Goal: Task Accomplishment & Management: Manage account settings

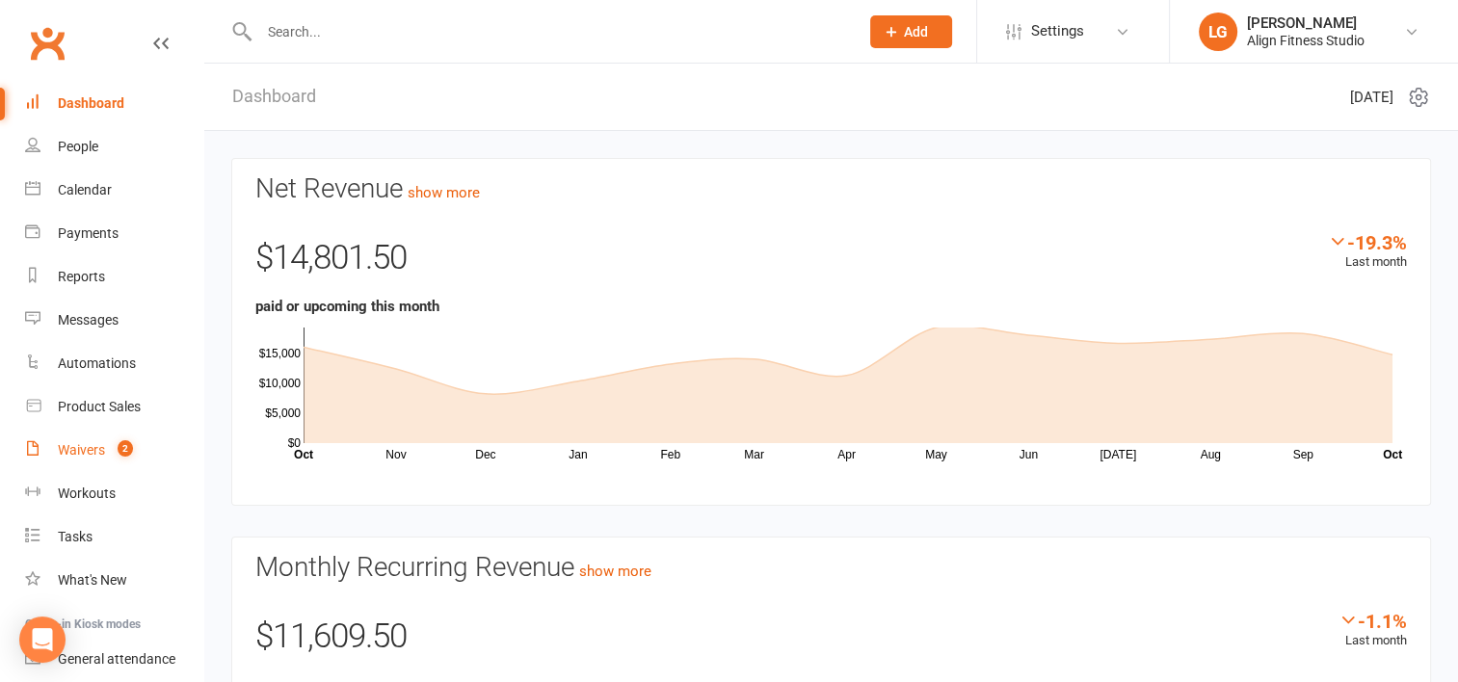
click at [85, 453] on div "Waivers" at bounding box center [81, 449] width 47 height 15
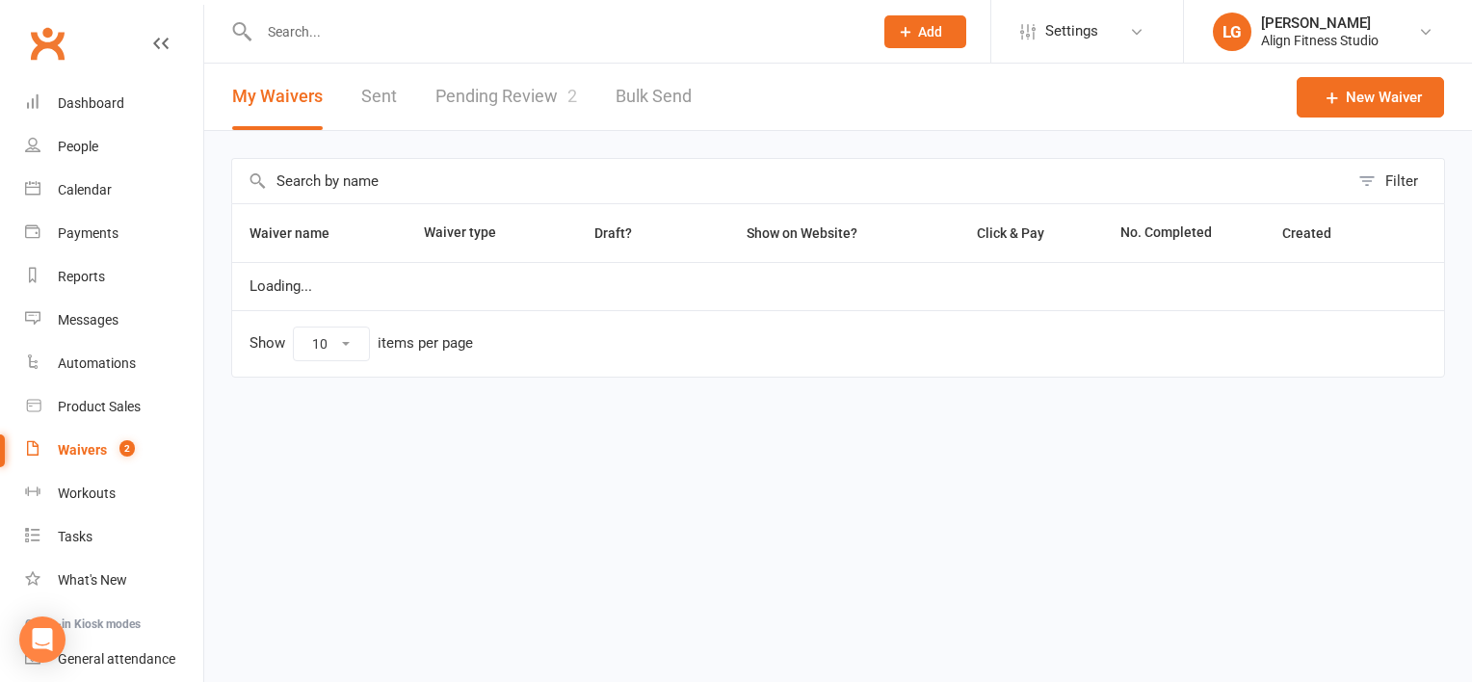
select select "100"
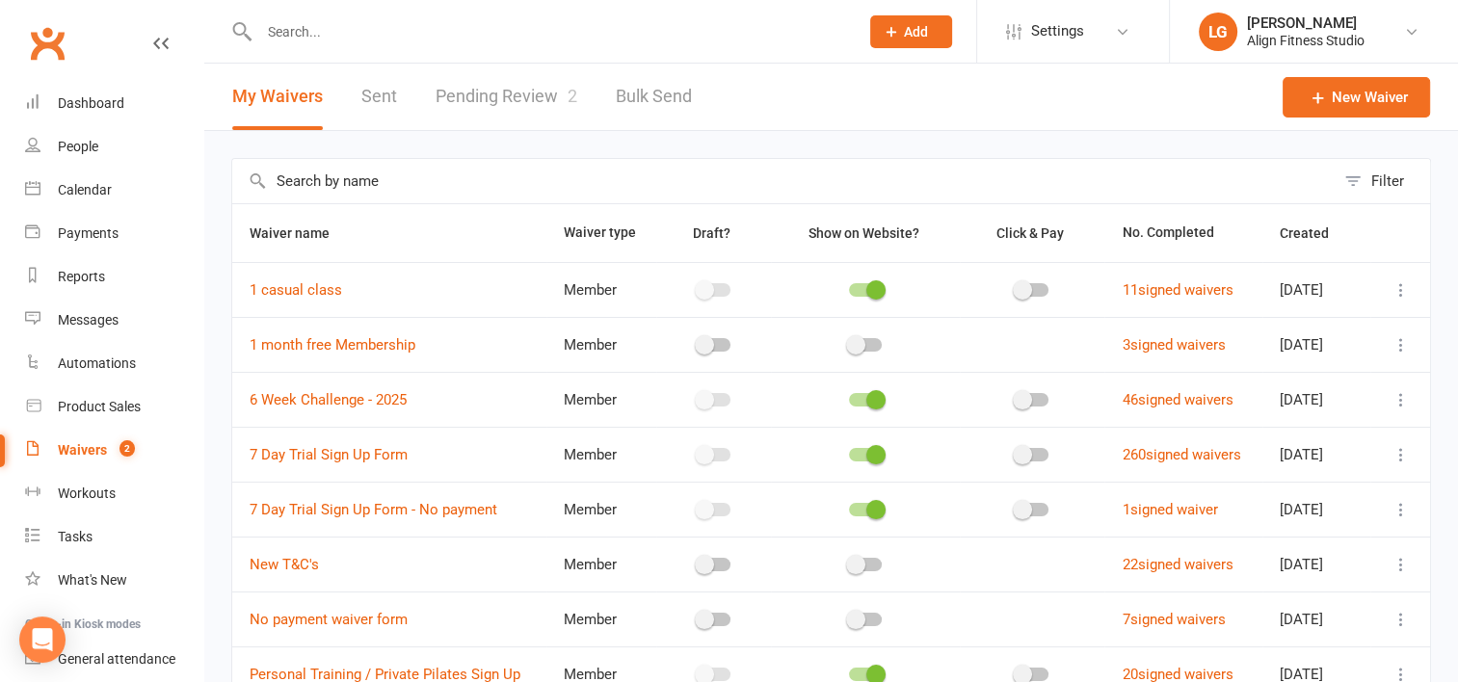
click at [468, 93] on link "Pending Review 2" at bounding box center [506, 97] width 142 height 66
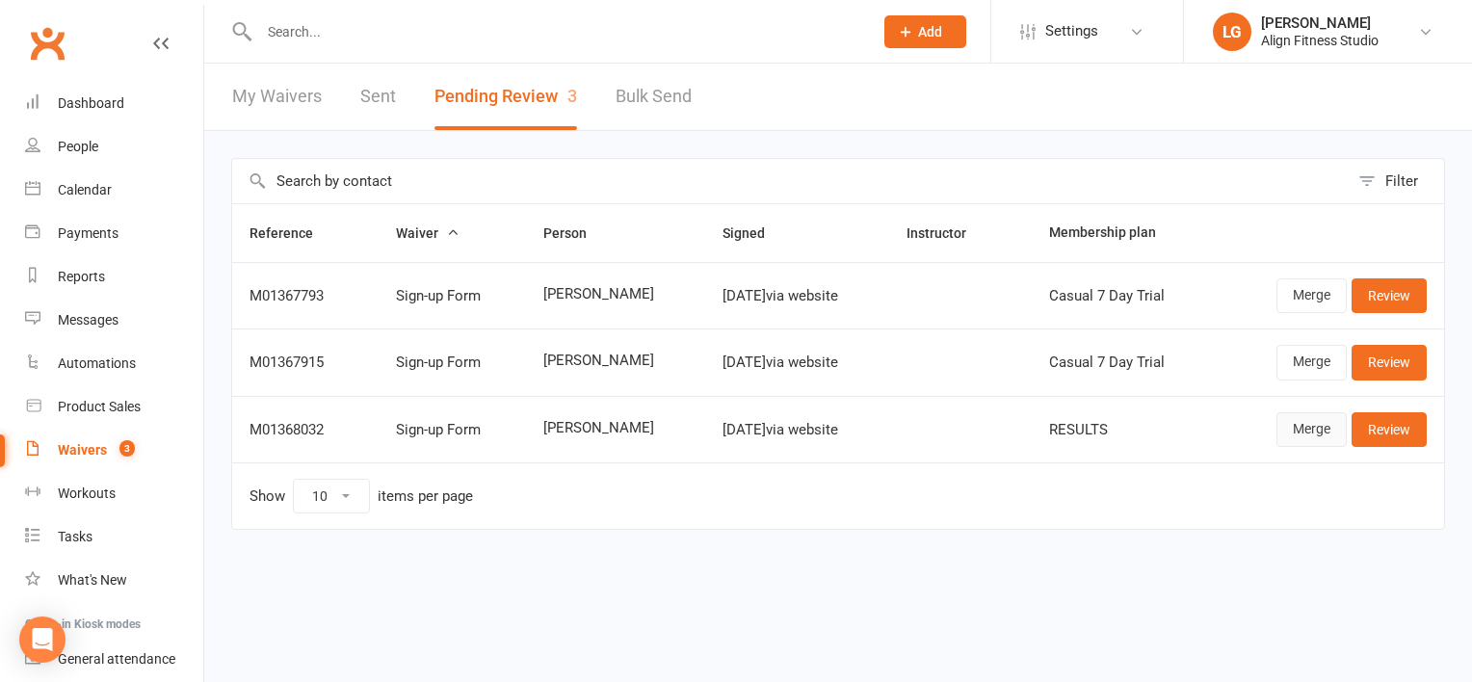
click at [1305, 430] on link "Merge" at bounding box center [1311, 429] width 70 height 35
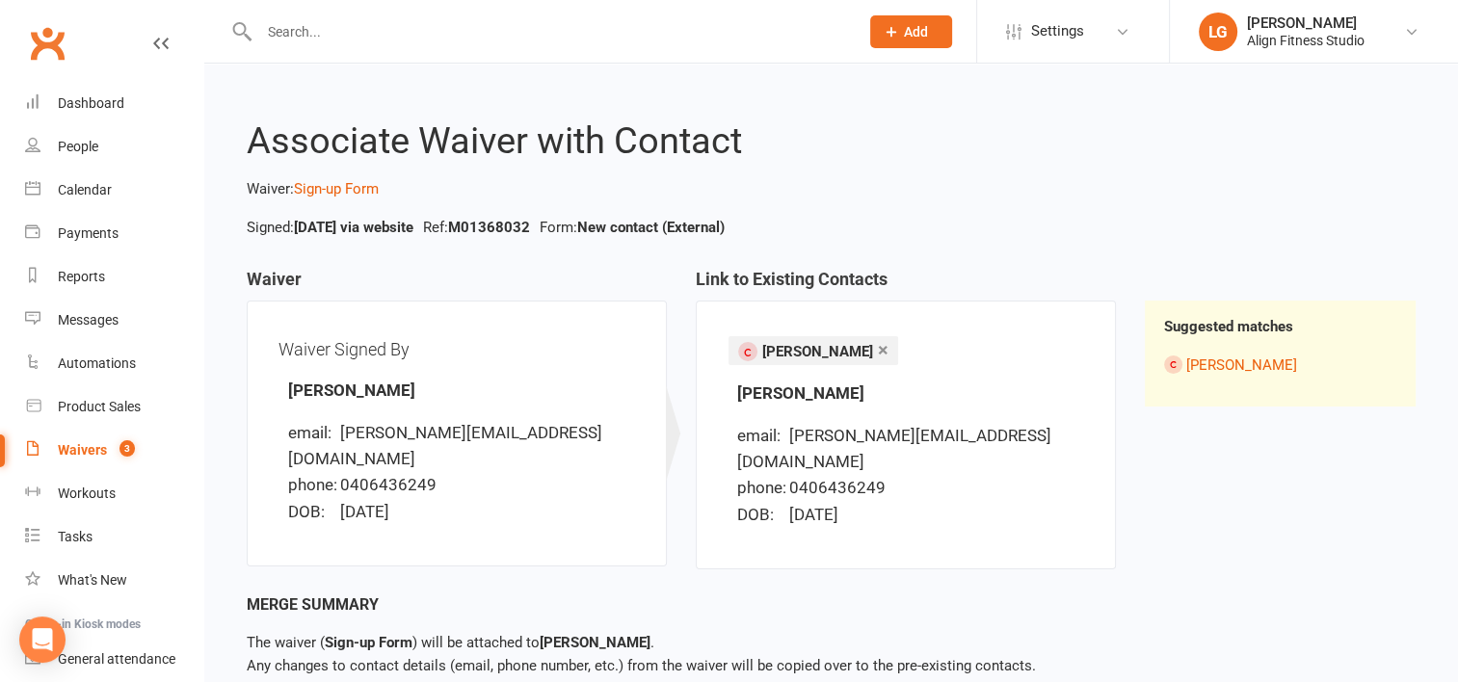
scroll to position [83, 0]
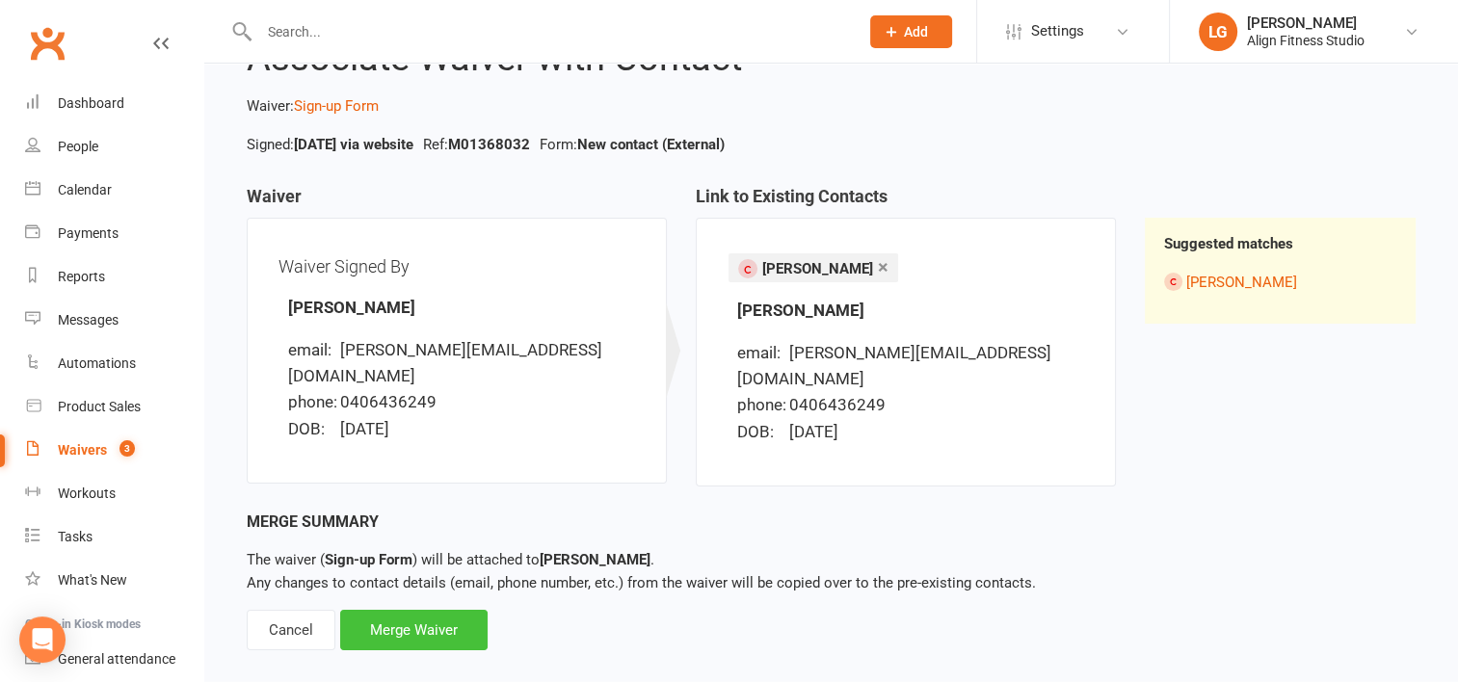
click at [416, 610] on div "Merge Waiver" at bounding box center [413, 630] width 147 height 40
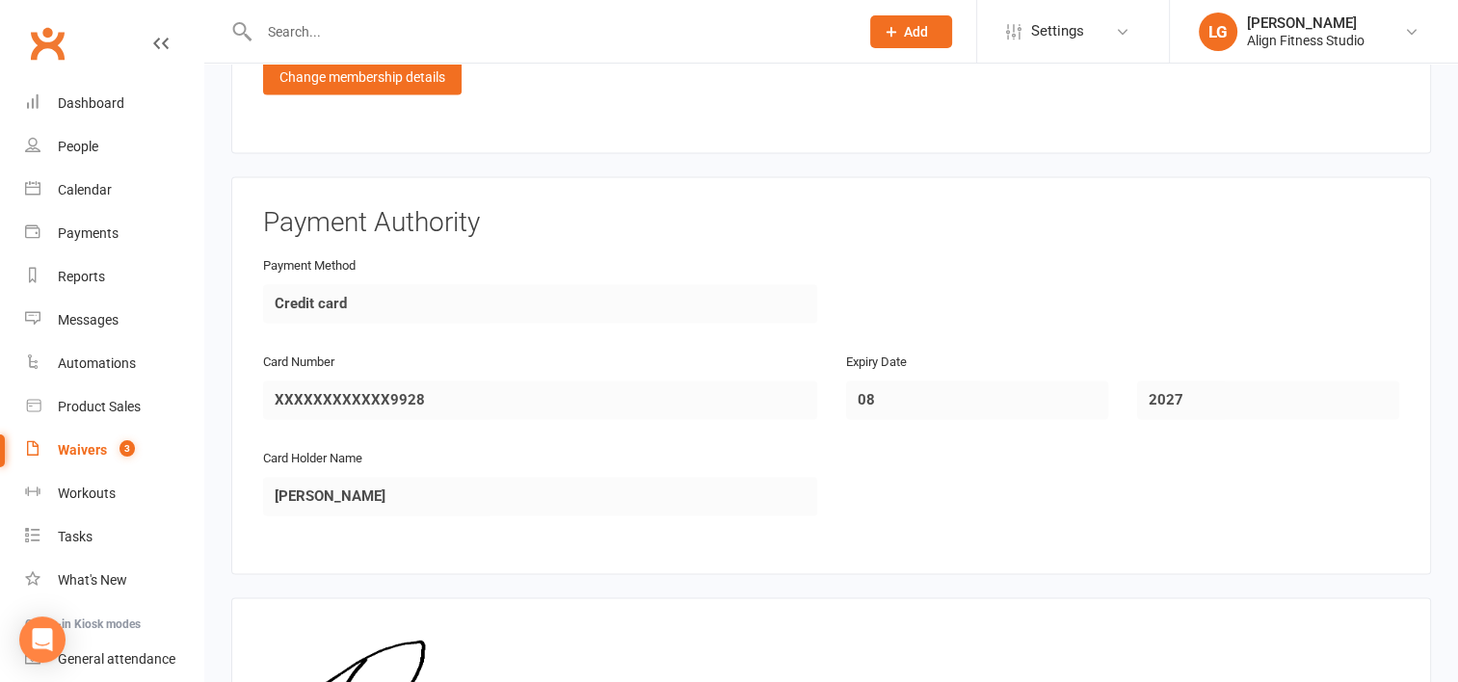
scroll to position [2969, 0]
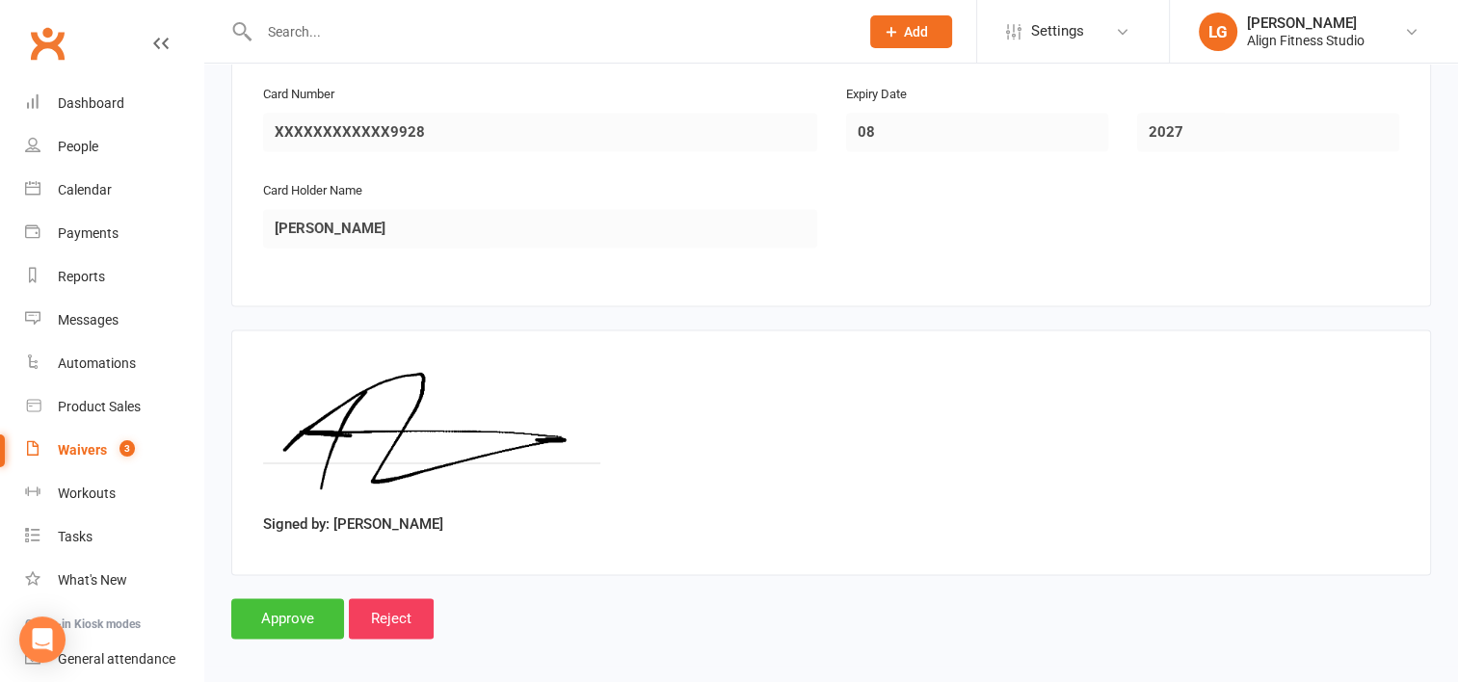
click at [297, 604] on input "Approve" at bounding box center [287, 618] width 113 height 40
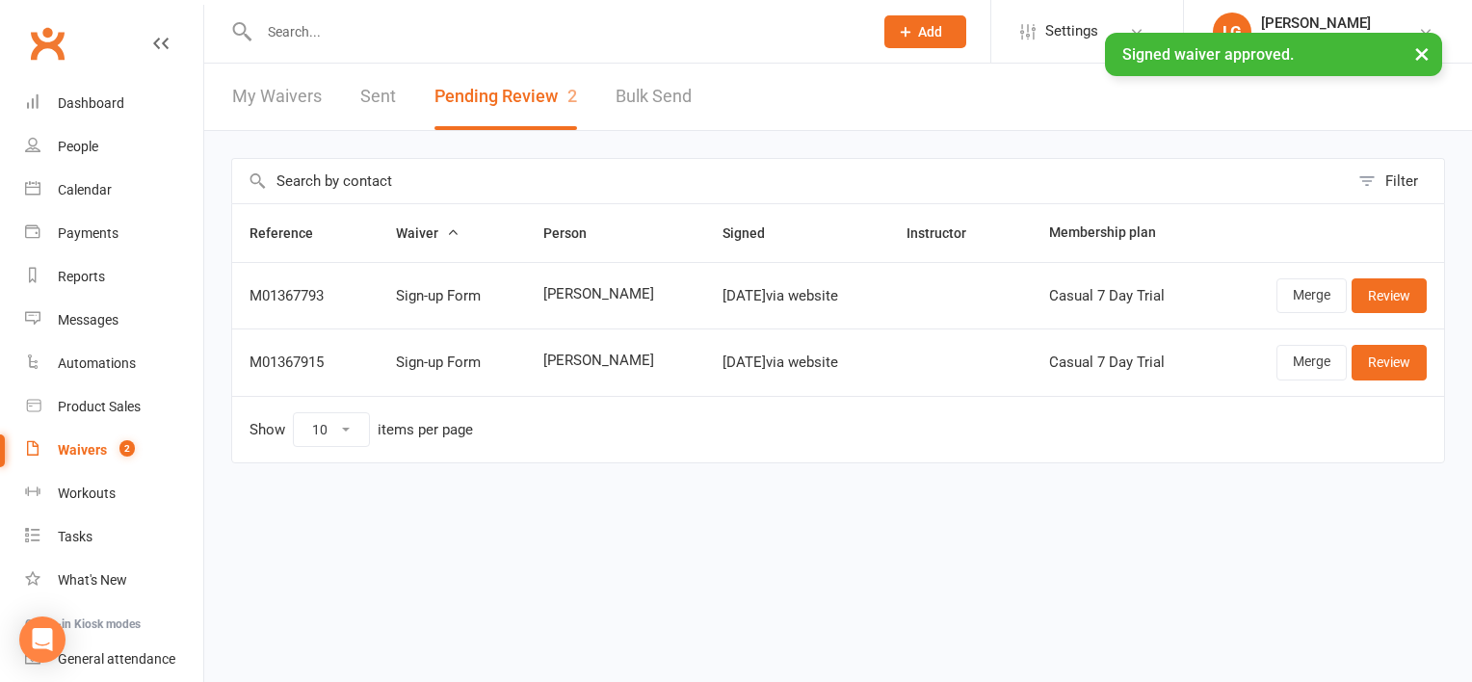
drag, startPoint x: 357, startPoint y: 10, endPoint x: 347, endPoint y: 36, distance: 28.1
click at [347, 36] on ui-view "Prospect Member Non-attending contact Class / event Appointment Task Membership…" at bounding box center [736, 261] width 1472 height 513
click at [347, 33] on div "× Signed waiver approved." at bounding box center [723, 33] width 1447 height 0
click at [291, 27] on input "text" at bounding box center [556, 31] width 606 height 27
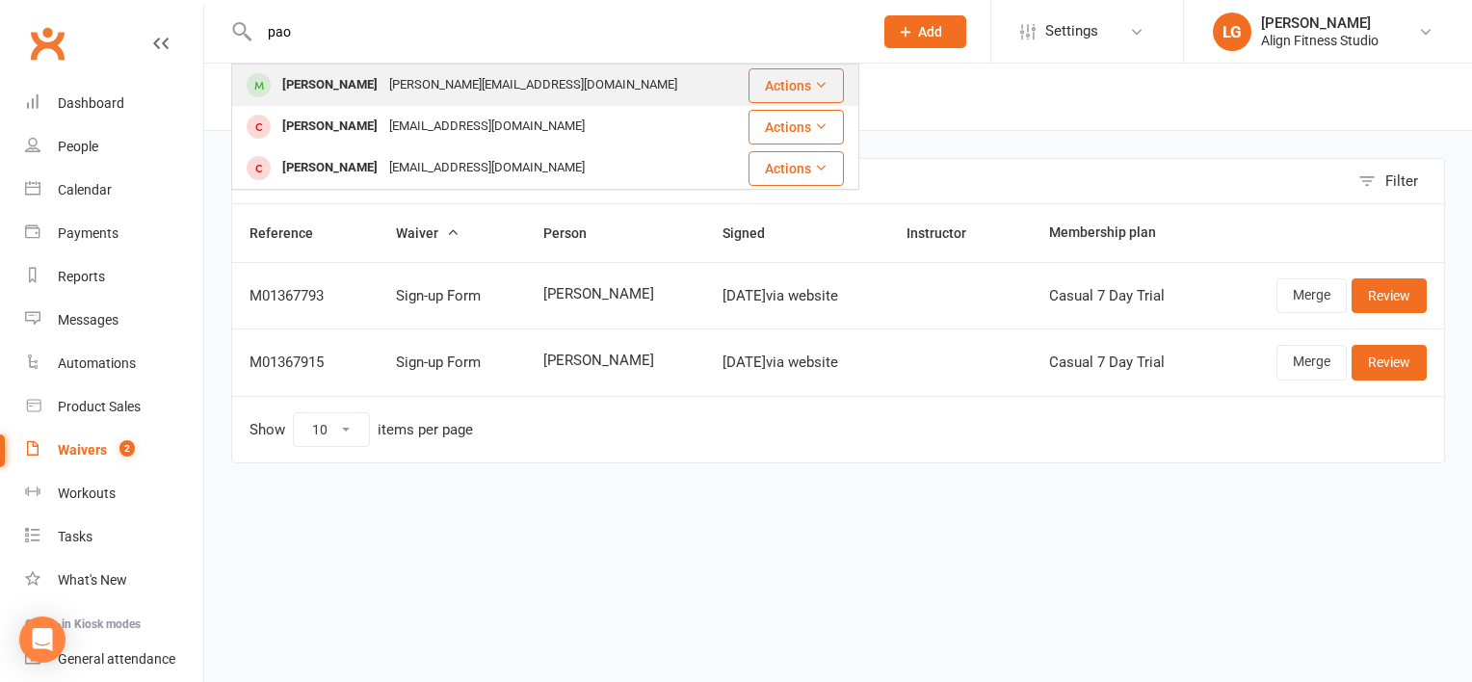
type input "pao"
click at [328, 98] on div "Paola Dip" at bounding box center [329, 85] width 107 height 28
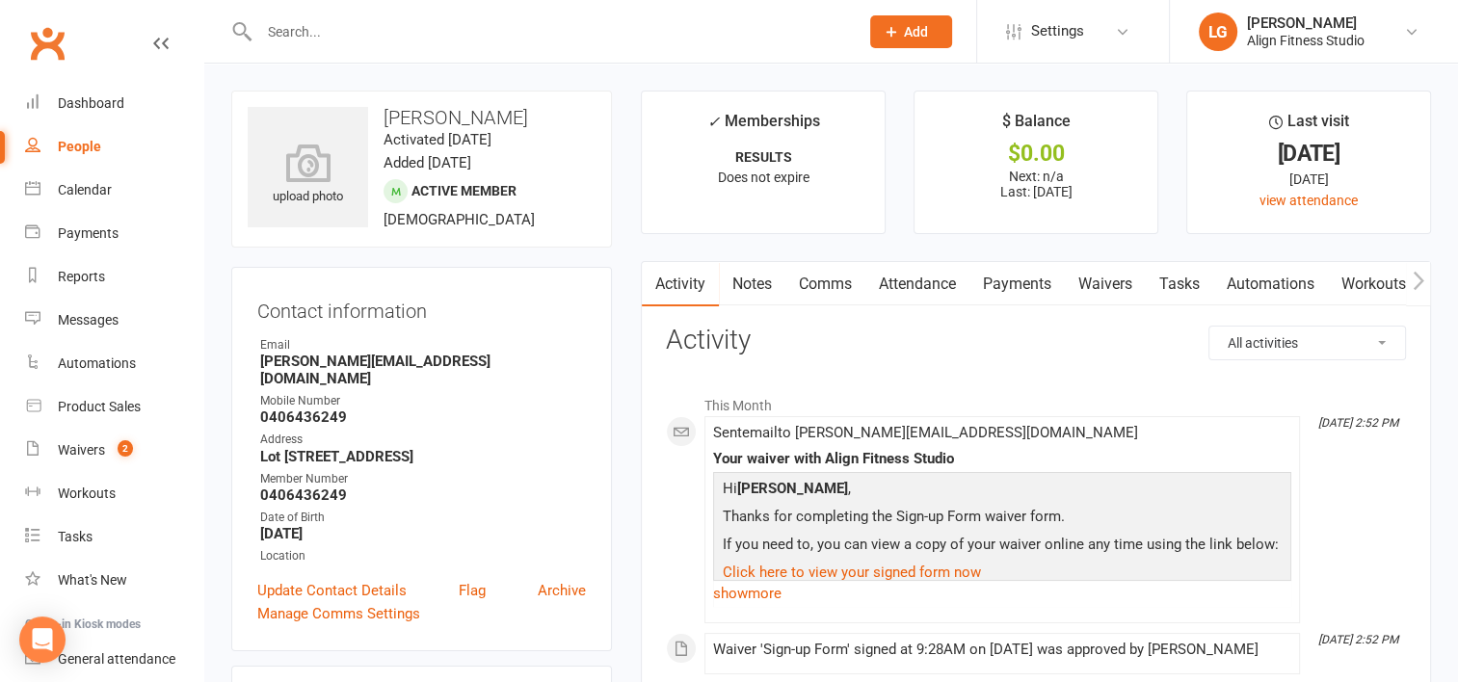
click at [328, 98] on div "upload photo Paola Dip Activated 23 April, 2025 Added 23 April, 2025 Active mem…" at bounding box center [421, 169] width 381 height 157
click at [1422, 273] on icon "button" at bounding box center [1418, 281] width 12 height 20
click at [1349, 283] on link "Mobile App" at bounding box center [1327, 284] width 104 height 44
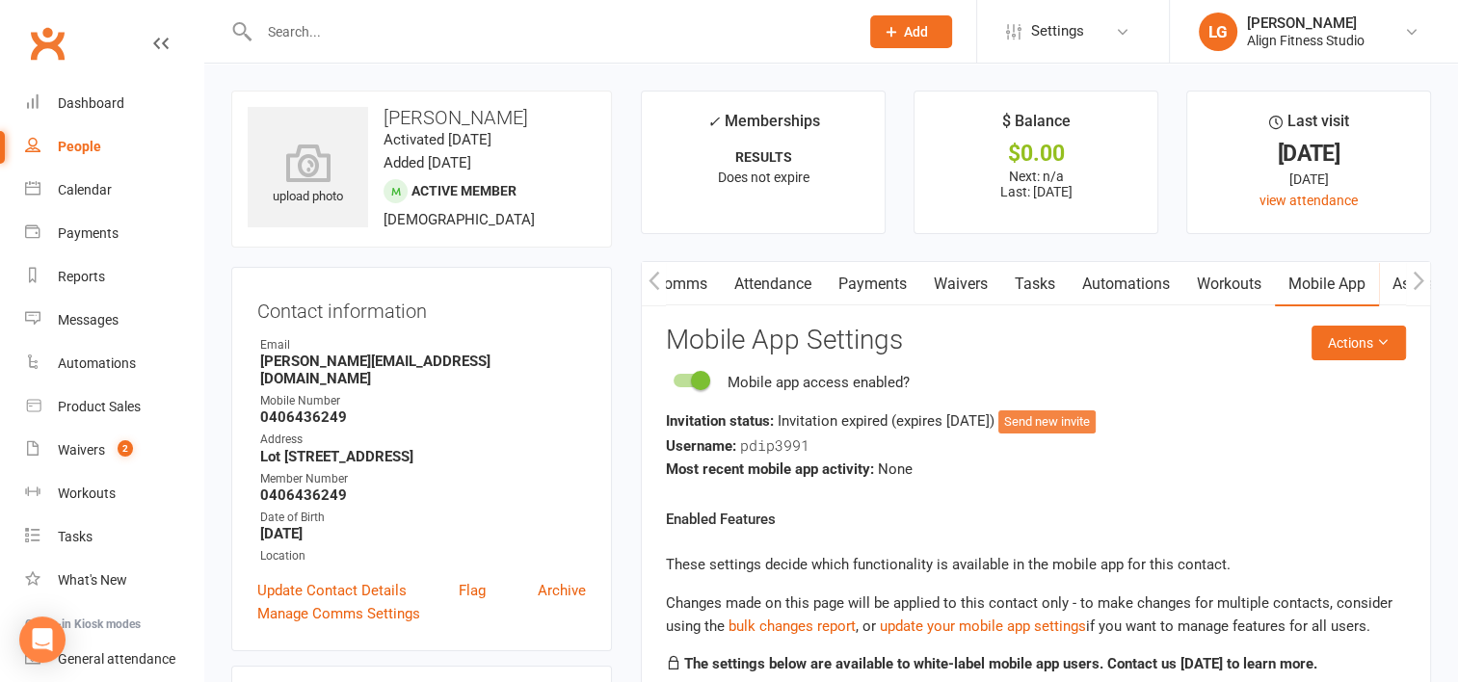
click at [1095, 418] on button "Send new invite" at bounding box center [1046, 421] width 97 height 23
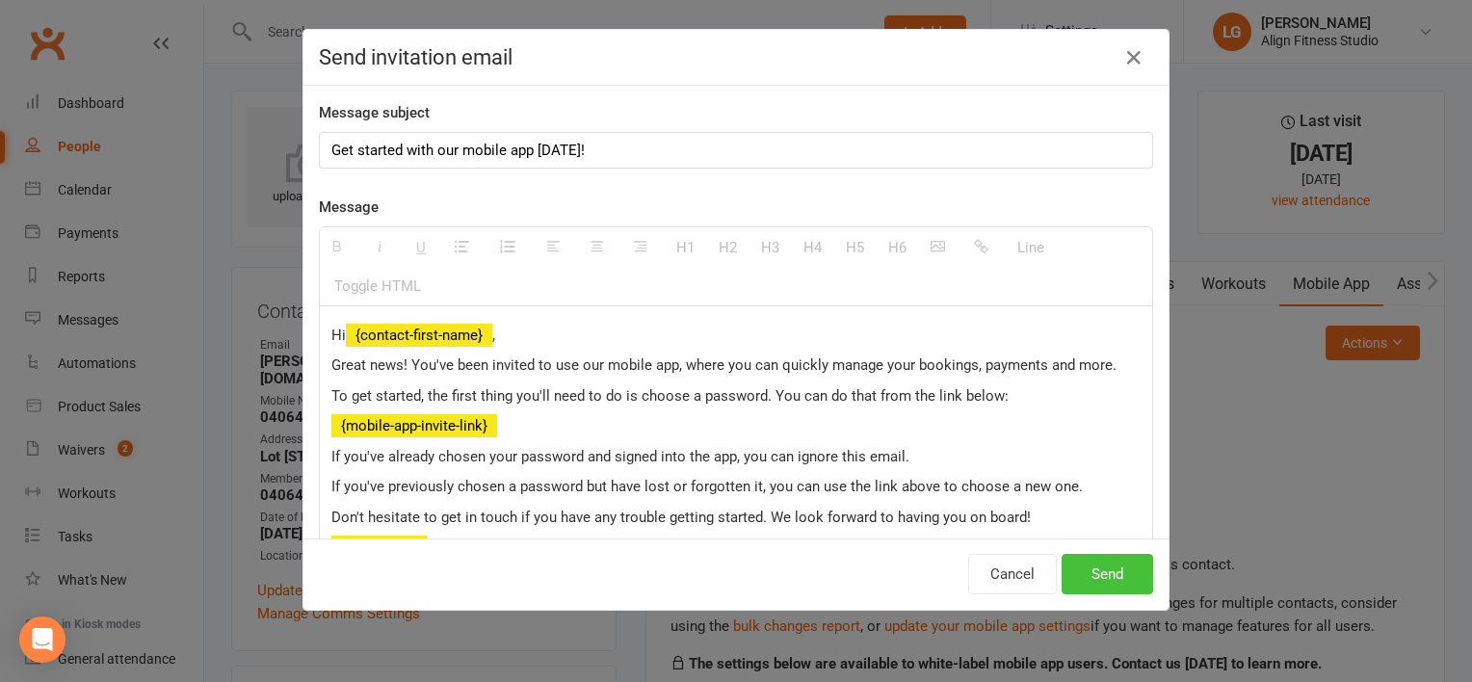
click at [1098, 564] on button "Send" at bounding box center [1108, 574] width 92 height 40
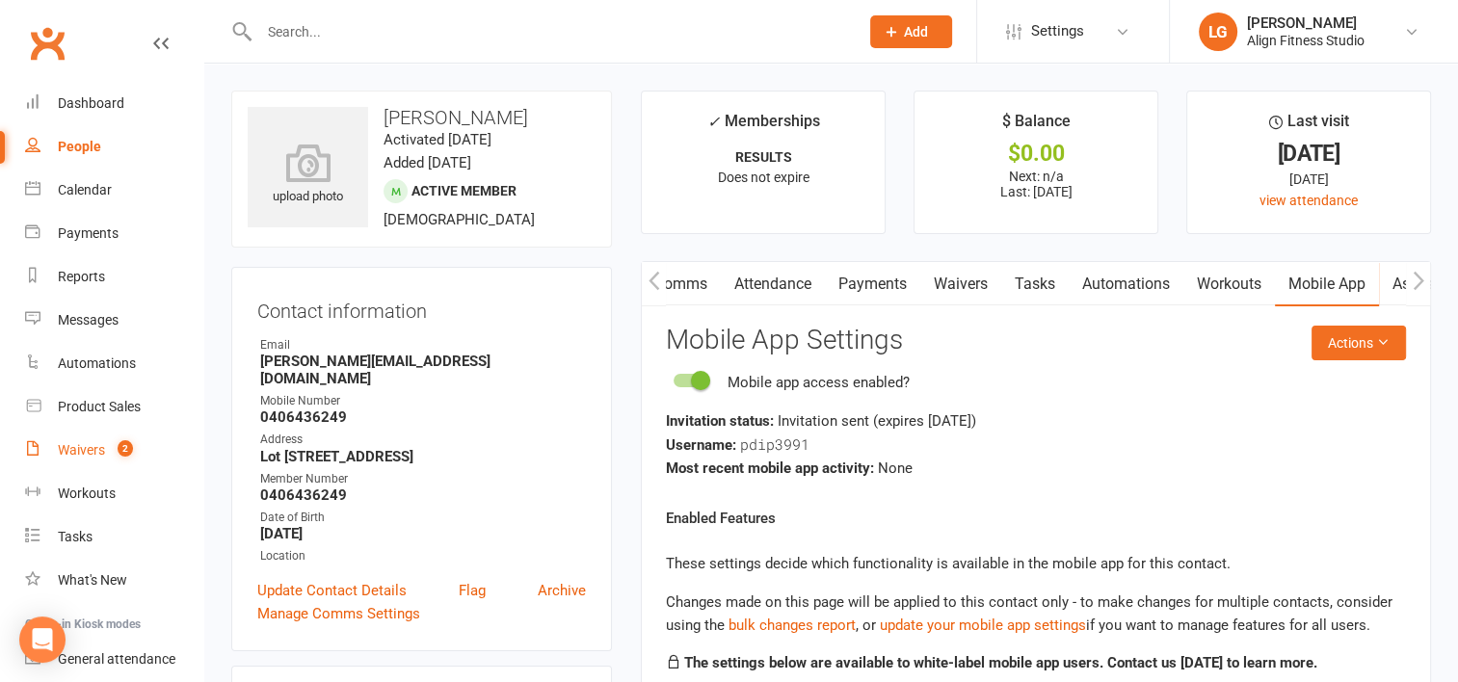
click at [89, 457] on div "Waivers" at bounding box center [81, 449] width 47 height 15
select select "100"
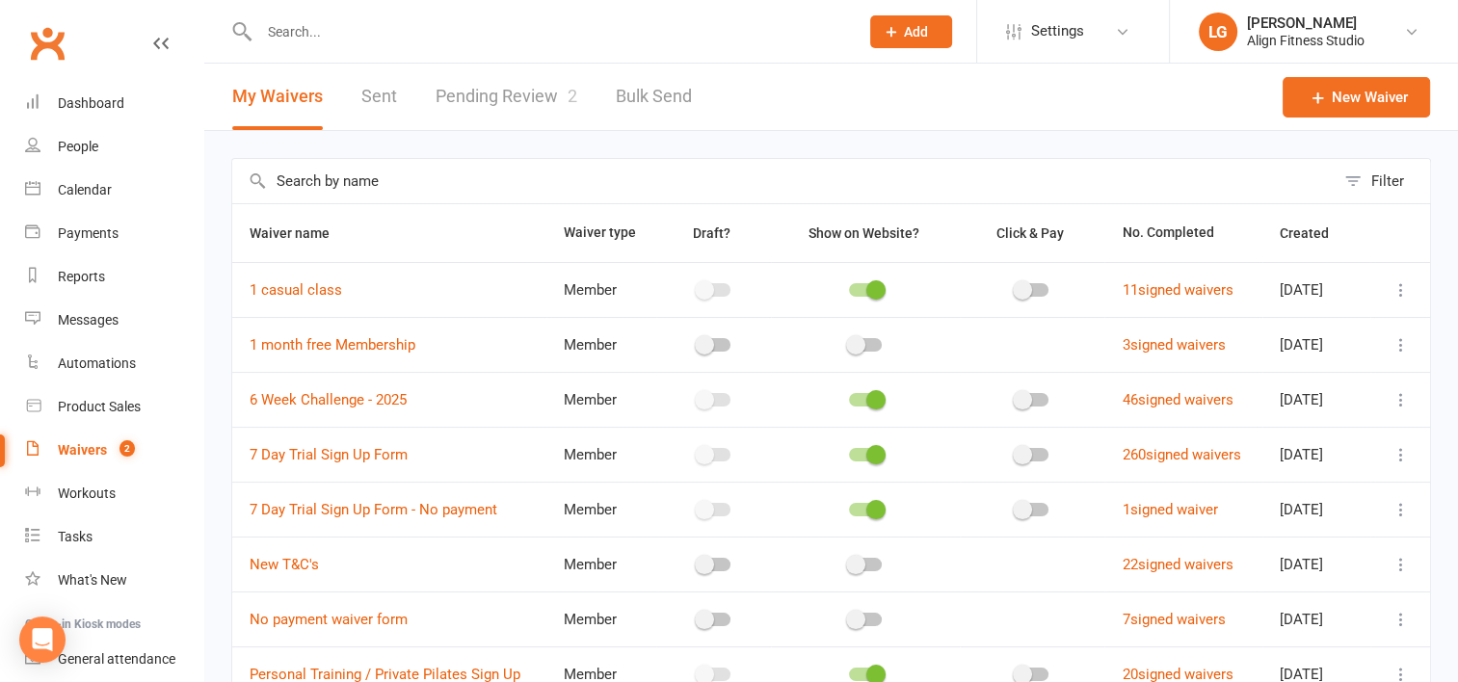
click at [505, 83] on link "Pending Review 2" at bounding box center [506, 97] width 142 height 66
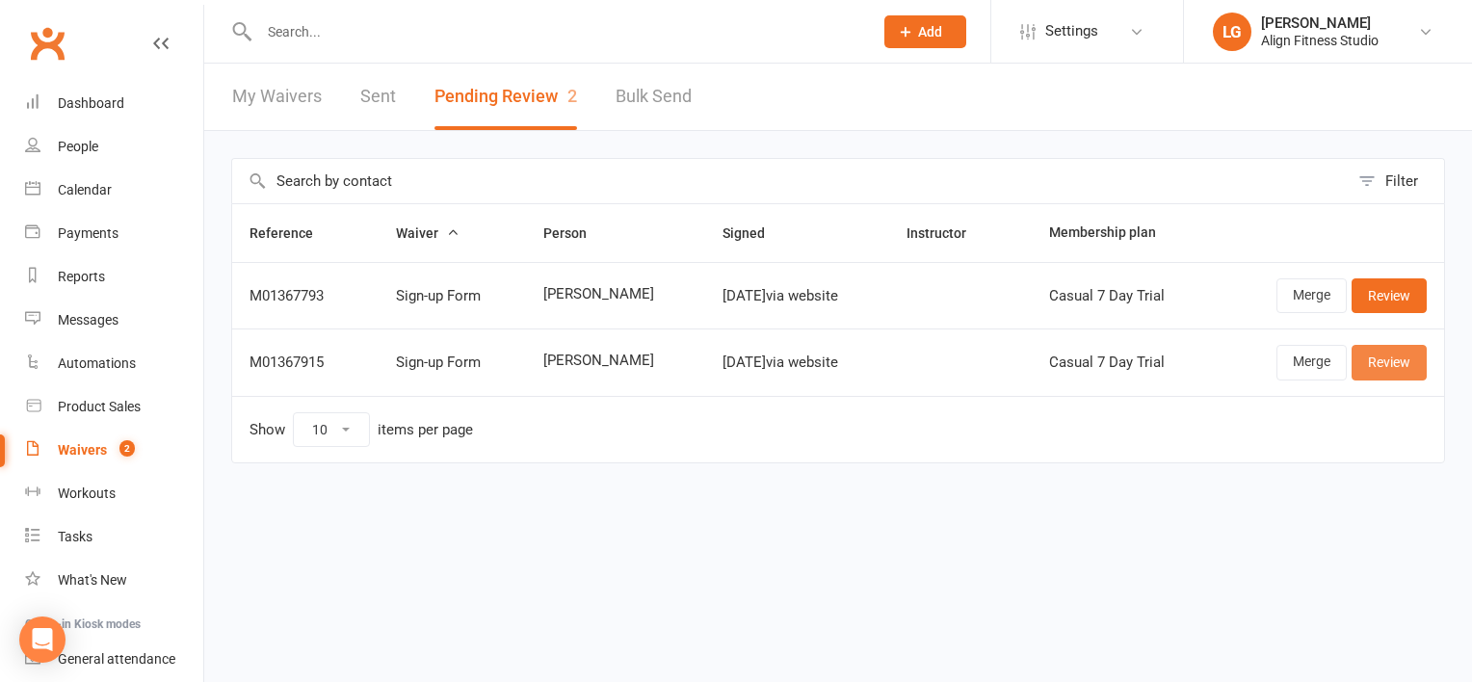
click at [1393, 370] on link "Review" at bounding box center [1389, 362] width 75 height 35
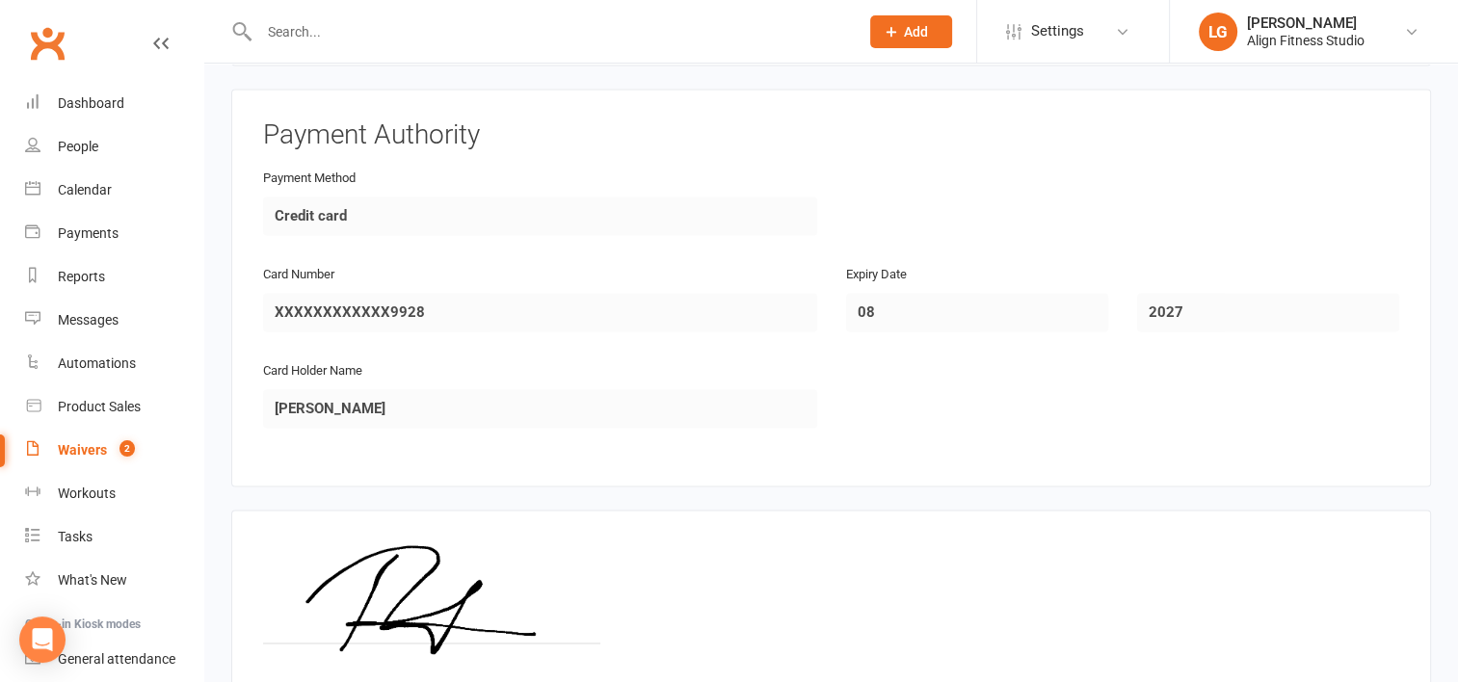
scroll to position [3108, 0]
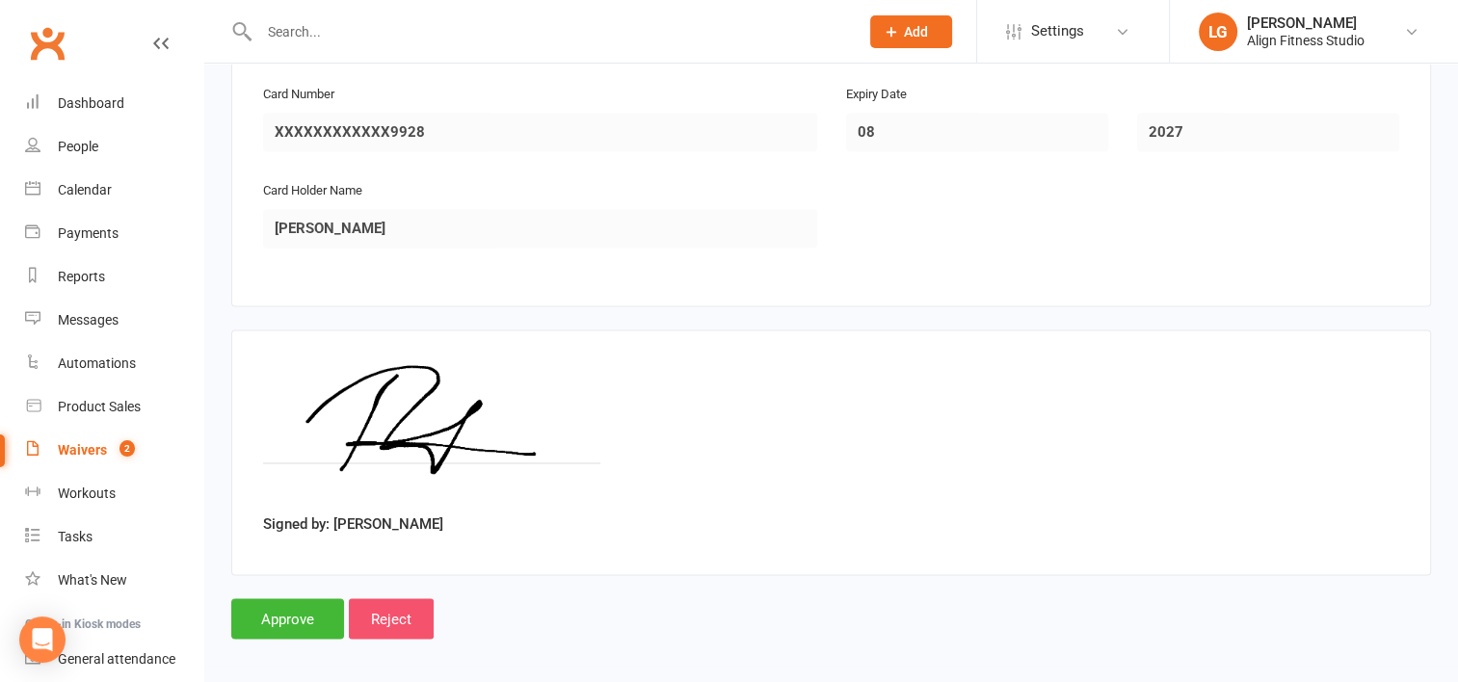
click at [395, 611] on input "Reject" at bounding box center [391, 618] width 85 height 40
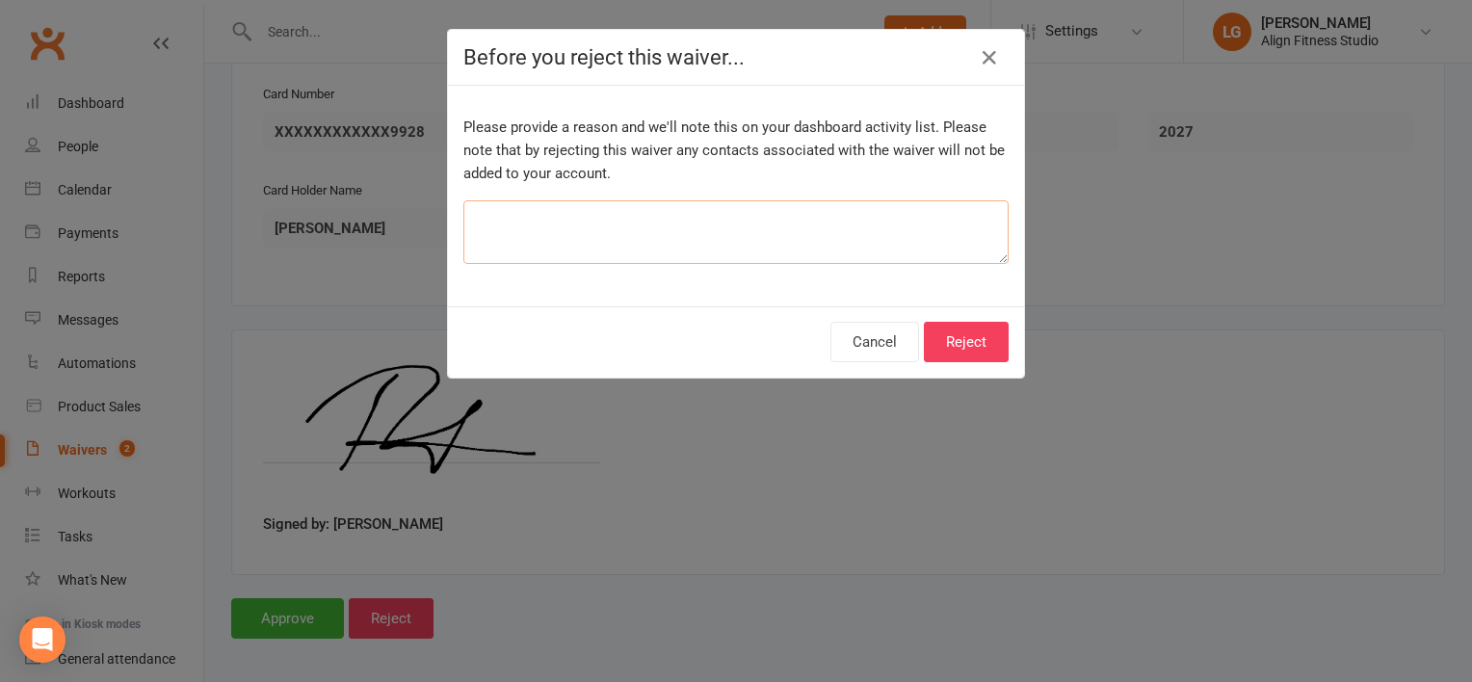
click at [505, 226] on textarea at bounding box center [735, 232] width 545 height 64
type textarea "already did trial"
click at [979, 331] on button "Reject" at bounding box center [966, 342] width 85 height 40
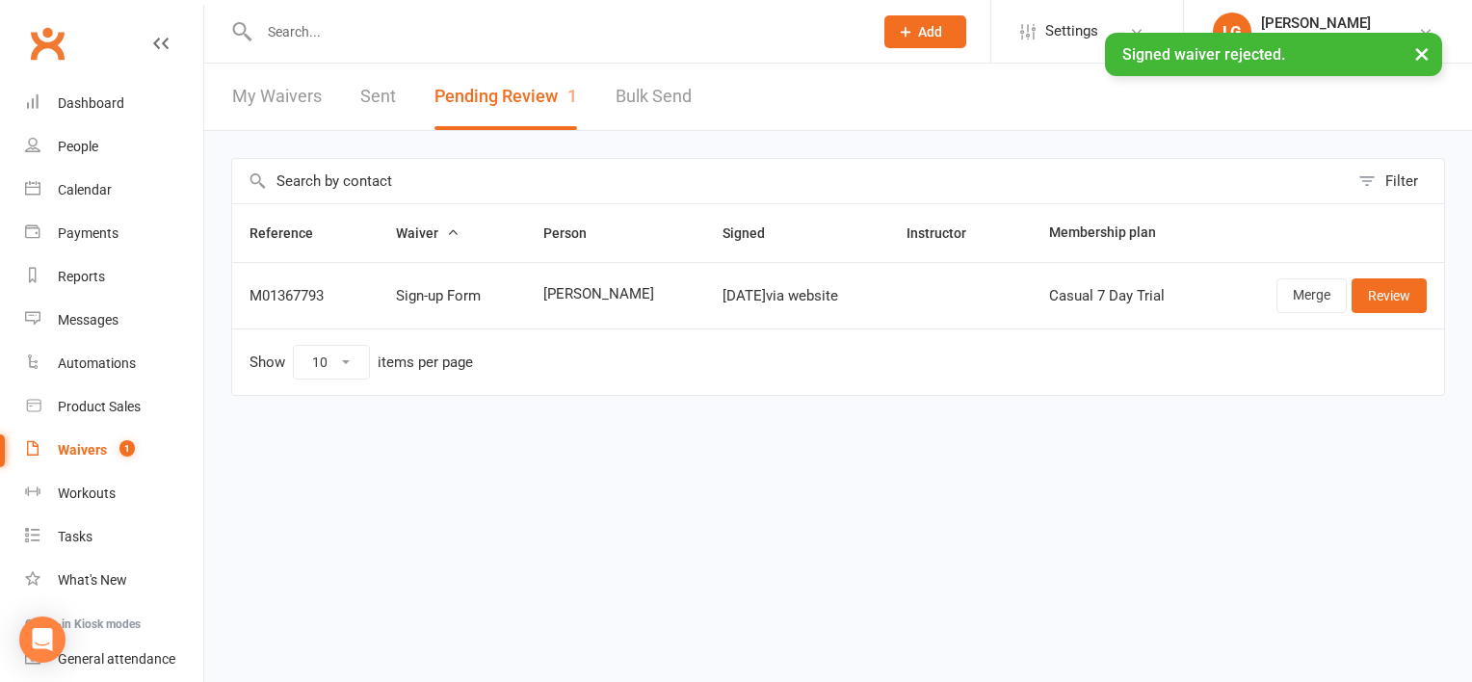
click at [89, 446] on div "Waivers" at bounding box center [82, 449] width 49 height 15
select select "100"
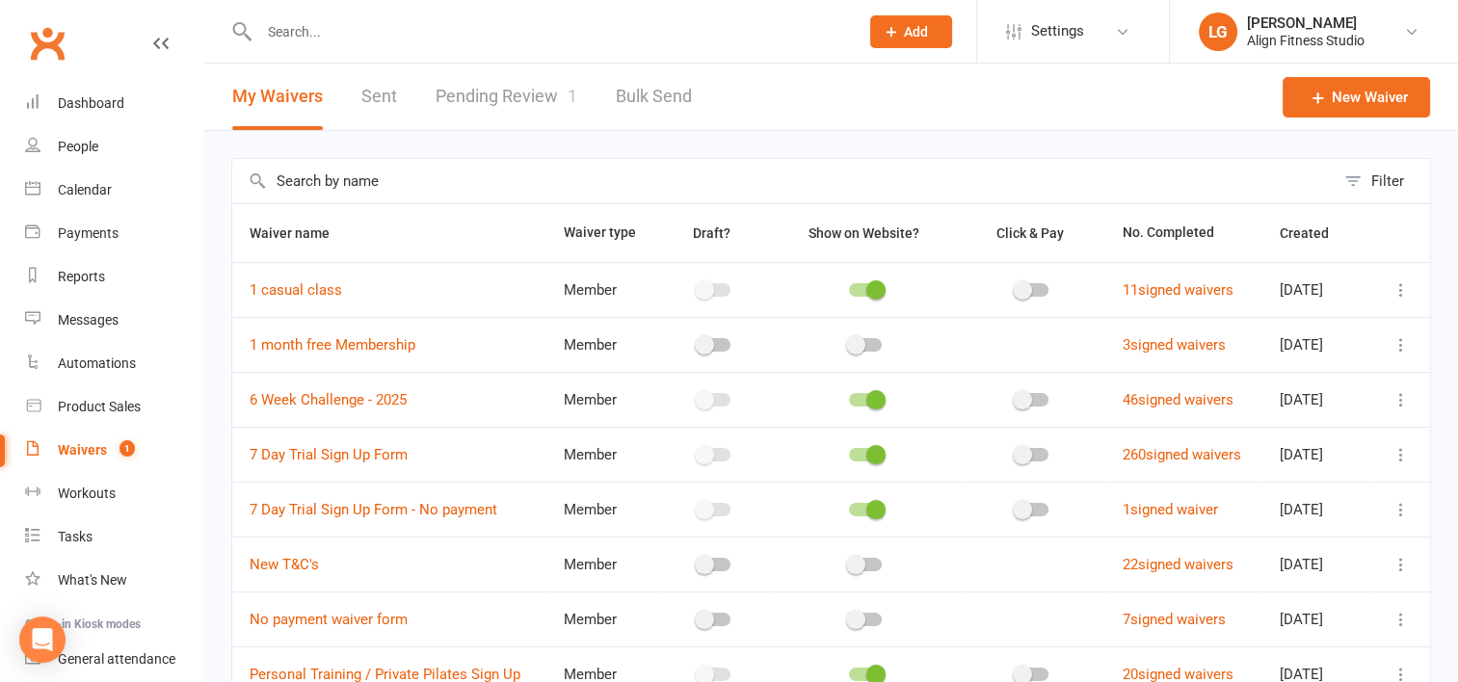
click at [501, 86] on link "Pending Review 1" at bounding box center [506, 97] width 142 height 66
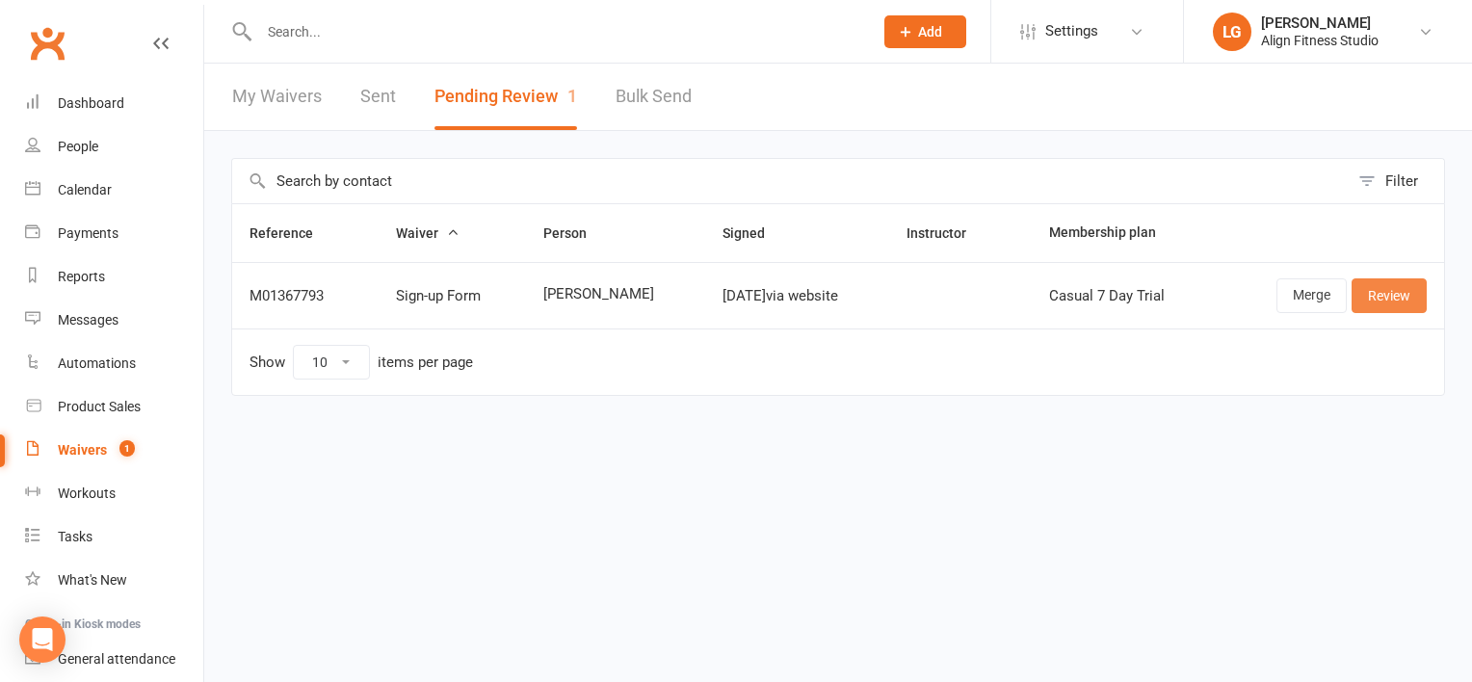
click at [1416, 293] on link "Review" at bounding box center [1389, 295] width 75 height 35
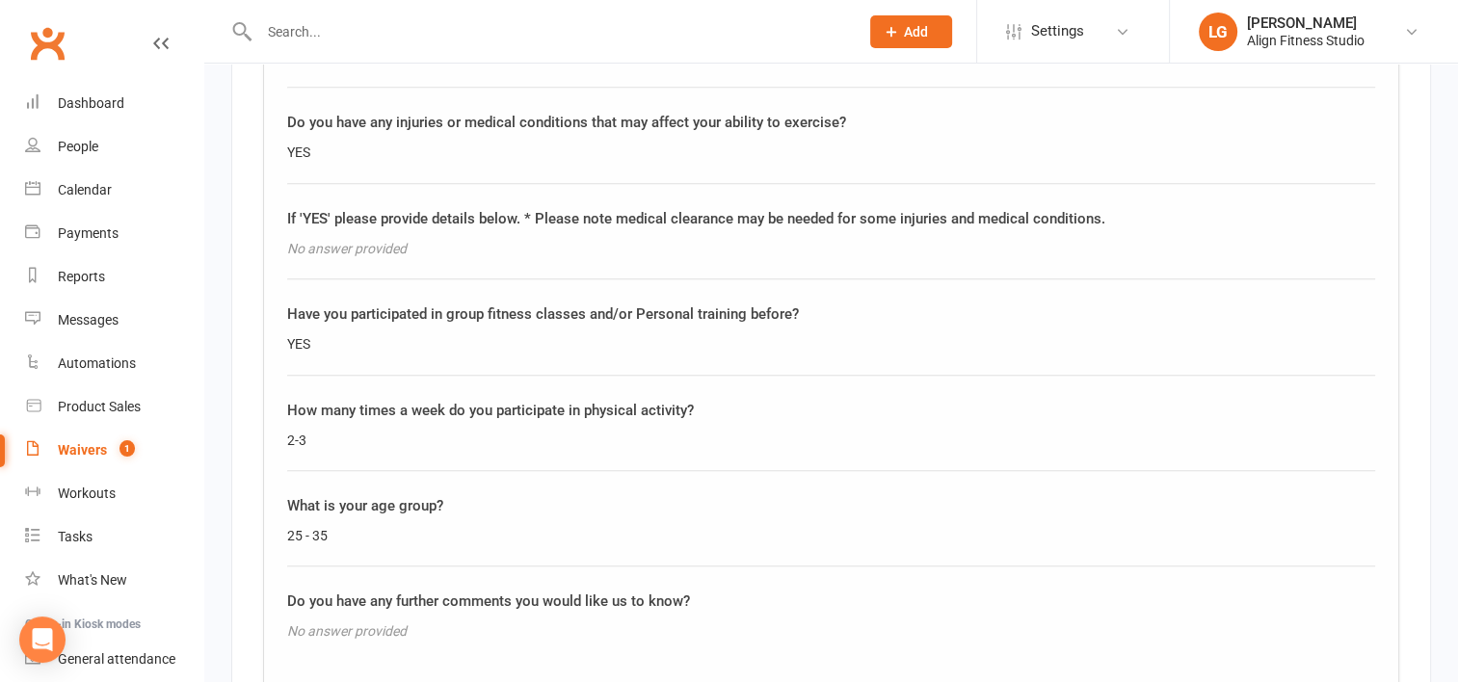
scroll to position [1768, 0]
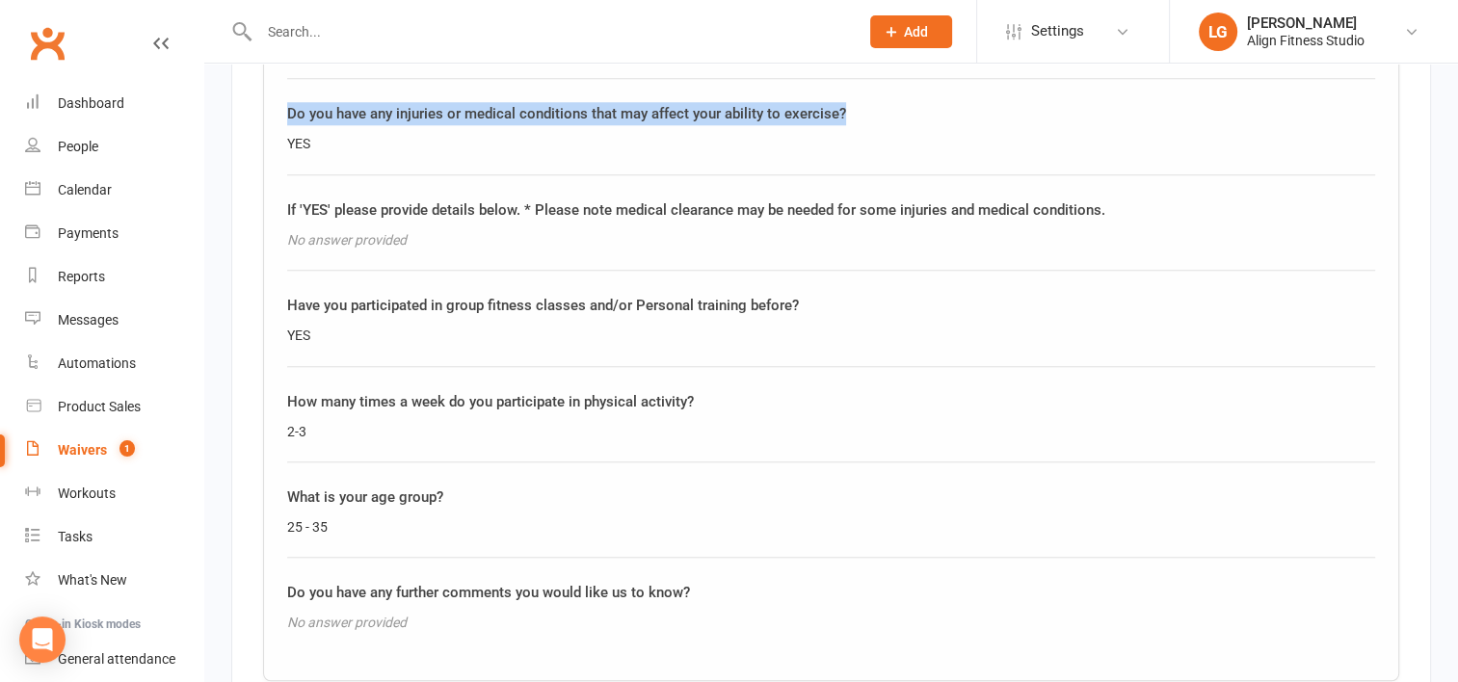
drag, startPoint x: 284, startPoint y: 107, endPoint x: 872, endPoint y: 88, distance: 588.0
click at [872, 88] on div "Health Screening Questionnaire This document is used to determine if you are in…" at bounding box center [831, 229] width 1136 height 906
copy div "Do you have any injuries or medical conditions that may affect your ability to …"
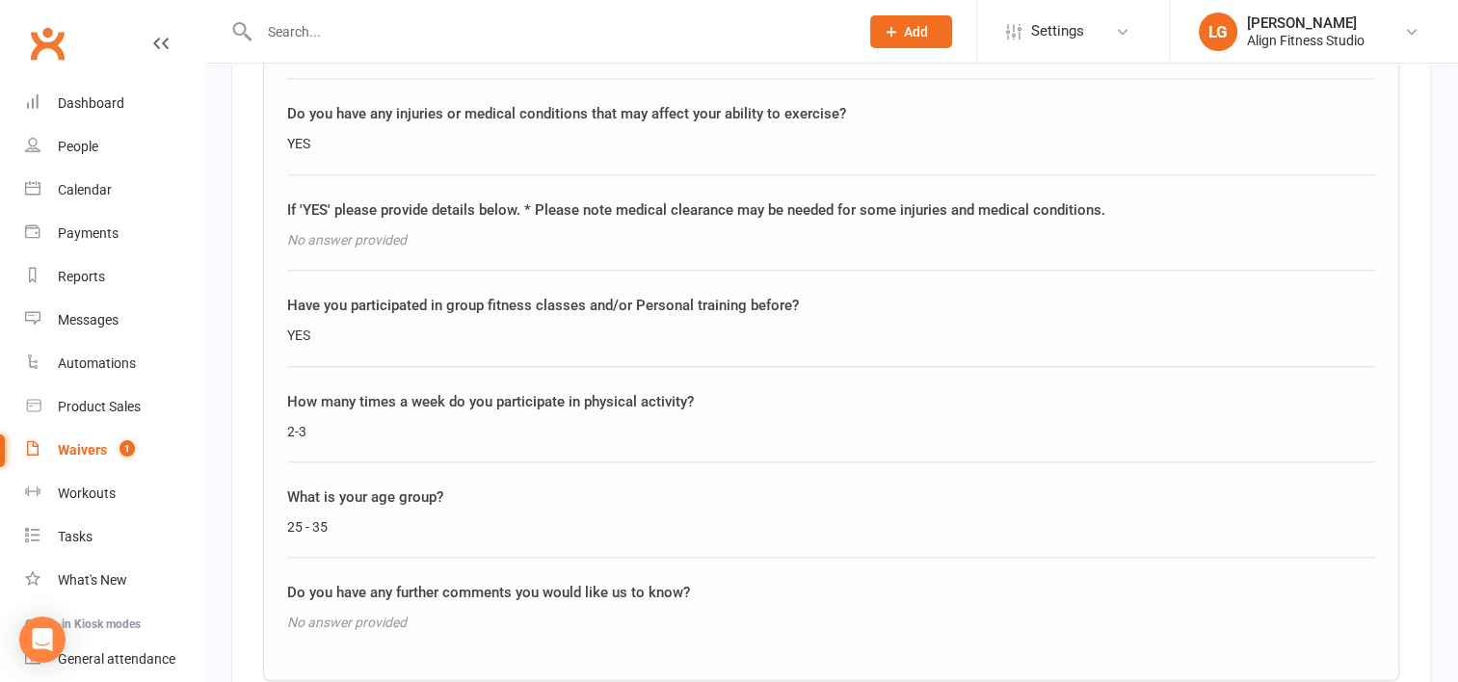
click at [316, 36] on input "text" at bounding box center [549, 31] width 592 height 27
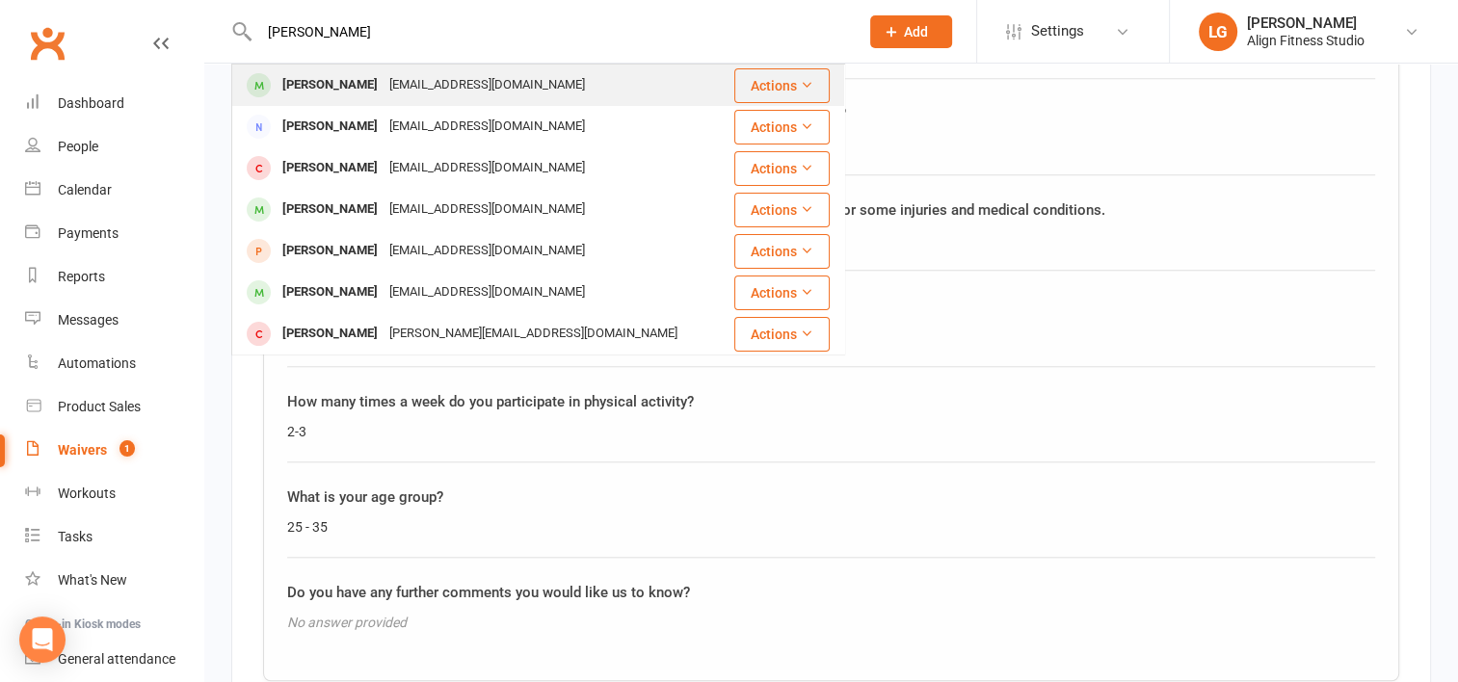
type input "katy"
click at [334, 80] on div "Katy Villafana" at bounding box center [329, 85] width 107 height 28
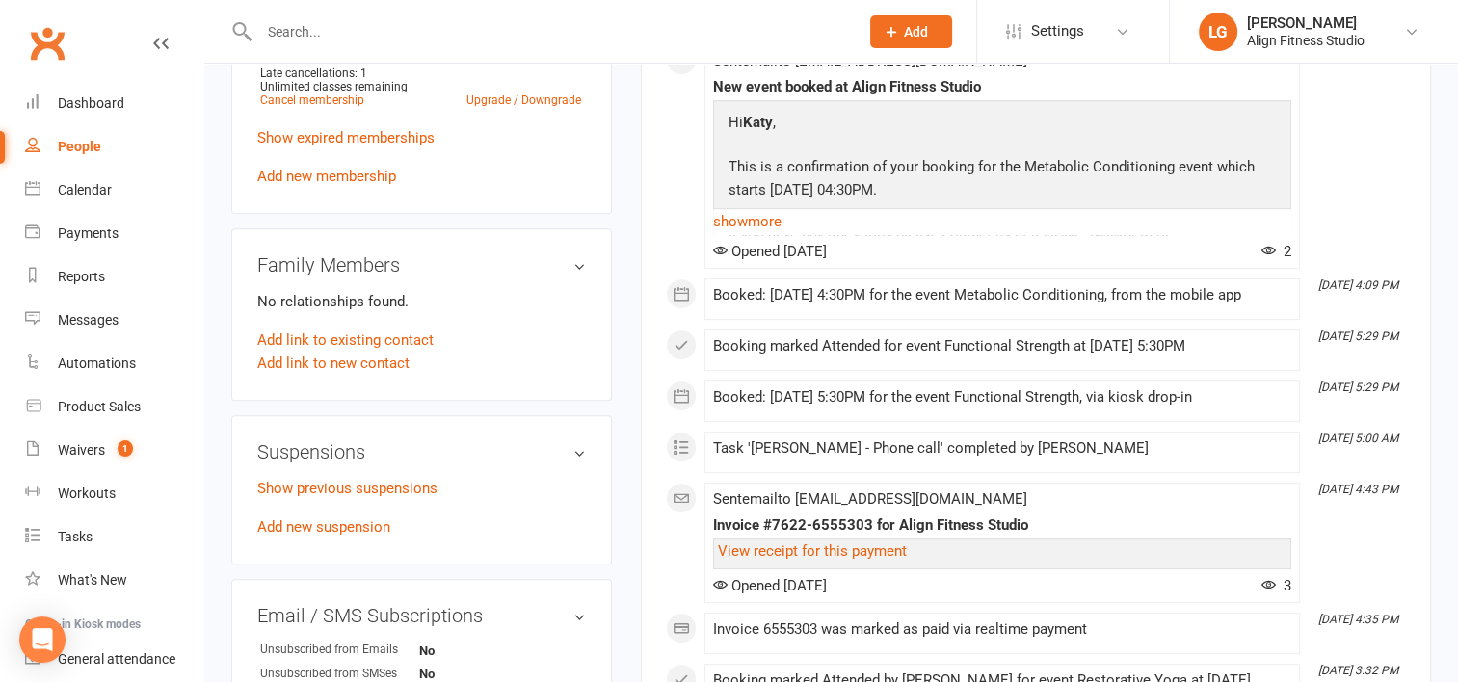
scroll to position [862, 0]
click at [294, 490] on link "Show previous suspensions" at bounding box center [347, 487] width 180 height 17
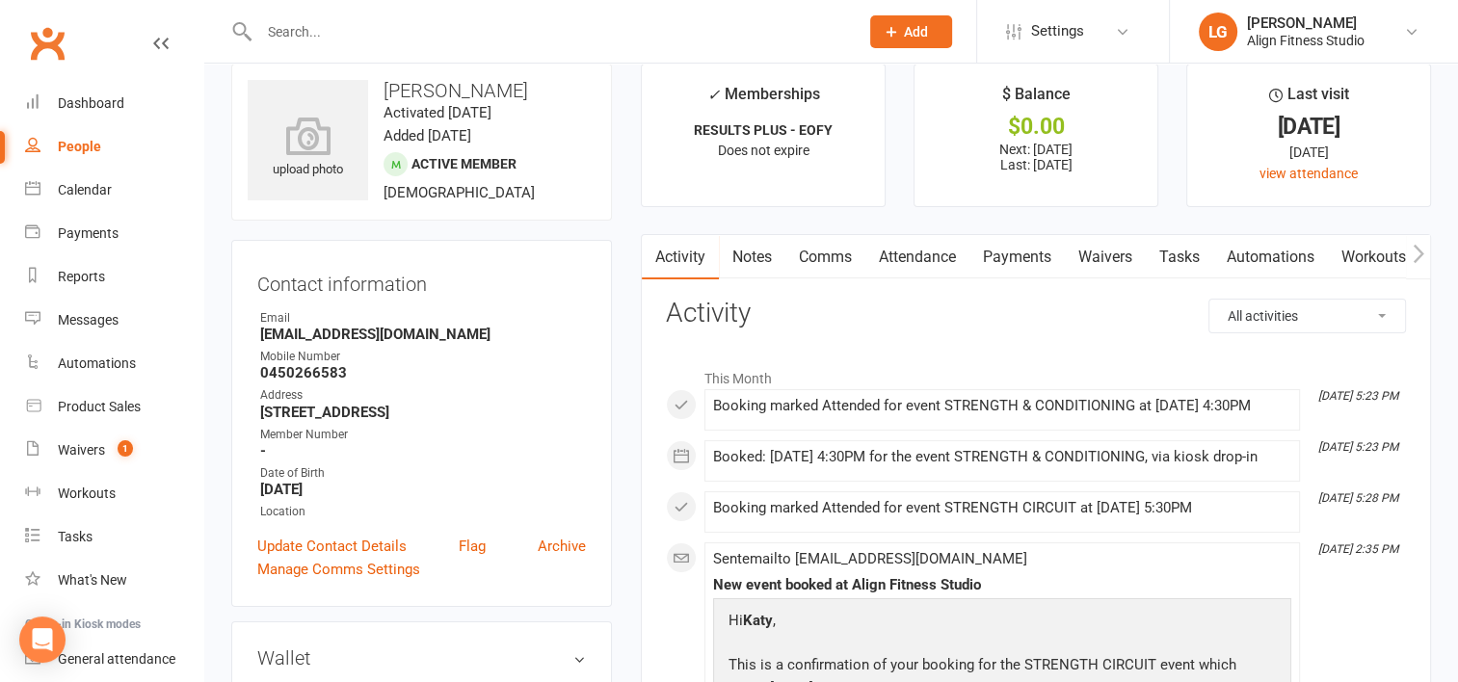
scroll to position [0, 0]
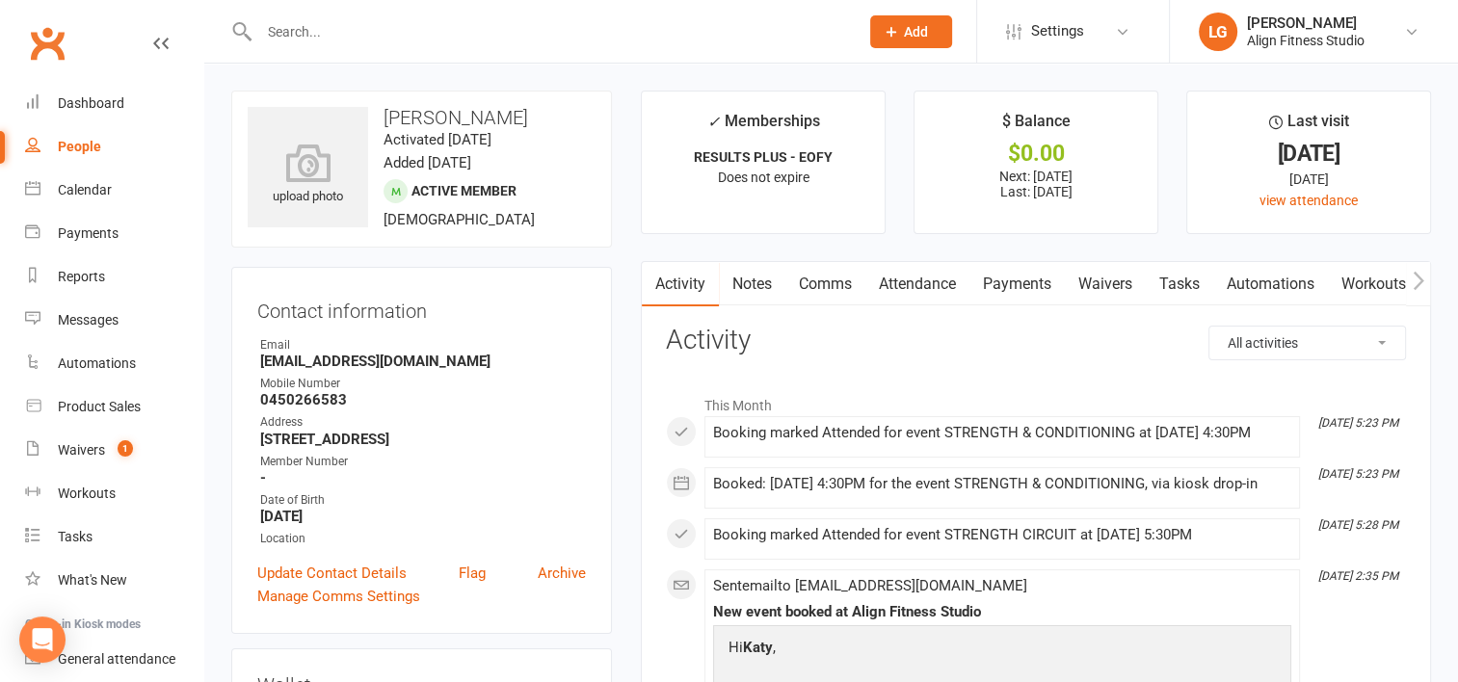
click at [1030, 276] on link "Payments" at bounding box center [1016, 284] width 95 height 44
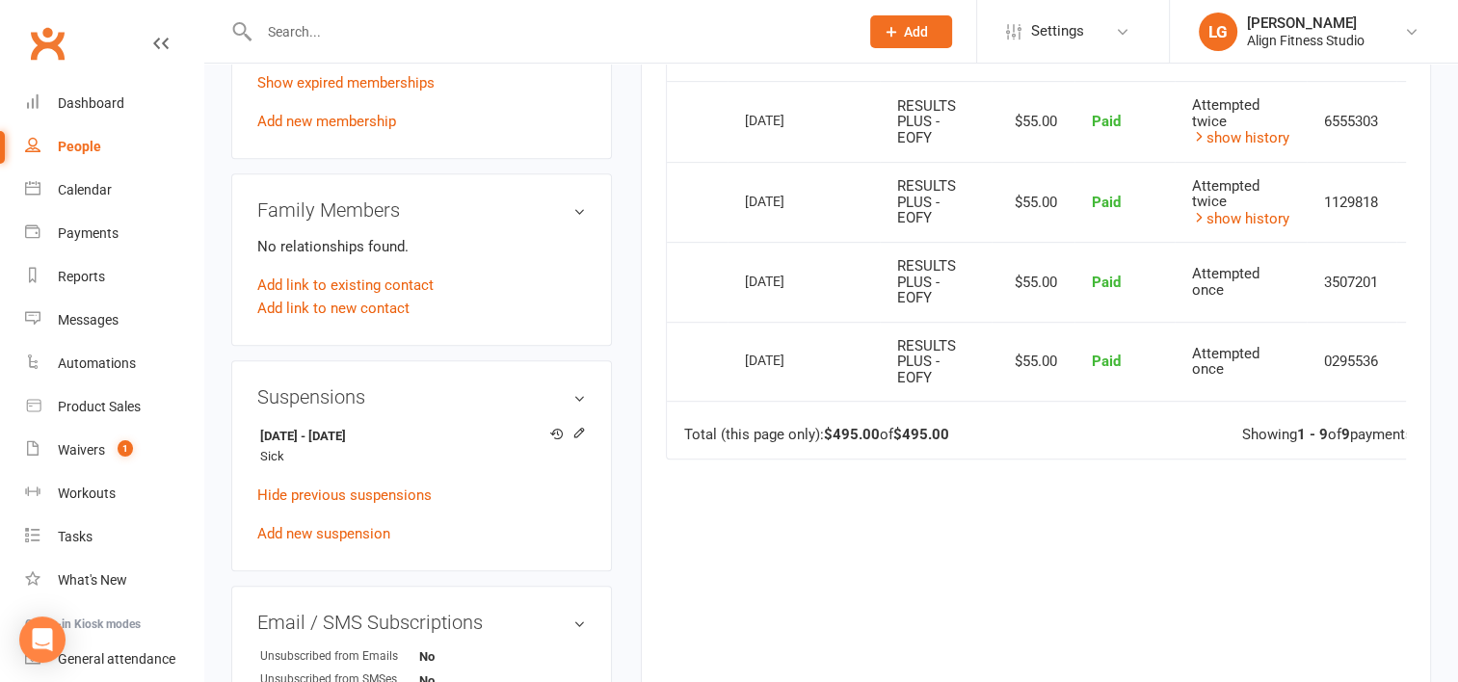
scroll to position [940, 0]
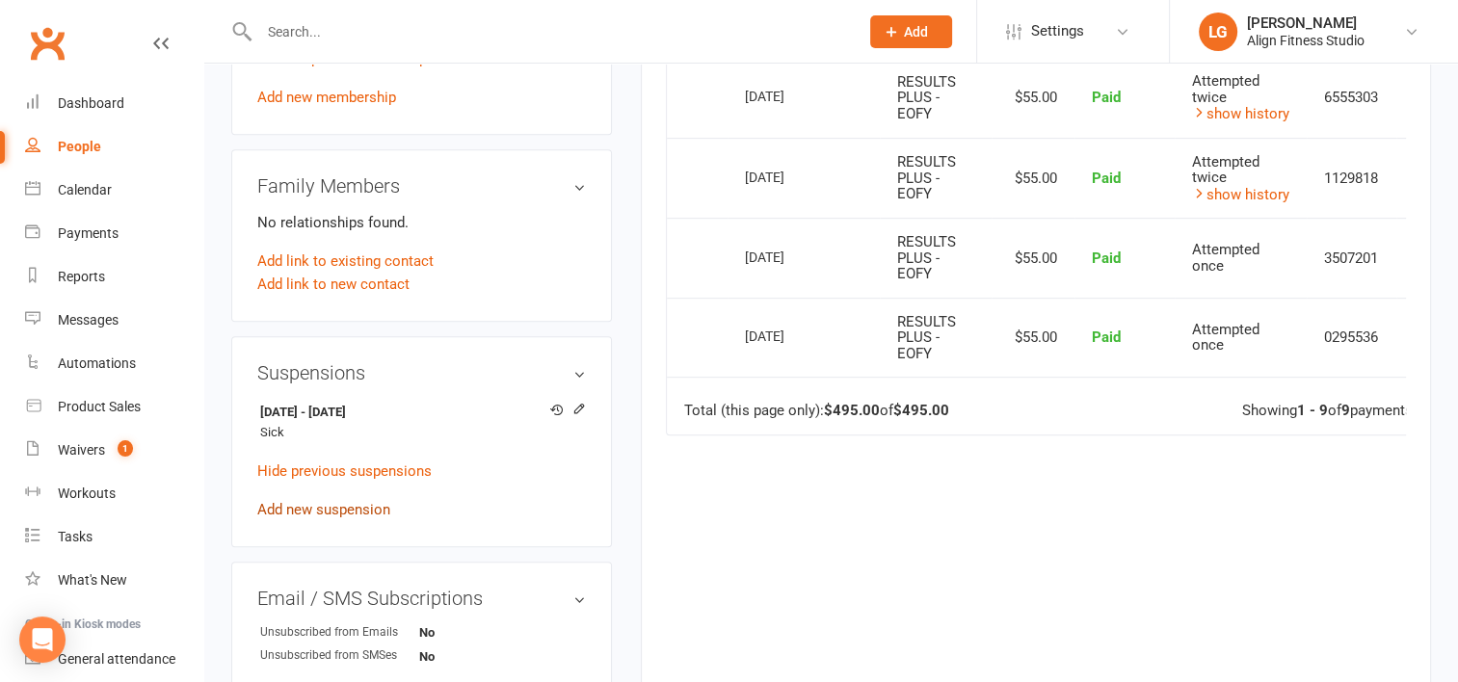
click at [312, 510] on link "Add new suspension" at bounding box center [323, 509] width 133 height 17
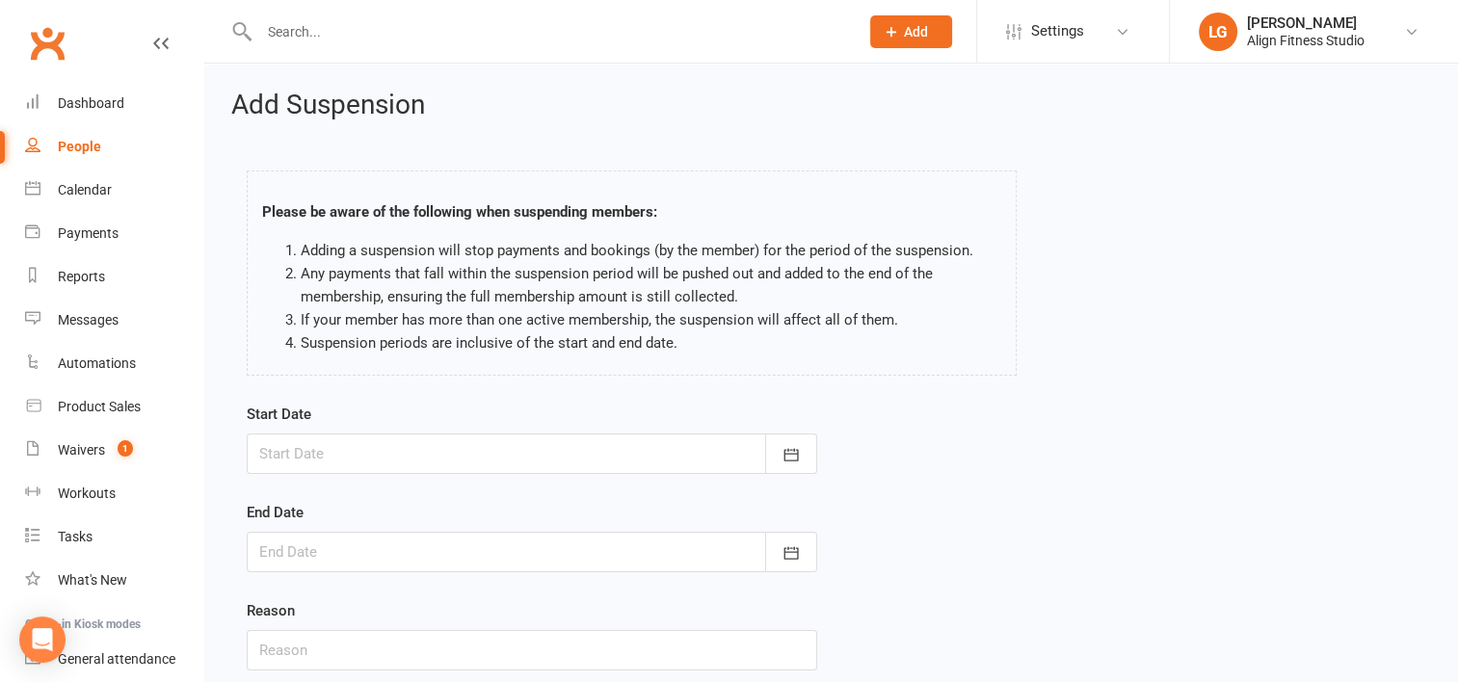
click at [362, 452] on div at bounding box center [532, 454] width 570 height 40
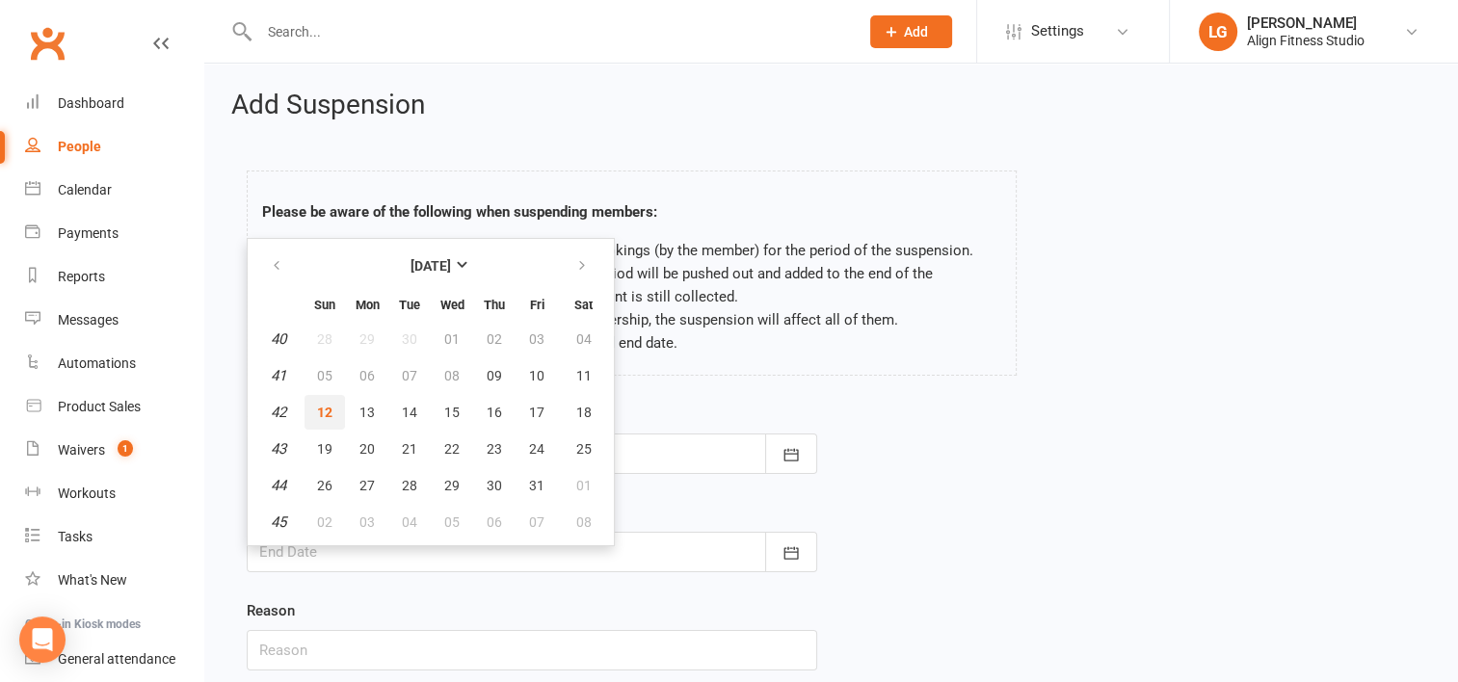
click at [331, 403] on button "12" at bounding box center [324, 412] width 40 height 35
type input "[DATE]"
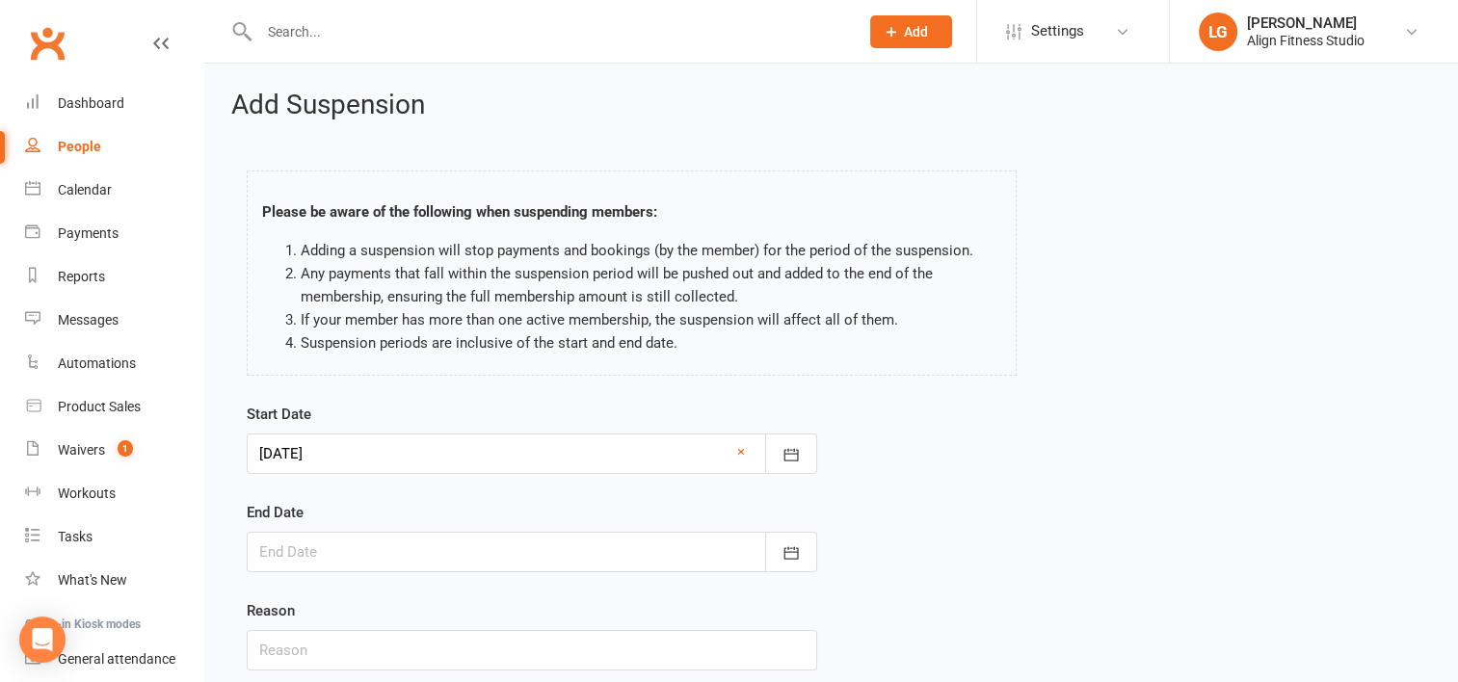
click at [329, 539] on div at bounding box center [532, 552] width 570 height 40
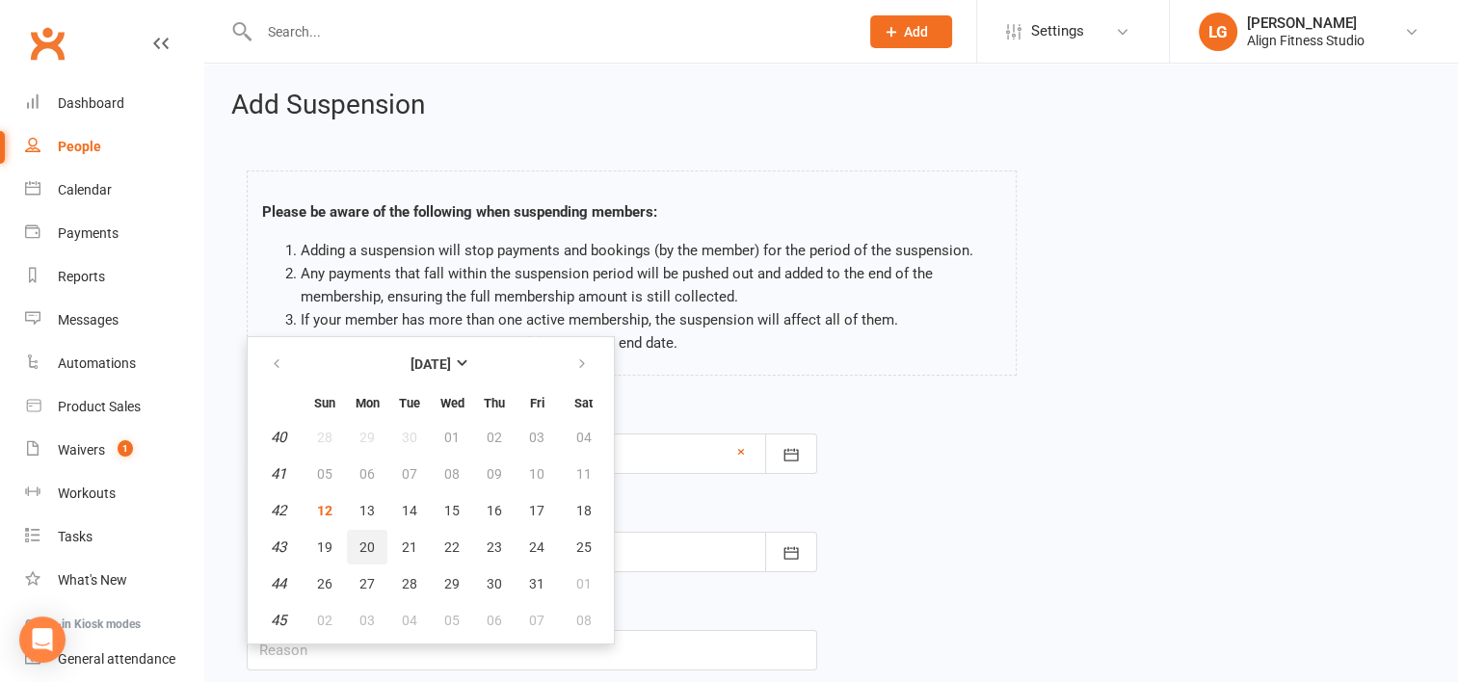
click at [364, 548] on span "20" at bounding box center [366, 546] width 15 height 15
type input "20 Oct 2025"
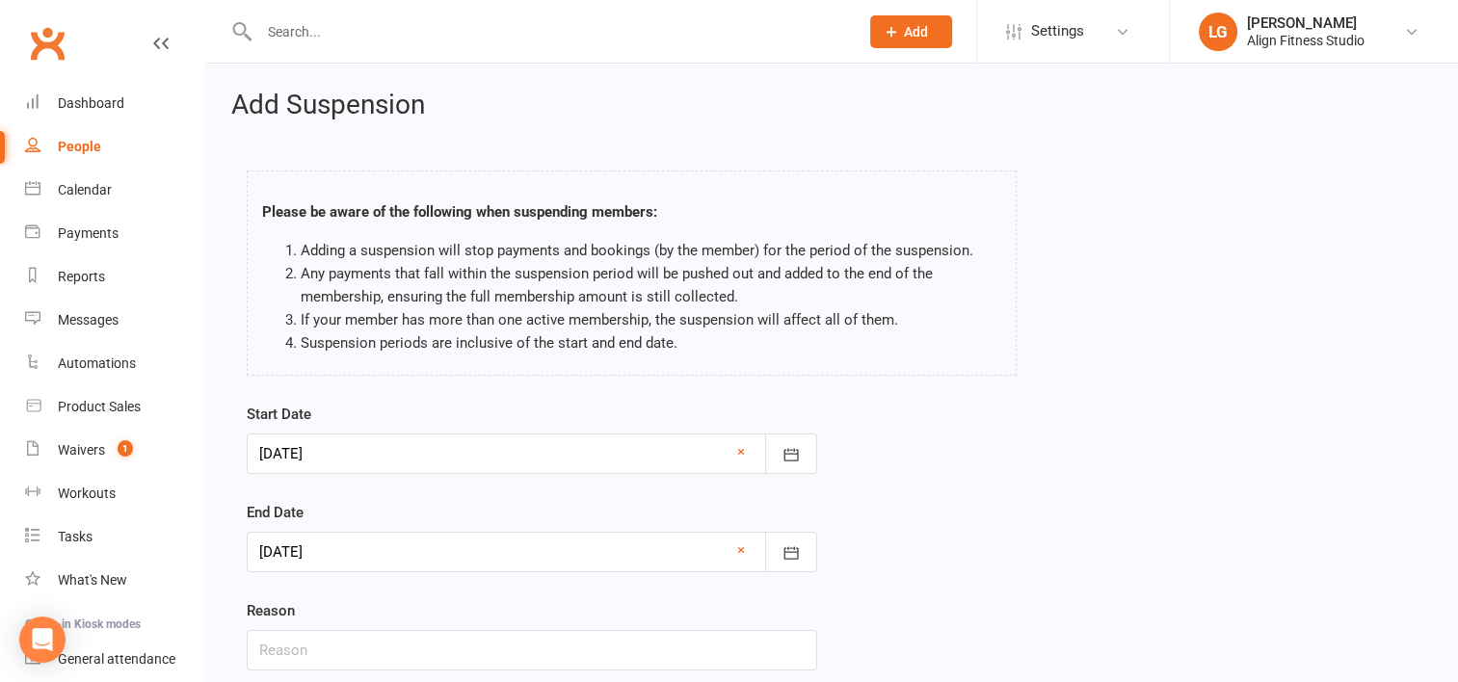
scroll to position [139, 0]
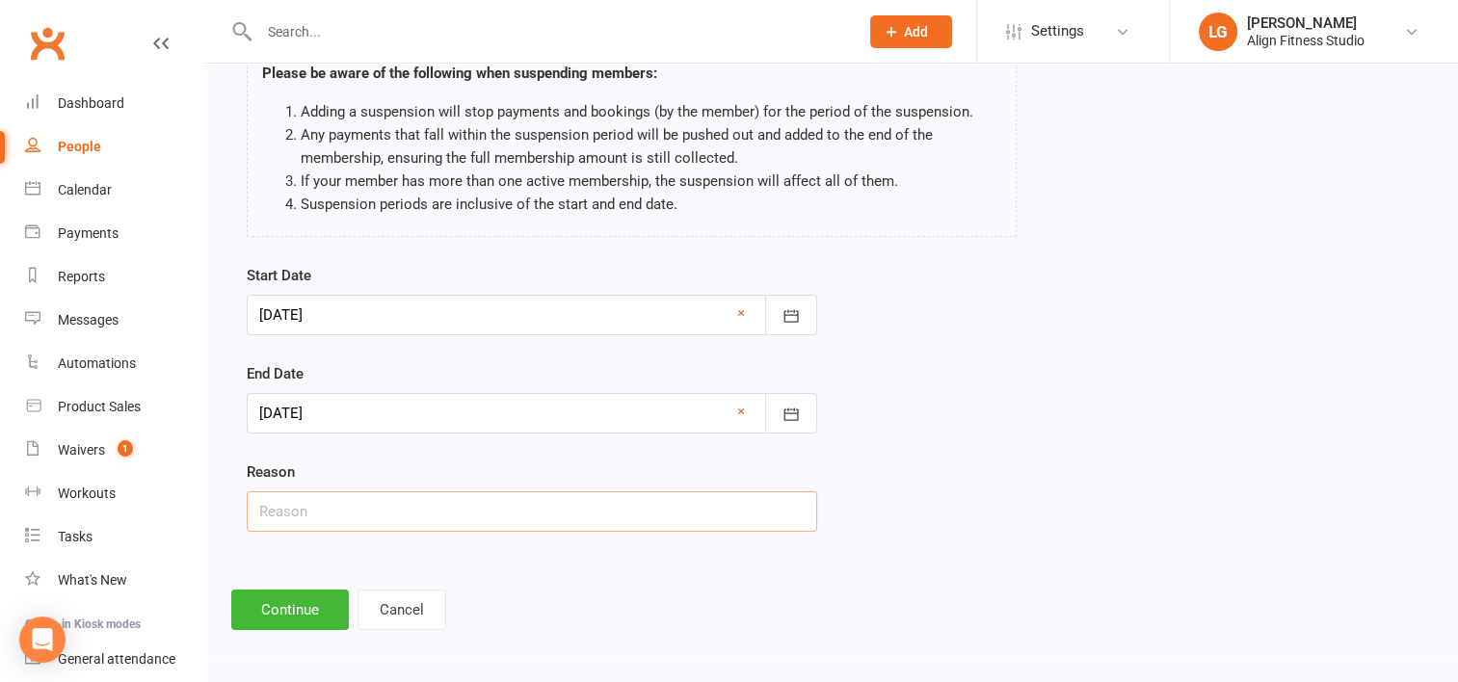
click at [363, 513] on input "text" at bounding box center [532, 511] width 570 height 40
type input "away"
click at [407, 402] on div at bounding box center [532, 413] width 570 height 40
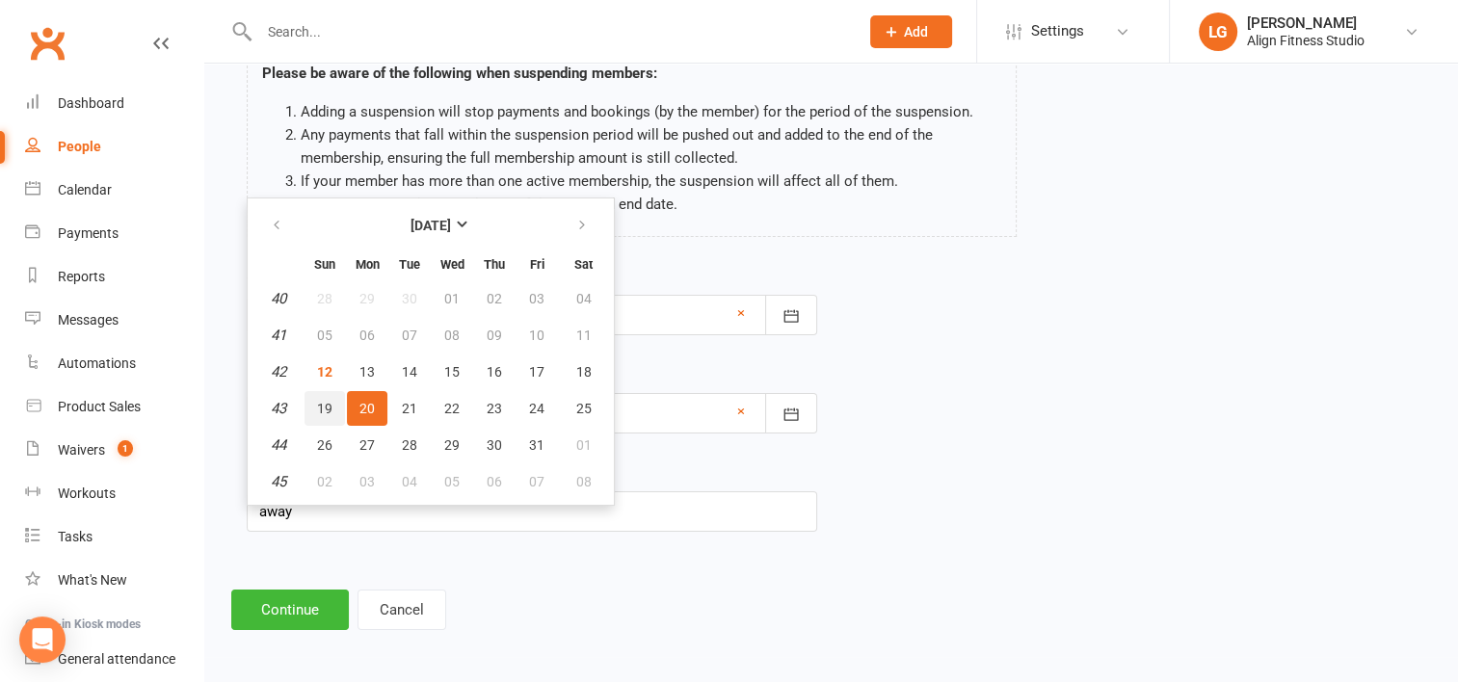
click at [342, 404] on button "19" at bounding box center [324, 408] width 40 height 35
type input "19 Oct 2025"
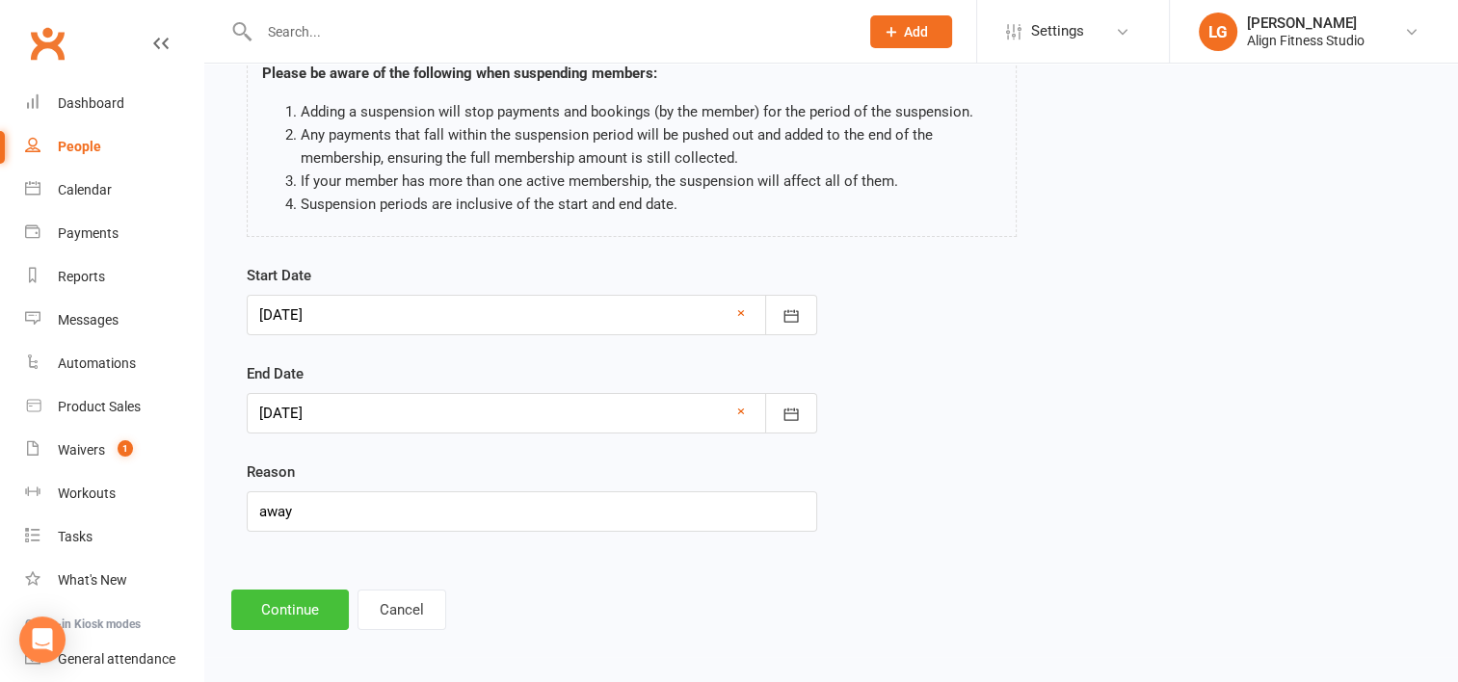
click at [317, 605] on button "Continue" at bounding box center [290, 610] width 118 height 40
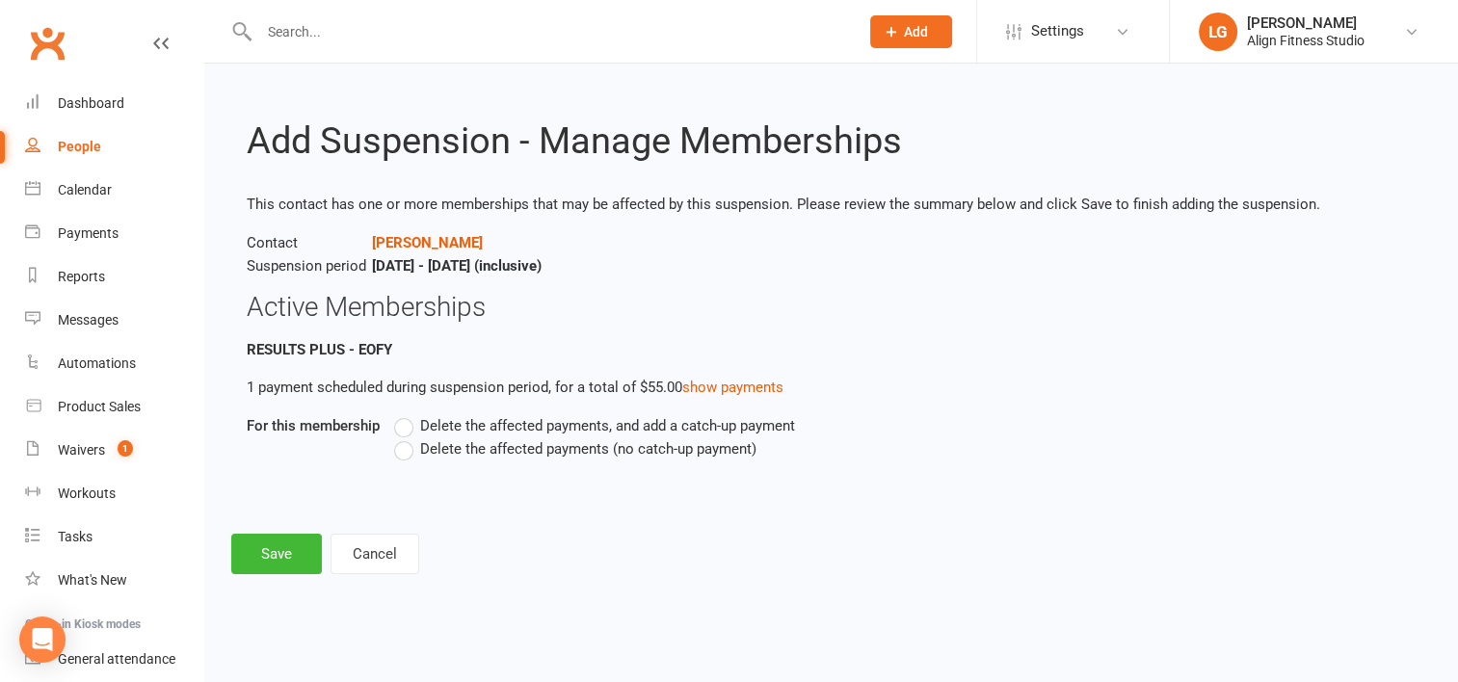
scroll to position [0, 0]
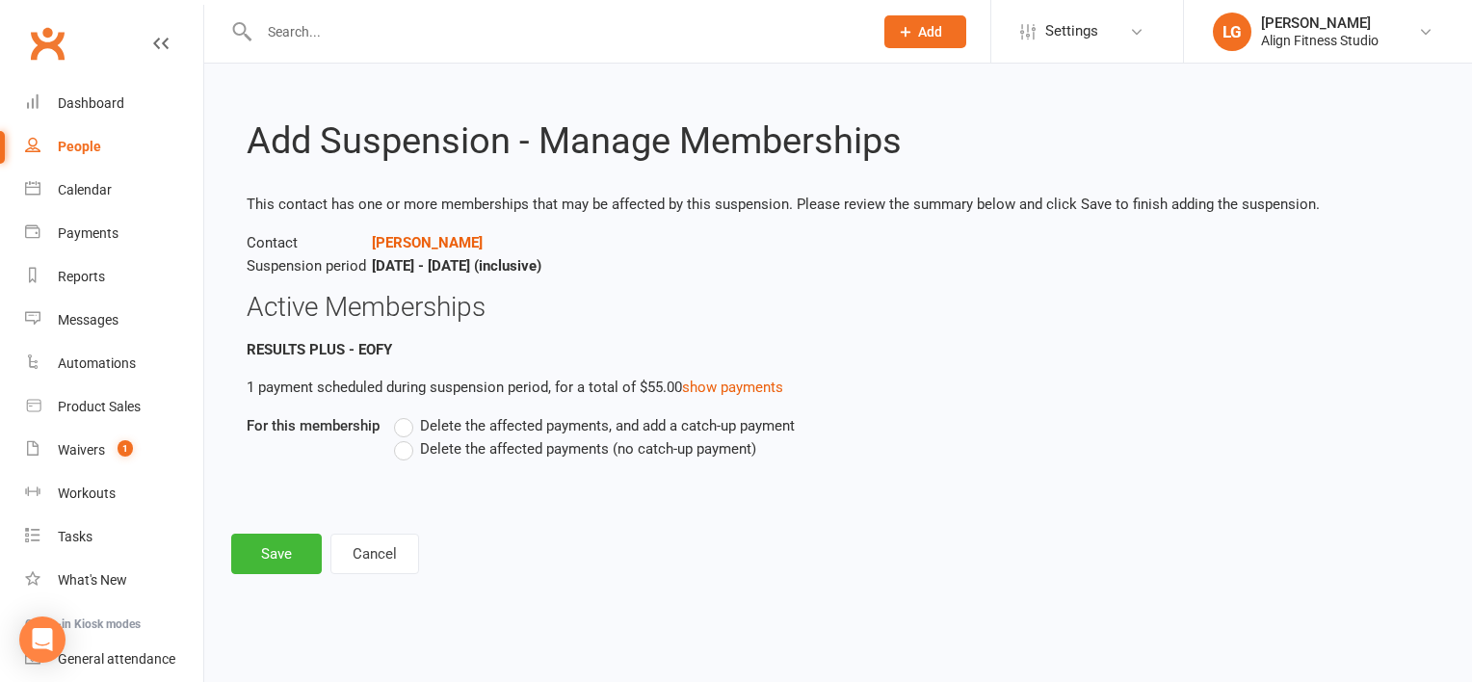
click at [405, 447] on label "Delete the affected payments (no catch-up payment)" at bounding box center [575, 448] width 362 height 23
click at [405, 437] on input "Delete the affected payments (no catch-up payment)" at bounding box center [400, 437] width 13 height 0
click at [279, 551] on button "Save" at bounding box center [276, 554] width 91 height 40
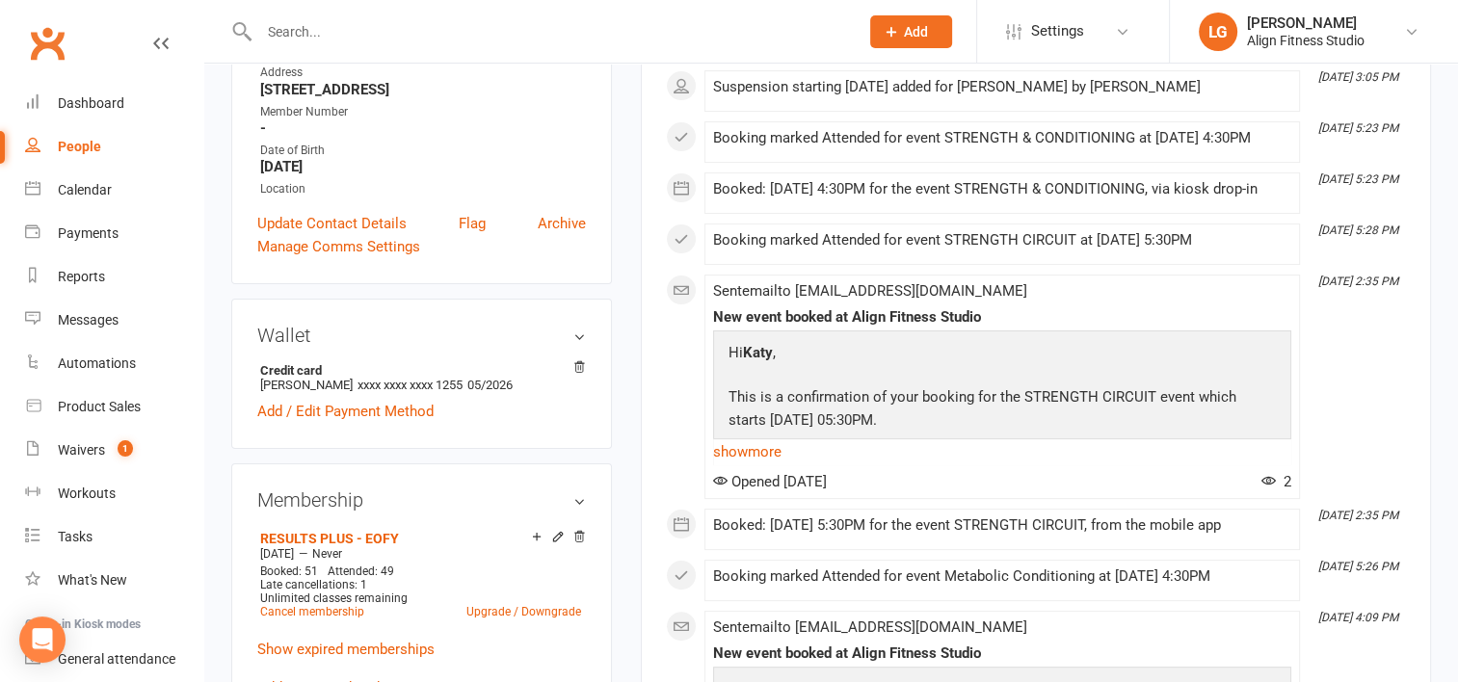
scroll to position [366, 0]
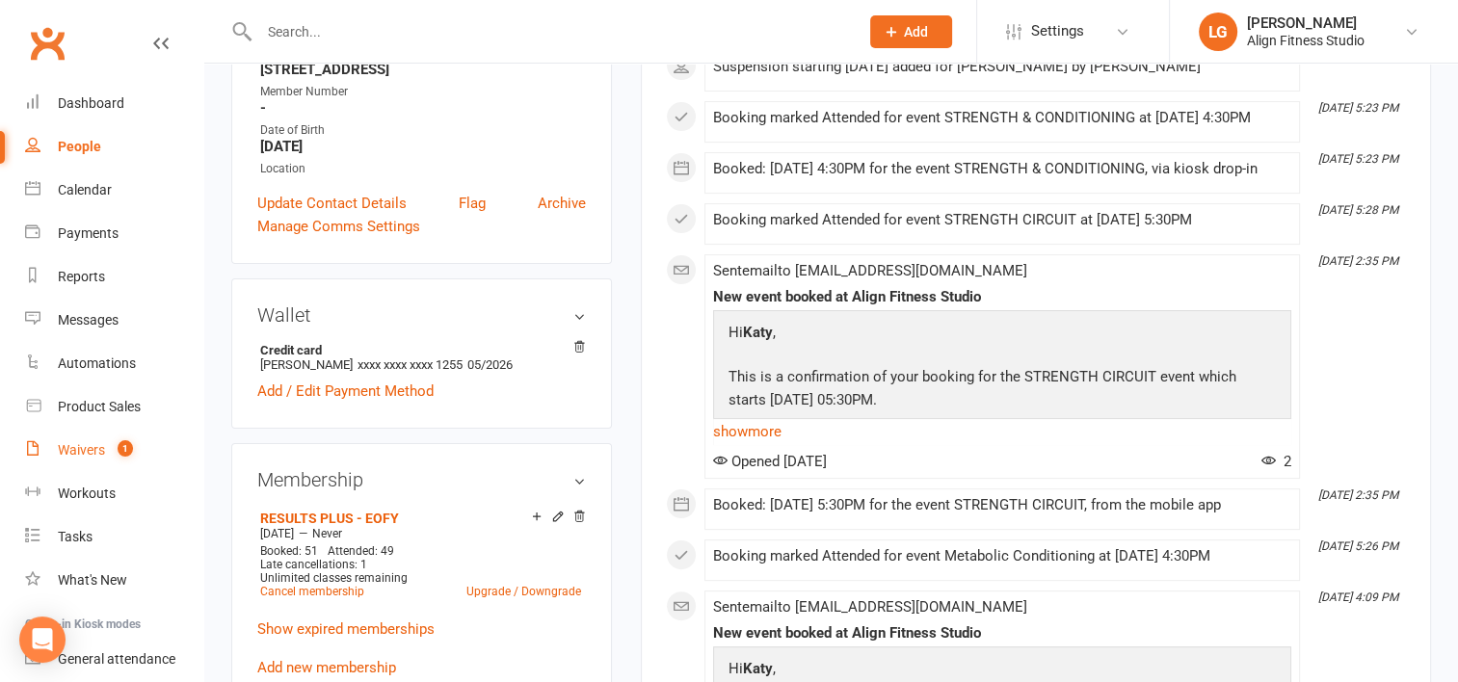
click at [97, 446] on div "Waivers" at bounding box center [81, 449] width 47 height 15
select select "100"
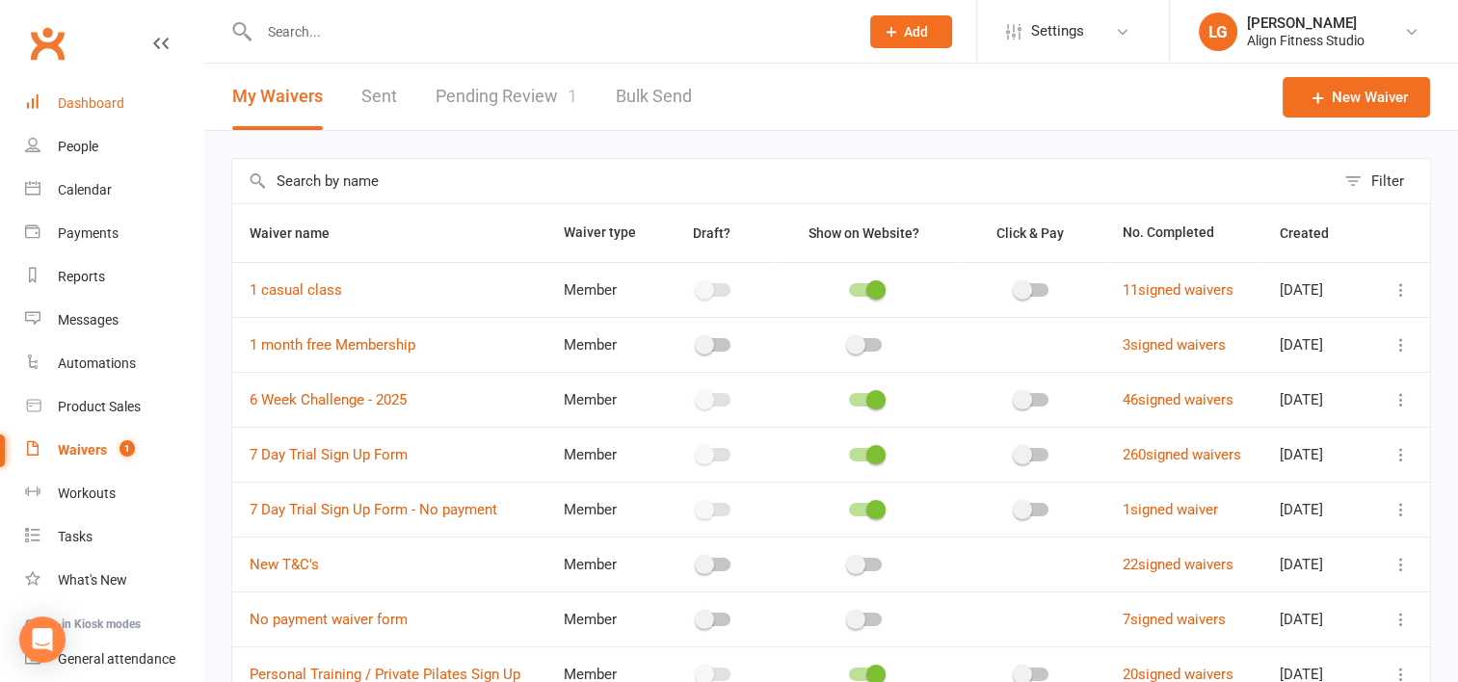
click at [100, 100] on div "Dashboard" at bounding box center [91, 102] width 66 height 15
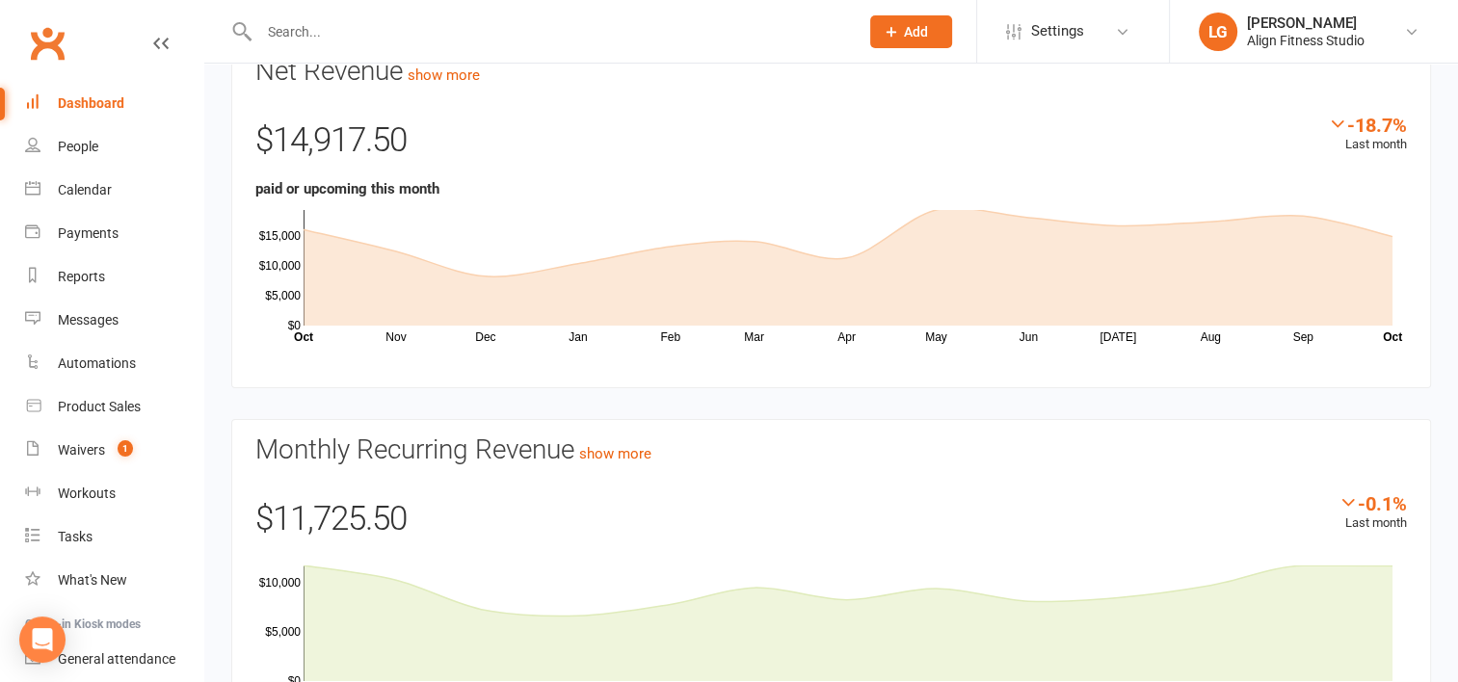
scroll to position [111, 0]
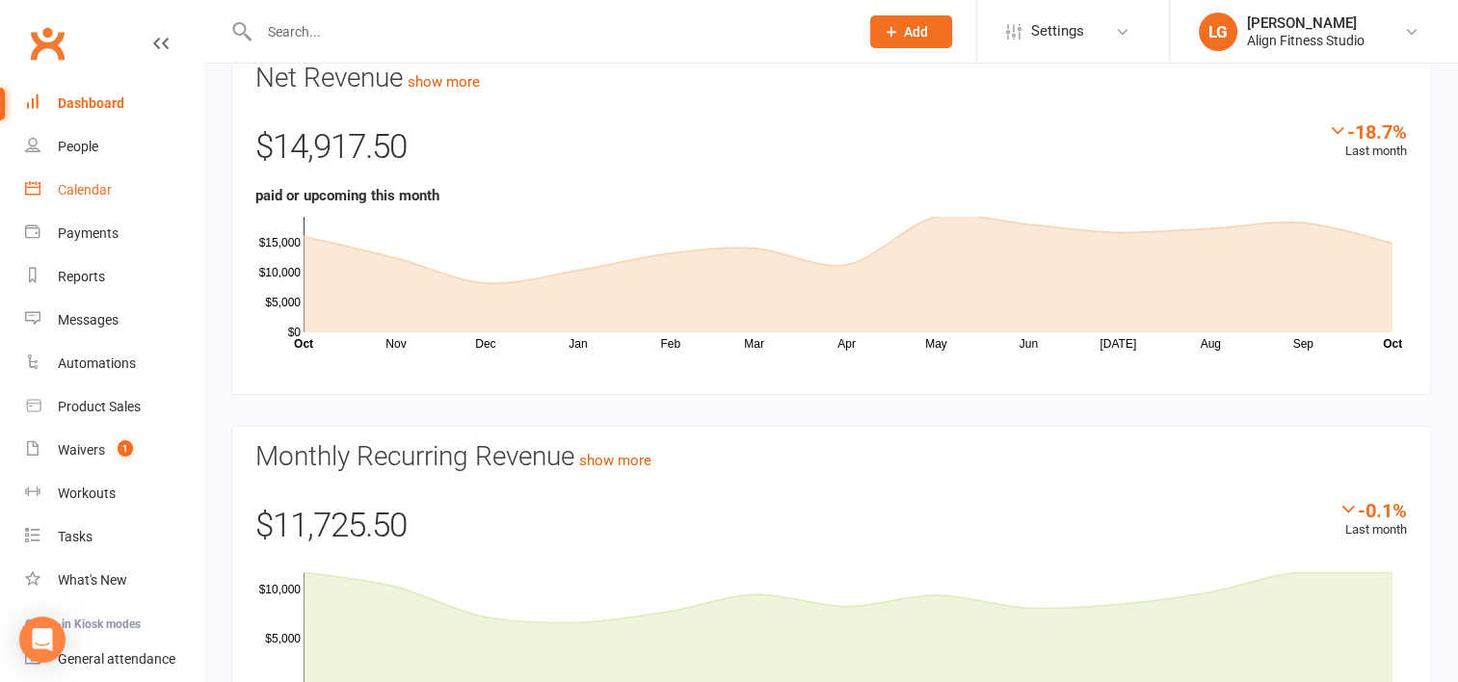
click at [70, 186] on div "Calendar" at bounding box center [85, 189] width 54 height 15
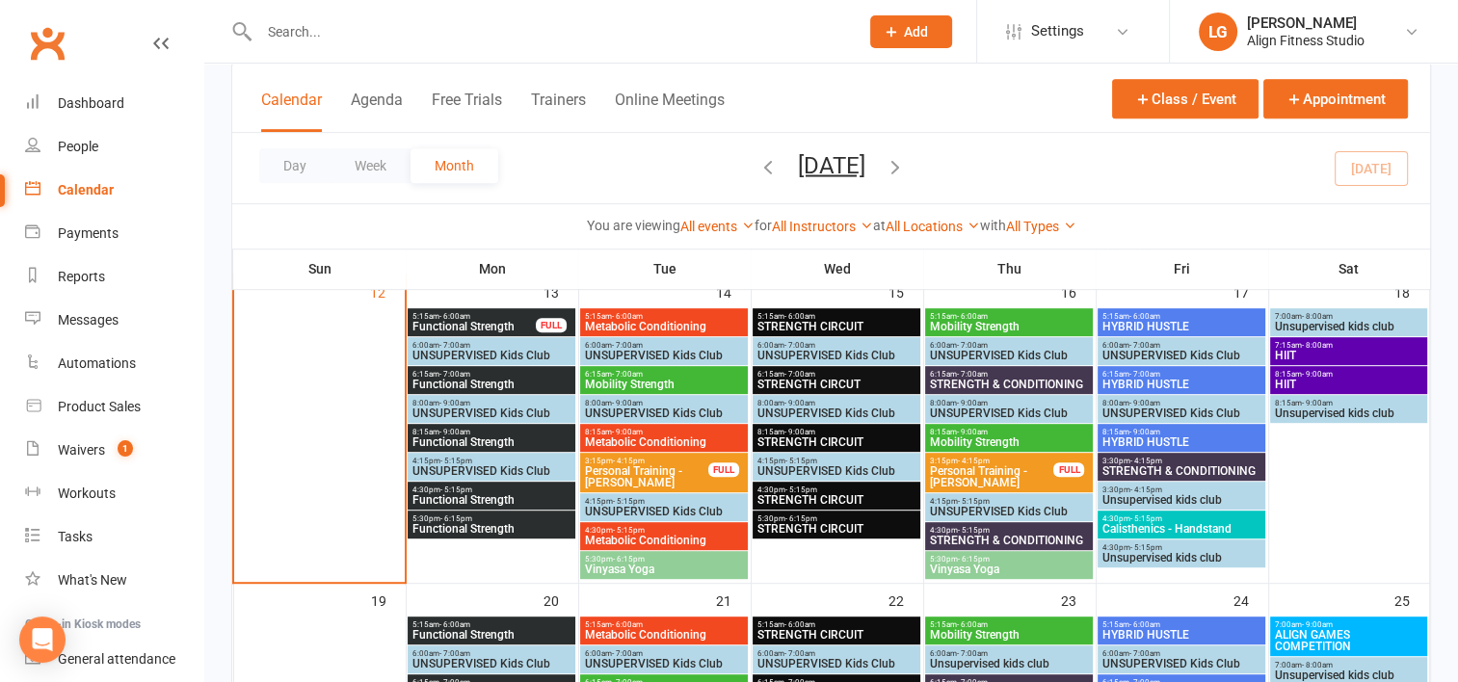
scroll to position [827, 0]
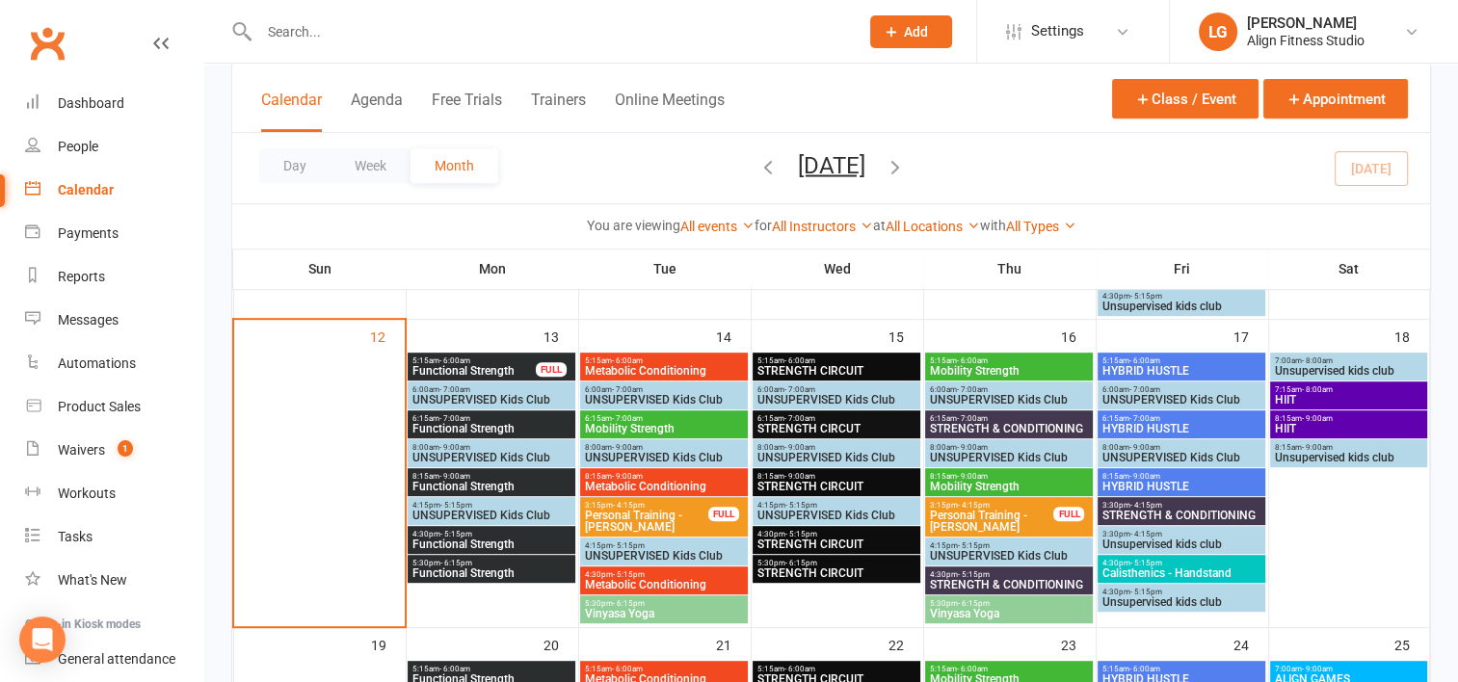
click at [467, 357] on span "- 6:00am" at bounding box center [454, 360] width 31 height 9
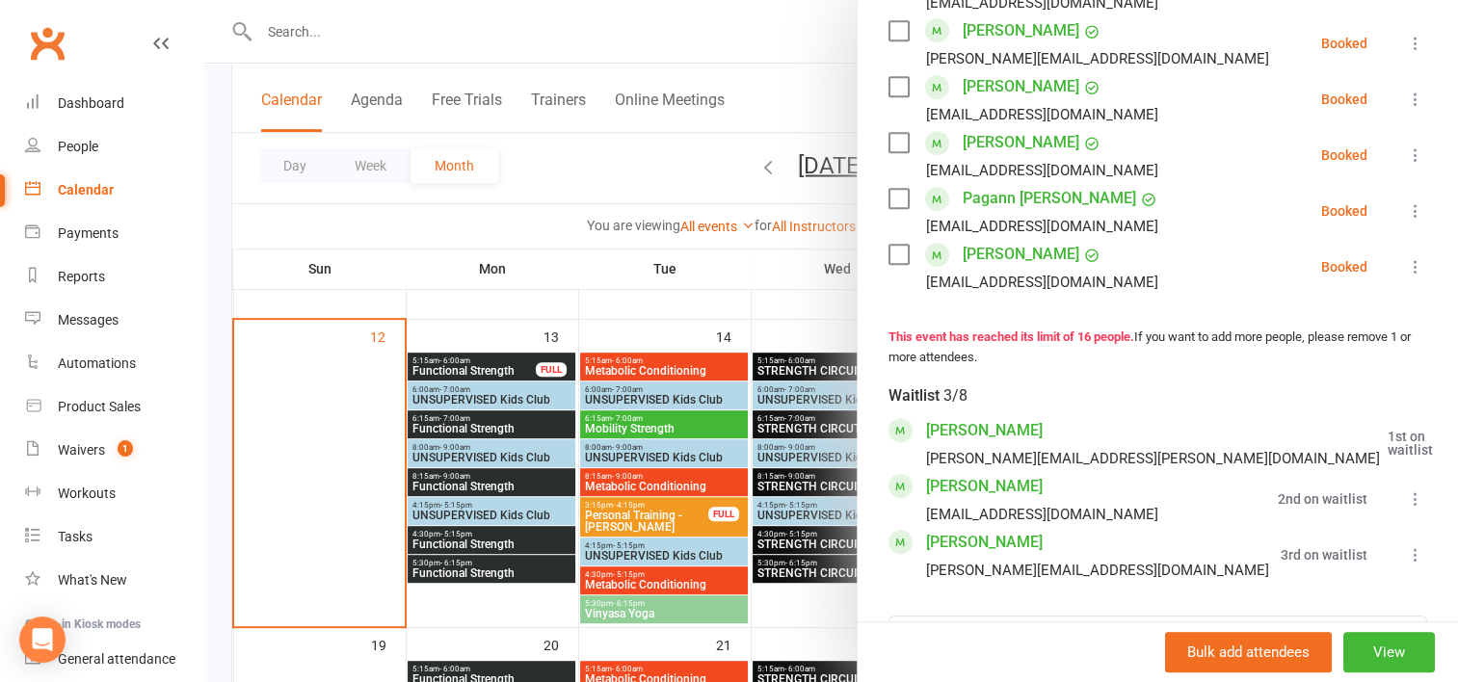
scroll to position [1048, 0]
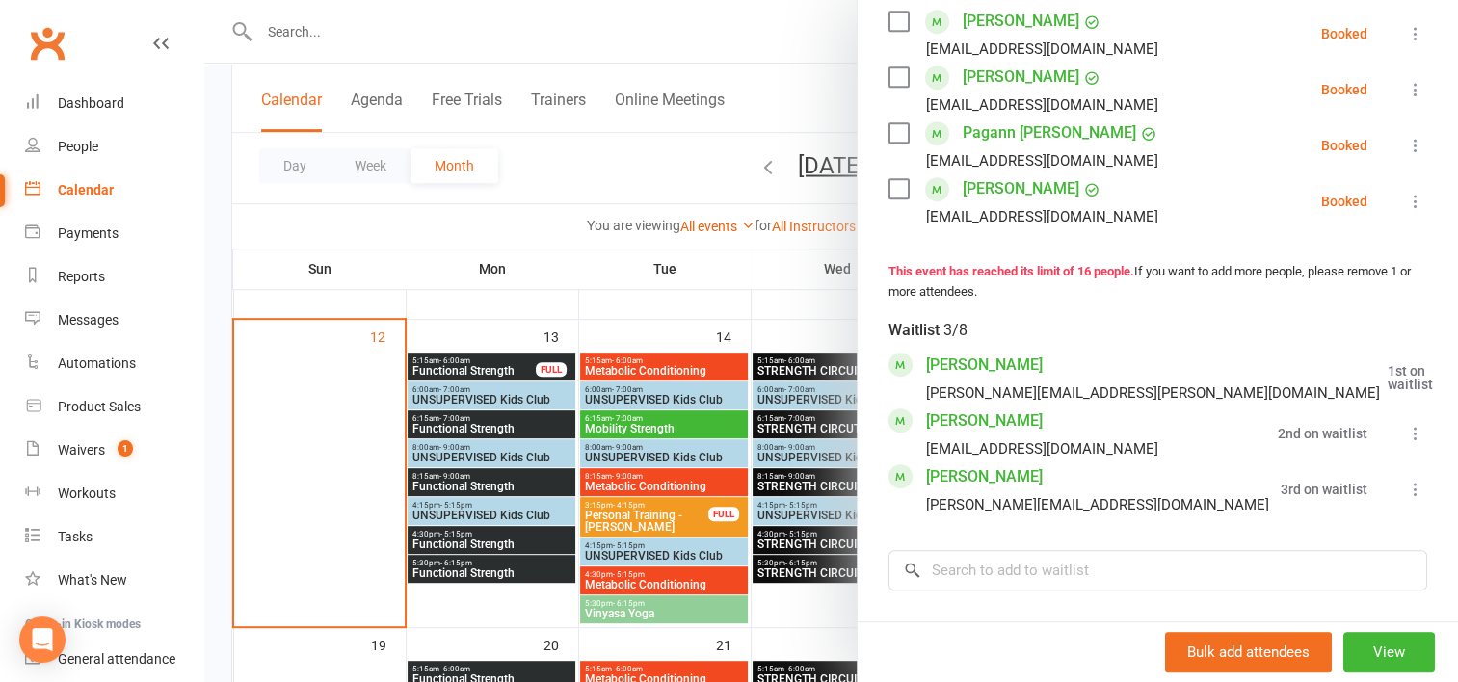
click at [460, 422] on div at bounding box center [830, 341] width 1253 height 682
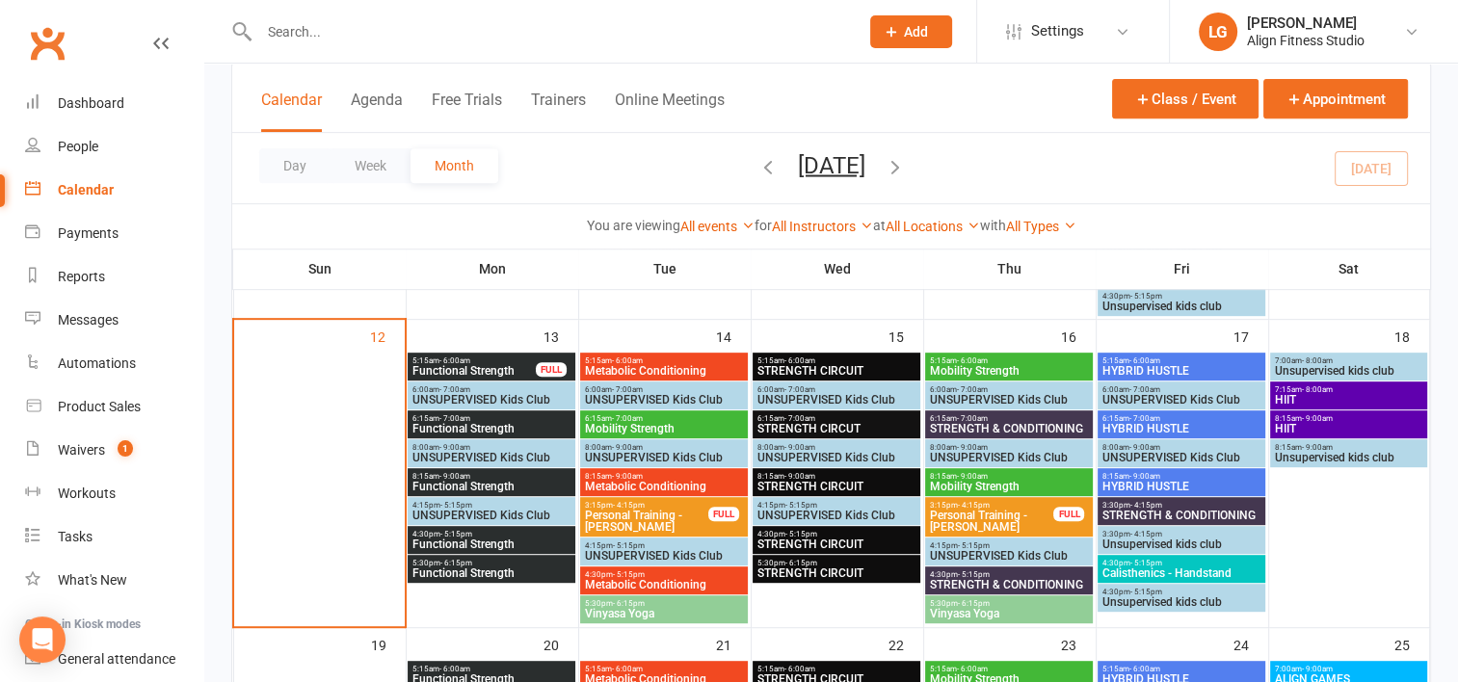
click at [460, 423] on span "Functional Strength" at bounding box center [491, 429] width 160 height 12
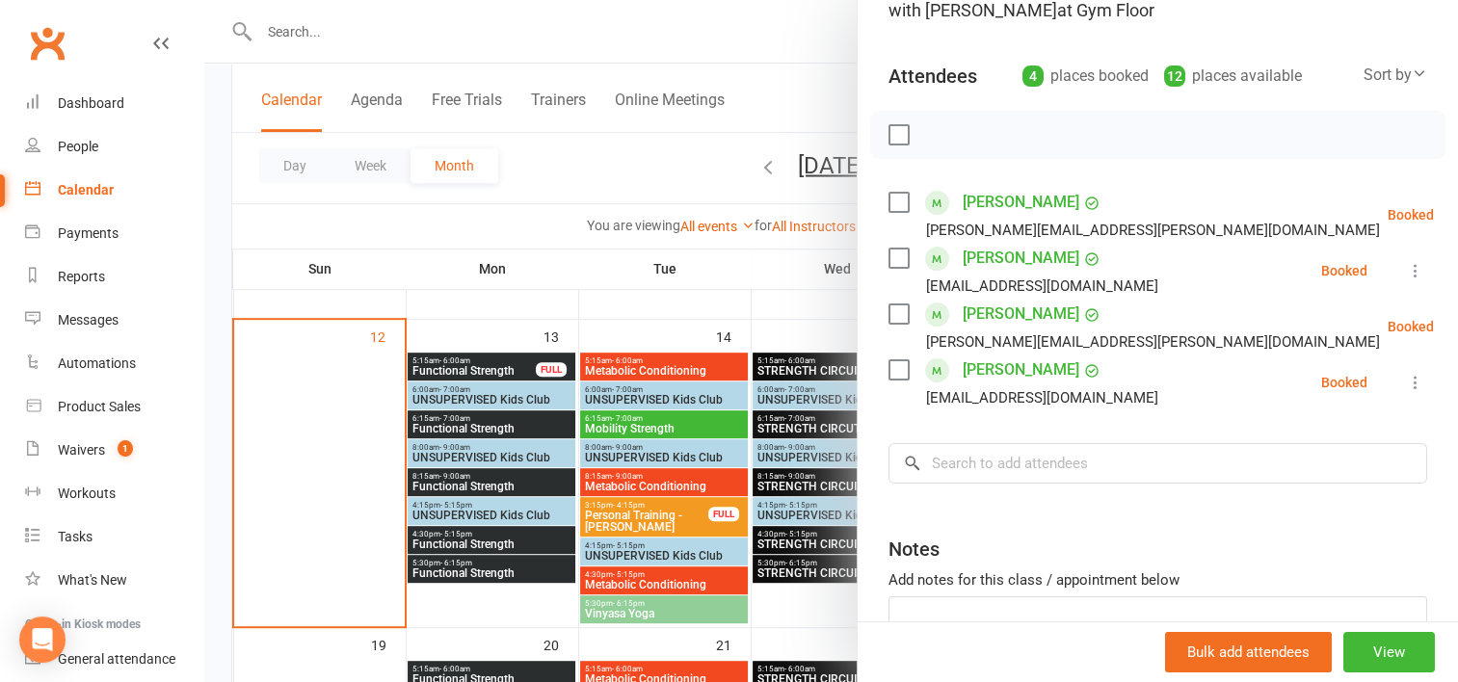
scroll to position [172, 0]
click at [449, 474] on div at bounding box center [830, 341] width 1253 height 682
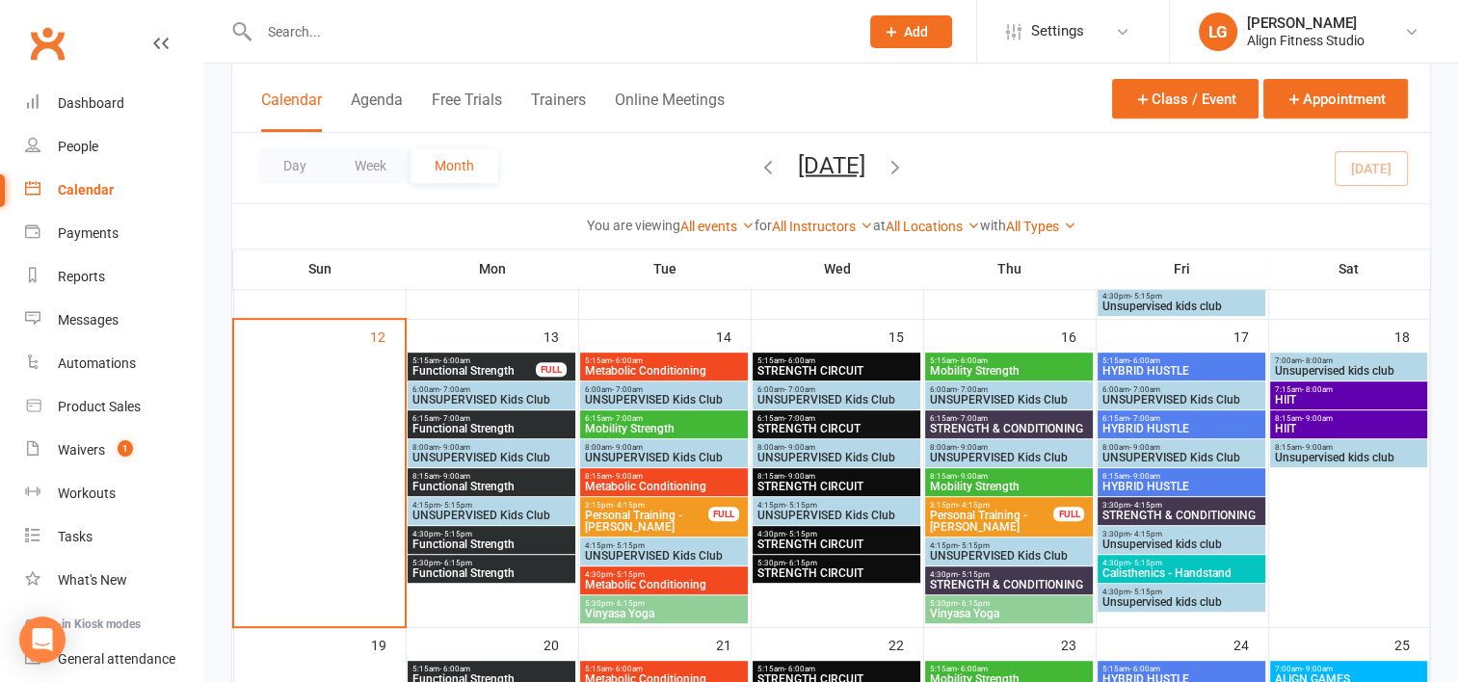
click at [449, 474] on span "- 9:00am" at bounding box center [454, 476] width 31 height 9
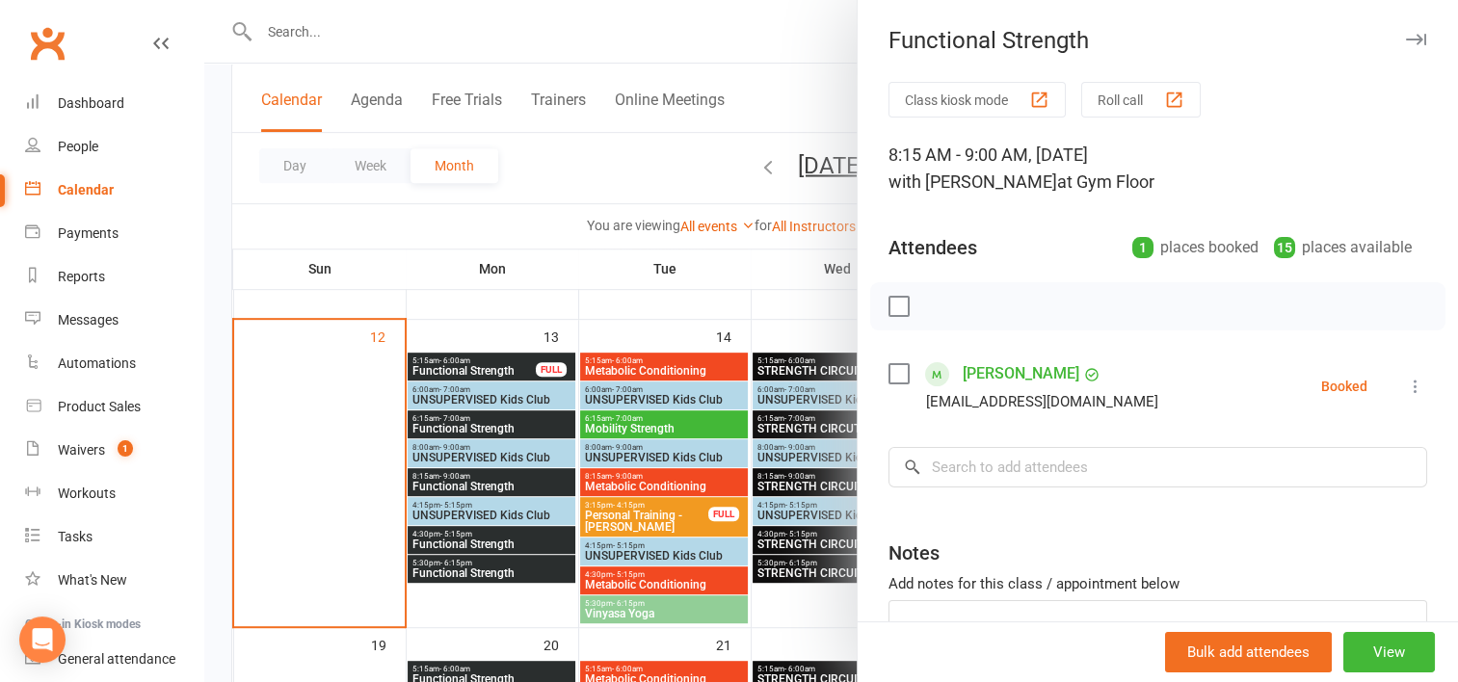
click at [479, 539] on div at bounding box center [830, 341] width 1253 height 682
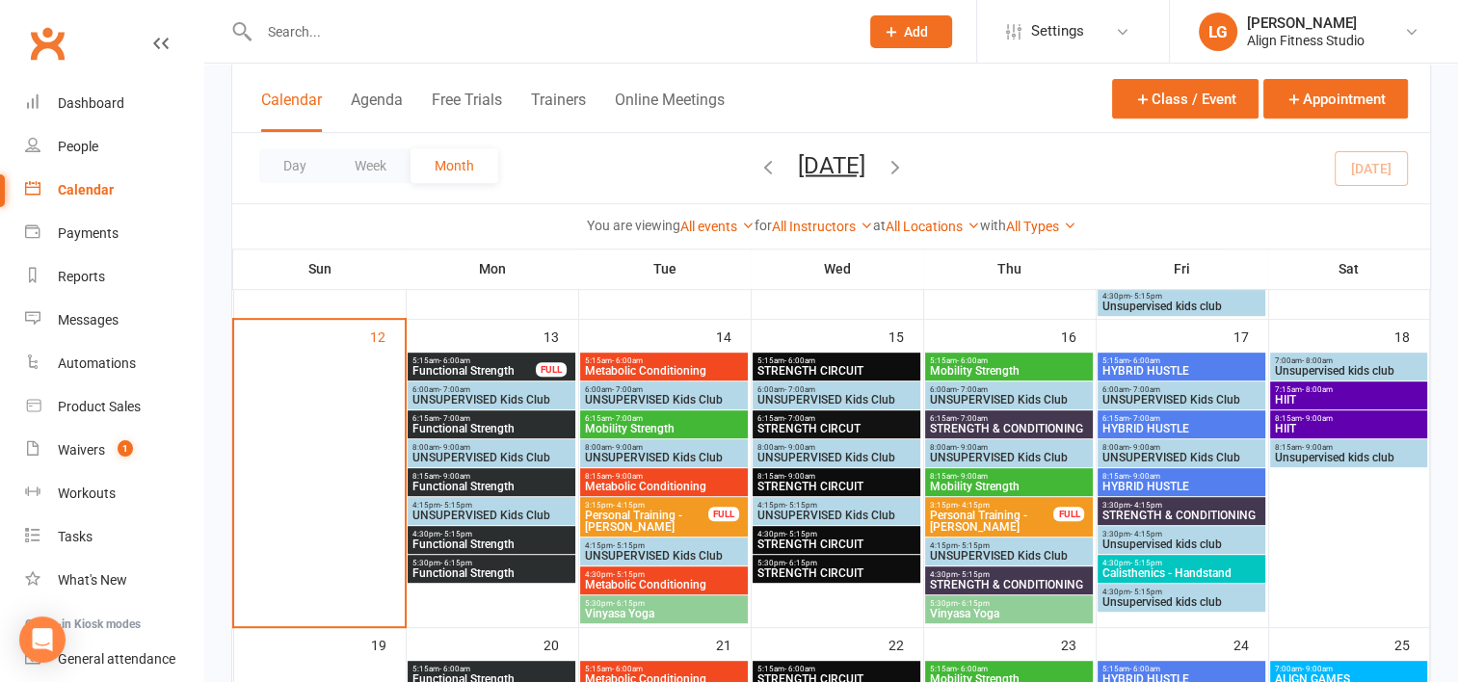
click at [479, 539] on span "Functional Strength" at bounding box center [491, 545] width 160 height 12
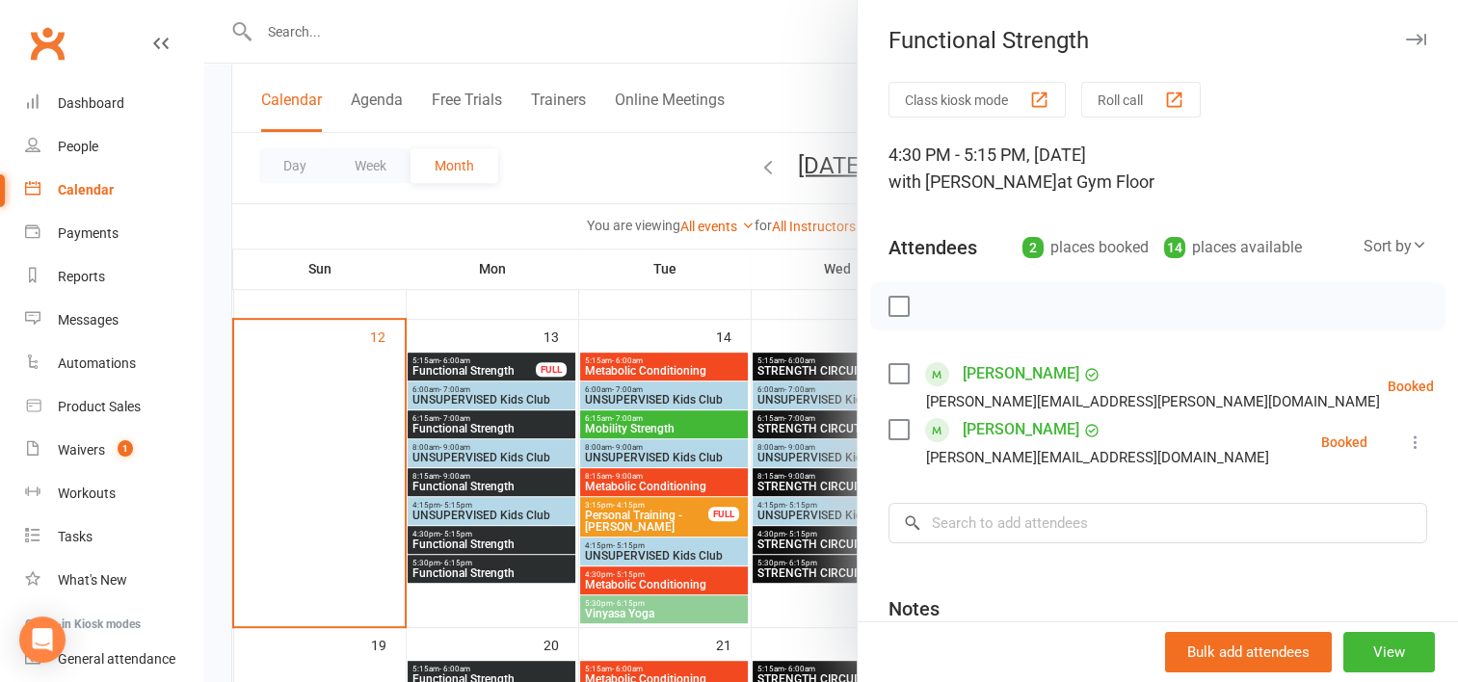
click at [473, 563] on div at bounding box center [830, 341] width 1253 height 682
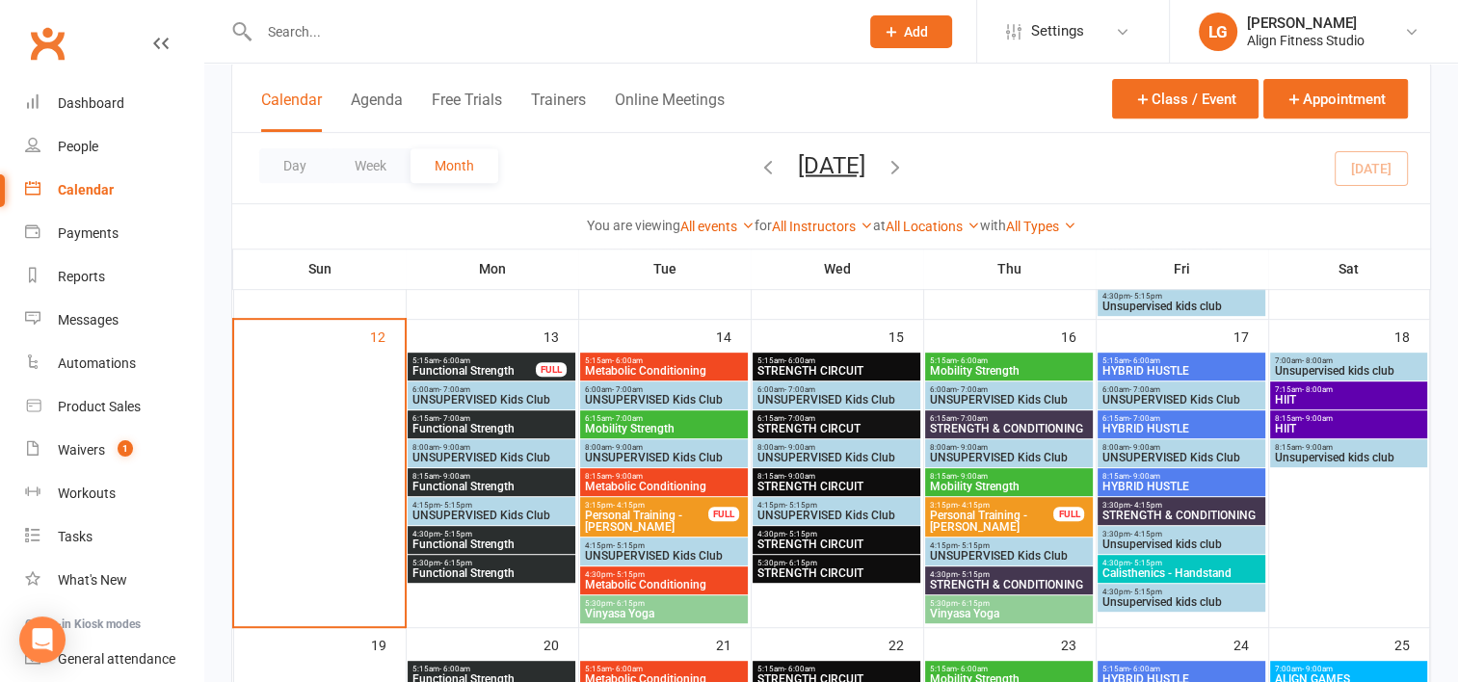
click at [473, 563] on span "5:30pm - 6:15pm" at bounding box center [491, 563] width 160 height 9
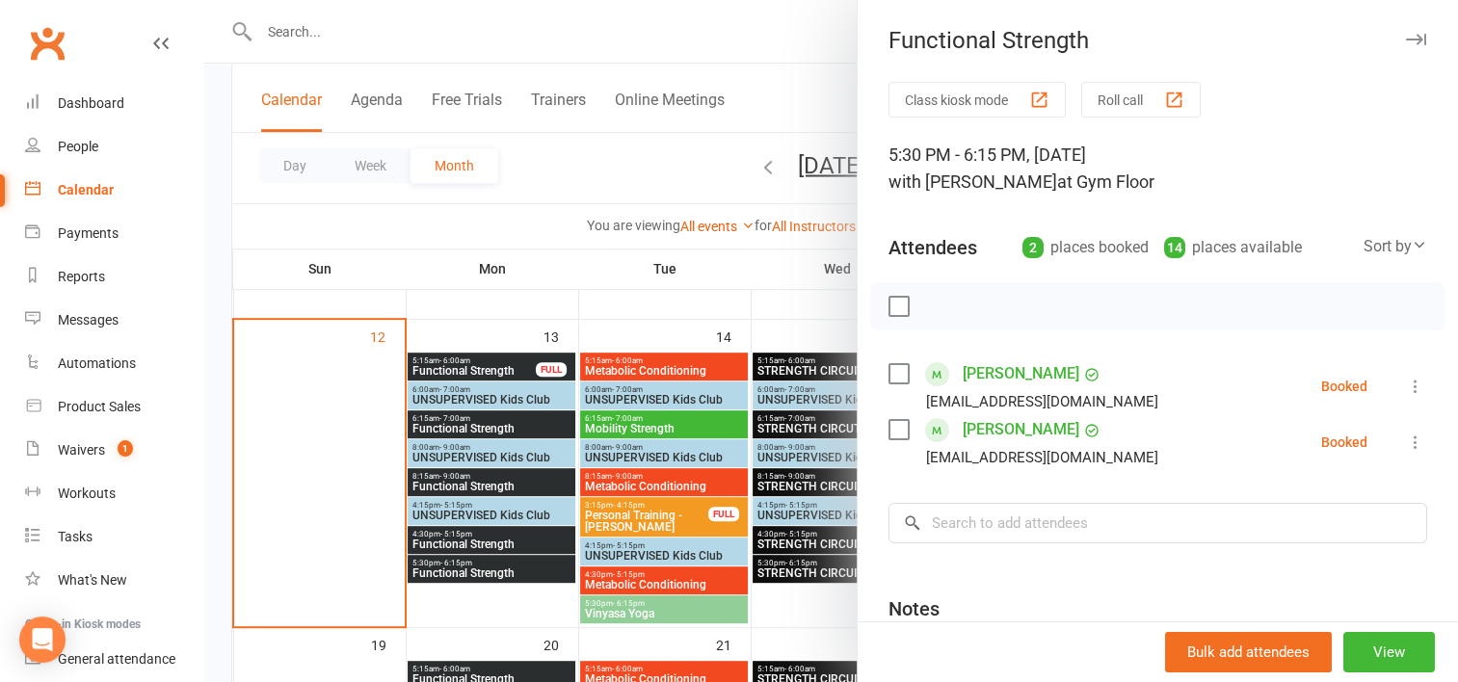
click at [802, 602] on div at bounding box center [830, 341] width 1253 height 682
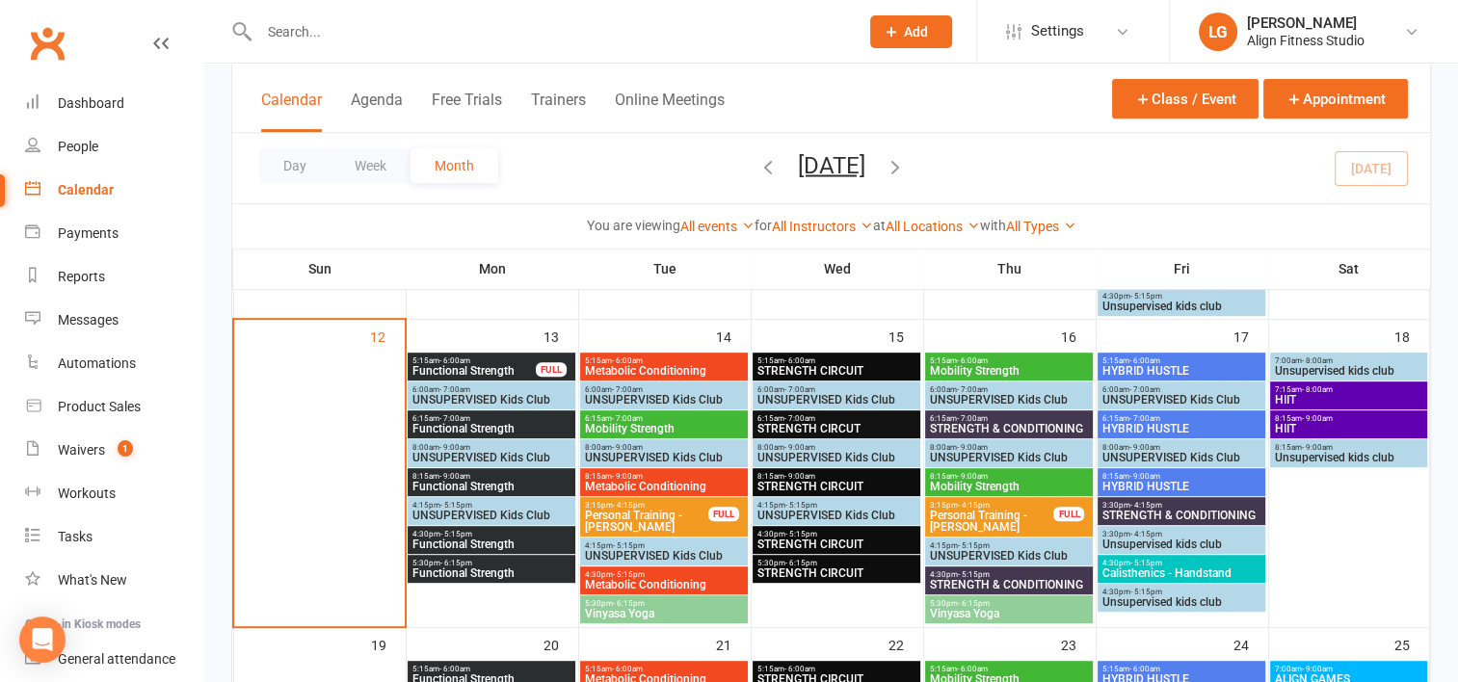
click at [659, 358] on span "5:15am - 6:00am" at bounding box center [664, 360] width 160 height 9
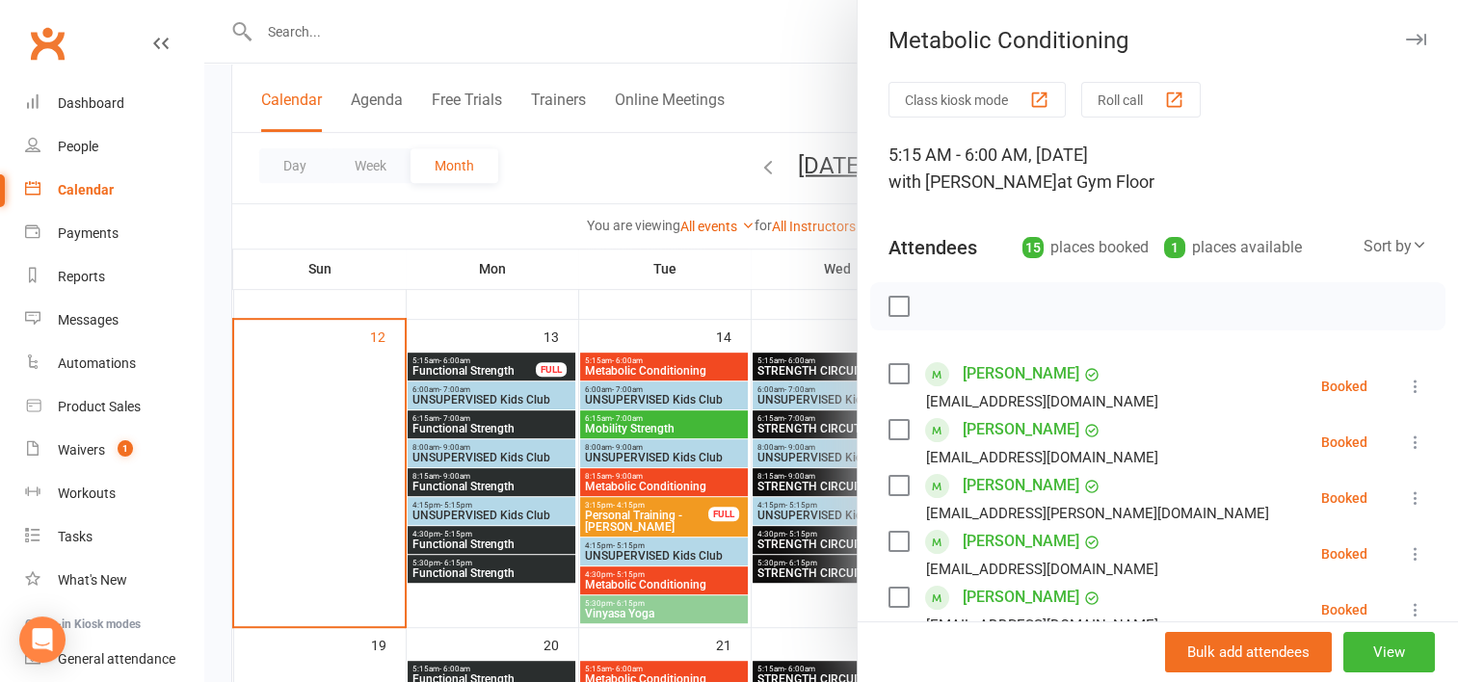
click at [684, 306] on div at bounding box center [830, 341] width 1253 height 682
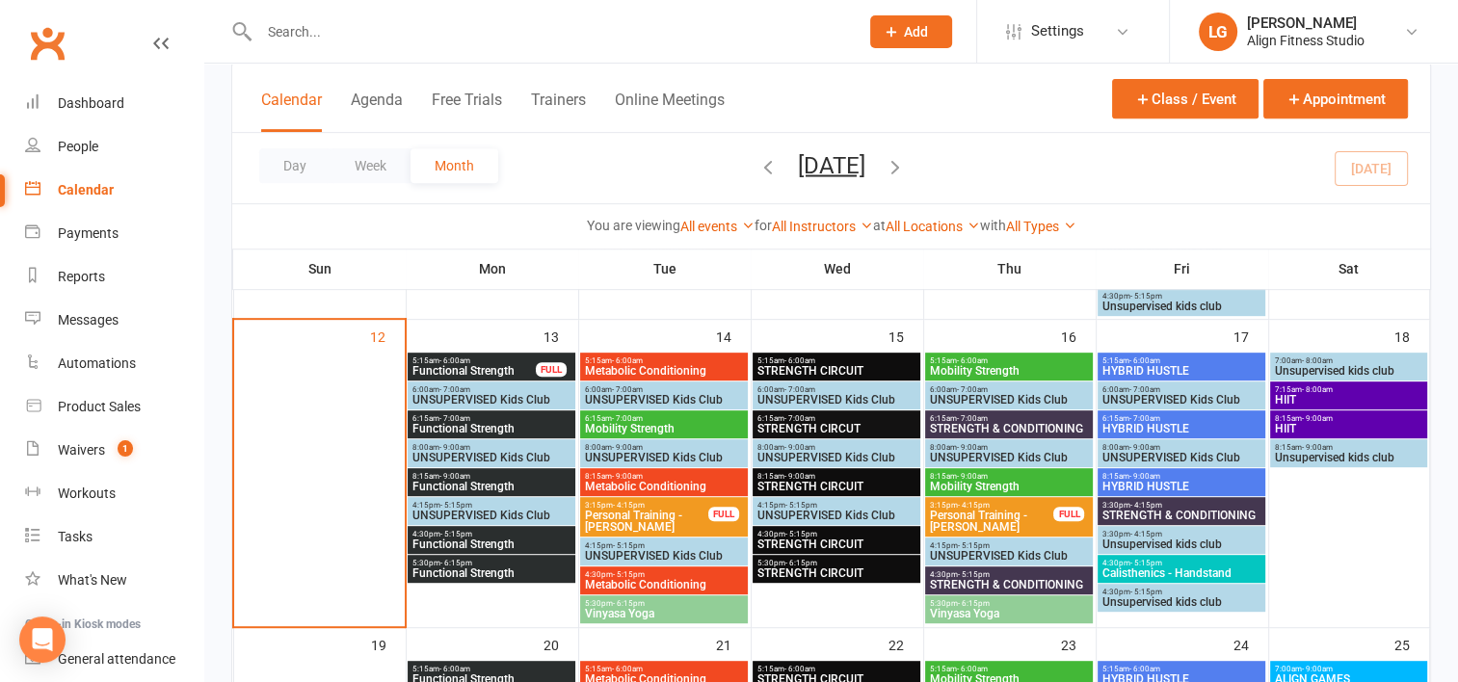
click at [832, 359] on span "5:15am - 6:00am" at bounding box center [836, 360] width 160 height 9
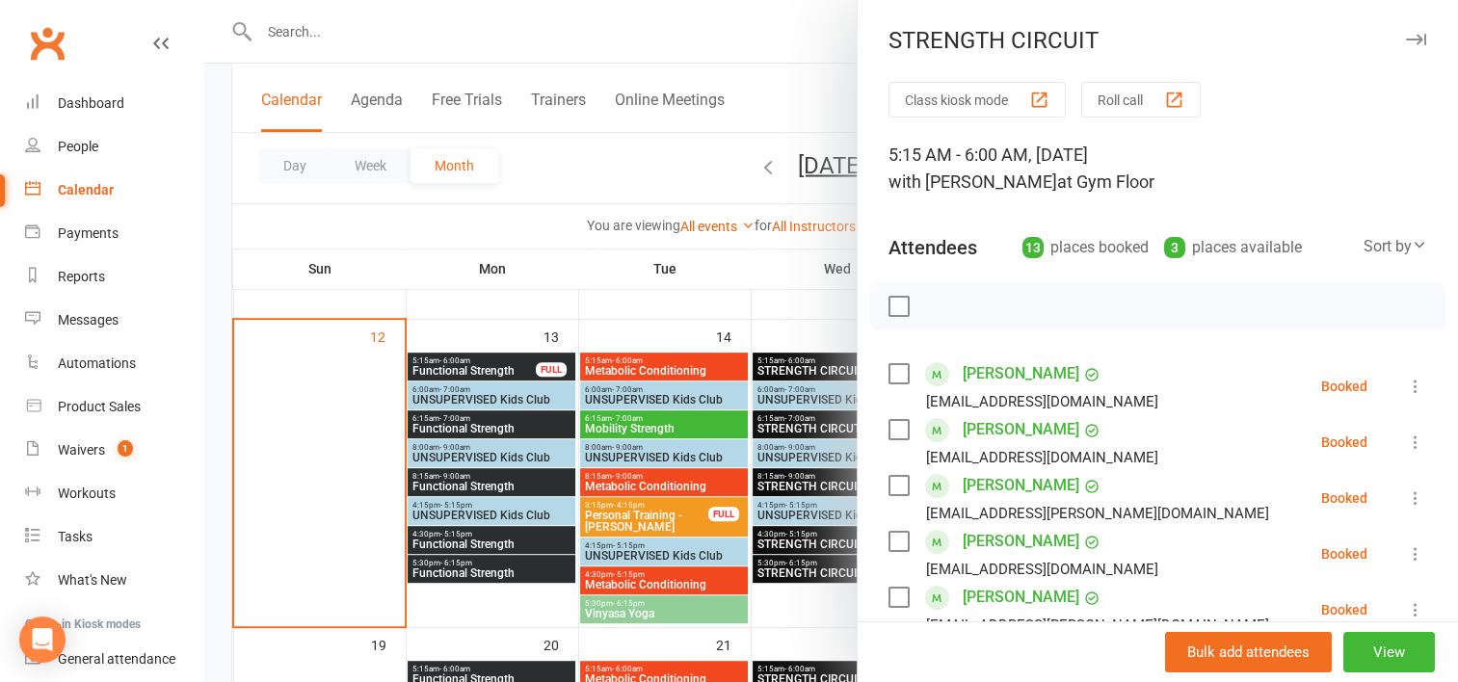
click at [808, 301] on div at bounding box center [830, 341] width 1253 height 682
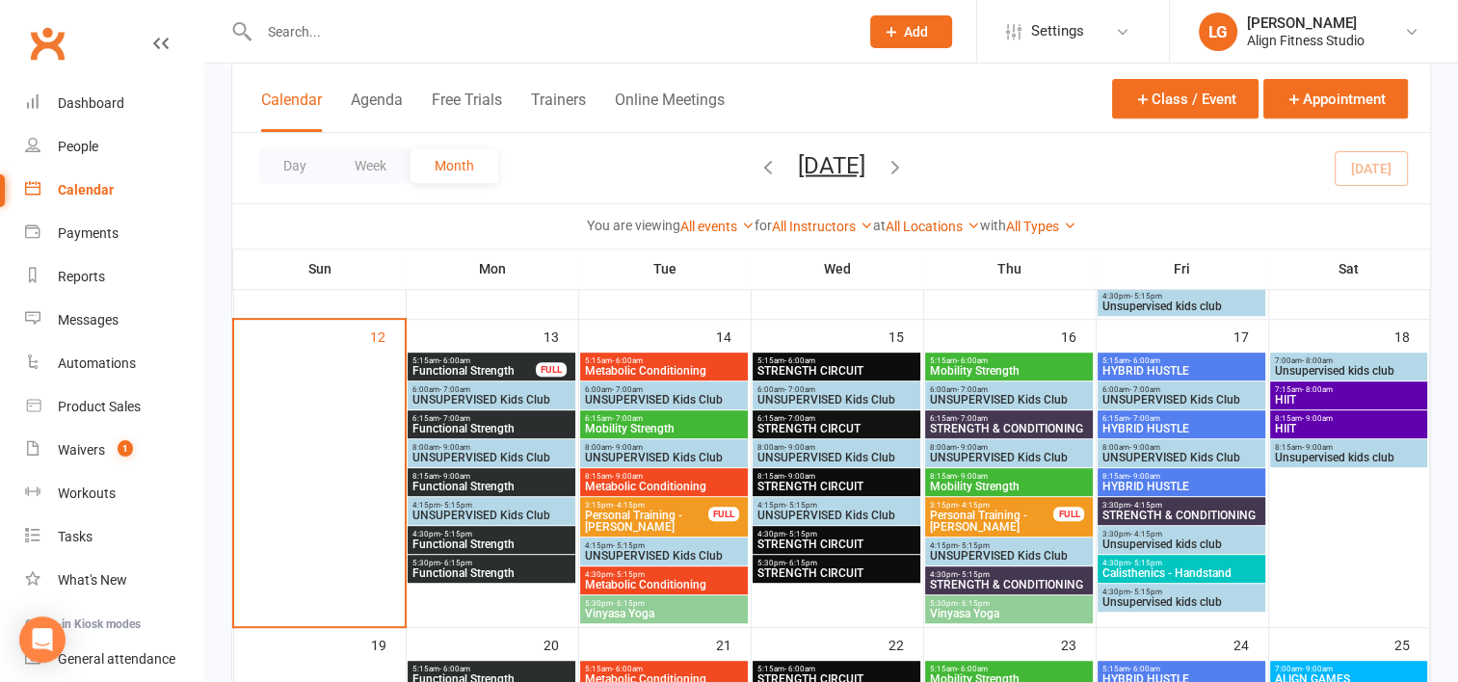
click at [969, 365] on span "Mobility Strength" at bounding box center [1009, 371] width 160 height 12
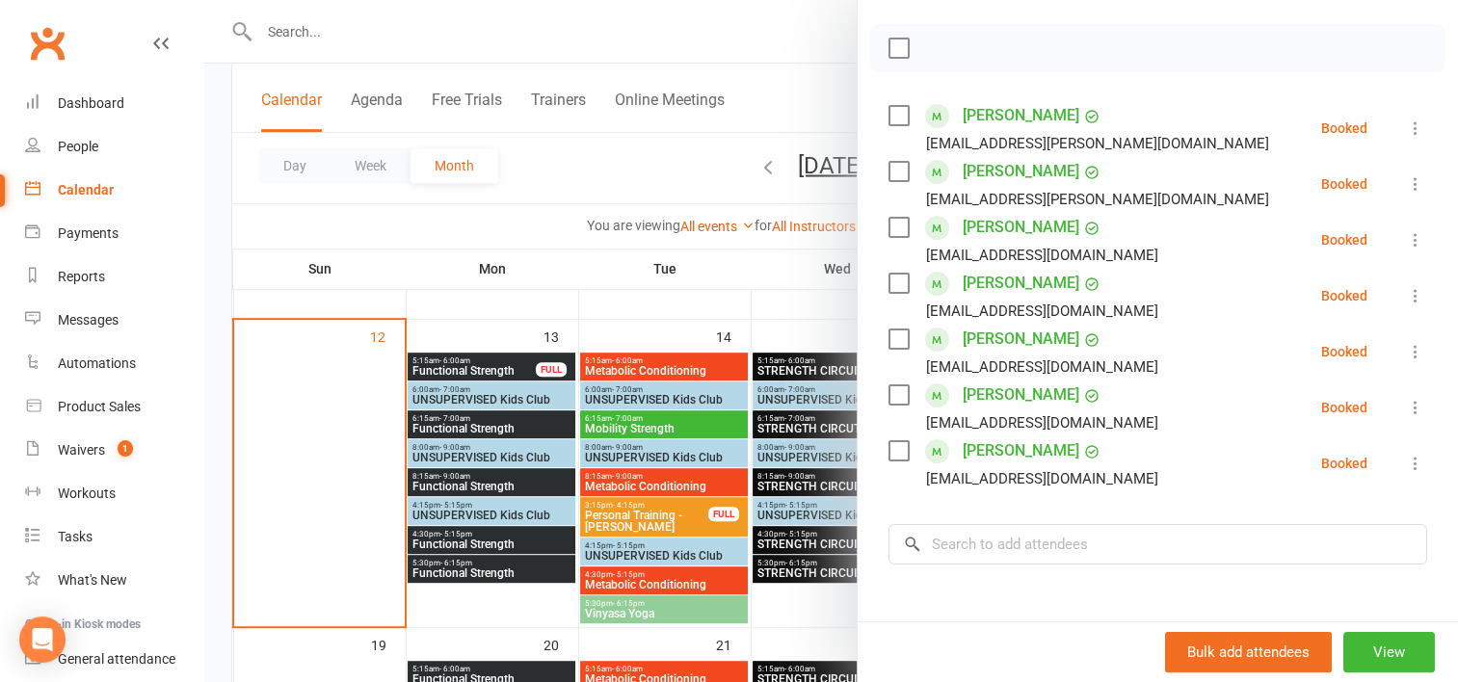
scroll to position [261, 0]
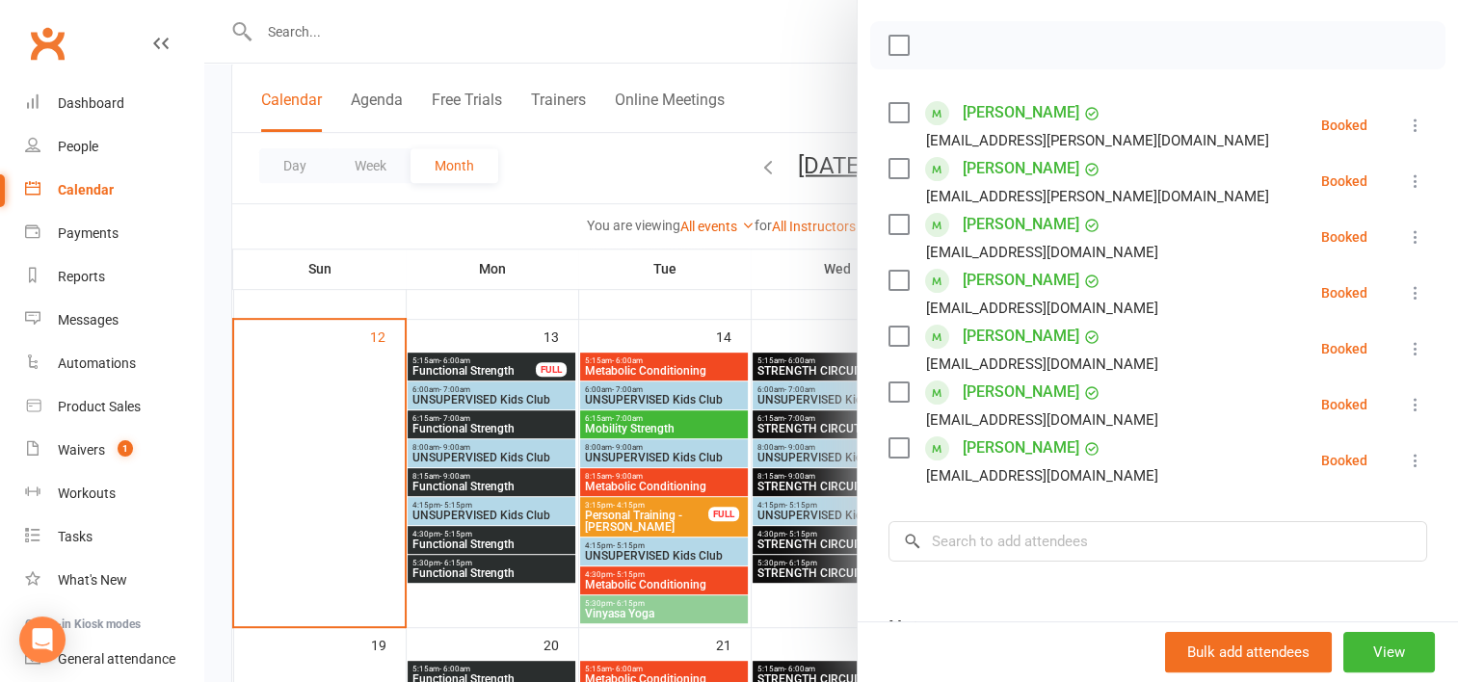
click at [753, 278] on div at bounding box center [830, 341] width 1253 height 682
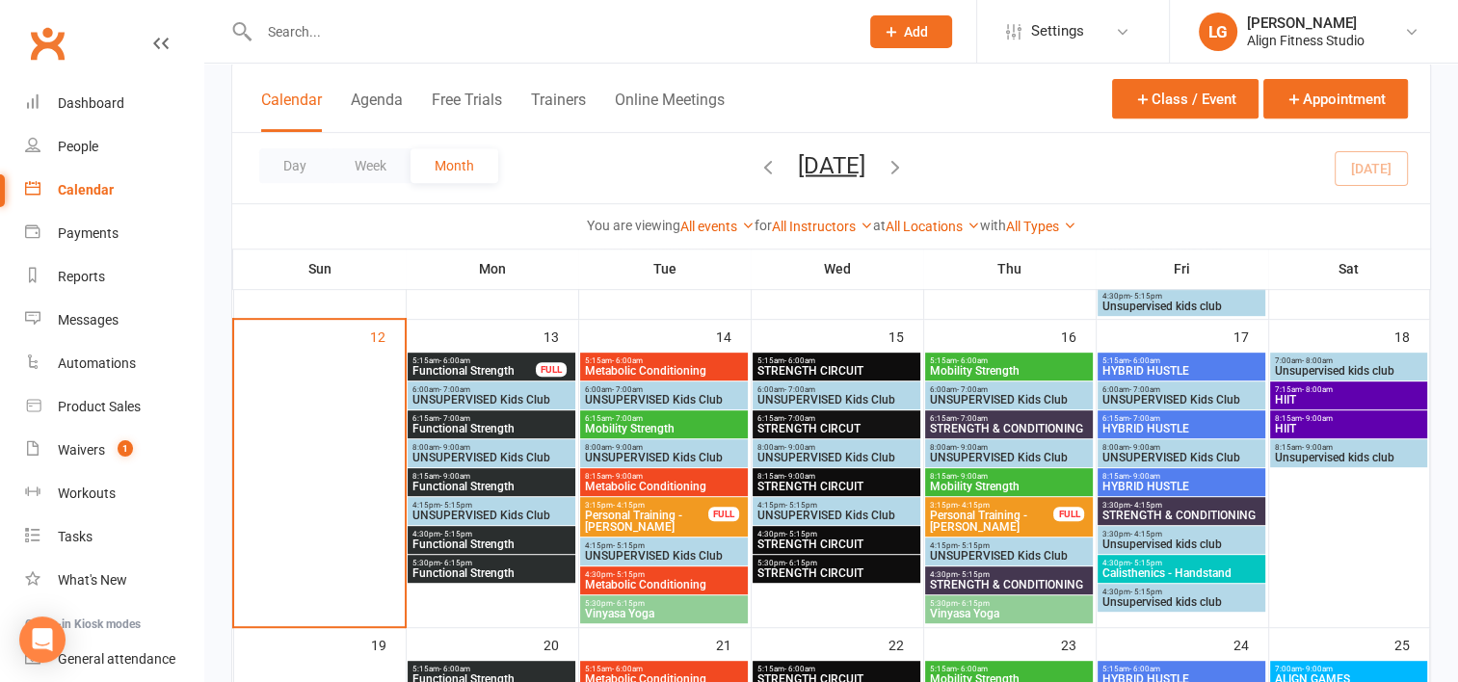
click at [981, 419] on span "- 7:00am" at bounding box center [972, 418] width 31 height 9
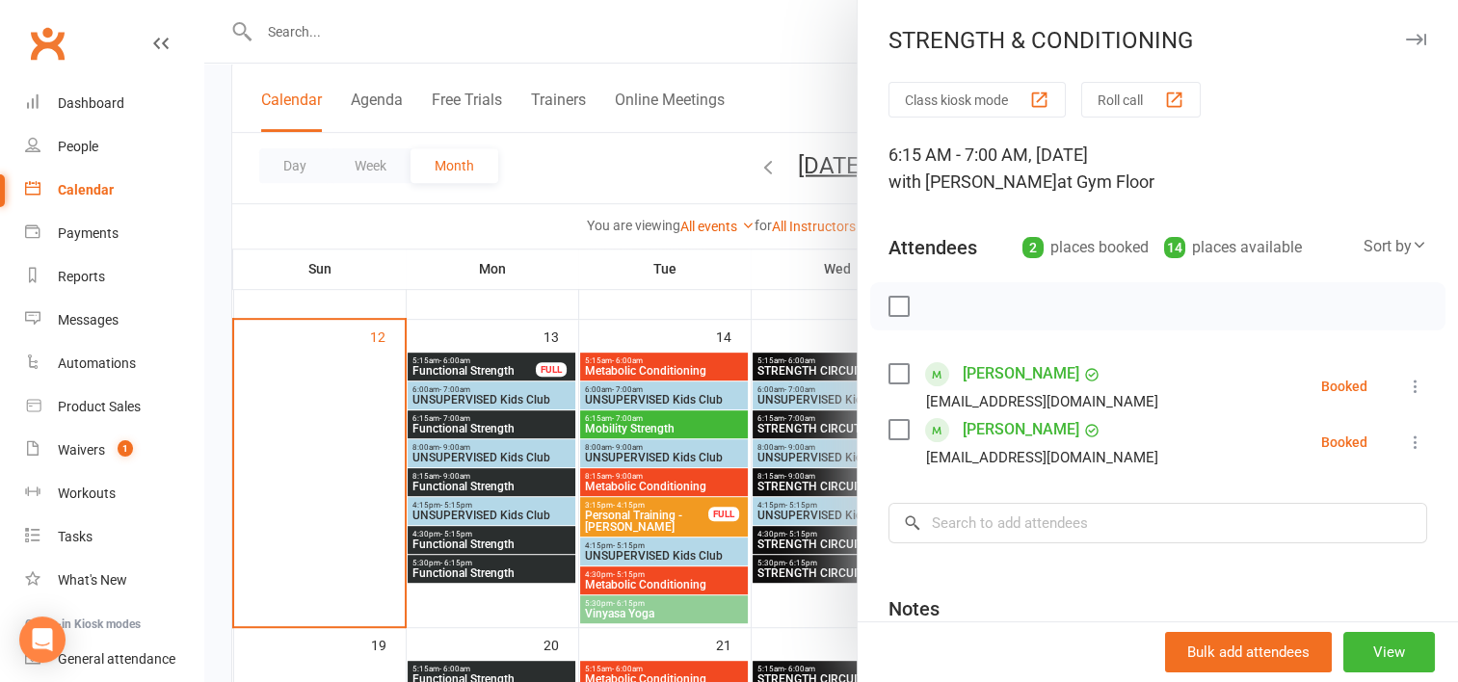
click at [798, 315] on div at bounding box center [830, 341] width 1253 height 682
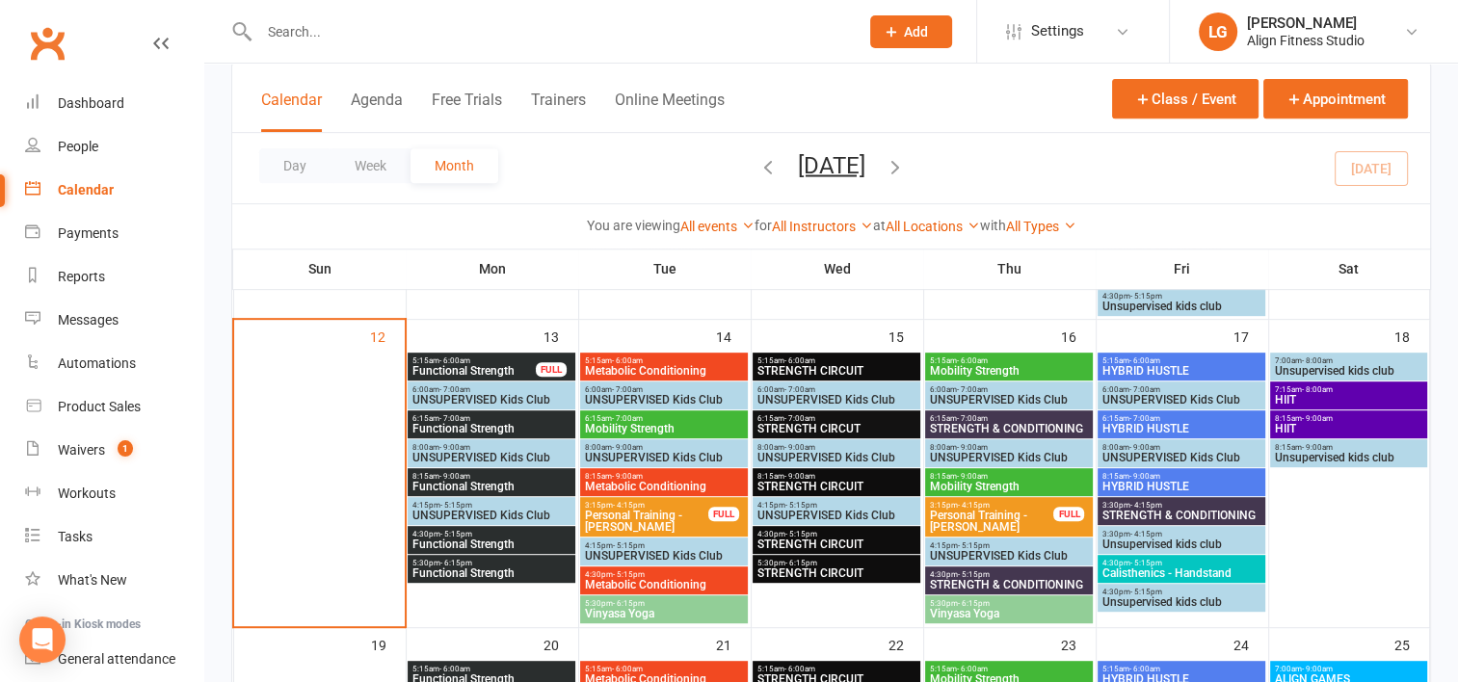
click at [959, 573] on span "- 5:15pm" at bounding box center [974, 574] width 32 height 9
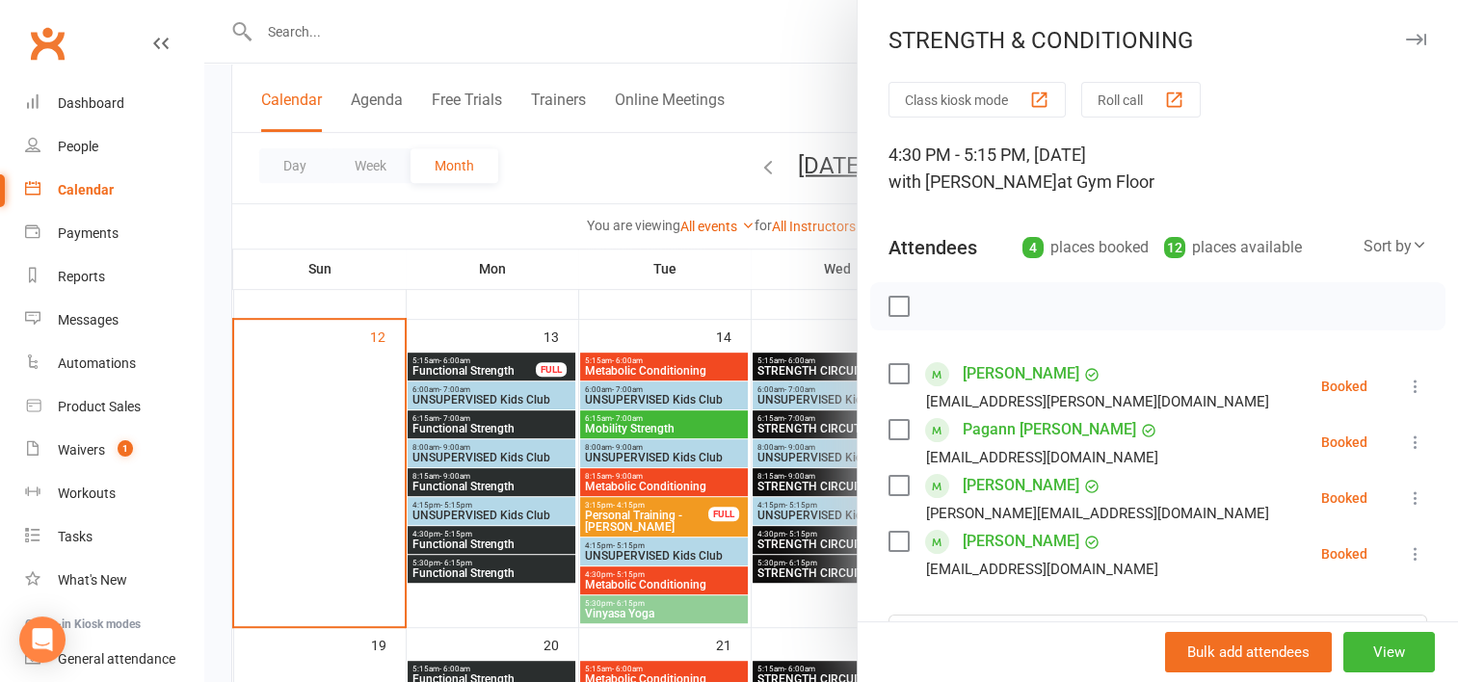
click at [732, 279] on div at bounding box center [830, 341] width 1253 height 682
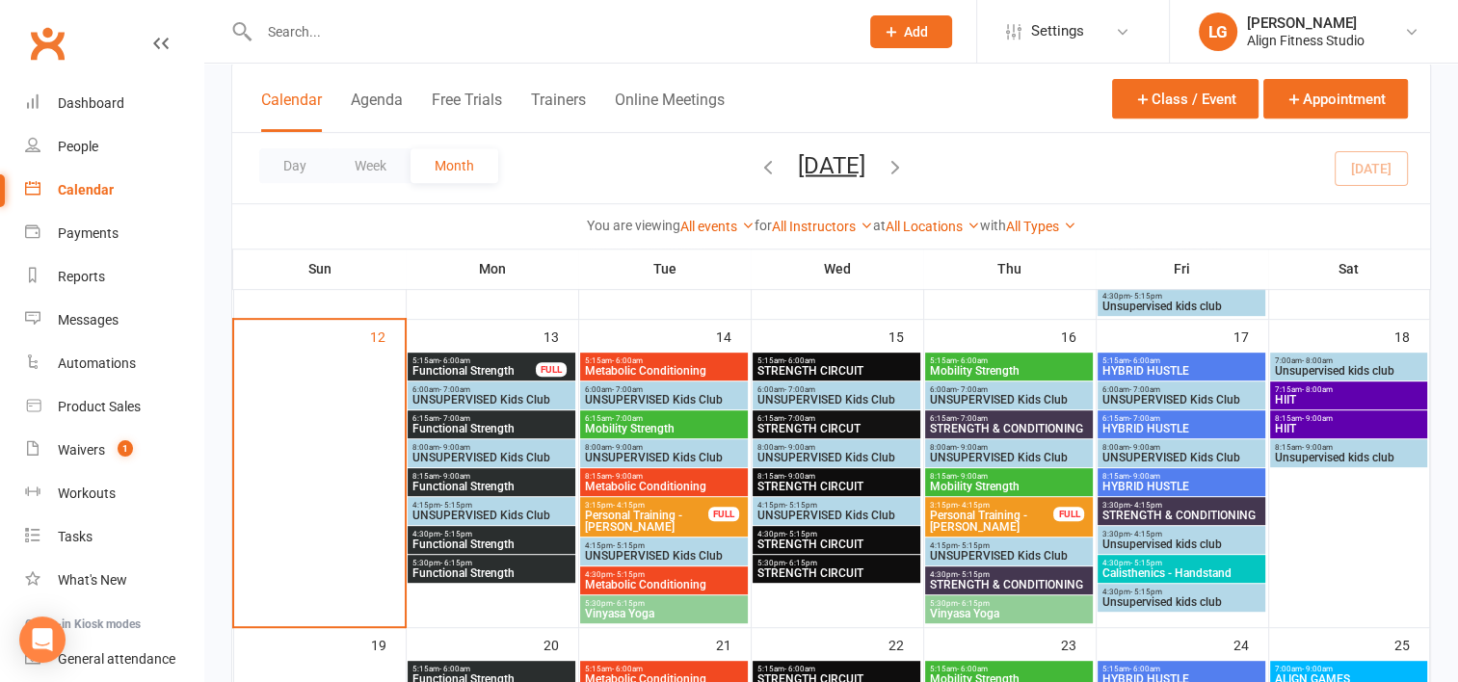
click at [1164, 503] on span "3:30pm - 4:15pm" at bounding box center [1181, 505] width 160 height 9
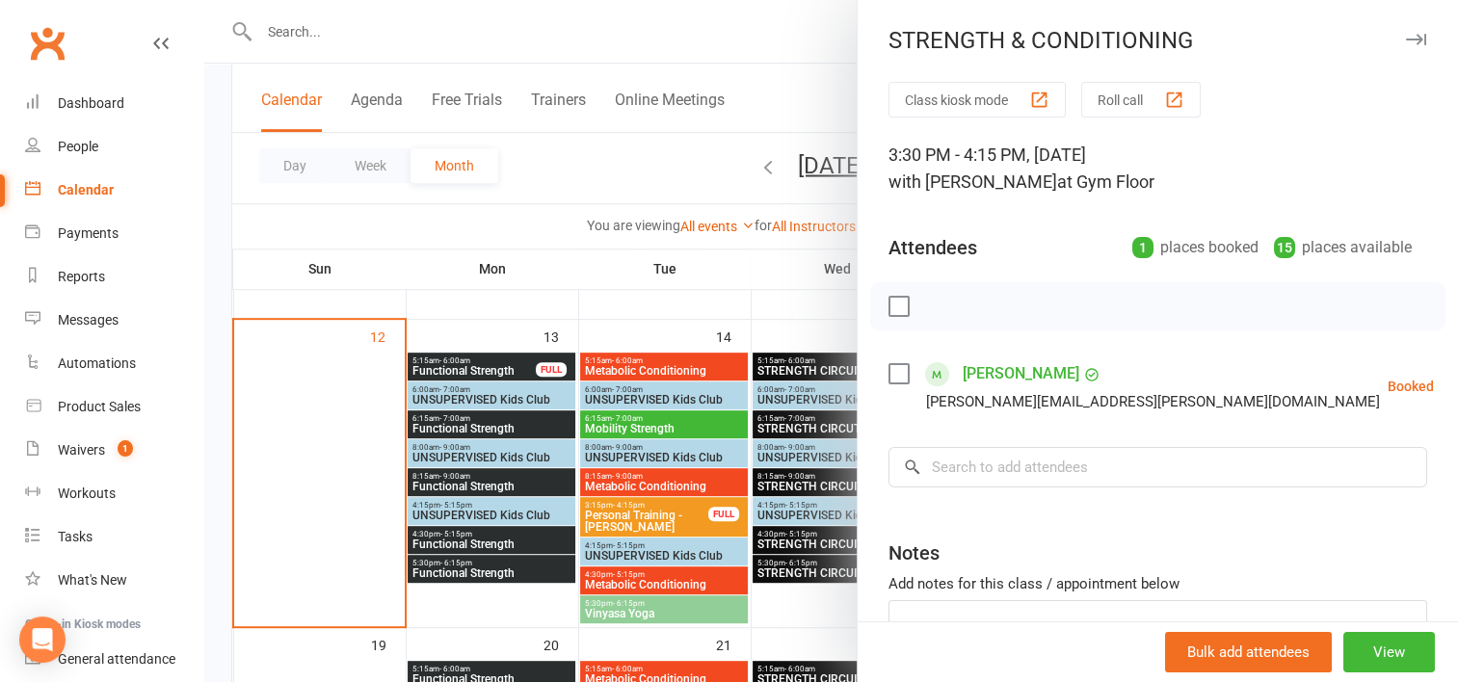
click at [713, 232] on div at bounding box center [830, 341] width 1253 height 682
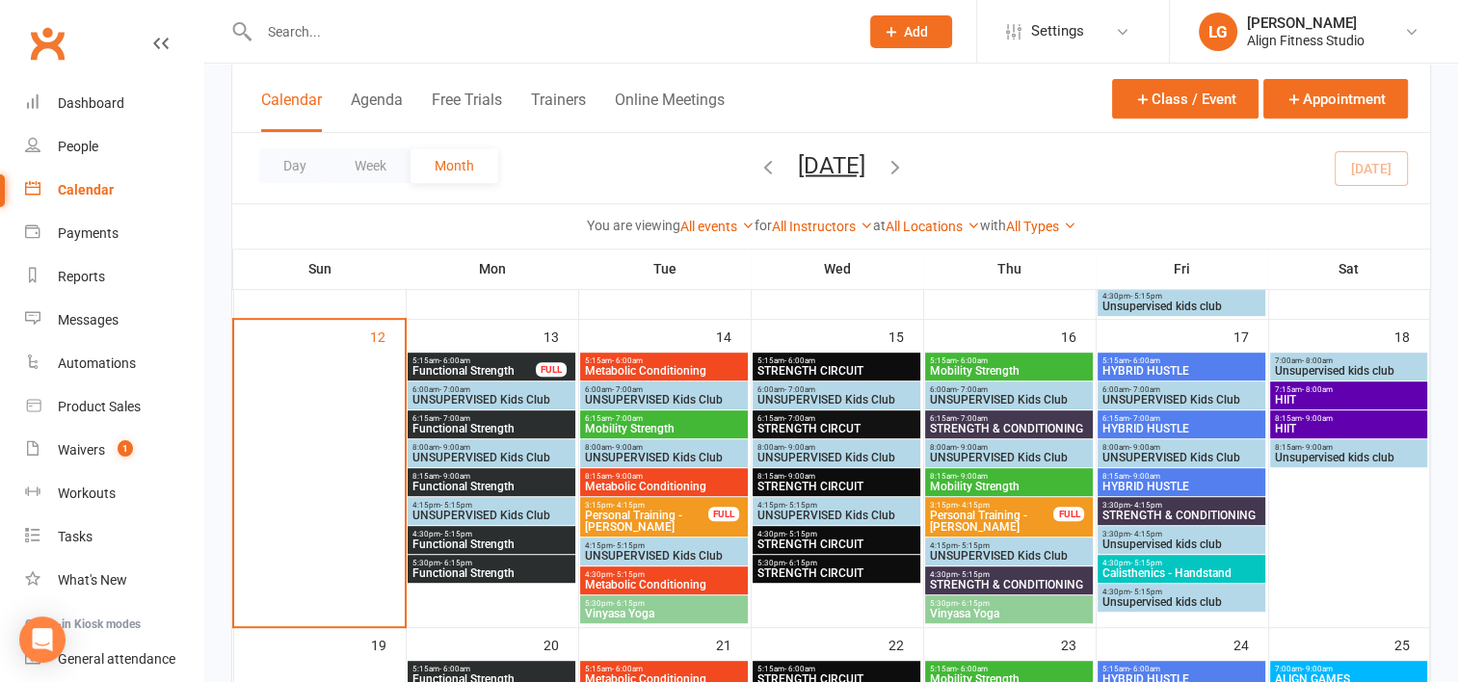
click at [1148, 356] on span "- 6:00am" at bounding box center [1144, 360] width 31 height 9
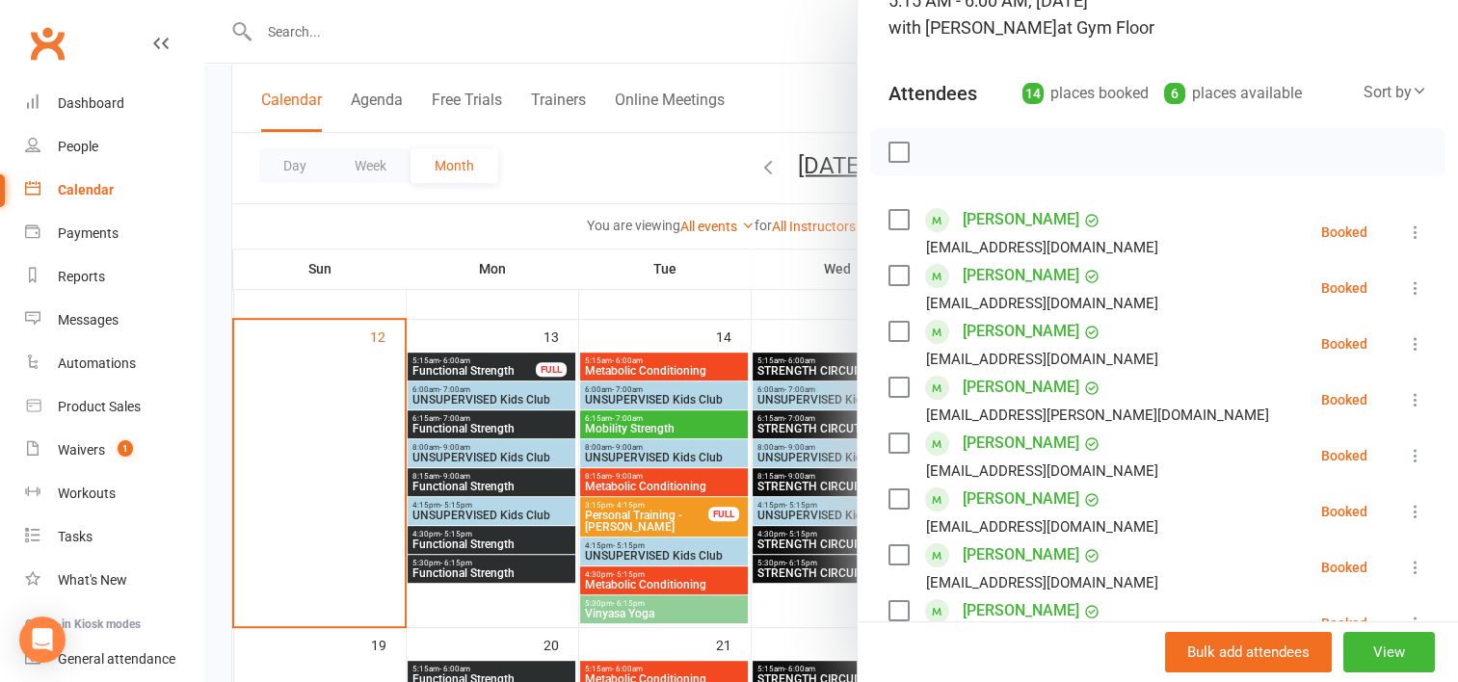
scroll to position [153, 0]
click at [799, 269] on div at bounding box center [830, 341] width 1253 height 682
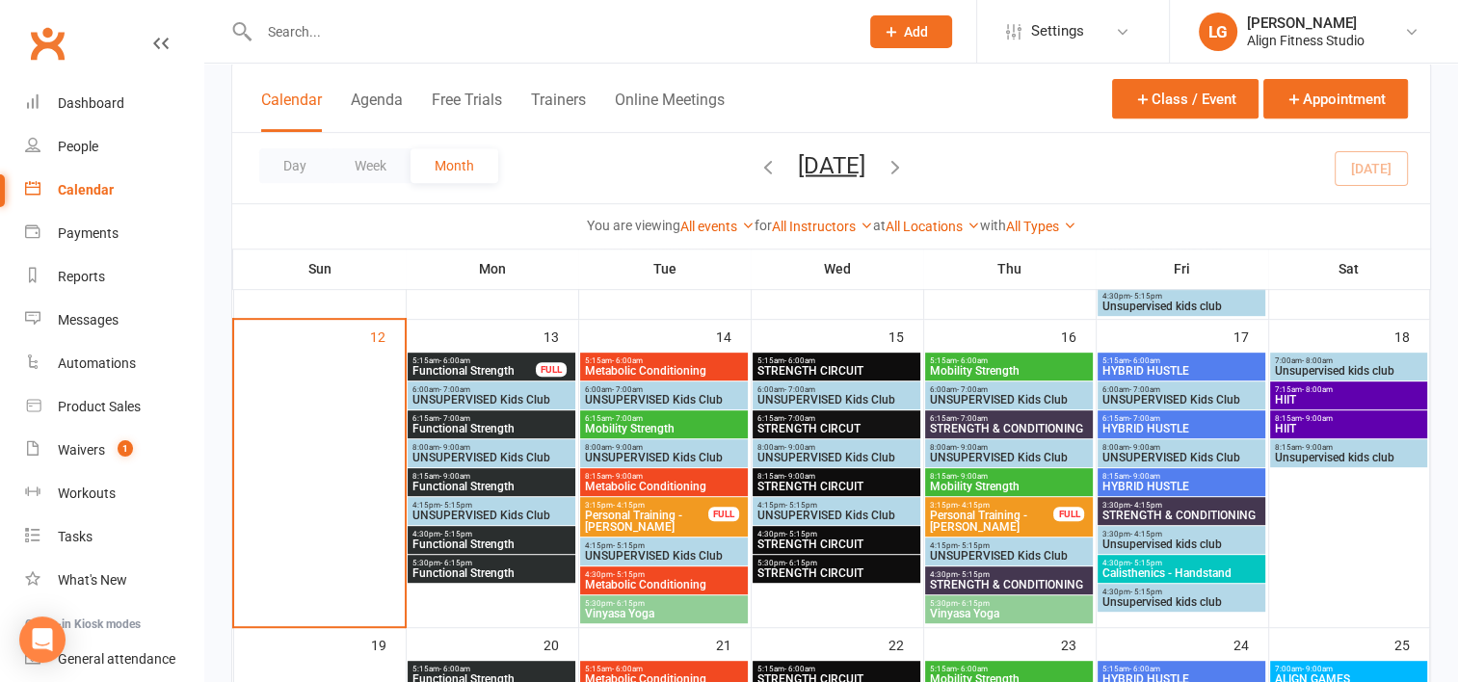
click at [1304, 393] on span "- 8:00am" at bounding box center [1317, 389] width 31 height 9
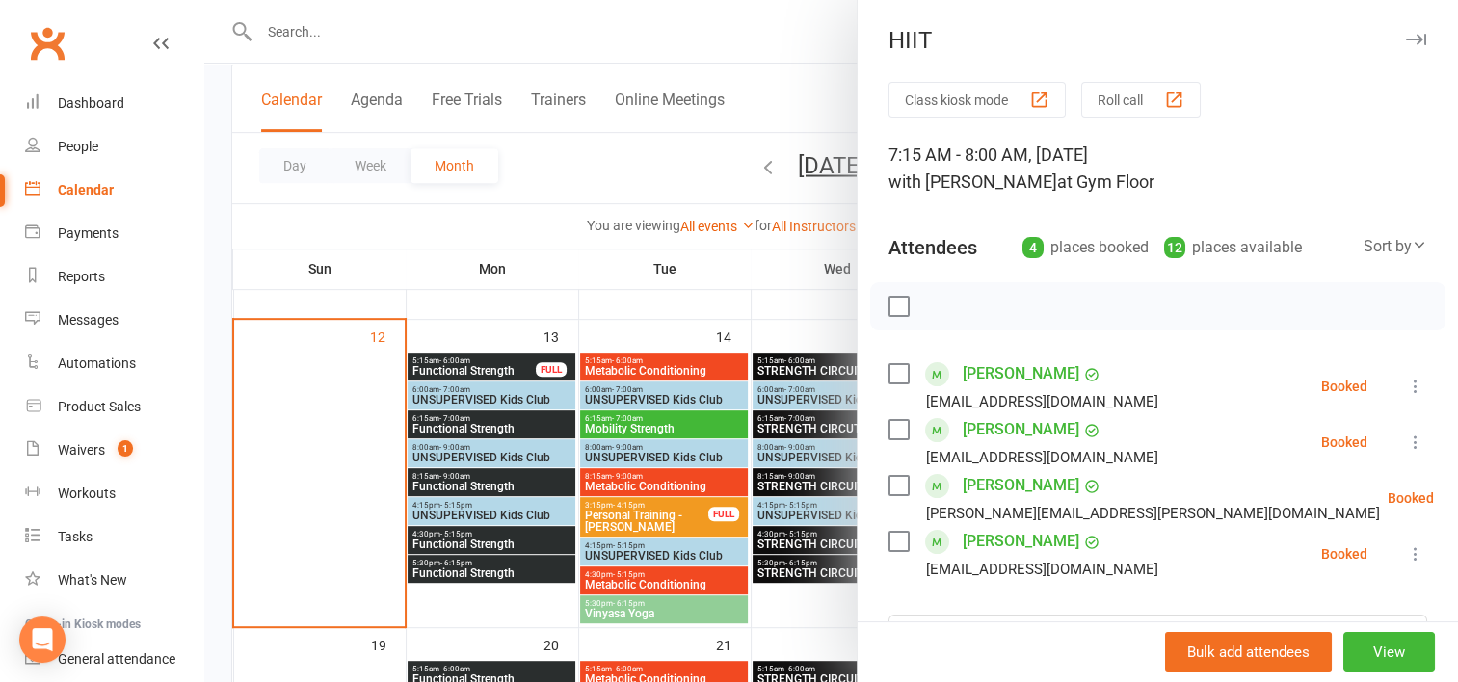
click at [718, 306] on div at bounding box center [830, 341] width 1253 height 682
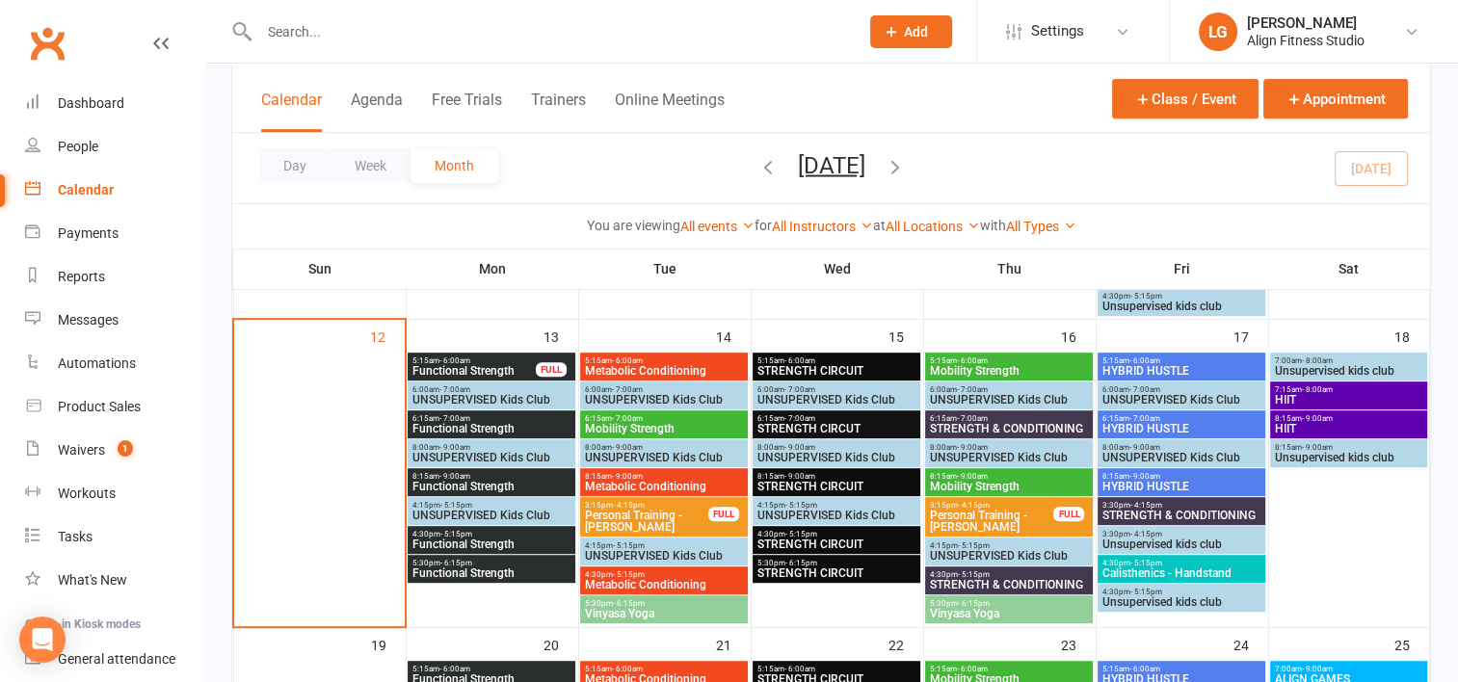
click at [1295, 410] on div "8:15am - 9:00am HIIT" at bounding box center [1348, 424] width 157 height 28
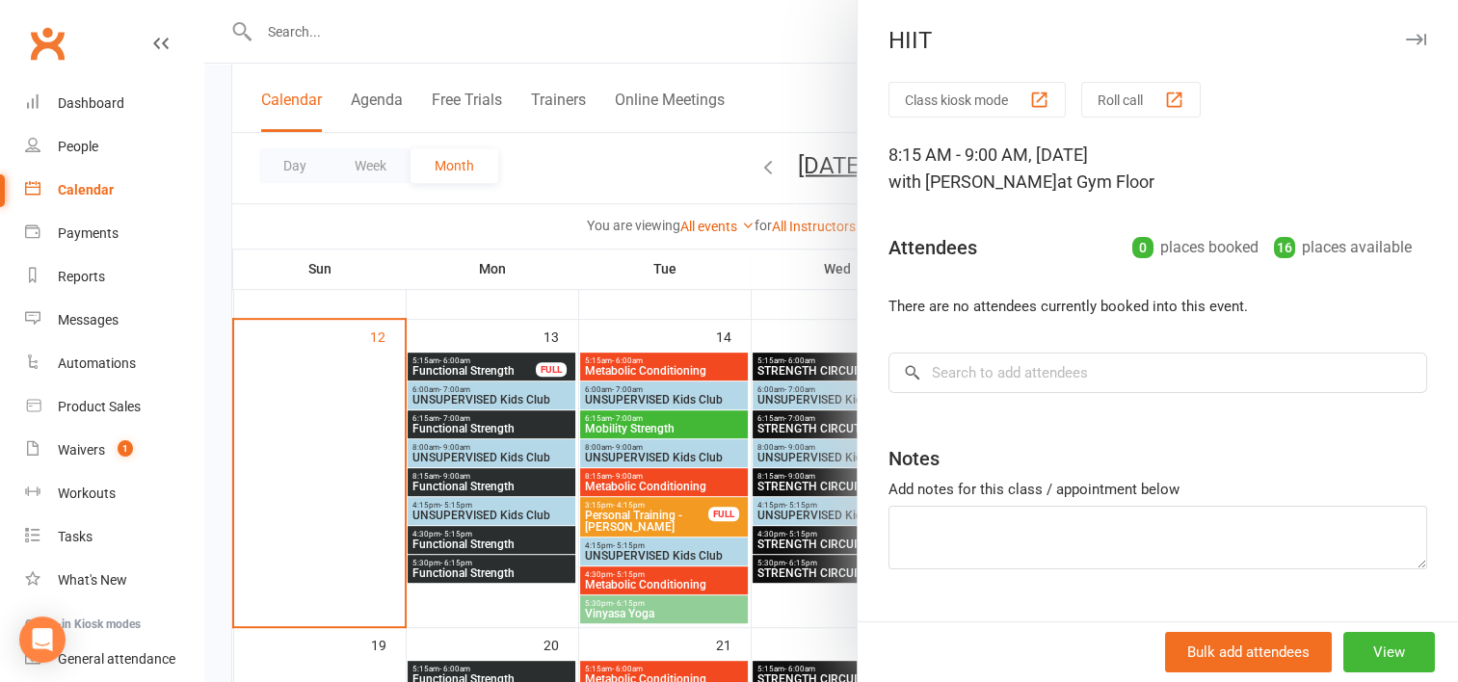
click at [642, 239] on div at bounding box center [830, 341] width 1253 height 682
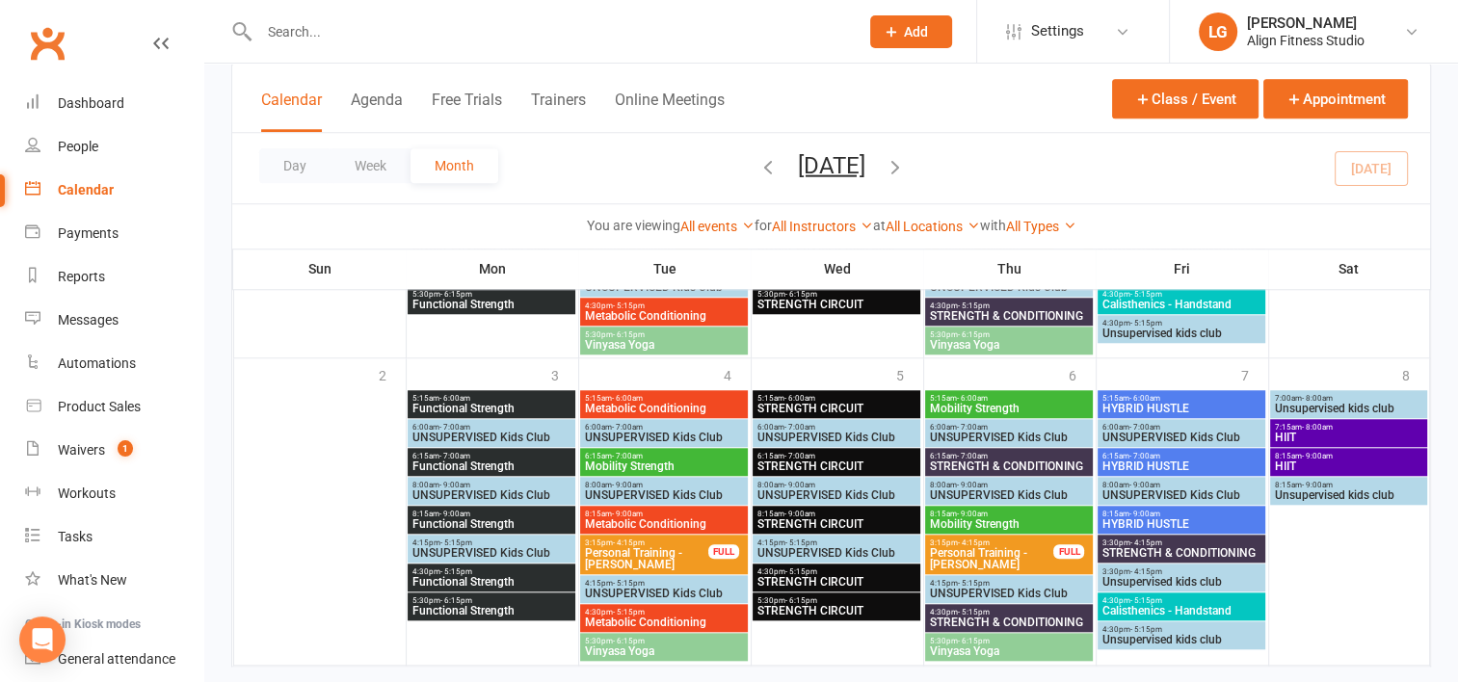
scroll to position [1748, 0]
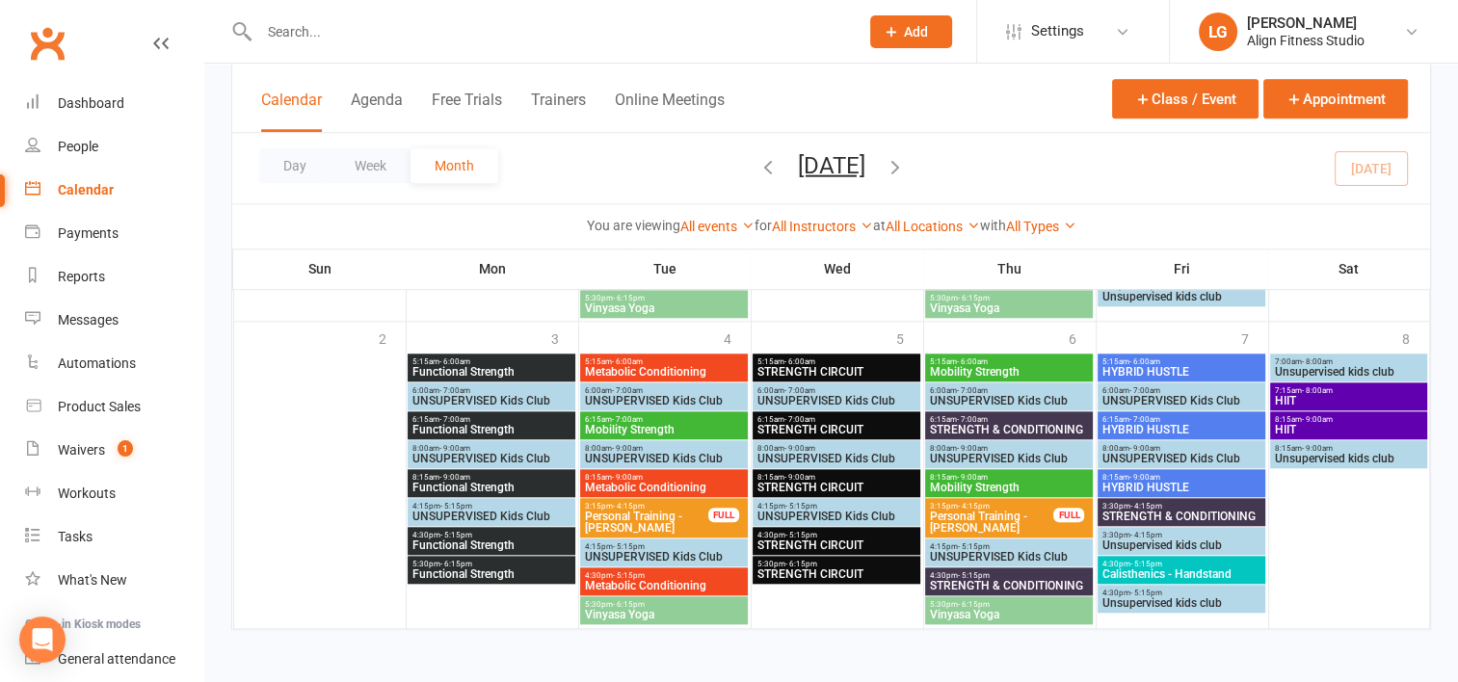
click at [906, 161] on icon "button" at bounding box center [894, 165] width 21 height 21
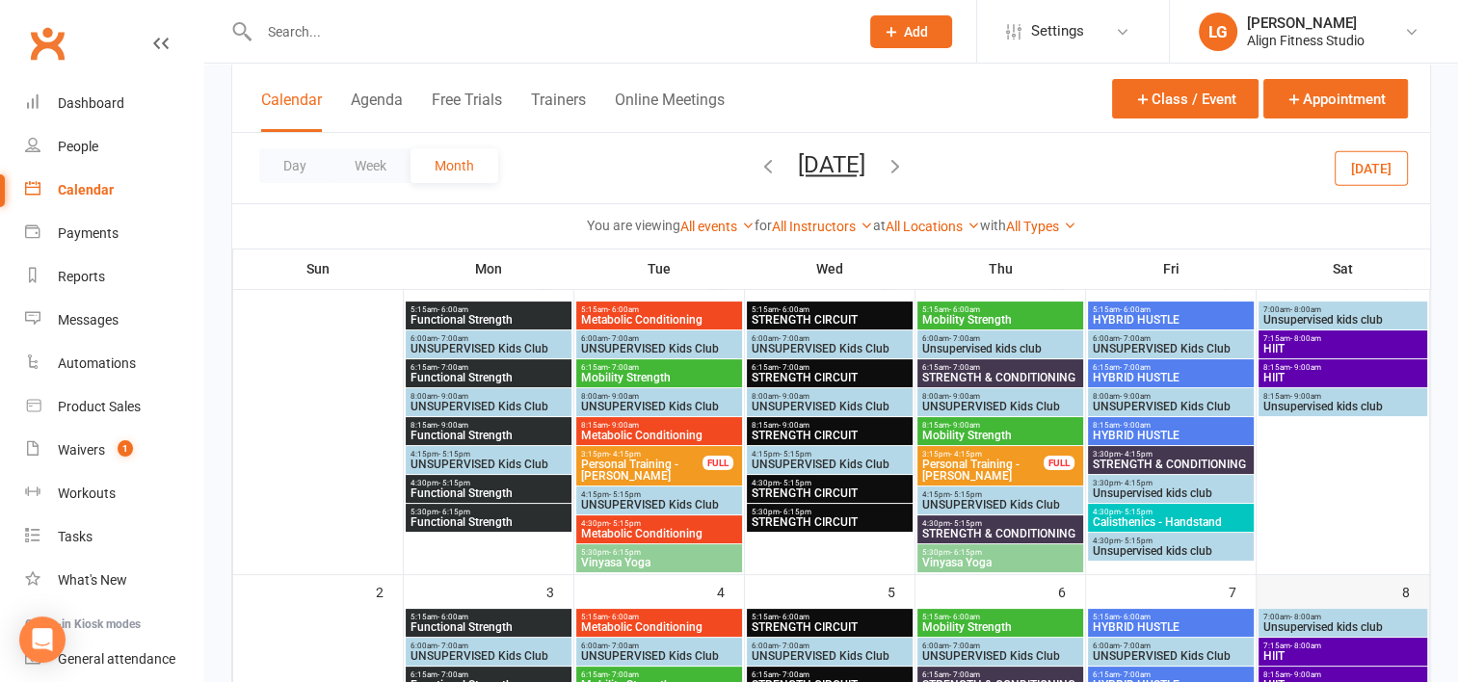
scroll to position [0, 0]
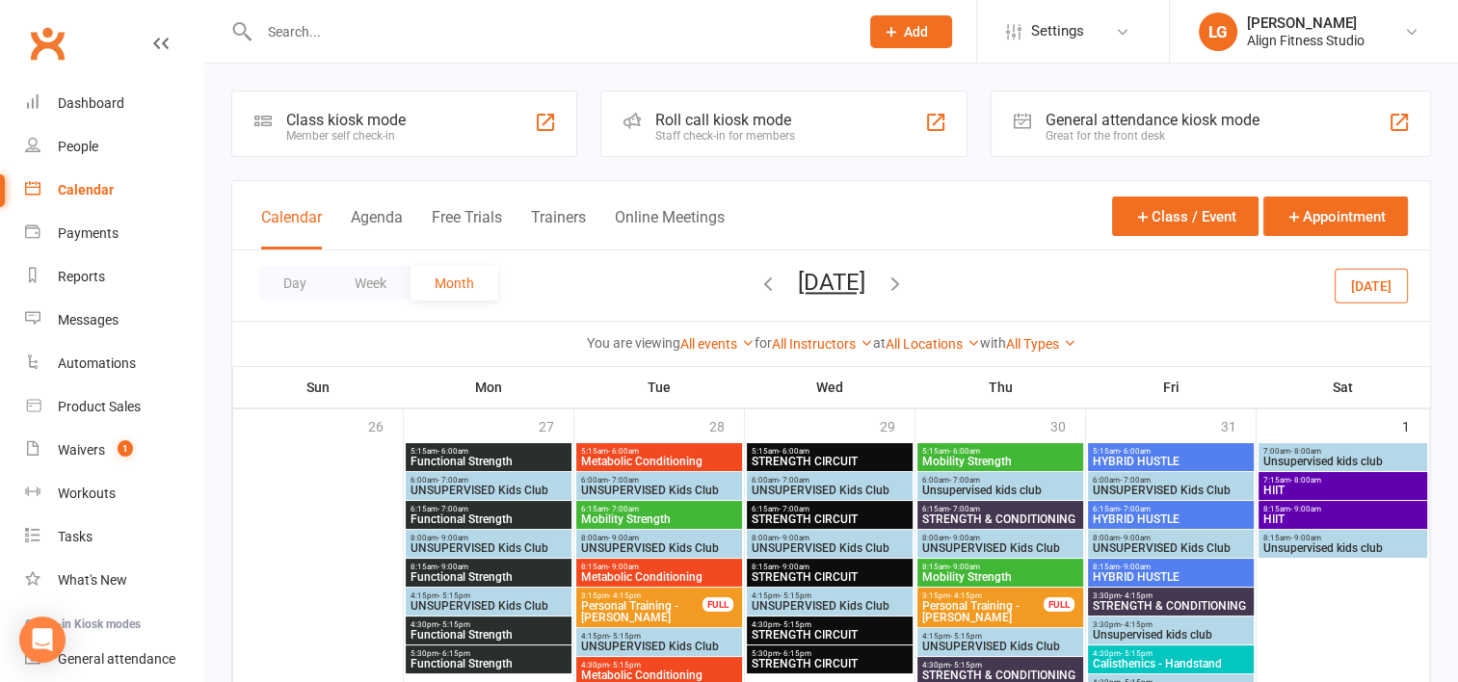
click at [757, 281] on icon "button" at bounding box center [767, 283] width 21 height 21
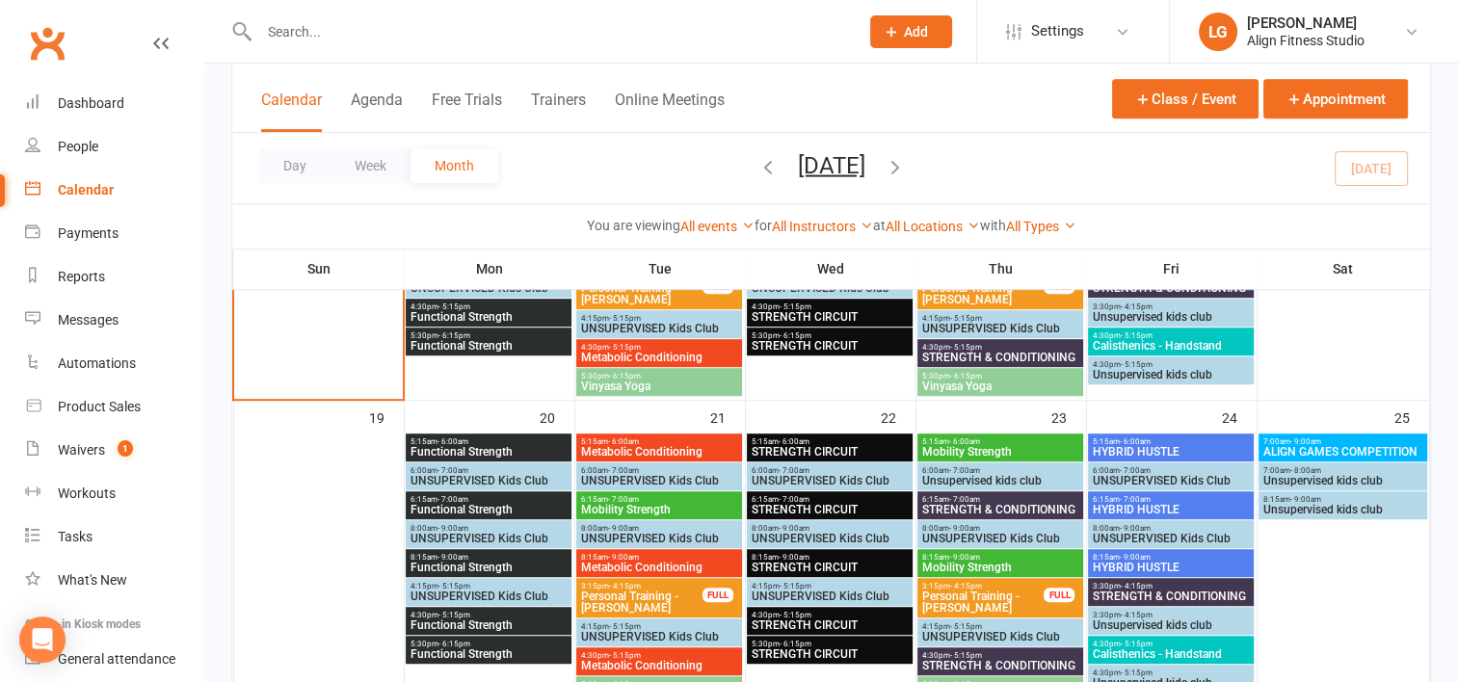
scroll to position [1056, 0]
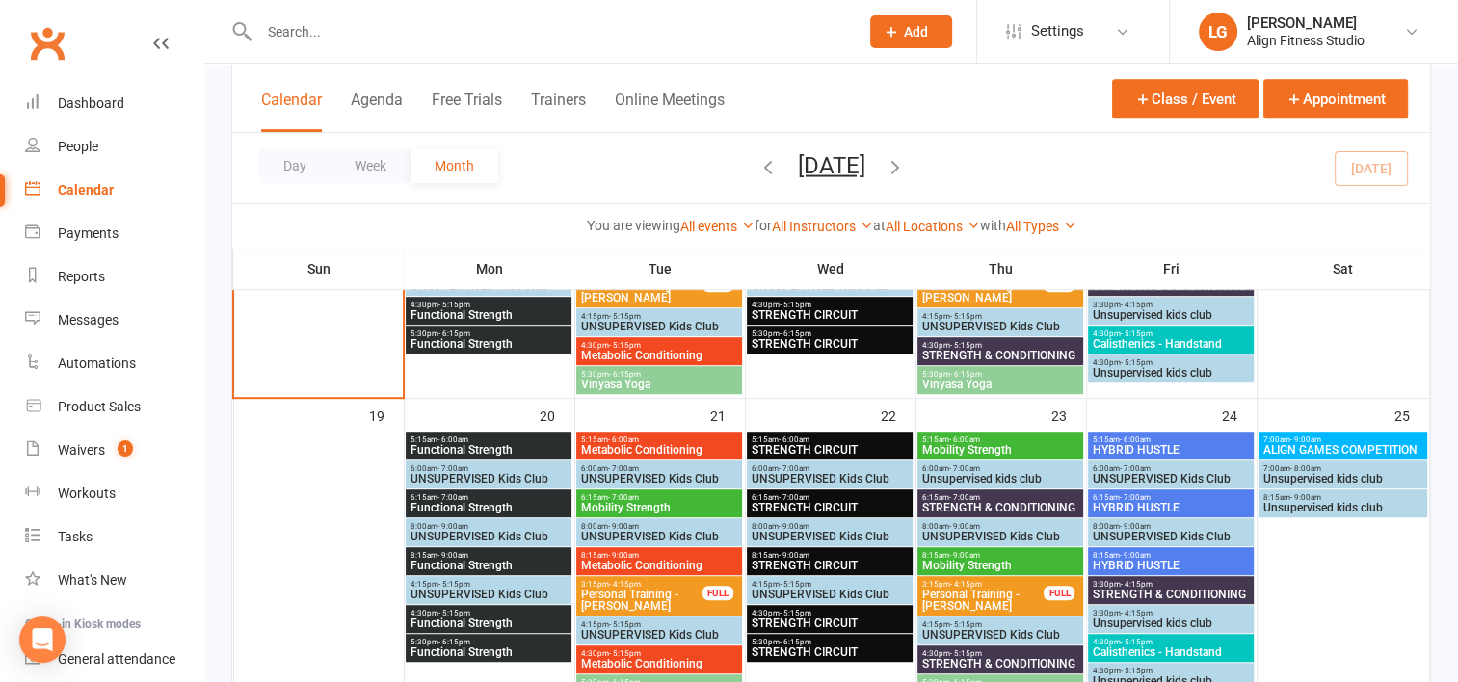
click at [1302, 499] on span "- 9:00am" at bounding box center [1305, 497] width 31 height 9
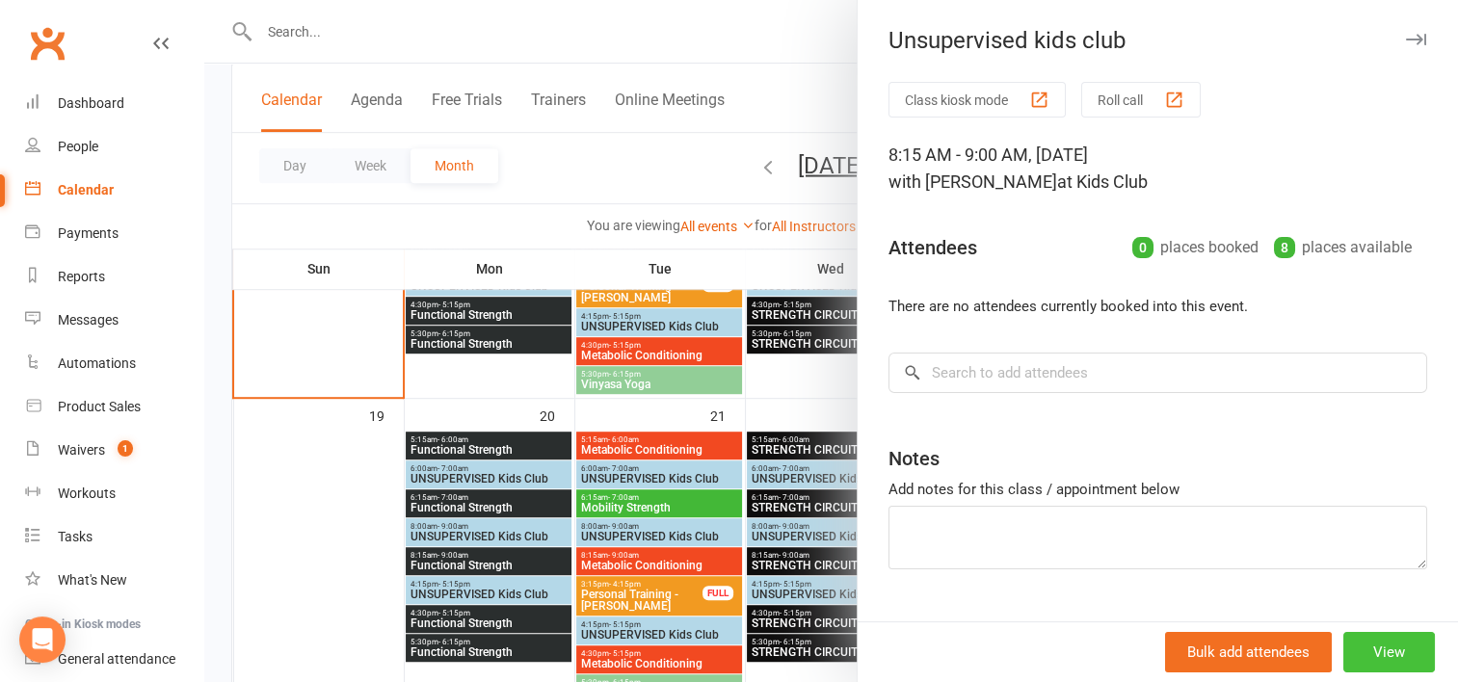
click at [1361, 644] on button "View" at bounding box center [1389, 652] width 92 height 40
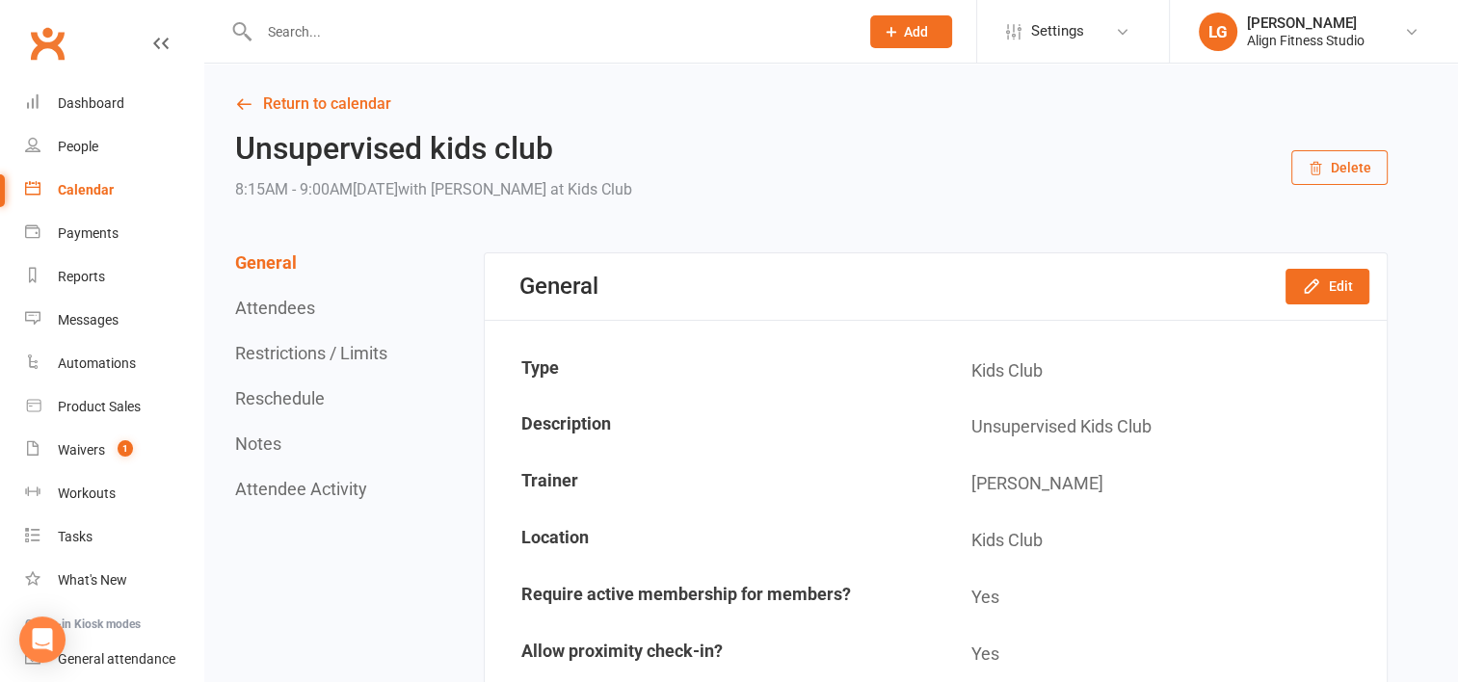
click at [1334, 163] on button "Delete" at bounding box center [1339, 167] width 96 height 35
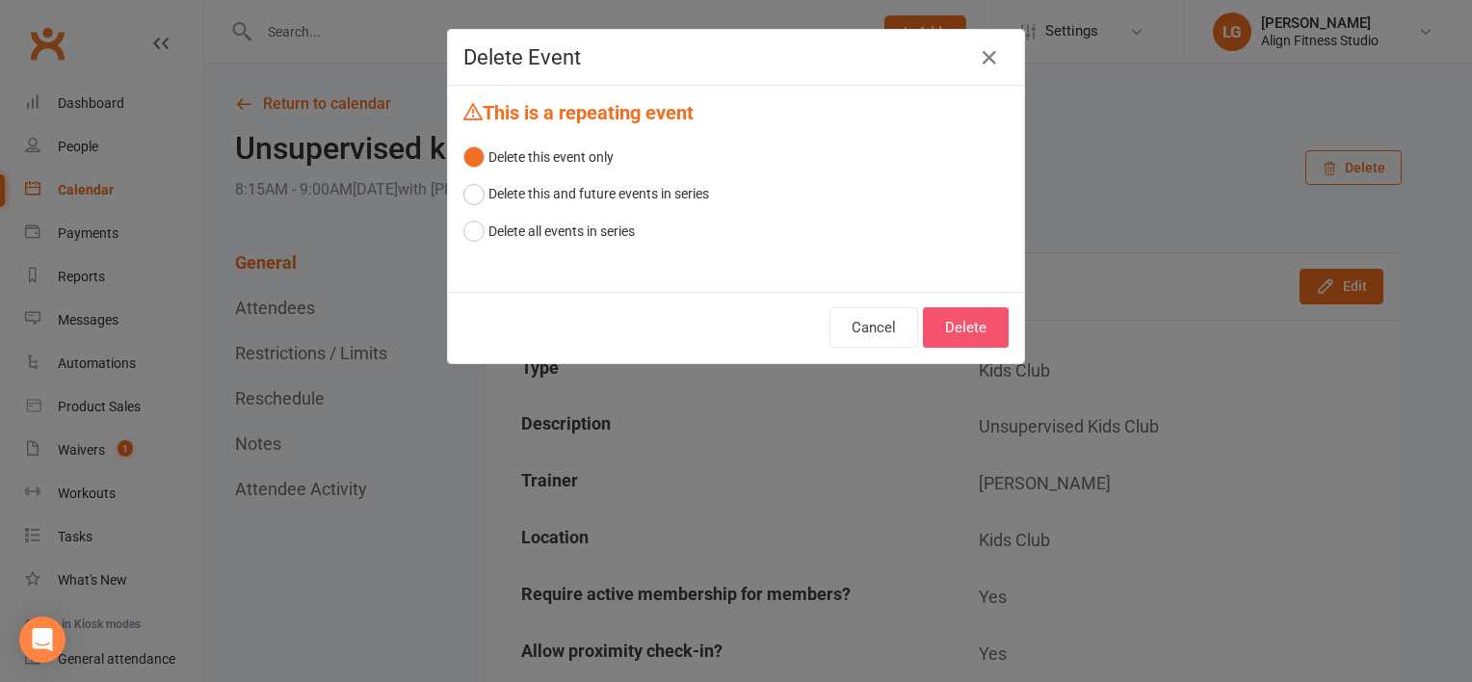
click at [952, 320] on button "Delete" at bounding box center [966, 327] width 86 height 40
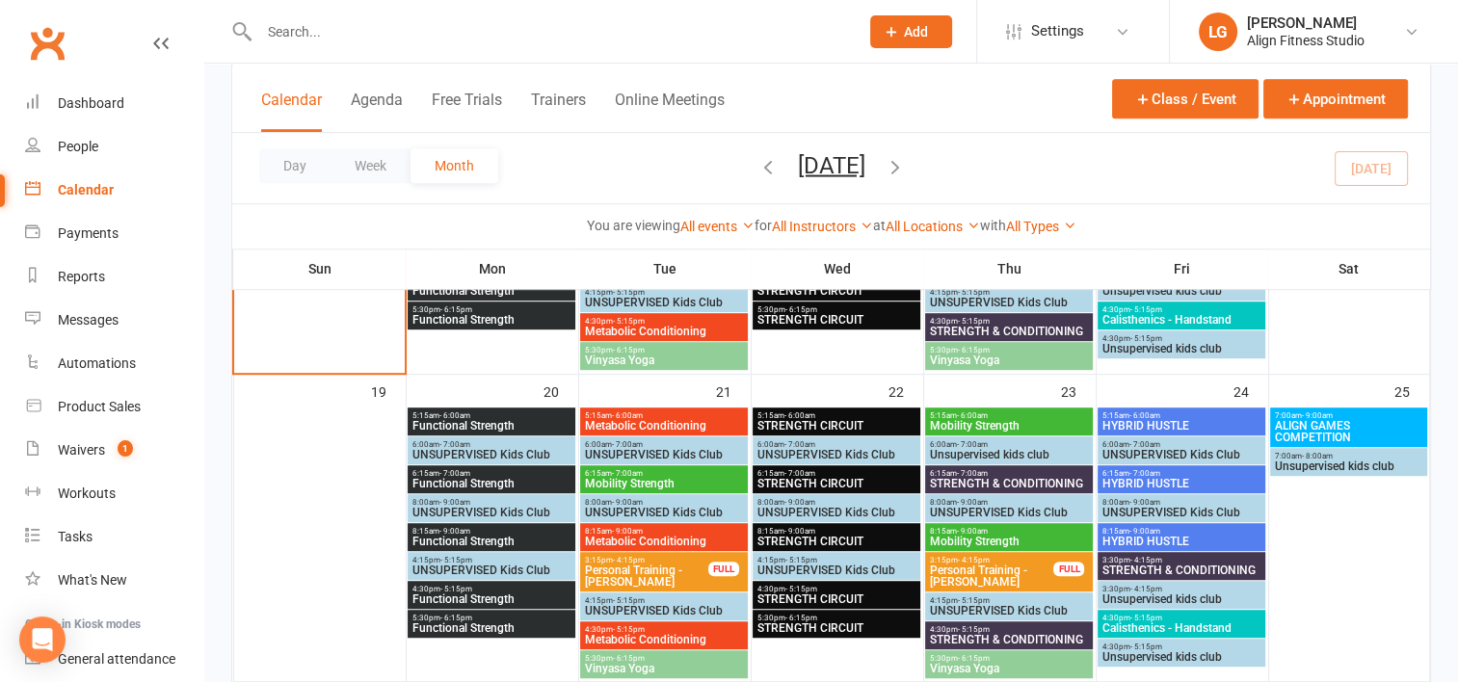
scroll to position [1082, 0]
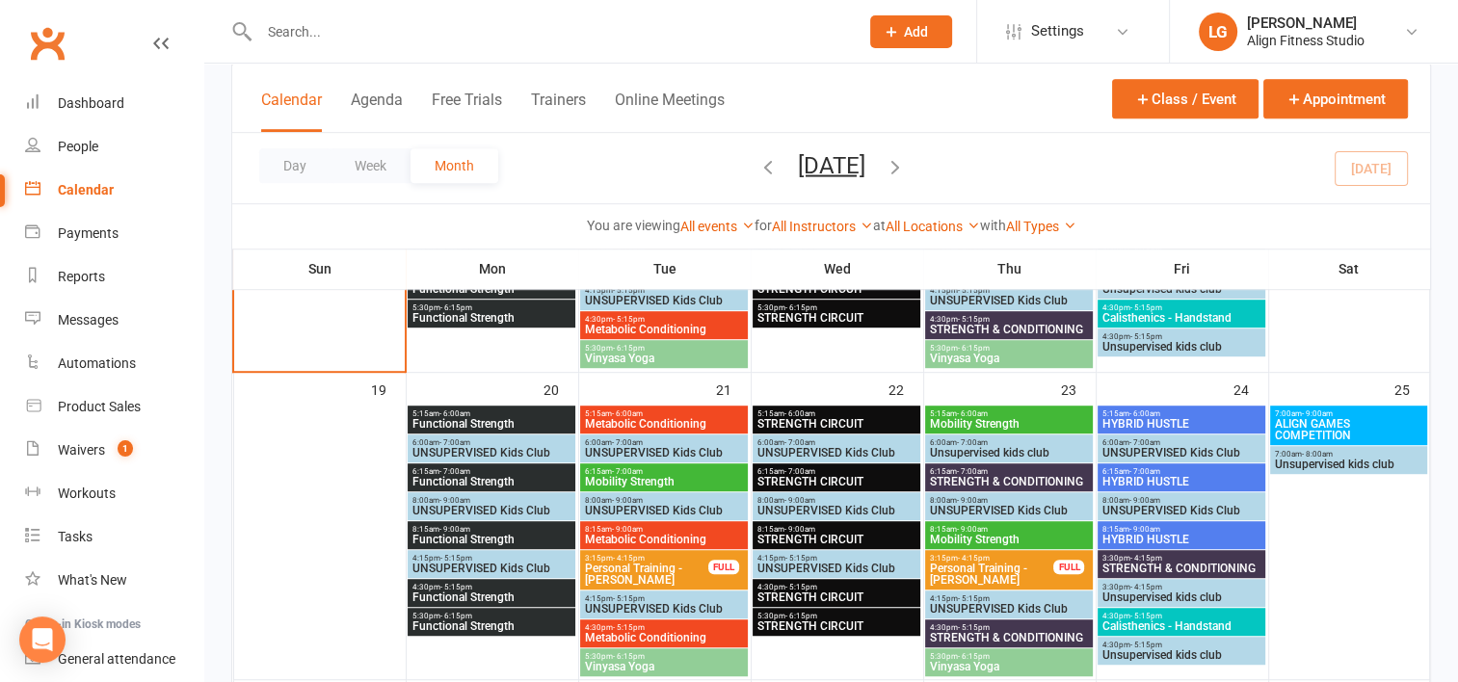
click at [1315, 459] on span "Unsupervised kids club" at bounding box center [1348, 465] width 149 height 12
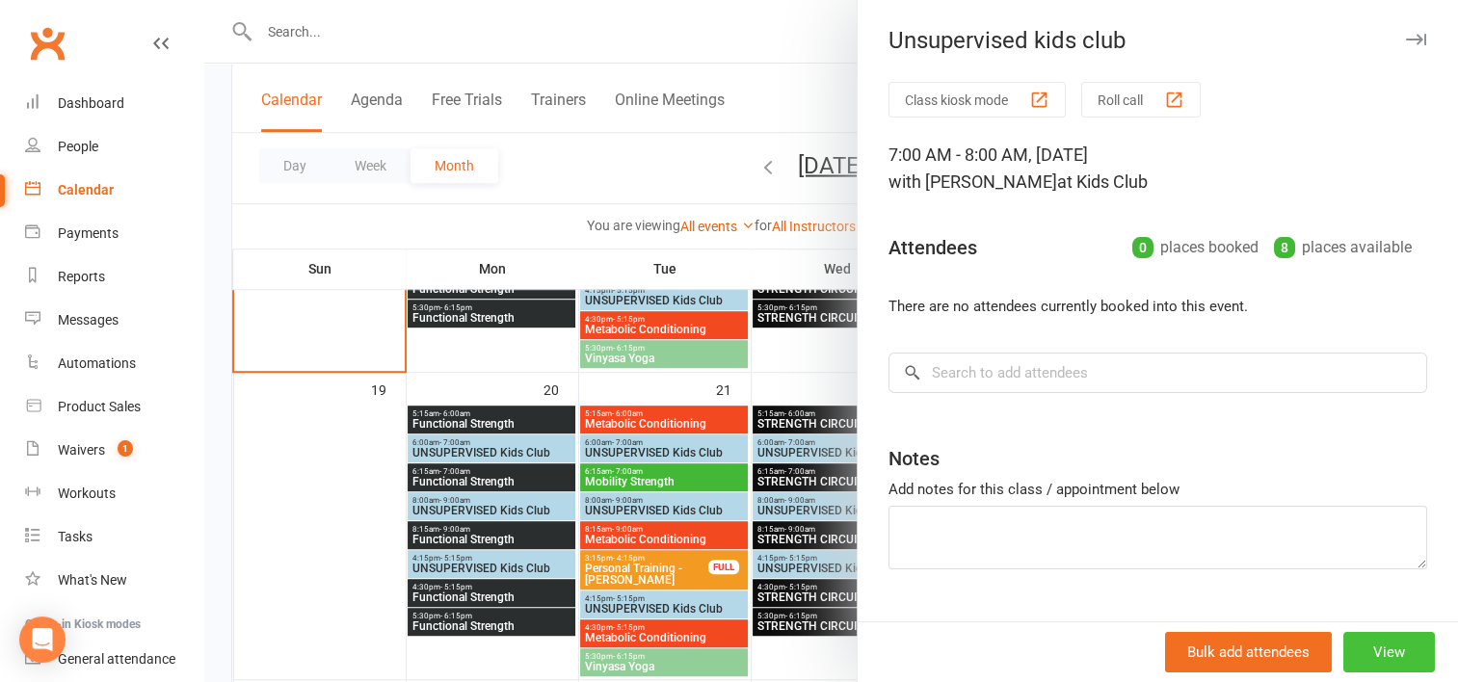
click at [1358, 660] on button "View" at bounding box center [1389, 652] width 92 height 40
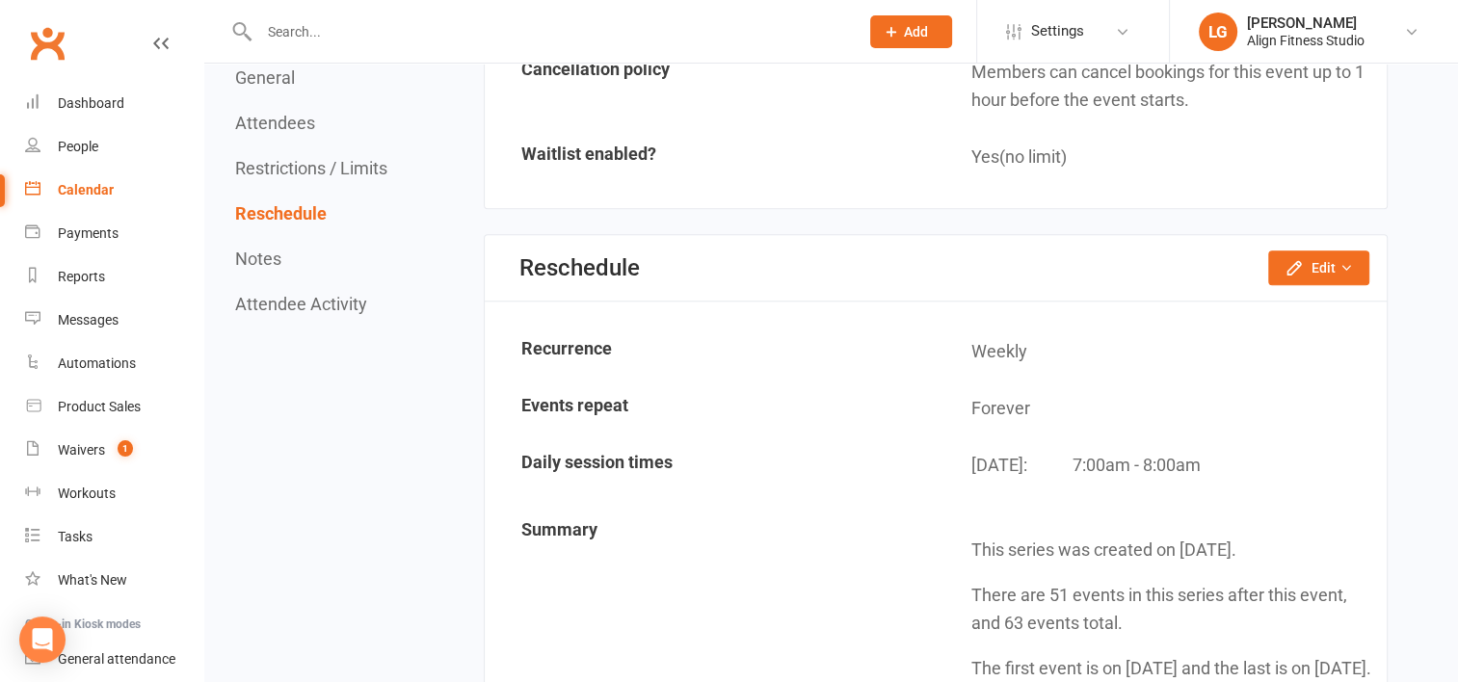
scroll to position [1747, 0]
click at [1324, 250] on button "Edit" at bounding box center [1318, 267] width 101 height 35
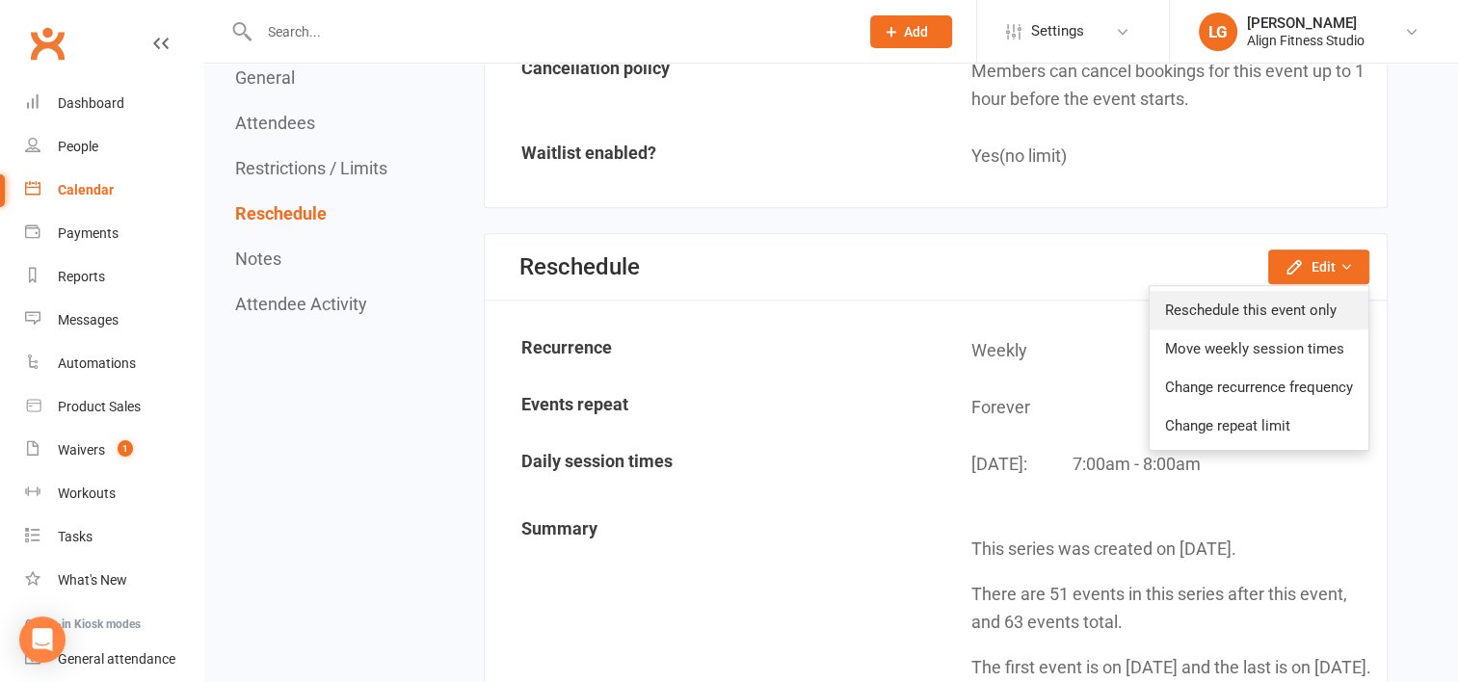
click at [1241, 311] on link "Reschedule this event only" at bounding box center [1258, 310] width 219 height 39
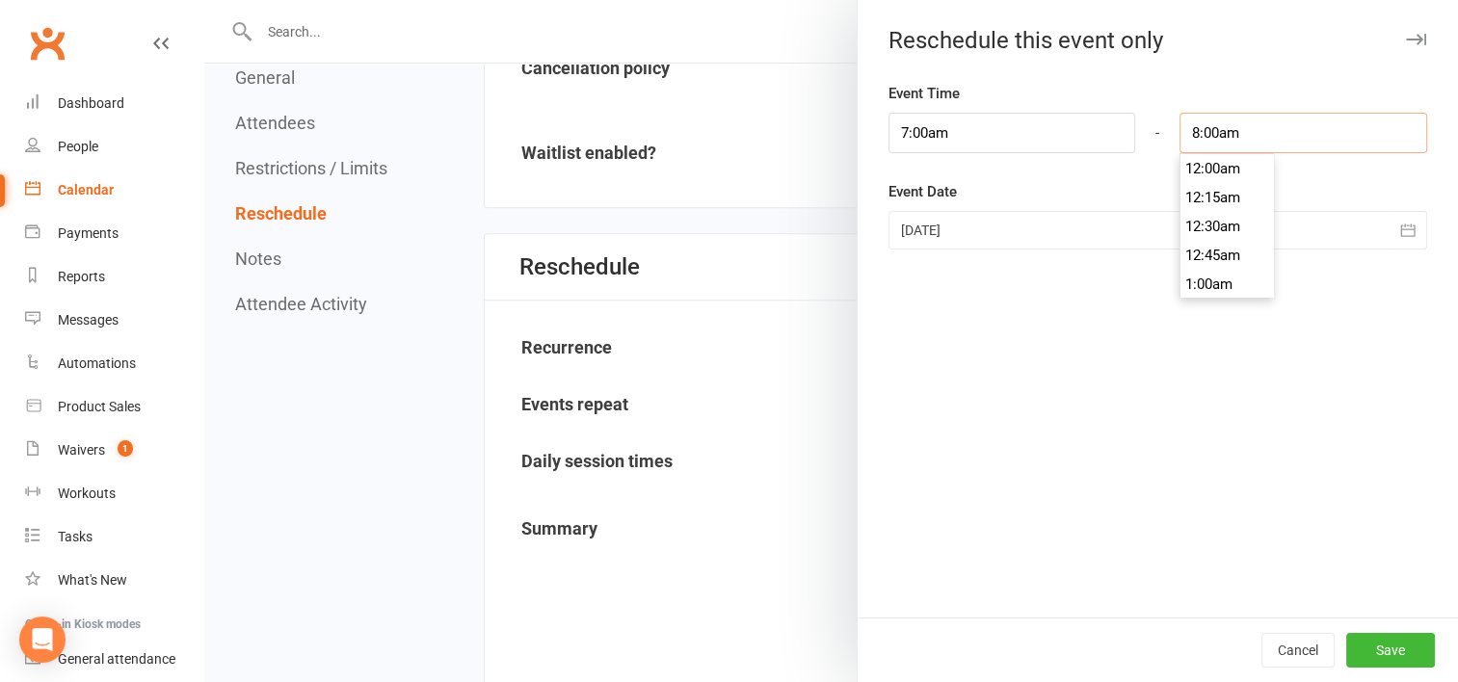
click at [1185, 127] on input "8:00am" at bounding box center [1303, 133] width 248 height 40
type input "9:00am"
click at [1199, 189] on li "9:00am" at bounding box center [1226, 197] width 92 height 29
click at [1380, 646] on button "Save" at bounding box center [1390, 650] width 89 height 35
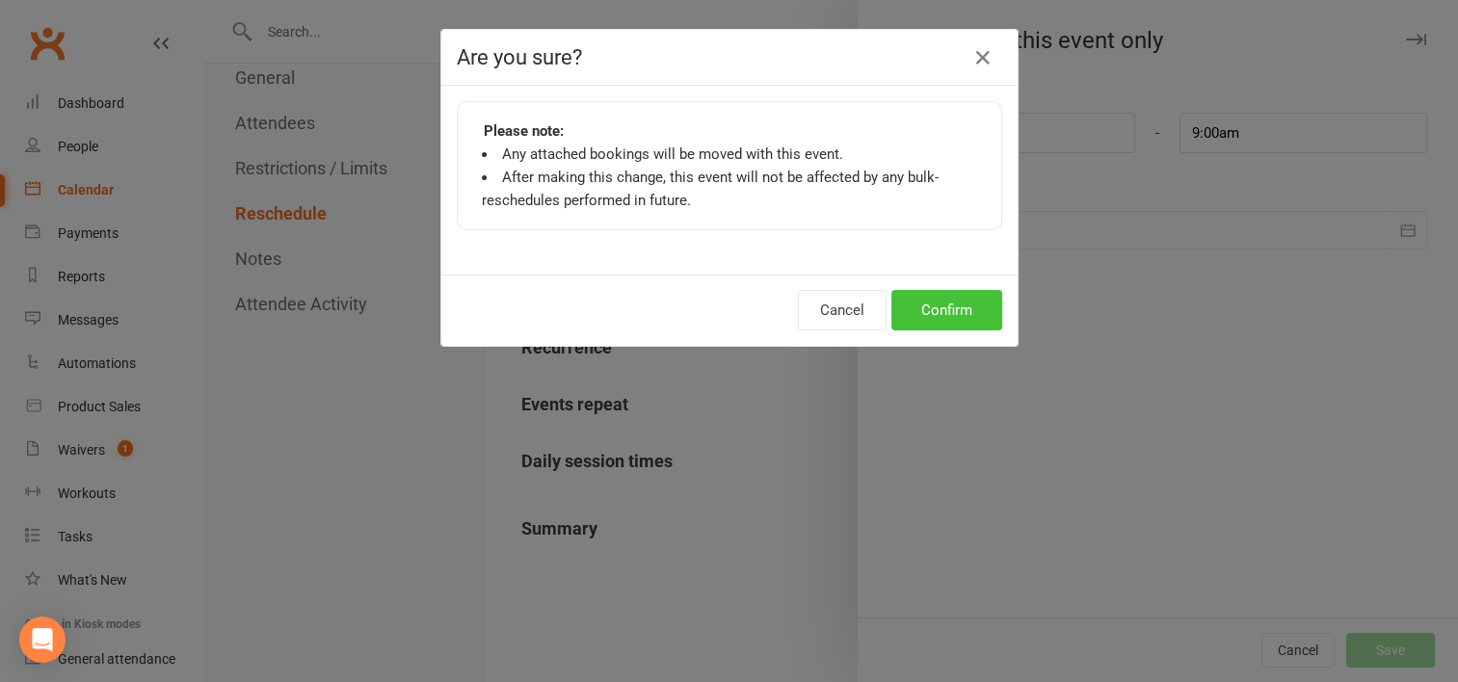
click at [939, 308] on button "Confirm" at bounding box center [946, 310] width 111 height 40
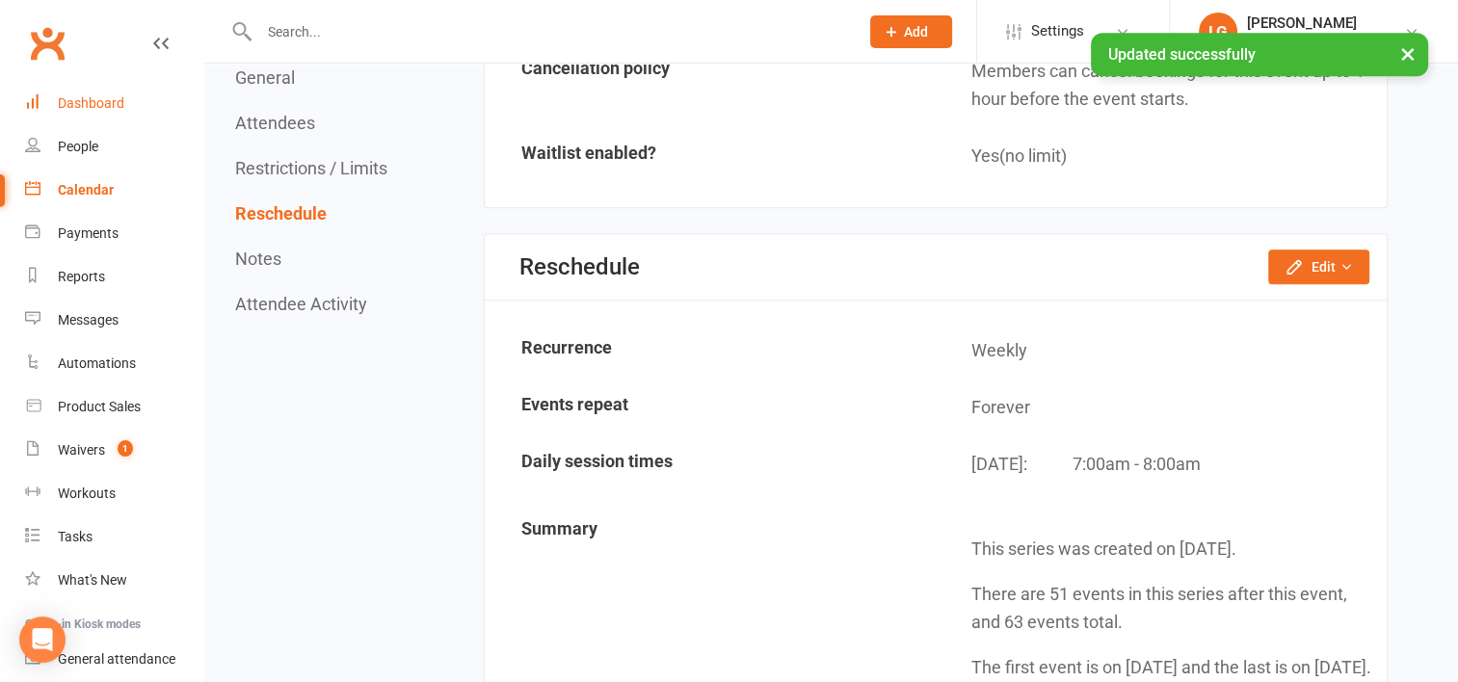
click at [114, 99] on div "Dashboard" at bounding box center [91, 102] width 66 height 15
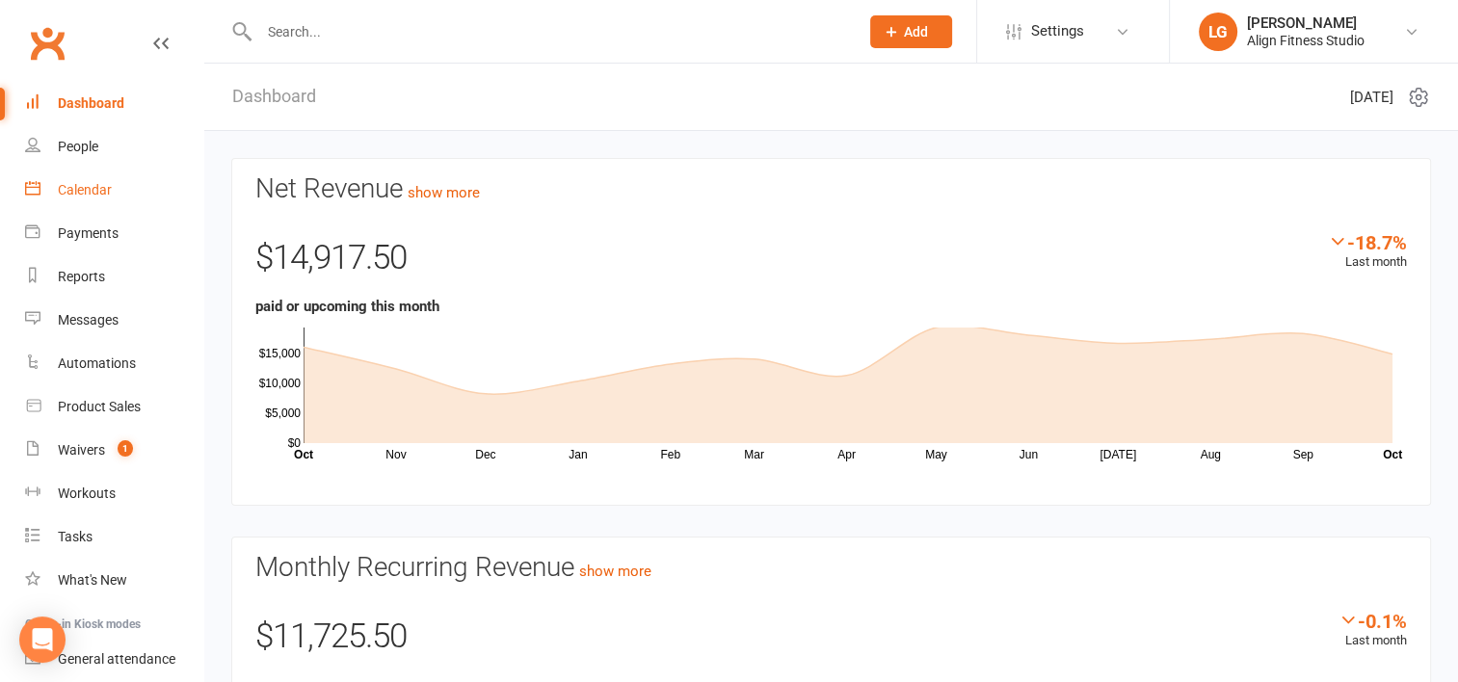
click at [99, 189] on div "Calendar" at bounding box center [85, 189] width 54 height 15
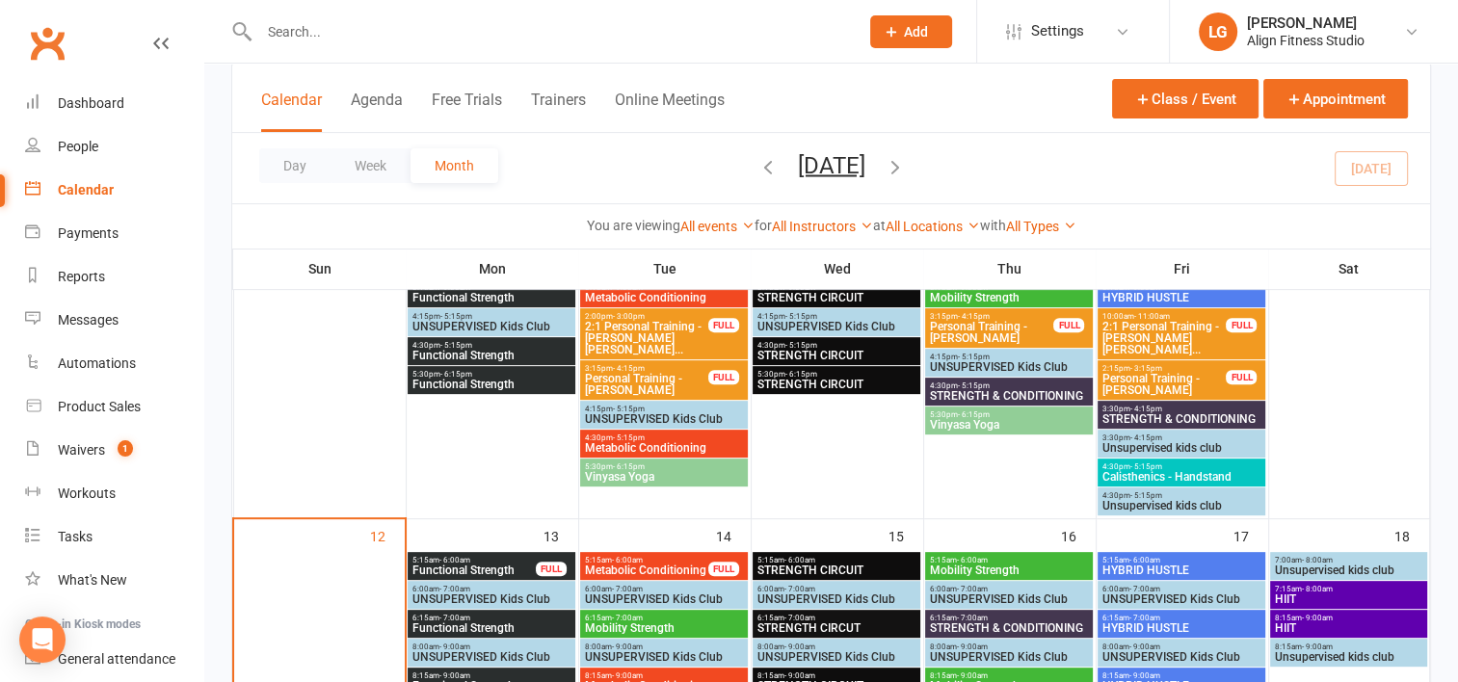
scroll to position [778, 0]
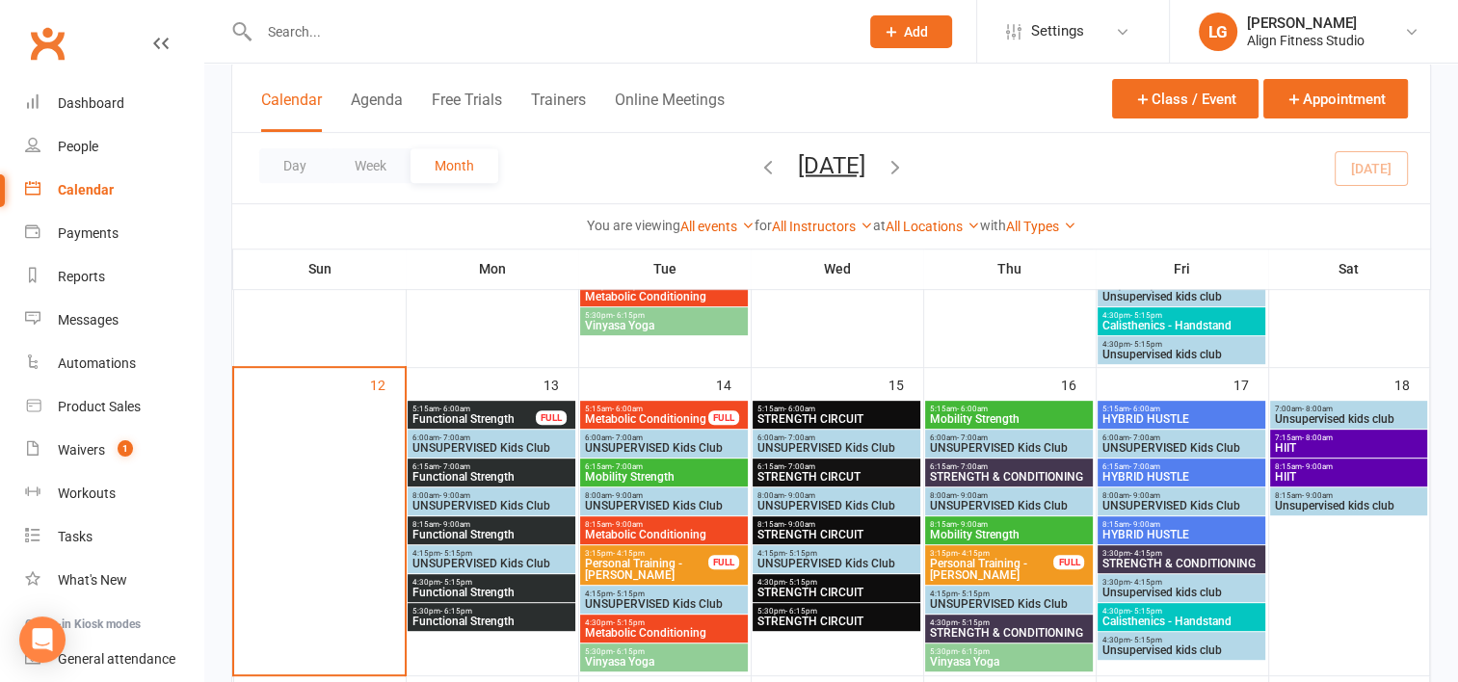
click at [679, 408] on span "5:15am - 6:00am" at bounding box center [646, 409] width 125 height 9
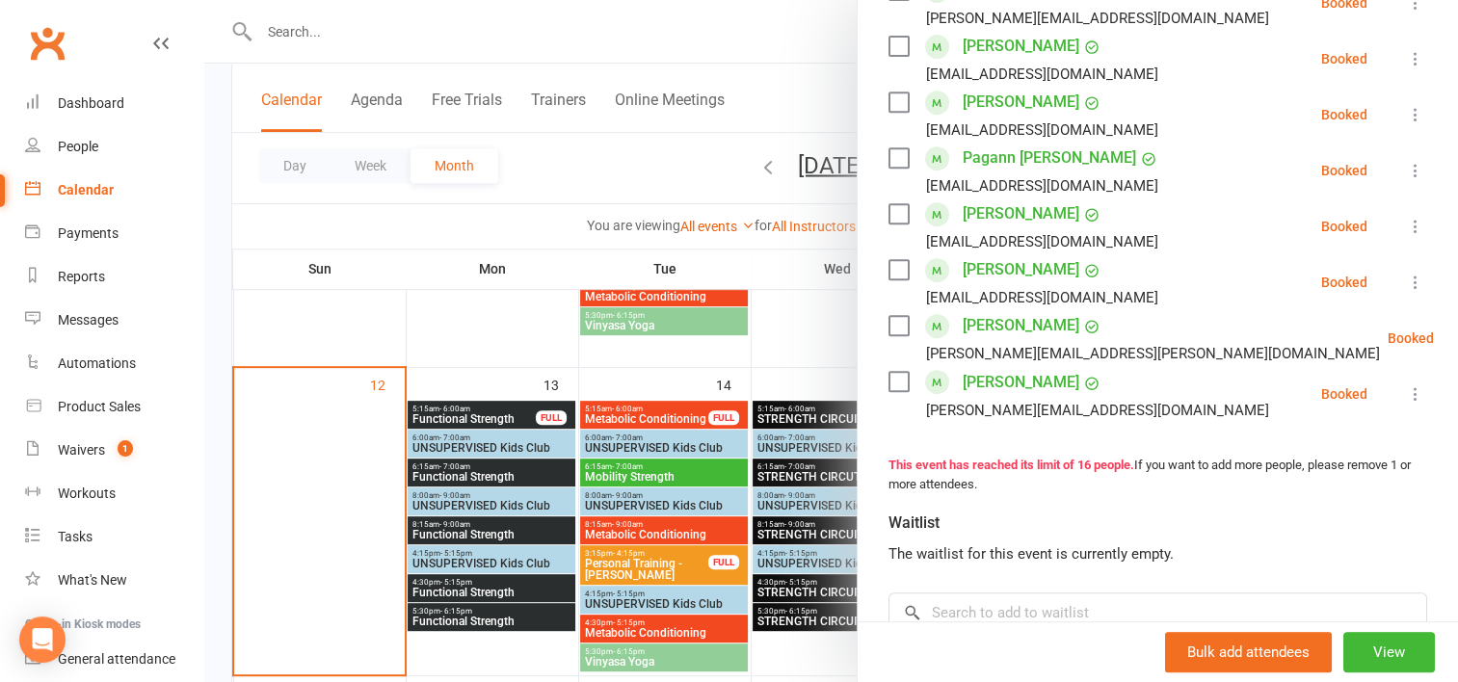
scroll to position [832, 0]
click at [566, 264] on div at bounding box center [830, 341] width 1253 height 682
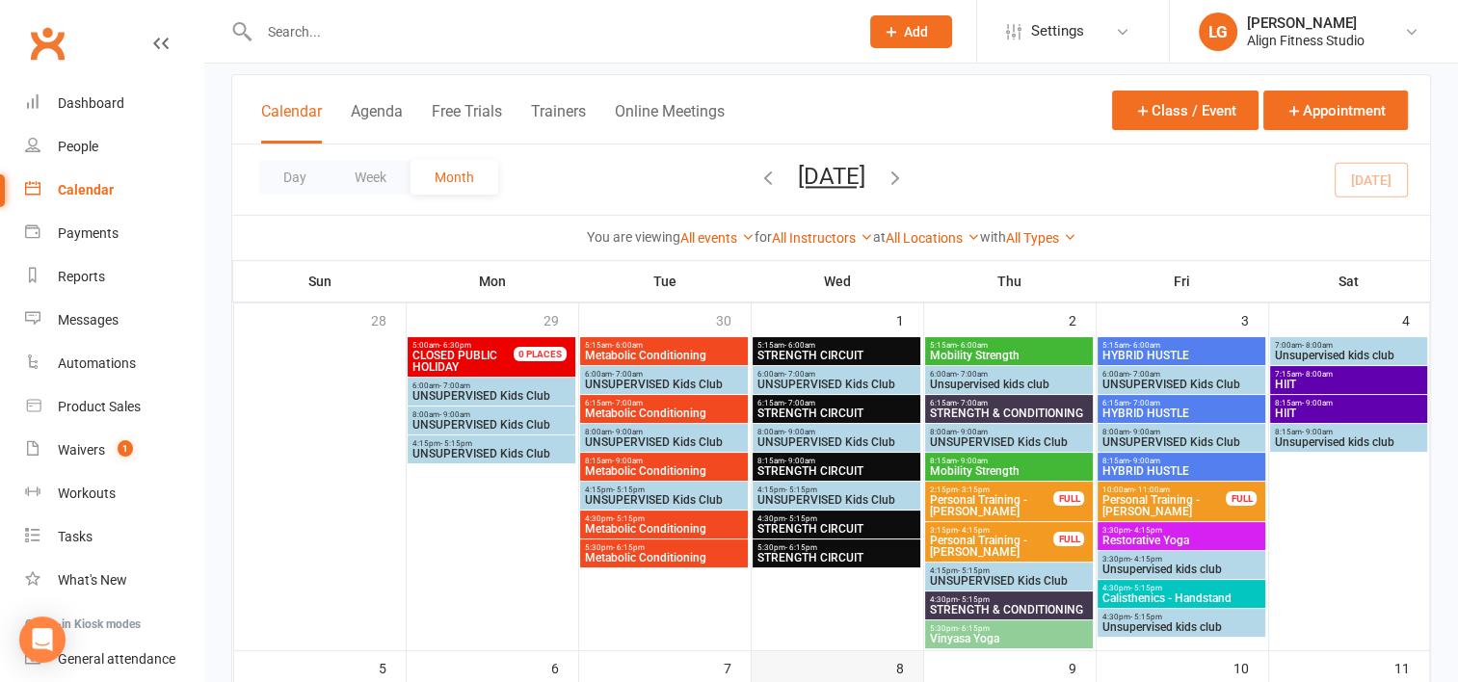
scroll to position [96, 0]
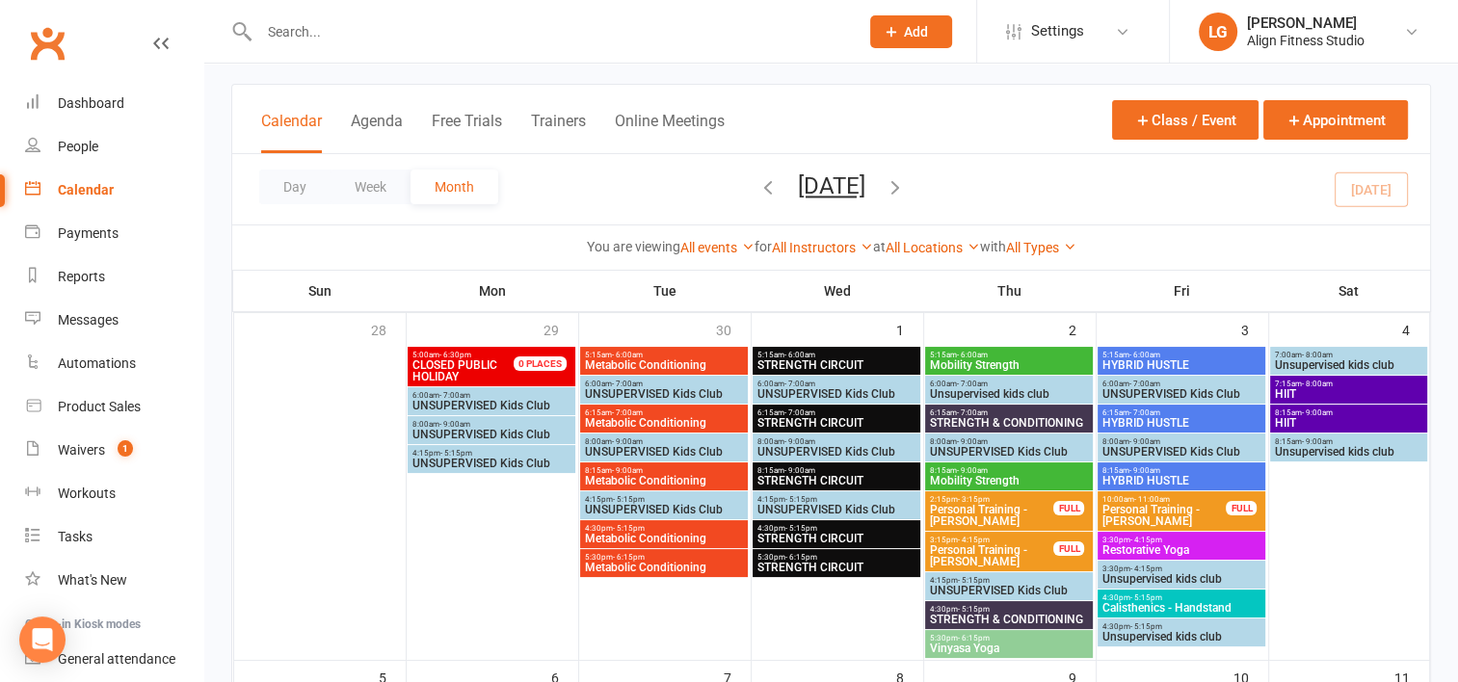
drag, startPoint x: 848, startPoint y: 342, endPoint x: 775, endPoint y: 286, distance: 92.1
click at [775, 286] on th "Wed" at bounding box center [836, 291] width 172 height 40
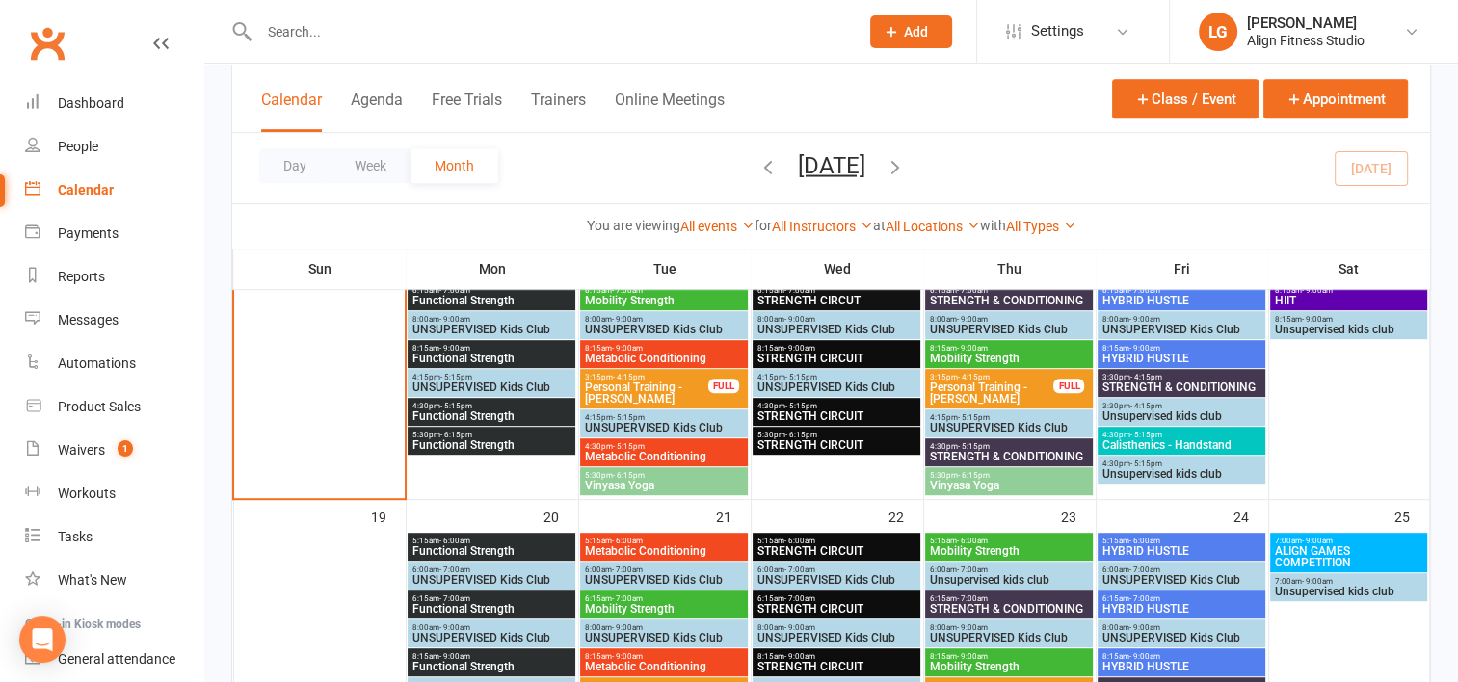
scroll to position [962, 0]
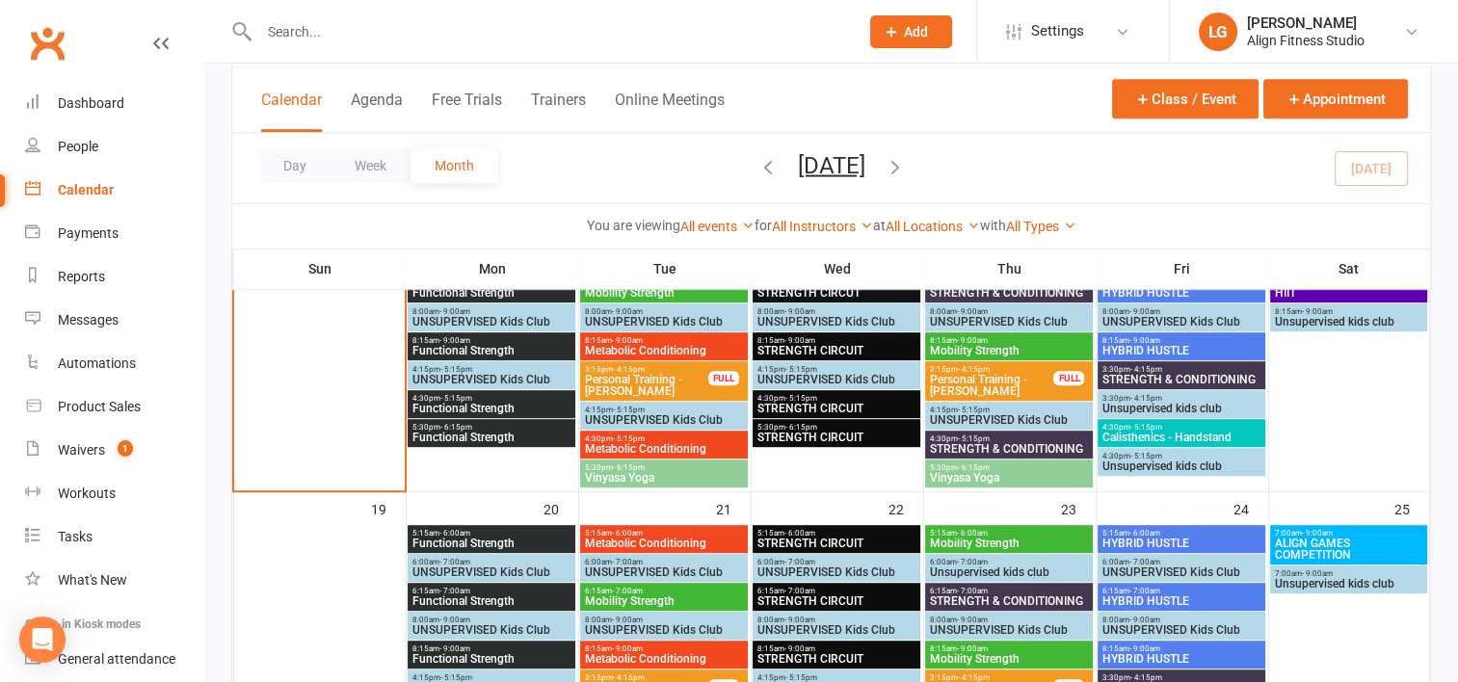
click at [1314, 540] on span "ALIGN GAMES COMPETITION" at bounding box center [1348, 549] width 149 height 23
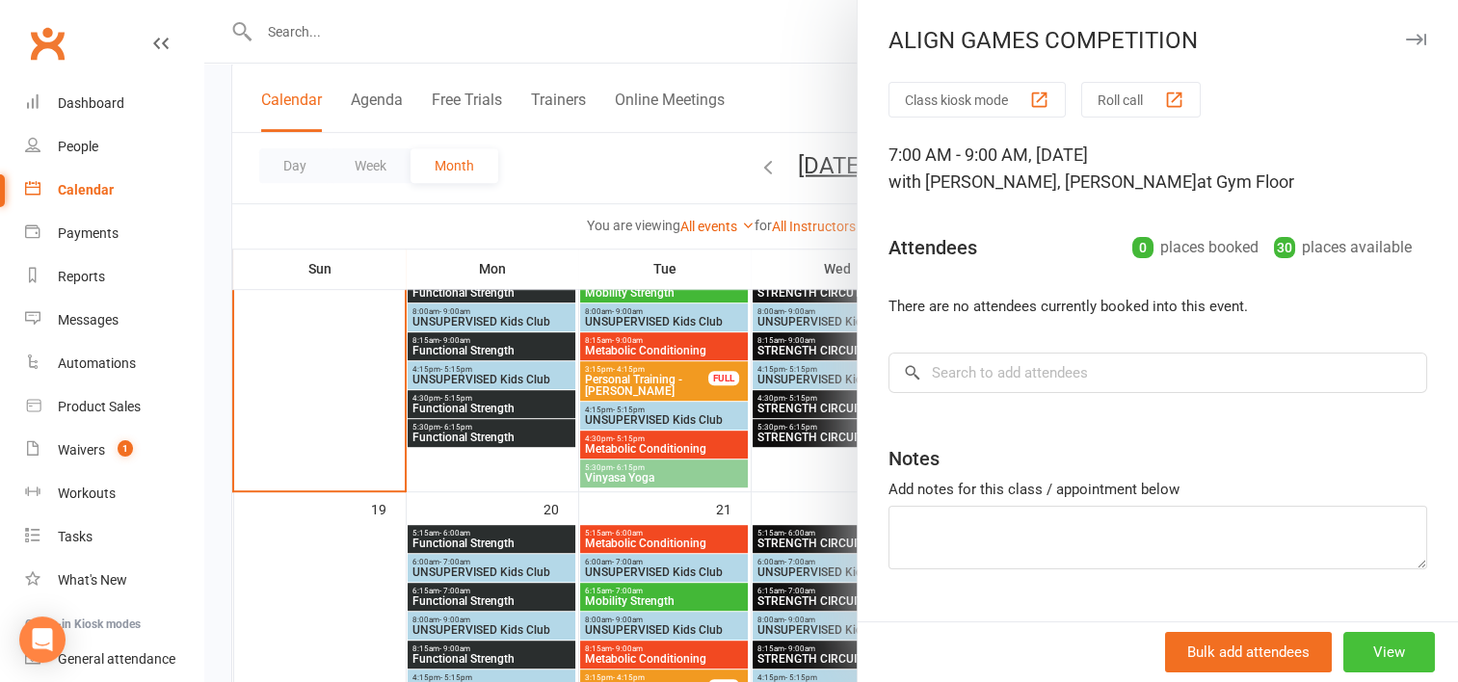
click at [1373, 648] on button "View" at bounding box center [1389, 652] width 92 height 40
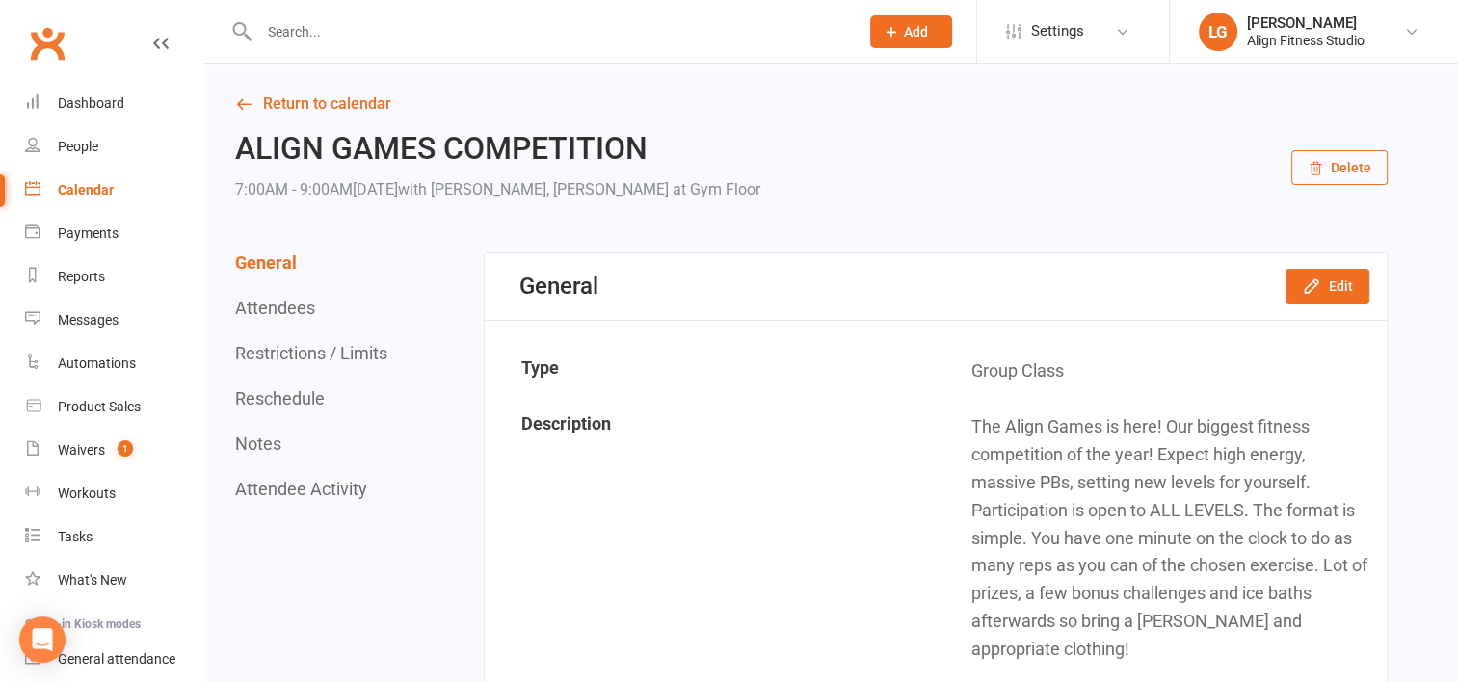
click at [93, 191] on div "Calendar" at bounding box center [86, 189] width 56 height 15
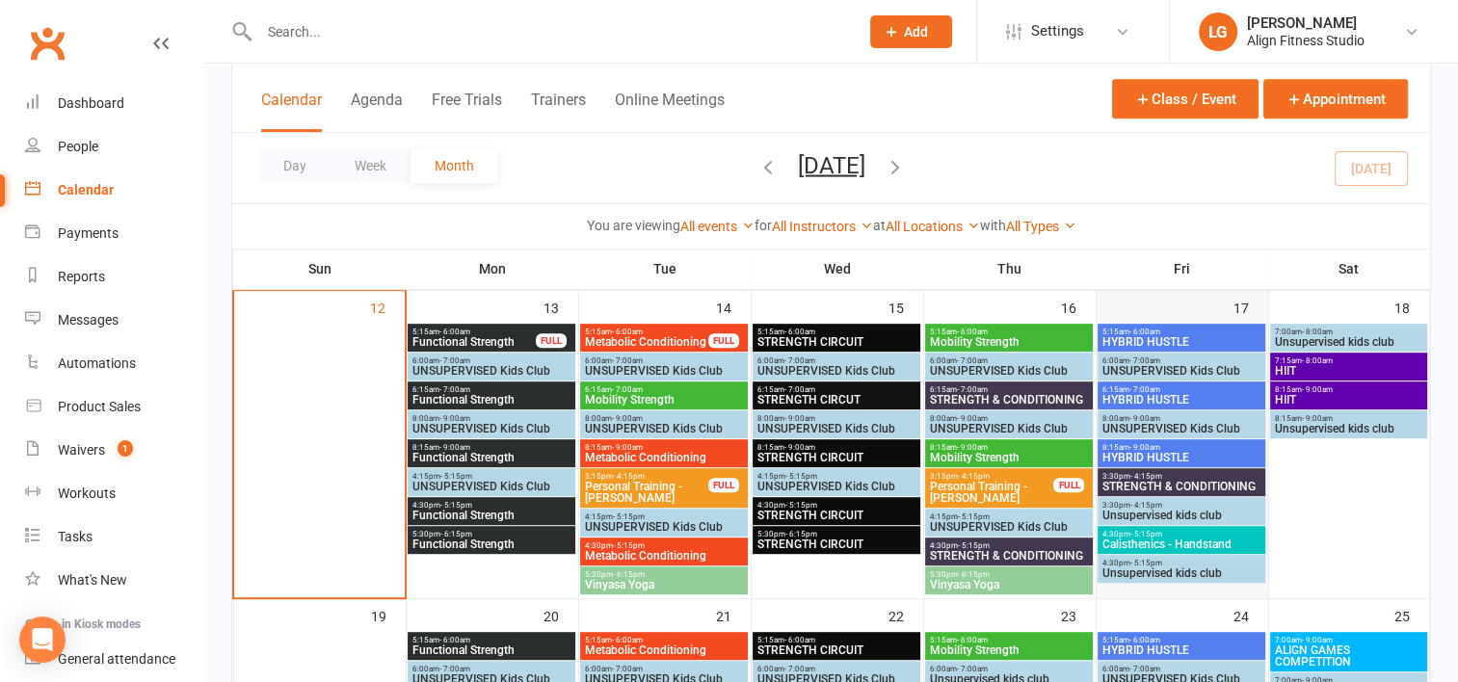
scroll to position [851, 0]
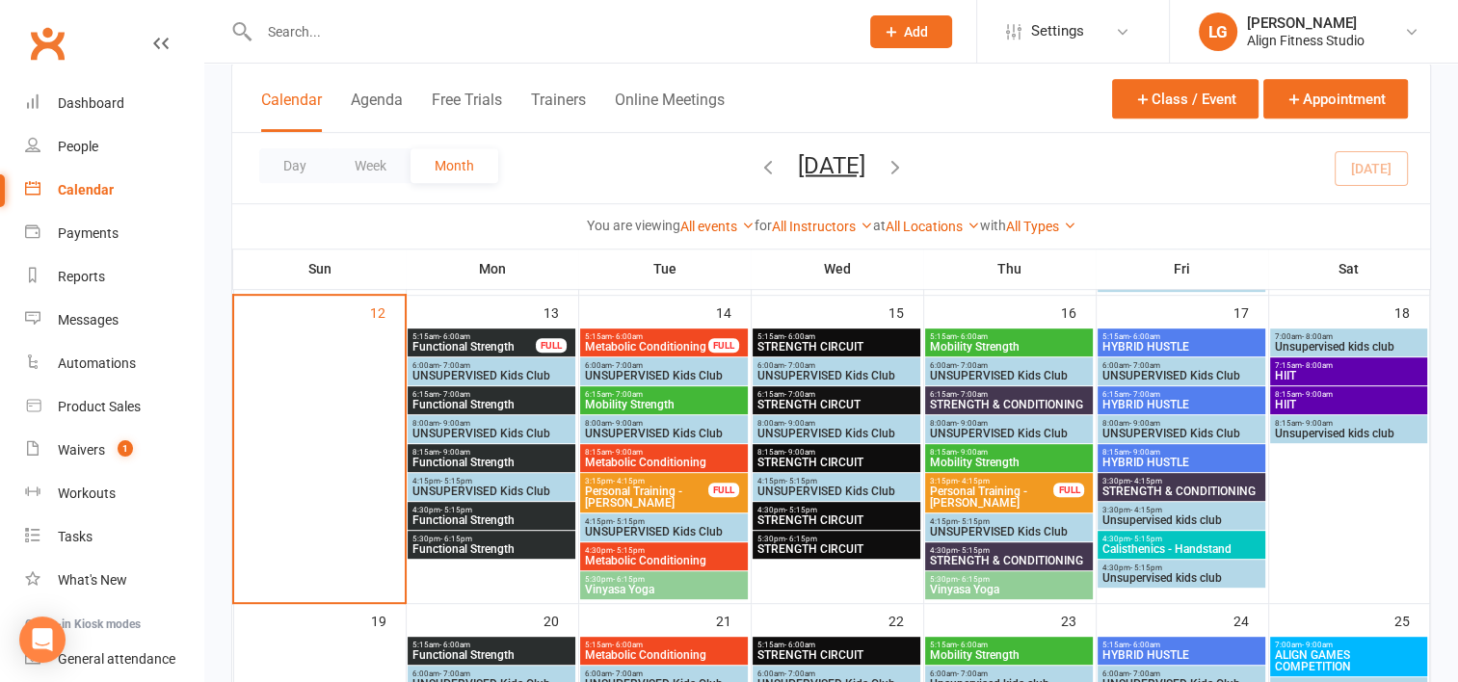
click at [1312, 402] on span "HIIT" at bounding box center [1348, 405] width 149 height 12
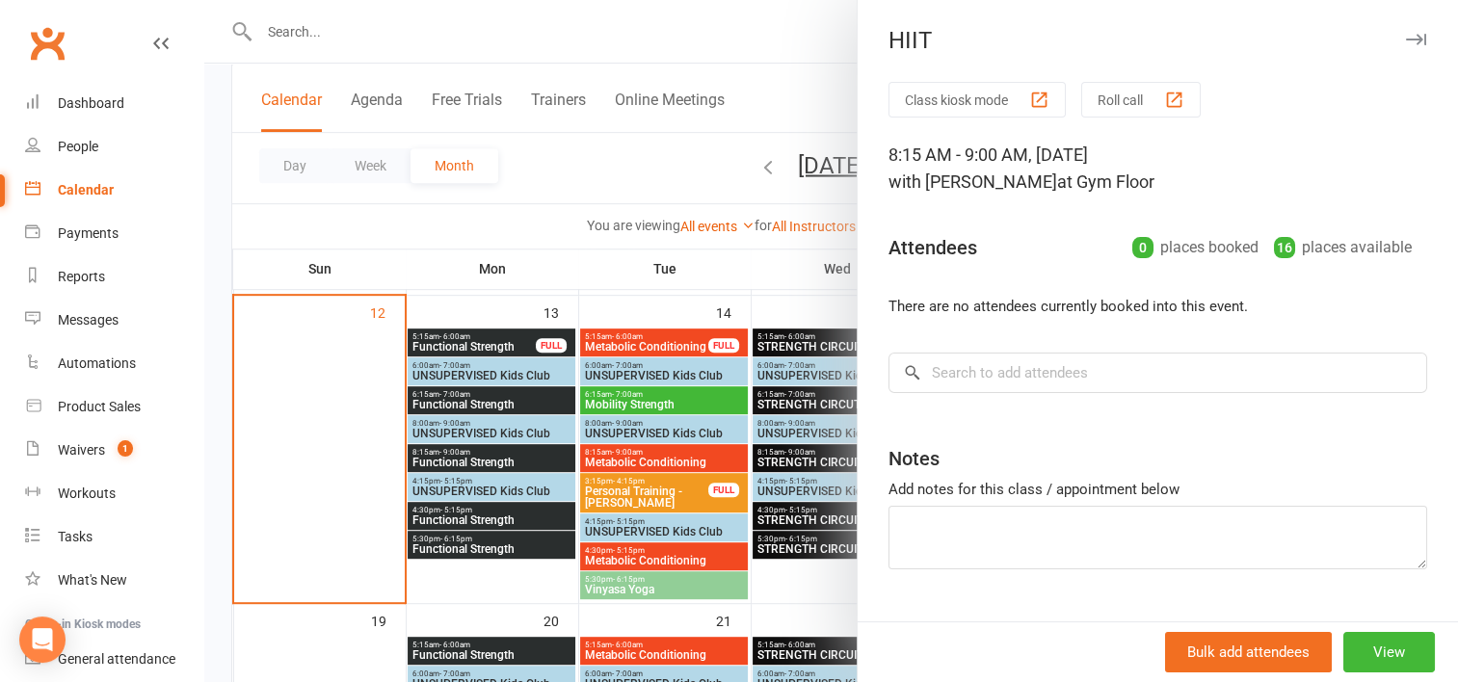
click at [780, 299] on div at bounding box center [830, 341] width 1253 height 682
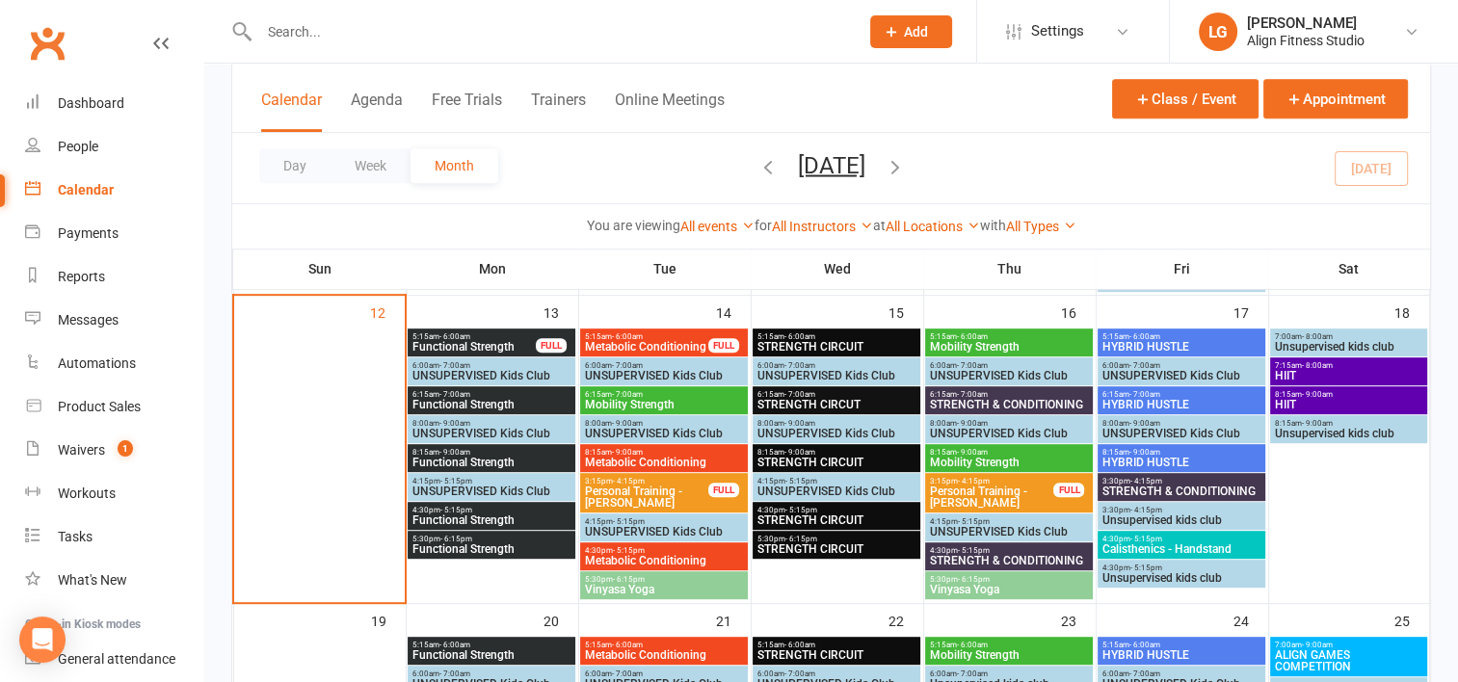
click at [1314, 396] on span "- 9:00am" at bounding box center [1317, 394] width 31 height 9
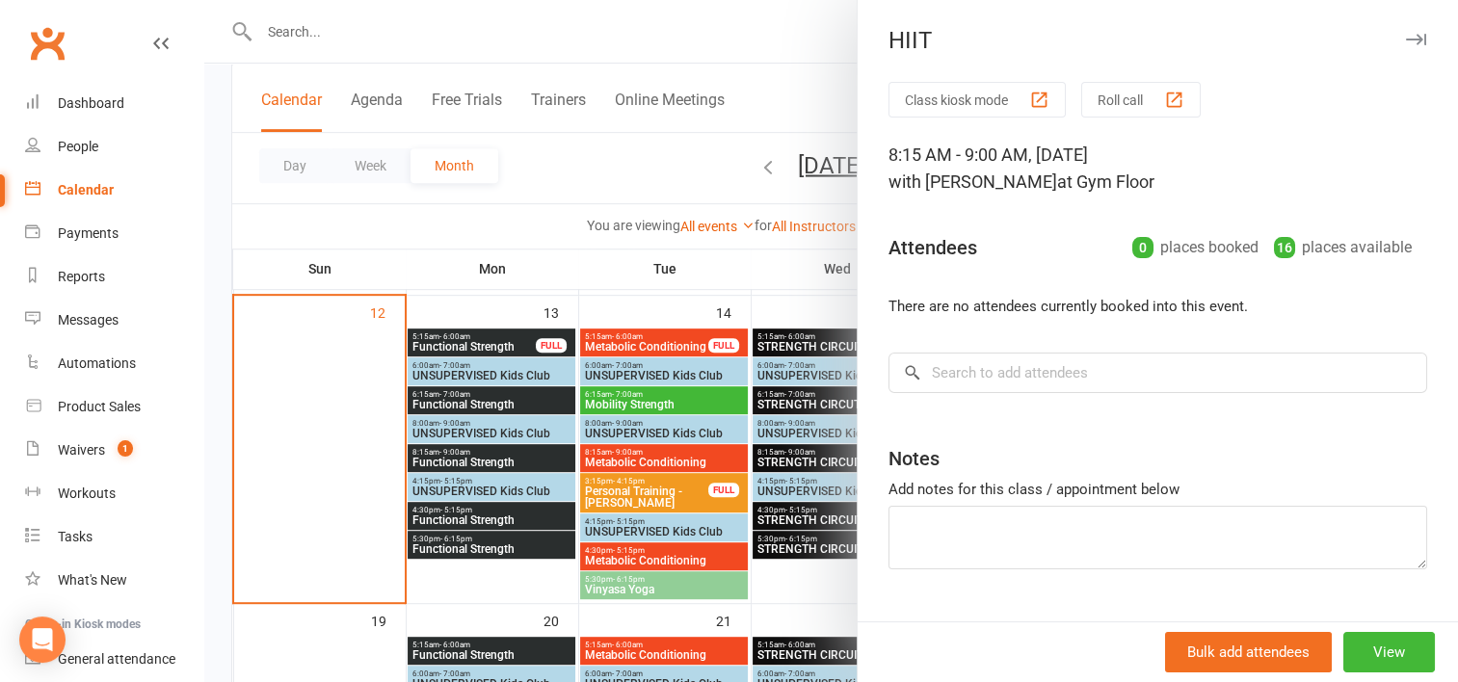
click at [766, 276] on div at bounding box center [830, 341] width 1253 height 682
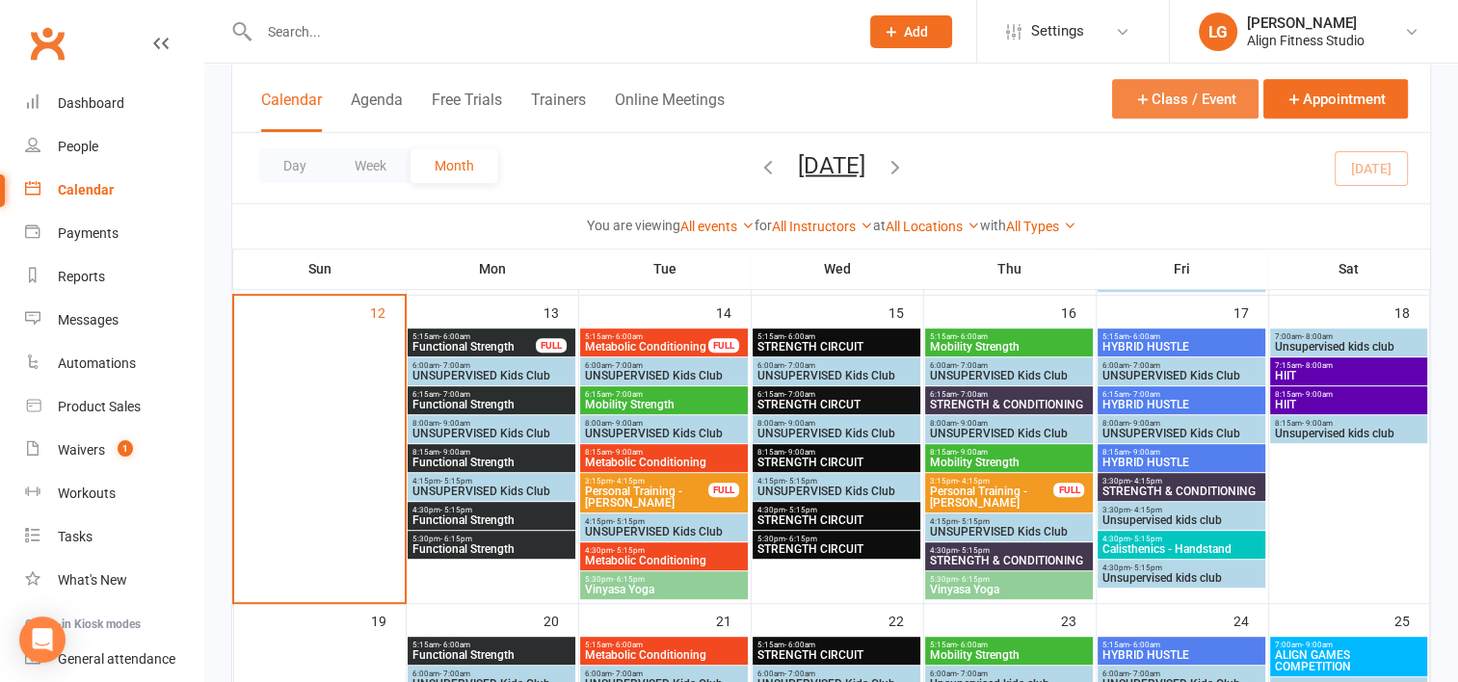
click at [1200, 91] on button "Class / Event" at bounding box center [1185, 98] width 146 height 39
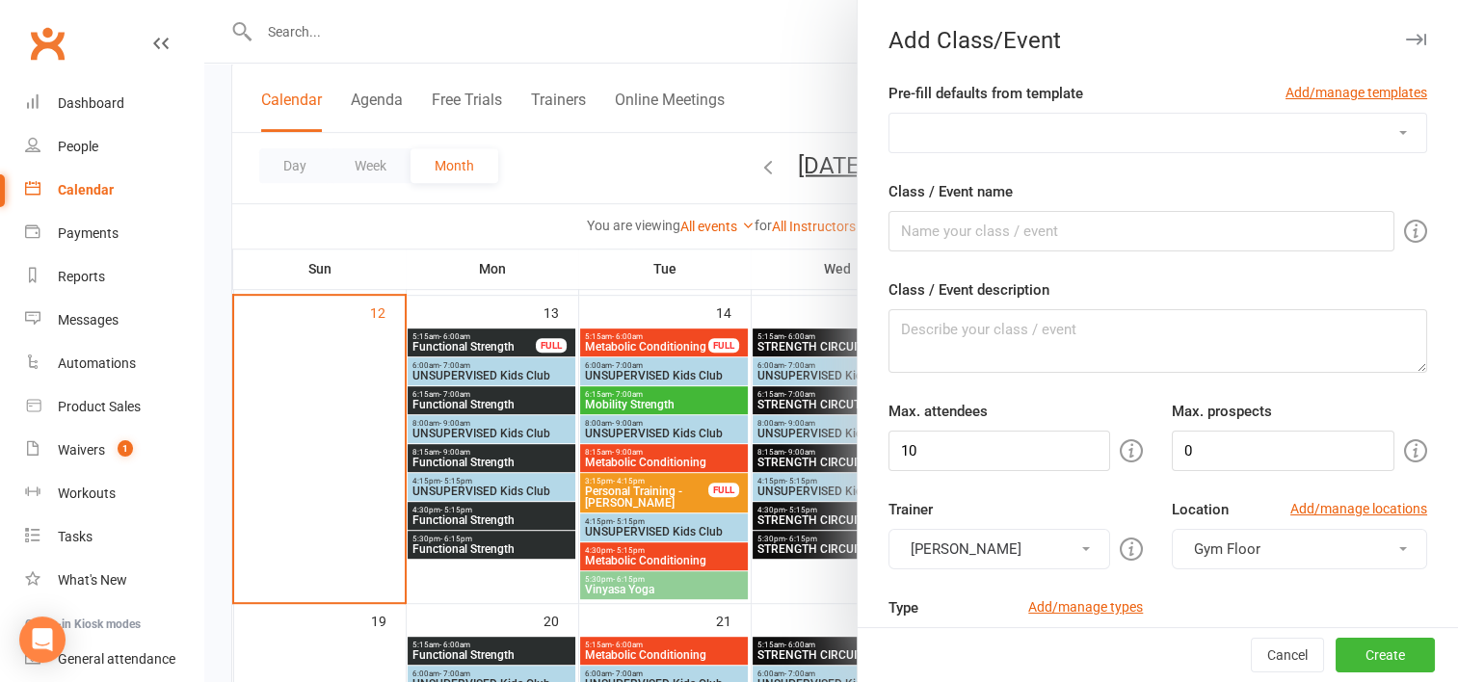
click at [1167, 119] on select "1:1 mapping session CARDIO+ Cardio/Core Christmas Holidays GRIND HIIT HYBRID HU…" at bounding box center [1157, 133] width 537 height 39
click at [768, 97] on div at bounding box center [830, 341] width 1253 height 682
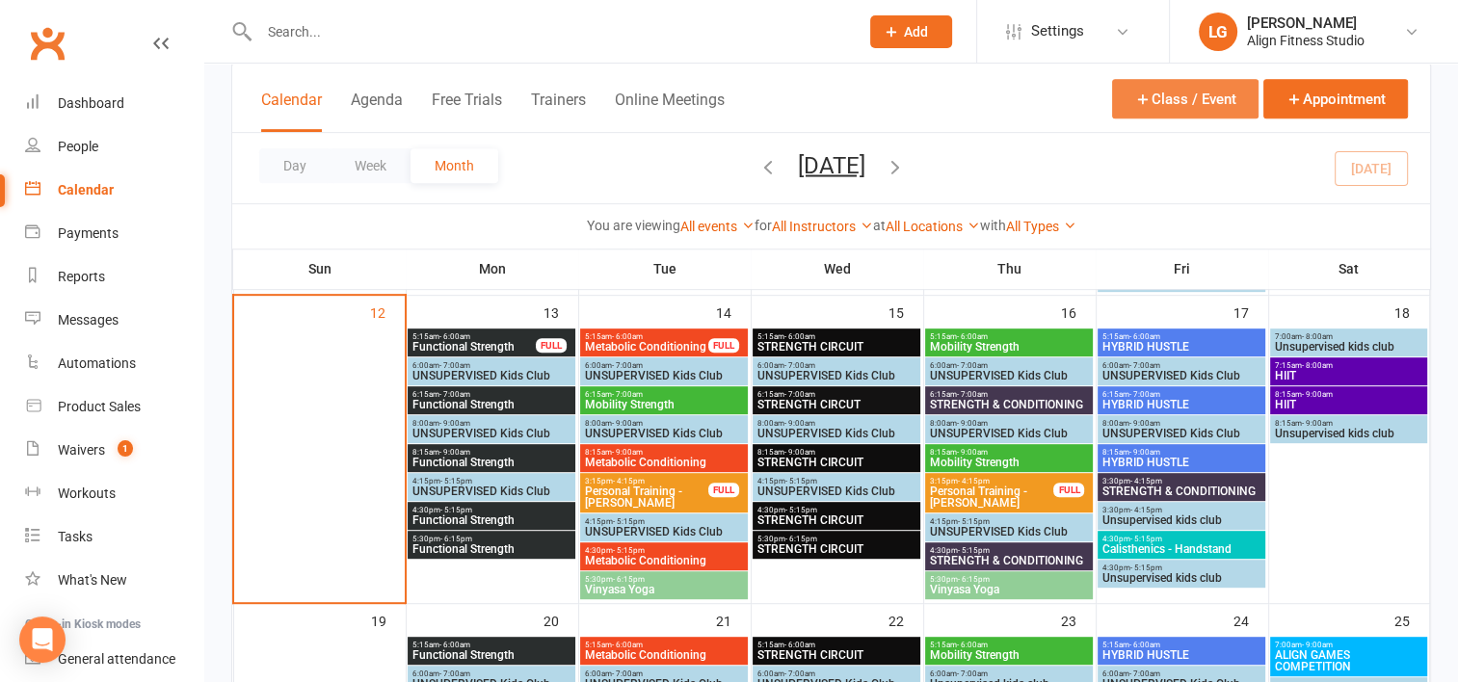
click at [1196, 107] on button "Class / Event" at bounding box center [1185, 98] width 146 height 39
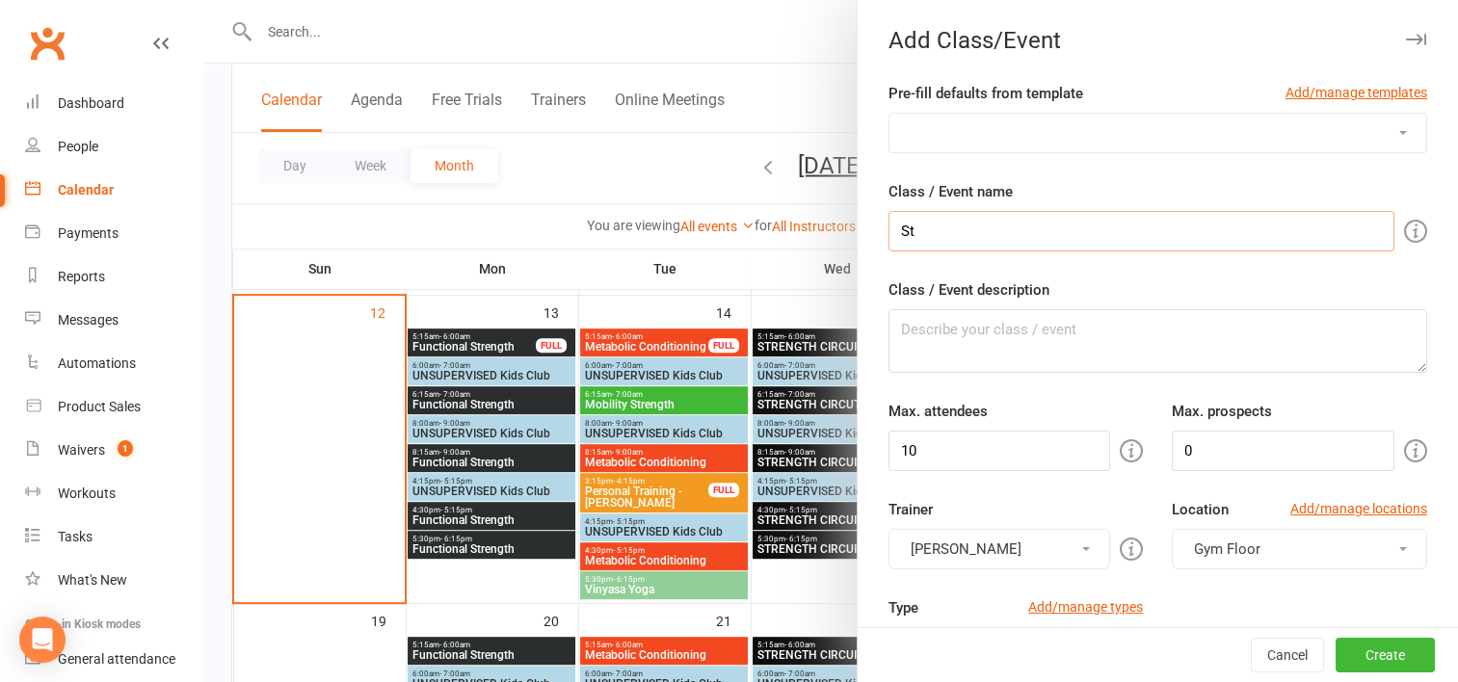
type input "S"
click at [801, 405] on div at bounding box center [830, 341] width 1253 height 682
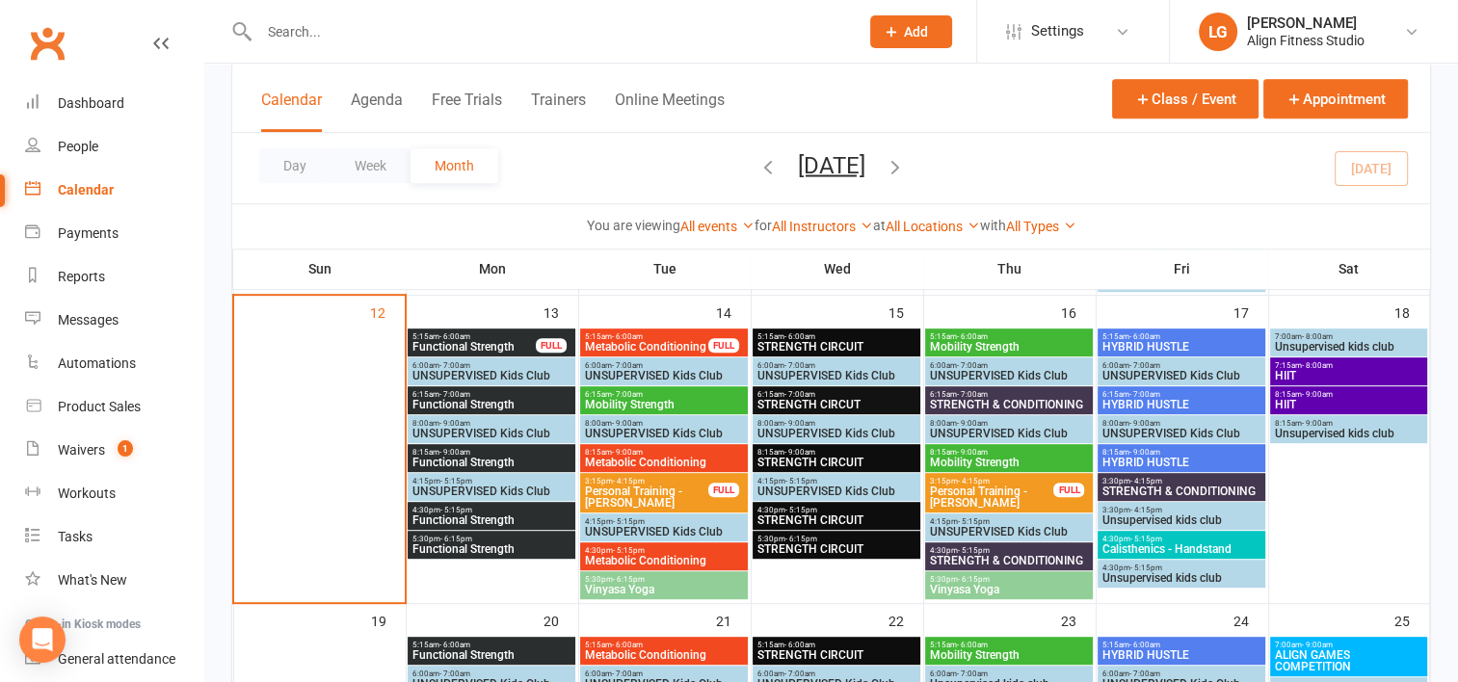
click at [810, 453] on span "- 9:00am" at bounding box center [799, 452] width 31 height 9
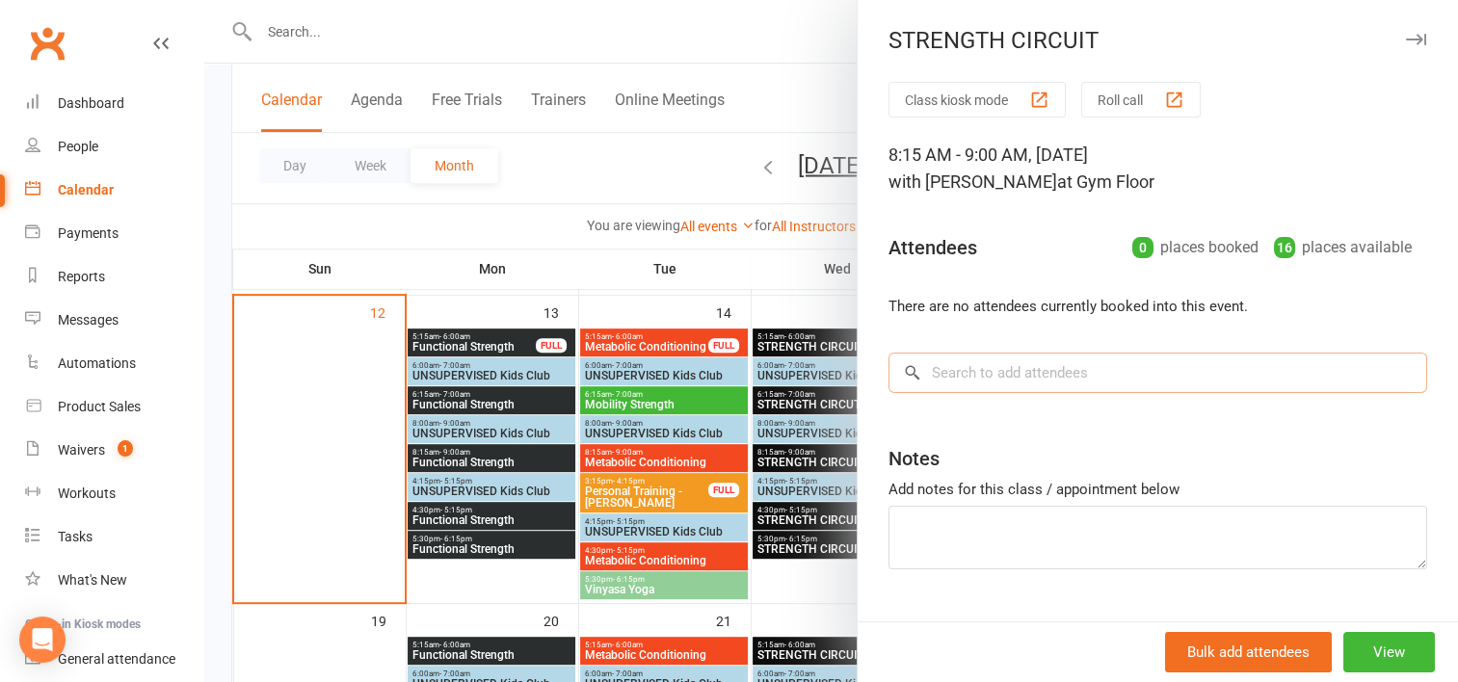
click at [944, 378] on input "search" at bounding box center [1157, 373] width 539 height 40
click at [1355, 661] on button "View" at bounding box center [1389, 652] width 92 height 40
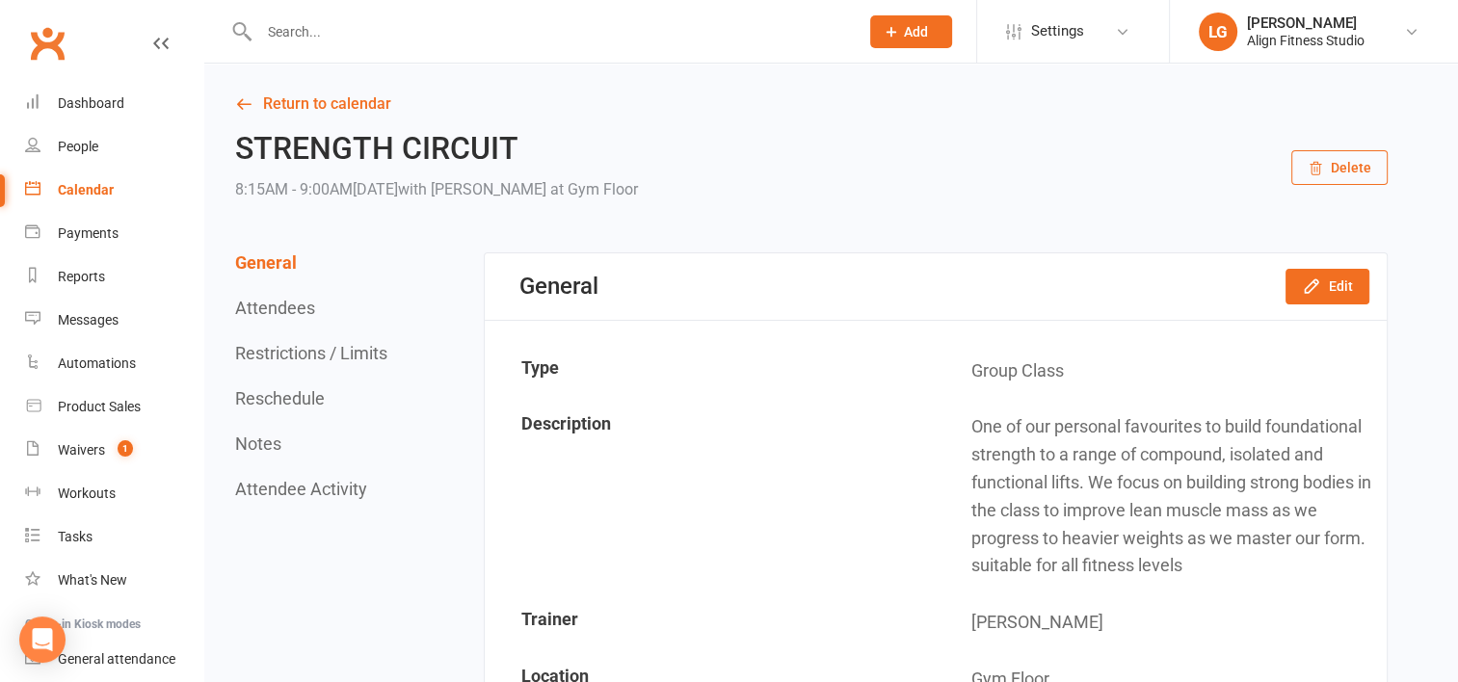
scroll to position [230, 0]
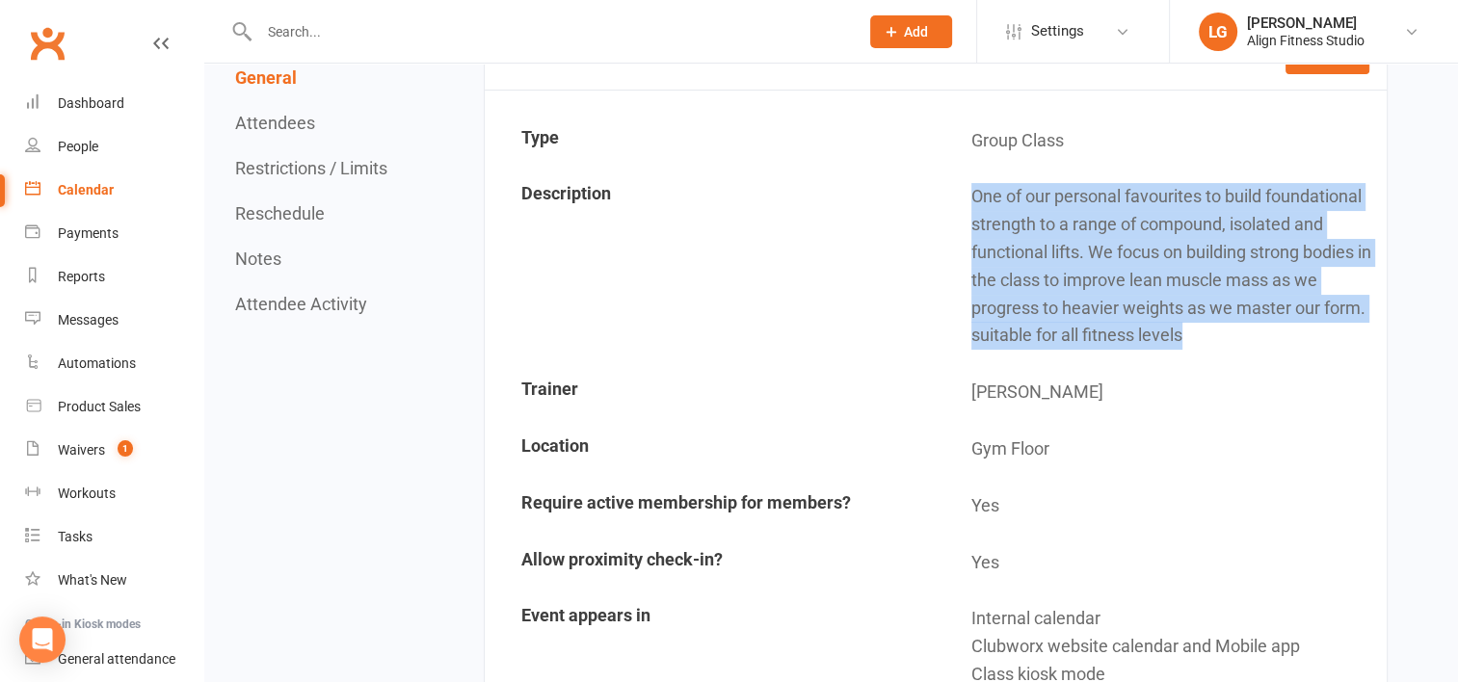
drag, startPoint x: 970, startPoint y: 193, endPoint x: 1183, endPoint y: 341, distance: 259.5
click at [1183, 341] on td "One of our personal favourites to build foundational strength to a range of com…" at bounding box center [1160, 267] width 448 height 194
drag, startPoint x: 1183, startPoint y: 341, endPoint x: 1052, endPoint y: 266, distance: 151.0
copy td "One of our personal favourites to build foundational strength to a range of com…"
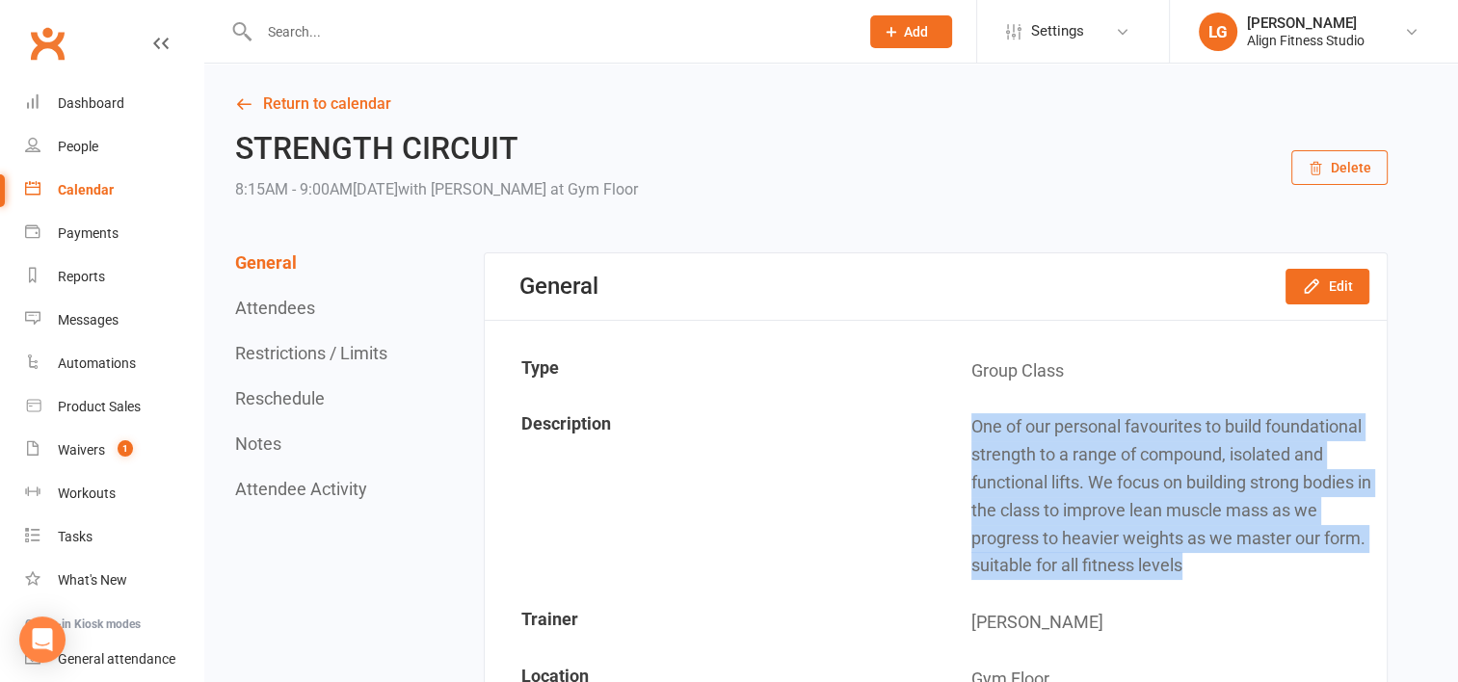
copy td "One of our personal favourites to build foundational strength to a range of com…"
click at [88, 184] on div "Calendar" at bounding box center [86, 189] width 56 height 15
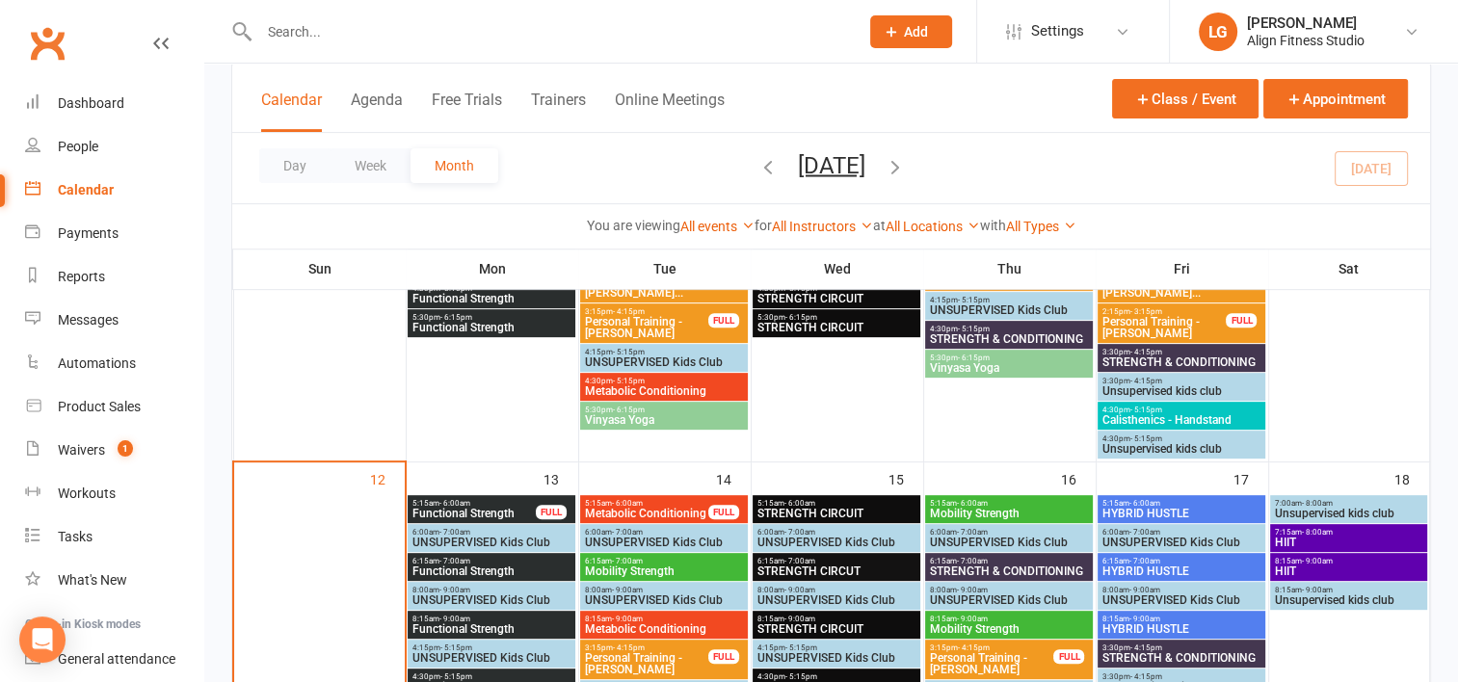
scroll to position [824, 0]
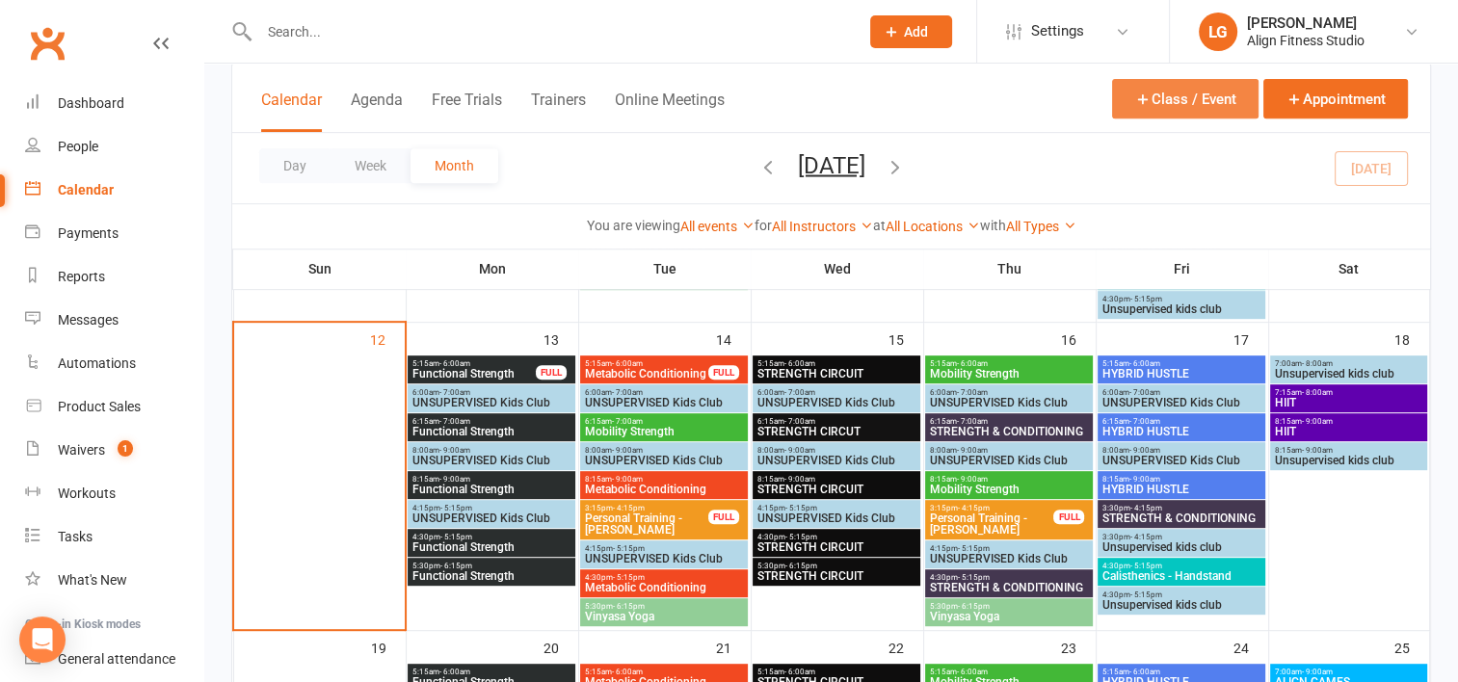
click at [1183, 92] on button "Class / Event" at bounding box center [1185, 98] width 146 height 39
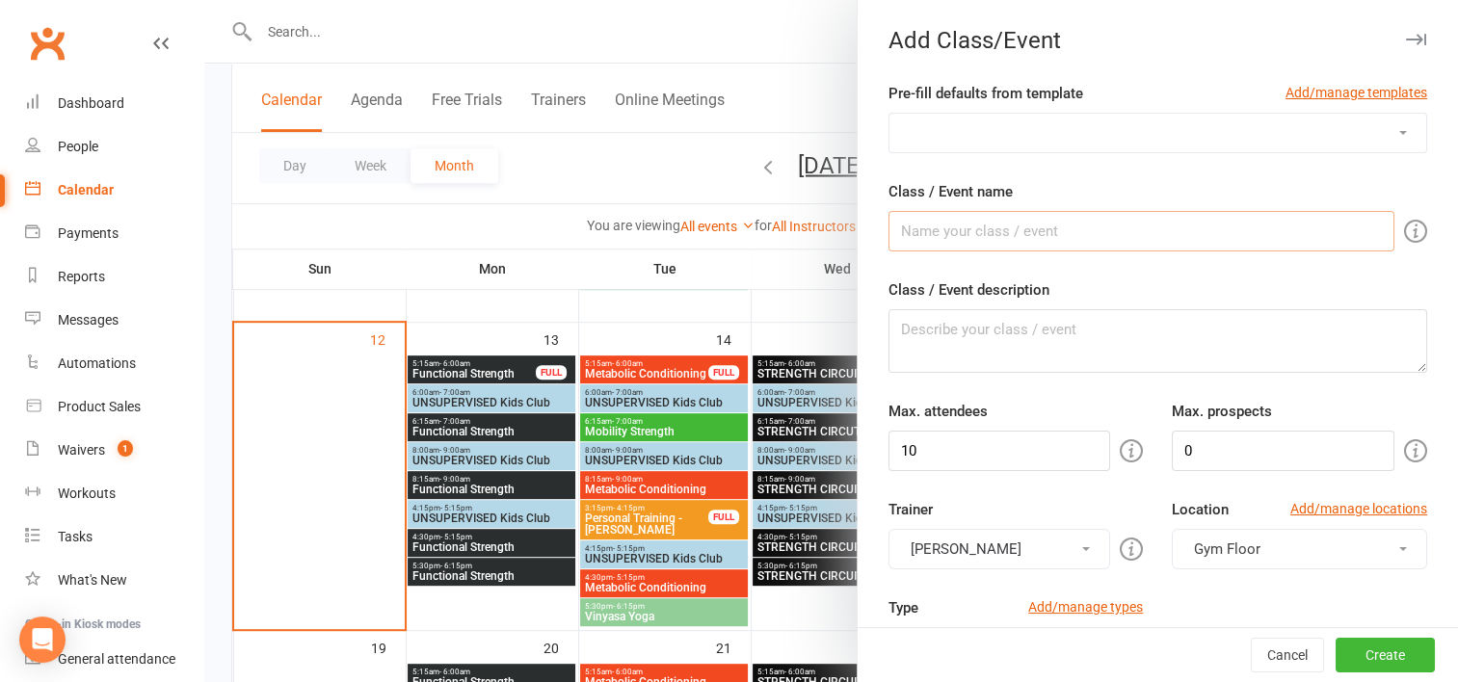
click at [963, 218] on input "Class / Event name" at bounding box center [1141, 231] width 506 height 40
type input "STRENGTH CIRCUIT"
click at [936, 320] on textarea "Class / Event description" at bounding box center [1157, 341] width 539 height 64
paste textarea "One of our personal favourites to build foundational strength to a range of com…"
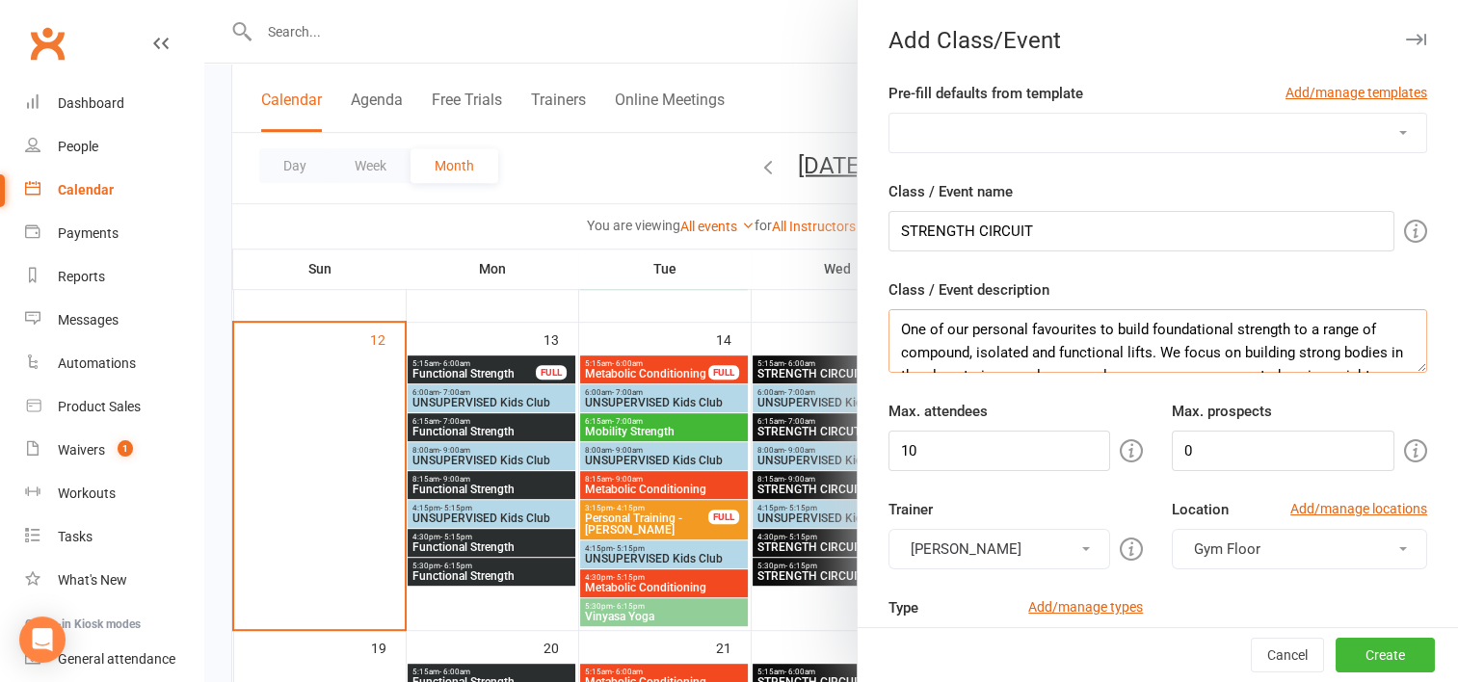
scroll to position [36, 0]
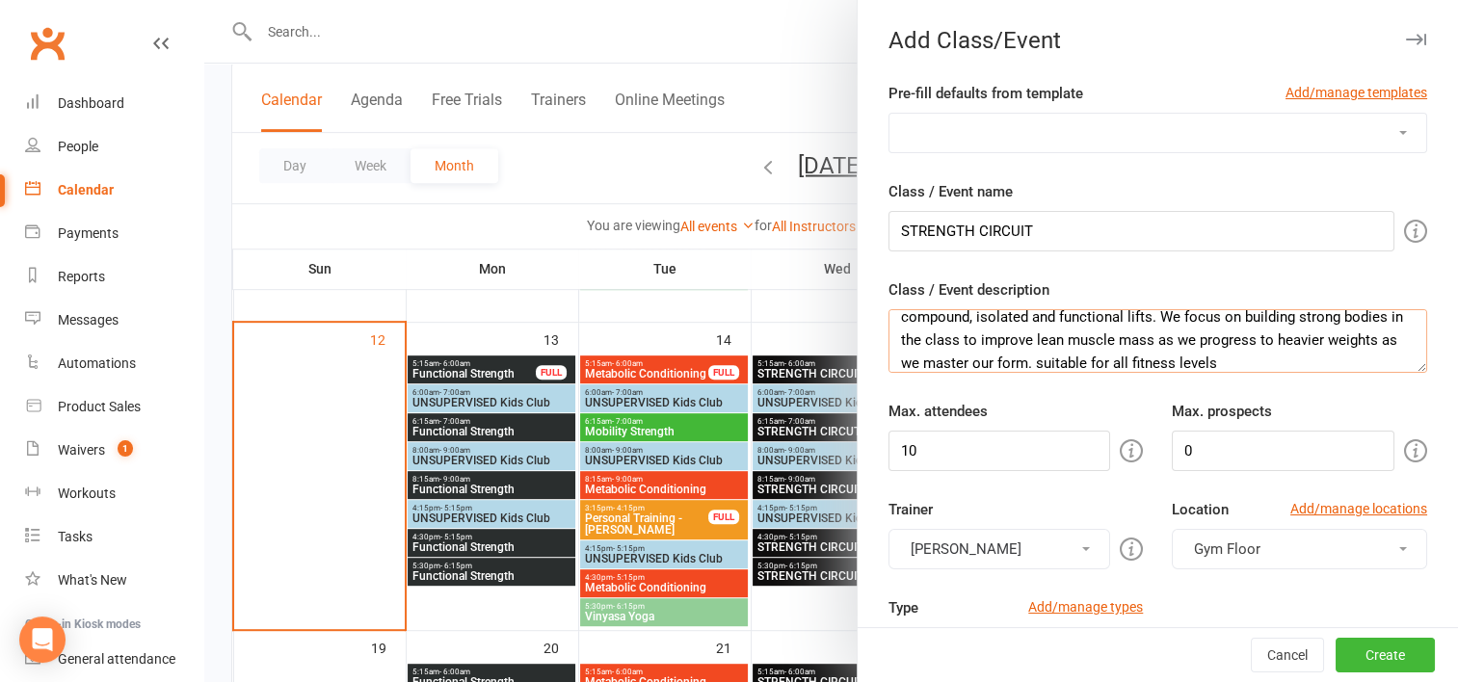
type textarea "One of our personal favourites to build foundational strength to a range of com…"
click at [921, 443] on input "10" at bounding box center [999, 451] width 223 height 40
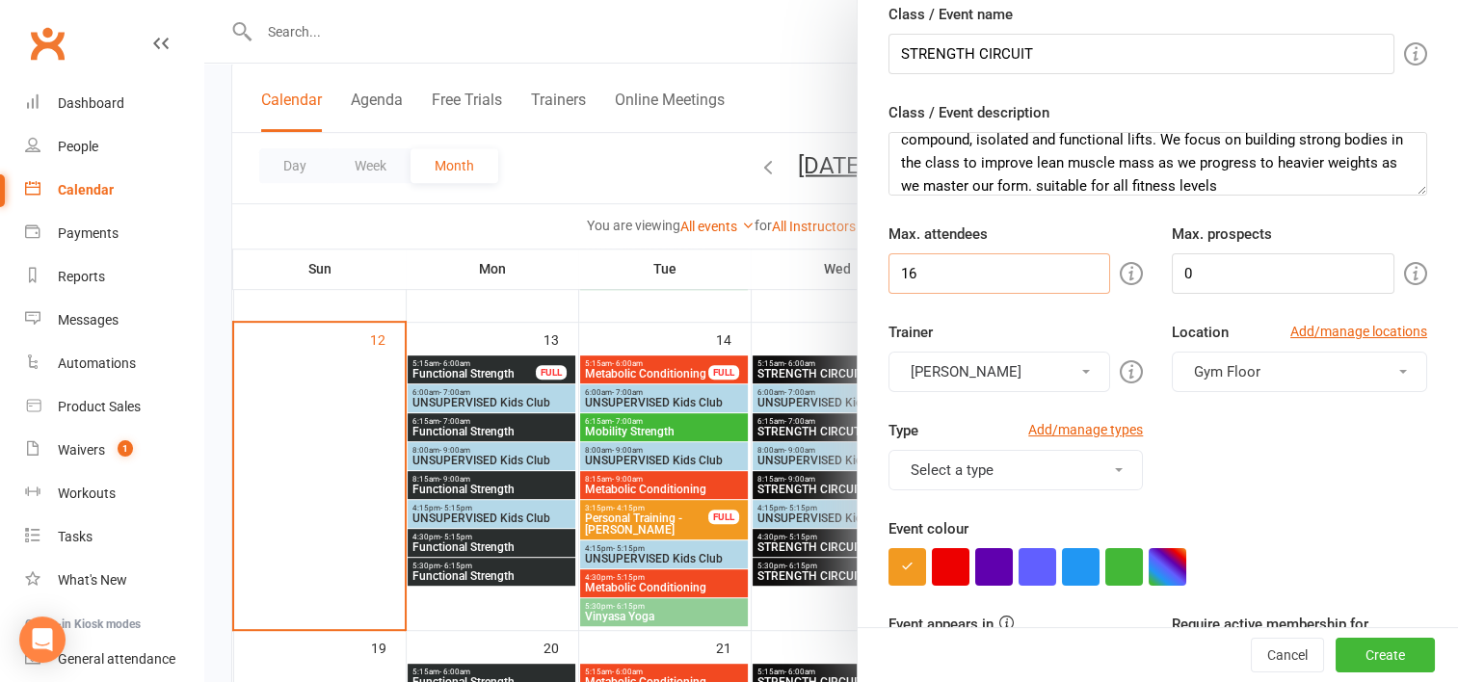
type input "16"
click at [1037, 366] on button "[PERSON_NAME]" at bounding box center [999, 372] width 223 height 40
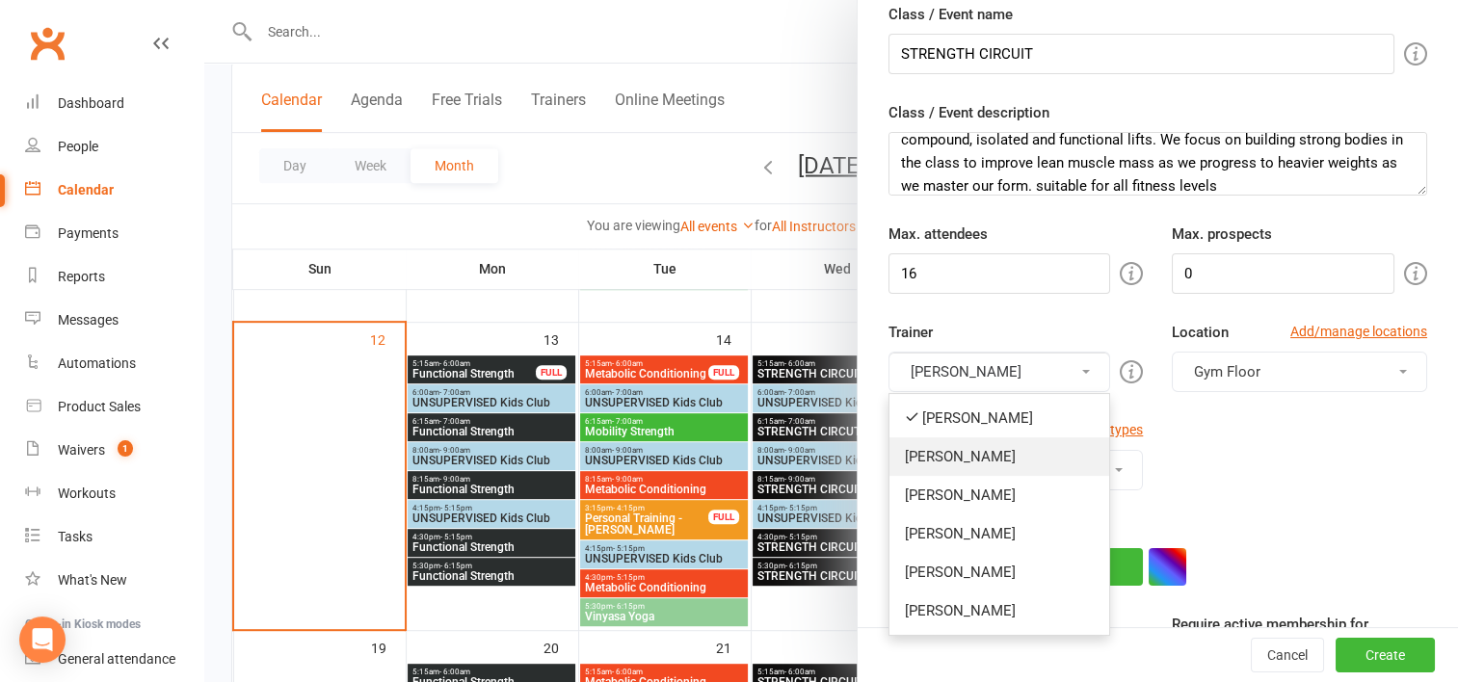
click at [903, 451] on link "[PERSON_NAME]" at bounding box center [999, 456] width 221 height 39
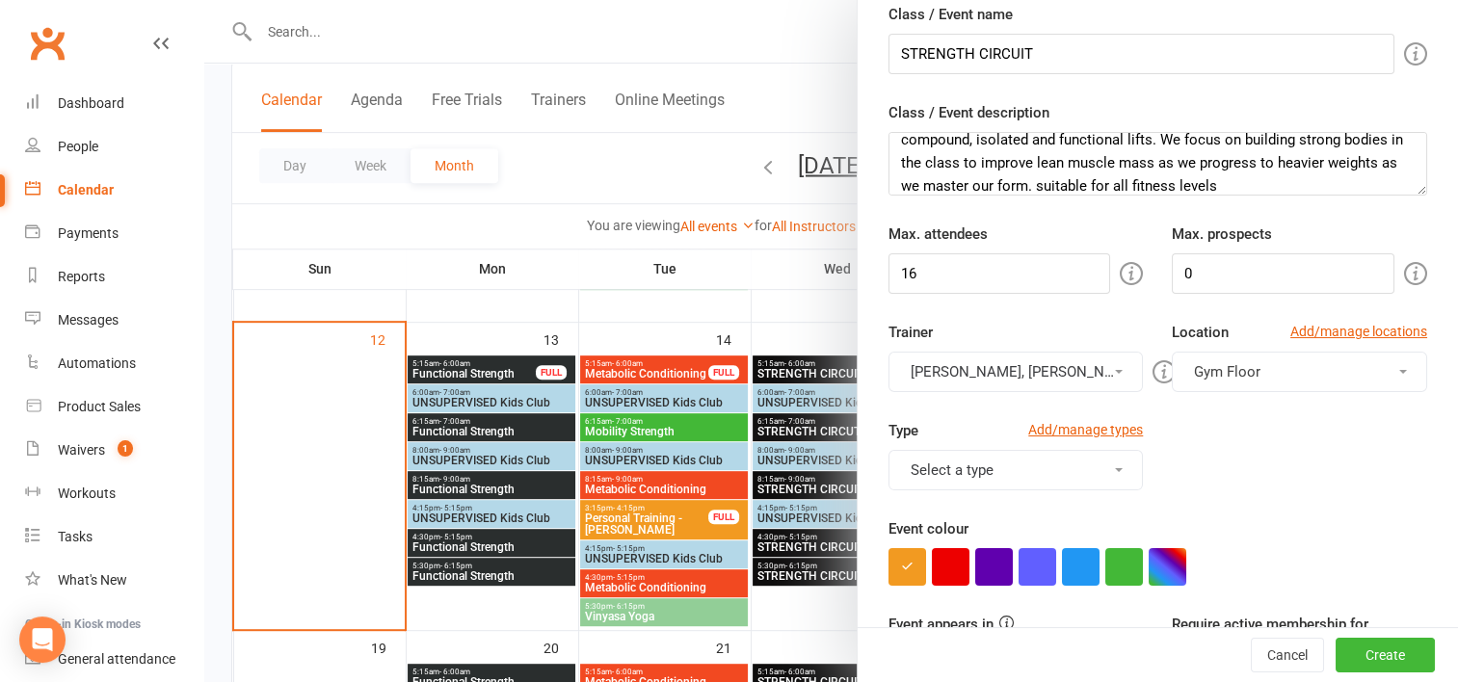
click at [973, 352] on button "Lisa Gibson, Wil barker" at bounding box center [1015, 372] width 255 height 40
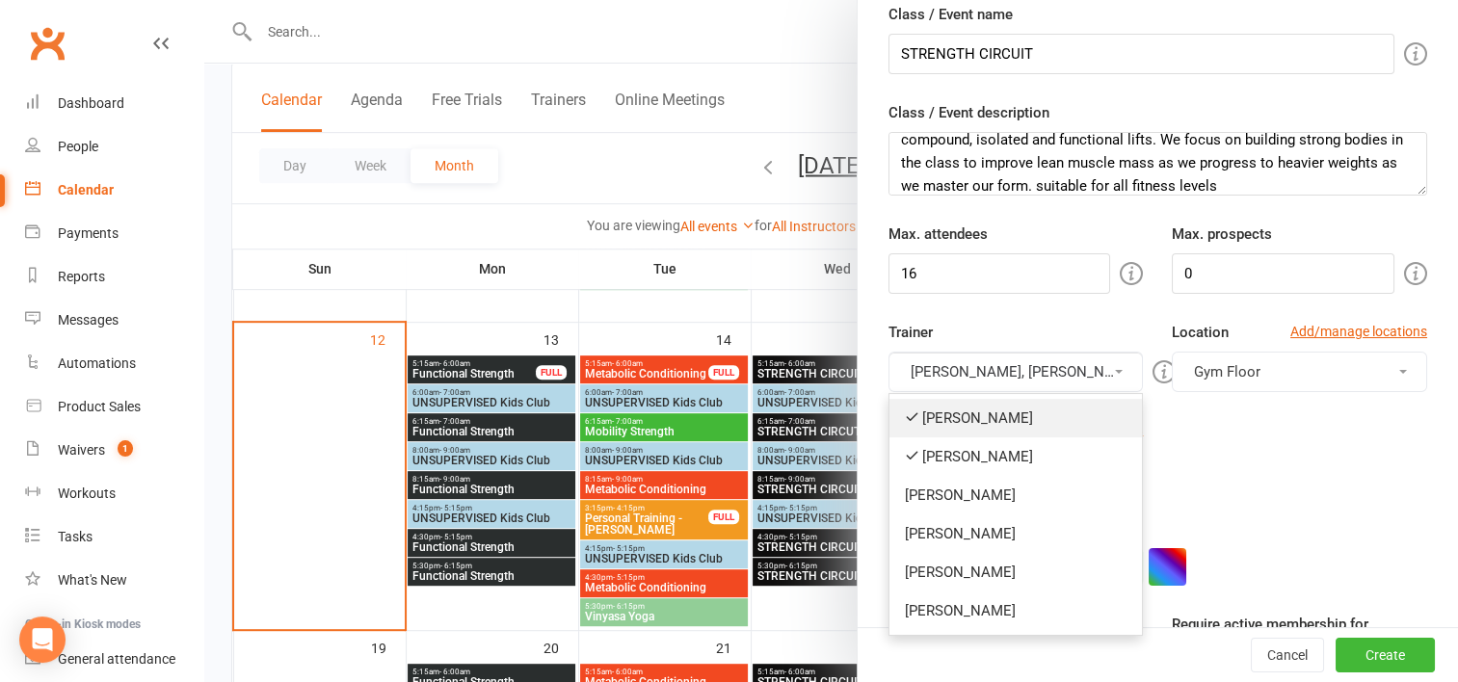
click at [921, 416] on link "[PERSON_NAME]" at bounding box center [1015, 418] width 253 height 39
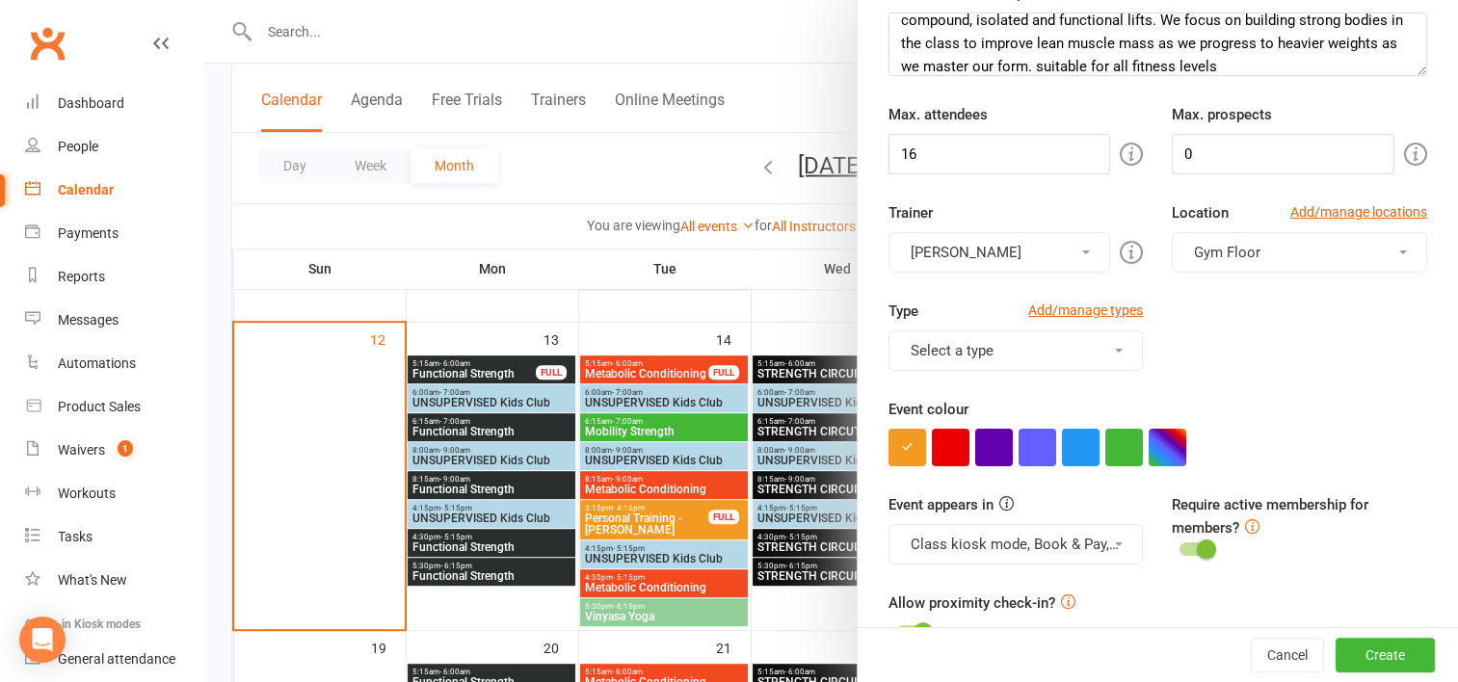
scroll to position [297, 0]
click at [1150, 437] on button "button" at bounding box center [1167, 448] width 38 height 38
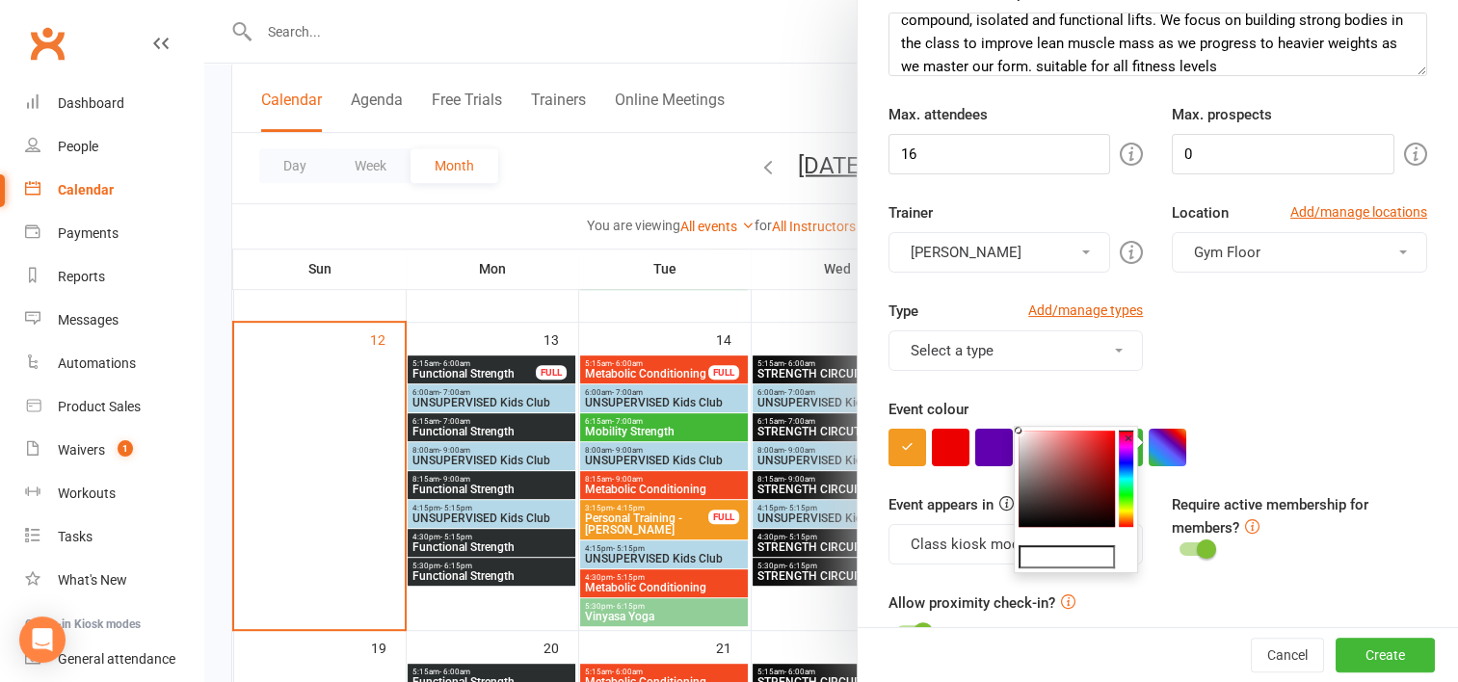
click at [1027, 520] on colorpicker-saturation at bounding box center [1066, 479] width 96 height 96
type input "#110f0f"
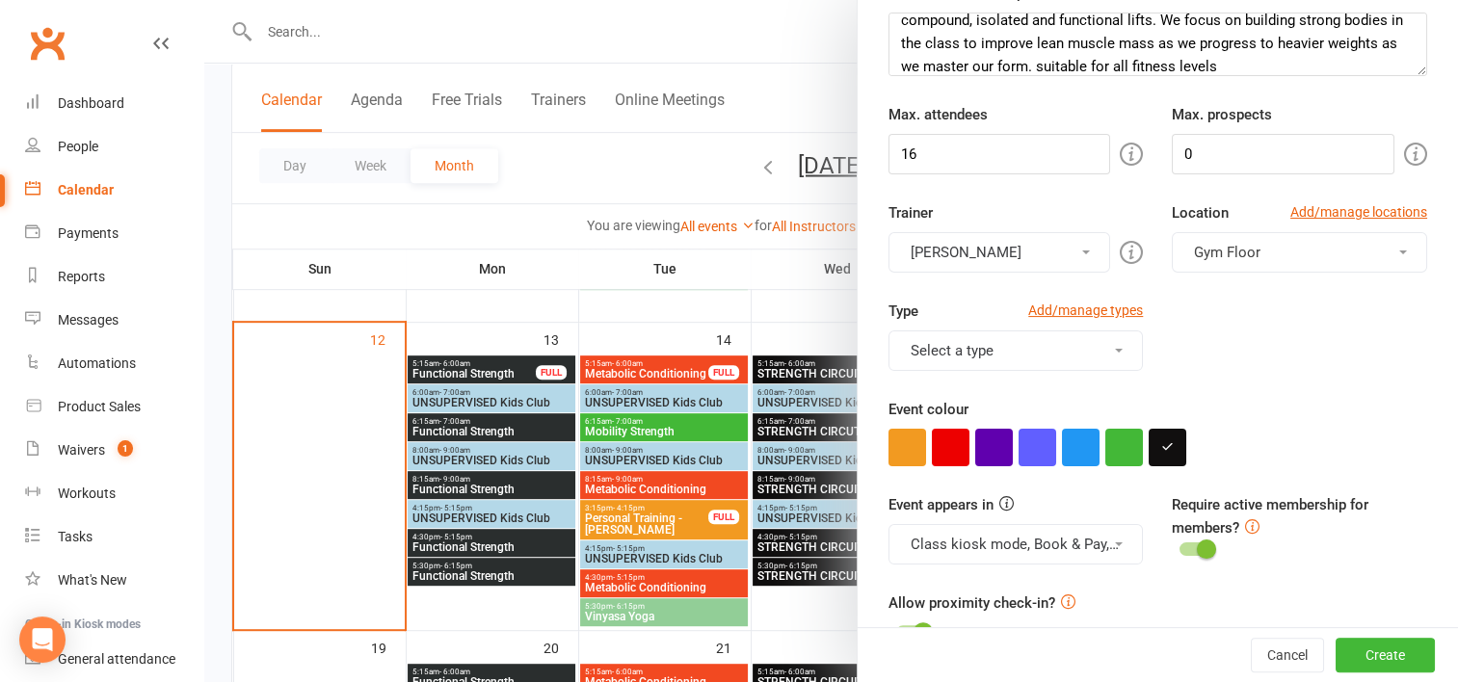
click at [1251, 471] on form "Pre-fill defaults from template Add/manage templates 1:1 mapping session CARDIO…" at bounding box center [1157, 595] width 539 height 1620
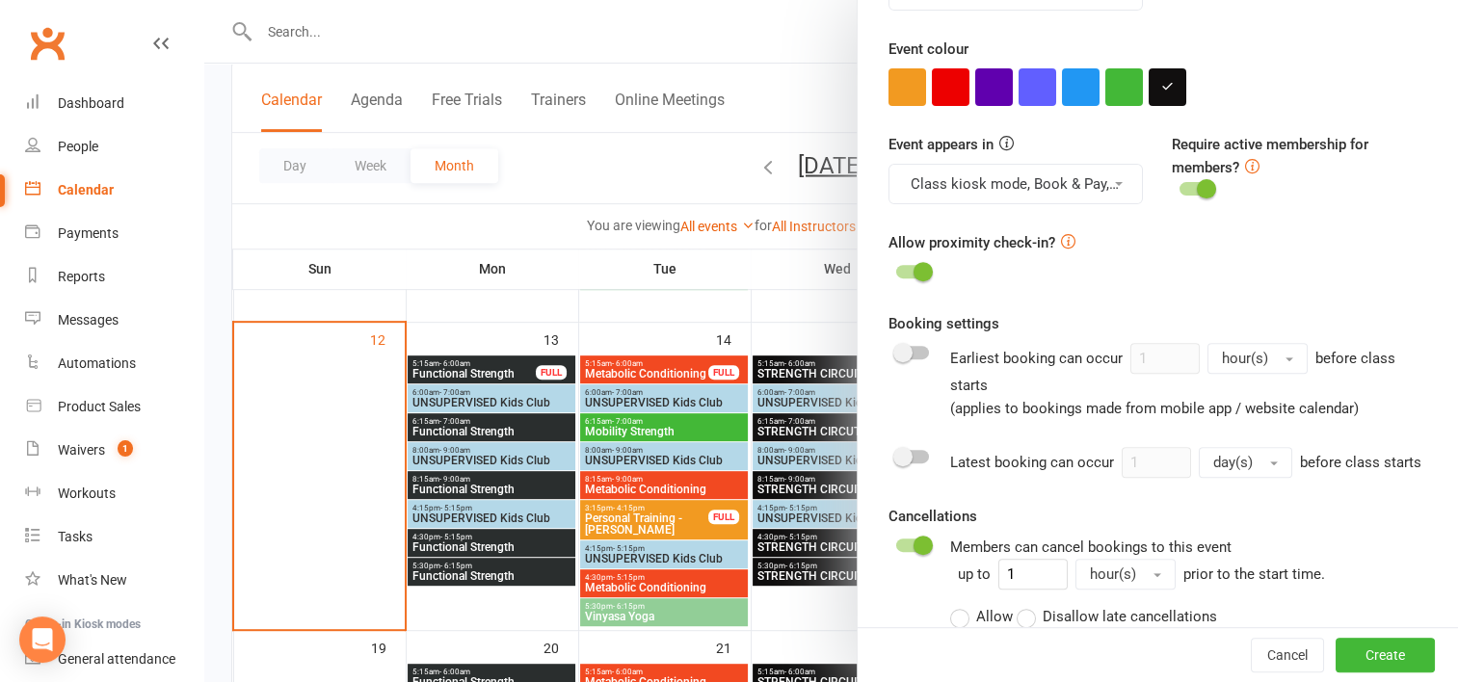
scroll to position [708, 0]
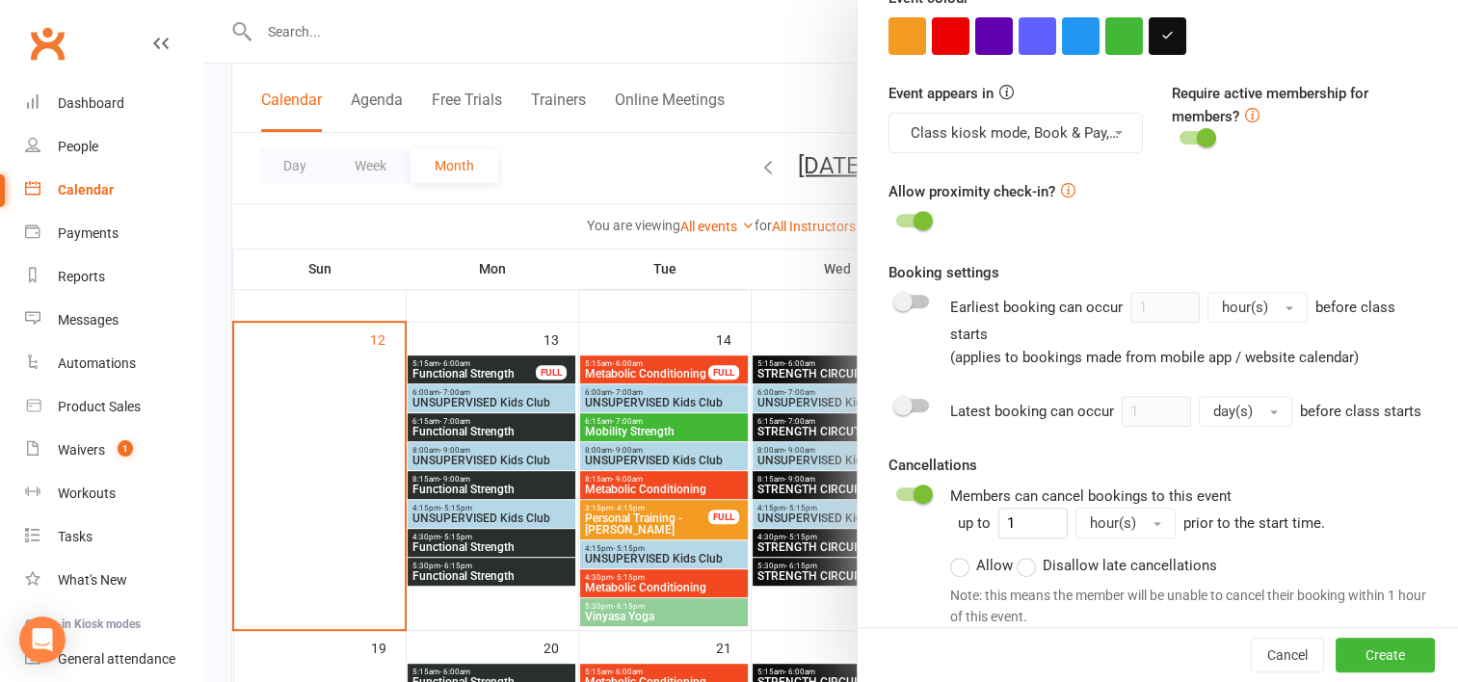
click at [907, 412] on switch at bounding box center [912, 411] width 48 height 31
click at [903, 396] on switch at bounding box center [912, 411] width 48 height 31
click at [903, 399] on div at bounding box center [912, 405] width 33 height 13
click at [896, 403] on input "checkbox" at bounding box center [896, 403] width 0 height 0
click at [1261, 403] on button "day(s)" at bounding box center [1244, 411] width 93 height 31
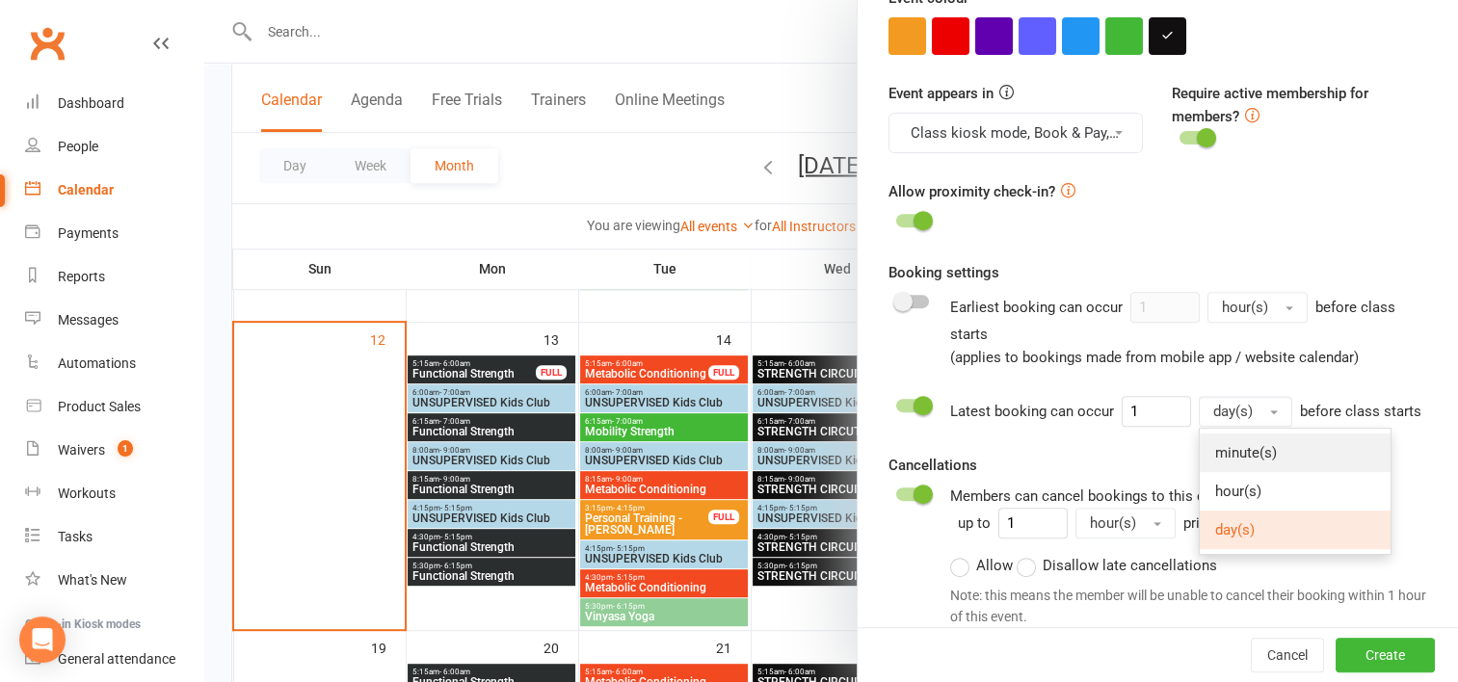
click at [1260, 435] on link "minute(s)" at bounding box center [1294, 453] width 191 height 39
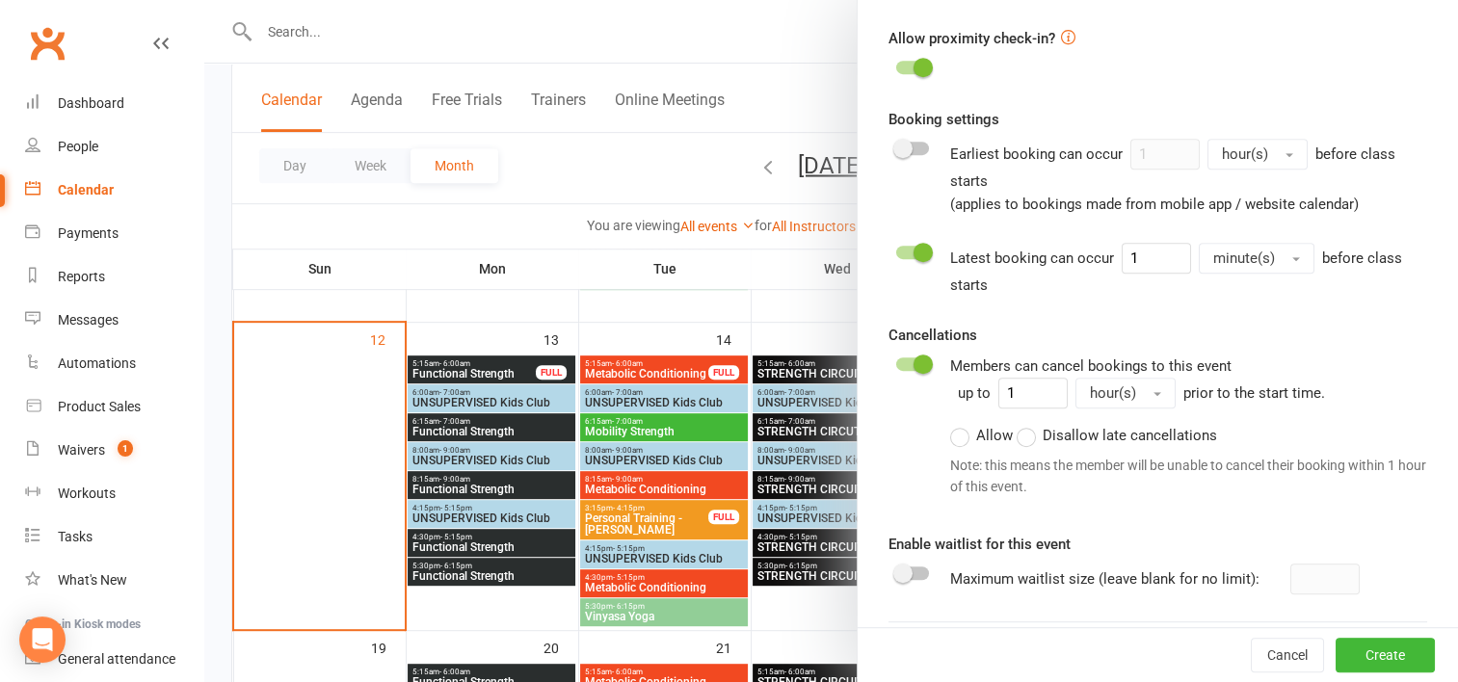
scroll to position [879, 0]
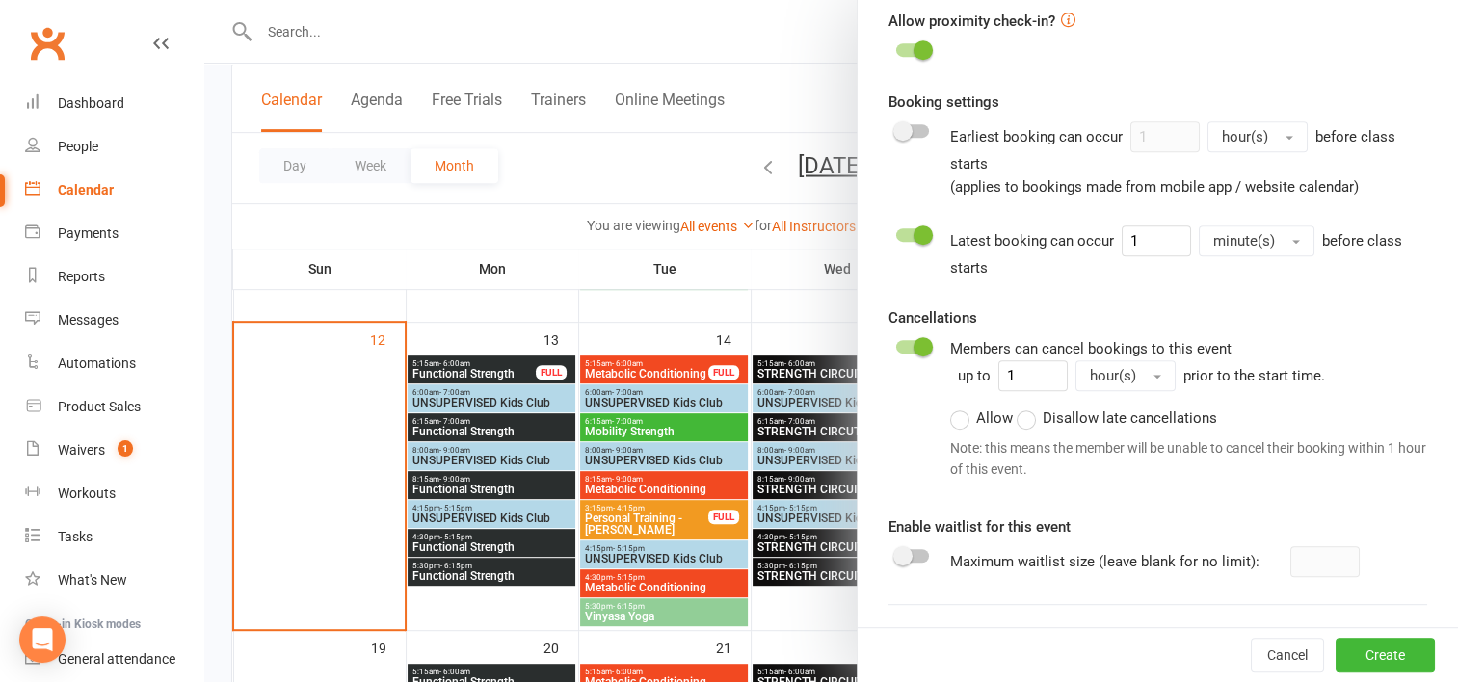
click at [960, 420] on label "Allow" at bounding box center [981, 418] width 63 height 23
click at [960, 407] on input "Allow" at bounding box center [956, 407] width 13 height 0
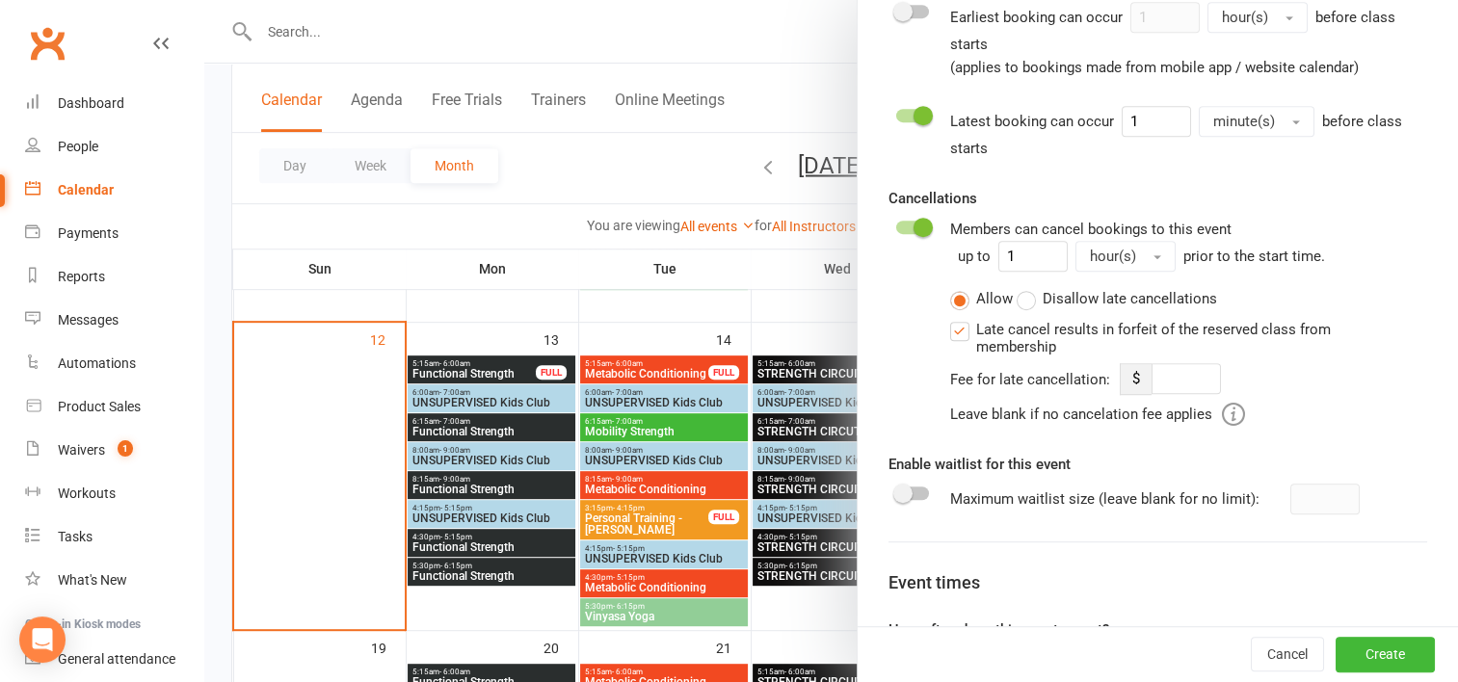
scroll to position [1092, 0]
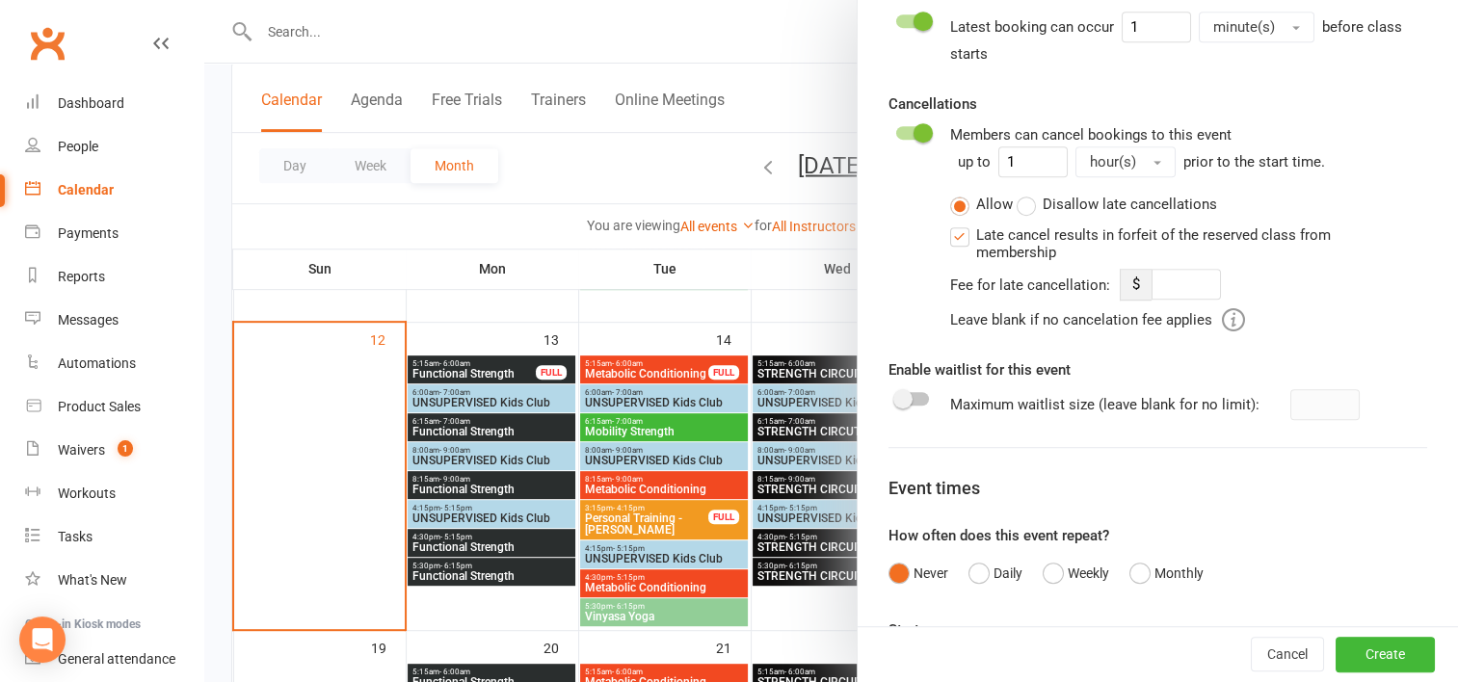
click at [895, 406] on switch at bounding box center [912, 404] width 48 height 31
click at [895, 402] on span at bounding box center [902, 398] width 19 height 19
click at [896, 396] on input "checkbox" at bounding box center [896, 396] width 0 height 0
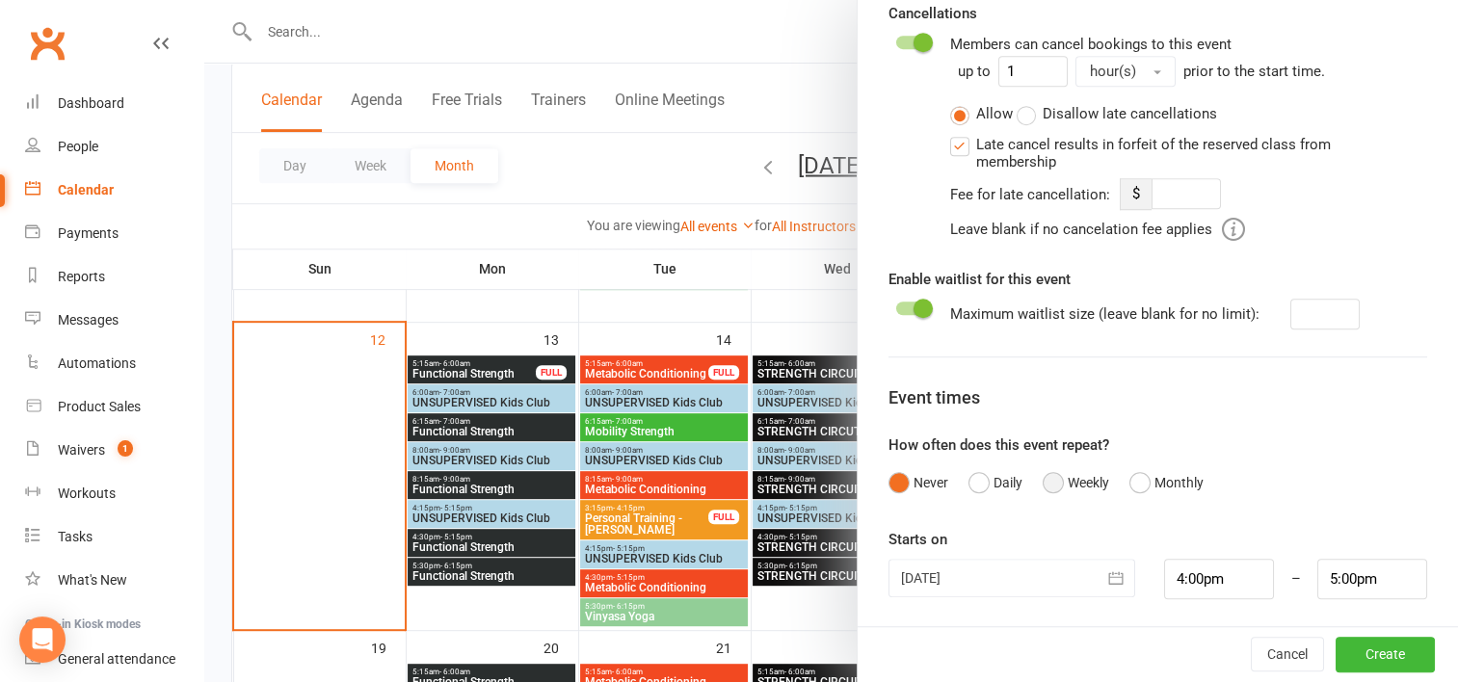
click at [1047, 484] on button "Weekly" at bounding box center [1075, 482] width 66 height 37
click at [912, 581] on input "1" at bounding box center [918, 579] width 61 height 40
type input "0"
click at [1025, 573] on input "00" at bounding box center [1052, 579] width 61 height 40
click at [1035, 573] on input "00" at bounding box center [1052, 579] width 61 height 40
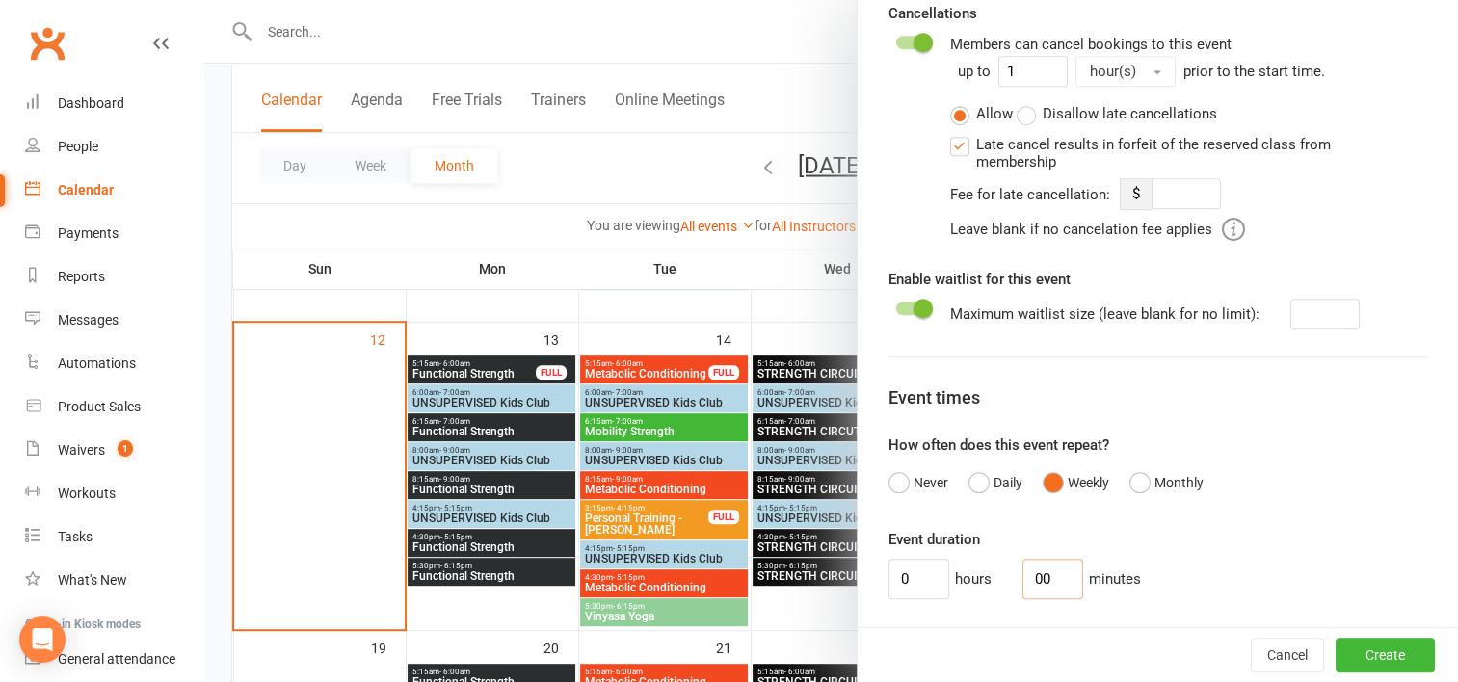
type input "0"
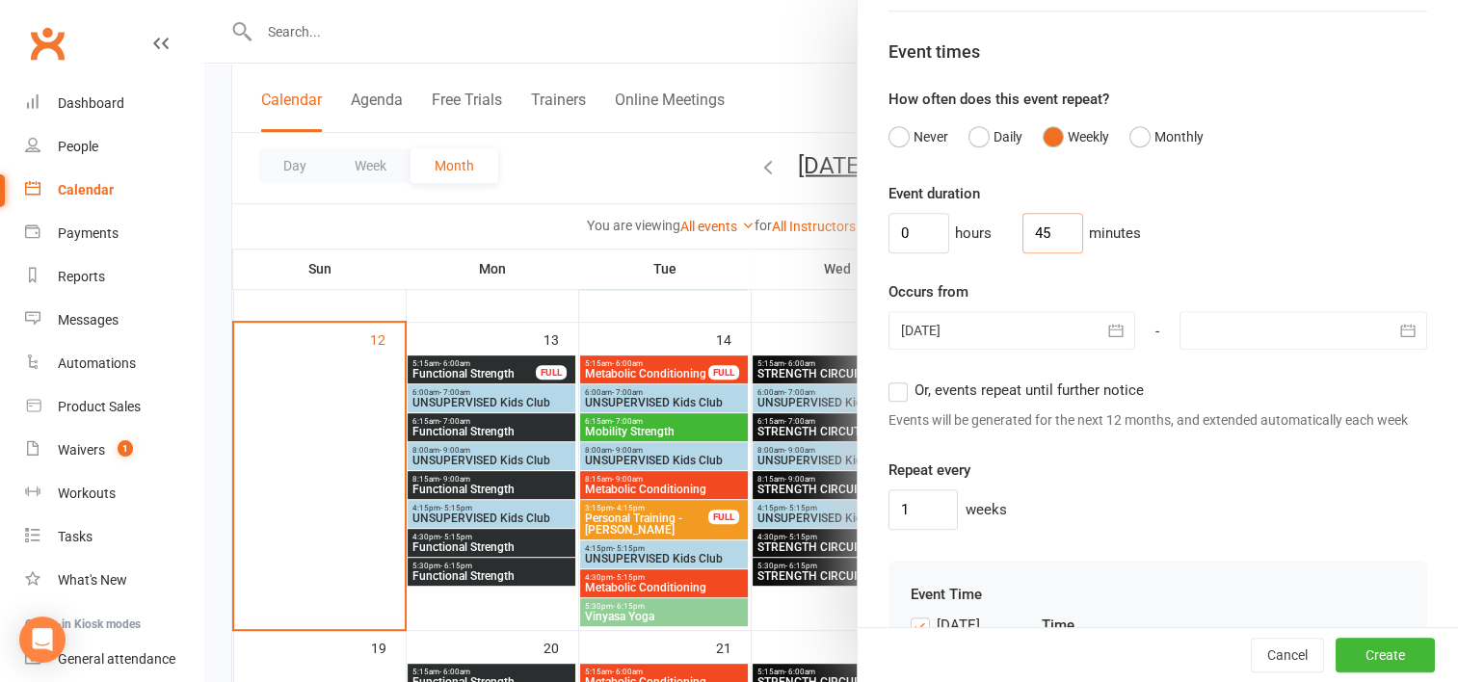
type input "45"
click at [1108, 325] on icon "button" at bounding box center [1115, 331] width 14 height 13
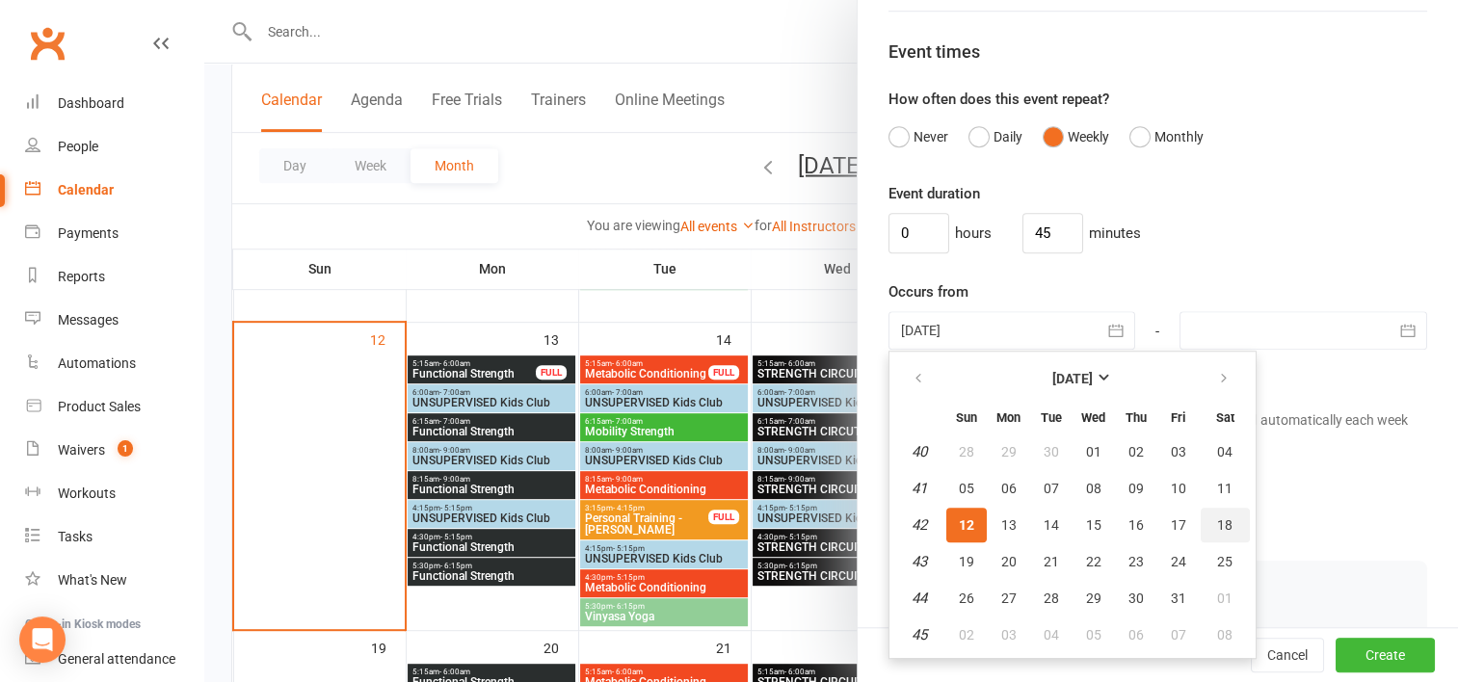
click at [1217, 520] on span "18" at bounding box center [1224, 524] width 15 height 15
type input "18 Oct 2025"
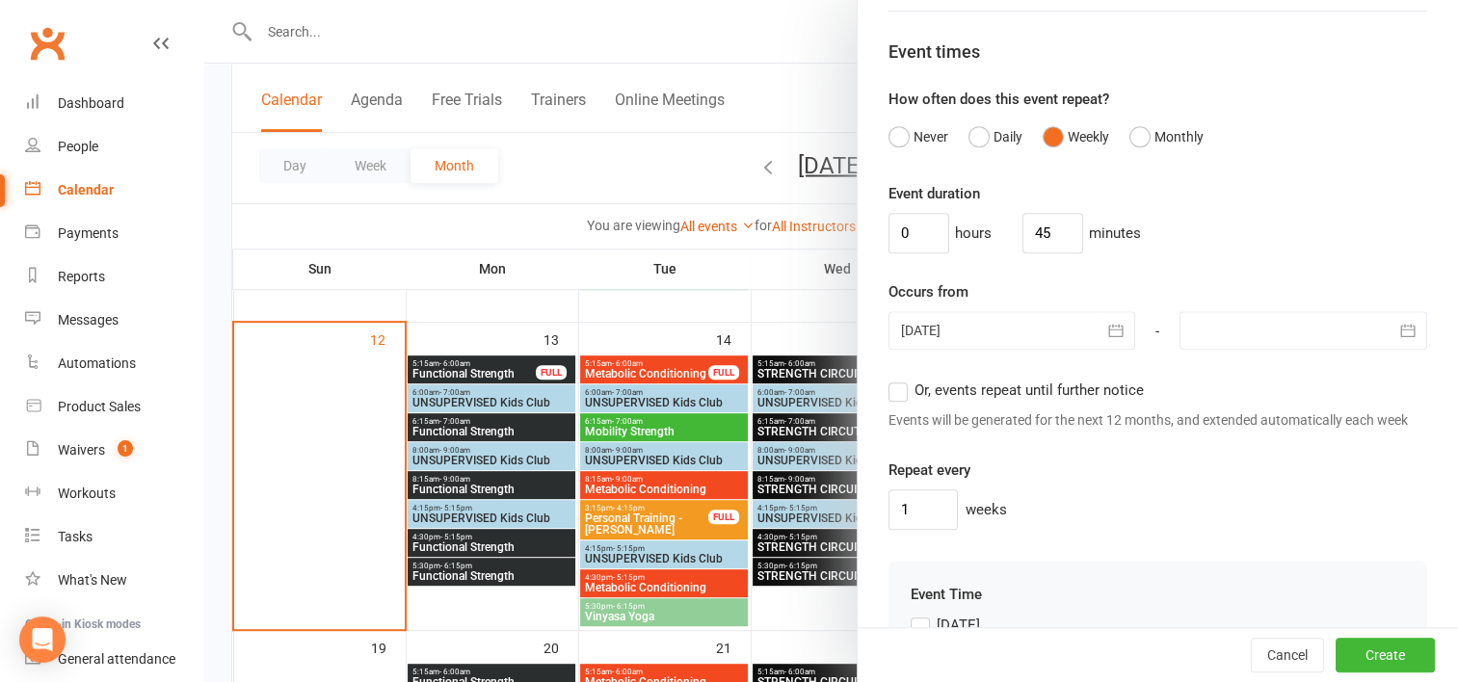
click at [890, 394] on label "Or, events repeat until further notice" at bounding box center [1015, 390] width 255 height 23
click at [890, 379] on input "Or, events repeat until further notice" at bounding box center [894, 379] width 13 height 0
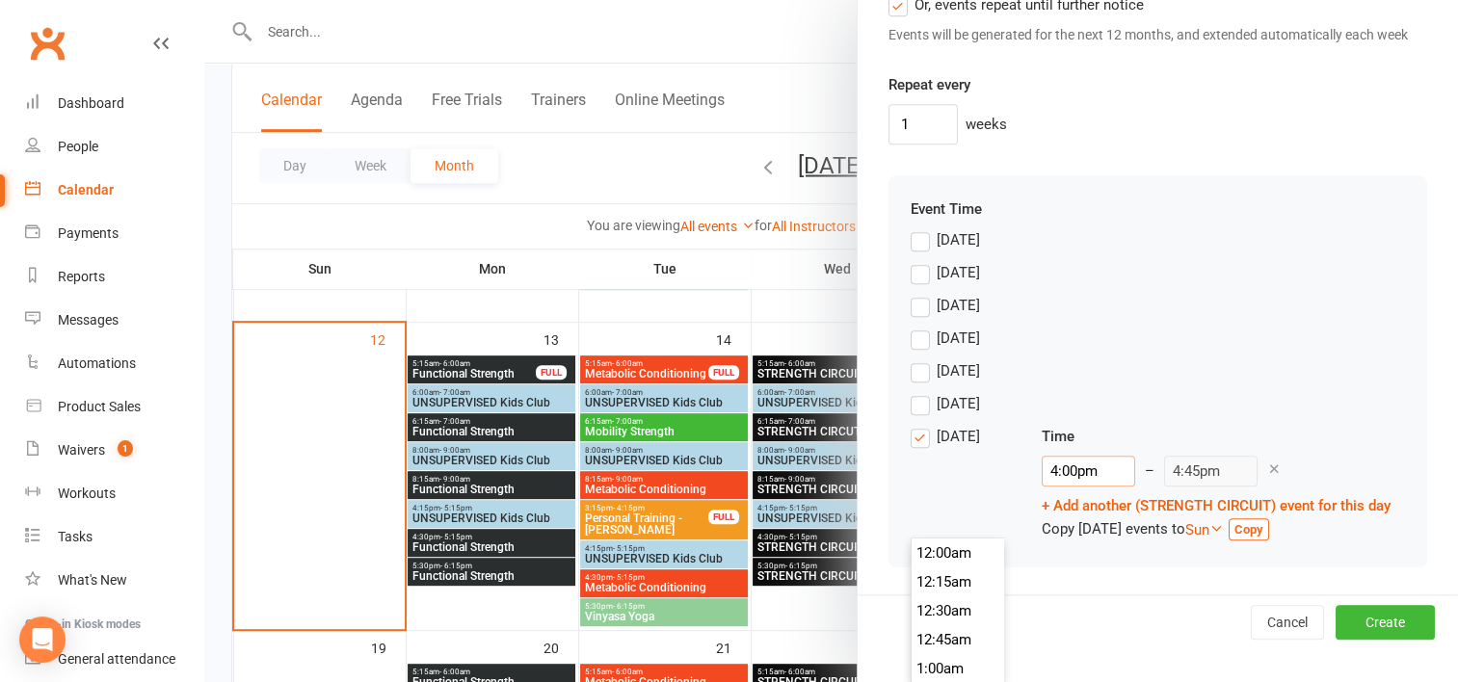
scroll to position [1821, 0]
click at [1041, 486] on input "4:00pm" at bounding box center [1087, 471] width 93 height 31
type input "4:00"
type input "4:45am"
type input "4:0"
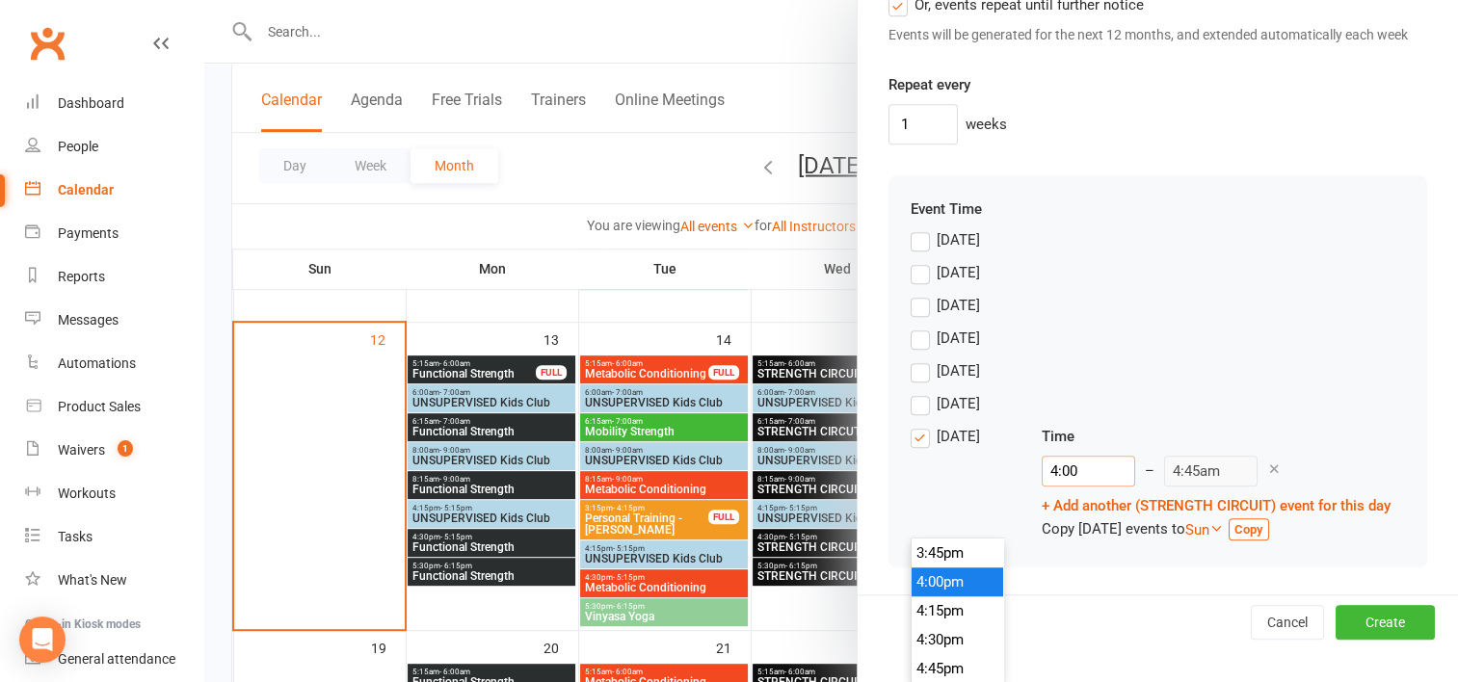
type input "4:45pm"
type input "4:"
type input "4:45am"
type input "4"
type input "4:45pm"
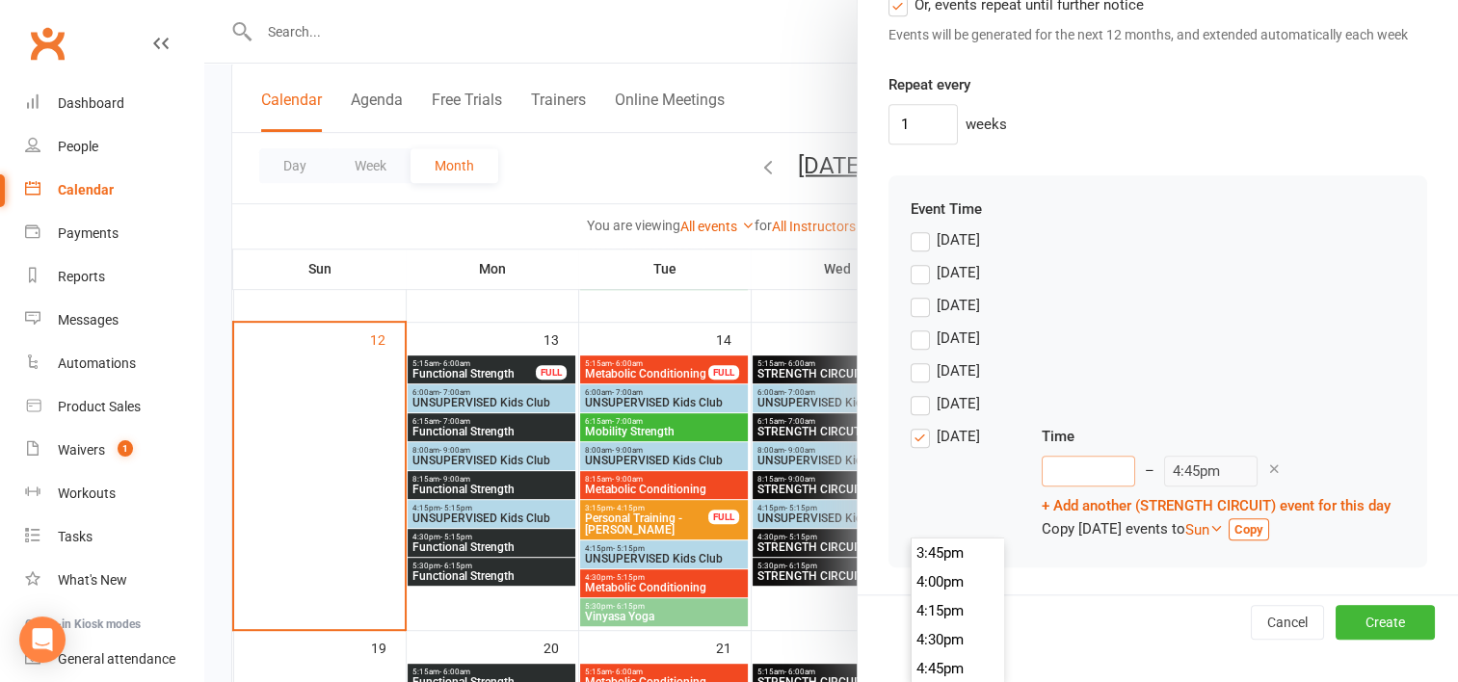
type input "0"
type input "12:45am"
type input "08"
type input "8:45am"
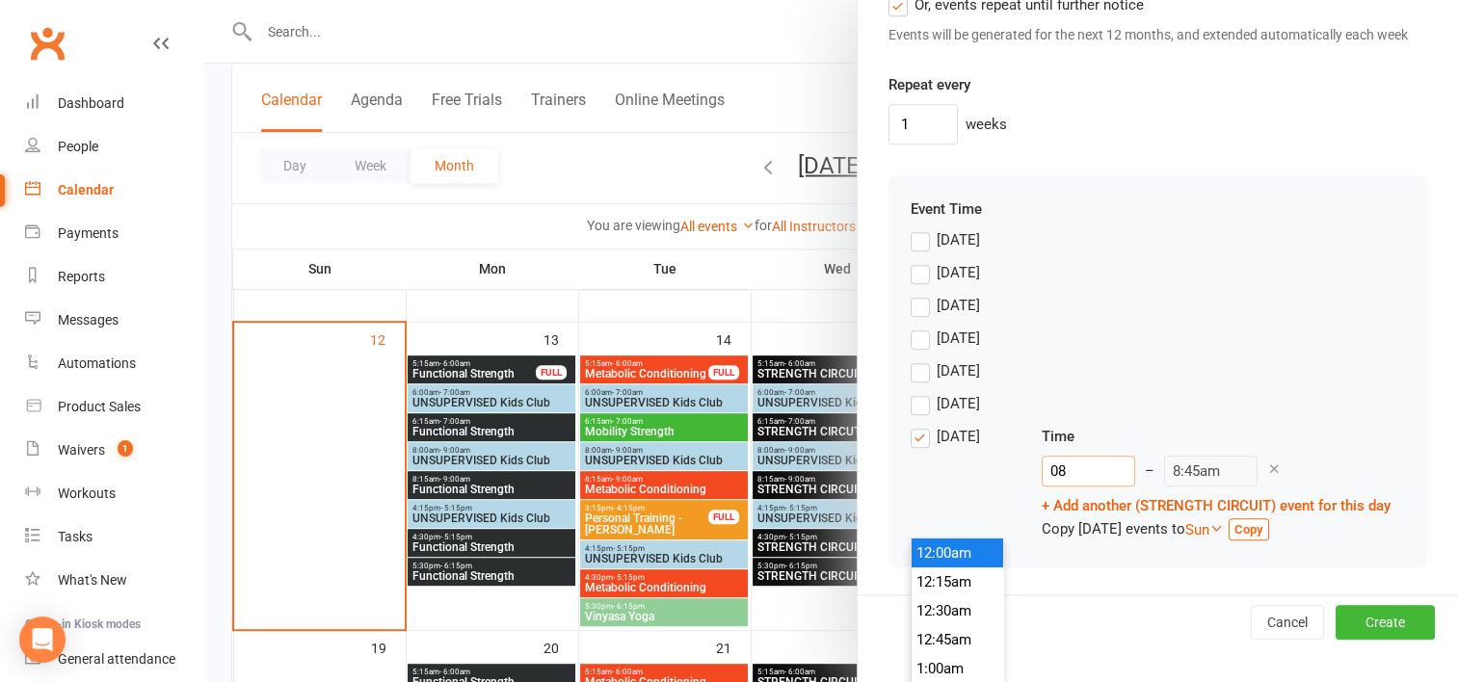
scroll to position [896, 0]
type input "8:15am"
type input "9:00am"
click at [945, 596] on li "8:15am" at bounding box center [957, 610] width 92 height 29
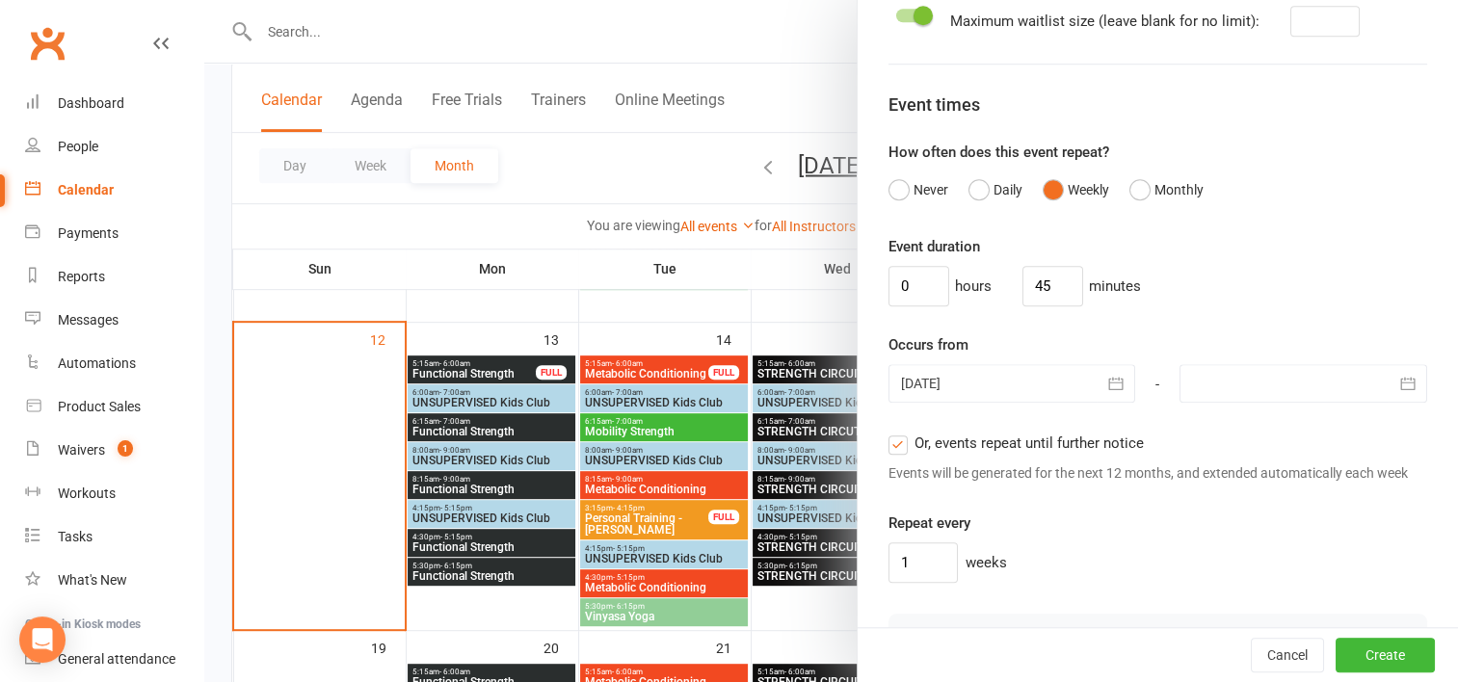
scroll to position [1467, 0]
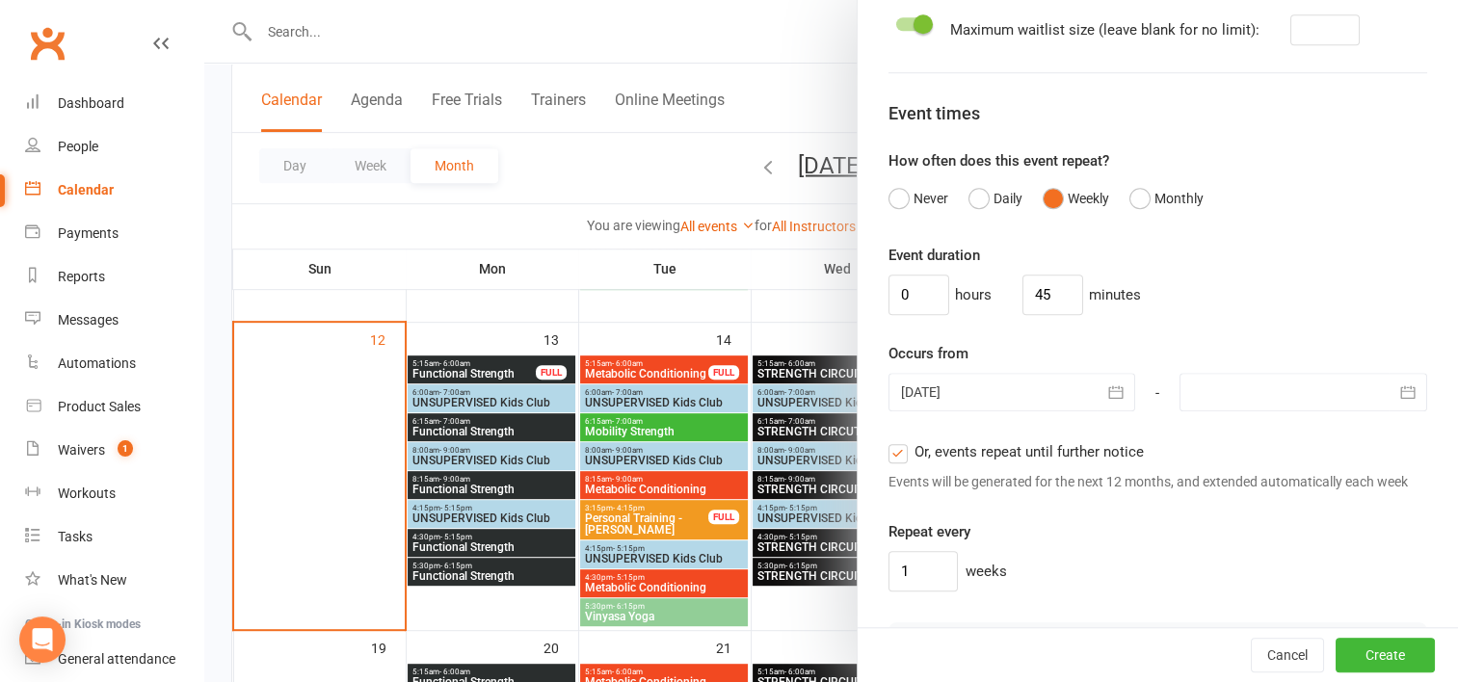
click at [1108, 395] on icon "button" at bounding box center [1115, 392] width 14 height 13
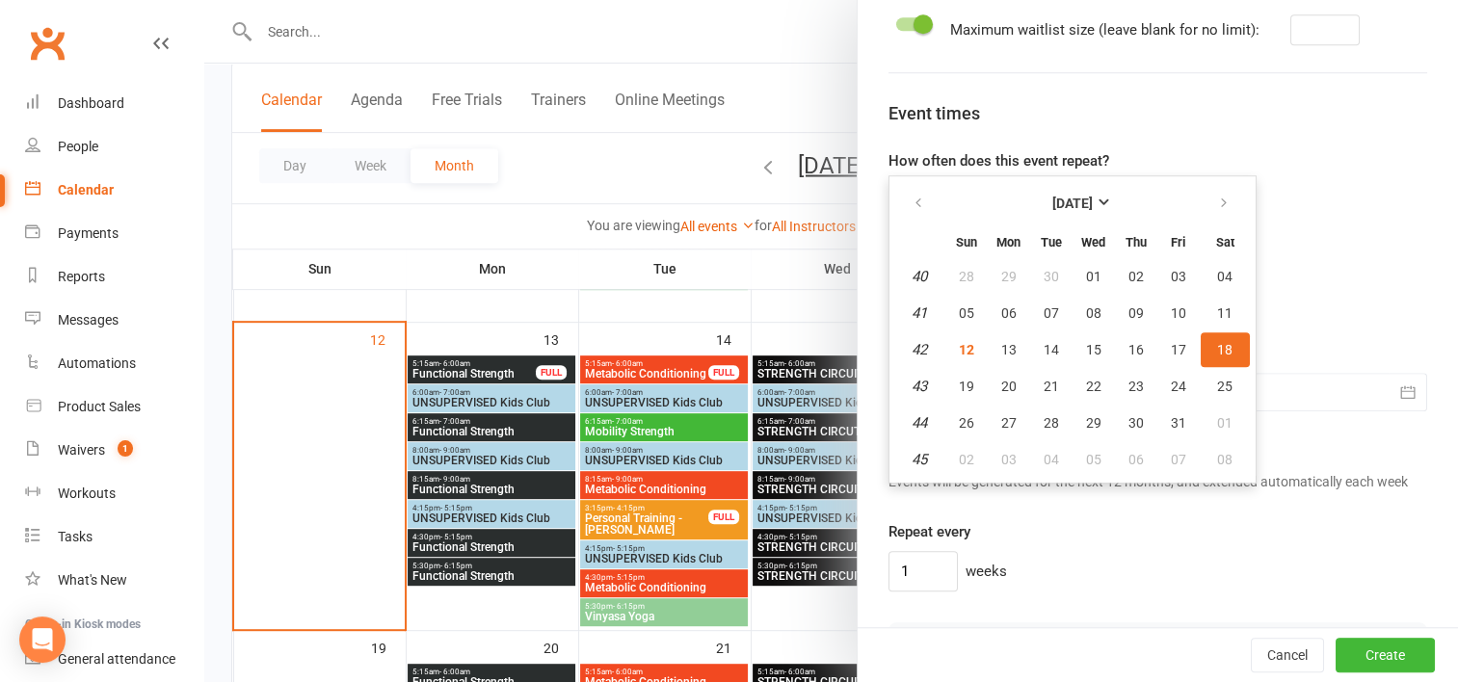
click at [1217, 342] on span "18" at bounding box center [1224, 349] width 15 height 15
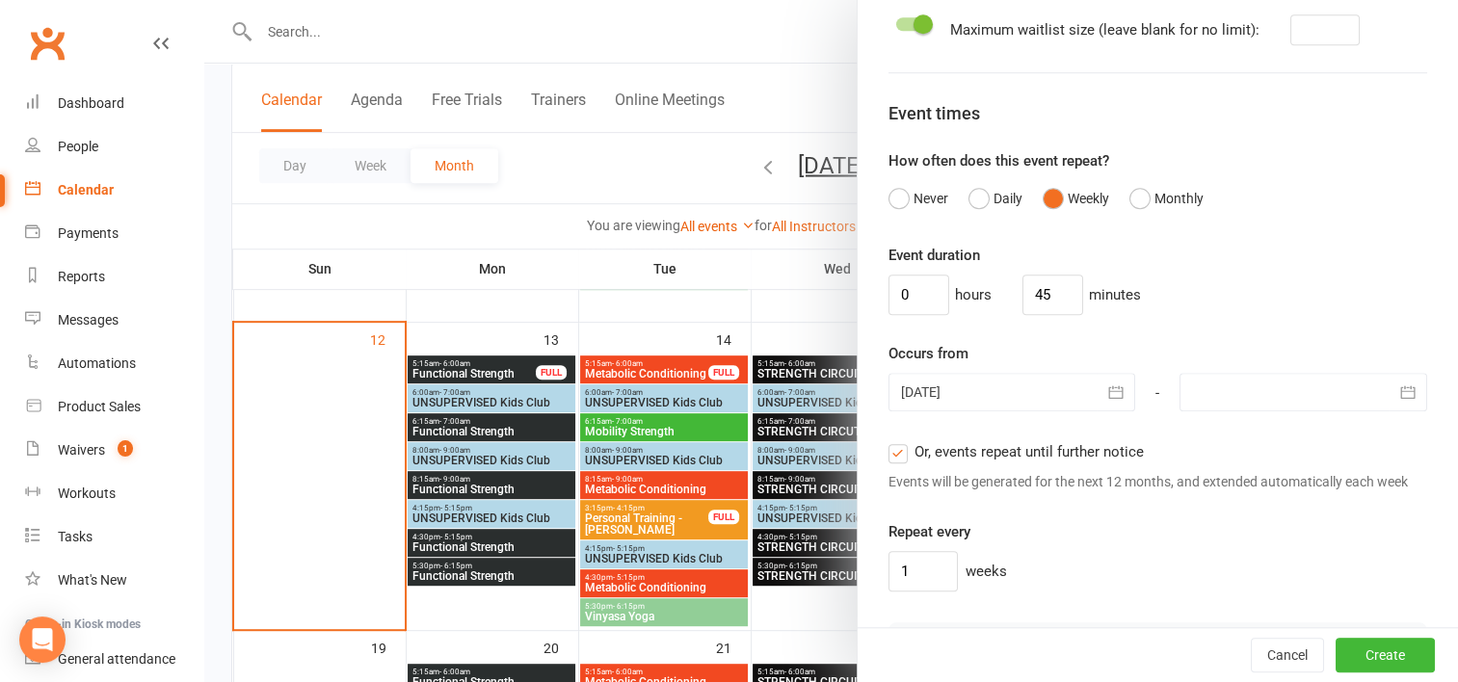
click at [1141, 543] on div "Repeat every 1 weeks" at bounding box center [1157, 555] width 539 height 71
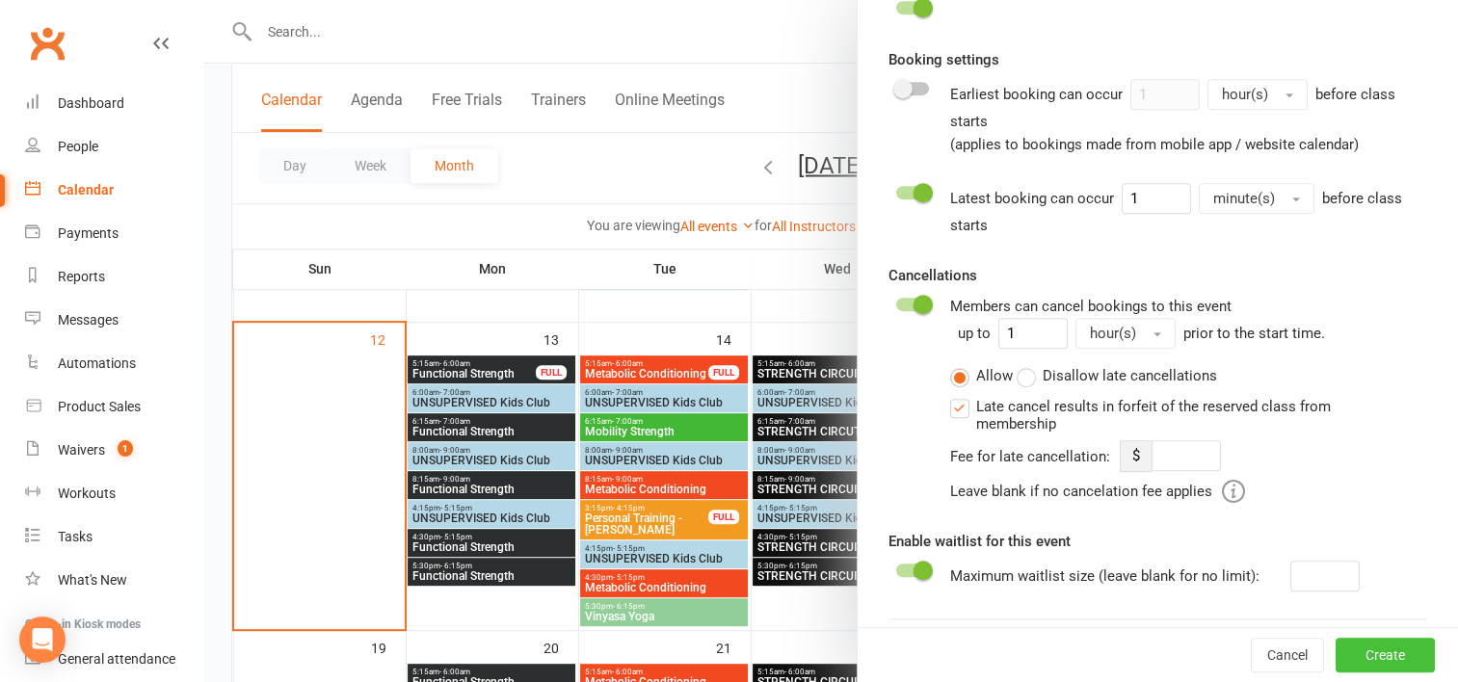
scroll to position [913, 0]
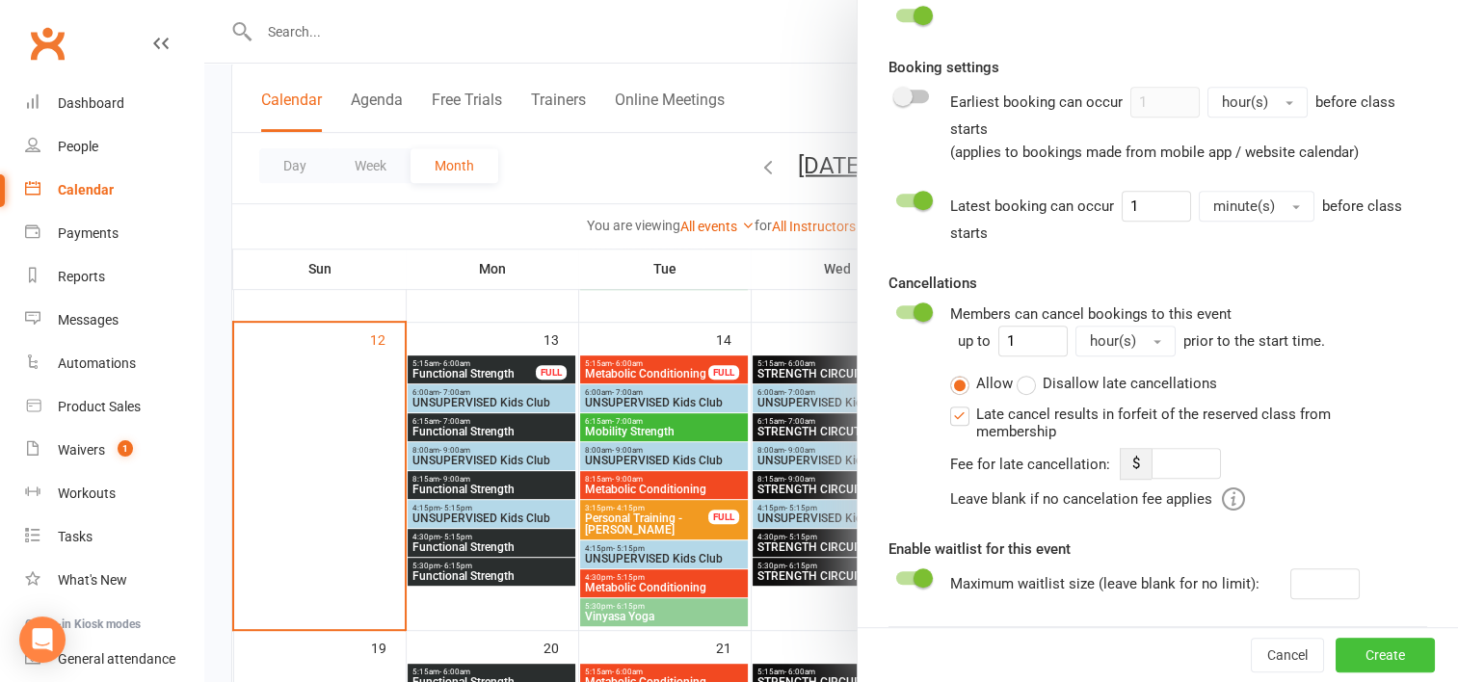
click at [1350, 651] on button "Create" at bounding box center [1384, 655] width 99 height 35
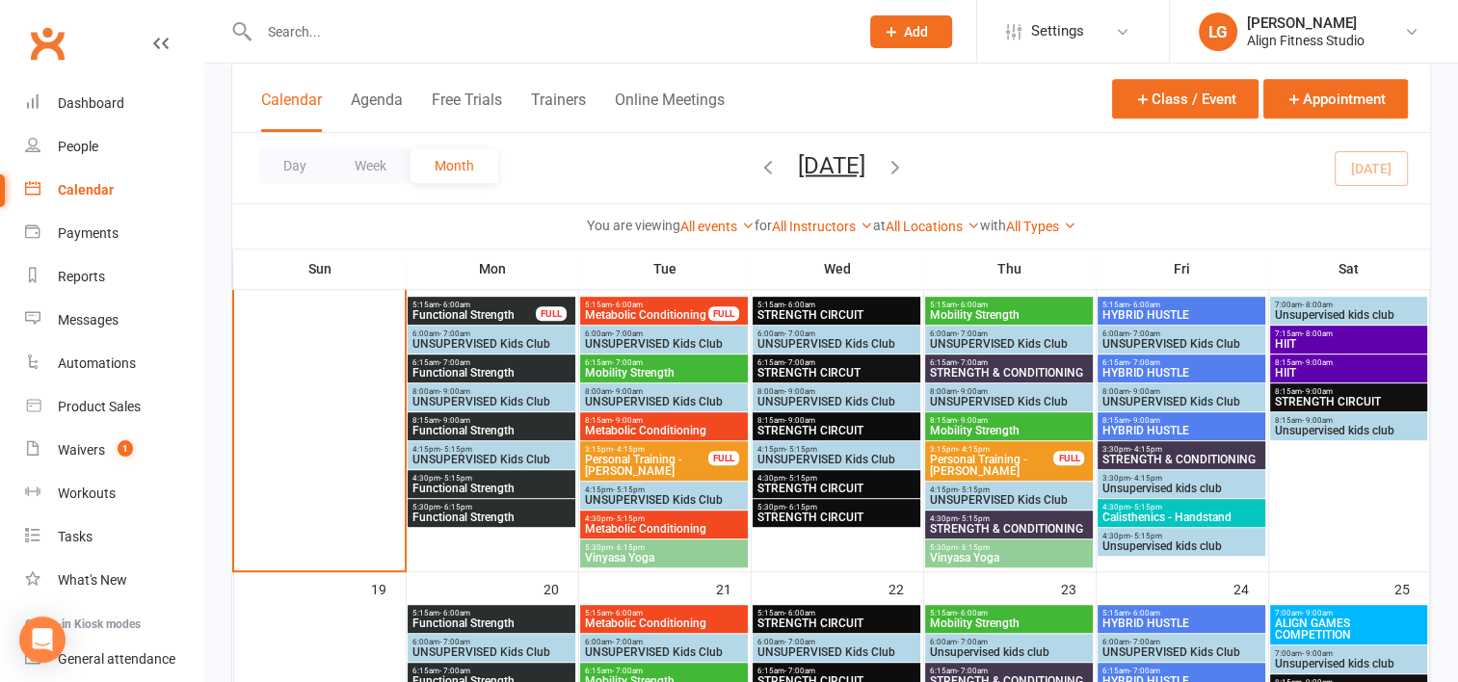
scroll to position [794, 0]
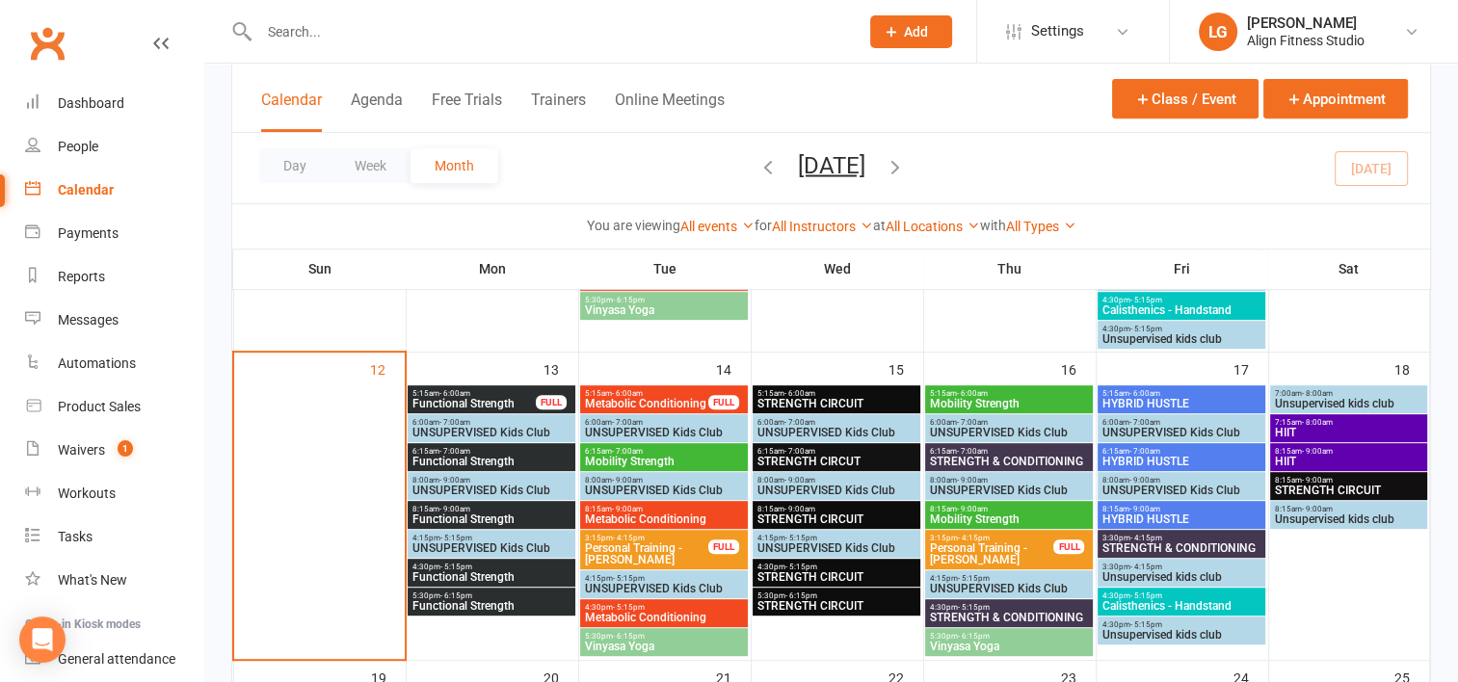
click at [1339, 462] on span "HIIT" at bounding box center [1348, 462] width 149 height 12
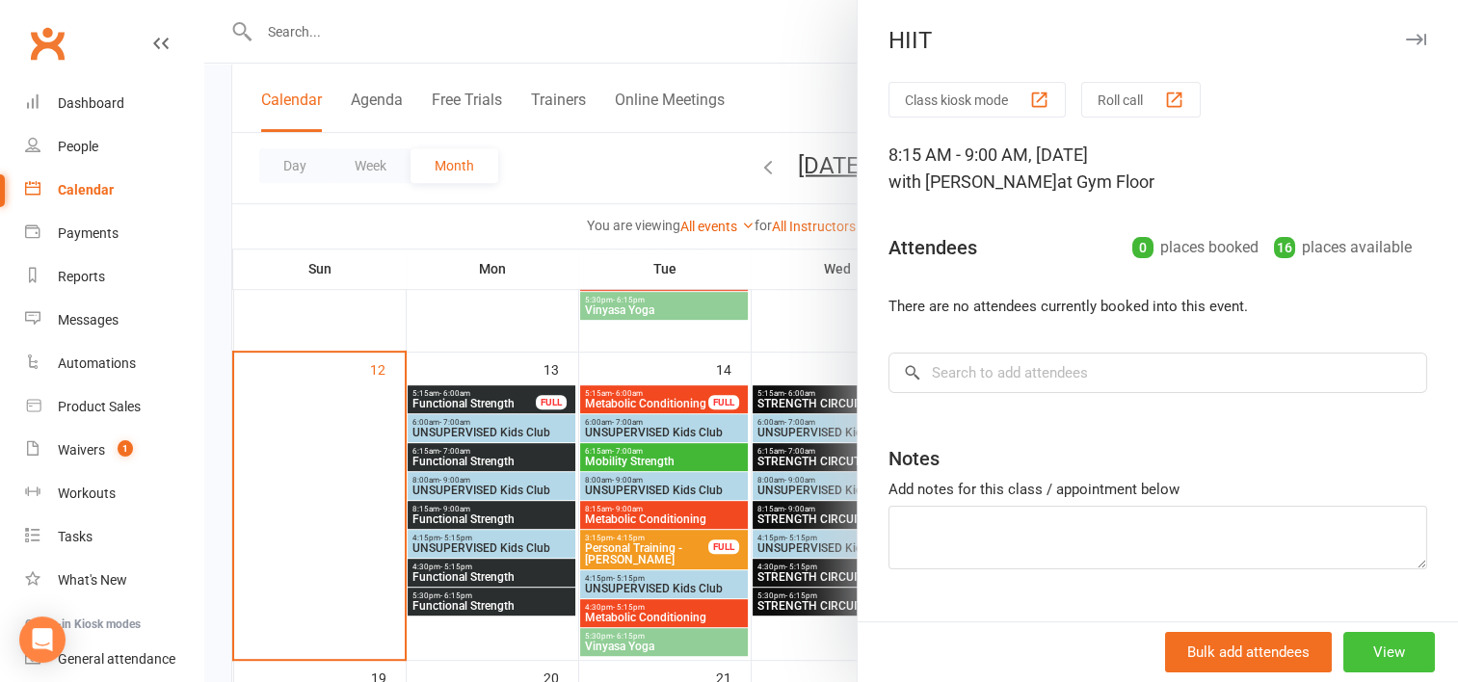
click at [1379, 658] on button "View" at bounding box center [1389, 652] width 92 height 40
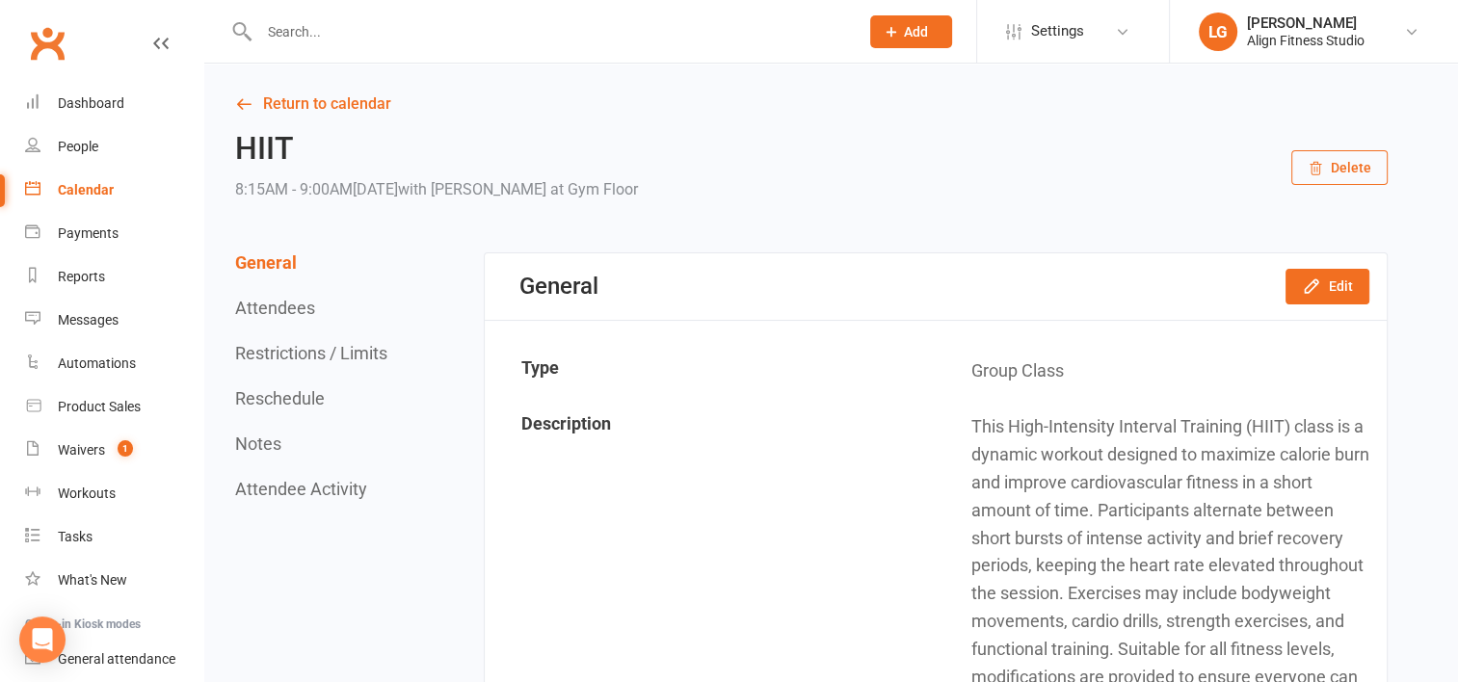
click at [1331, 173] on button "Delete" at bounding box center [1339, 167] width 96 height 35
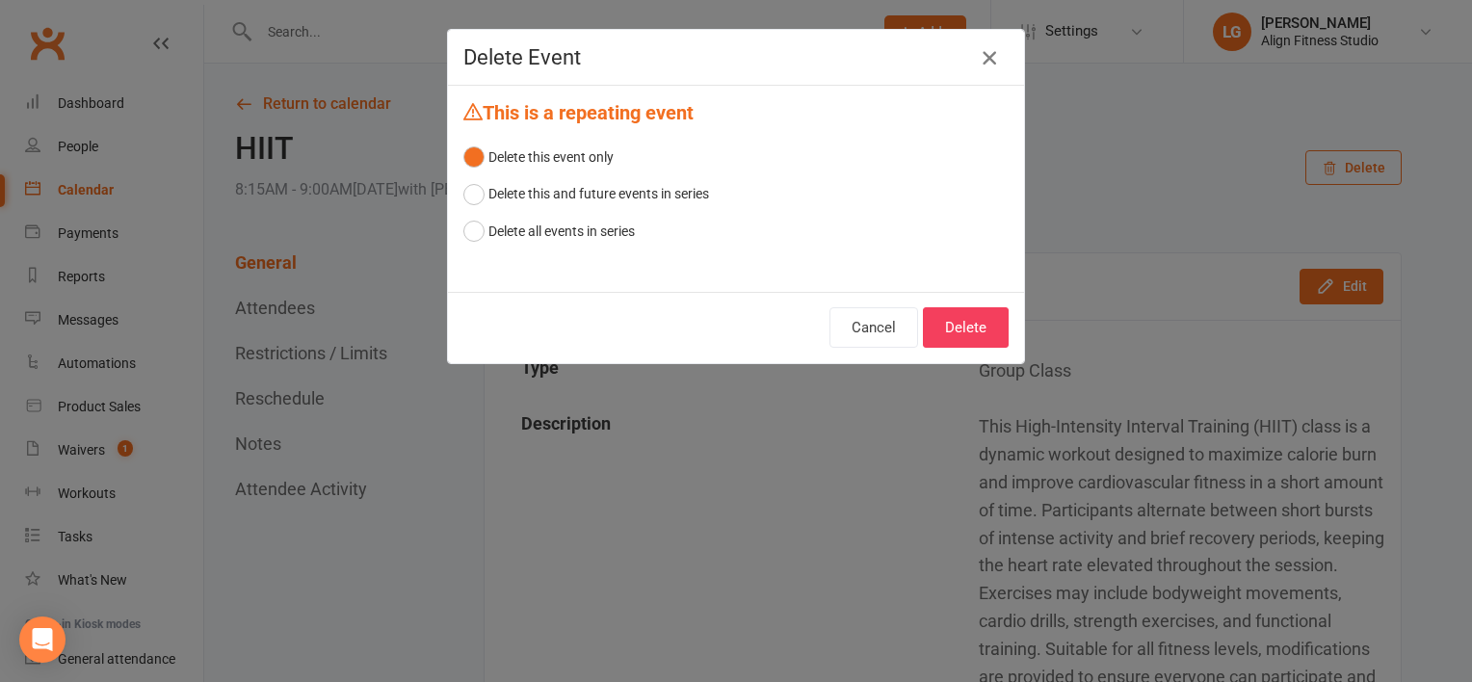
click at [978, 62] on icon "button" at bounding box center [989, 57] width 23 height 23
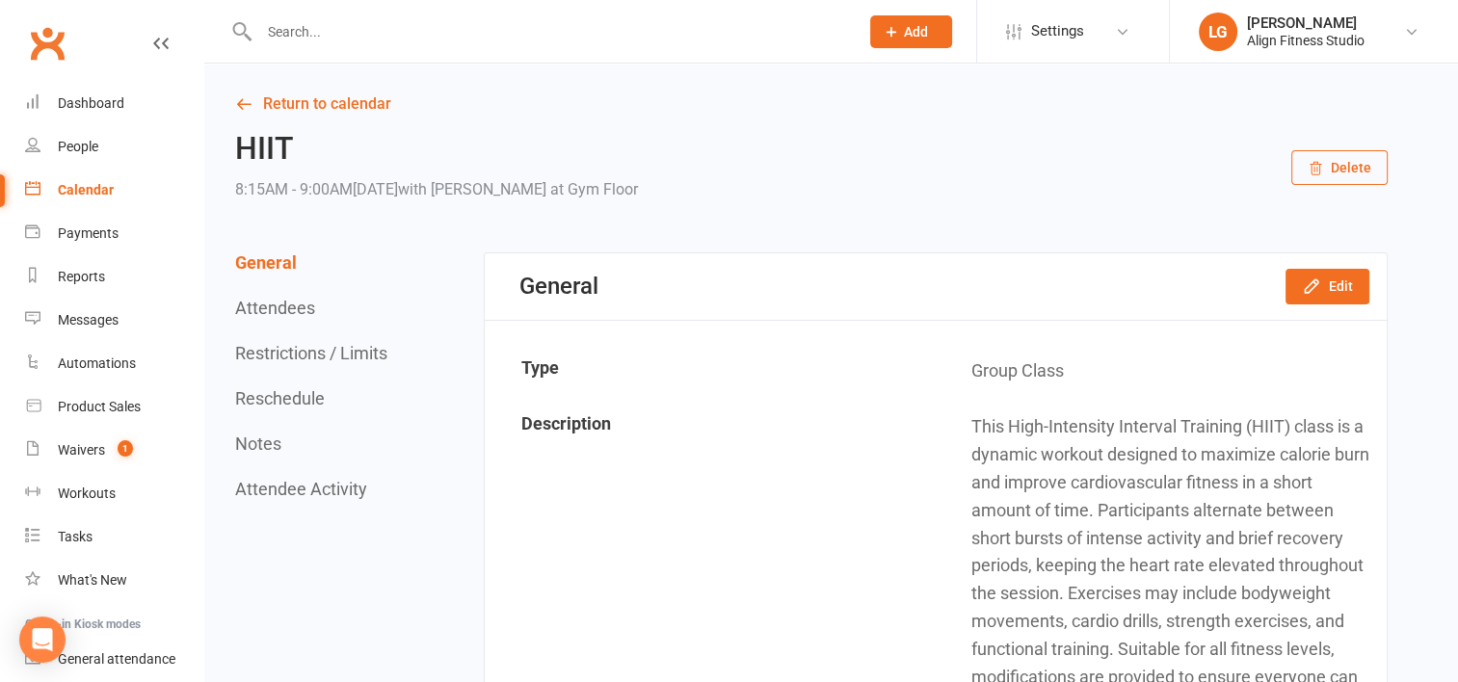
click at [101, 193] on div "Calendar" at bounding box center [86, 189] width 56 height 15
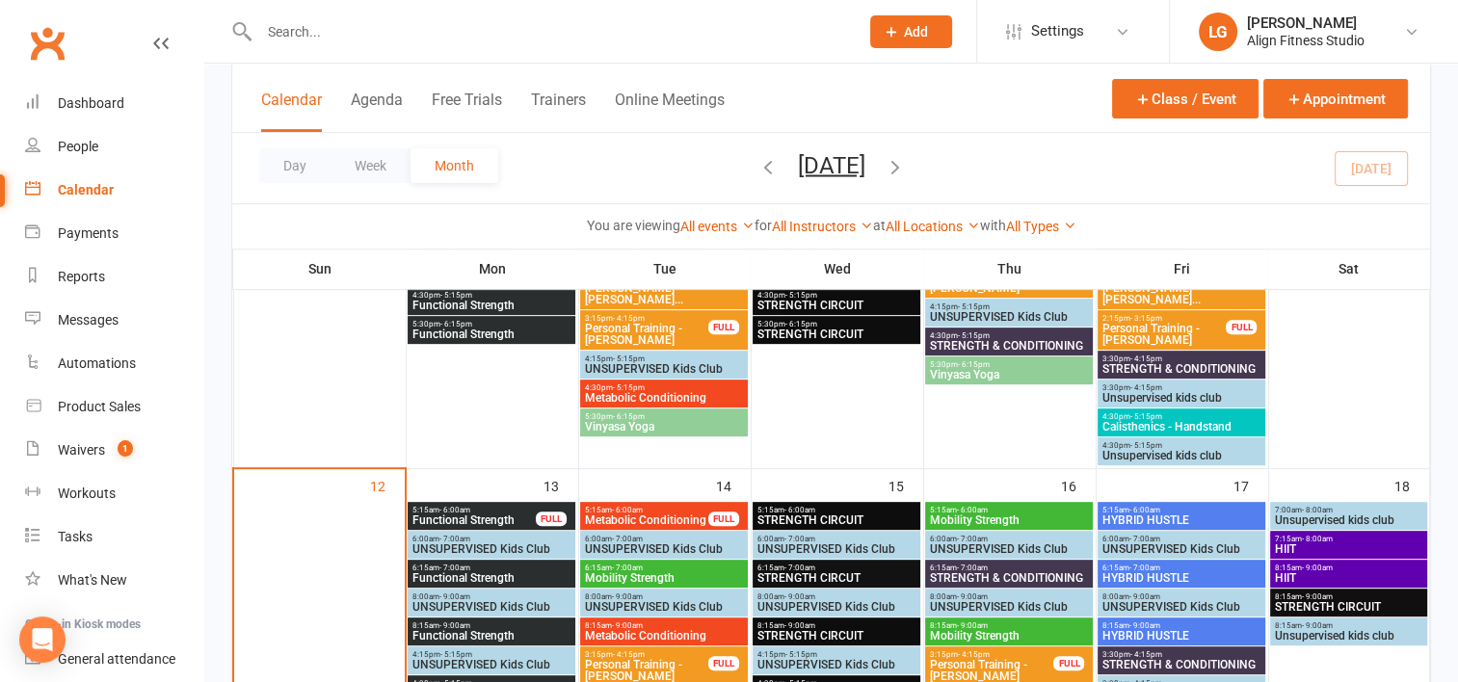
scroll to position [686, 0]
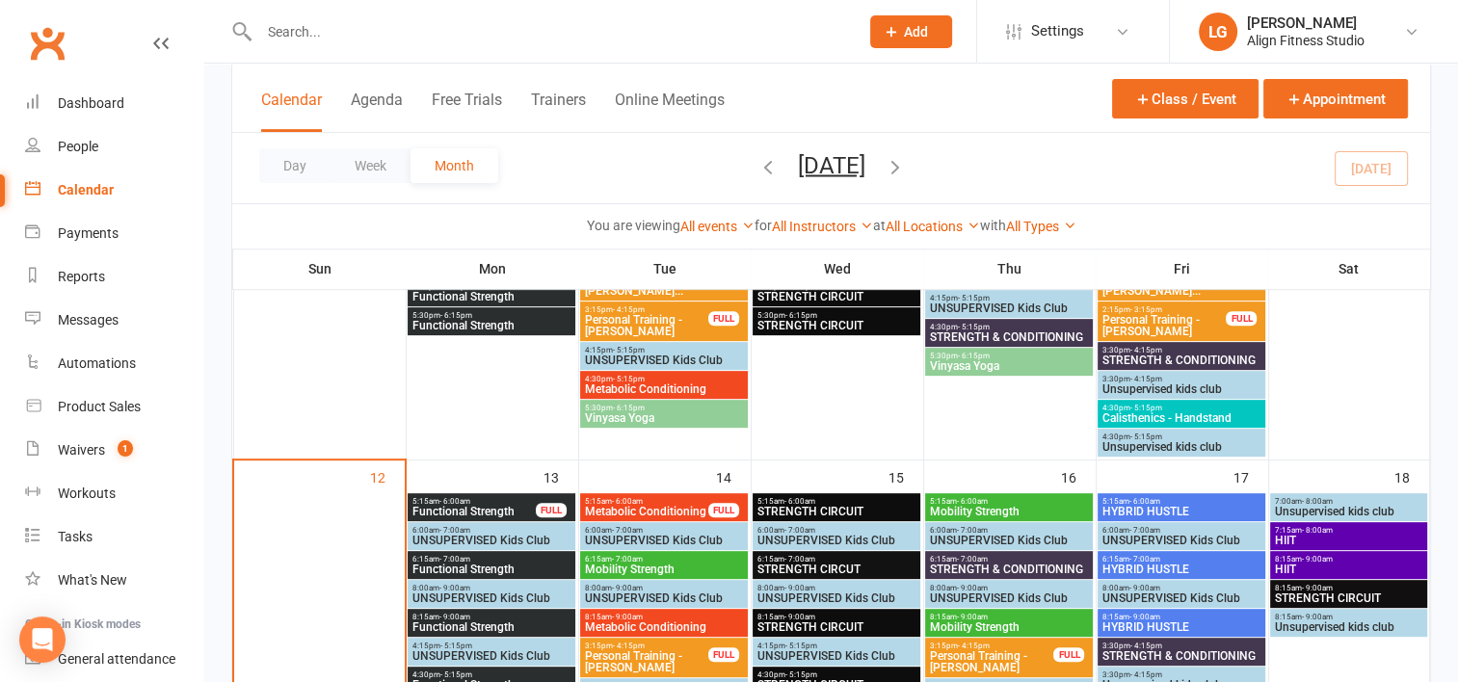
click at [1329, 561] on span "- 9:00am" at bounding box center [1317, 559] width 31 height 9
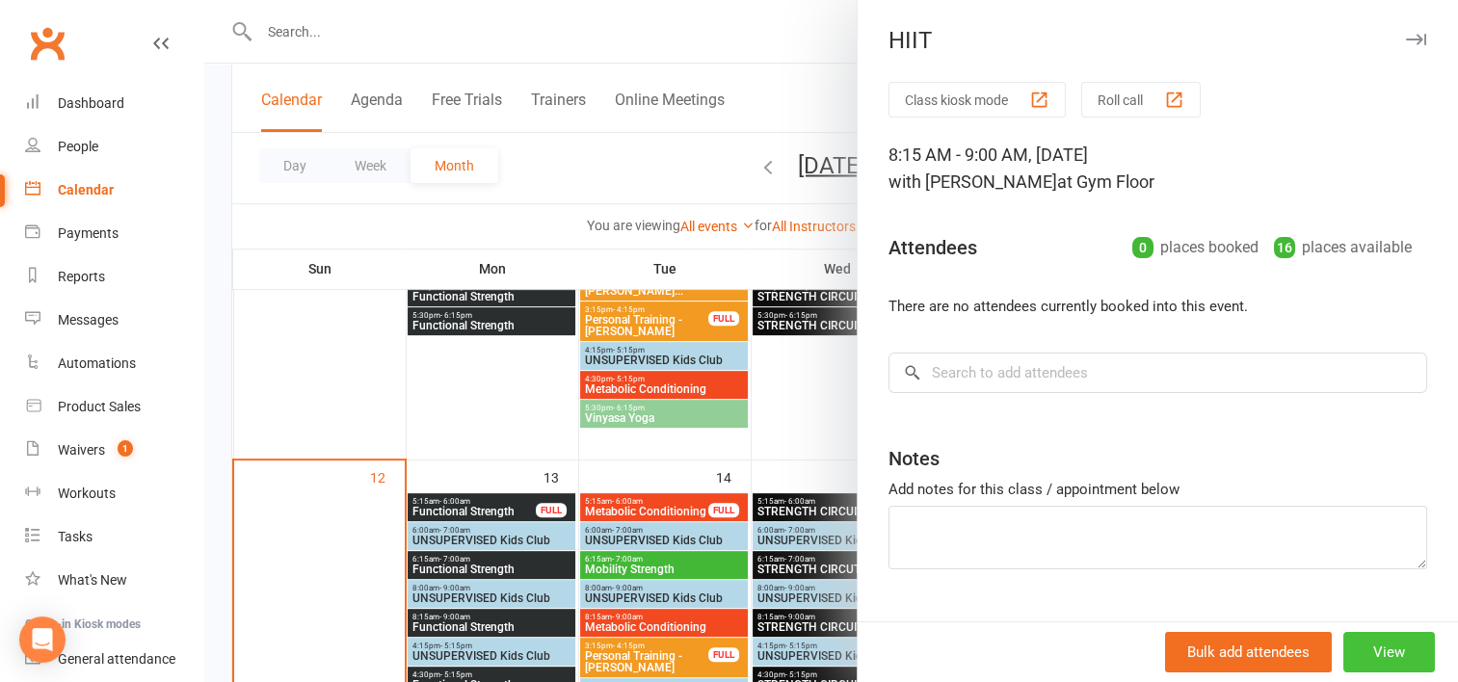
click at [1353, 651] on button "View" at bounding box center [1389, 652] width 92 height 40
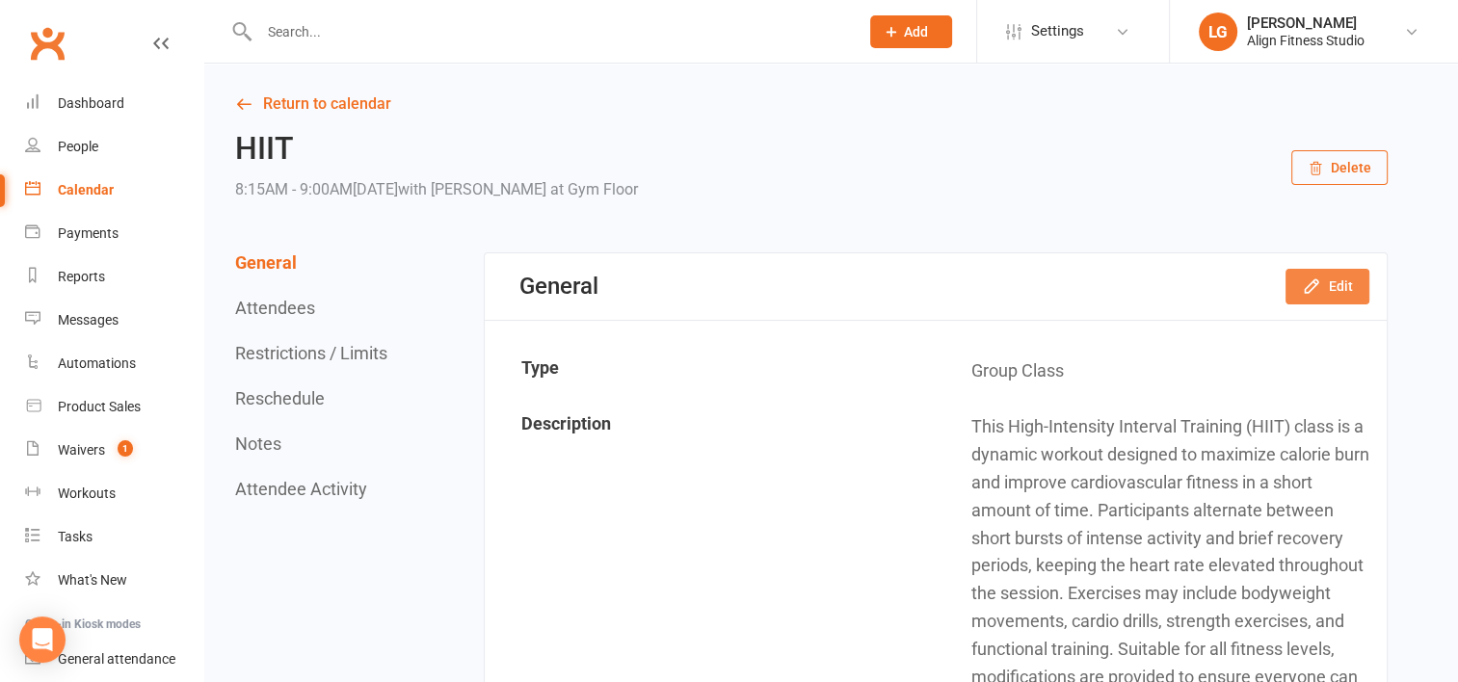
click at [1354, 285] on button "Edit" at bounding box center [1327, 286] width 84 height 35
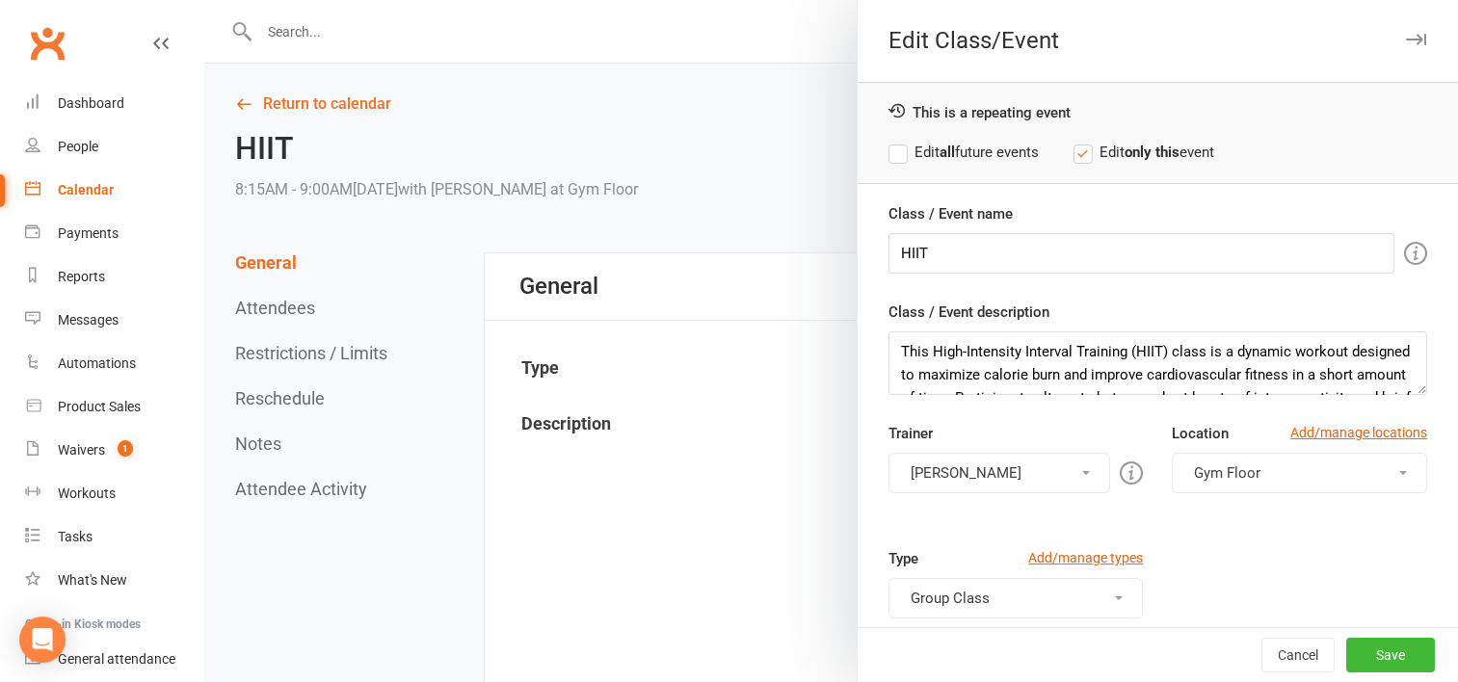
click at [890, 149] on label "Edit all future events" at bounding box center [963, 152] width 150 height 23
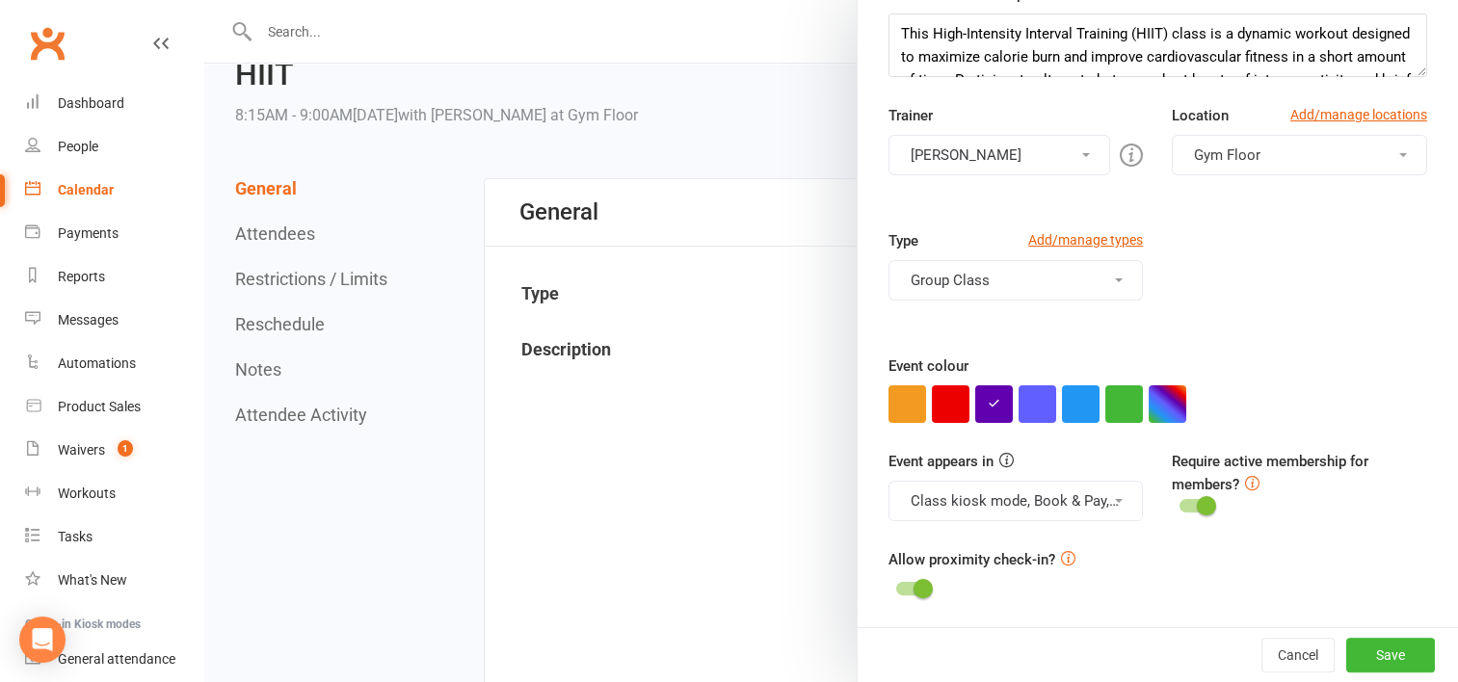
scroll to position [98, 0]
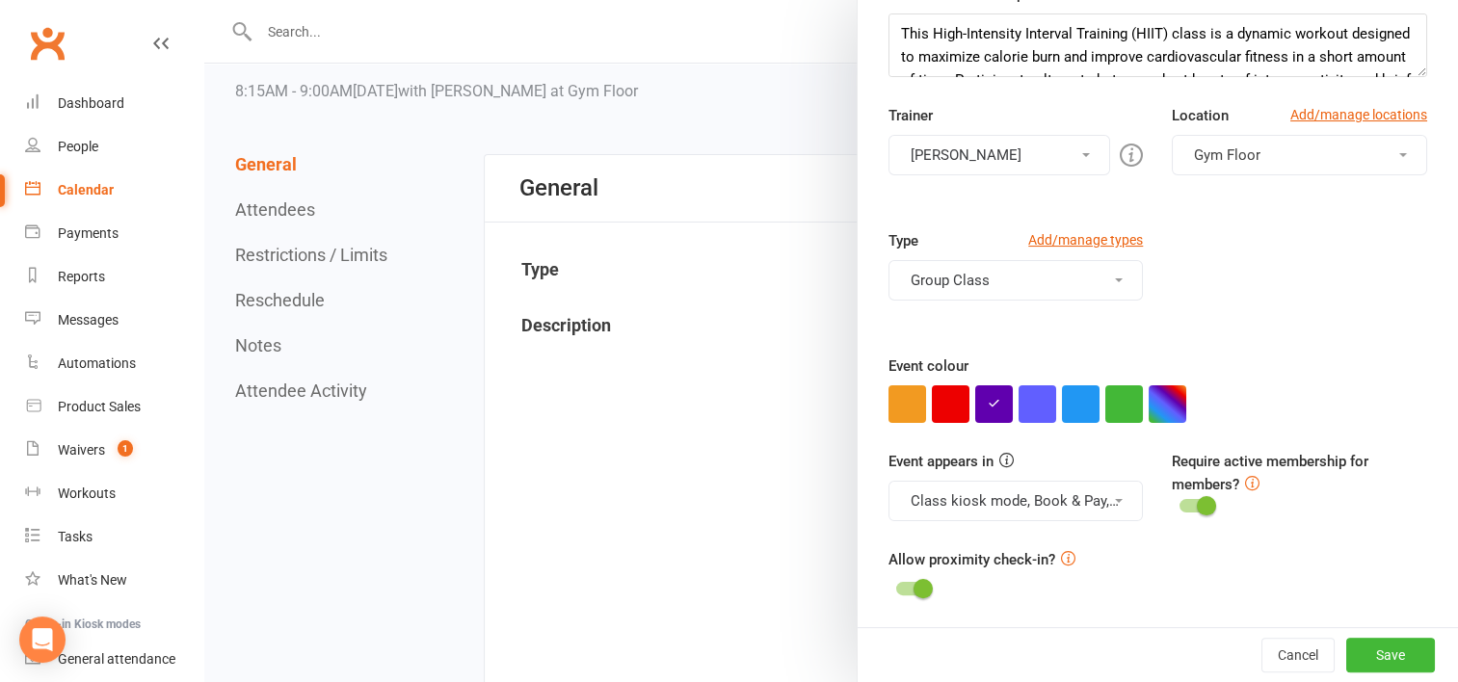
click at [747, 393] on div at bounding box center [830, 341] width 1253 height 682
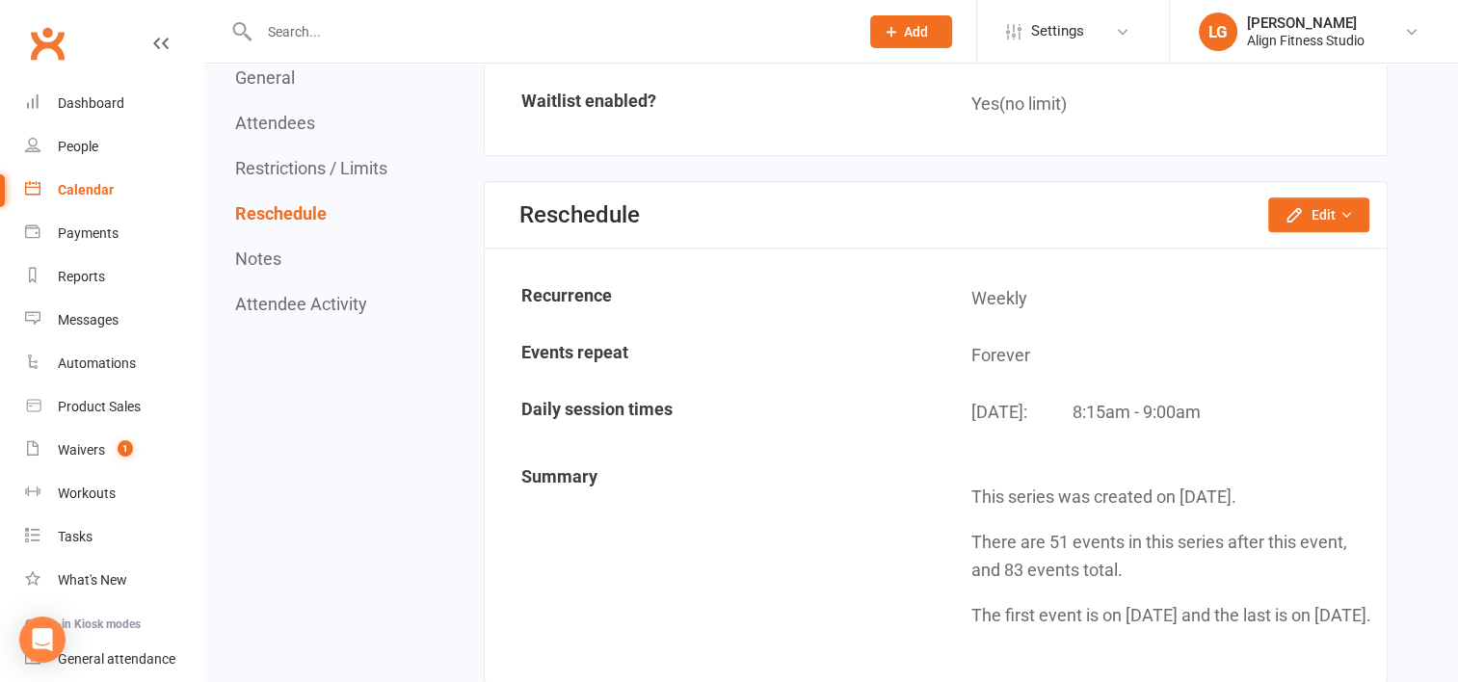
scroll to position [2047, 0]
click at [1315, 198] on button "Edit" at bounding box center [1318, 215] width 101 height 35
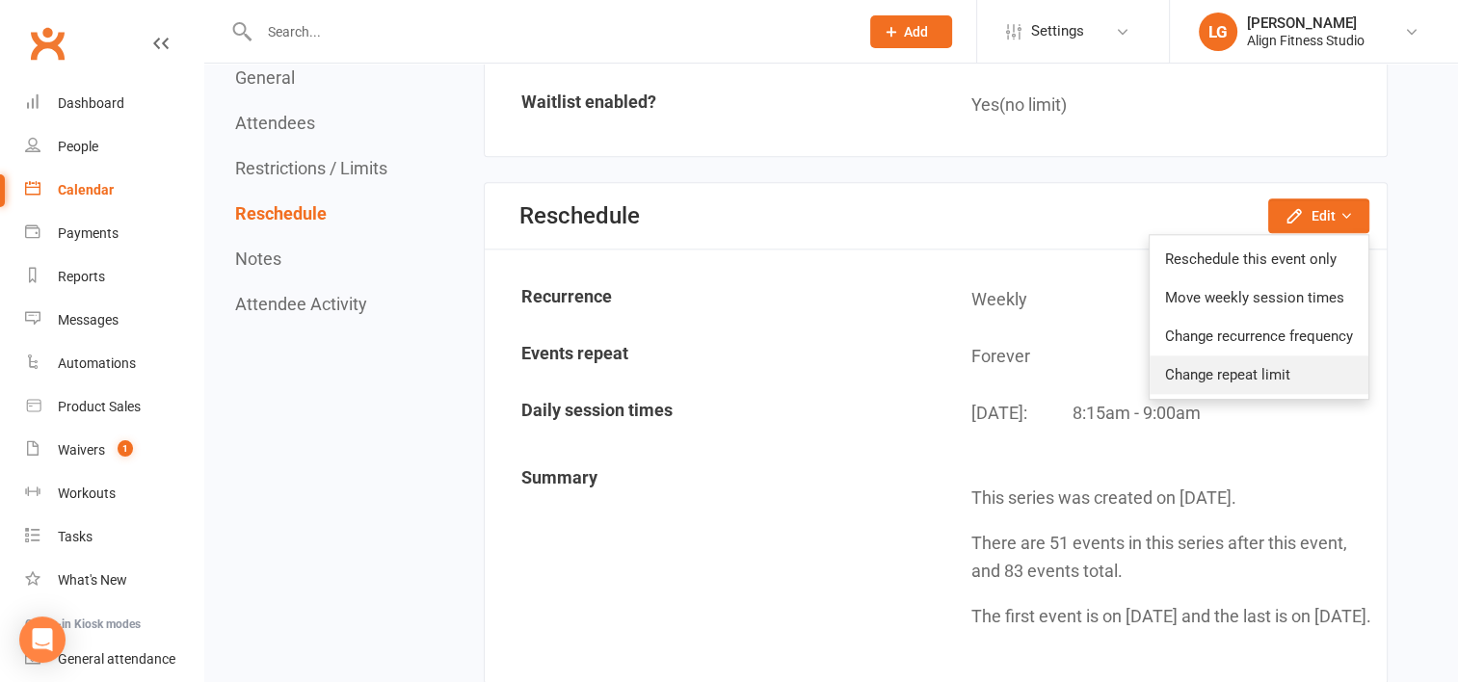
click at [1260, 367] on link "Change repeat limit" at bounding box center [1258, 374] width 219 height 39
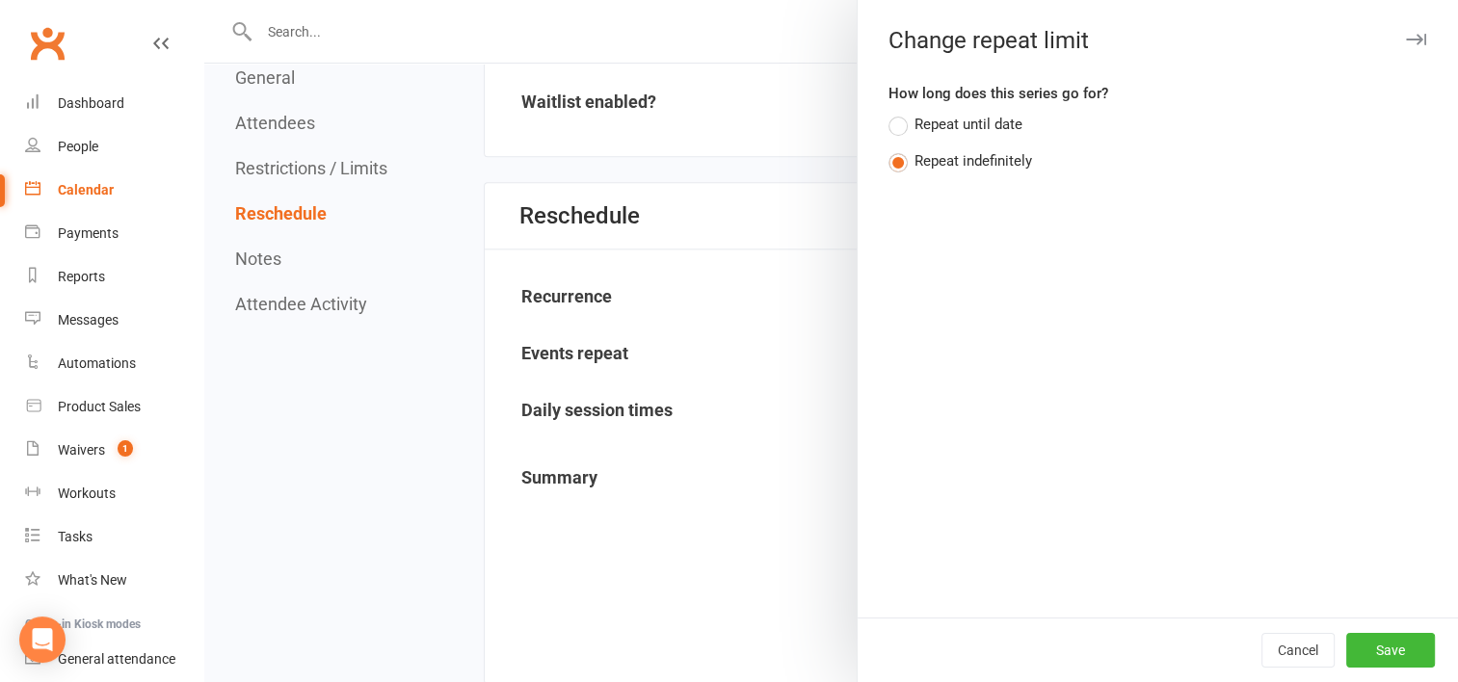
click at [897, 121] on label "Repeat until date" at bounding box center [955, 124] width 134 height 23
click at [897, 113] on input "Repeat until date" at bounding box center [894, 113] width 13 height 0
click at [993, 203] on icon "button" at bounding box center [1002, 199] width 19 height 19
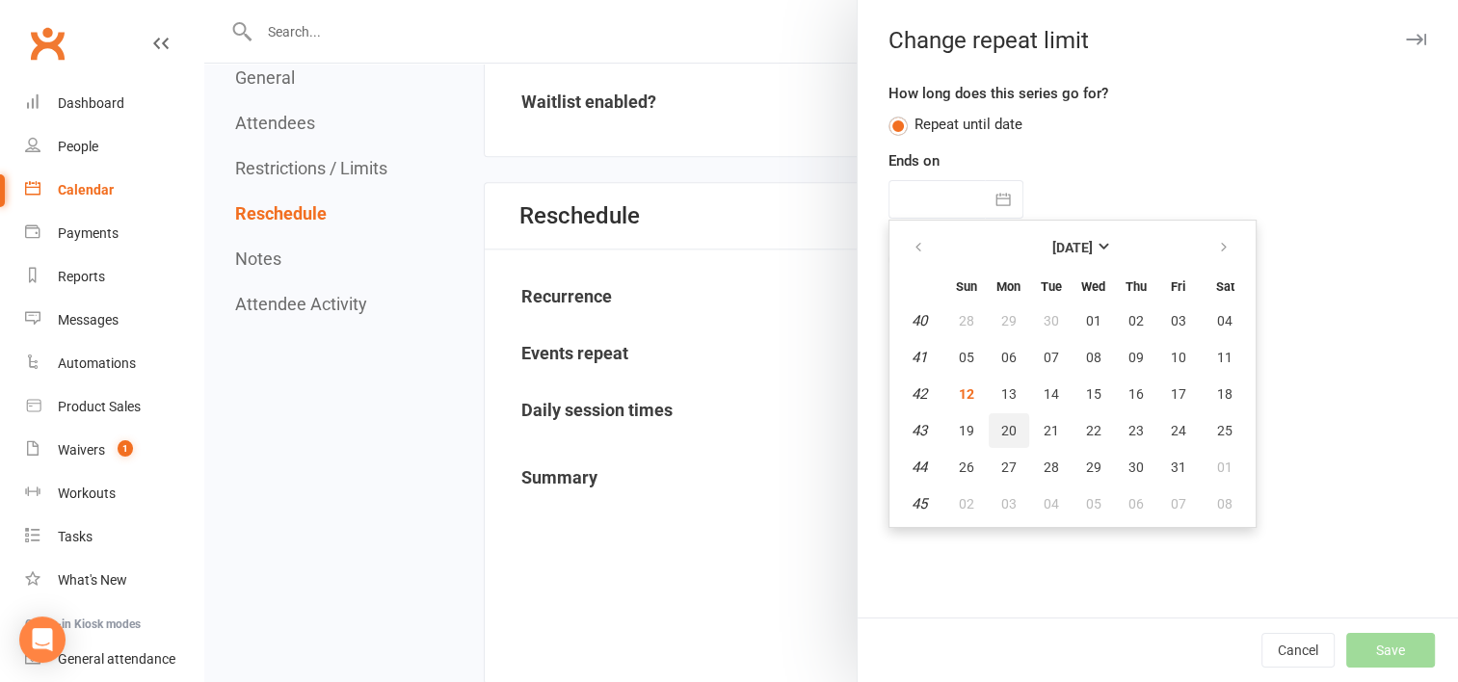
click at [1001, 428] on span "20" at bounding box center [1008, 430] width 15 height 15
type input "20 Oct 2025"
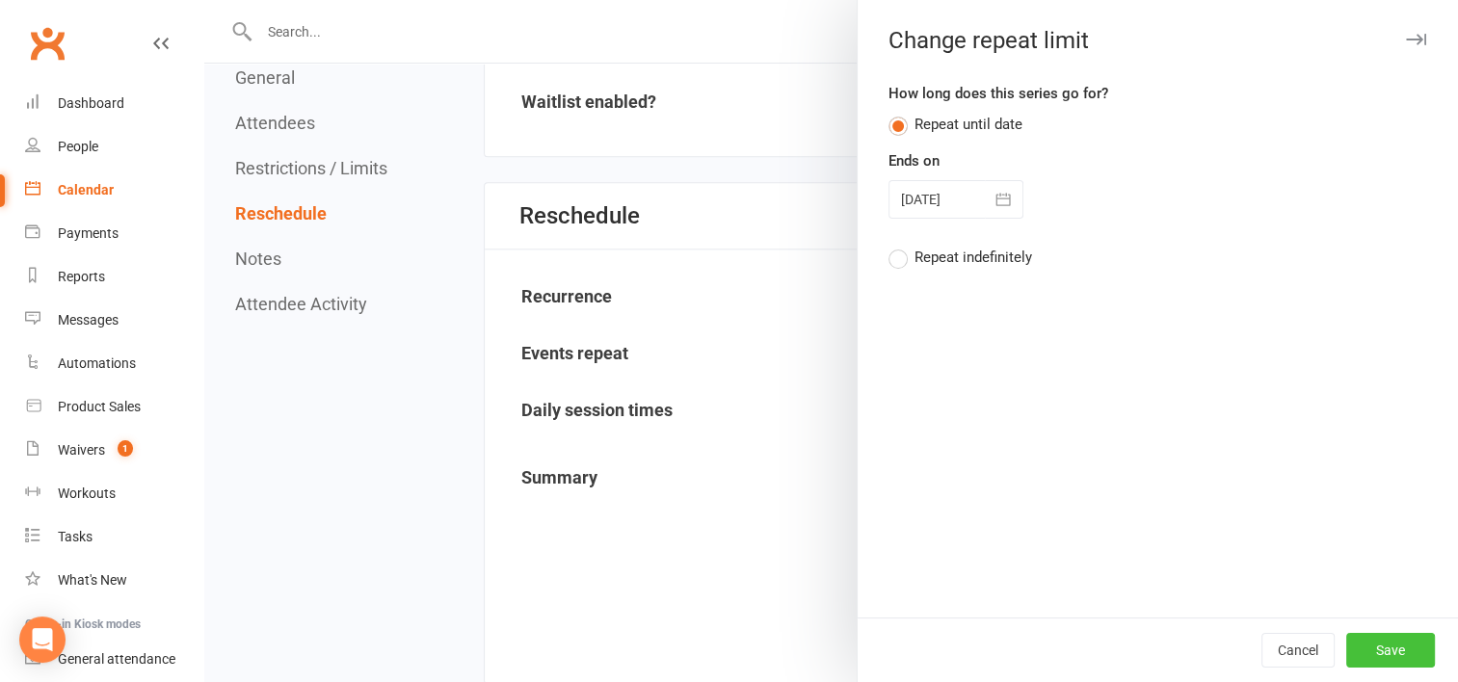
click at [1380, 644] on button "Save" at bounding box center [1390, 650] width 89 height 35
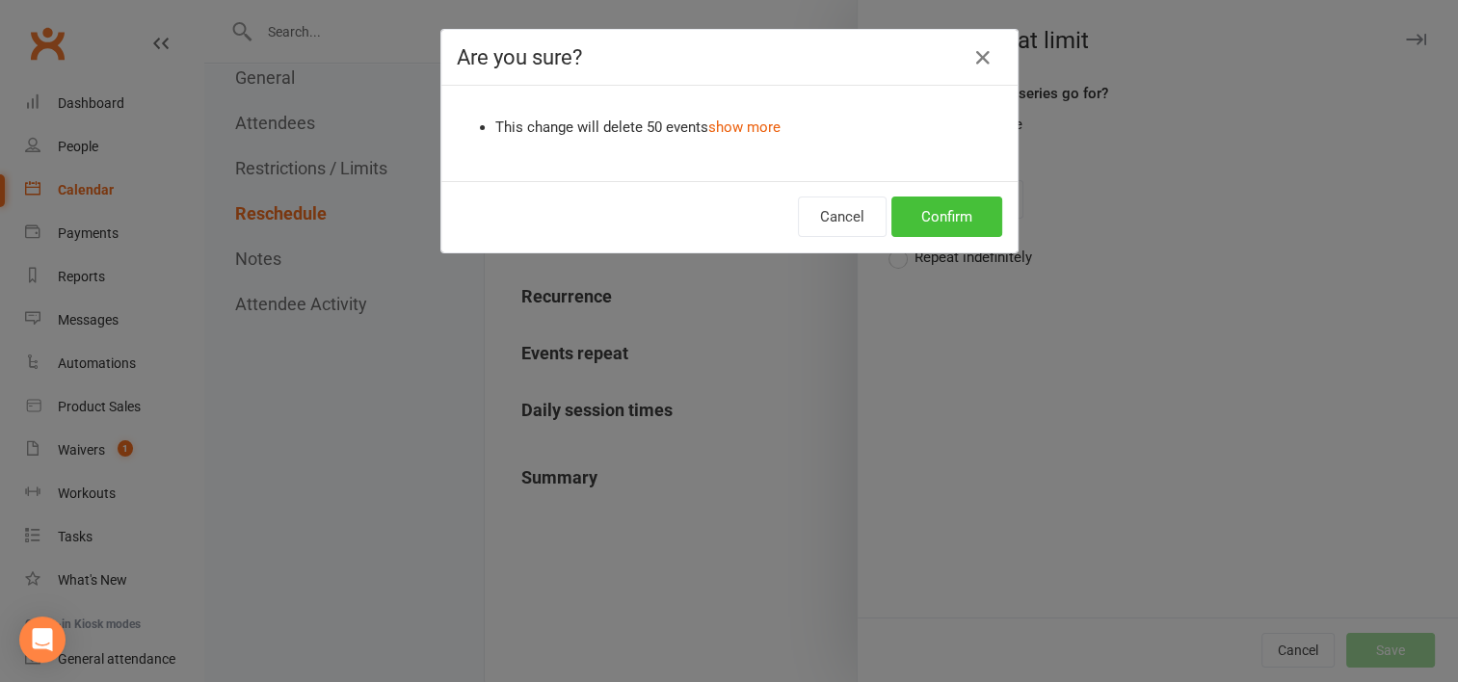
click at [944, 214] on button "Confirm" at bounding box center [946, 217] width 111 height 40
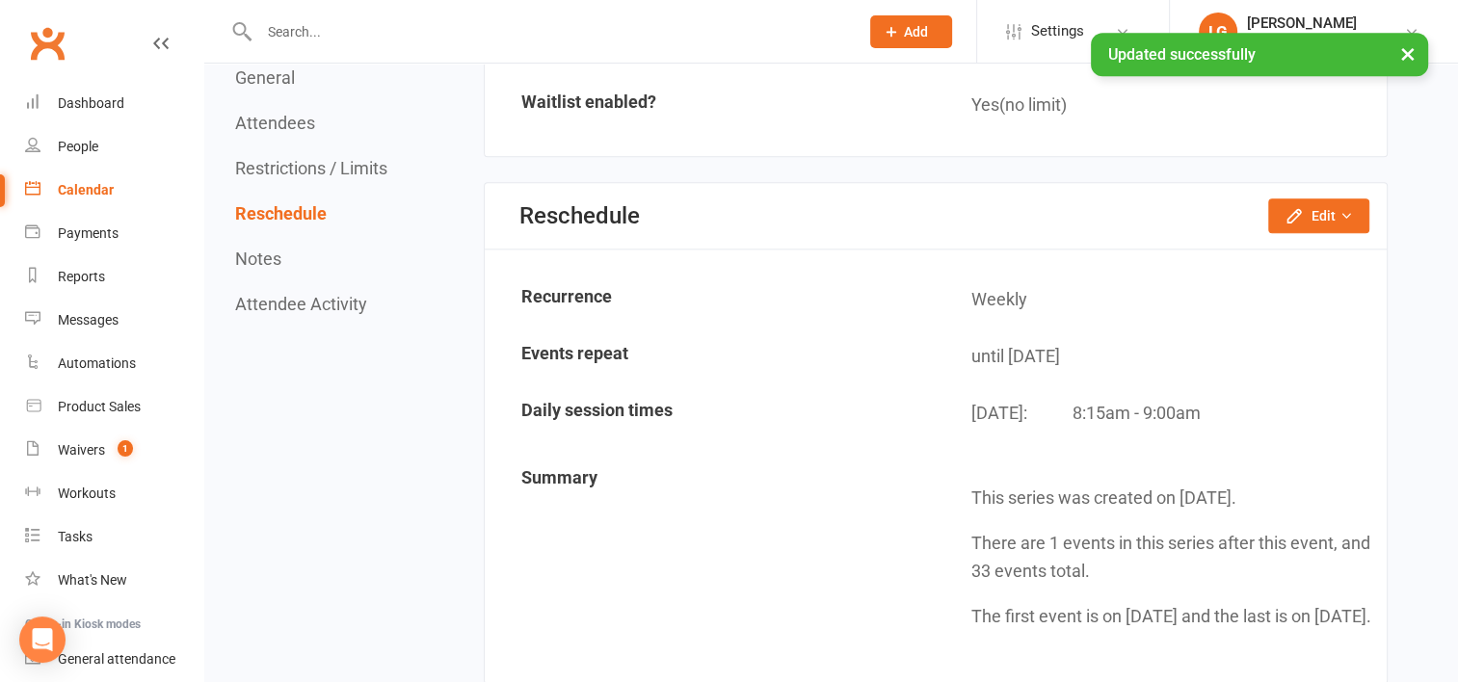
click at [108, 193] on div "Calendar" at bounding box center [86, 189] width 56 height 15
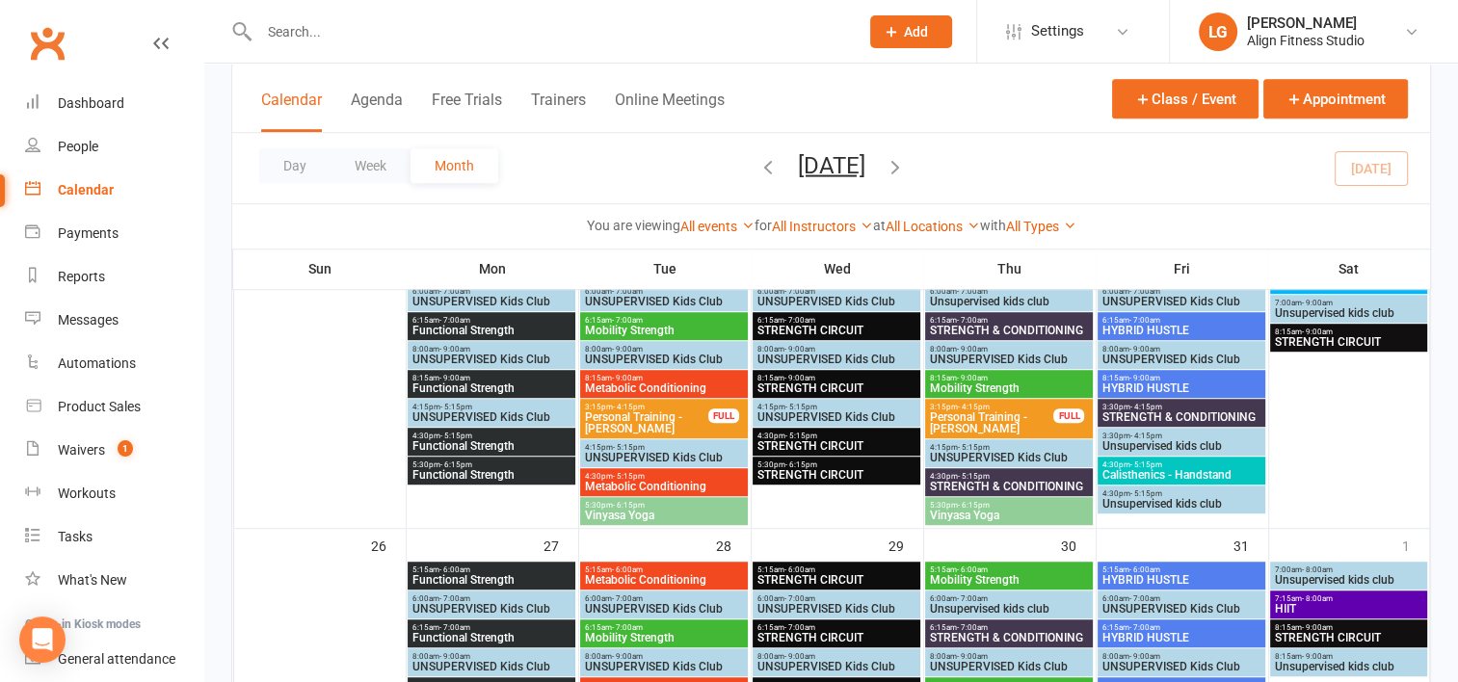
scroll to position [1233, 0]
click at [1368, 331] on span "8:15am - 9:00am" at bounding box center [1348, 332] width 149 height 9
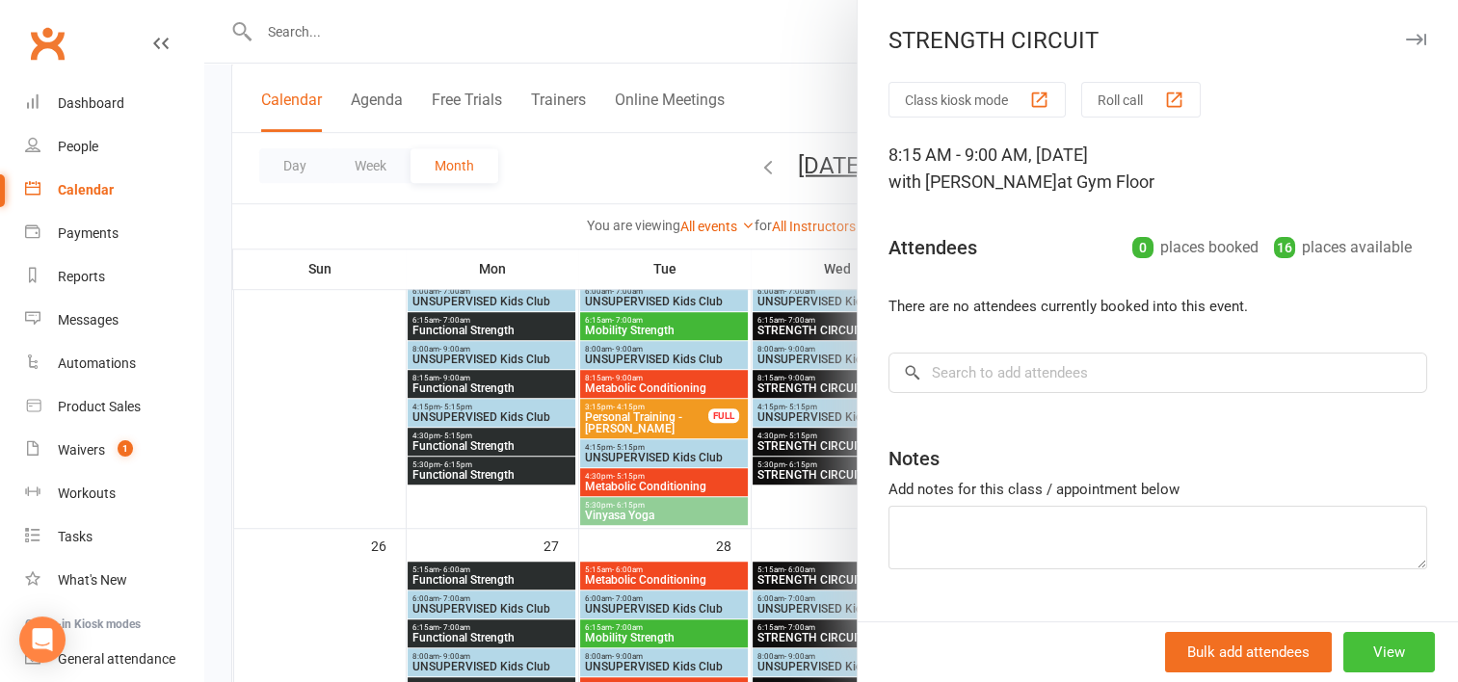
click at [1360, 661] on button "View" at bounding box center [1389, 652] width 92 height 40
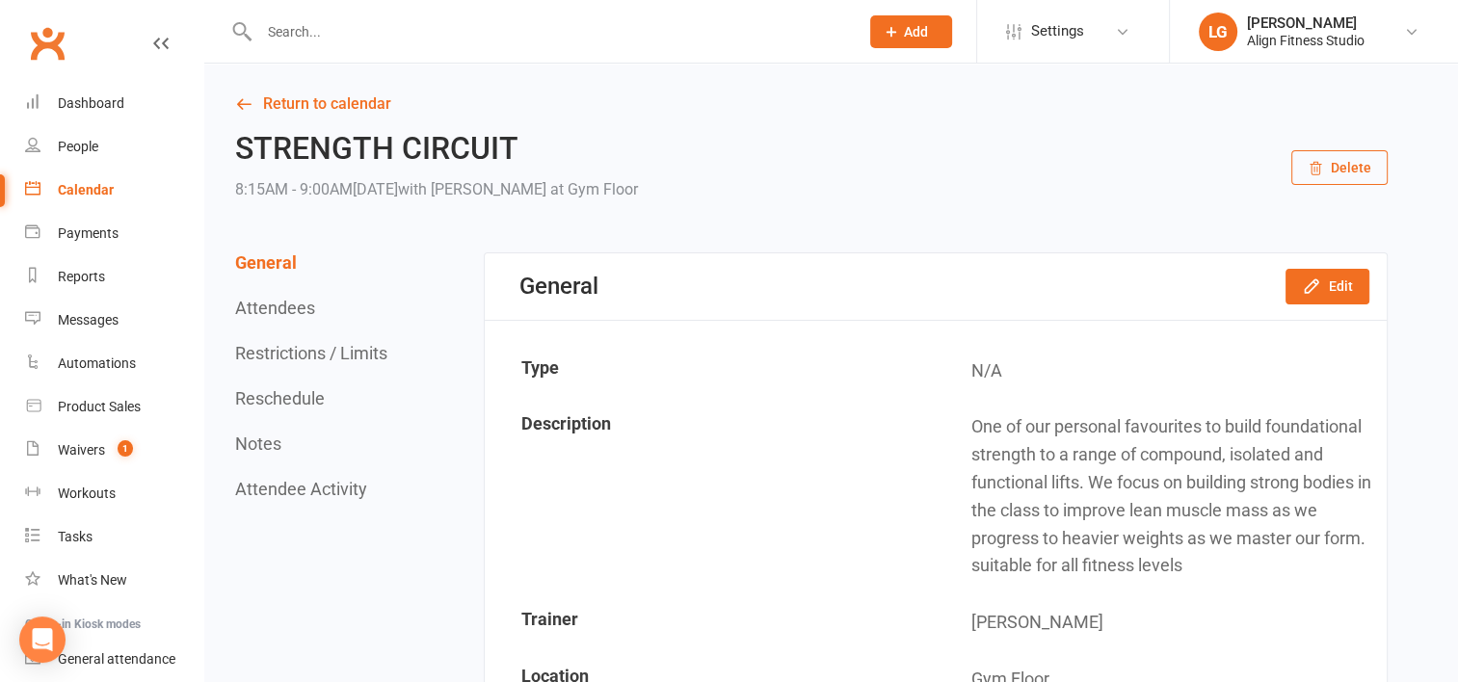
click at [1352, 170] on button "Delete" at bounding box center [1339, 167] width 96 height 35
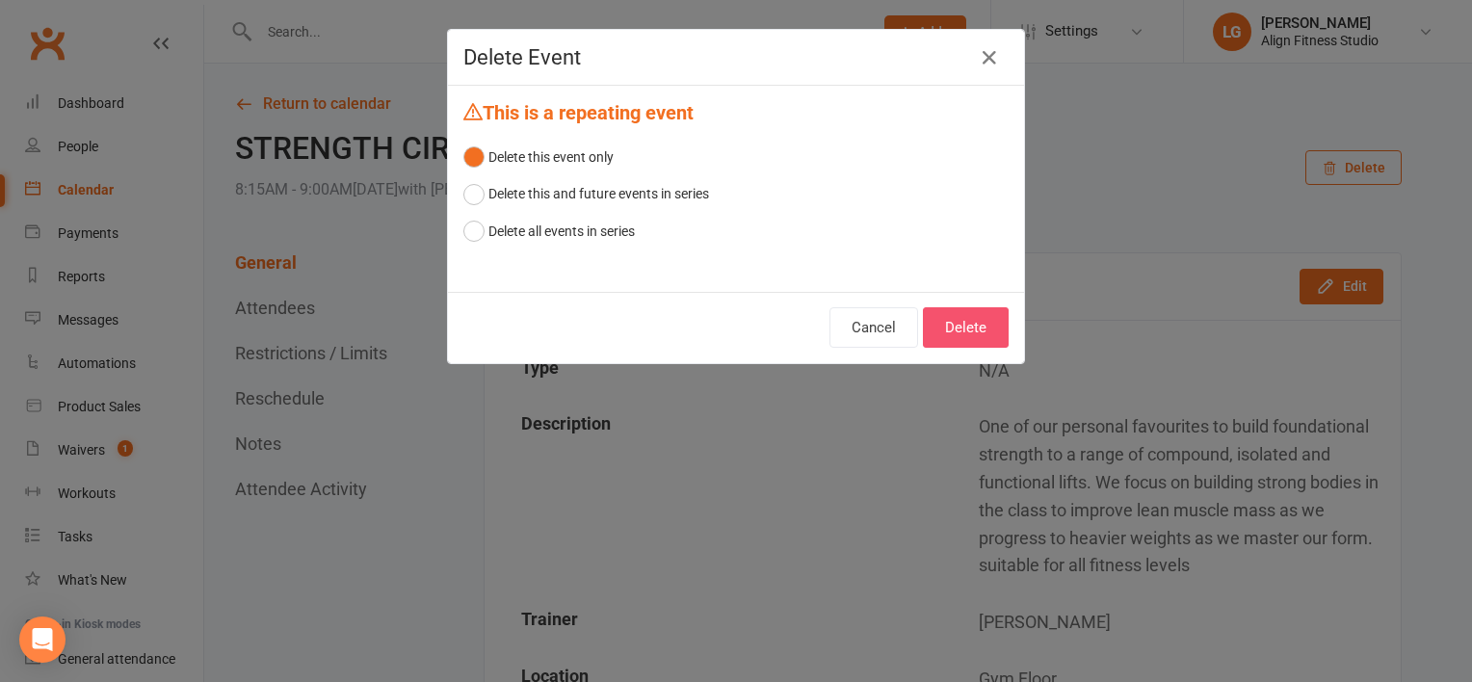
click at [973, 317] on button "Delete" at bounding box center [966, 327] width 86 height 40
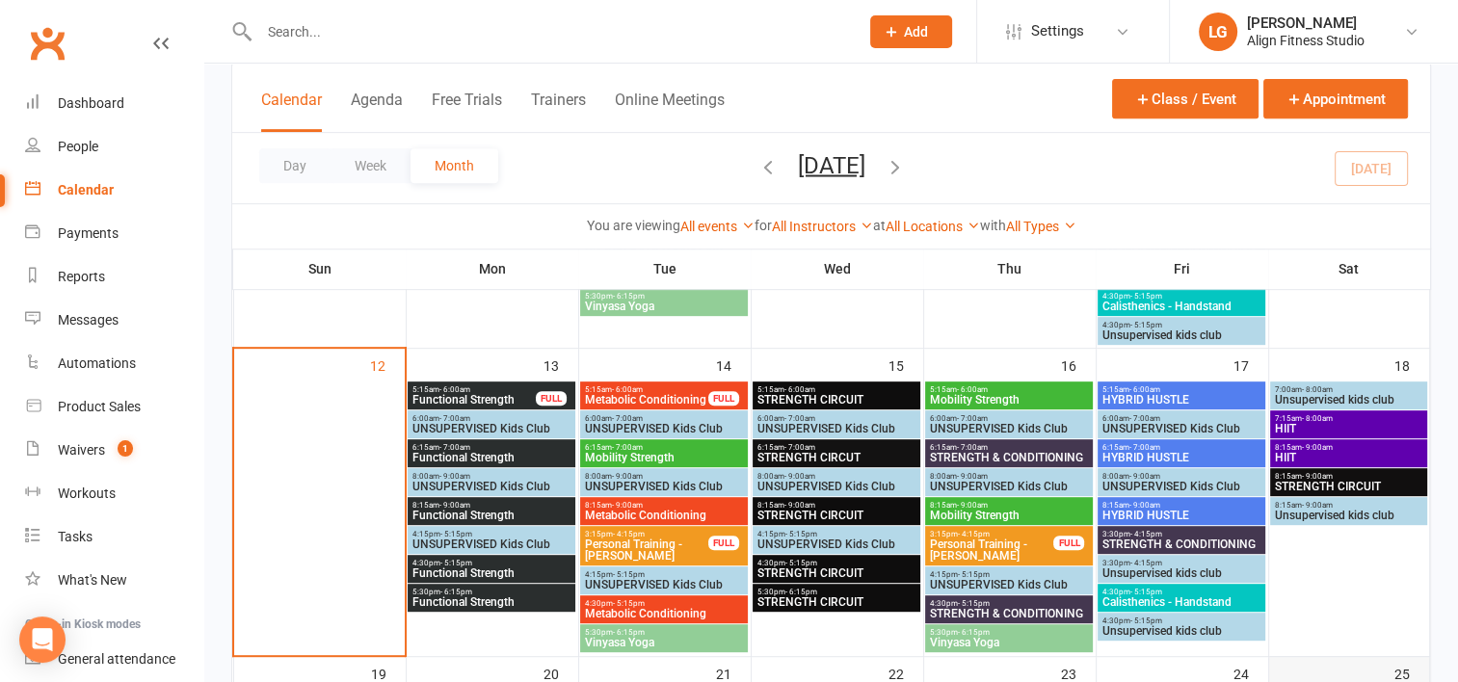
scroll to position [774, 0]
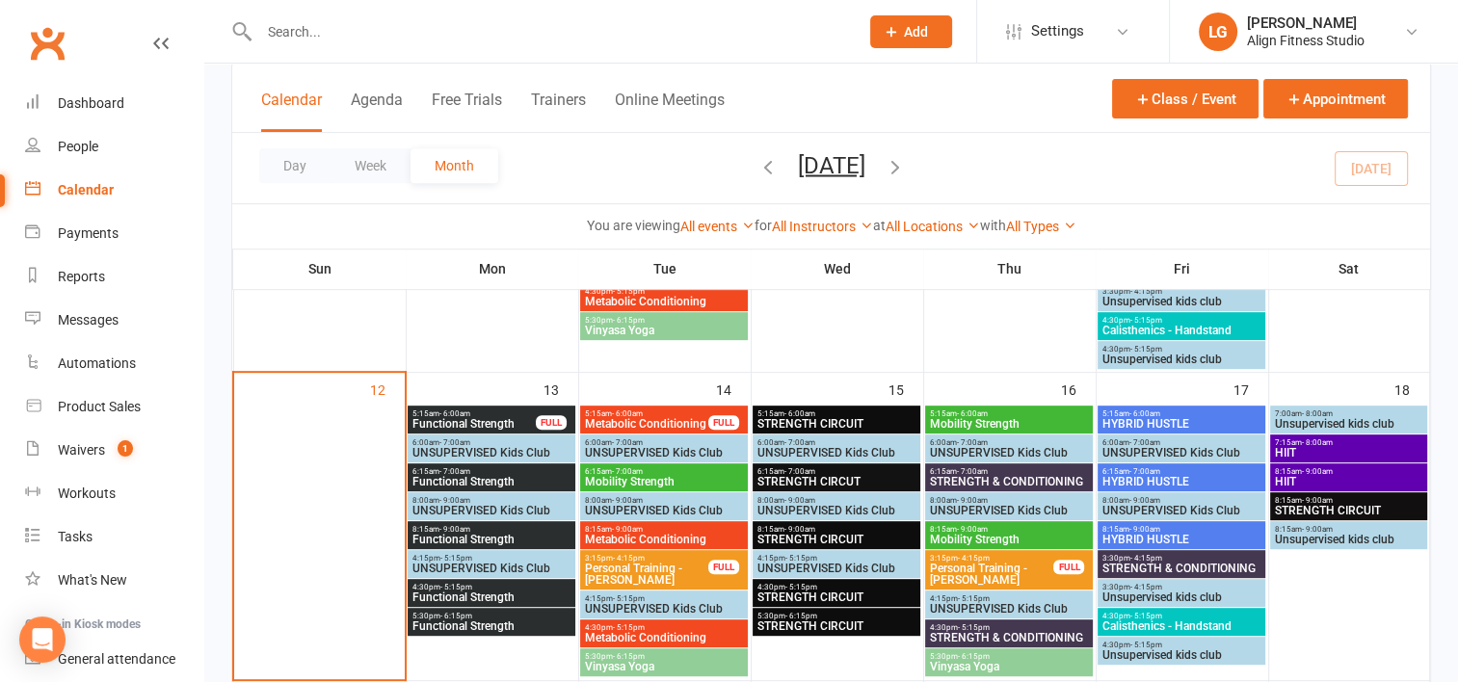
click at [1334, 476] on span "HIIT" at bounding box center [1348, 482] width 149 height 12
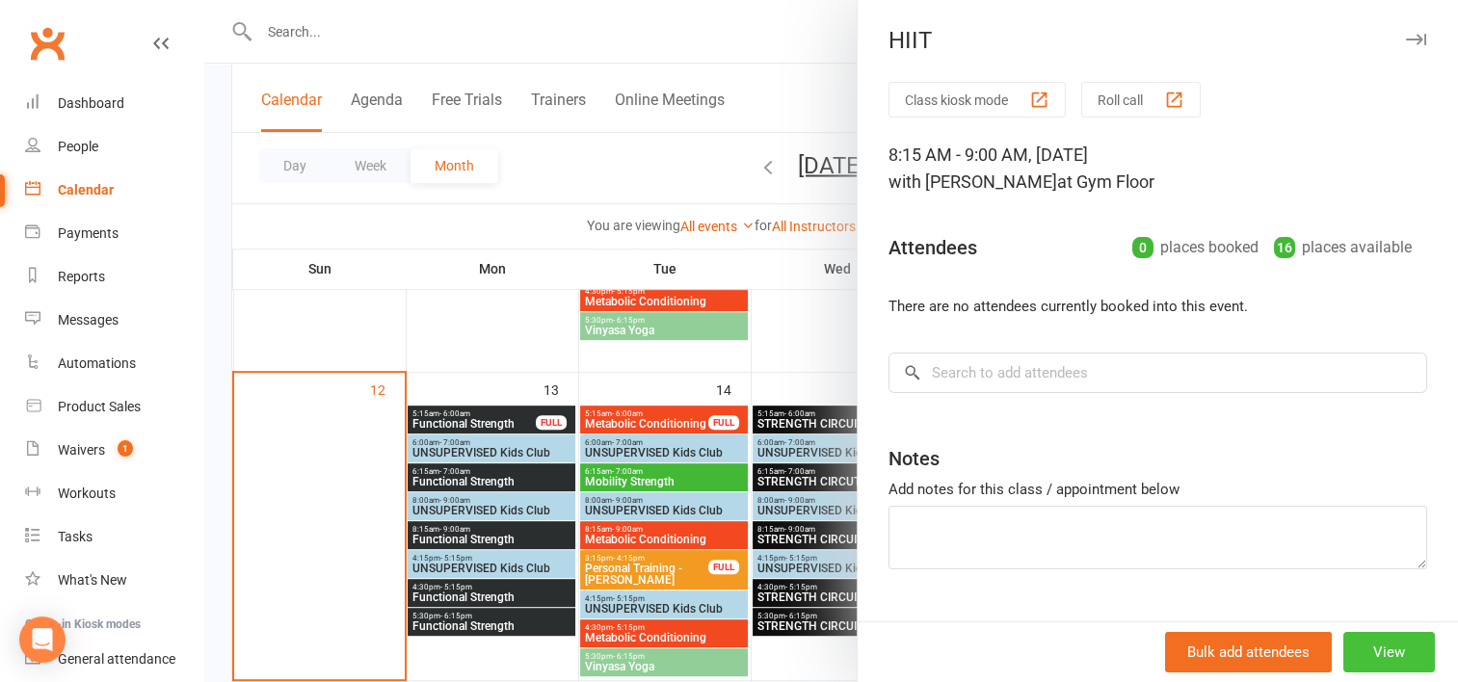
click at [1367, 645] on button "View" at bounding box center [1389, 652] width 92 height 40
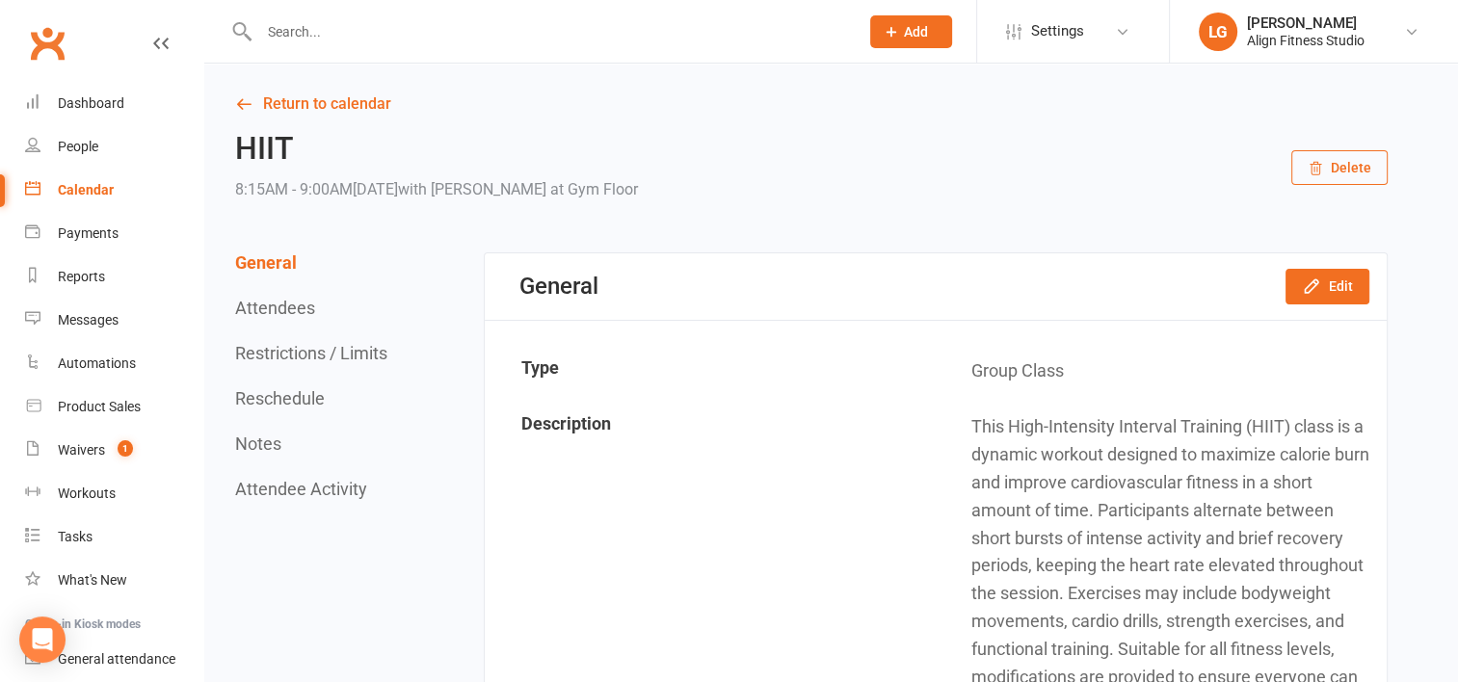
click at [1335, 163] on button "Delete" at bounding box center [1339, 167] width 96 height 35
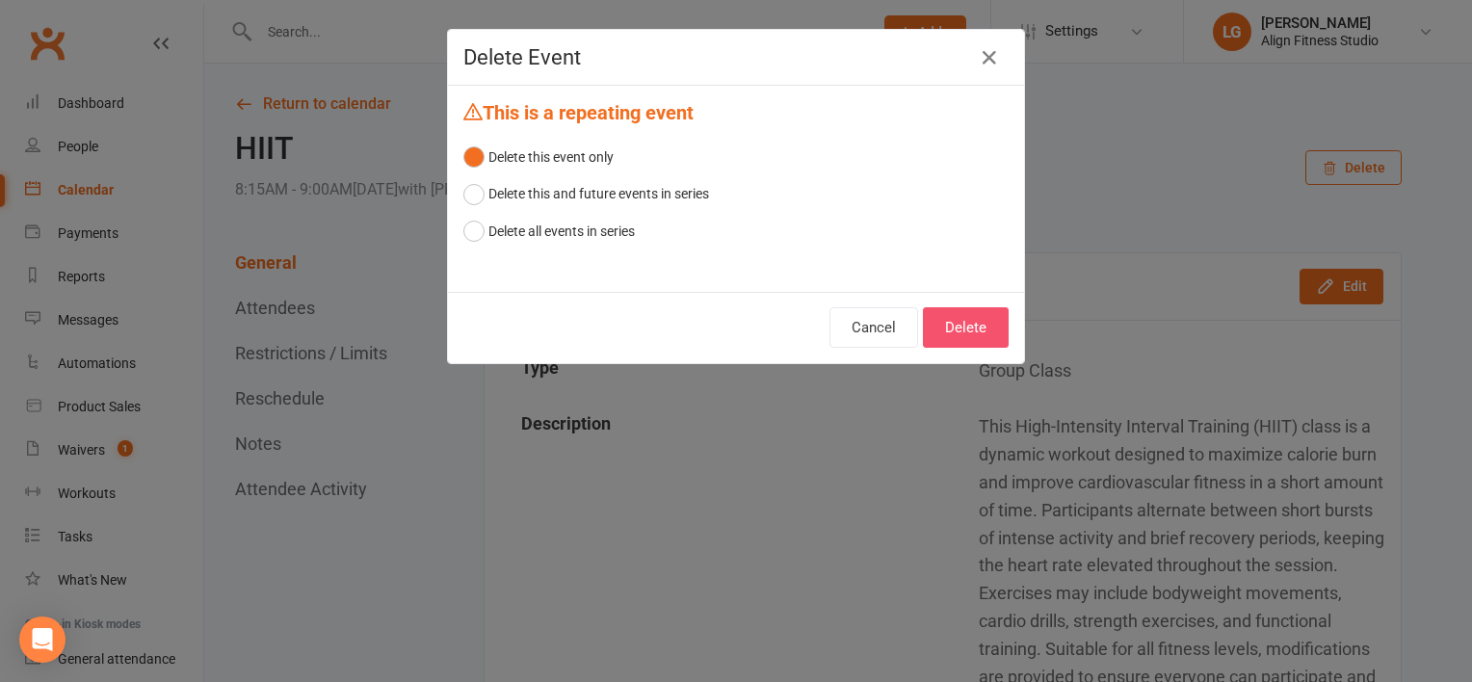
click at [973, 319] on button "Delete" at bounding box center [966, 327] width 86 height 40
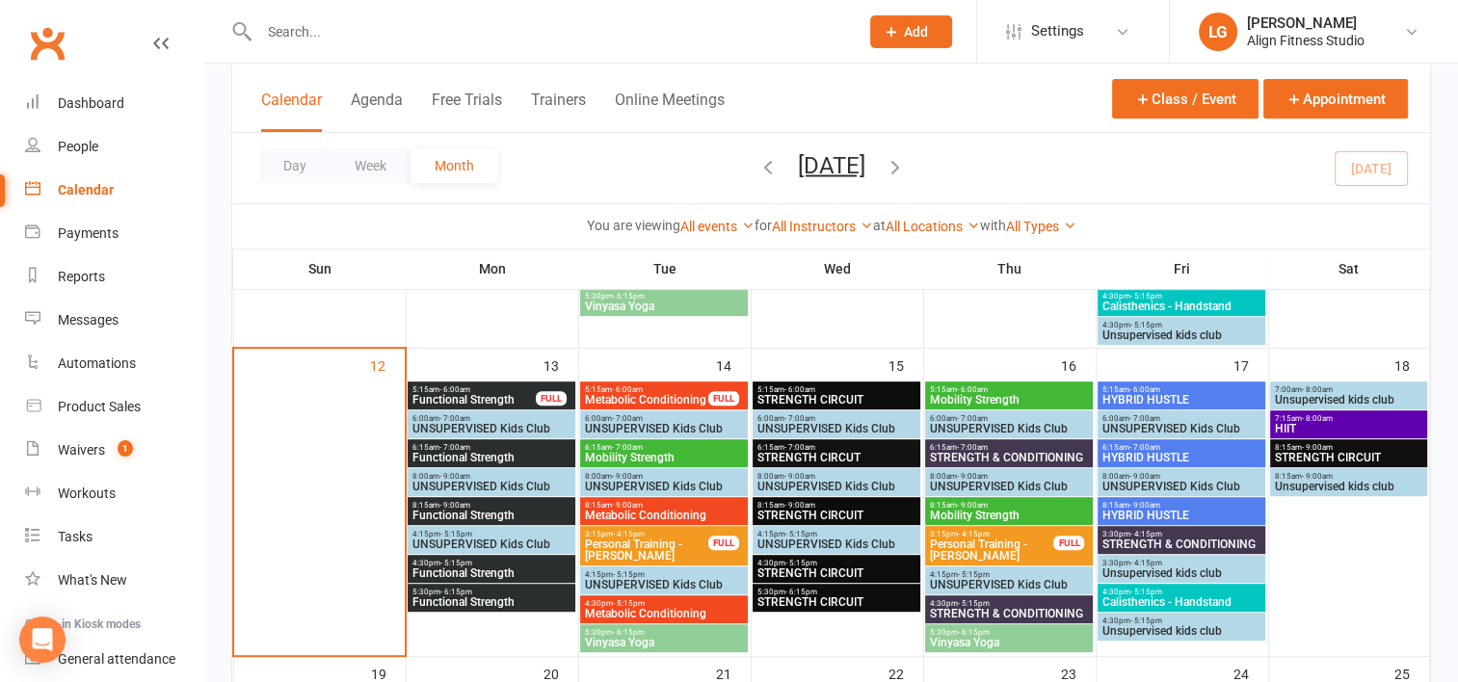
scroll to position [797, 0]
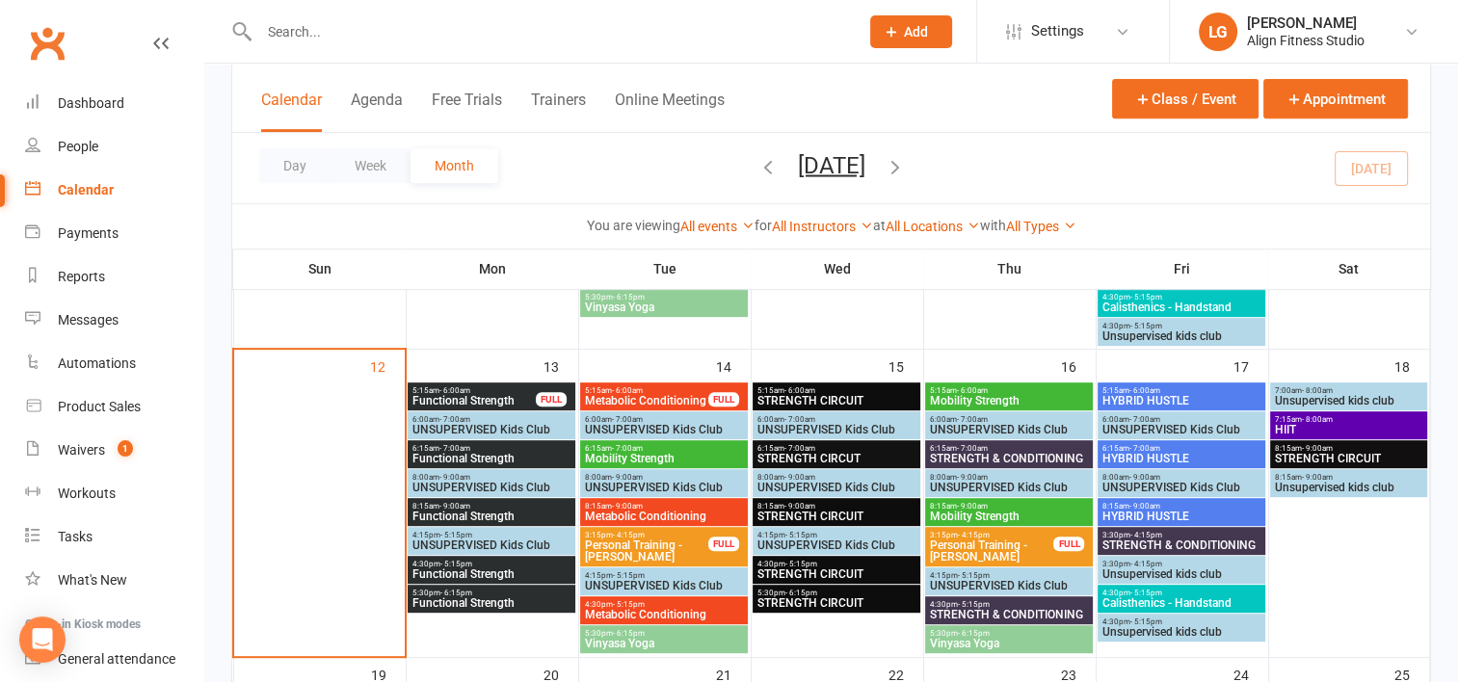
click at [524, 387] on span "5:15am - 6:00am" at bounding box center [473, 390] width 125 height 9
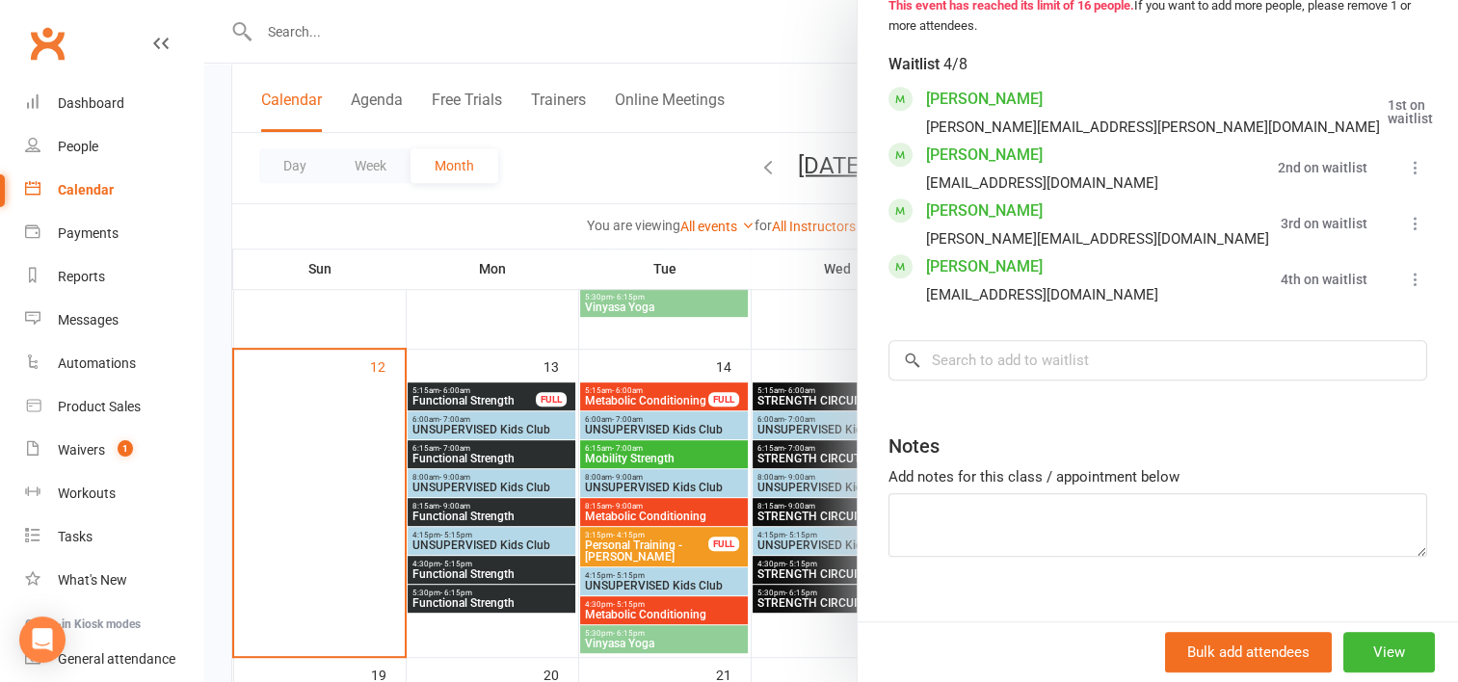
scroll to position [1313, 0]
click at [483, 449] on div at bounding box center [830, 341] width 1253 height 682
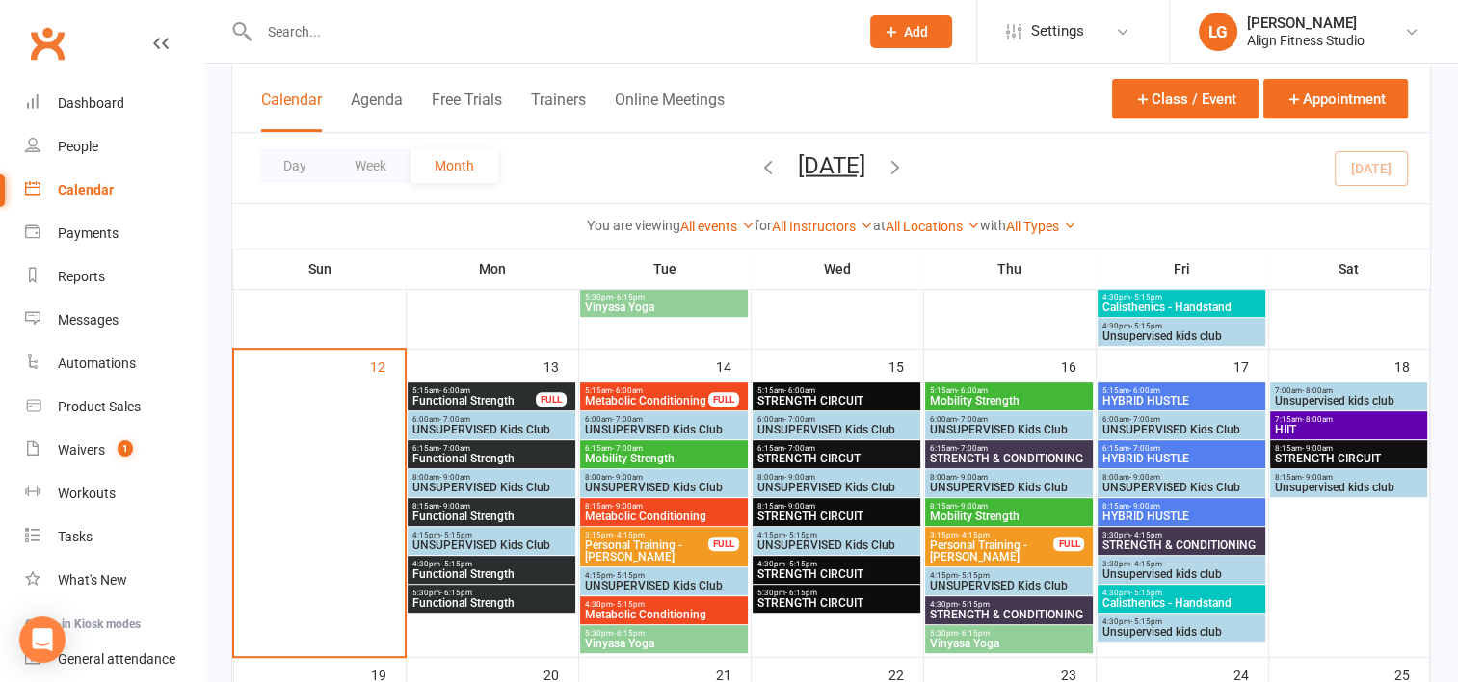
click at [483, 449] on span "6:15am - 7:00am" at bounding box center [491, 448] width 160 height 9
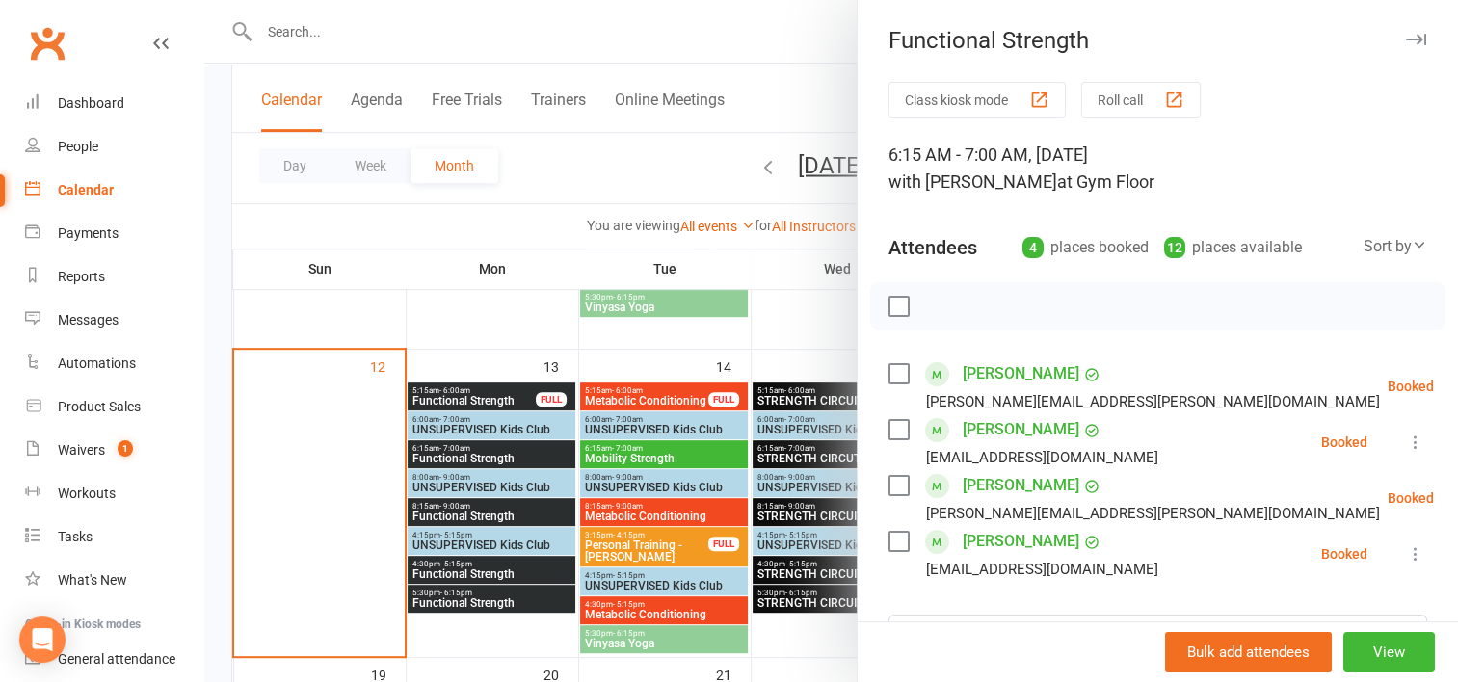
click at [447, 510] on div at bounding box center [830, 341] width 1253 height 682
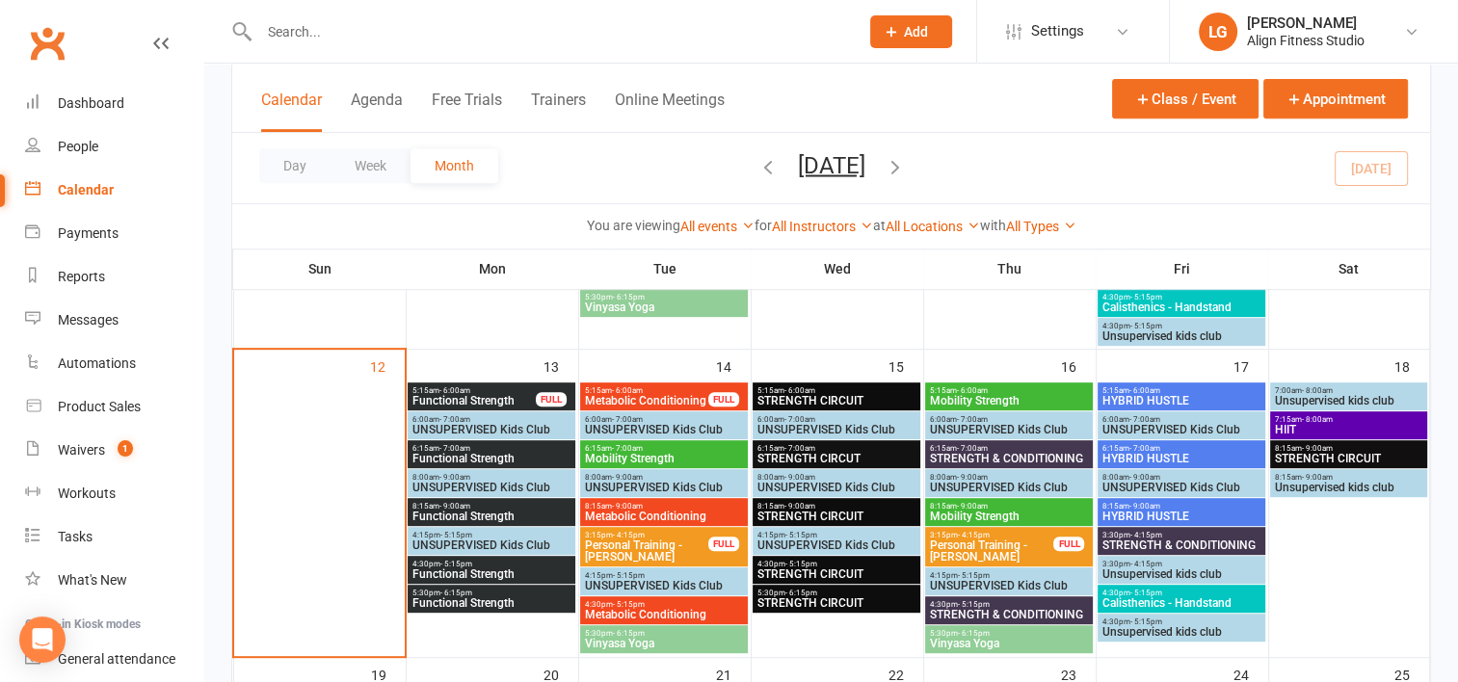
click at [447, 511] on span "Functional Strength" at bounding box center [491, 517] width 160 height 12
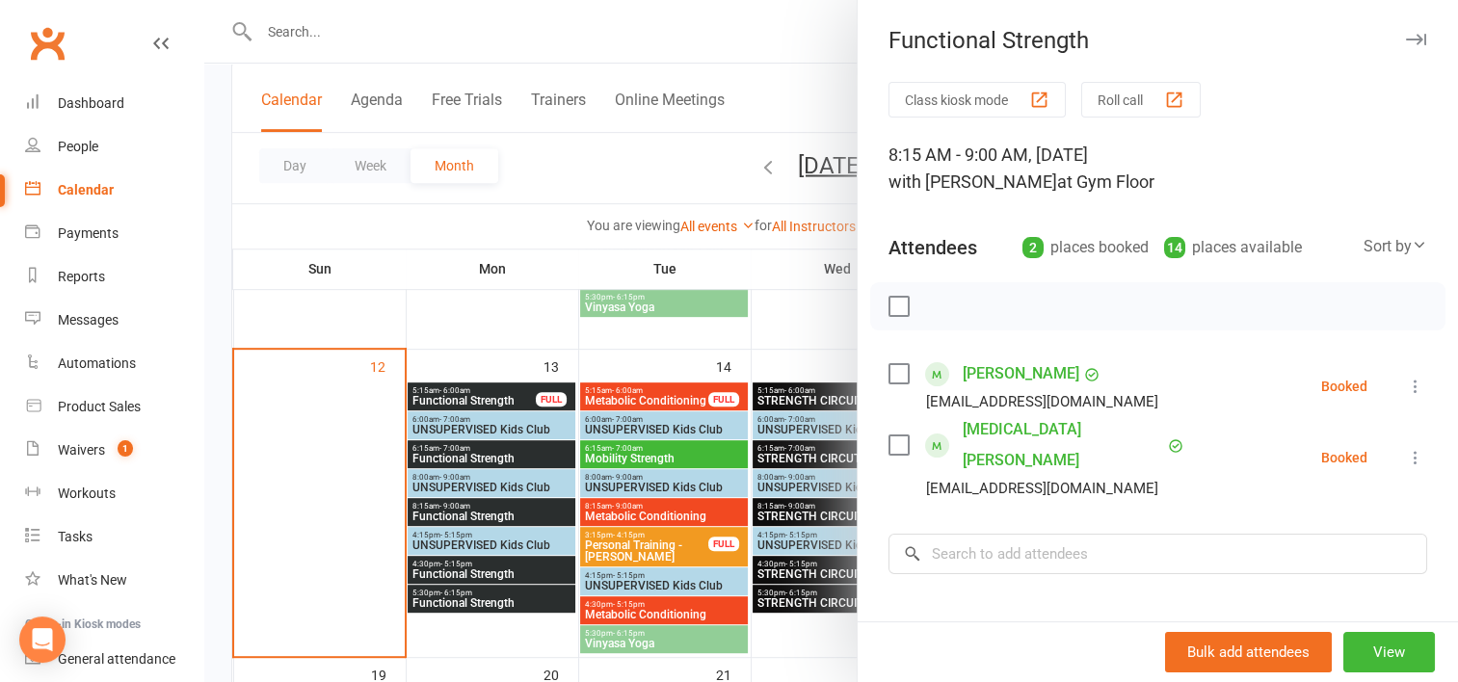
click at [439, 569] on div at bounding box center [830, 341] width 1253 height 682
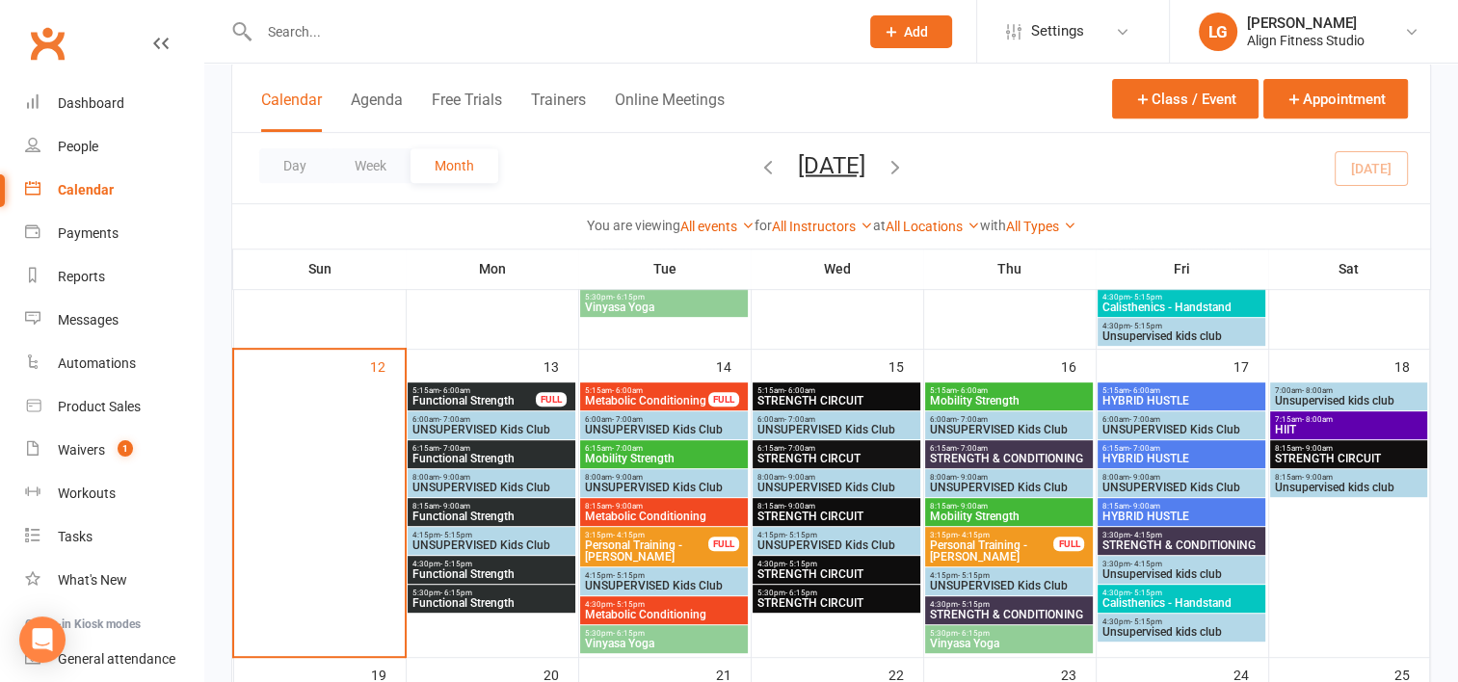
click at [439, 569] on span "Functional Strength" at bounding box center [491, 574] width 160 height 12
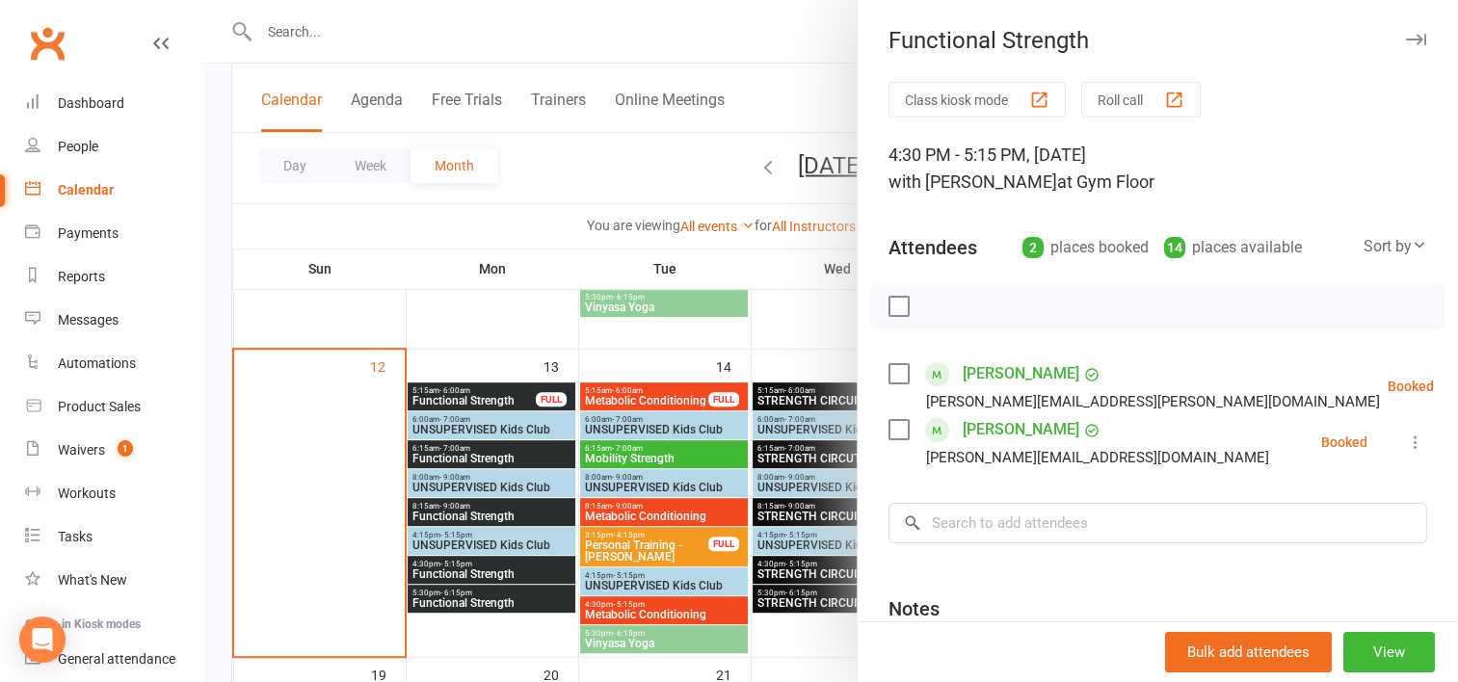
click at [439, 590] on div at bounding box center [830, 341] width 1253 height 682
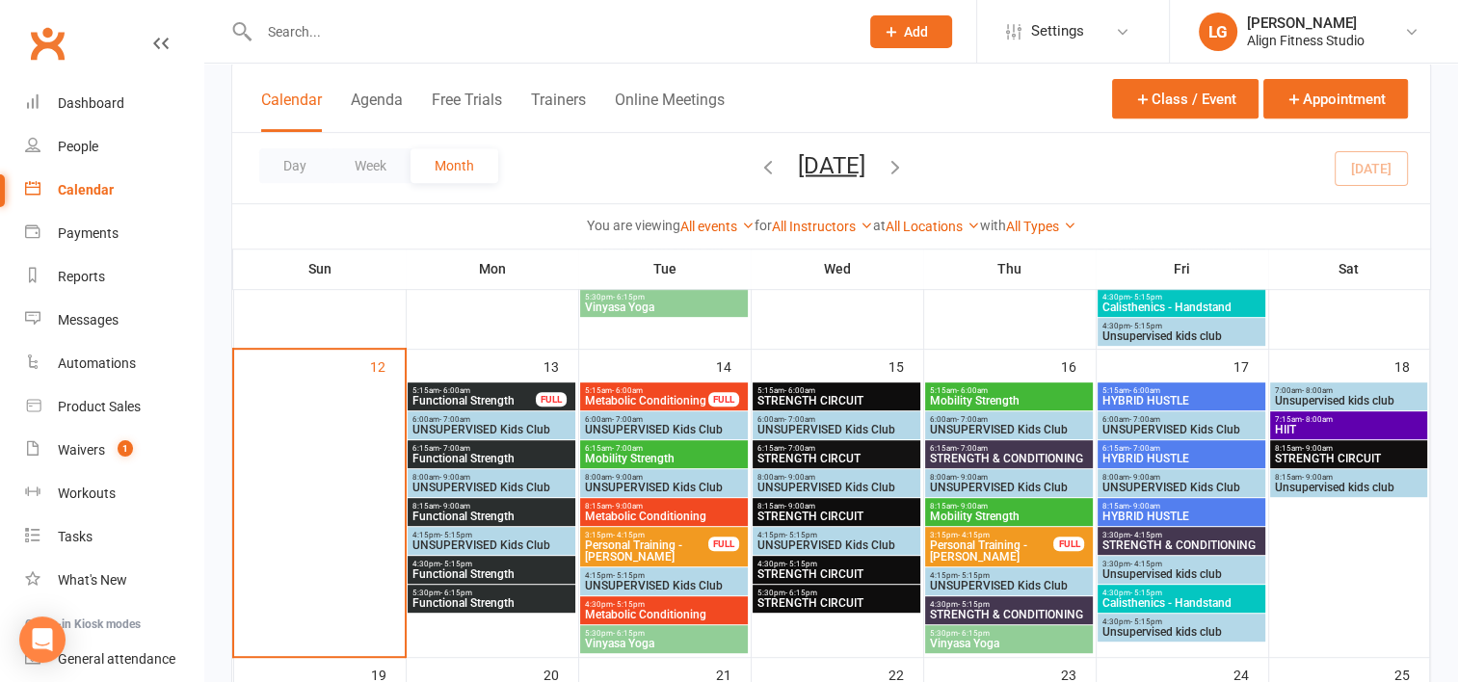
click at [440, 590] on span "- 6:15pm" at bounding box center [456, 593] width 32 height 9
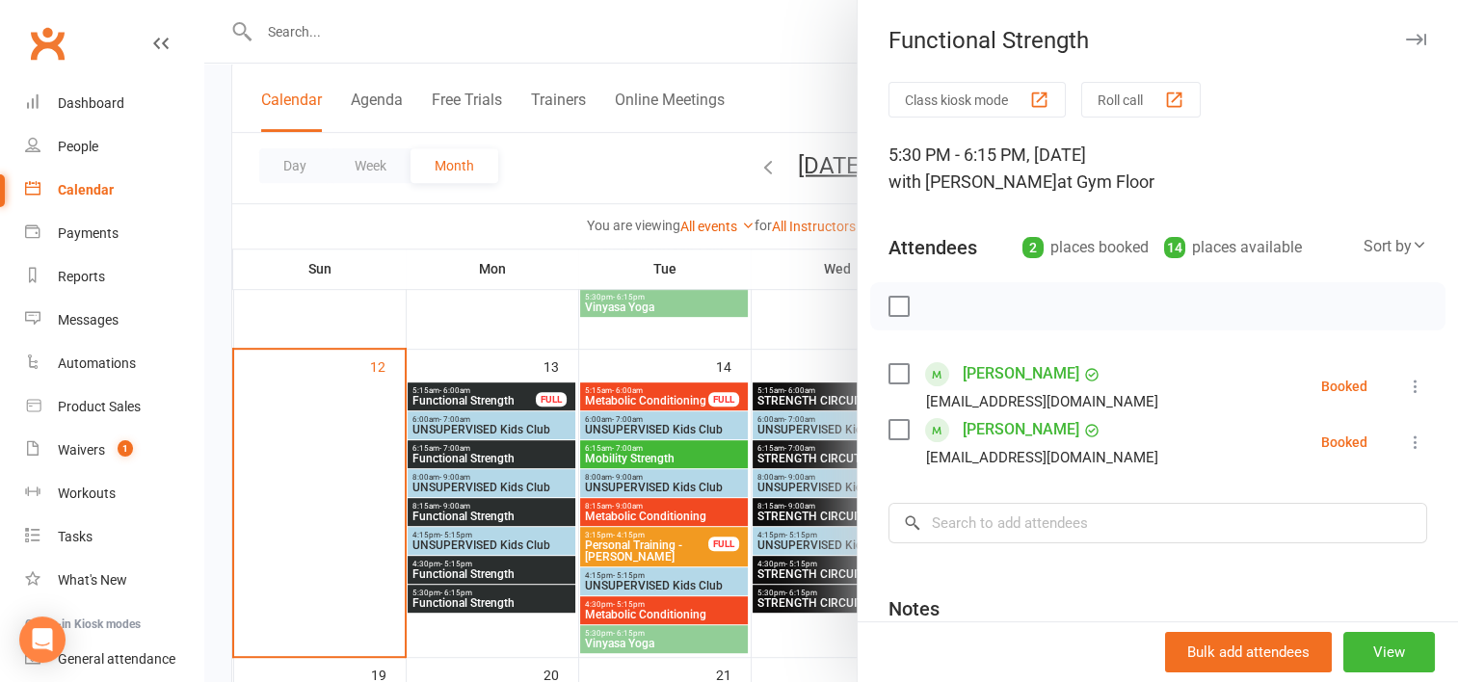
click at [653, 399] on div at bounding box center [830, 341] width 1253 height 682
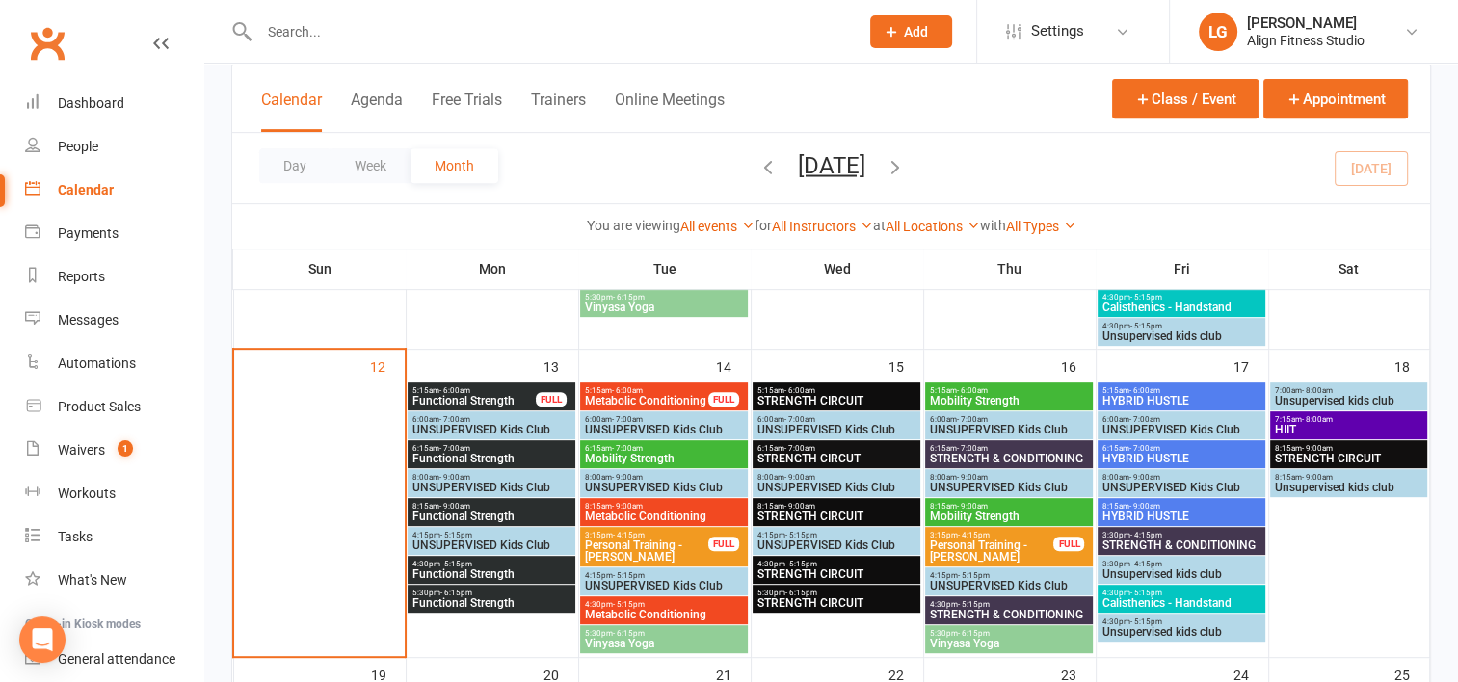
click at [653, 399] on span "Metabolic Conditioning" at bounding box center [646, 401] width 125 height 12
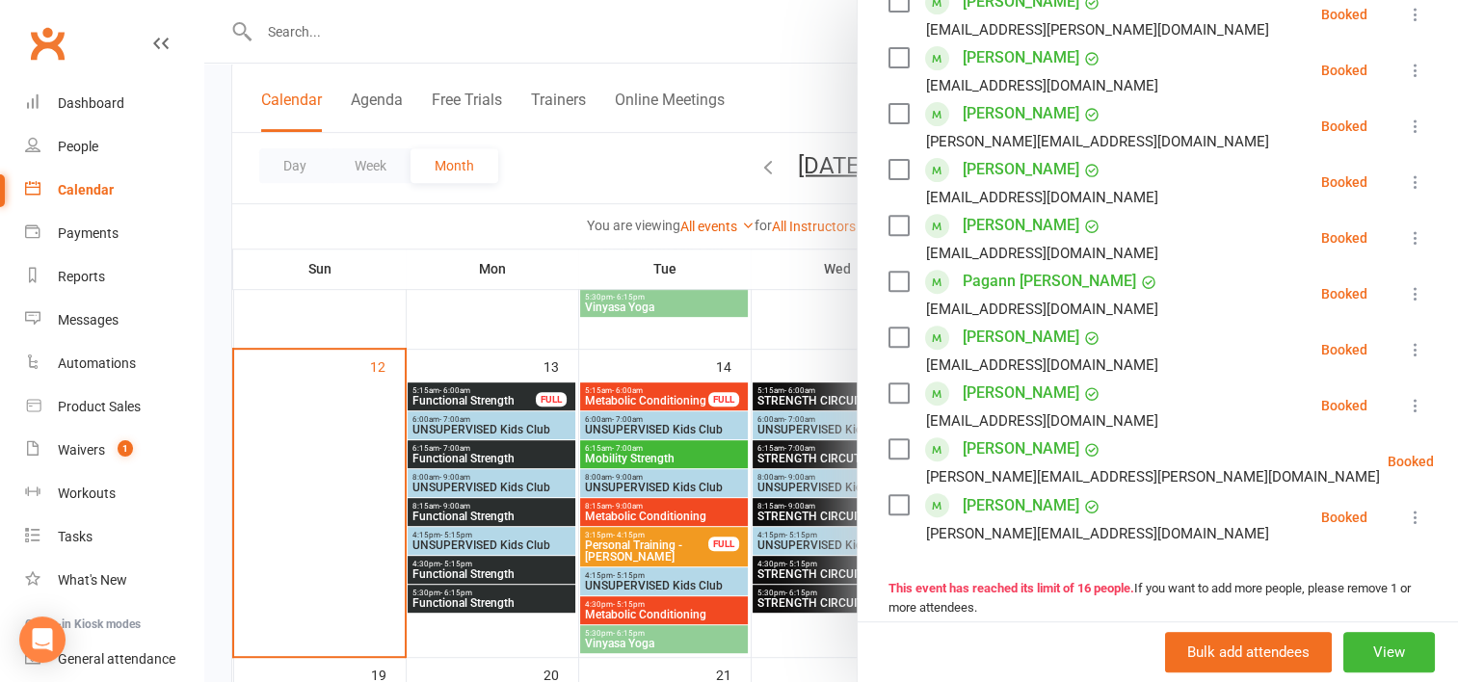
scroll to position [705, 0]
click at [641, 443] on div at bounding box center [830, 341] width 1253 height 682
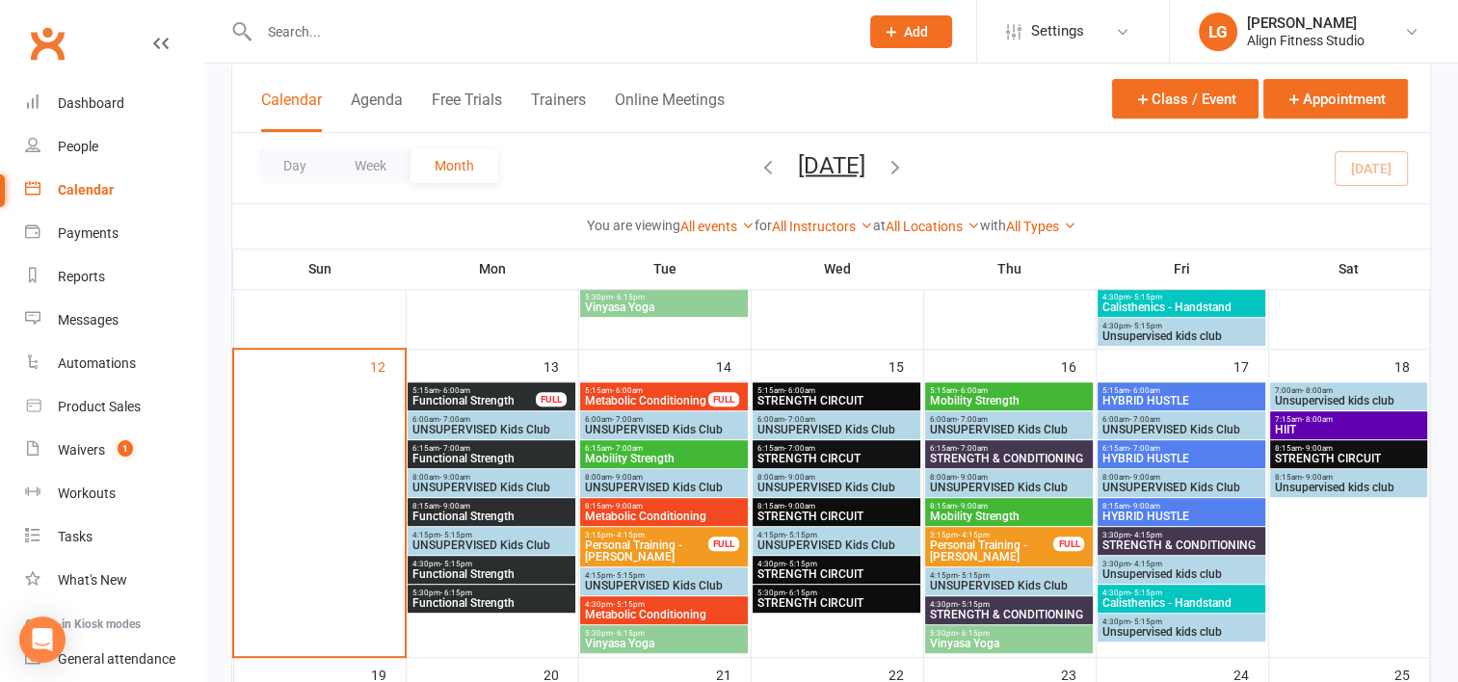
click at [641, 444] on span "- 7:00am" at bounding box center [627, 448] width 31 height 9
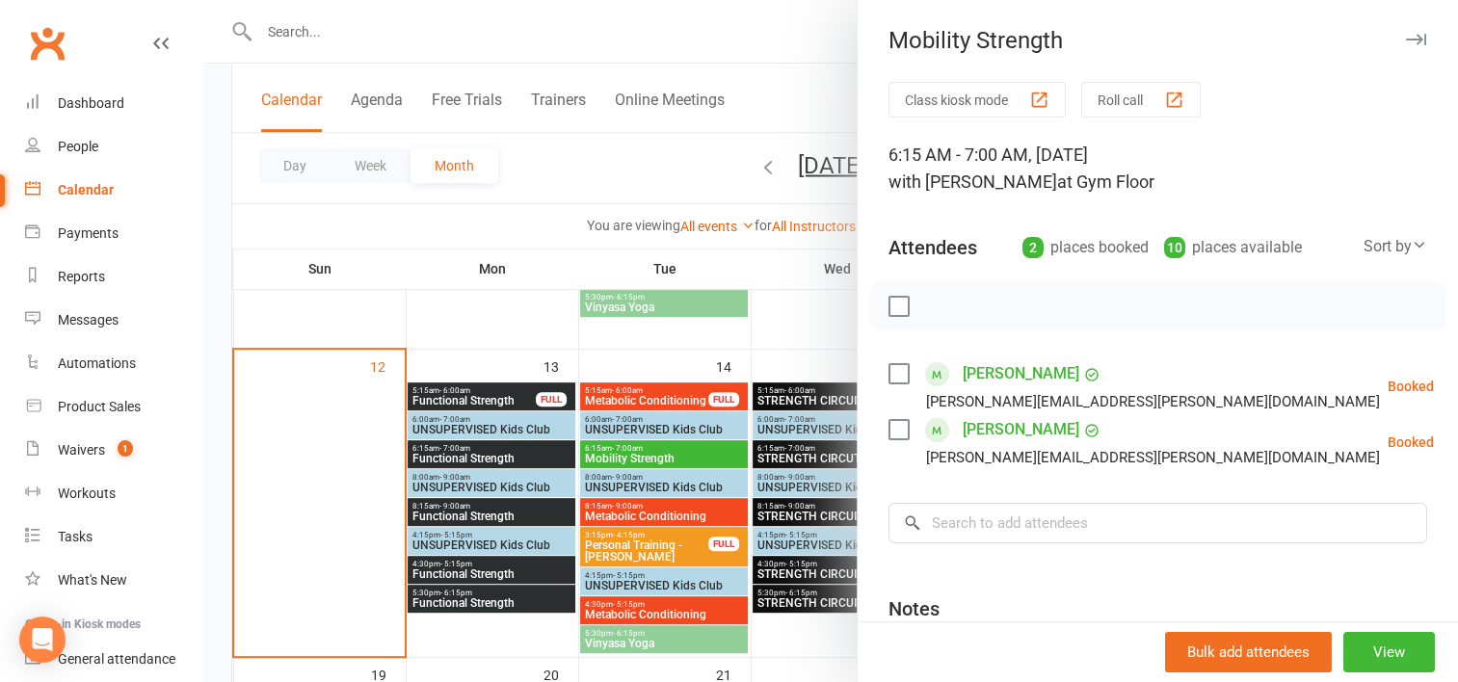
click at [654, 508] on div at bounding box center [830, 341] width 1253 height 682
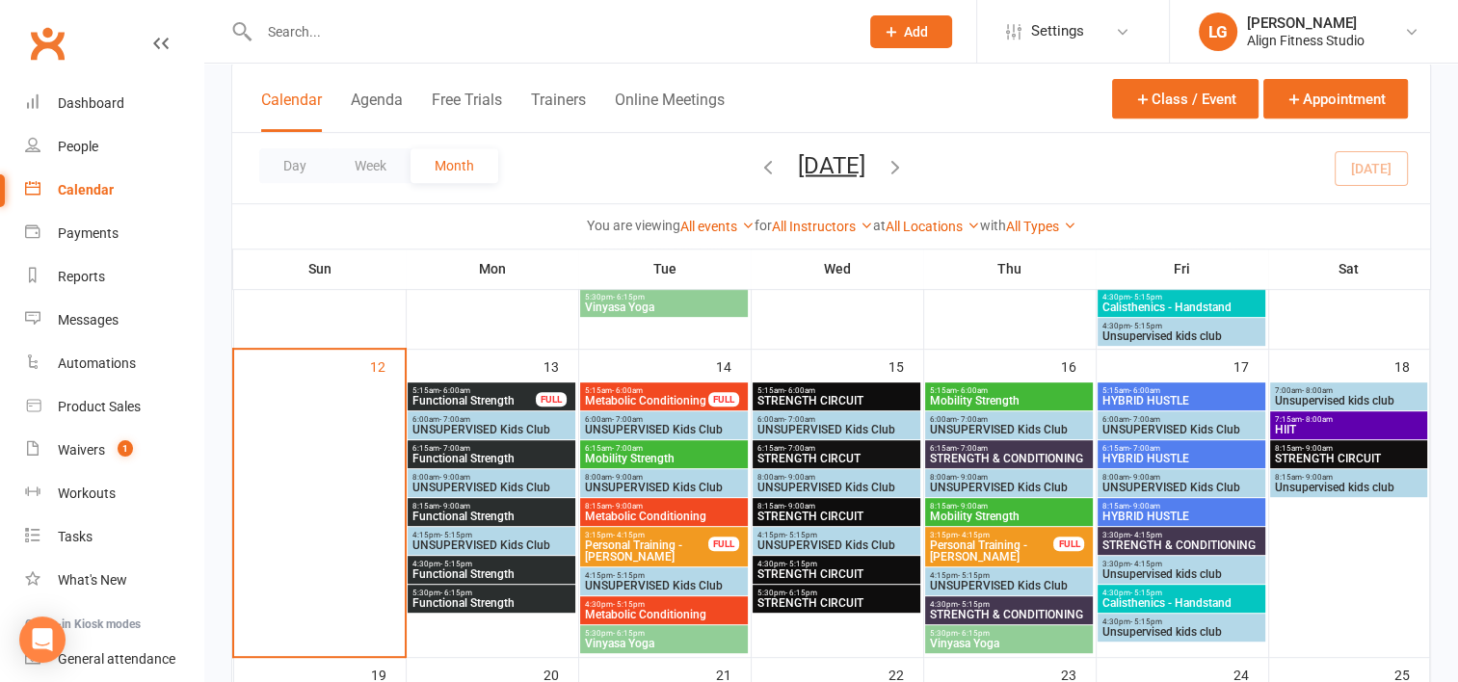
click at [654, 508] on span "8:15am - 9:00am" at bounding box center [664, 506] width 160 height 9
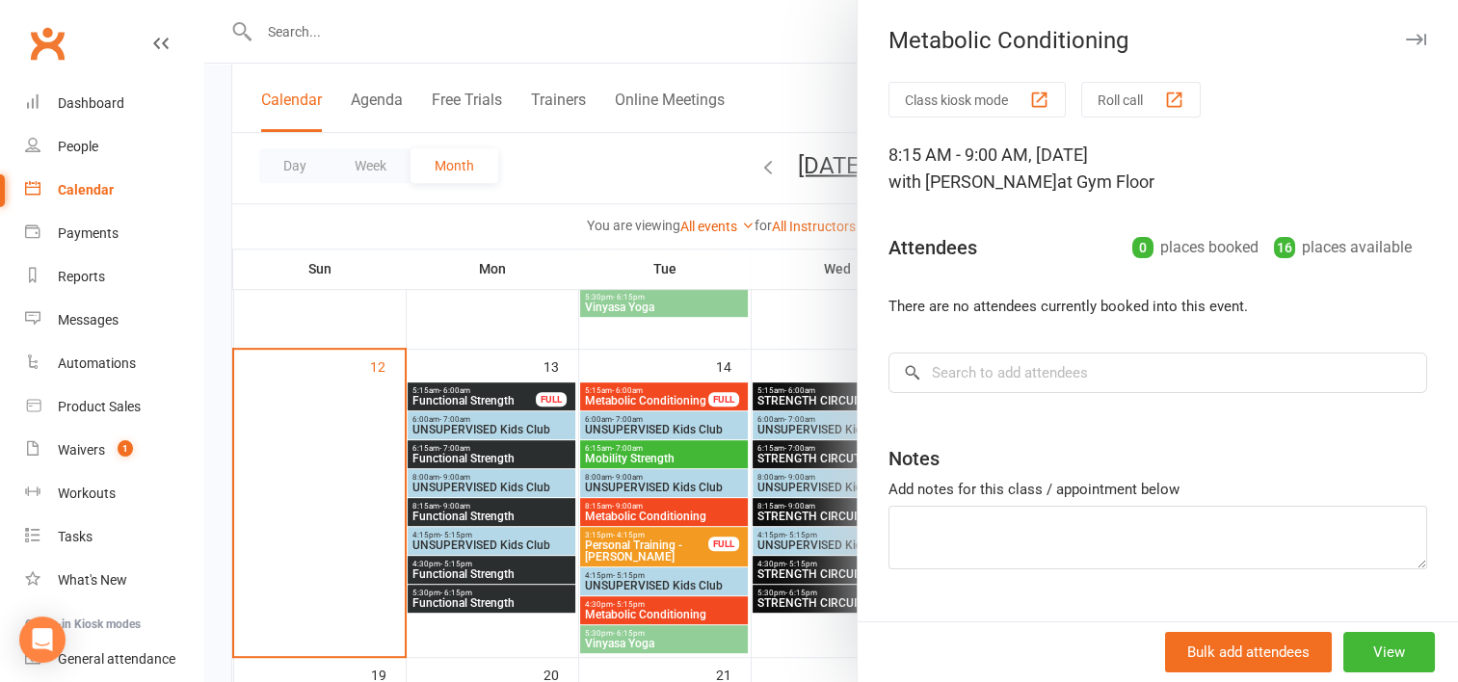
click at [647, 608] on div at bounding box center [830, 341] width 1253 height 682
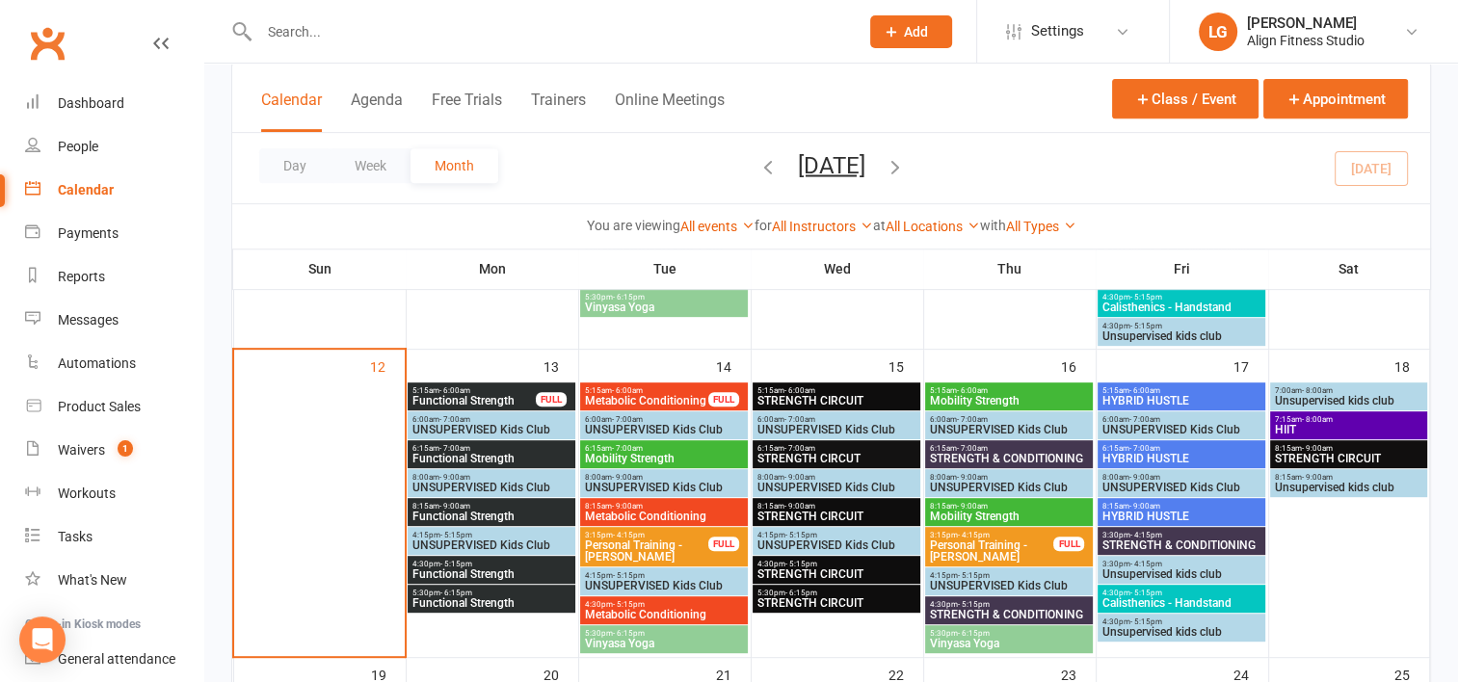
click at [647, 609] on span "Metabolic Conditioning" at bounding box center [664, 615] width 160 height 12
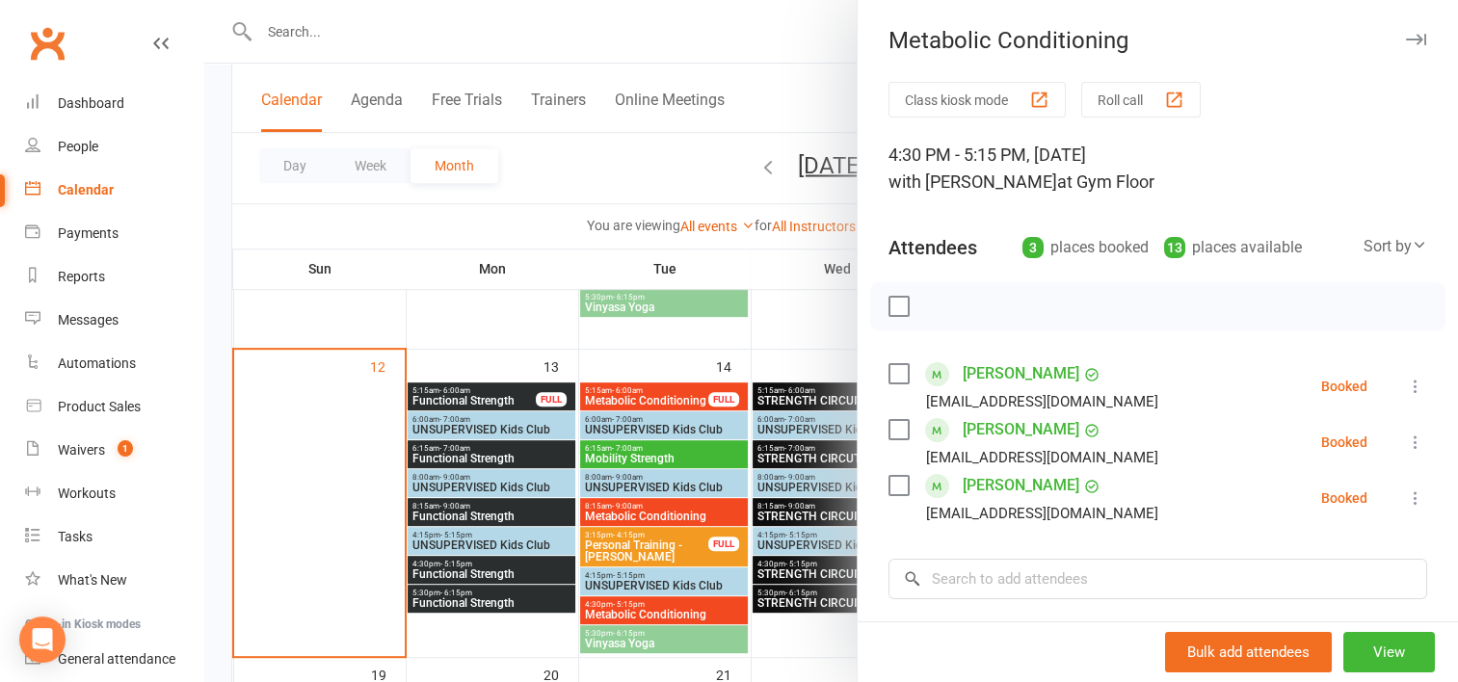
click at [647, 626] on div at bounding box center [830, 341] width 1253 height 682
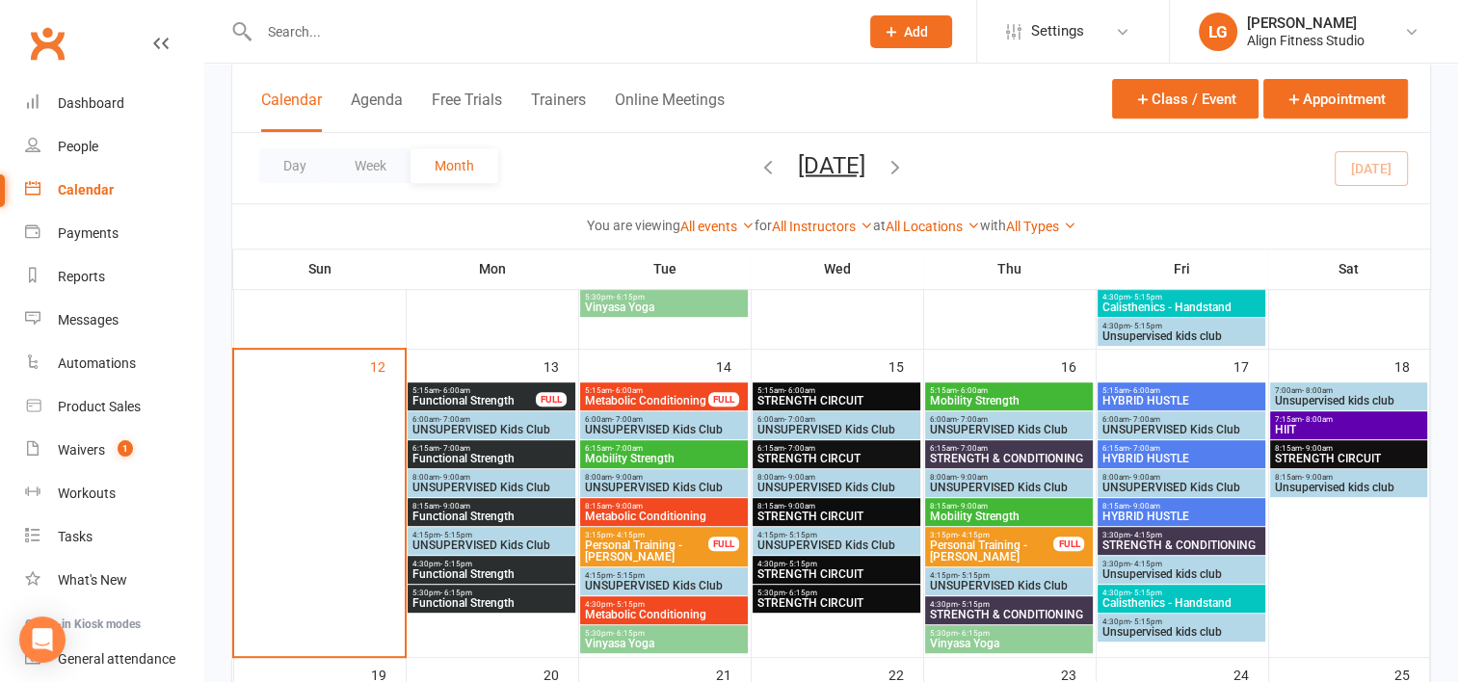
click at [647, 626] on div "5:30pm - 6:15pm Vinyasa Yoga" at bounding box center [664, 639] width 168 height 28
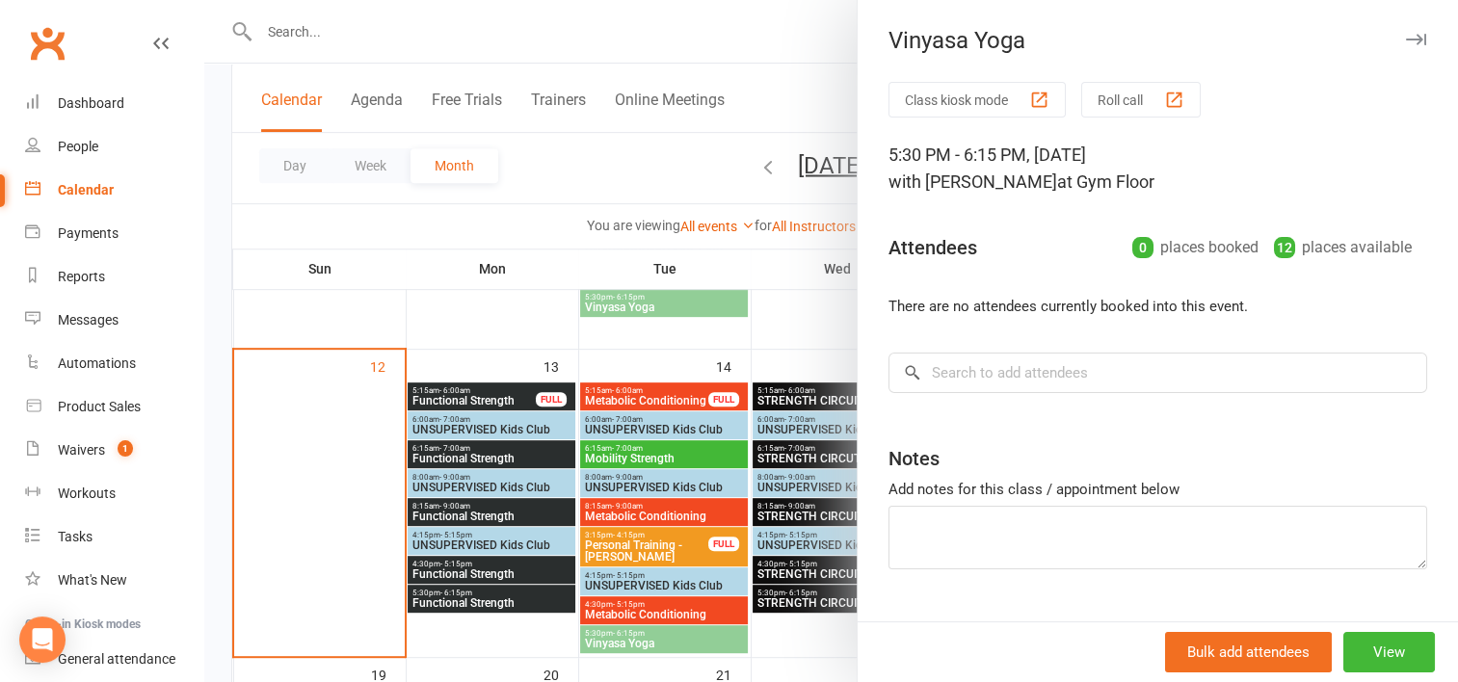
click at [783, 404] on div at bounding box center [830, 341] width 1253 height 682
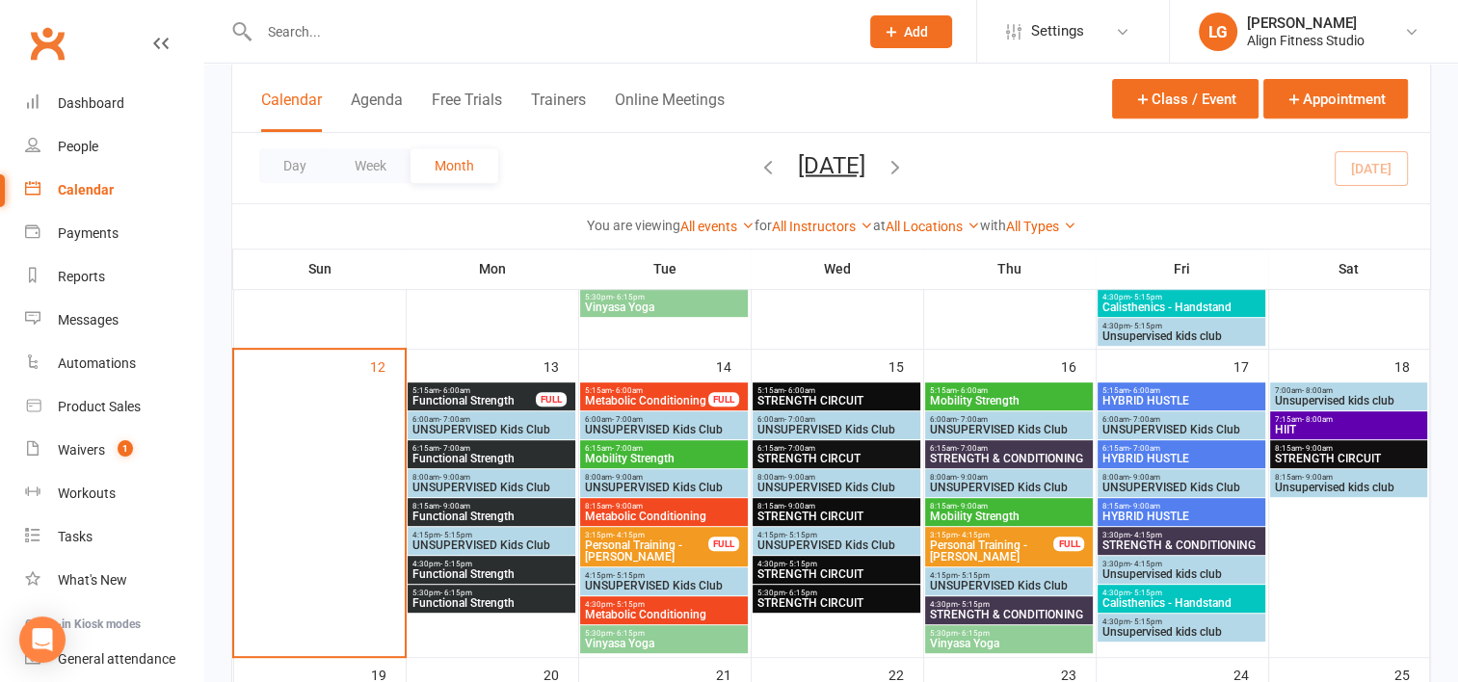
click at [783, 404] on span "STRENGTH CIRCUIT" at bounding box center [836, 401] width 160 height 12
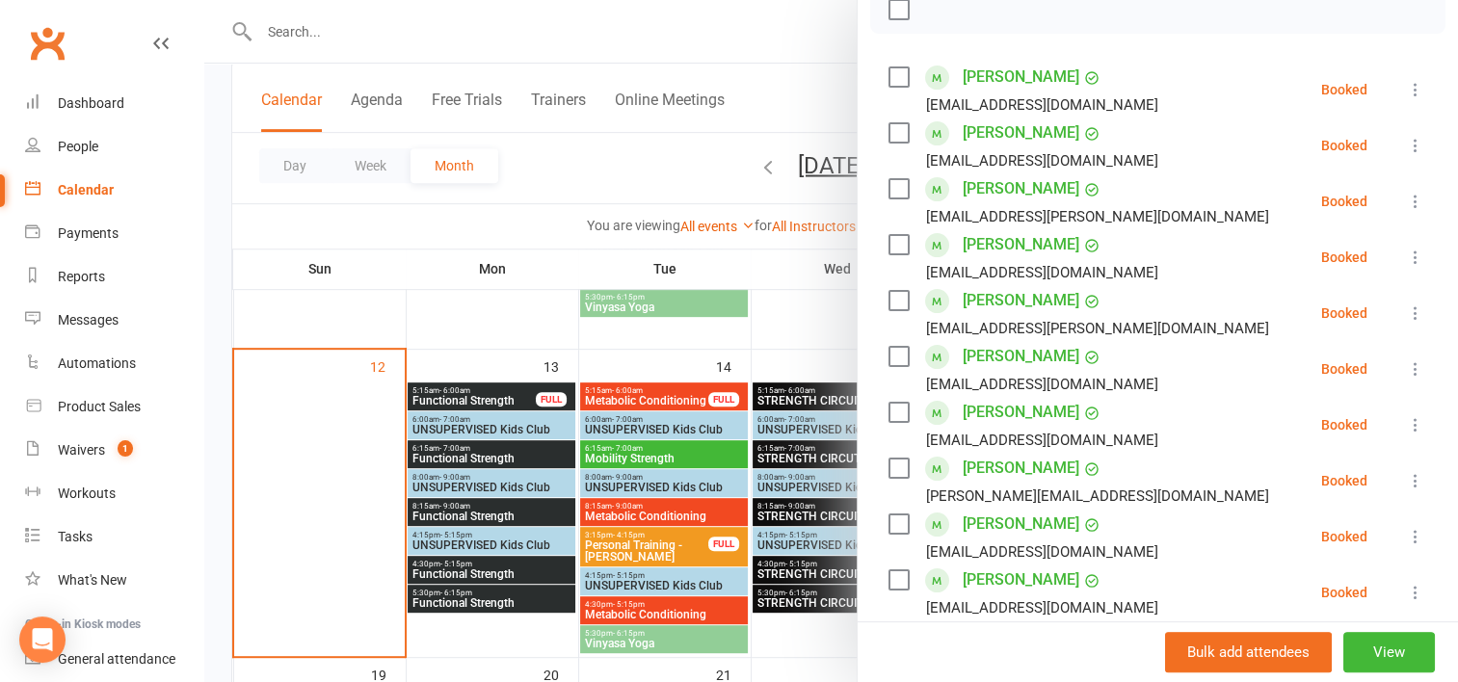
scroll to position [535, 0]
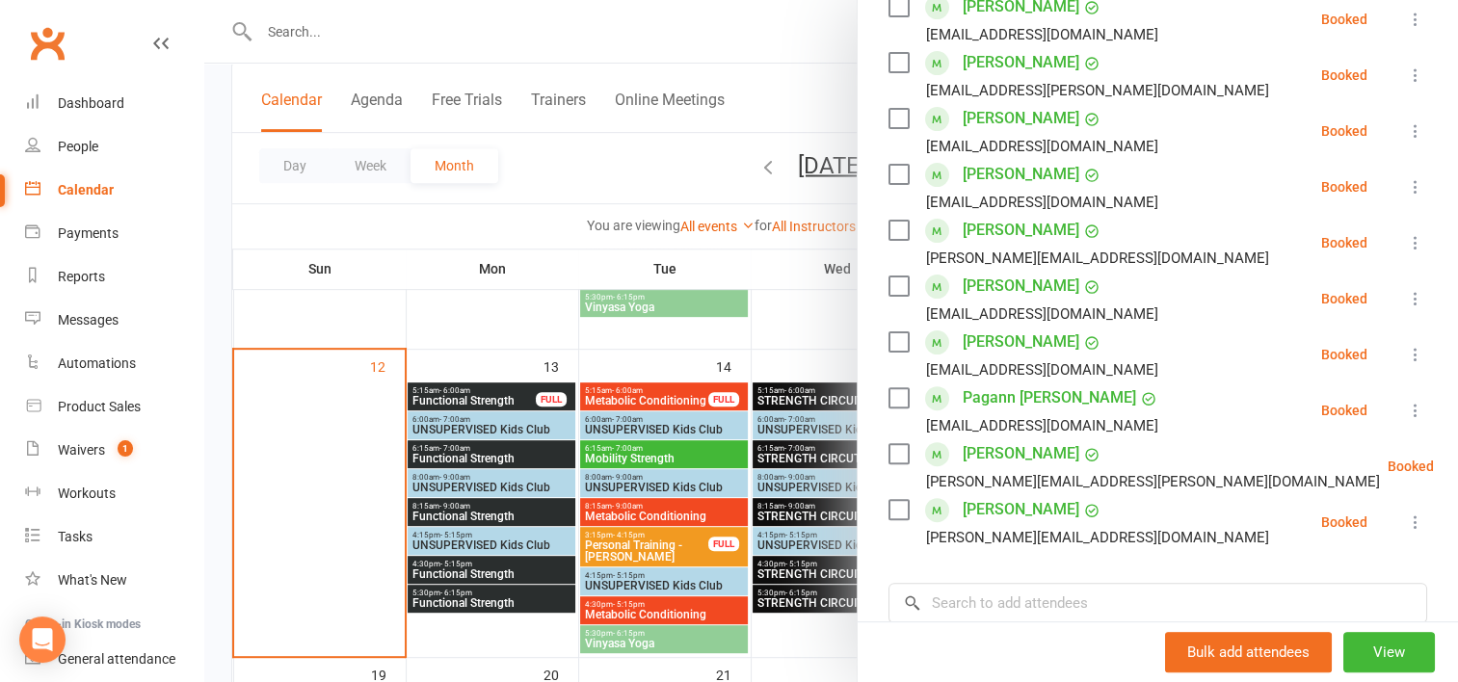
click at [782, 459] on div at bounding box center [830, 341] width 1253 height 682
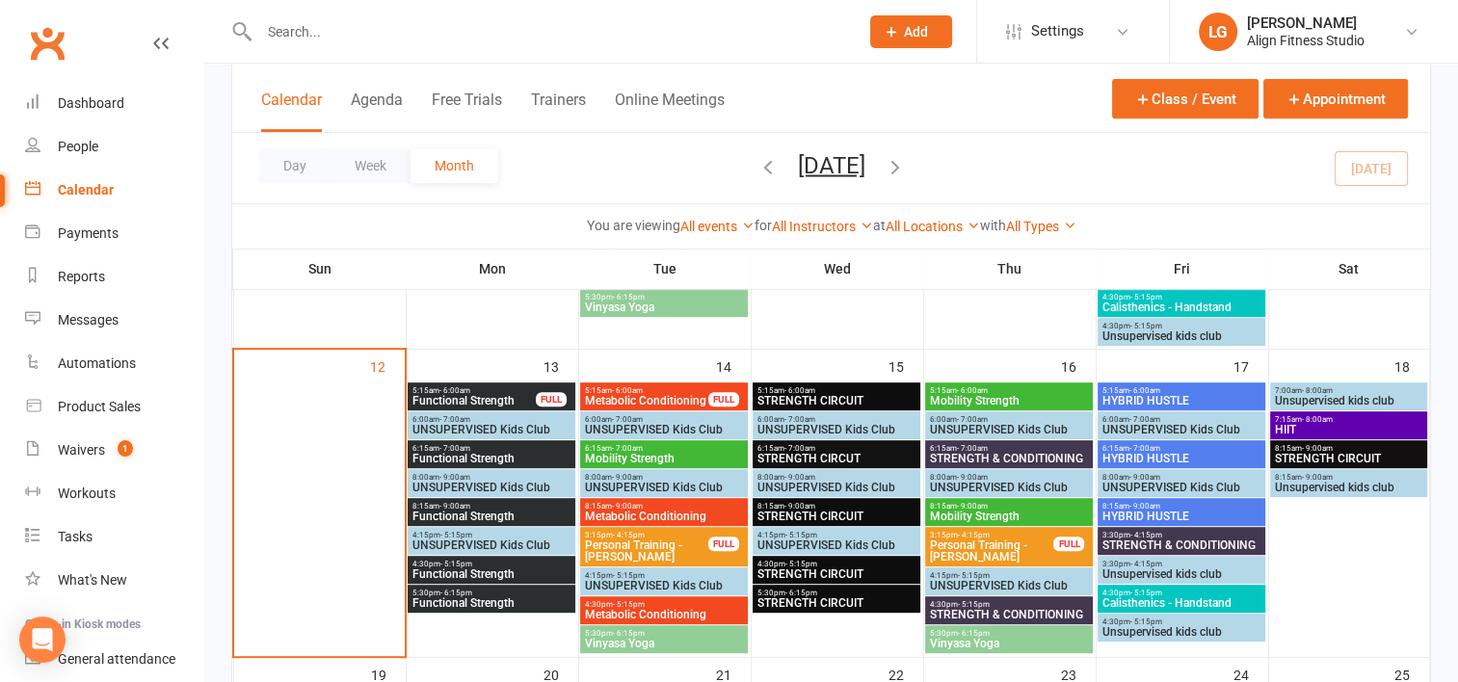
click at [782, 459] on span "STRENGTH CIRCUT" at bounding box center [836, 459] width 160 height 12
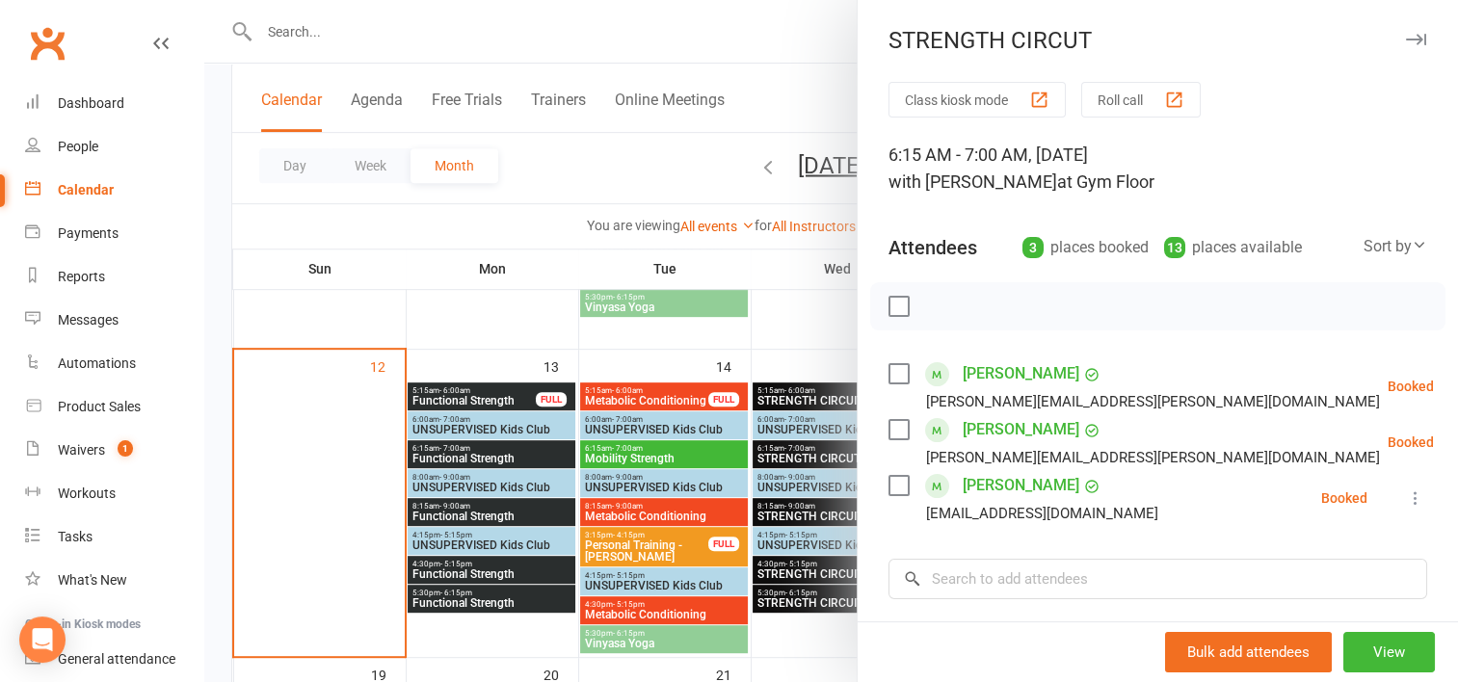
click at [775, 396] on div at bounding box center [830, 341] width 1253 height 682
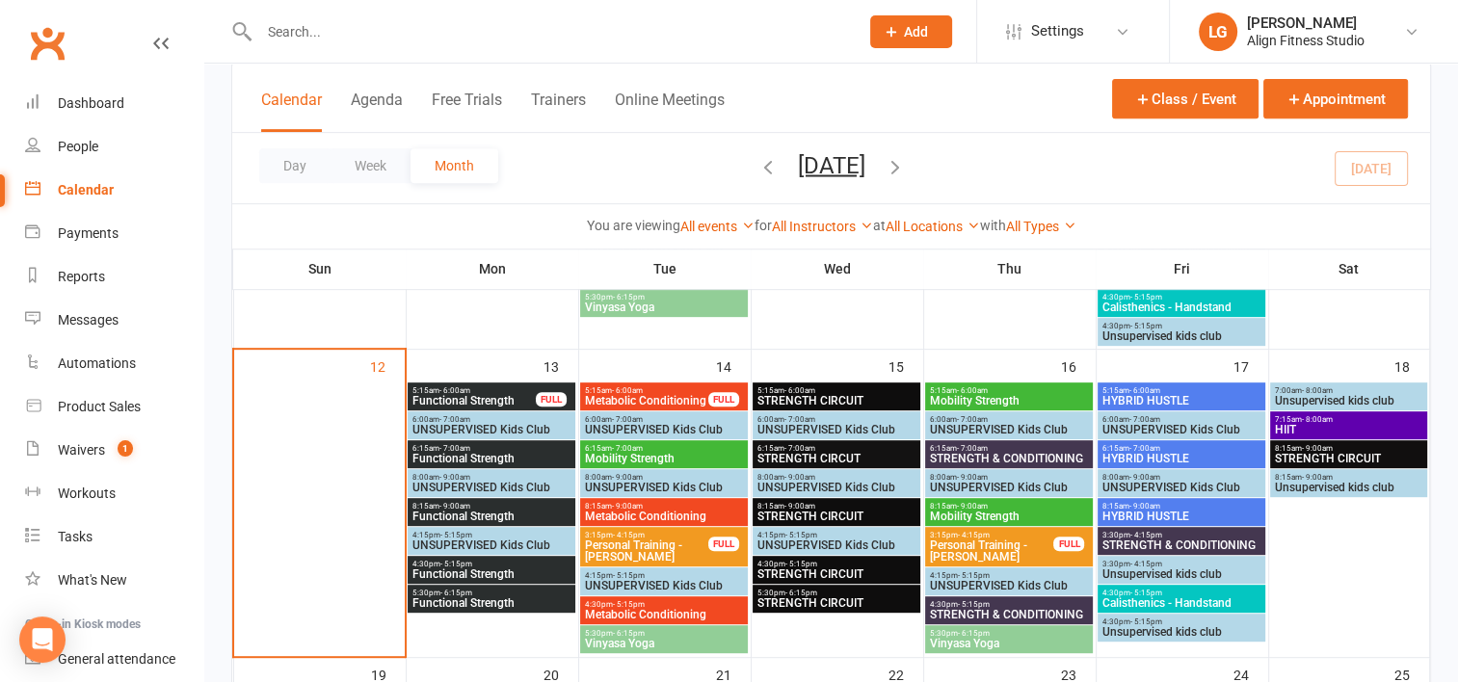
click at [775, 396] on span "STRENGTH CIRCUIT" at bounding box center [836, 401] width 160 height 12
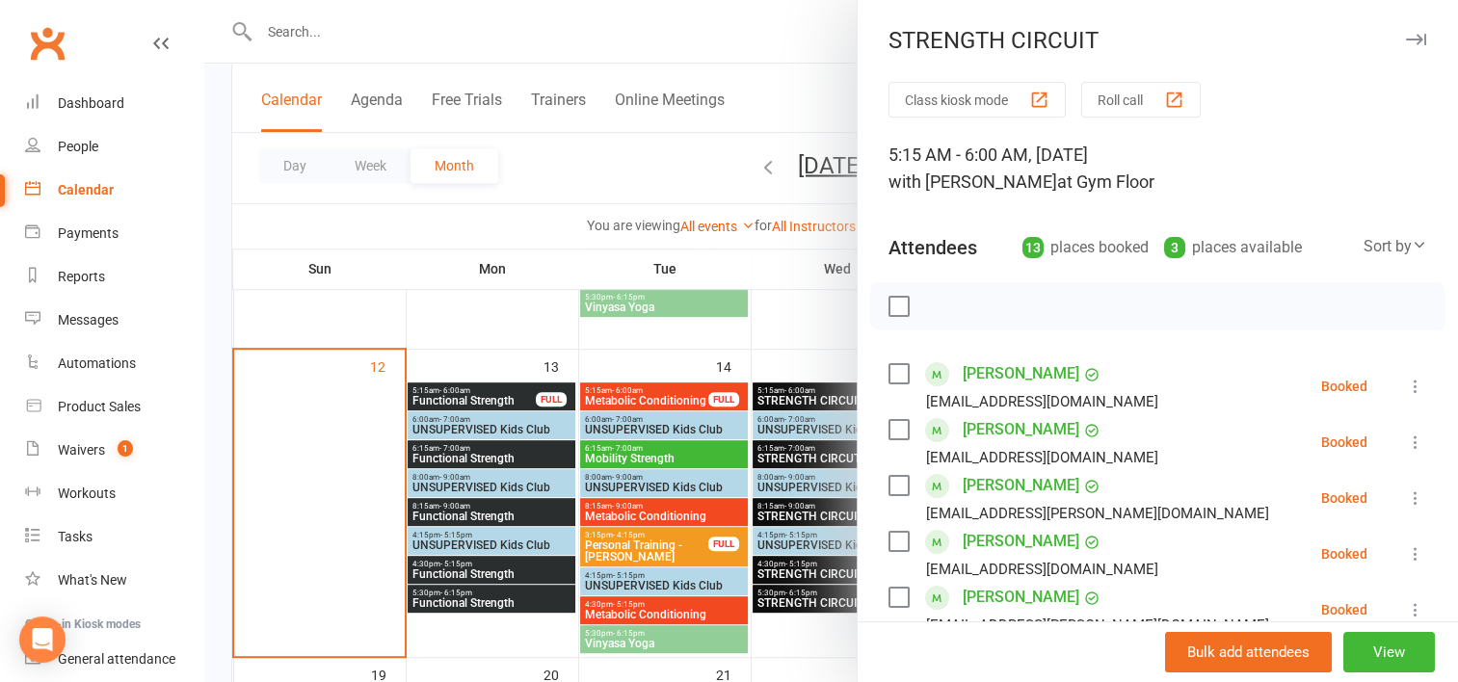
click at [784, 459] on div at bounding box center [830, 341] width 1253 height 682
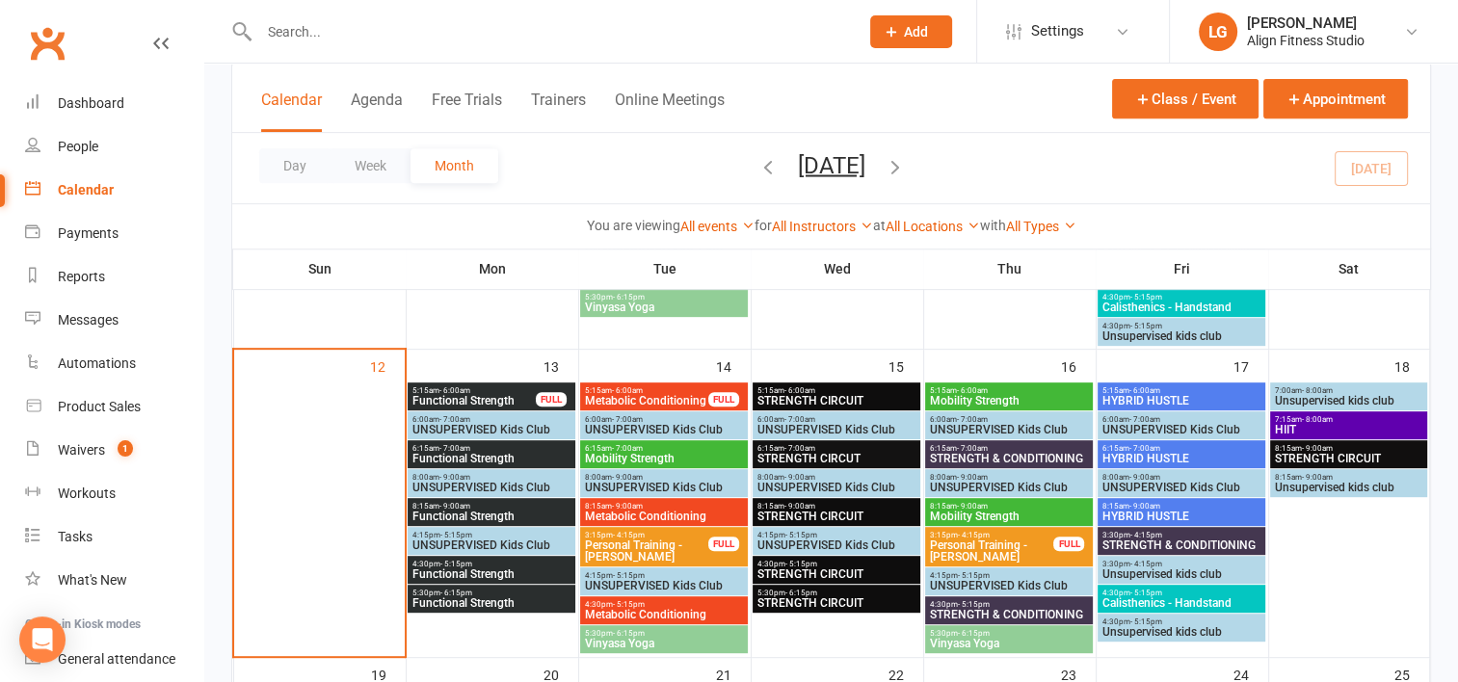
click at [784, 459] on span "STRENGTH CIRCUT" at bounding box center [836, 459] width 160 height 12
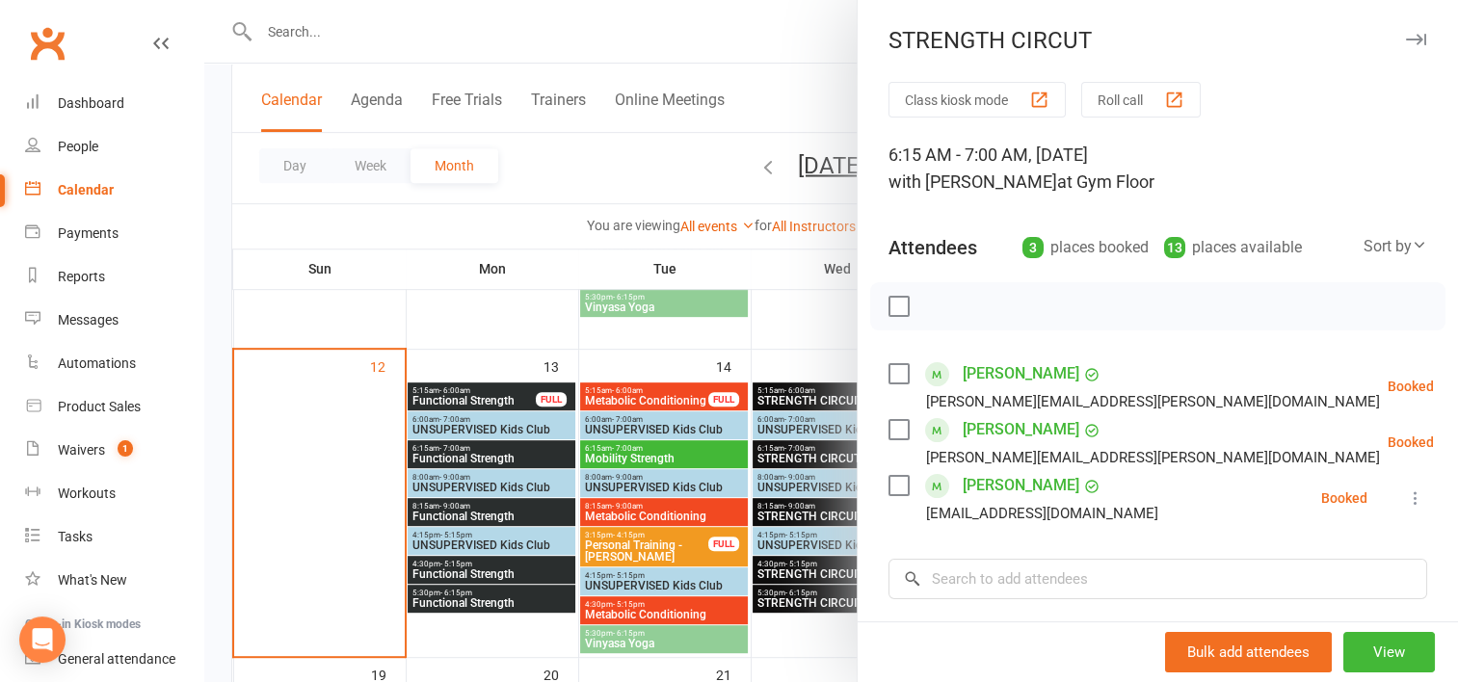
click at [785, 506] on div at bounding box center [830, 341] width 1253 height 682
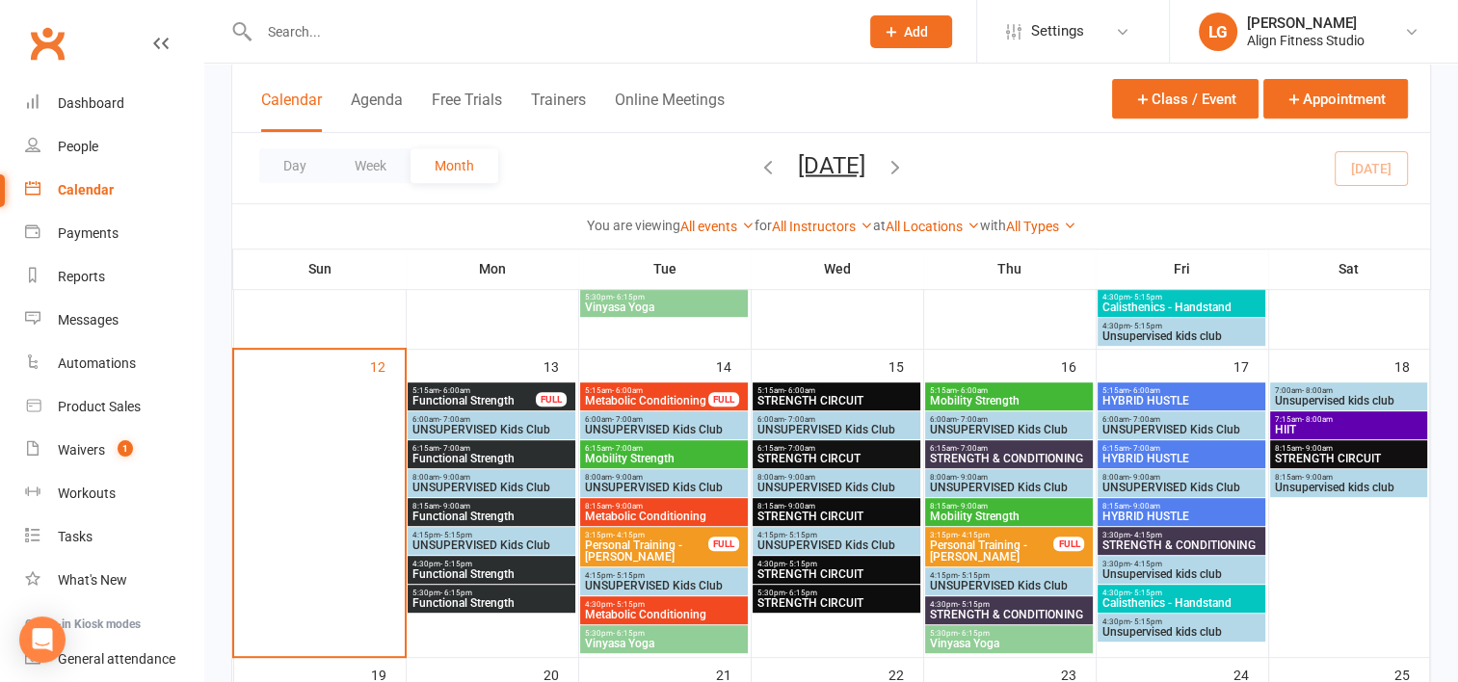
click at [785, 506] on span "- 9:00am" at bounding box center [799, 506] width 31 height 9
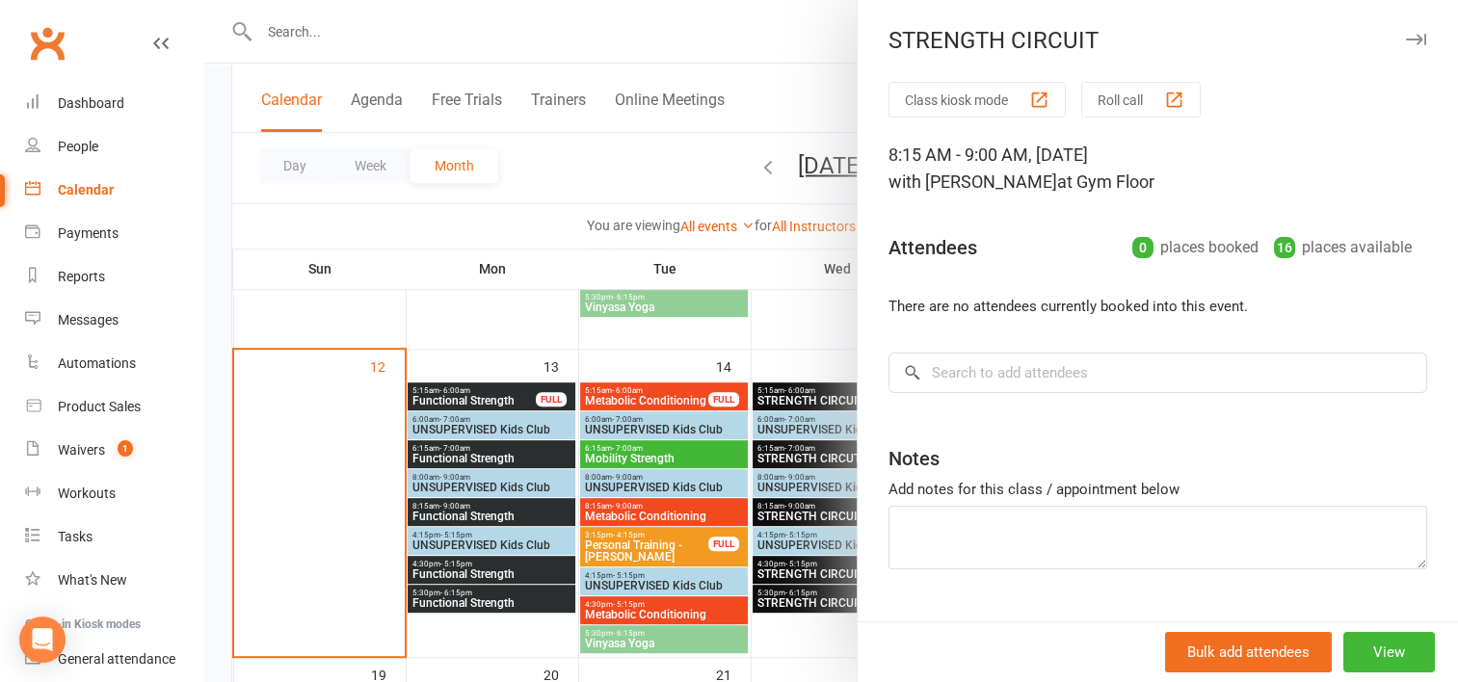
click at [793, 559] on div at bounding box center [830, 341] width 1253 height 682
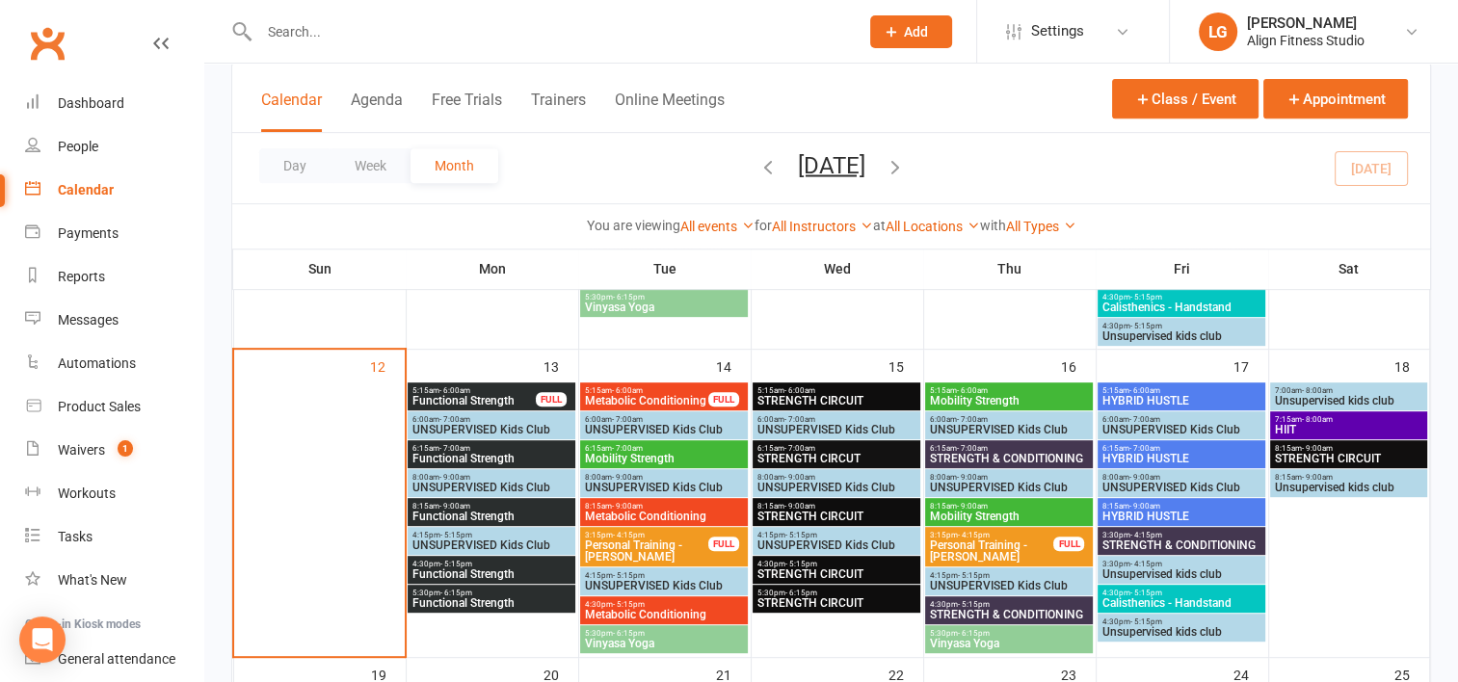
click at [793, 560] on span "- 5:15pm" at bounding box center [801, 564] width 32 height 9
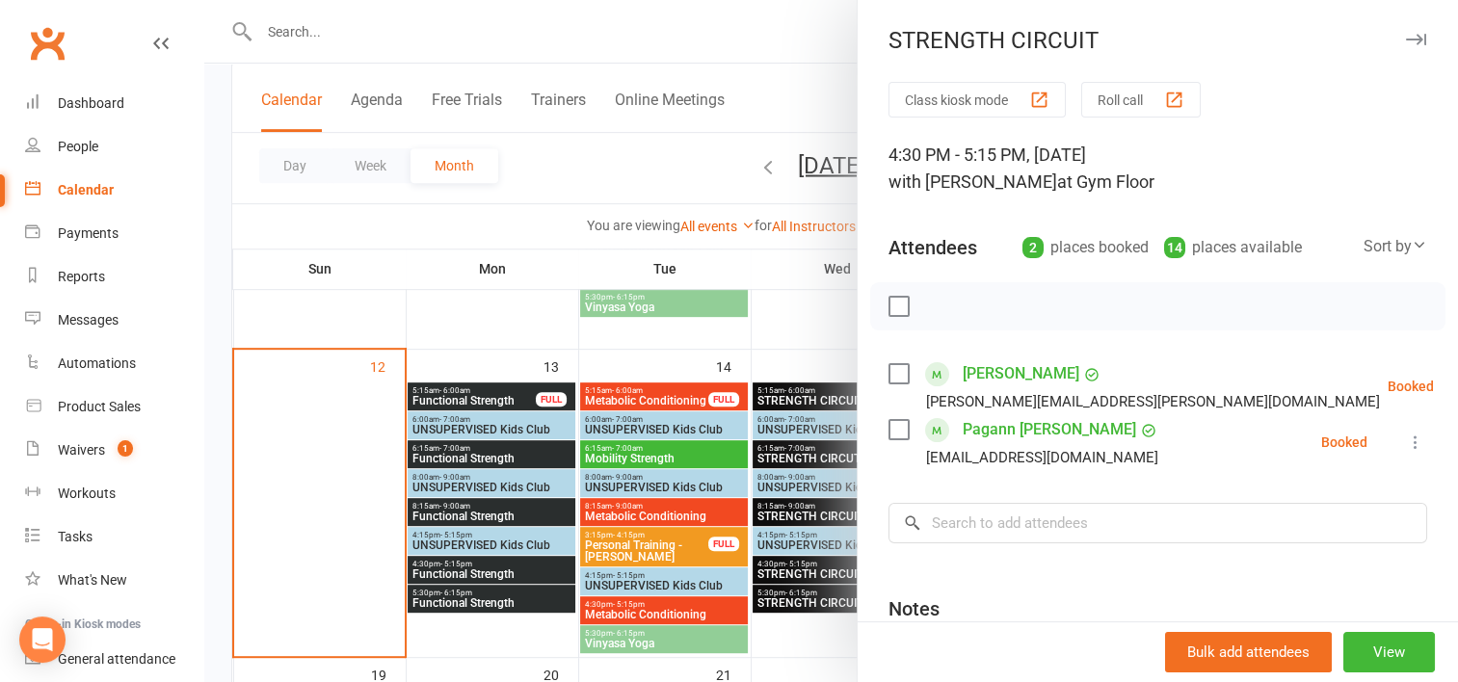
click at [793, 593] on div at bounding box center [830, 341] width 1253 height 682
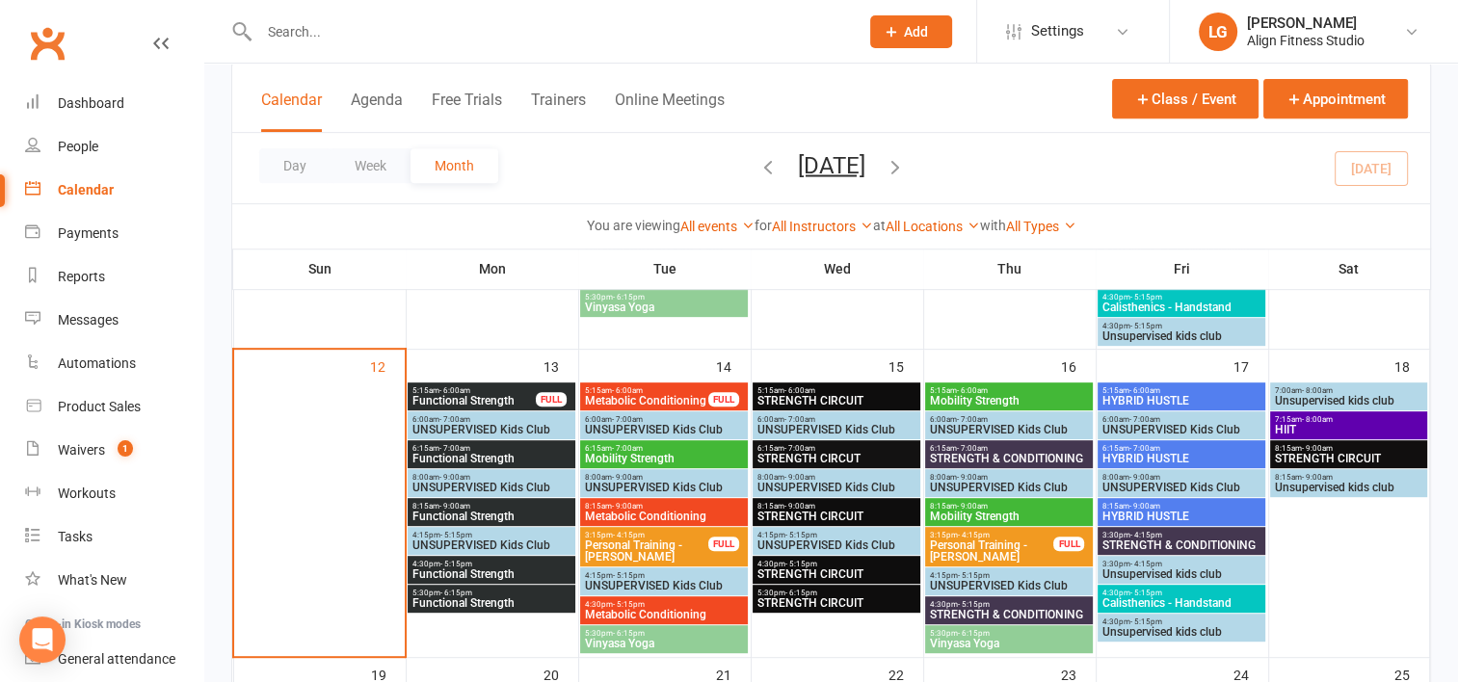
click at [793, 593] on span "- 6:15pm" at bounding box center [801, 593] width 32 height 9
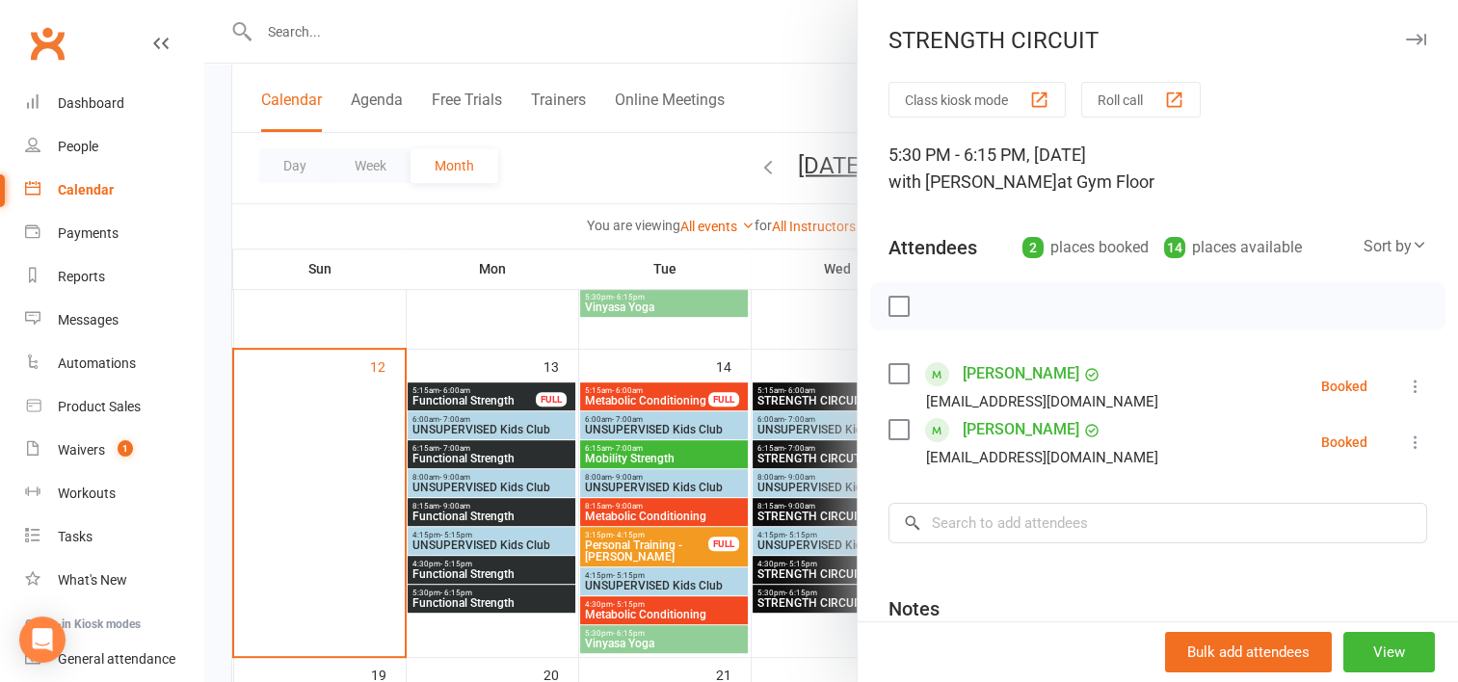
click at [799, 355] on div at bounding box center [830, 341] width 1253 height 682
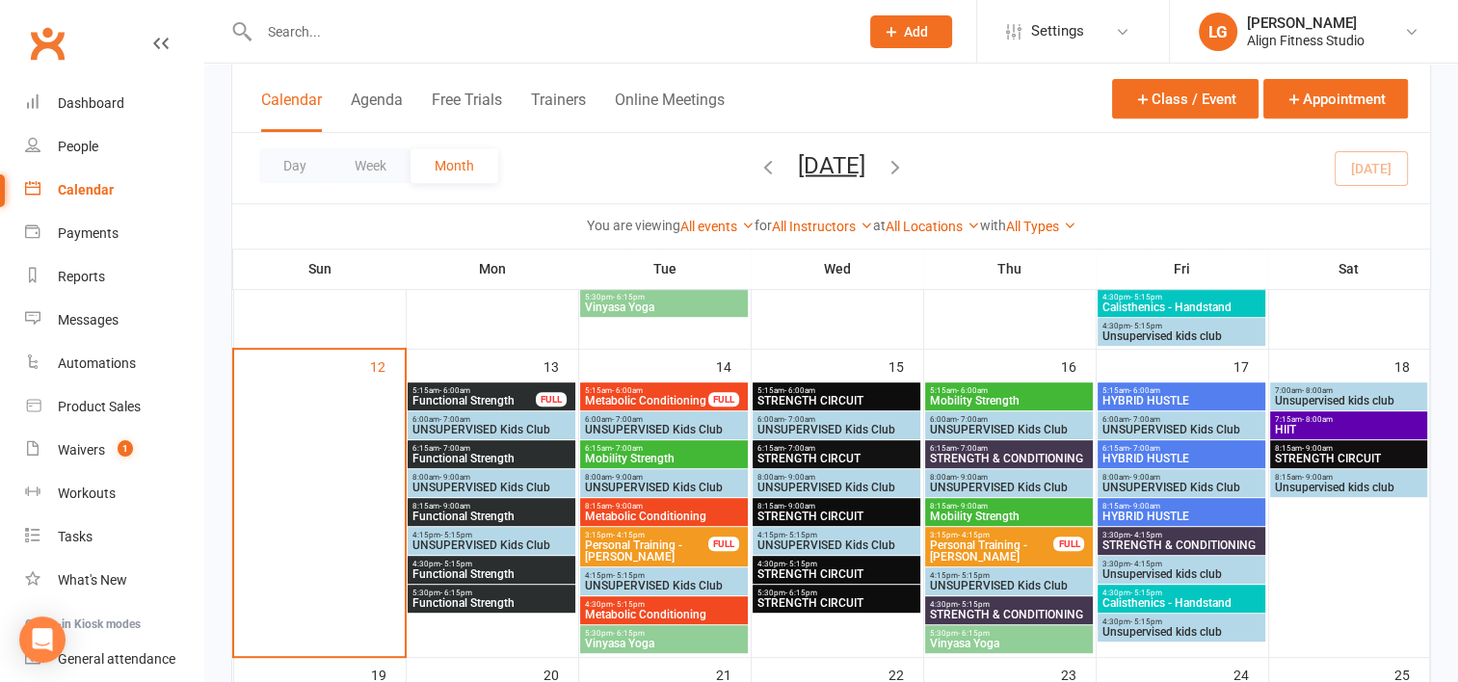
click at [971, 386] on span "- 6:00am" at bounding box center [972, 390] width 31 height 9
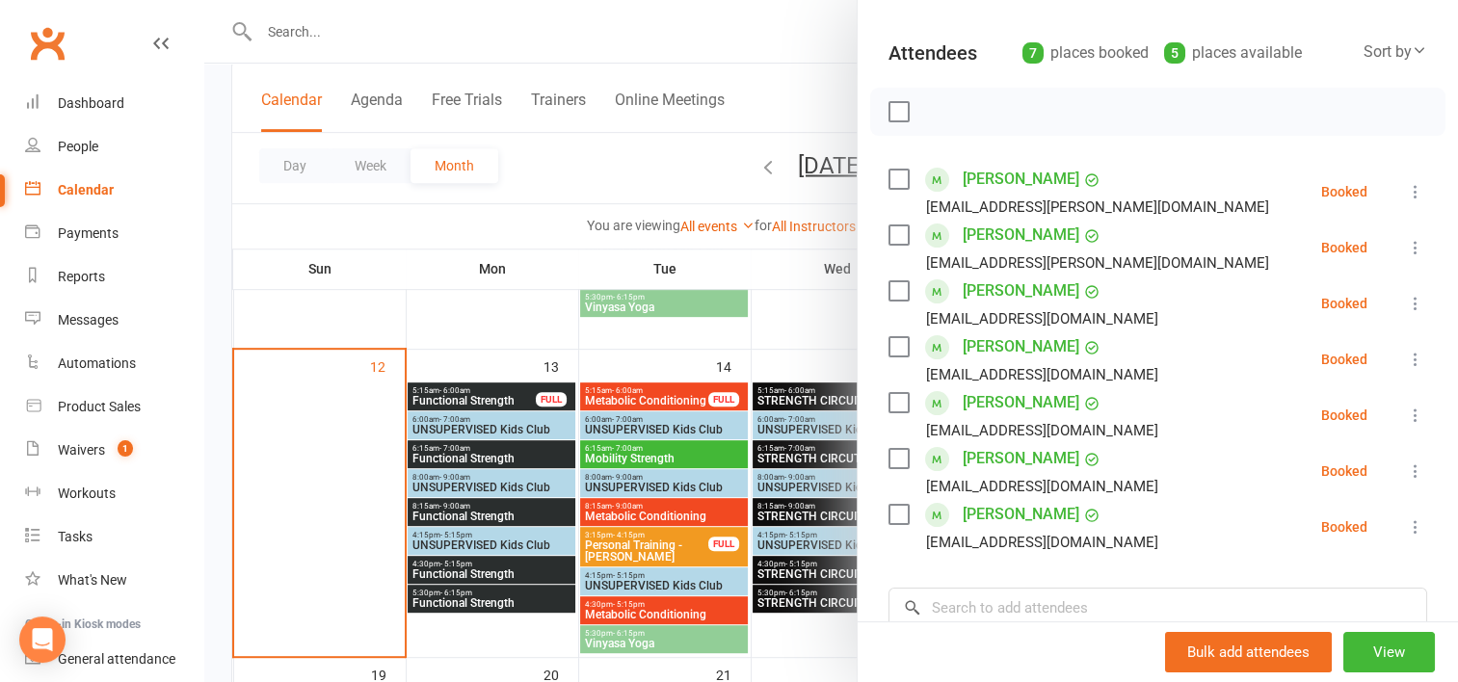
scroll to position [198, 0]
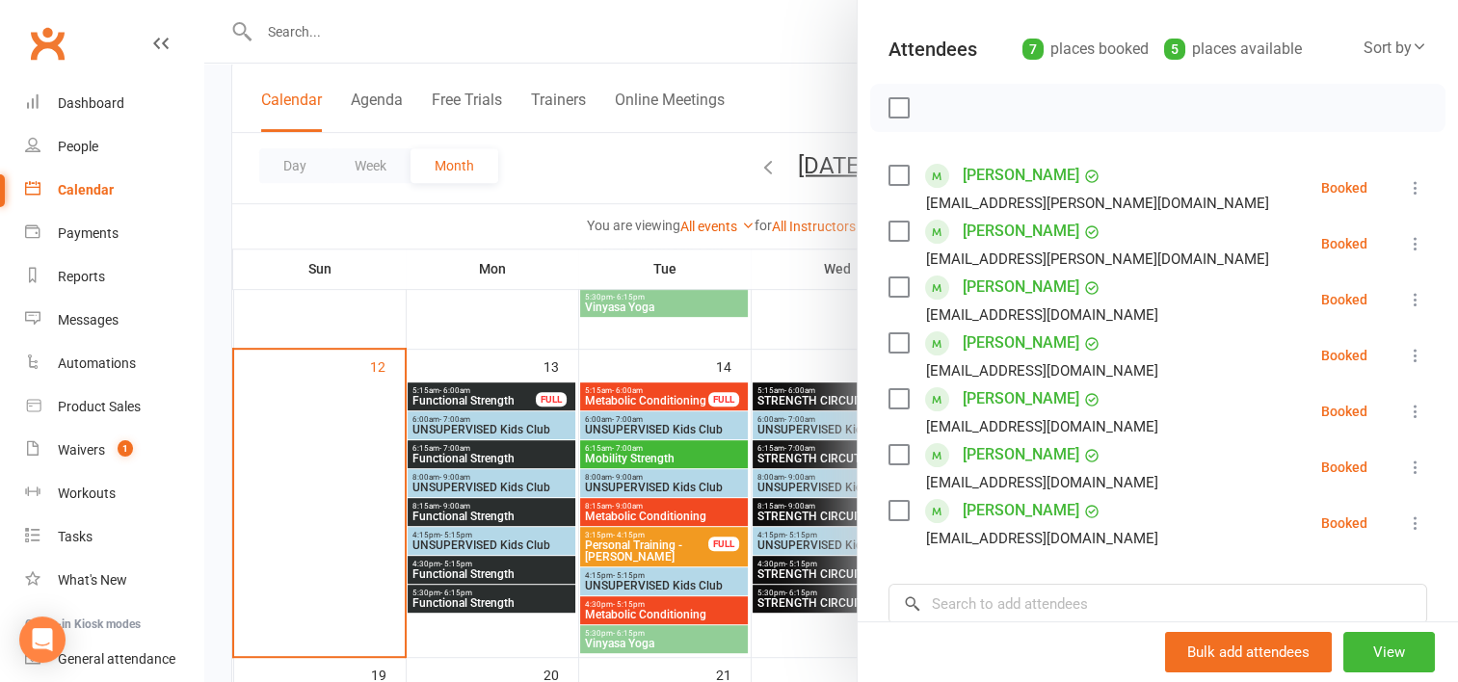
click at [790, 356] on div at bounding box center [830, 341] width 1253 height 682
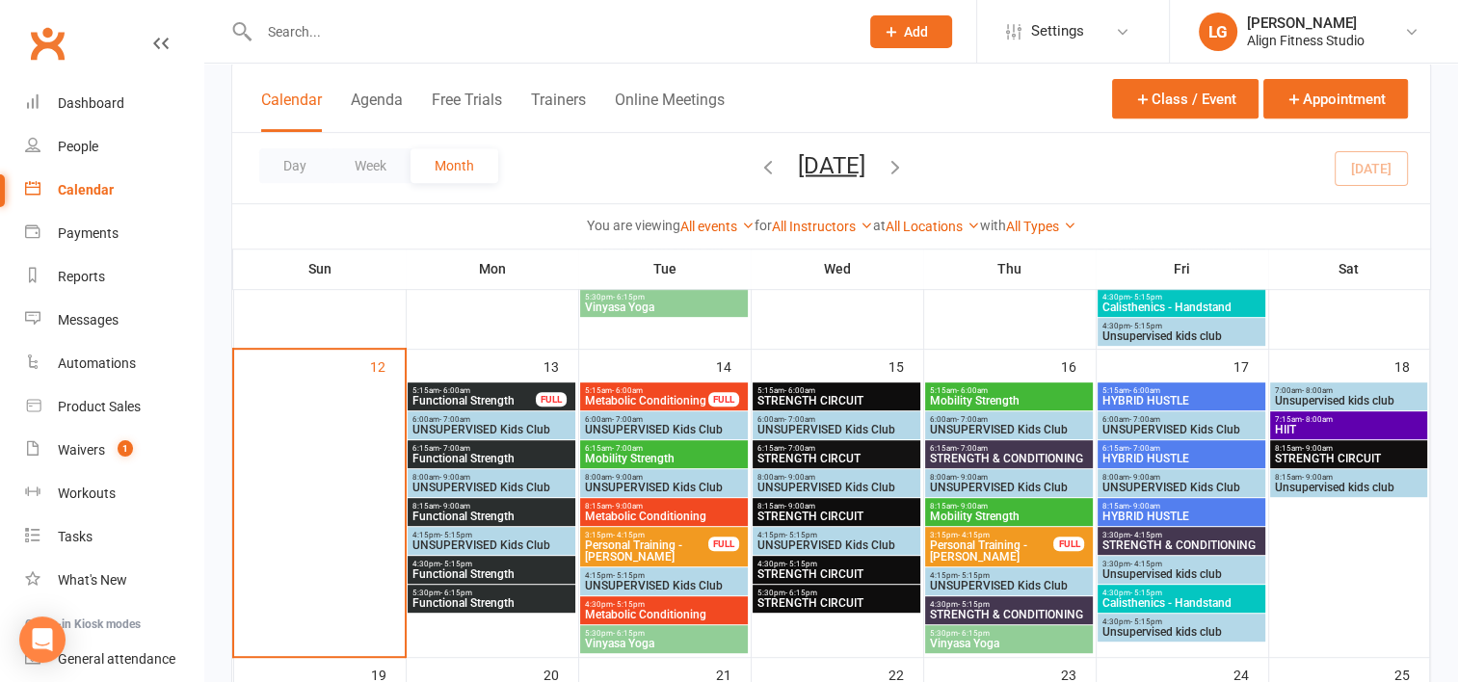
click at [1004, 455] on span "STRENGTH & CONDITIONING" at bounding box center [1009, 459] width 160 height 12
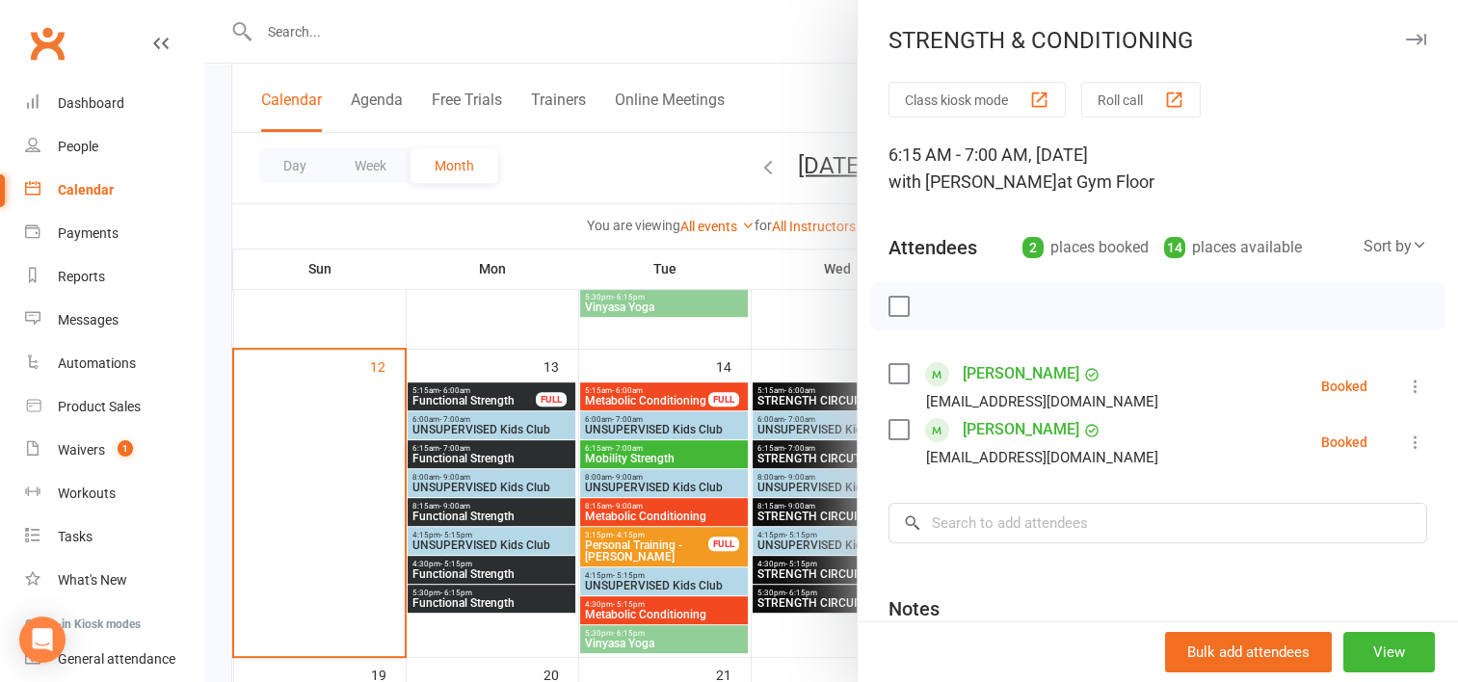
click at [797, 347] on div at bounding box center [830, 341] width 1253 height 682
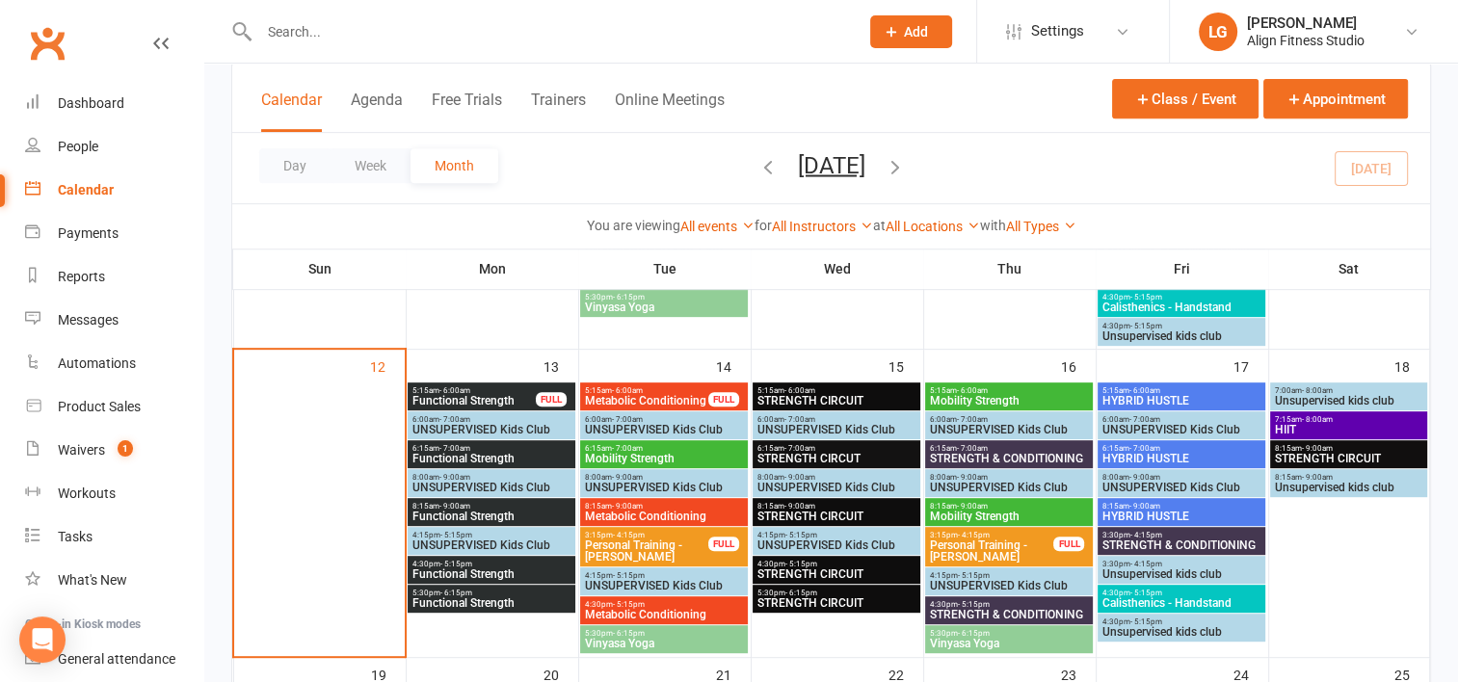
click at [1010, 502] on span "8:15am - 9:00am" at bounding box center [1009, 506] width 160 height 9
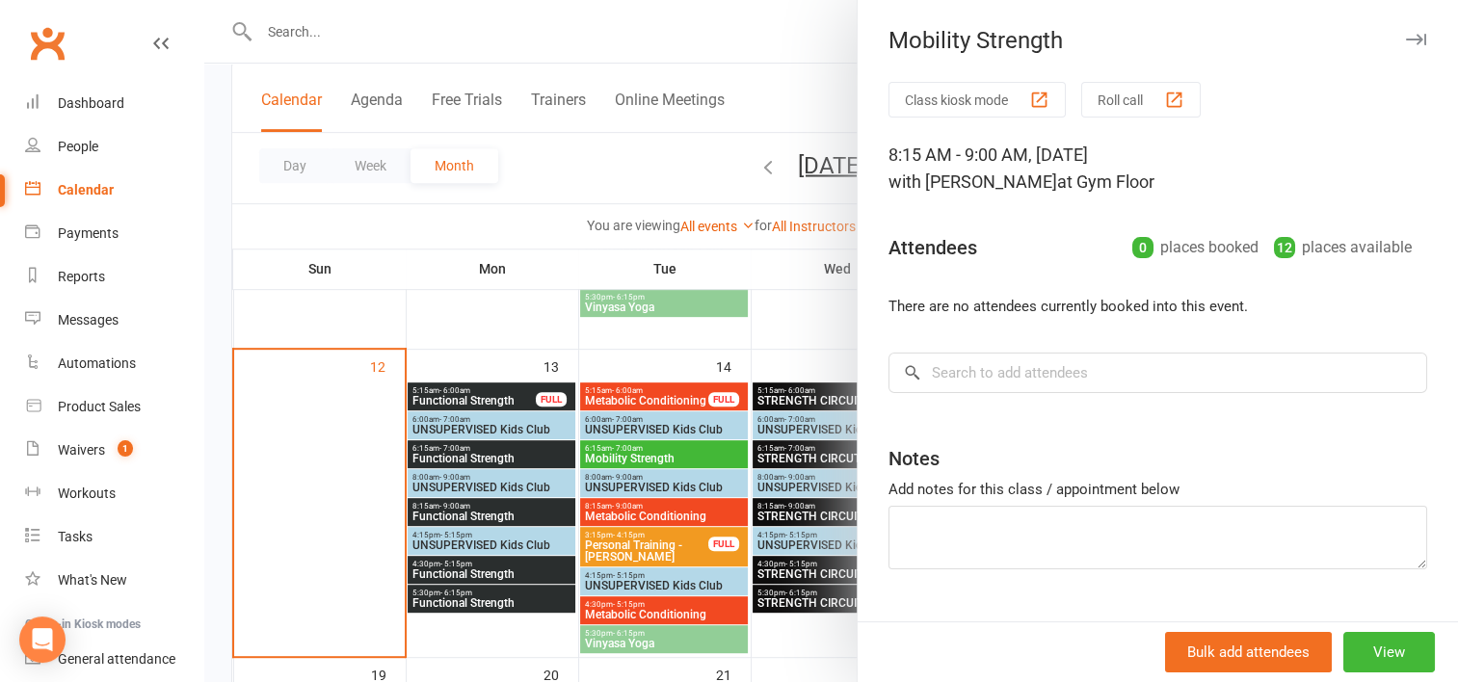
click at [721, 331] on div at bounding box center [830, 341] width 1253 height 682
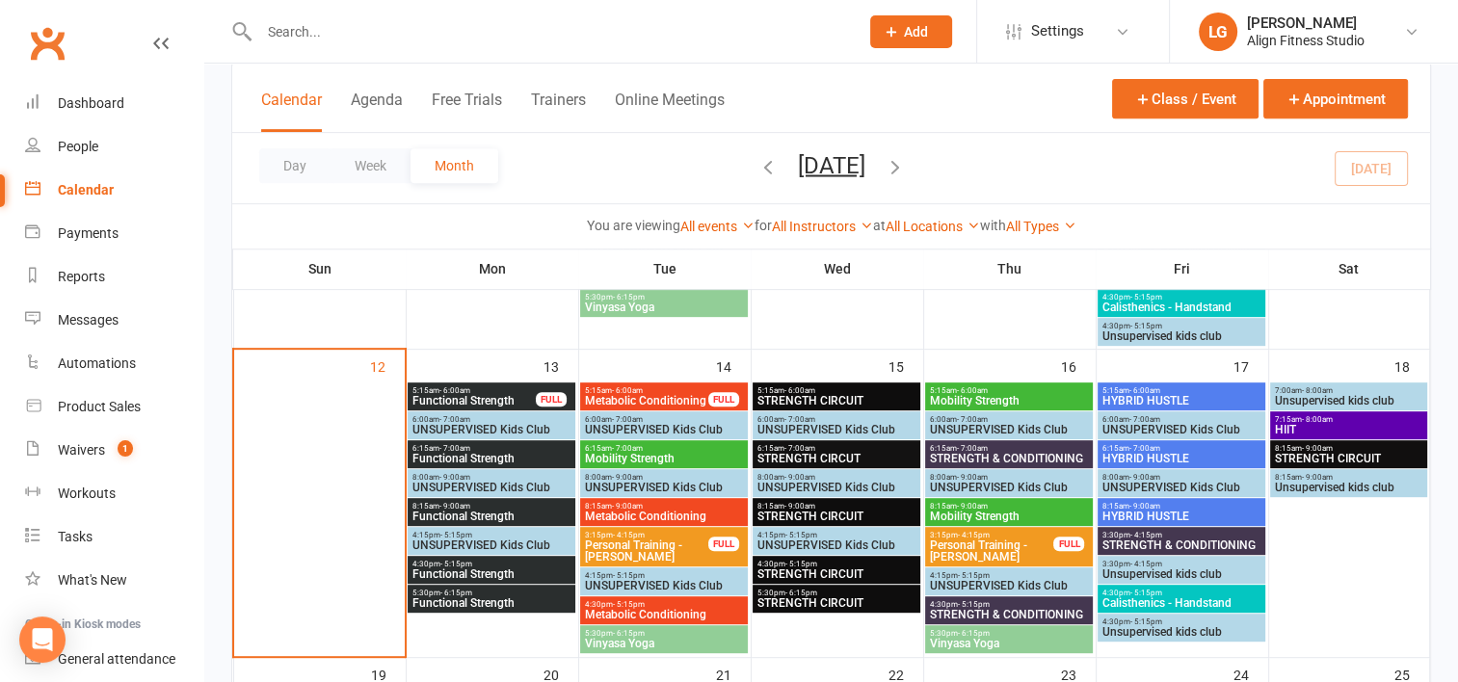
click at [975, 613] on span "STRENGTH & CONDITIONING" at bounding box center [1009, 615] width 160 height 12
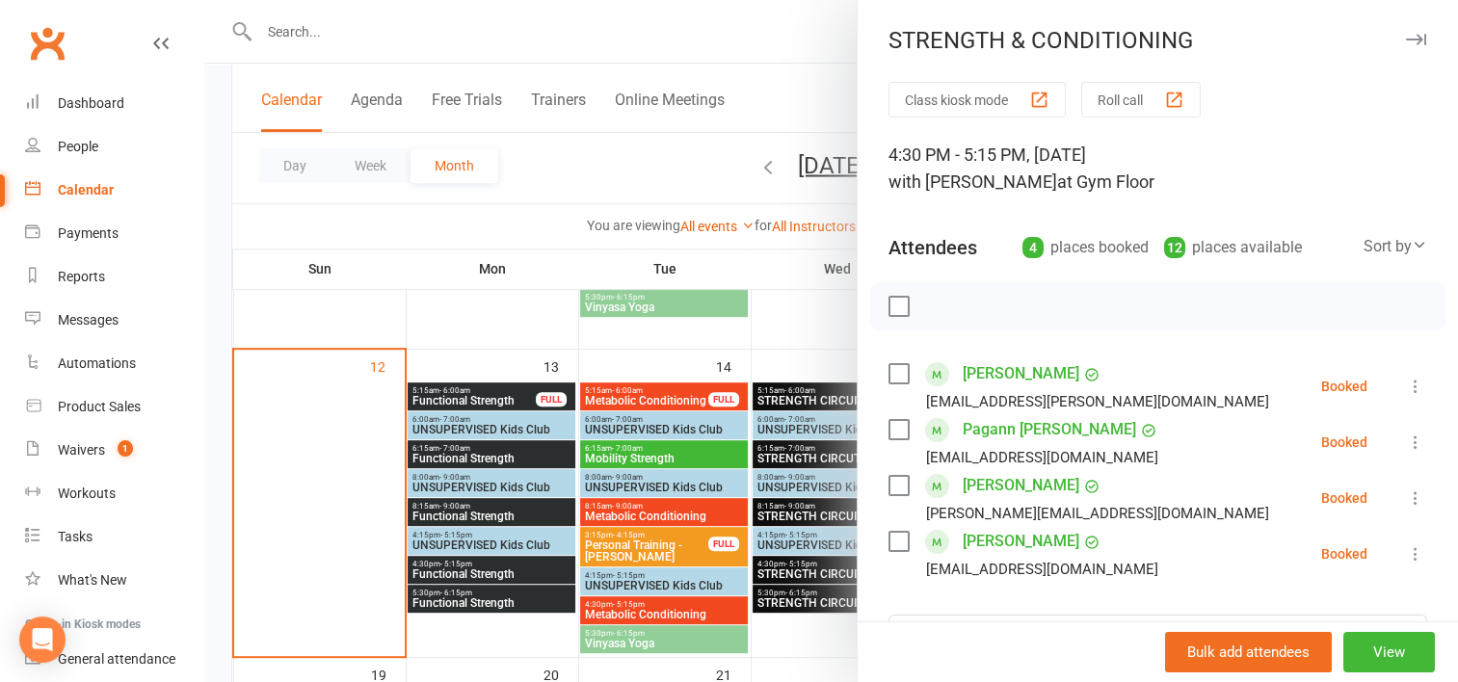
click at [806, 627] on div at bounding box center [830, 341] width 1253 height 682
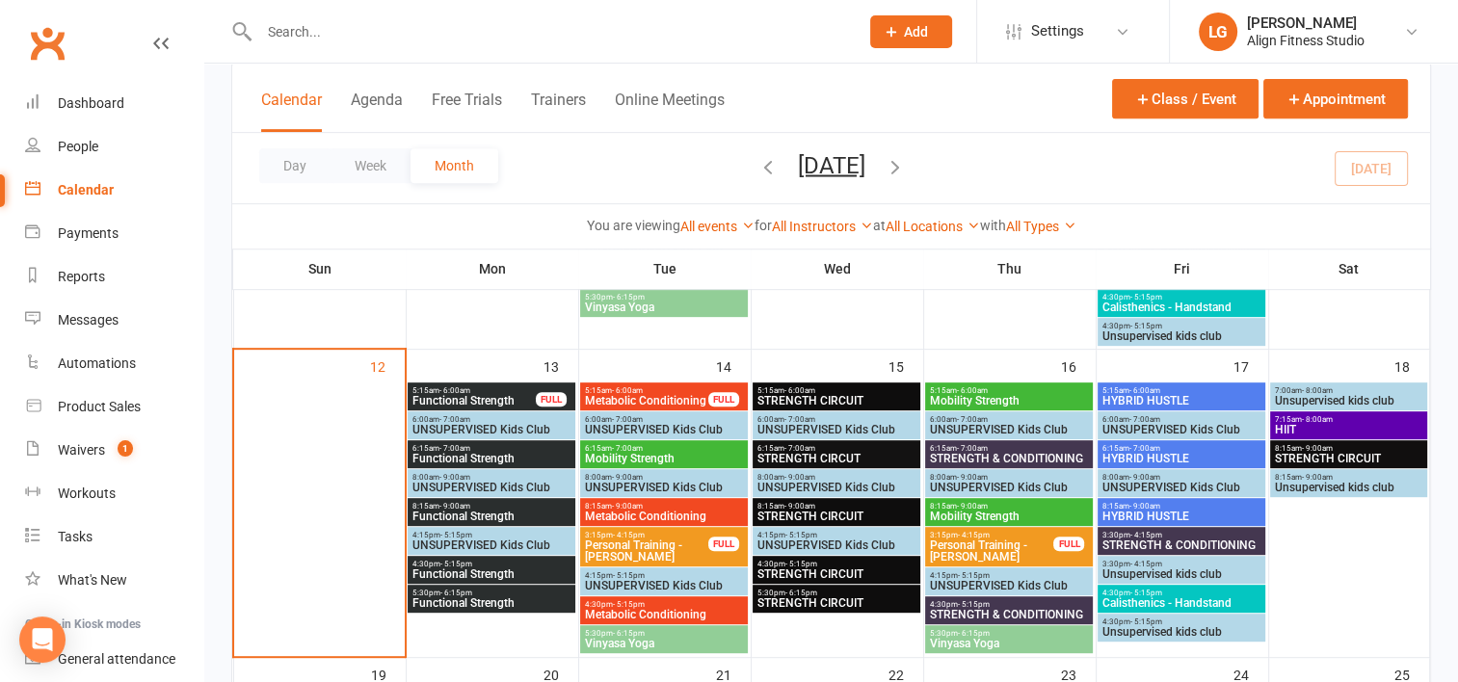
click at [979, 647] on span "Vinyasa Yoga" at bounding box center [1009, 644] width 160 height 12
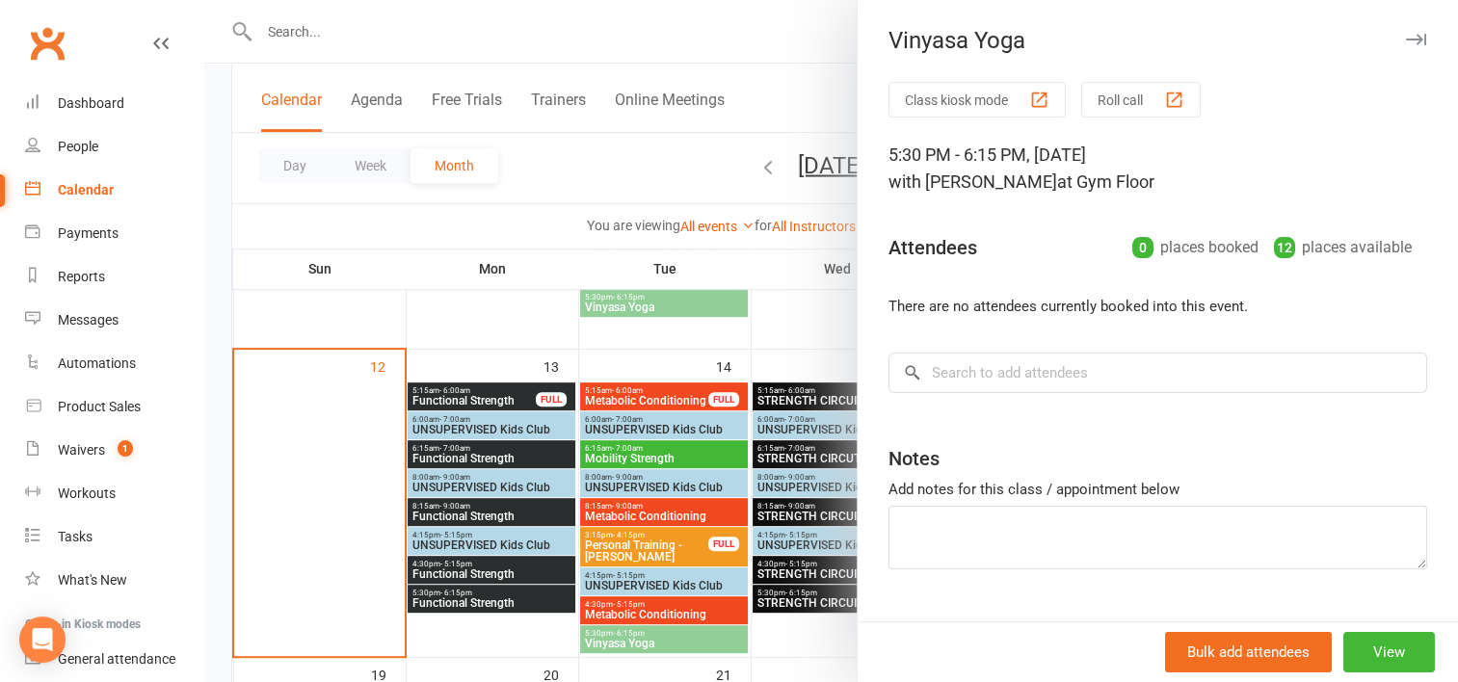
click at [812, 638] on div at bounding box center [830, 341] width 1253 height 682
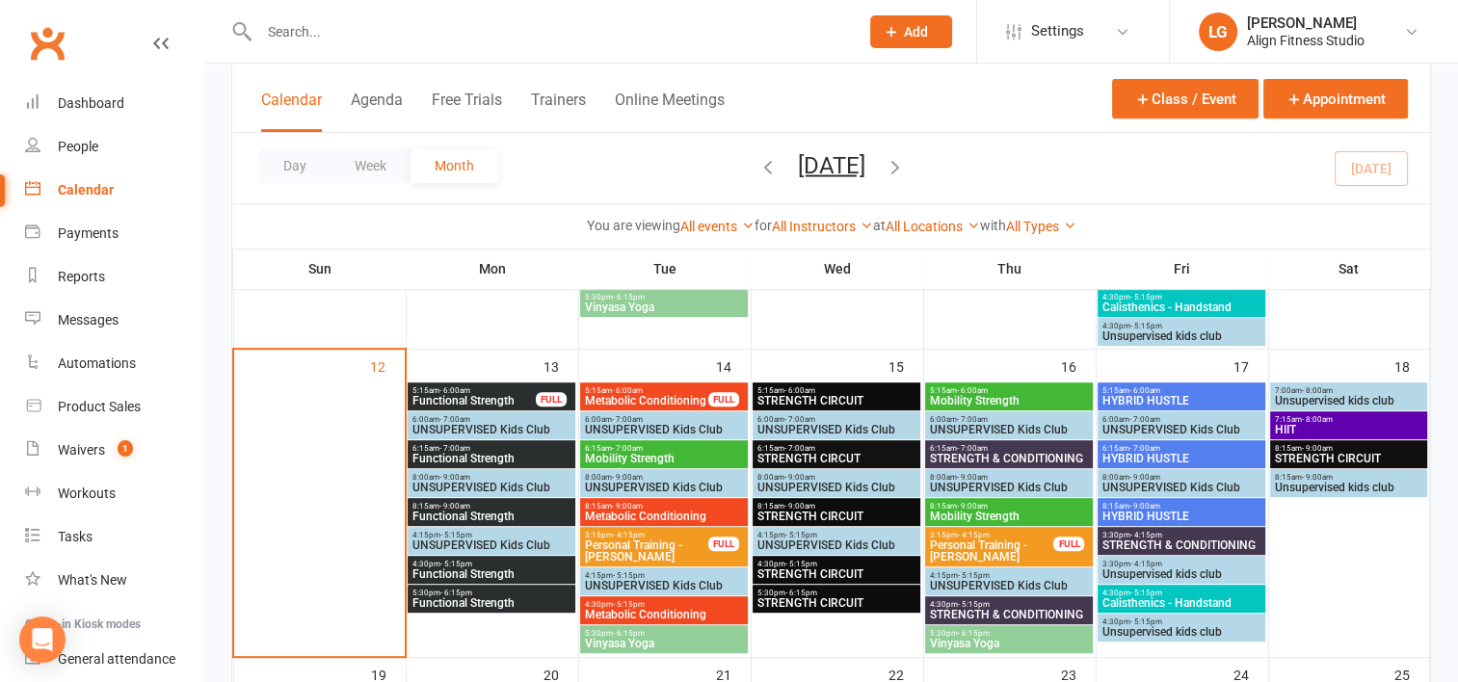
click at [1145, 386] on span "- 6:00am" at bounding box center [1144, 390] width 31 height 9
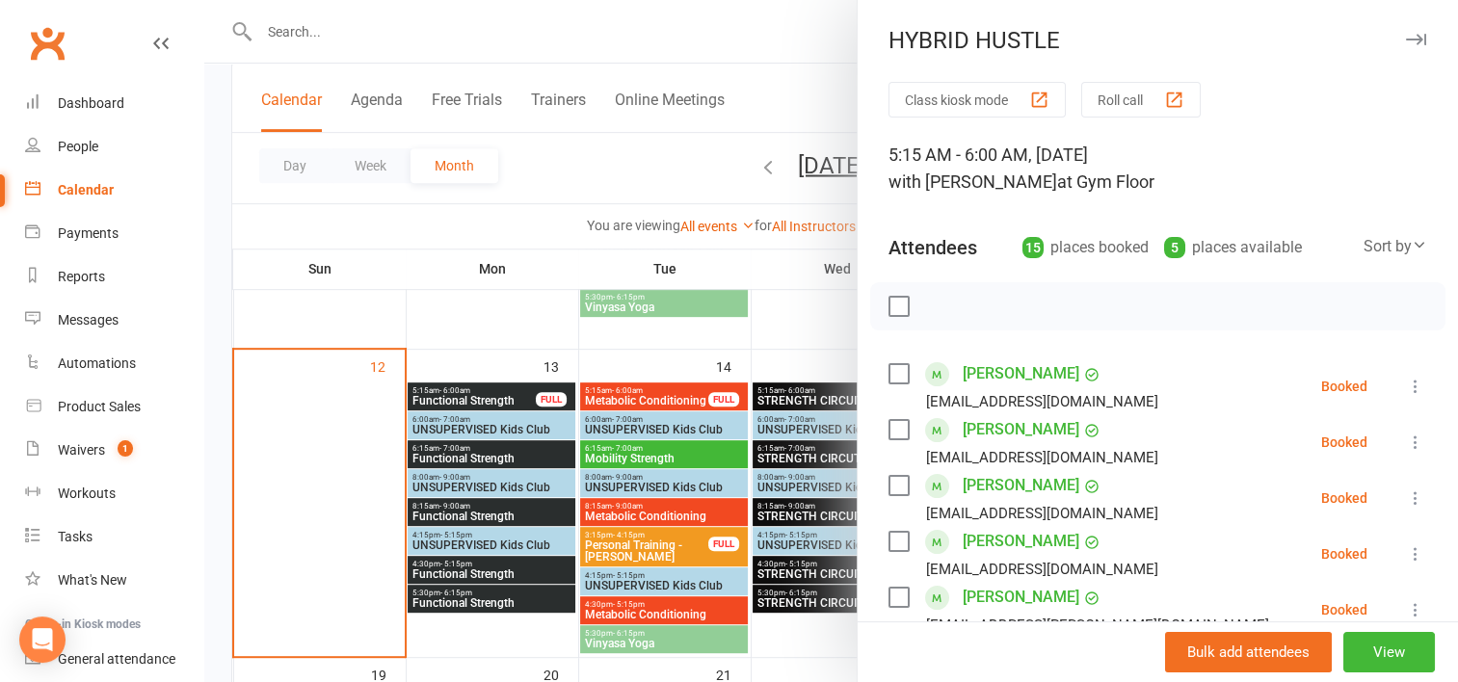
click at [802, 338] on div at bounding box center [830, 341] width 1253 height 682
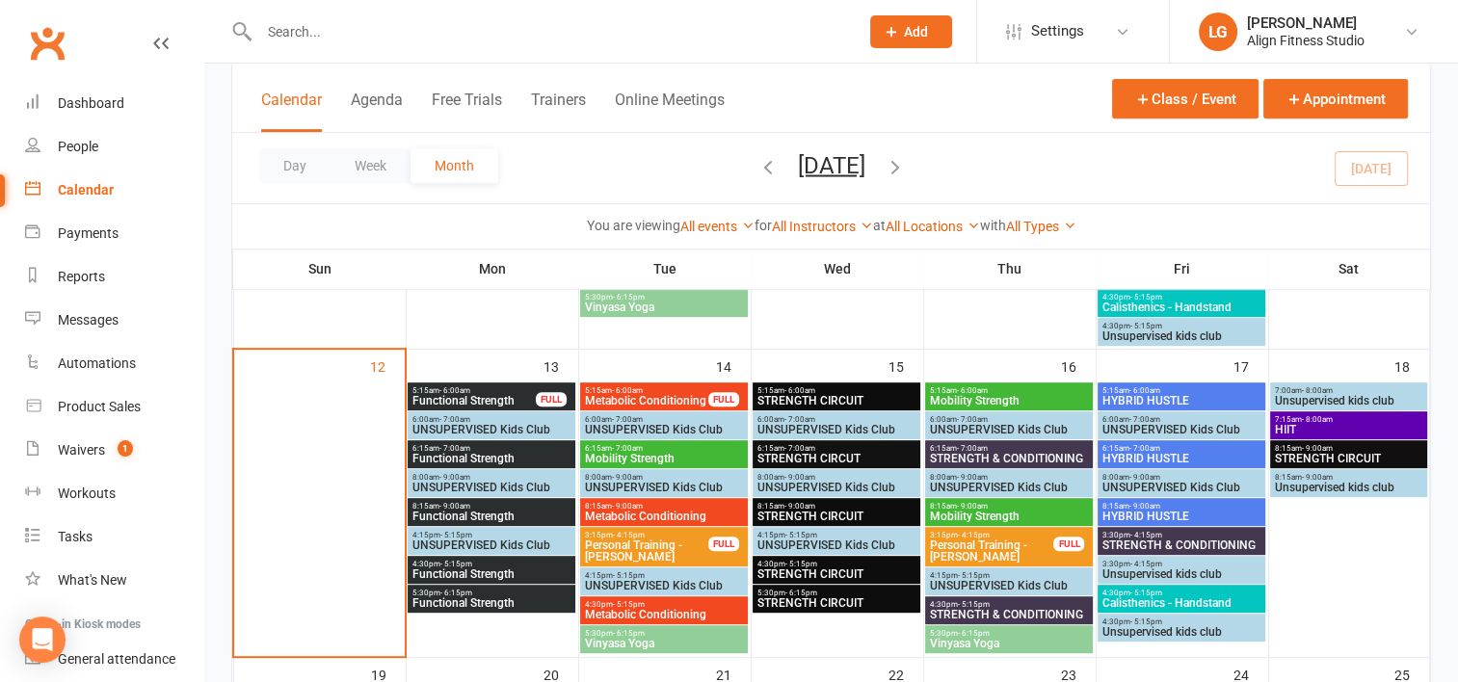
click at [1122, 446] on span "6:15am - 7:00am" at bounding box center [1181, 448] width 160 height 9
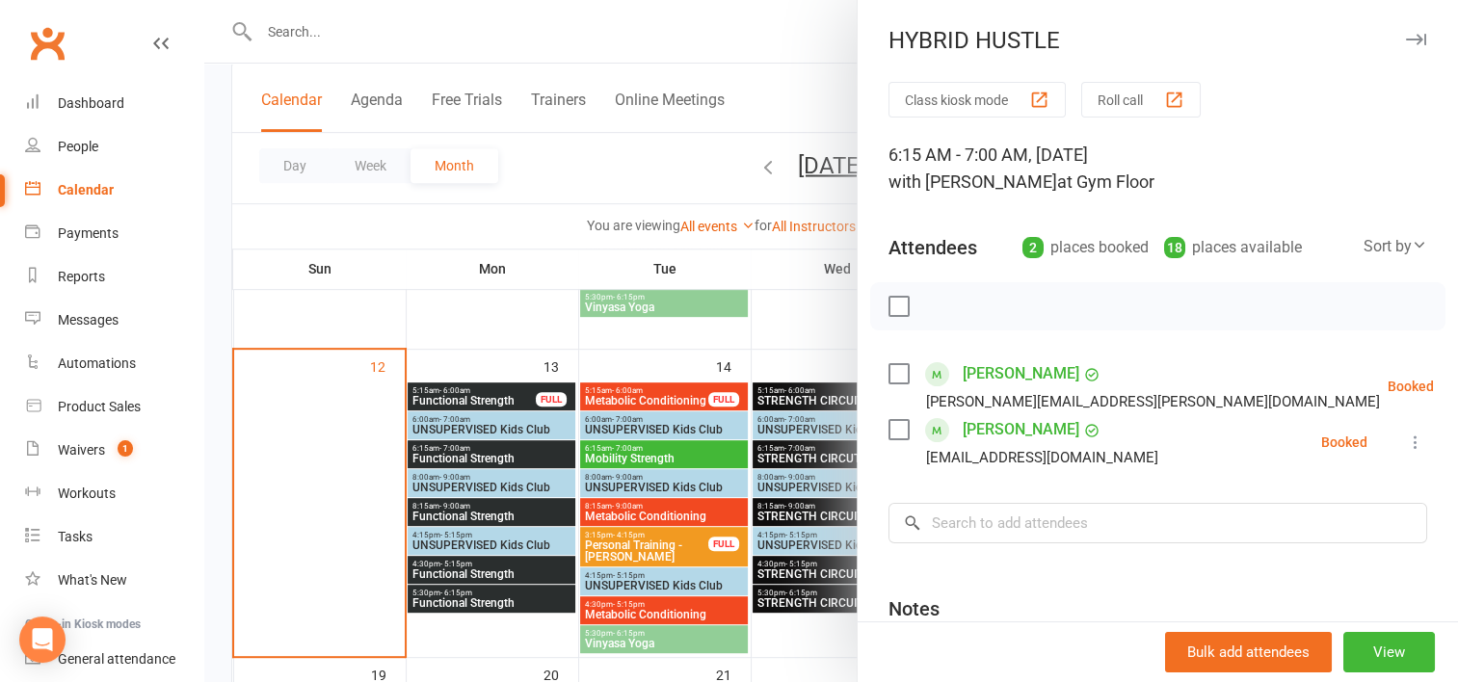
click at [776, 323] on div at bounding box center [830, 341] width 1253 height 682
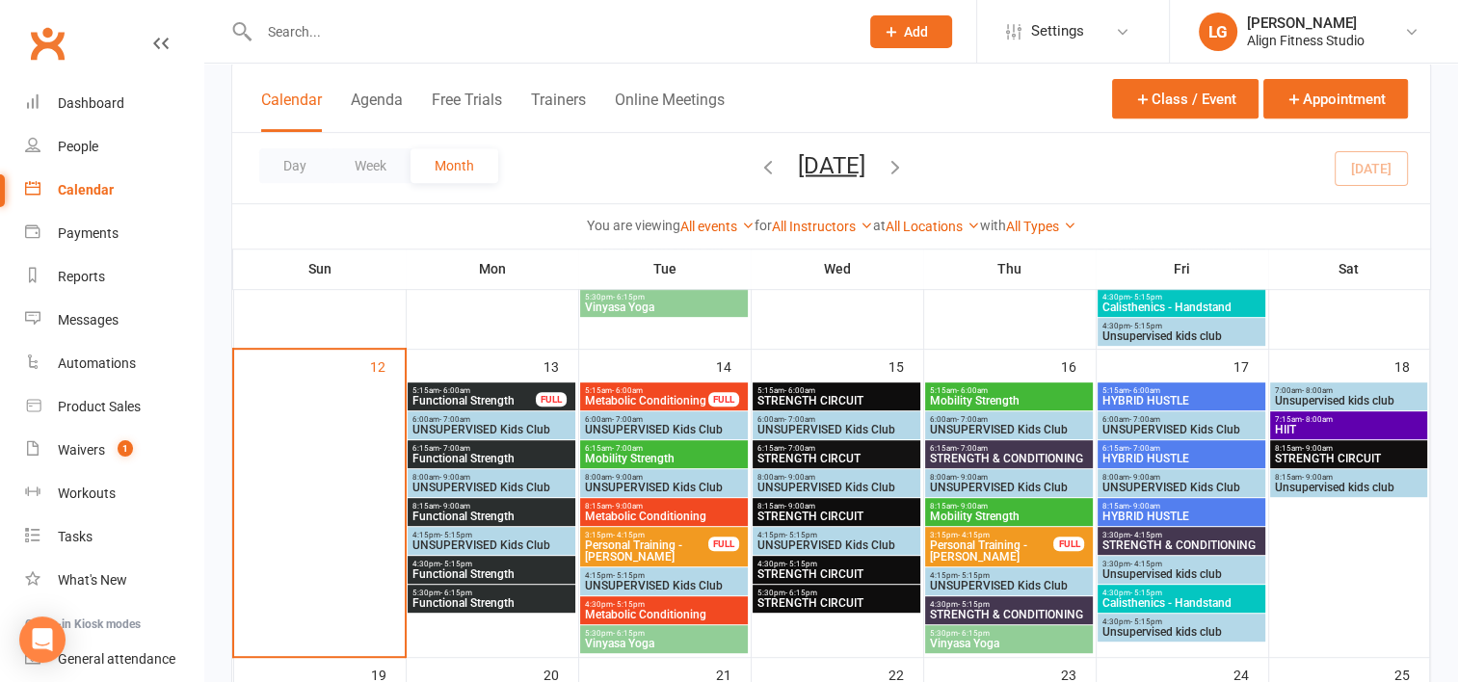
click at [1168, 502] on span "8:15am - 9:00am" at bounding box center [1181, 506] width 160 height 9
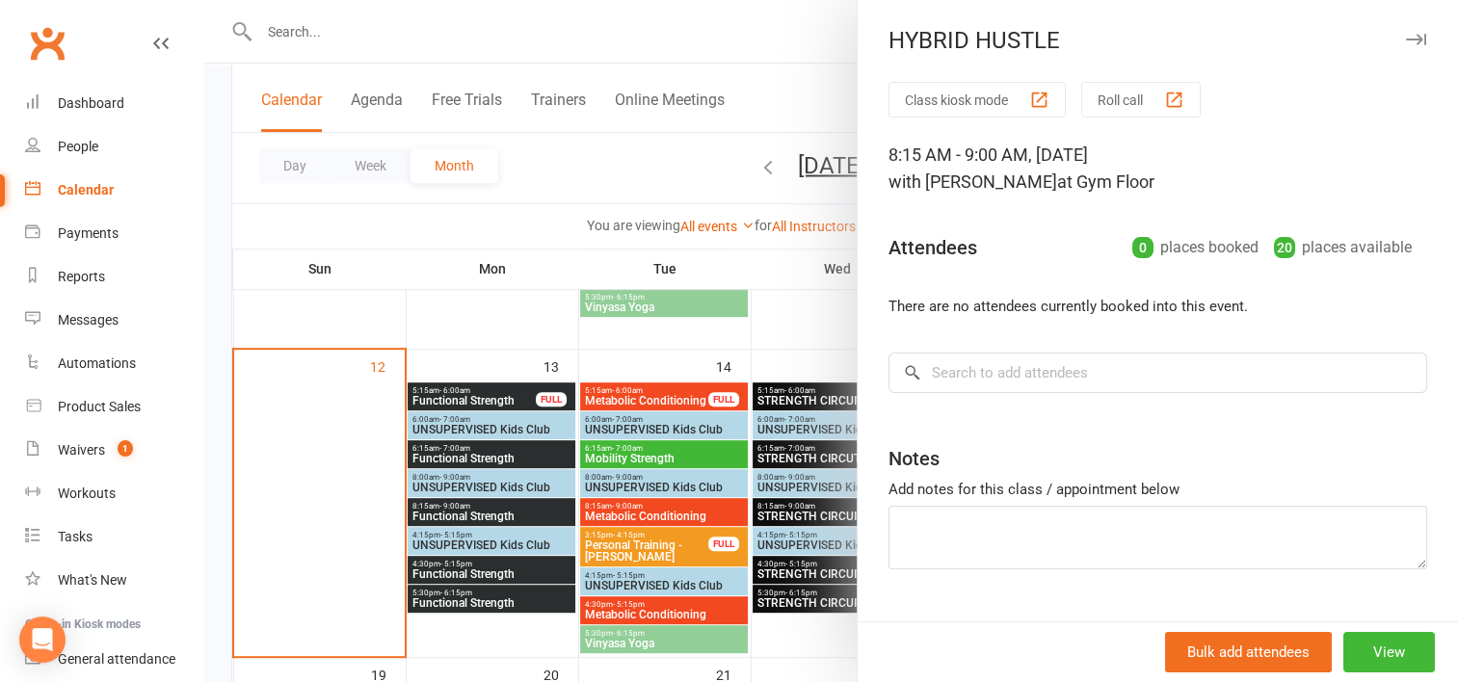
click at [792, 294] on div at bounding box center [830, 341] width 1253 height 682
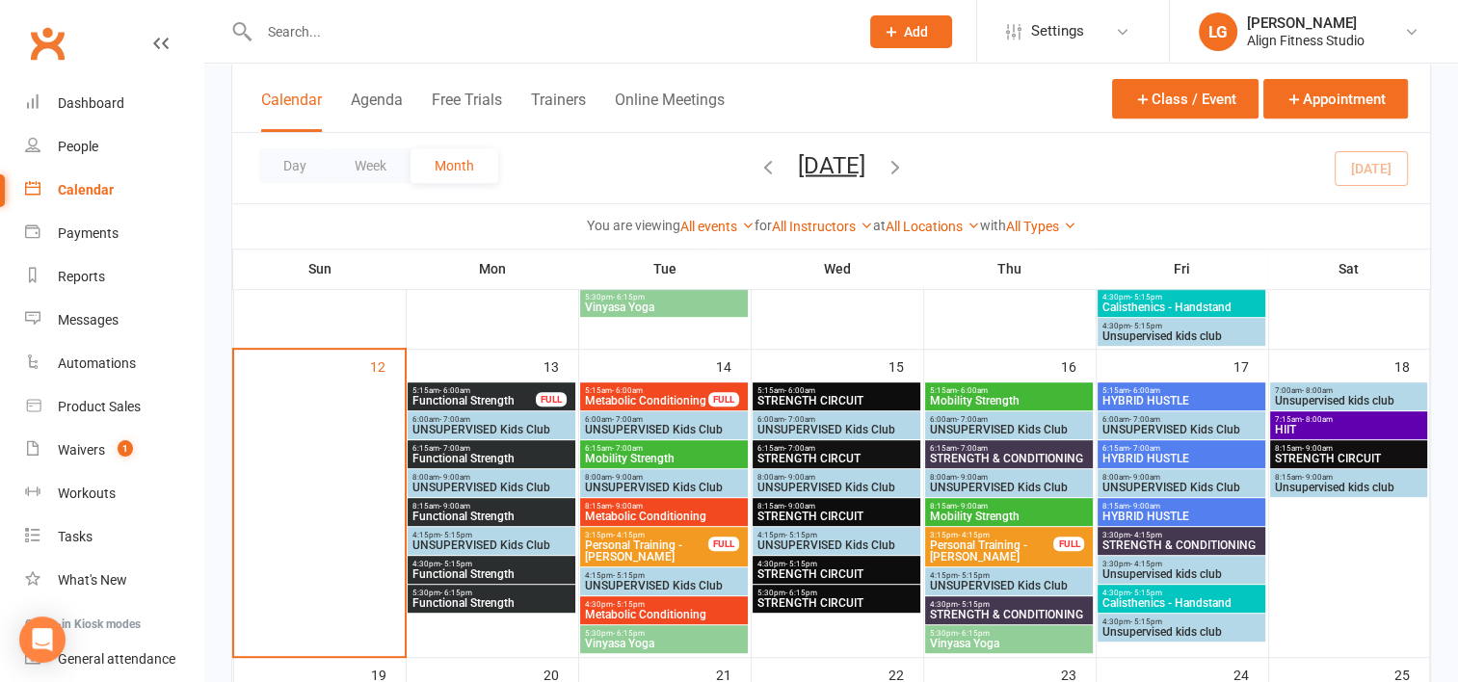
click at [1123, 535] on span "3:30pm - 4:15pm" at bounding box center [1181, 535] width 160 height 9
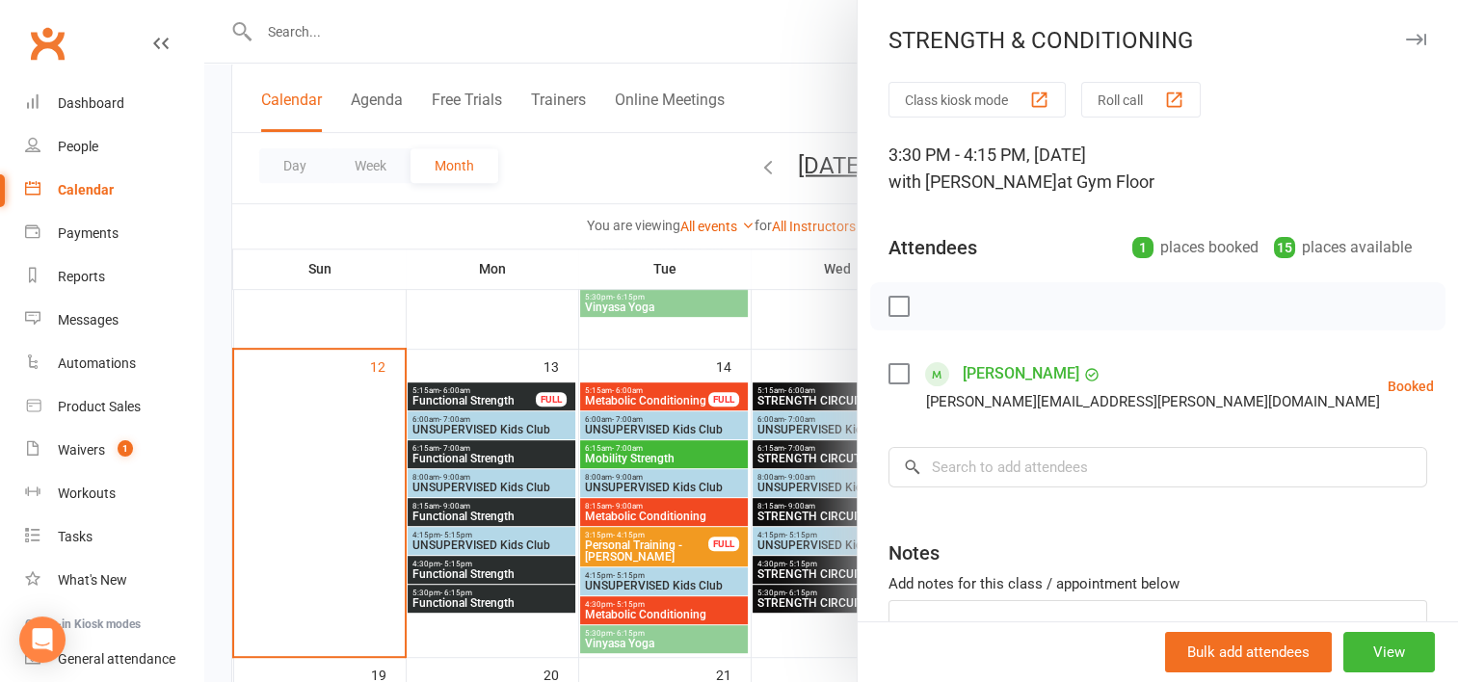
click at [780, 349] on div at bounding box center [830, 341] width 1253 height 682
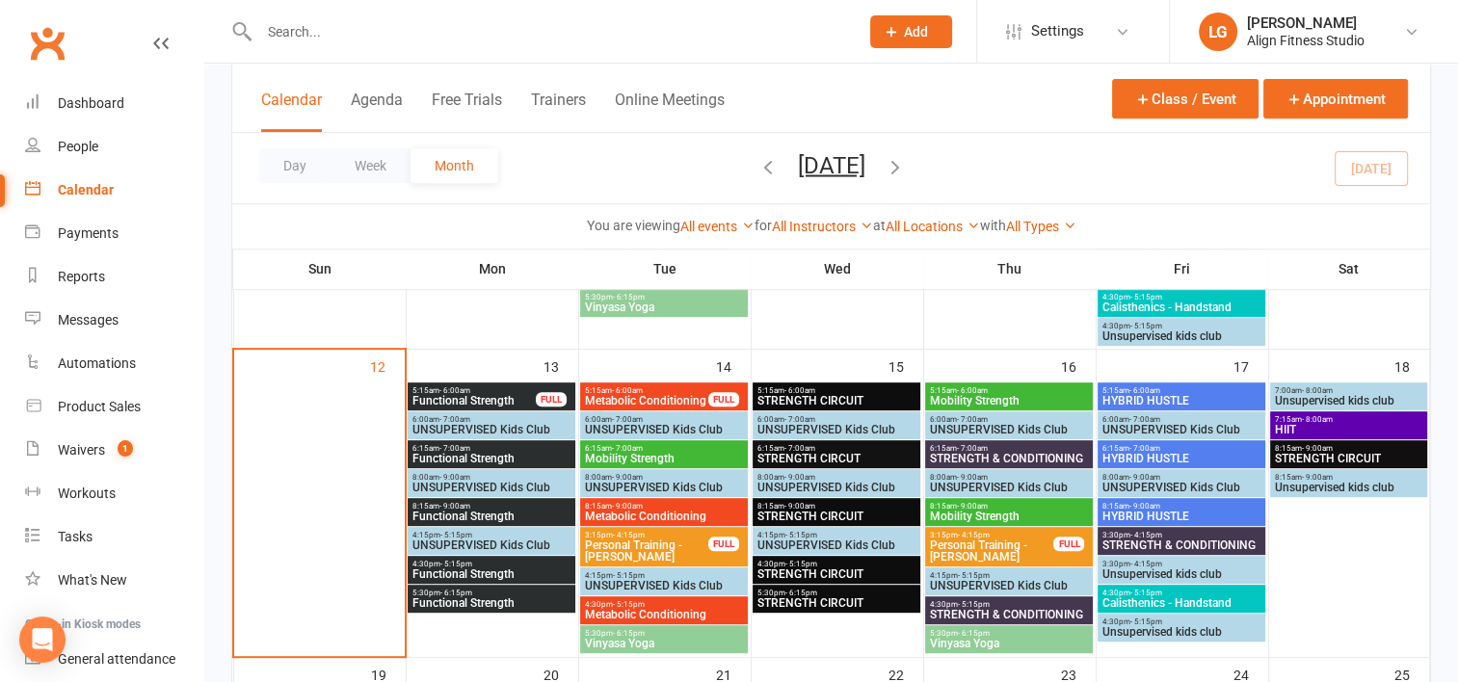
click at [1338, 415] on span "7:15am - 8:00am" at bounding box center [1348, 419] width 149 height 9
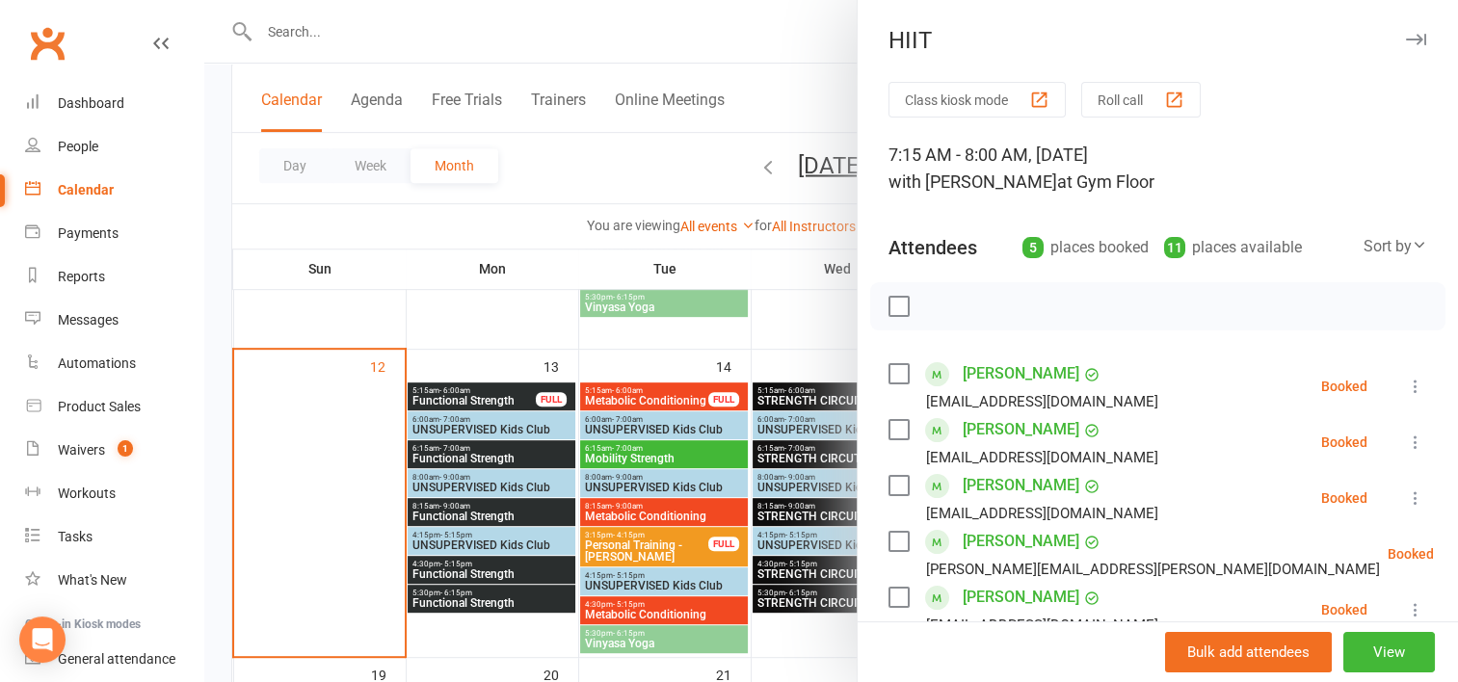
click at [837, 302] on div at bounding box center [830, 341] width 1253 height 682
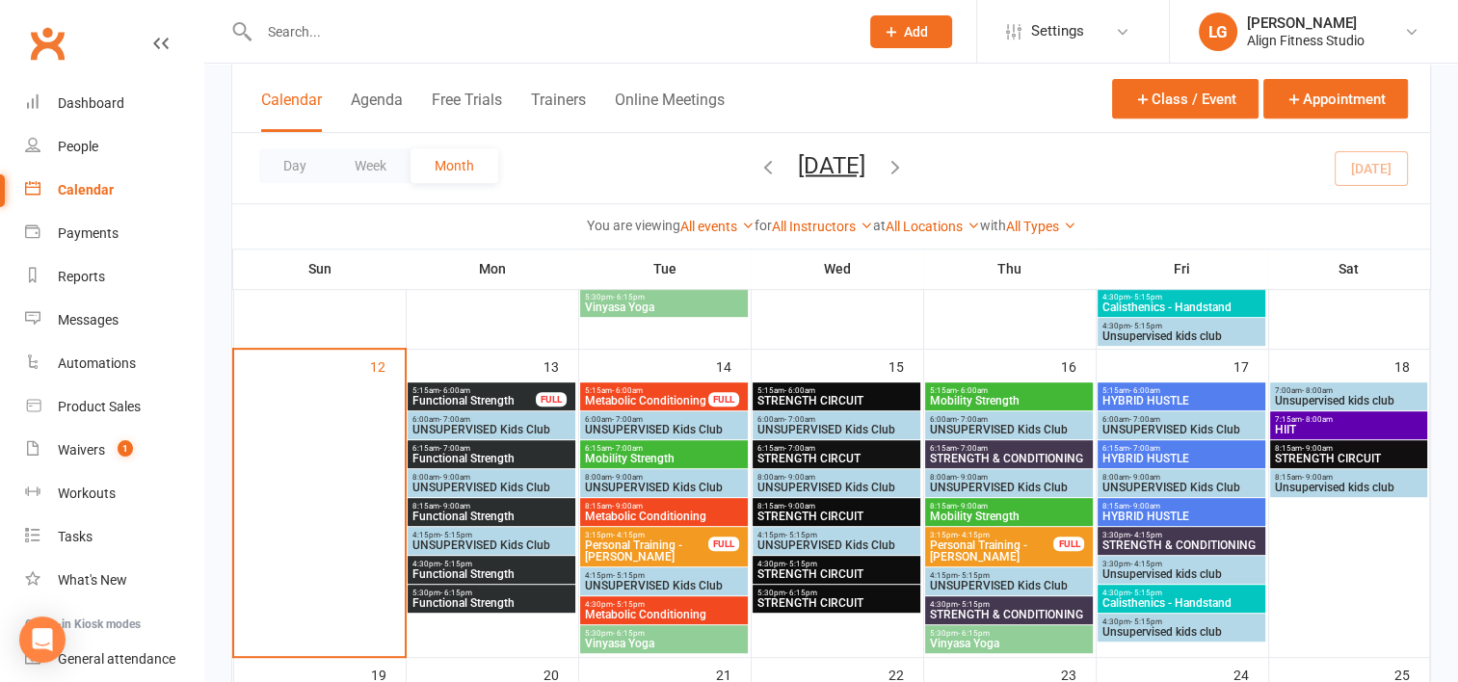
click at [1307, 447] on span "- 9:00am" at bounding box center [1317, 448] width 31 height 9
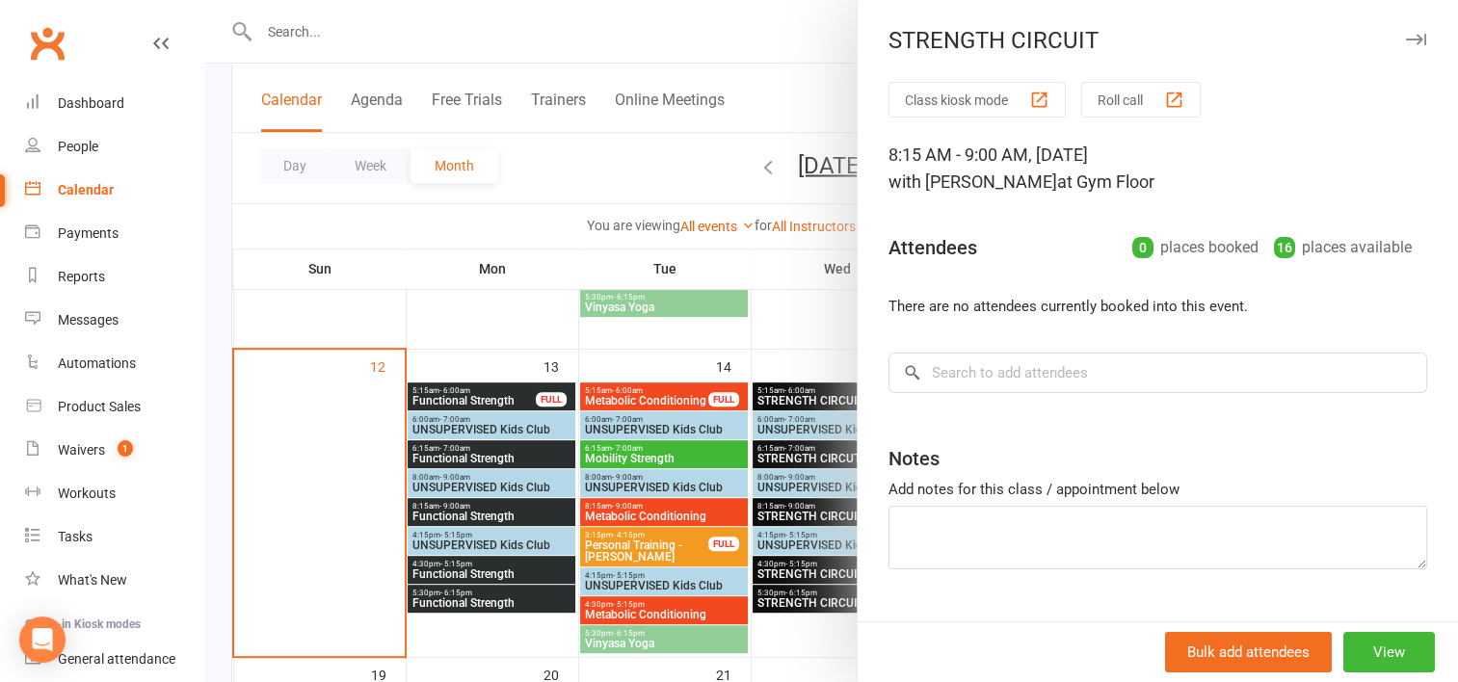
click at [782, 353] on div at bounding box center [830, 341] width 1253 height 682
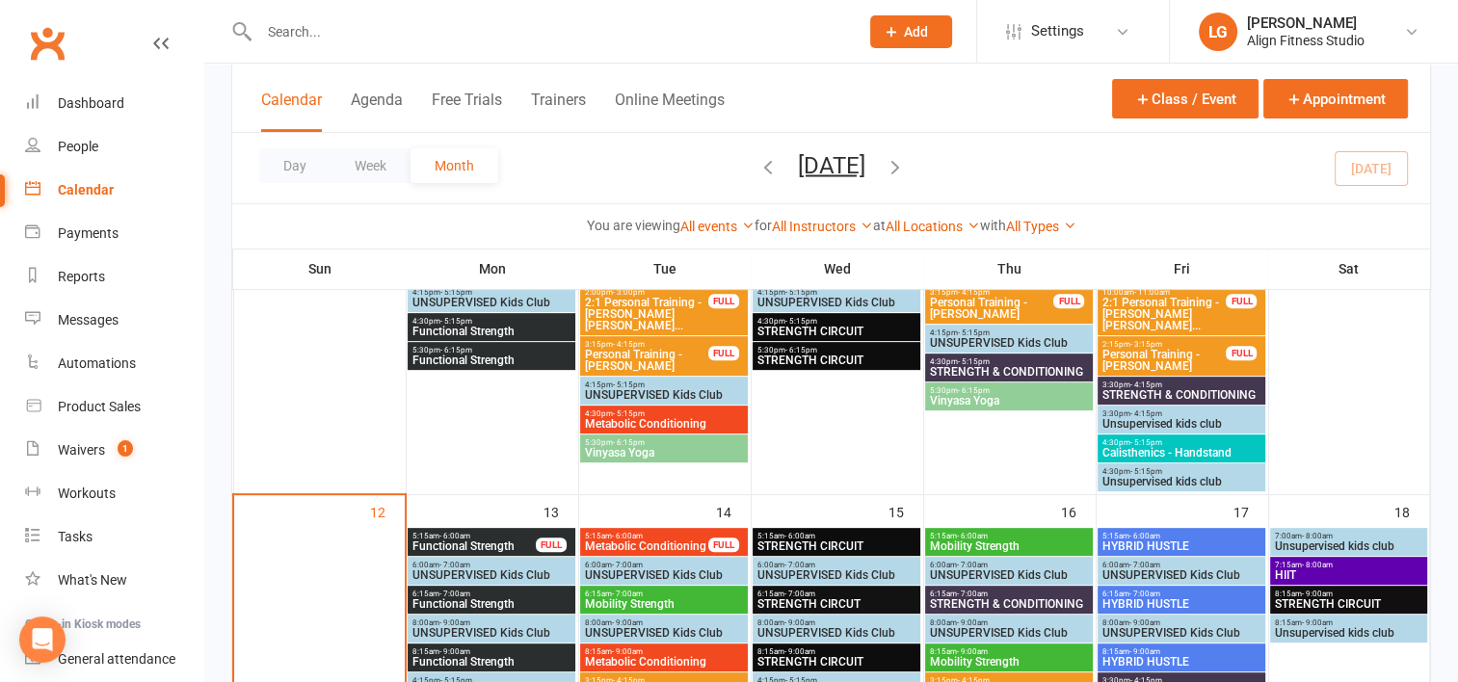
scroll to position [514, 0]
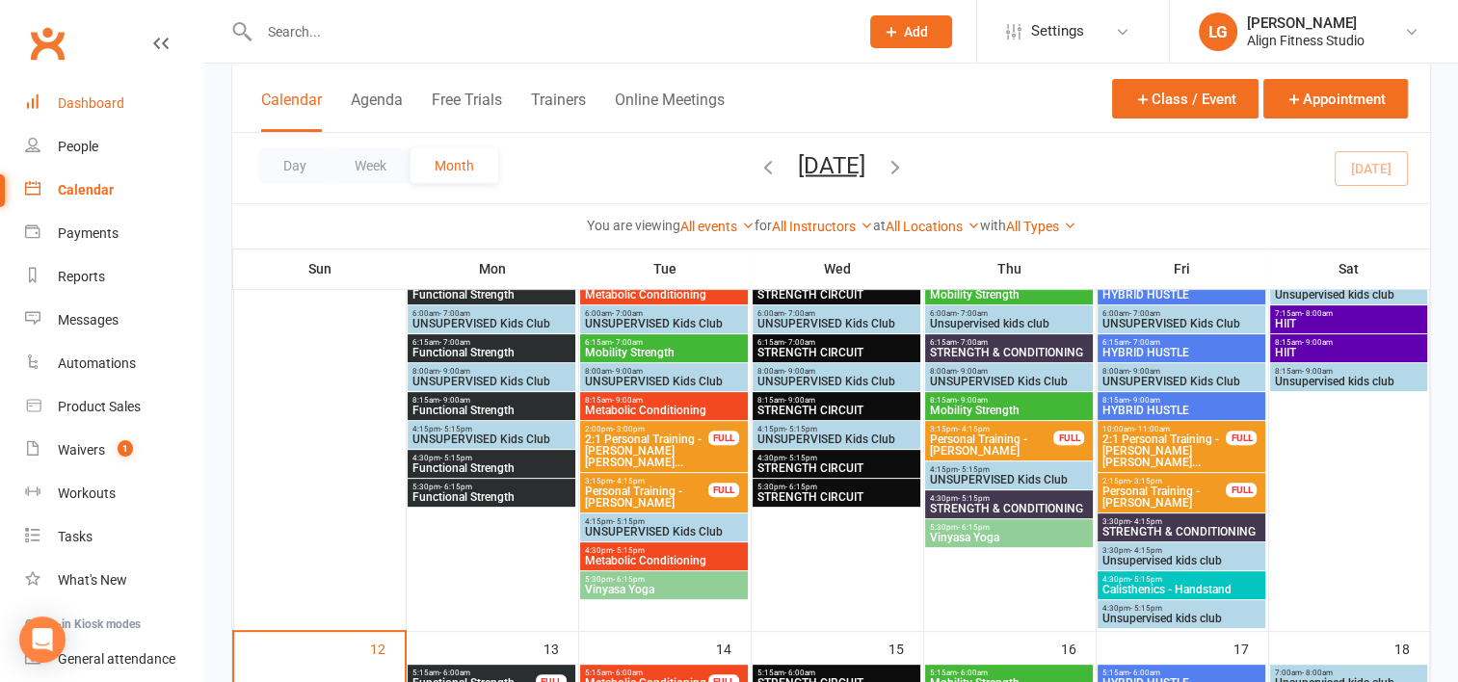
click at [88, 105] on div "Dashboard" at bounding box center [91, 102] width 66 height 15
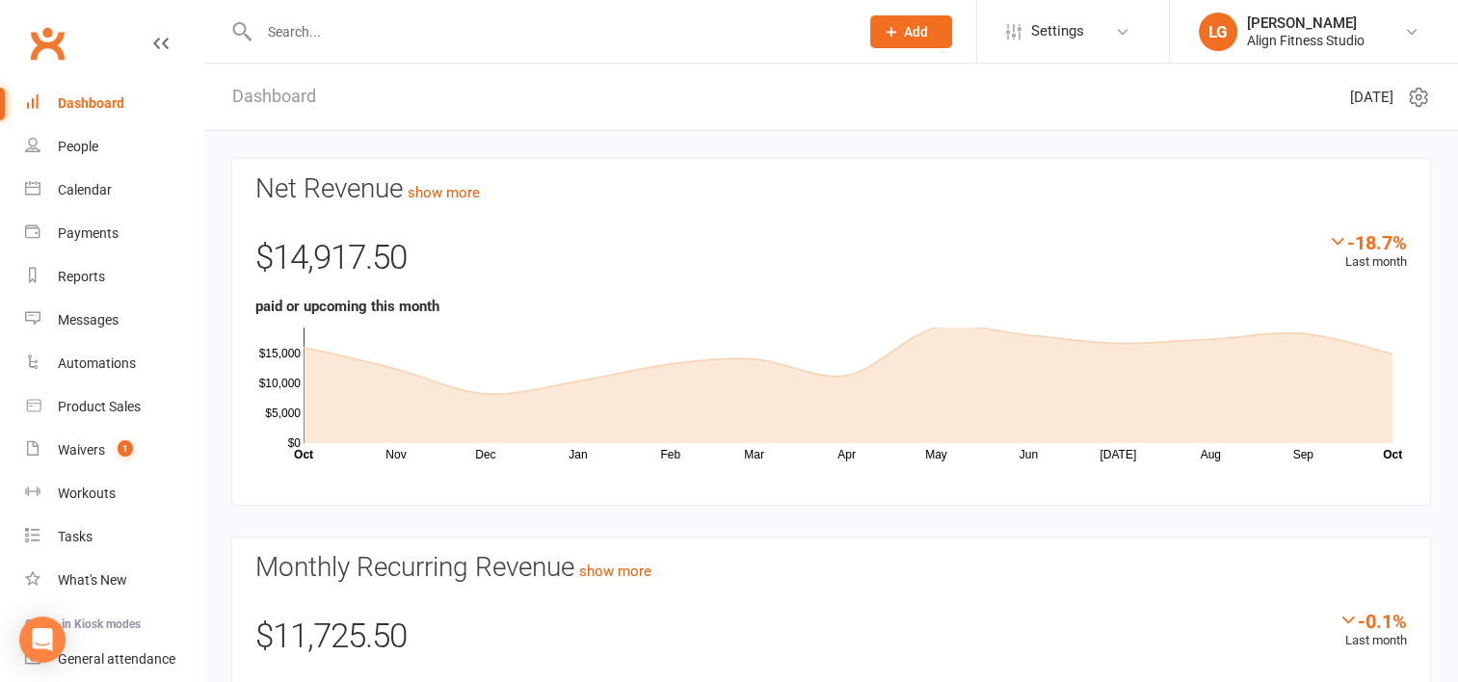
scroll to position [236, 0]
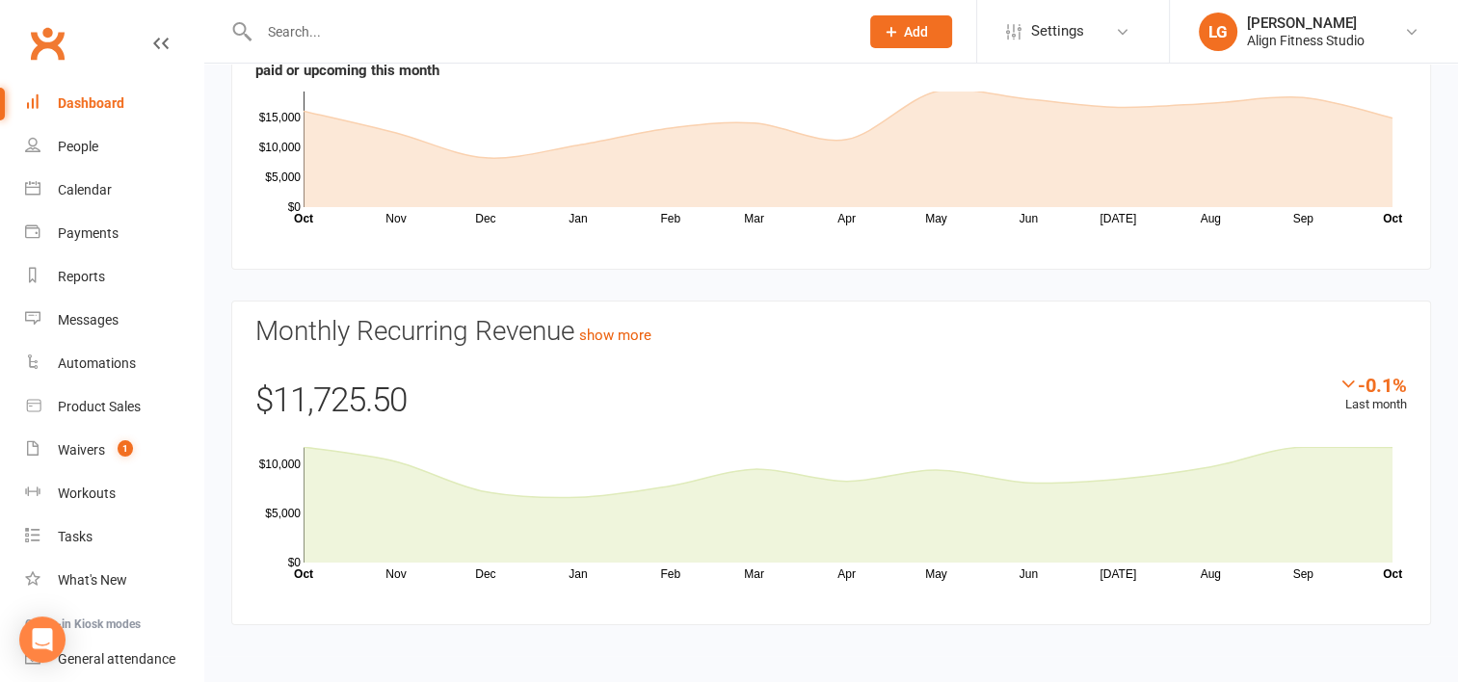
click at [358, 30] on input "text" at bounding box center [549, 31] width 592 height 27
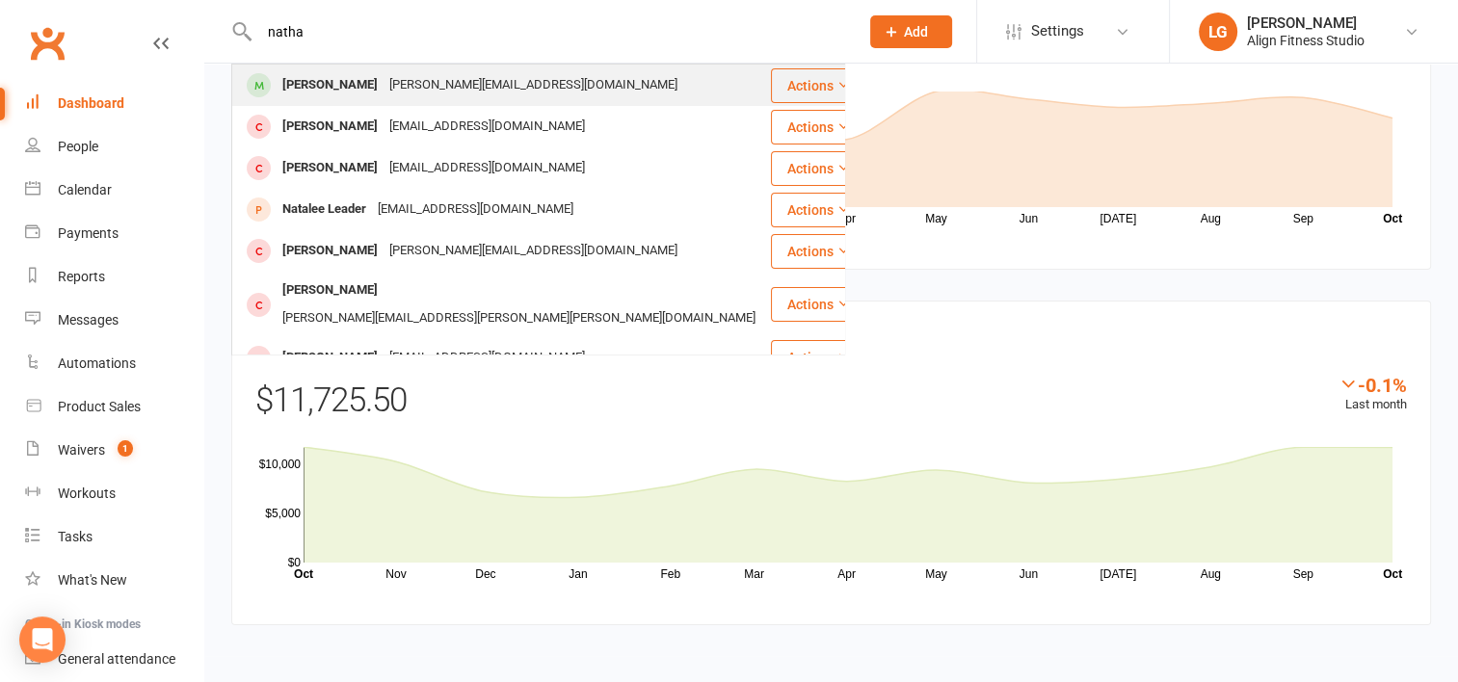
type input "natha"
click at [359, 85] on div "[PERSON_NAME]" at bounding box center [329, 85] width 107 height 28
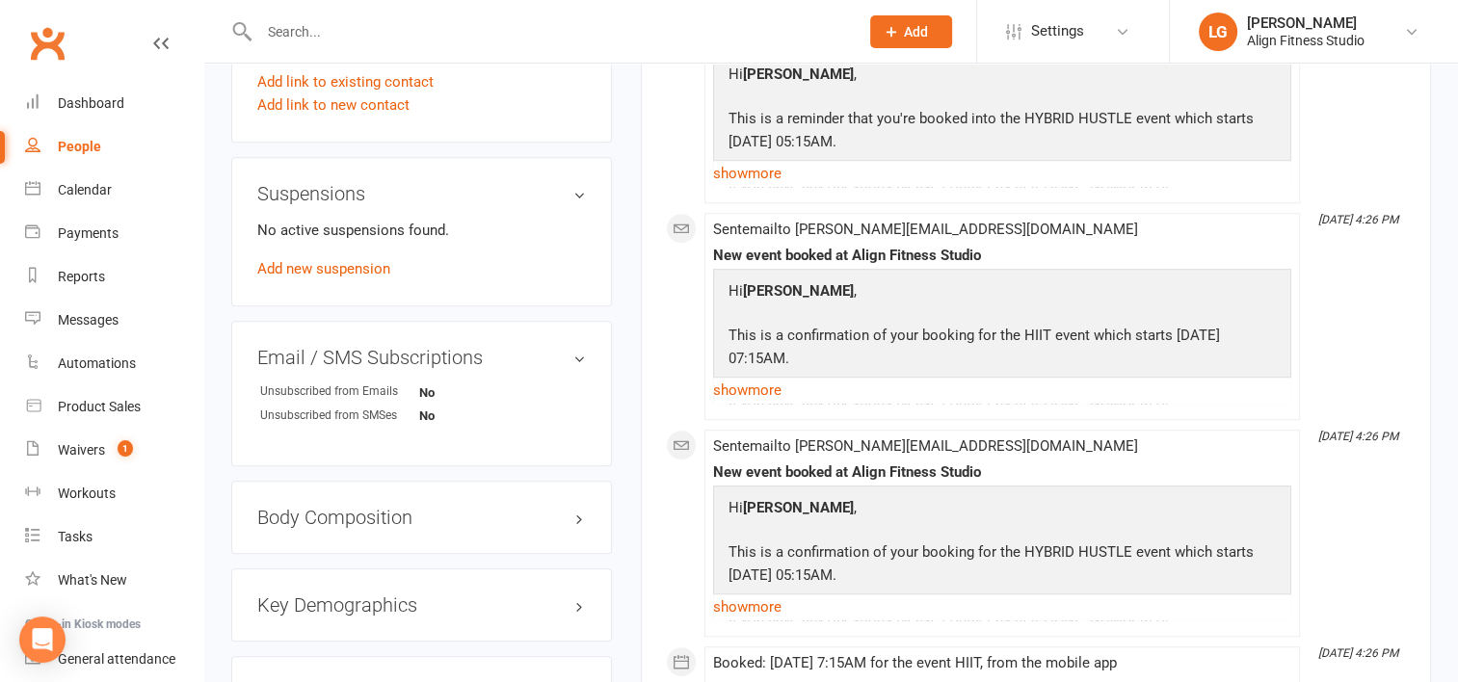
scroll to position [1105, 0]
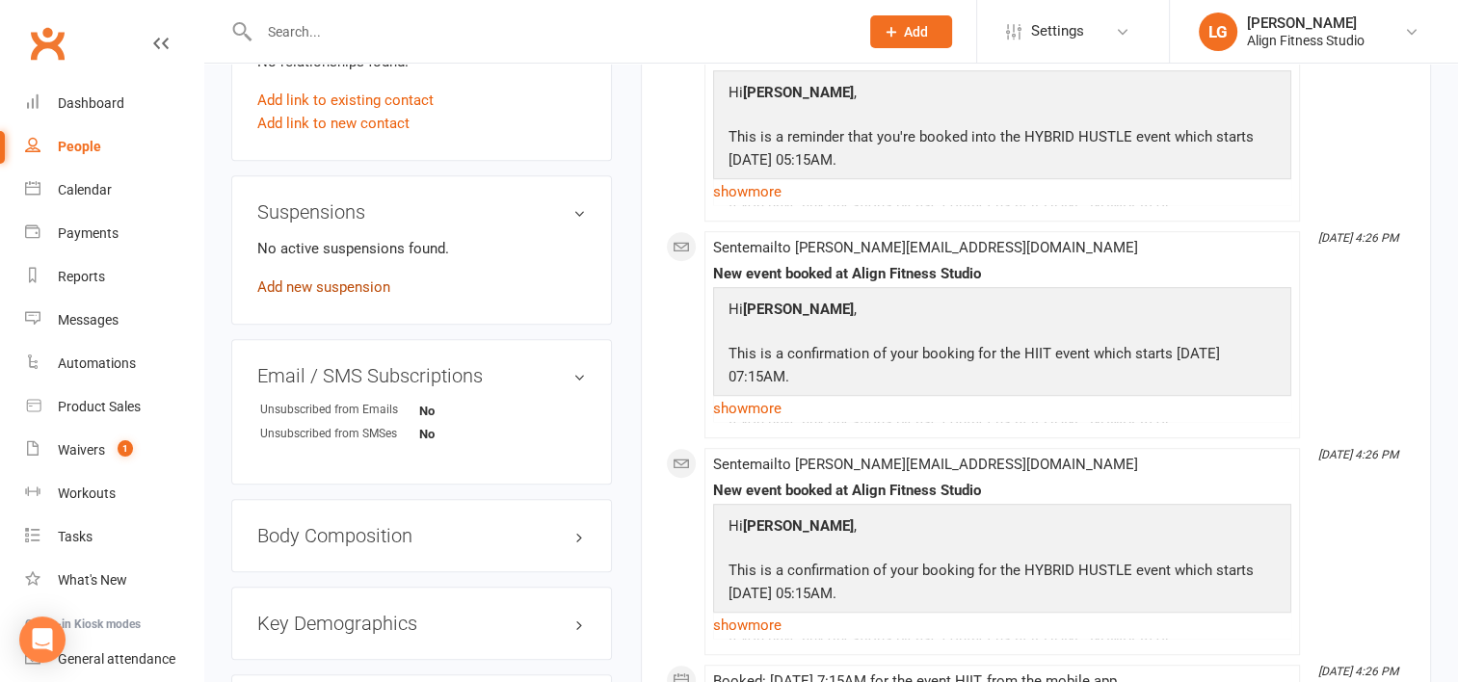
click at [332, 278] on link "Add new suspension" at bounding box center [323, 286] width 133 height 17
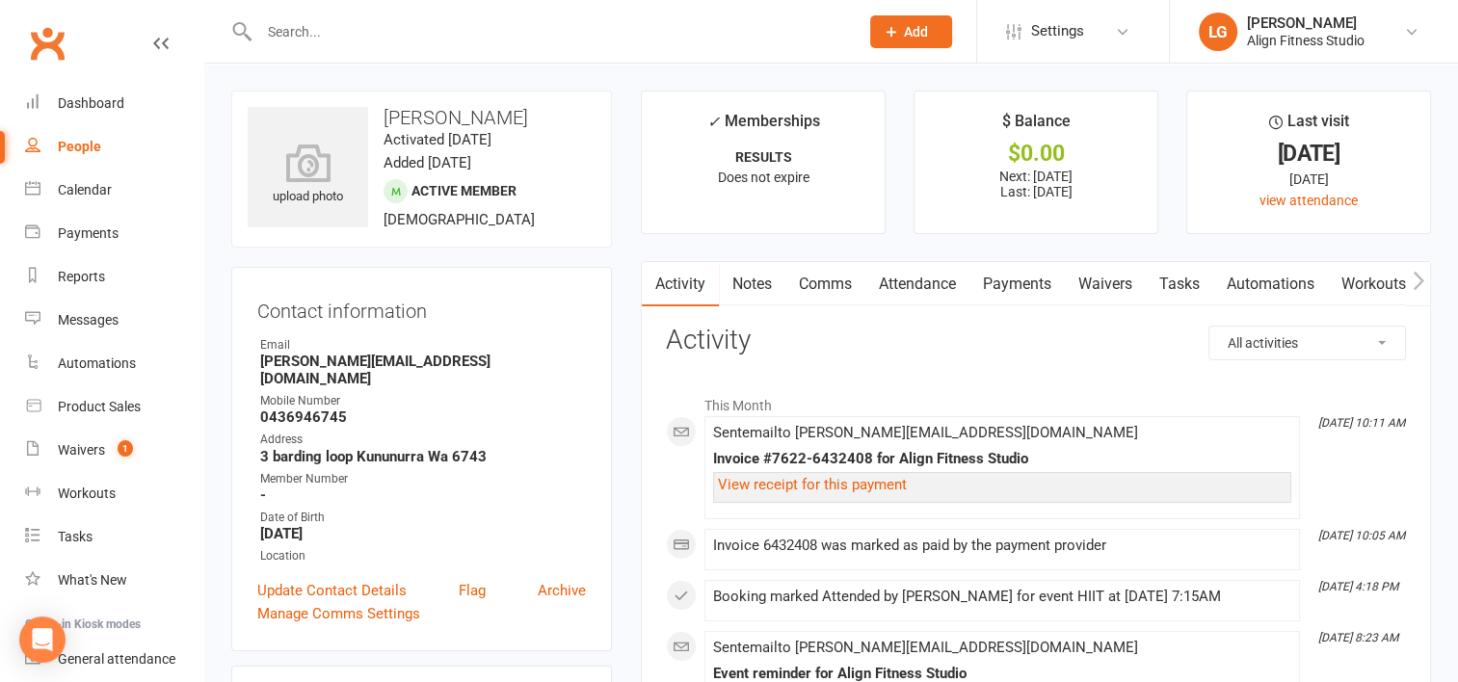
click at [1013, 284] on link "Payments" at bounding box center [1016, 284] width 95 height 44
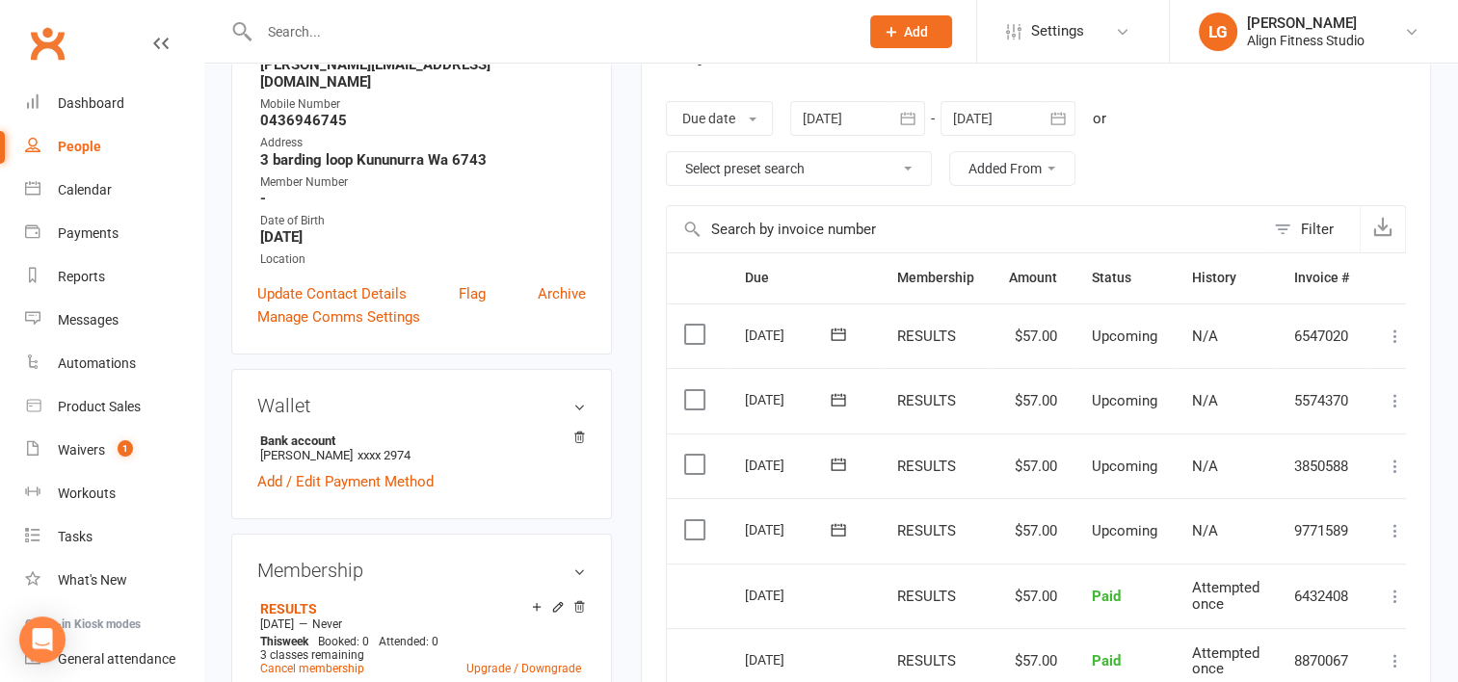
scroll to position [264, 0]
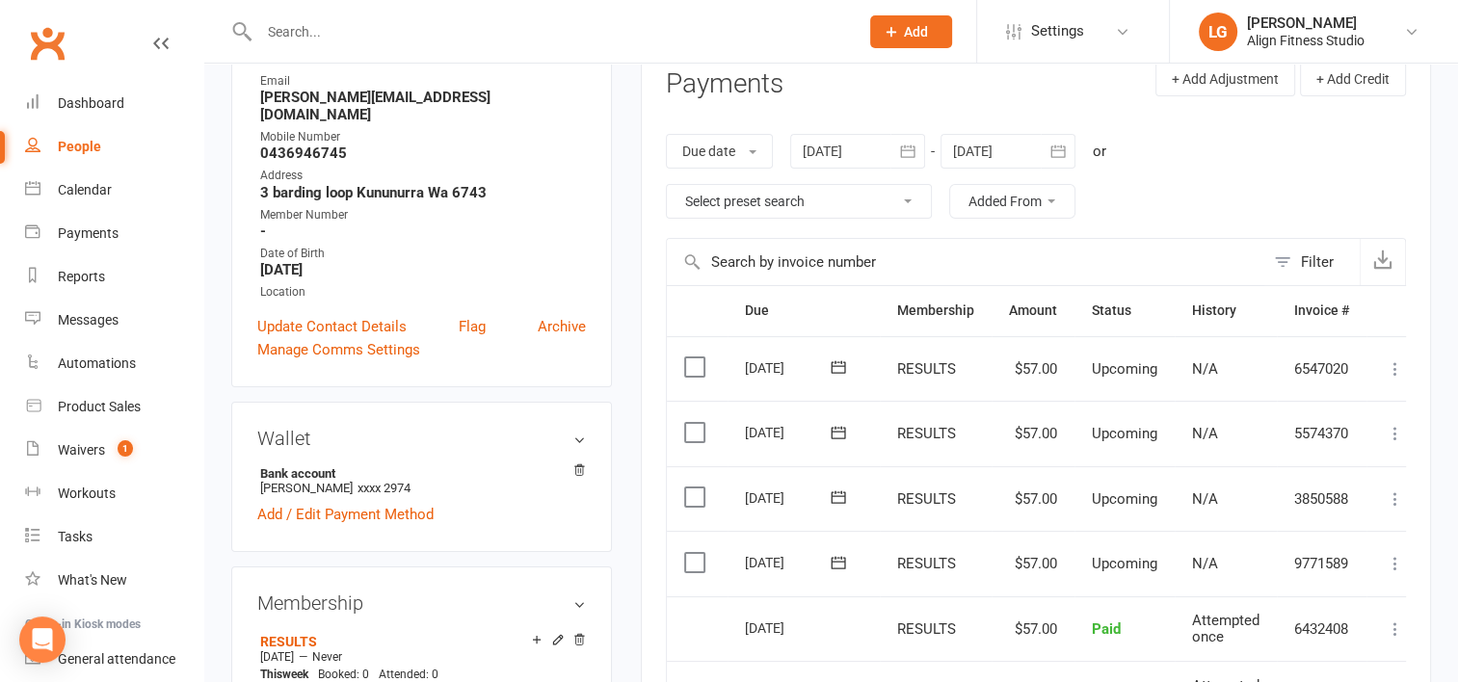
click at [1054, 145] on icon "button" at bounding box center [1057, 151] width 14 height 13
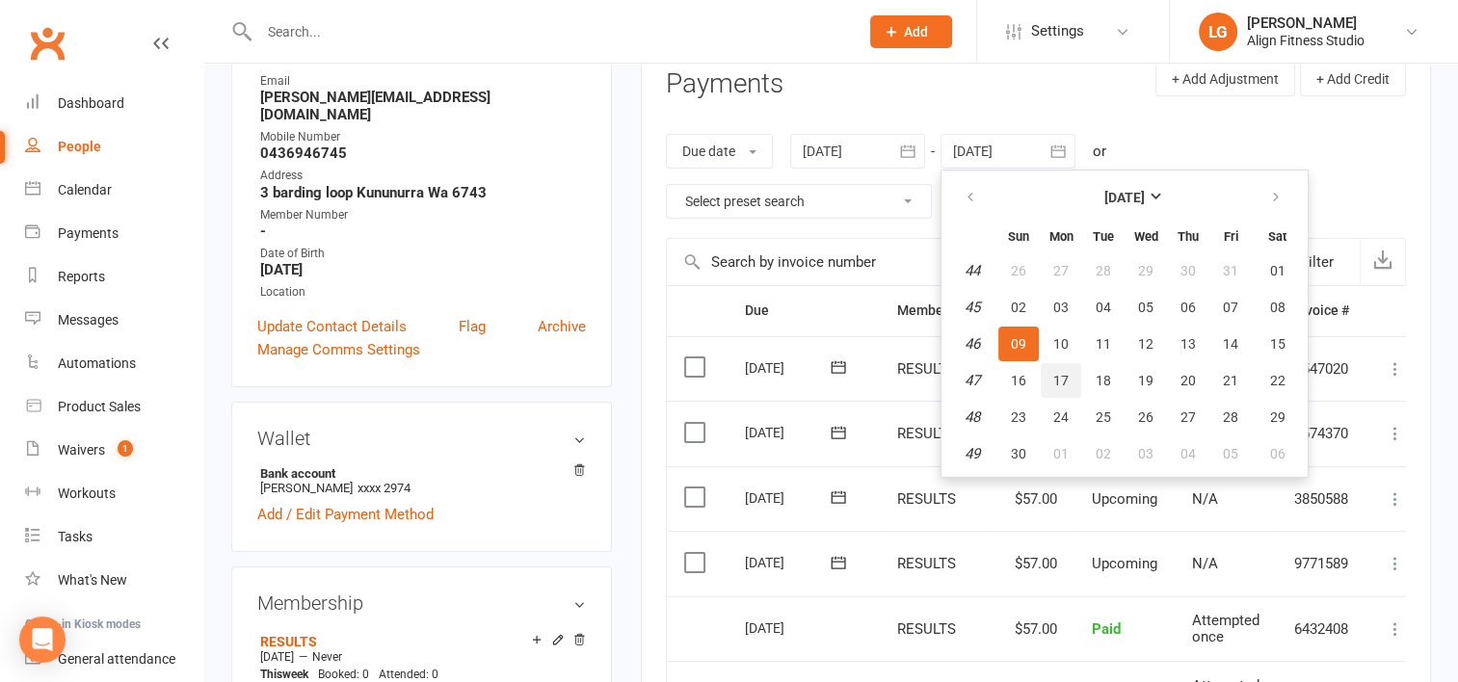
click at [1062, 392] on button "17" at bounding box center [1060, 380] width 40 height 35
type input "17 Nov 2025"
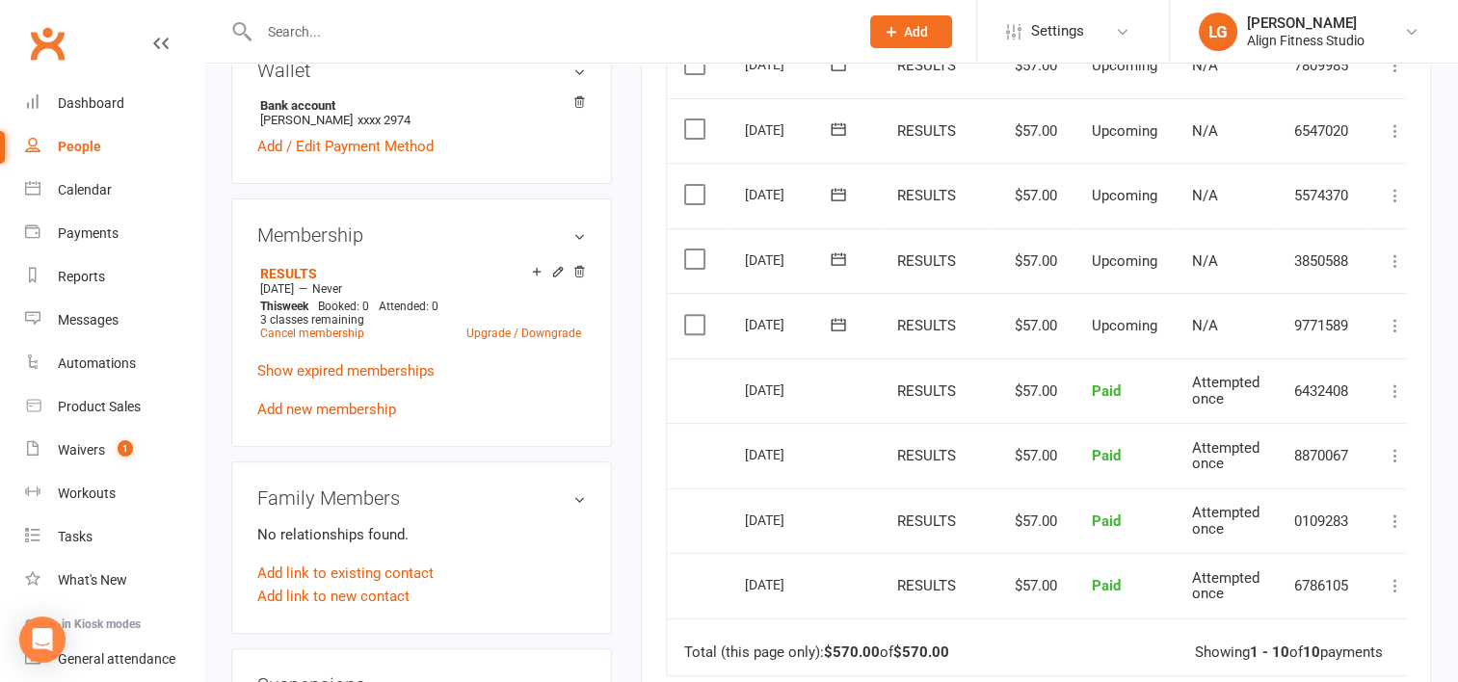
scroll to position [834, 0]
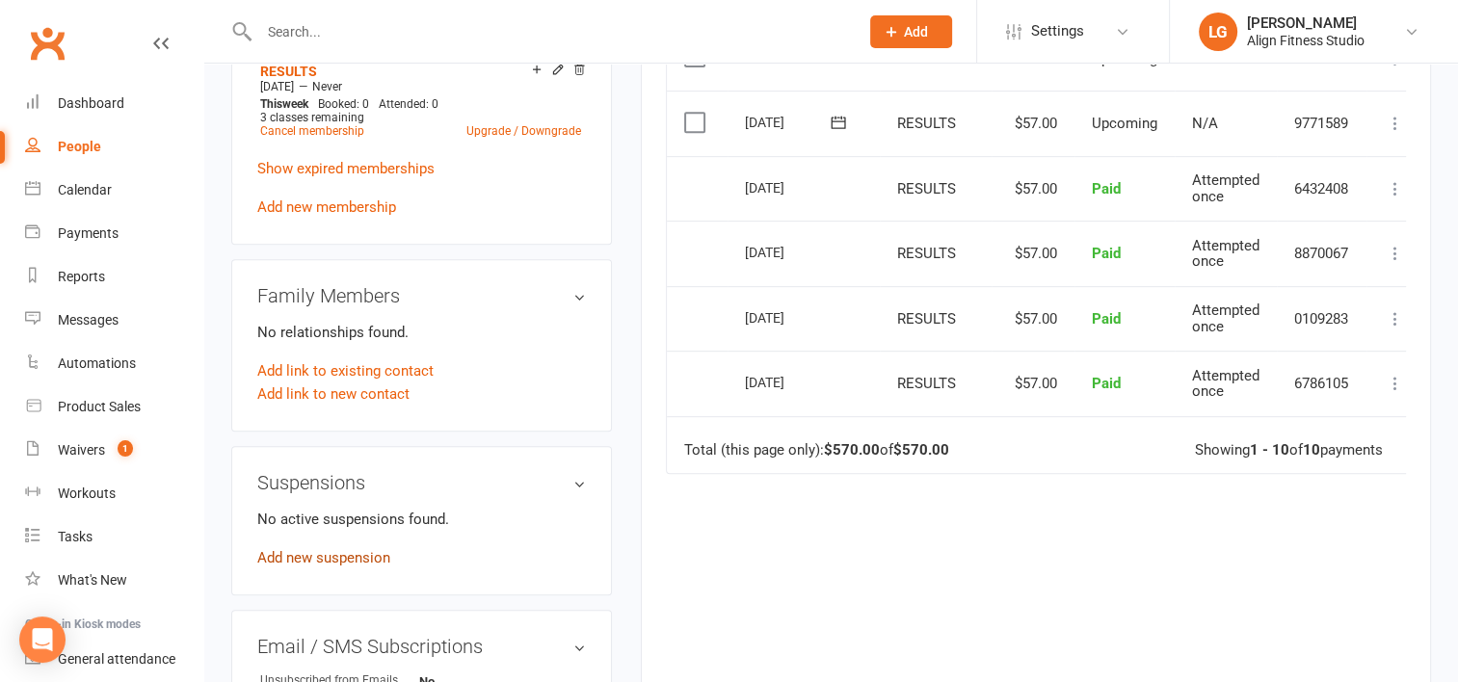
click at [307, 549] on link "Add new suspension" at bounding box center [323, 557] width 133 height 17
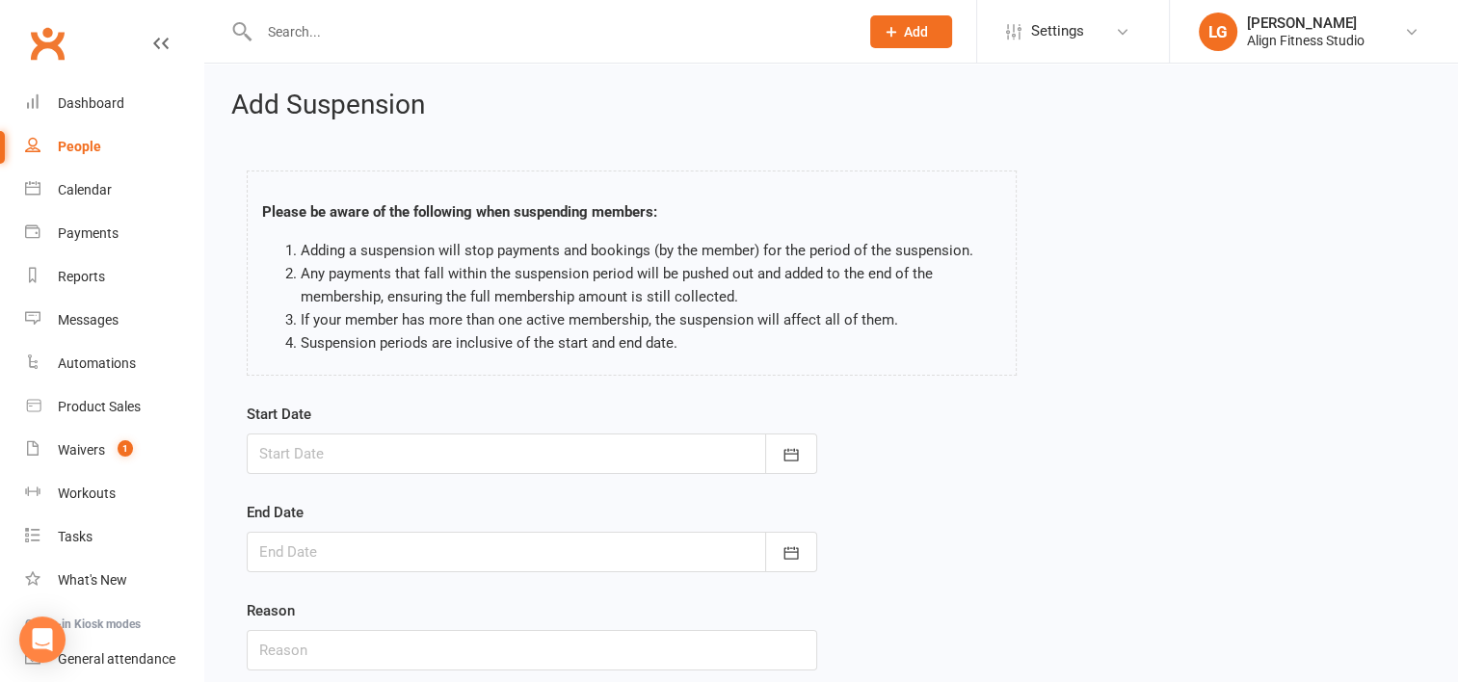
click at [355, 451] on div at bounding box center [532, 454] width 570 height 40
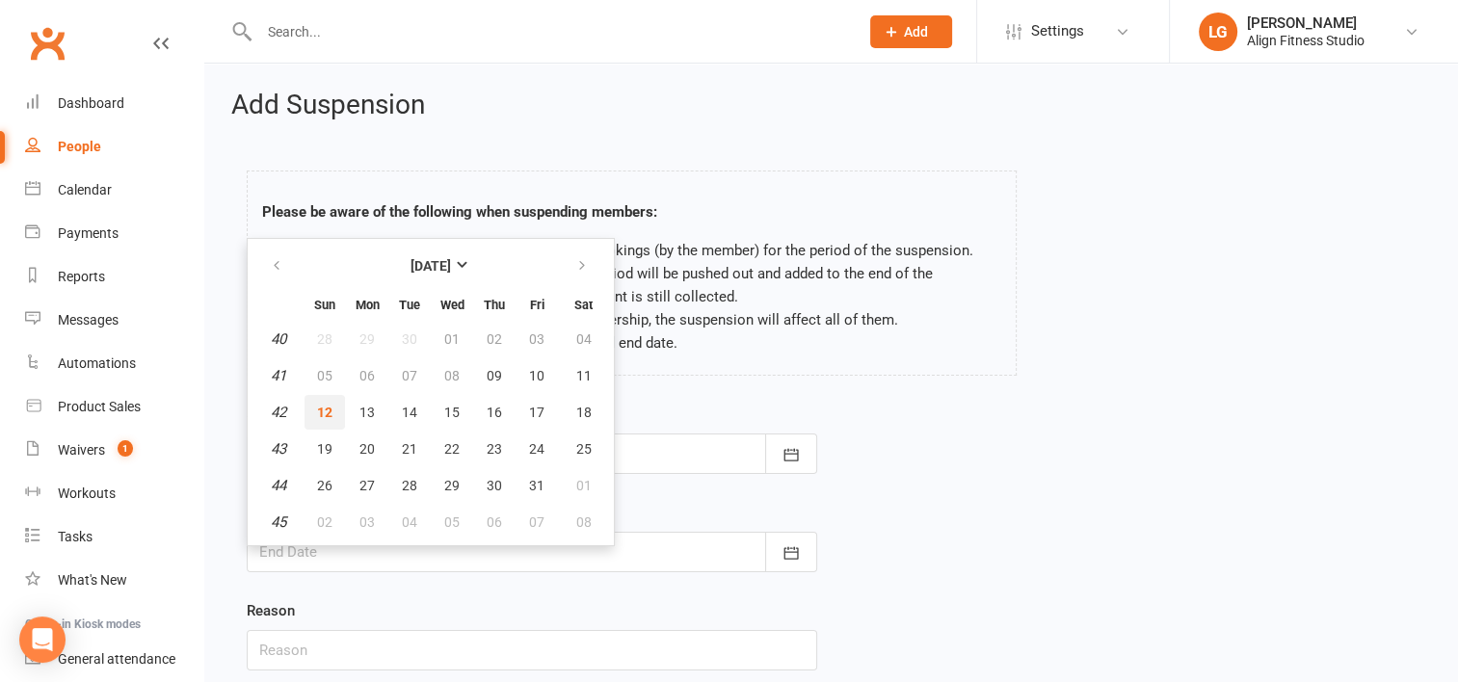
click at [329, 416] on span "12" at bounding box center [324, 412] width 15 height 15
type input "[DATE]"
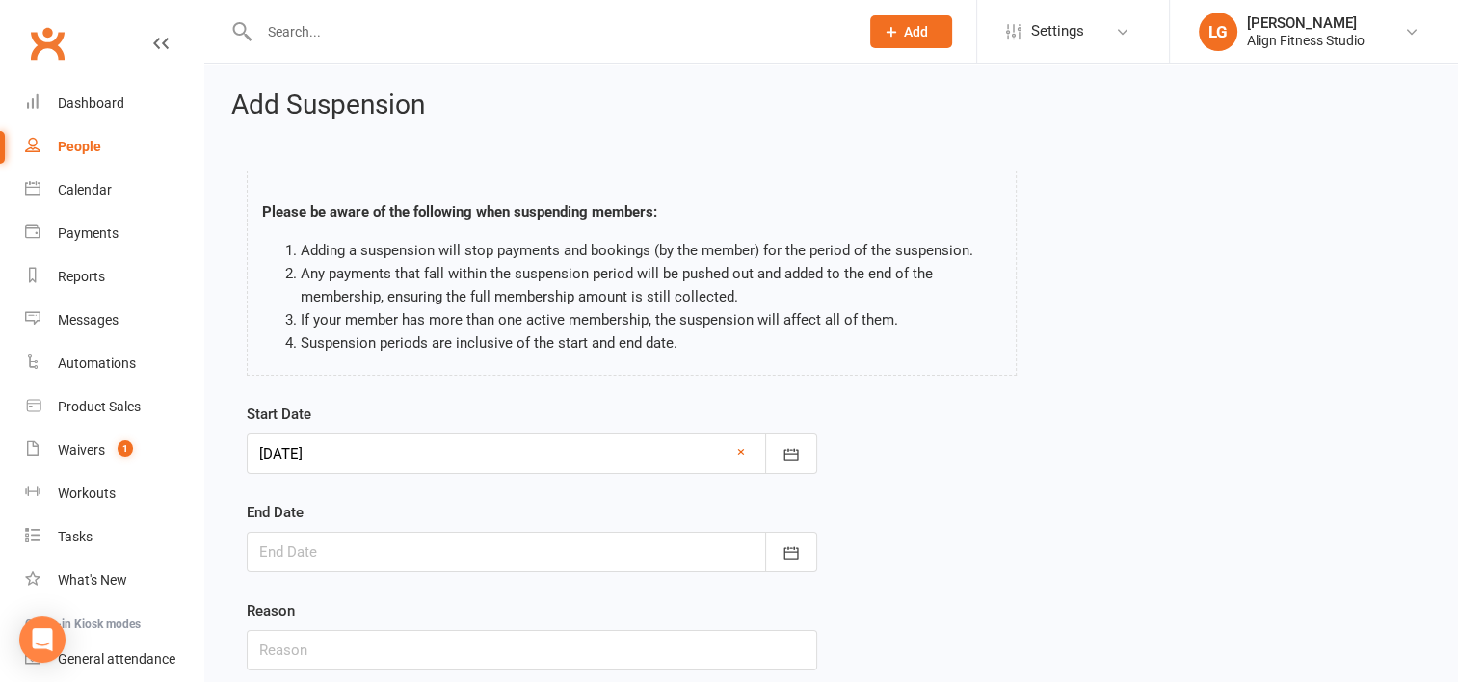
click at [304, 548] on div at bounding box center [532, 552] width 570 height 40
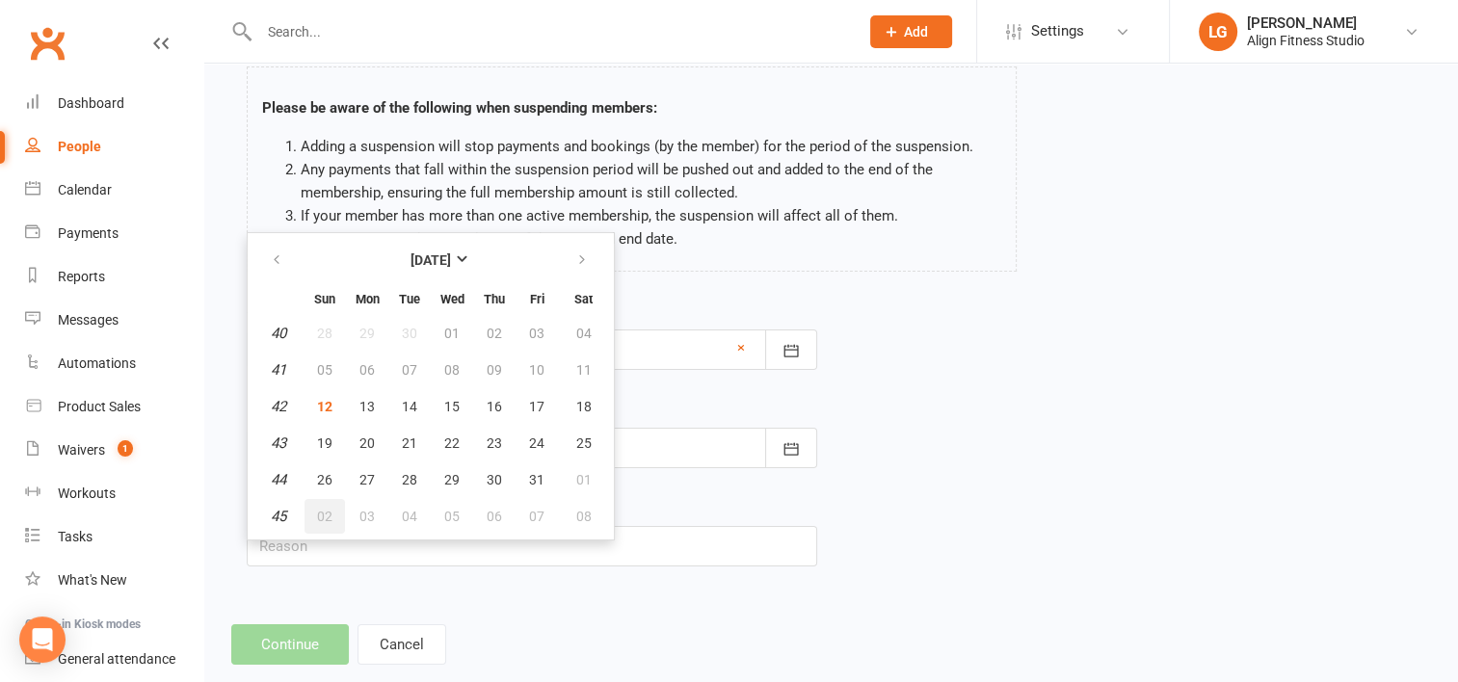
scroll to position [110, 0]
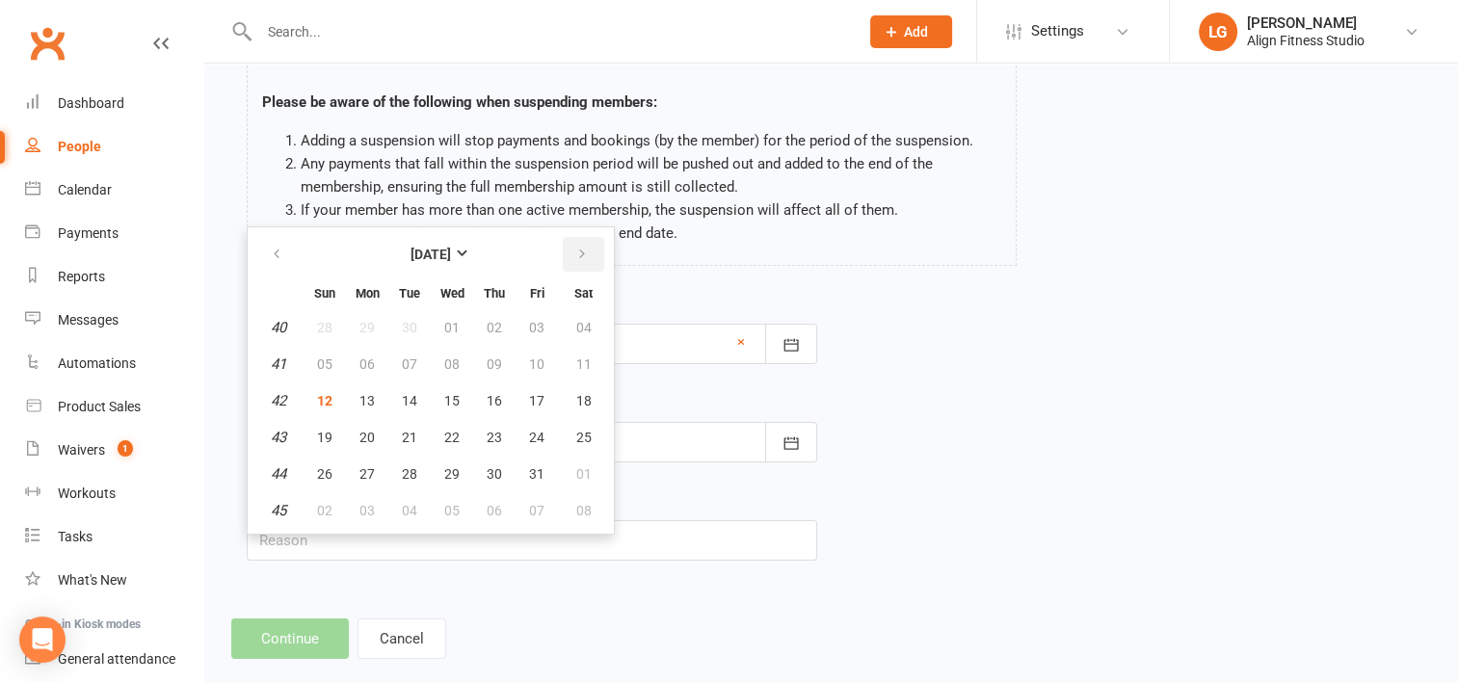
click at [584, 255] on button "button" at bounding box center [583, 254] width 41 height 35
click at [320, 396] on span "09" at bounding box center [324, 400] width 15 height 15
type input "09 Nov 2025"
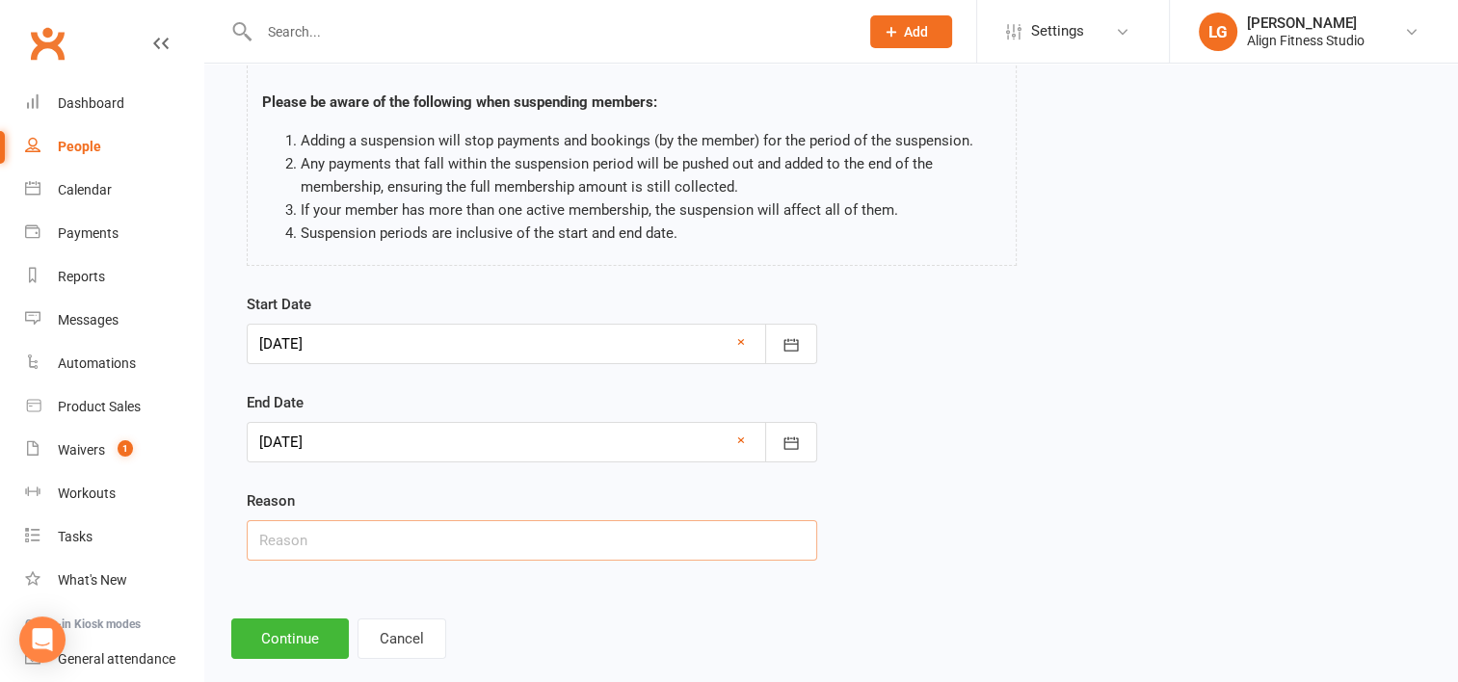
click at [378, 551] on input "text" at bounding box center [532, 540] width 570 height 40
type input "work/holiday"
click at [310, 633] on button "Continue" at bounding box center [290, 638] width 118 height 40
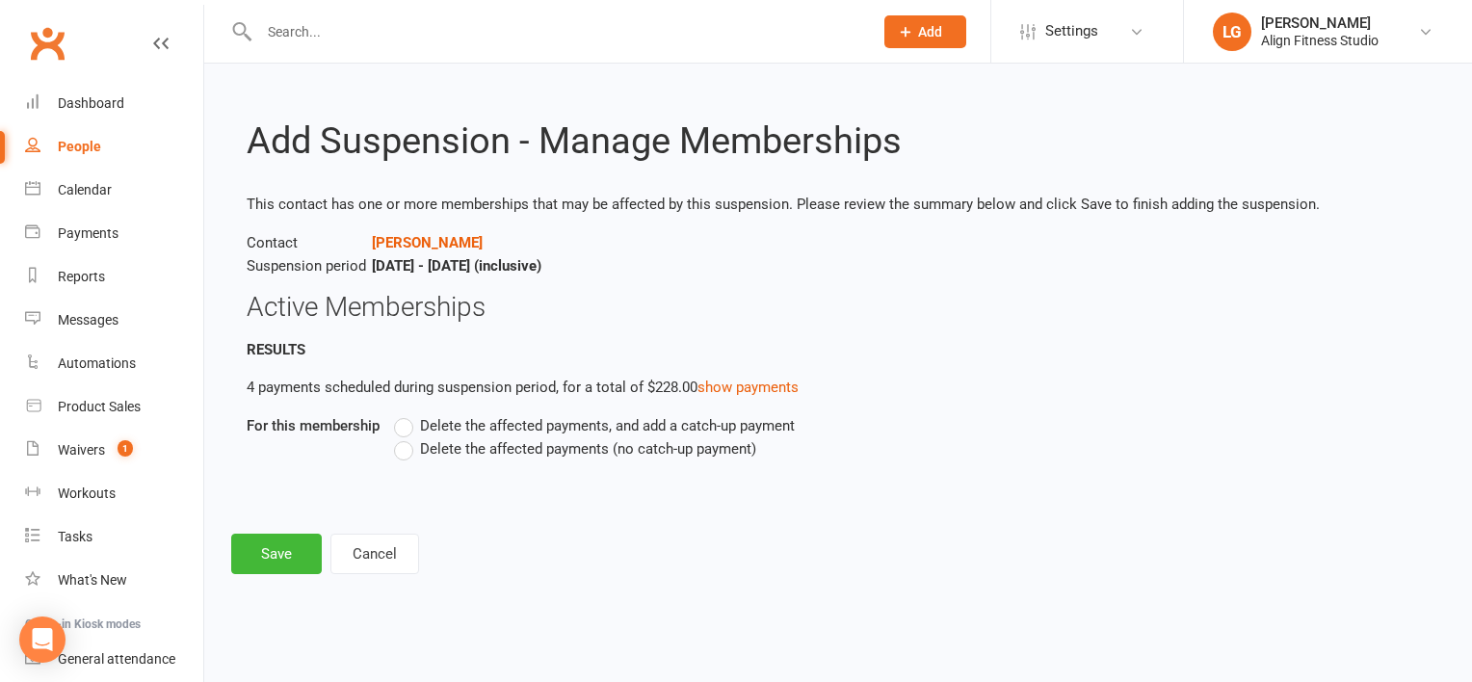
click at [410, 450] on label "Delete the affected payments (no catch-up payment)" at bounding box center [575, 448] width 362 height 23
click at [407, 437] on input "Delete the affected payments (no catch-up payment)" at bounding box center [400, 437] width 13 height 0
click at [281, 539] on button "Save" at bounding box center [276, 554] width 91 height 40
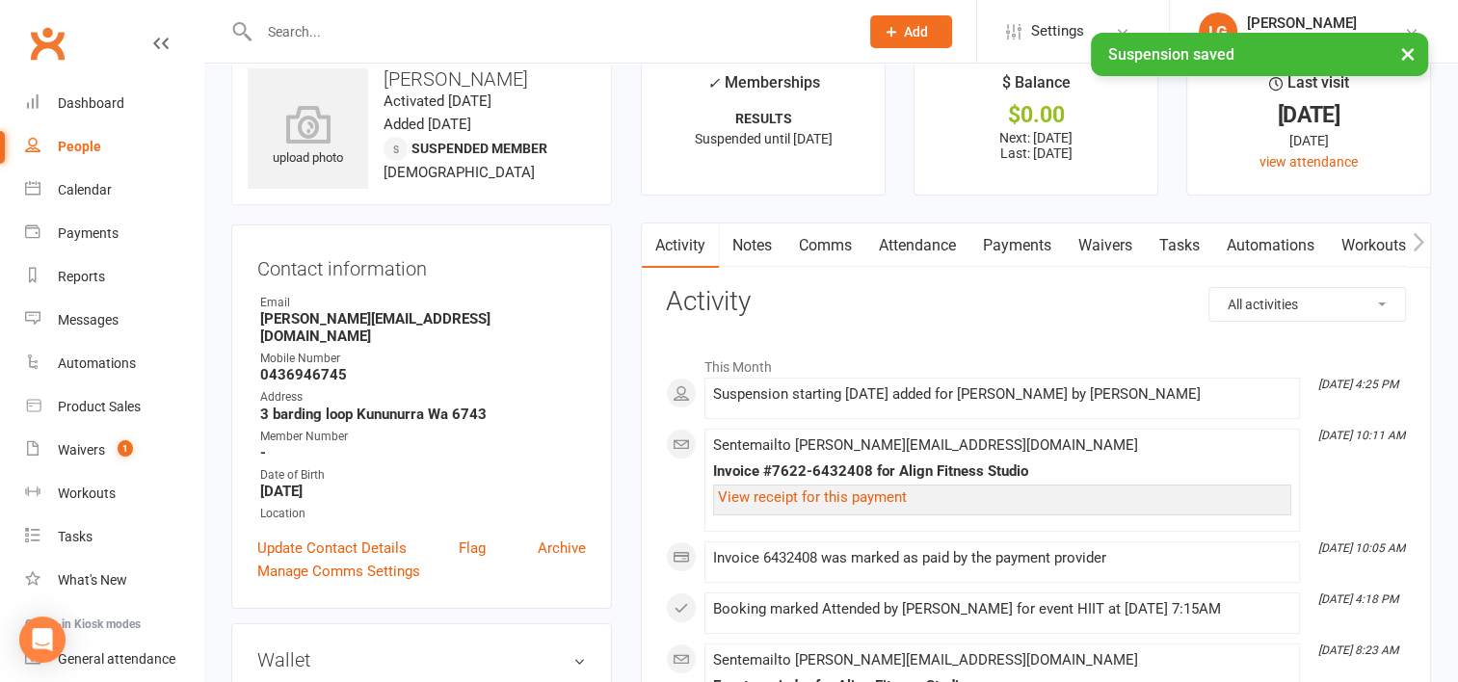
scroll to position [62, 0]
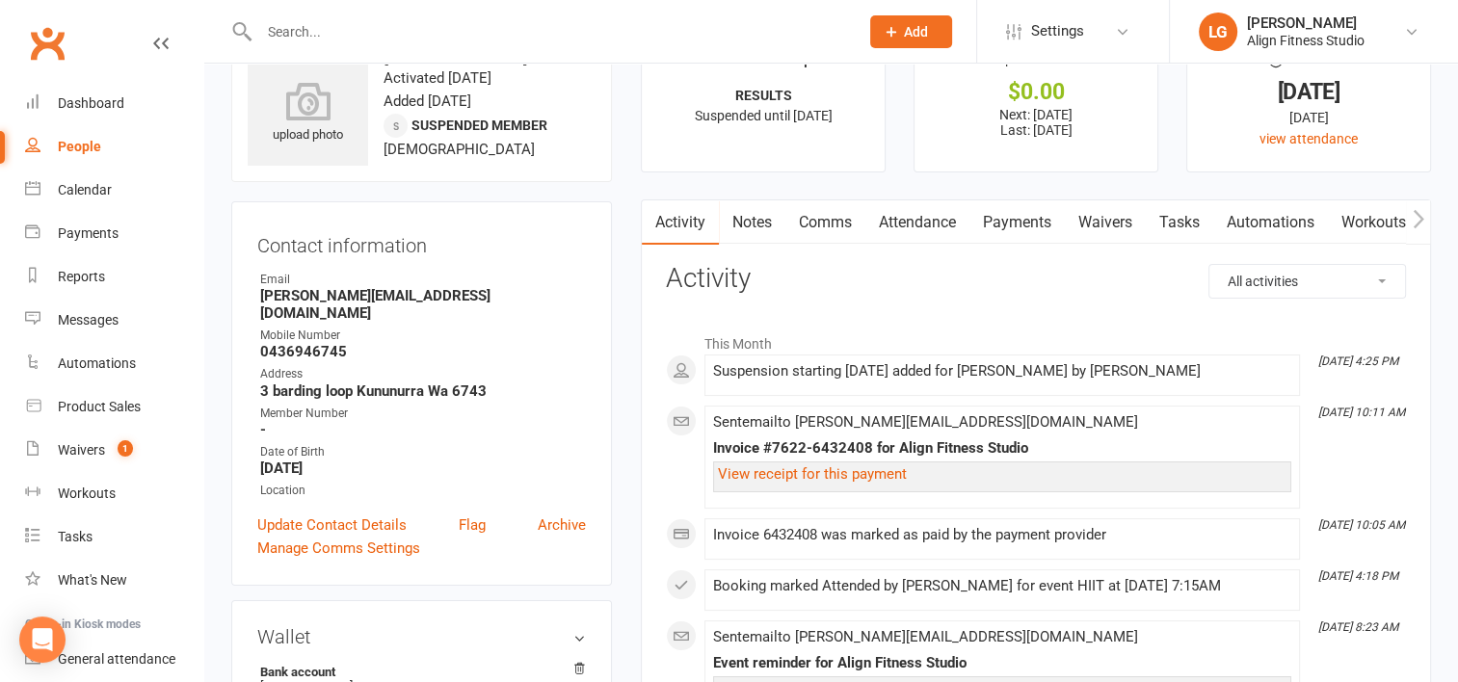
click at [1002, 221] on link "Payments" at bounding box center [1016, 222] width 95 height 44
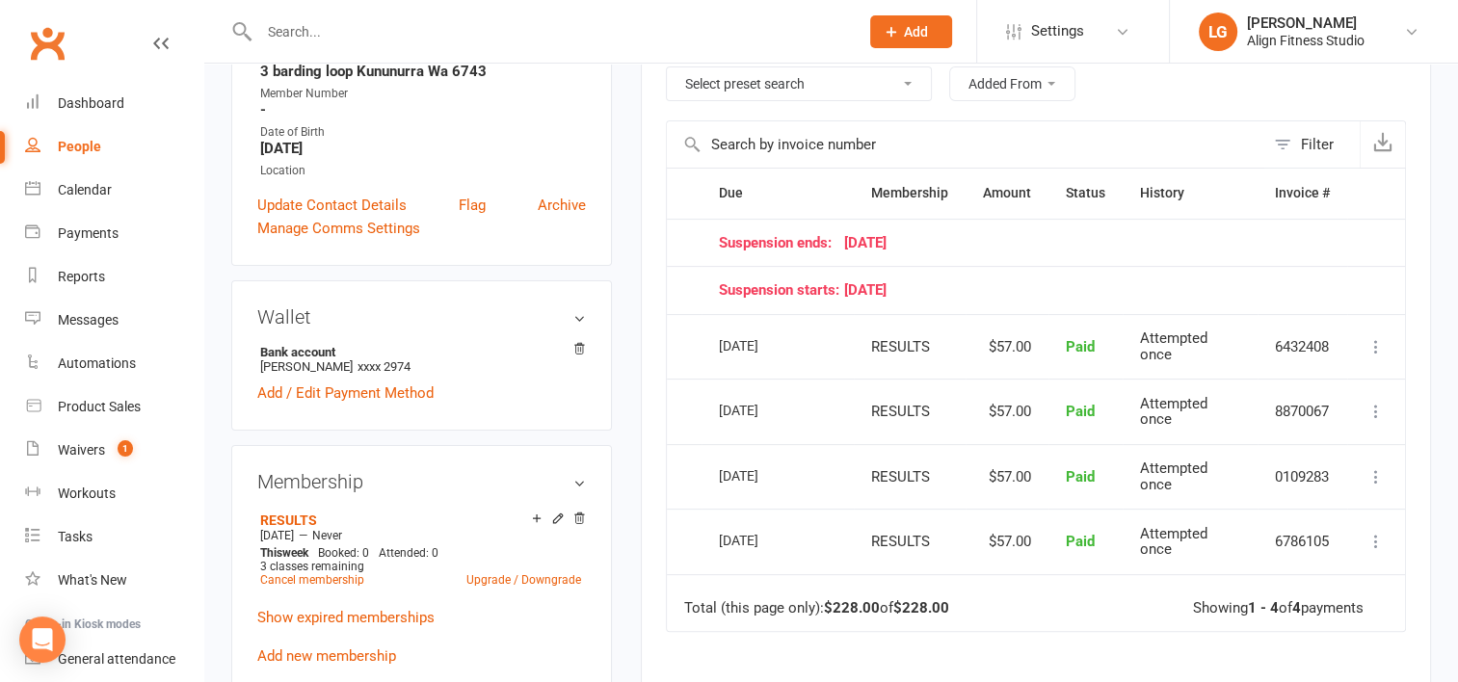
scroll to position [381, 0]
click at [76, 102] on div "Dashboard" at bounding box center [91, 102] width 66 height 15
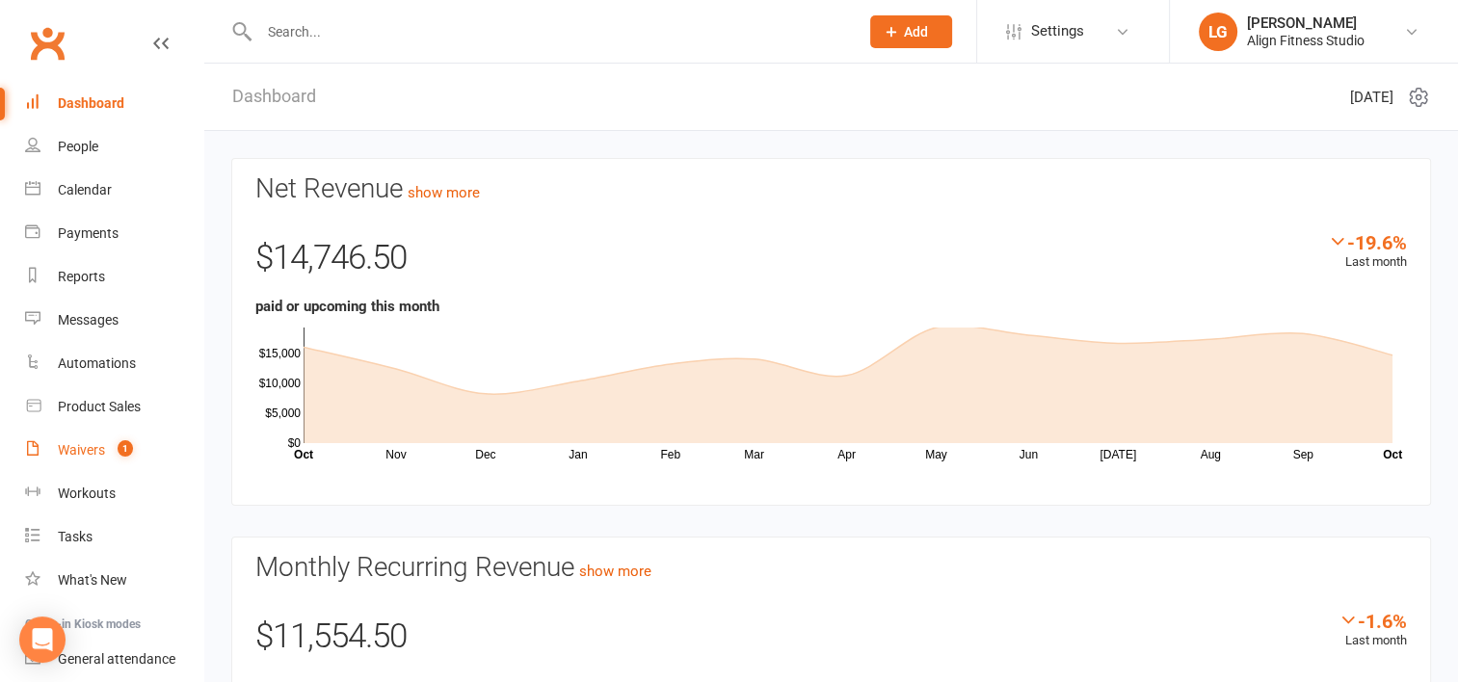
click at [104, 450] on div "Waivers" at bounding box center [81, 449] width 47 height 15
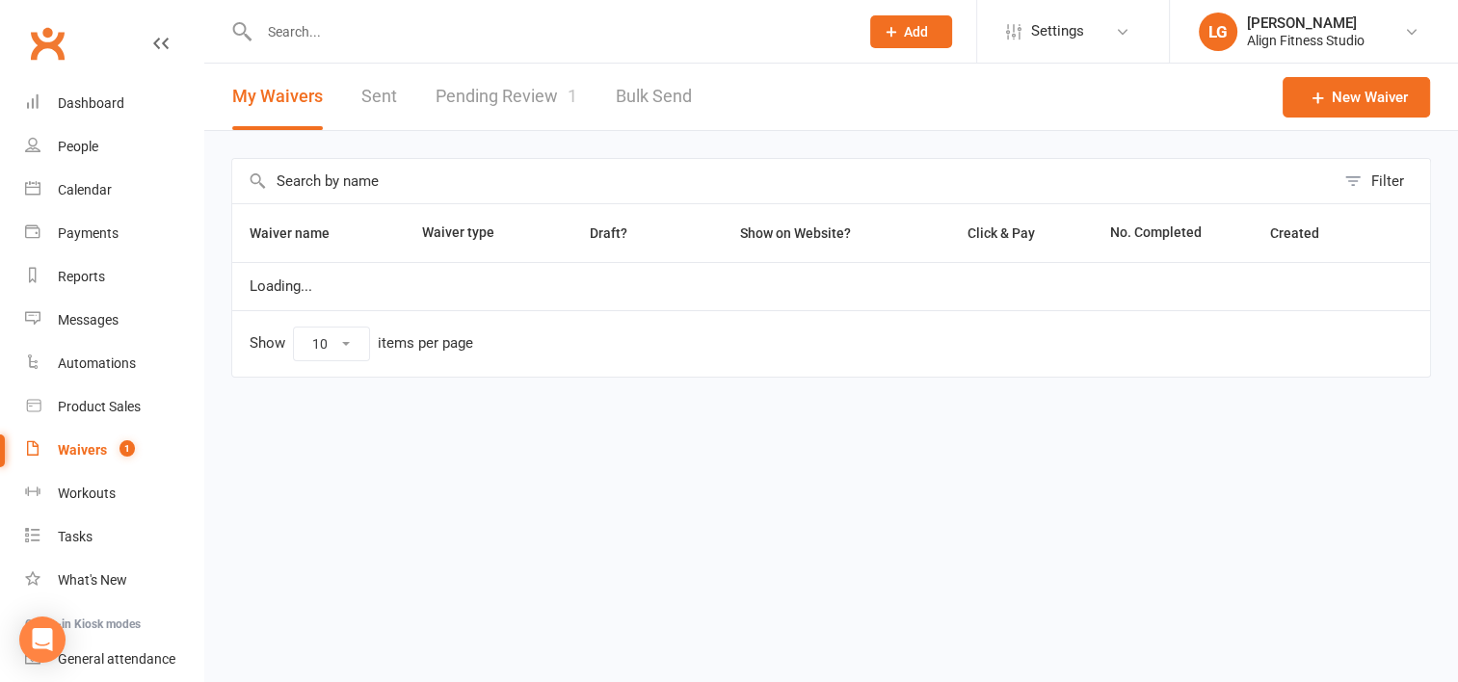
select select "100"
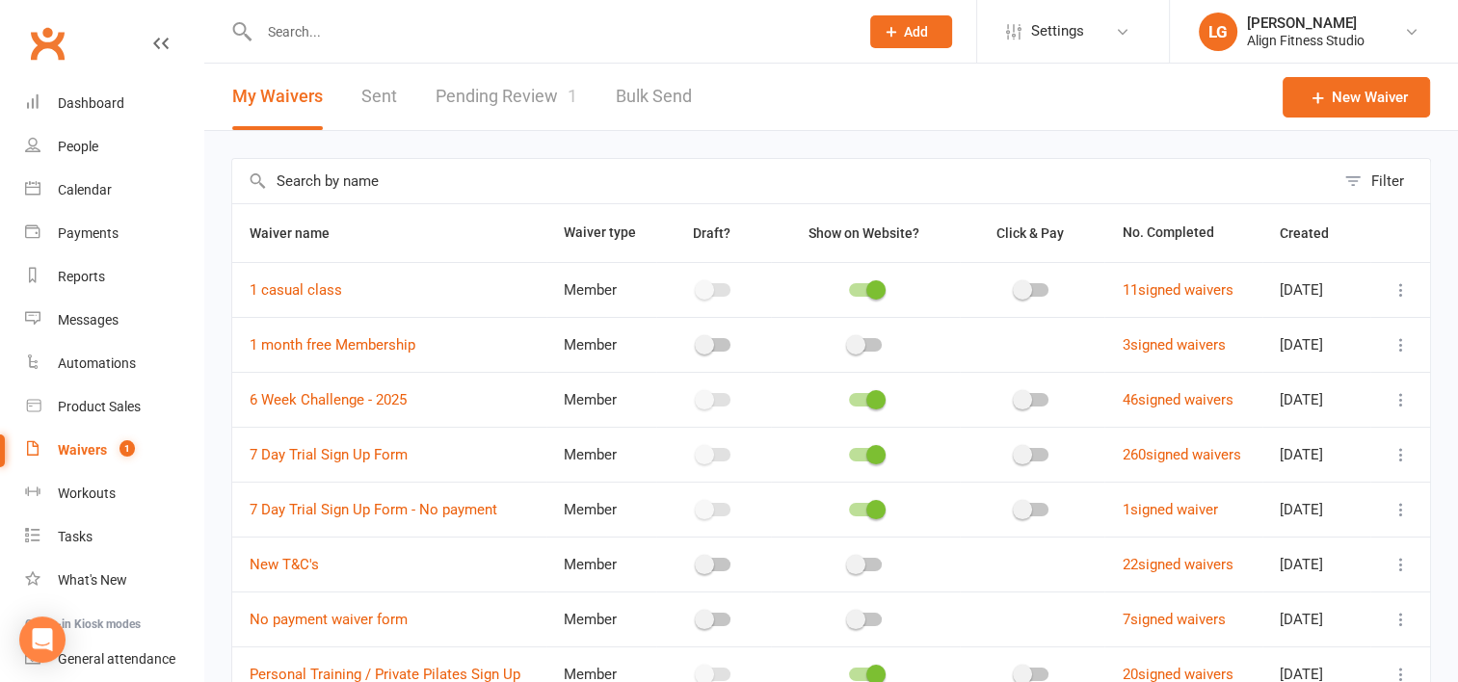
click at [491, 89] on link "Pending Review 1" at bounding box center [506, 97] width 142 height 66
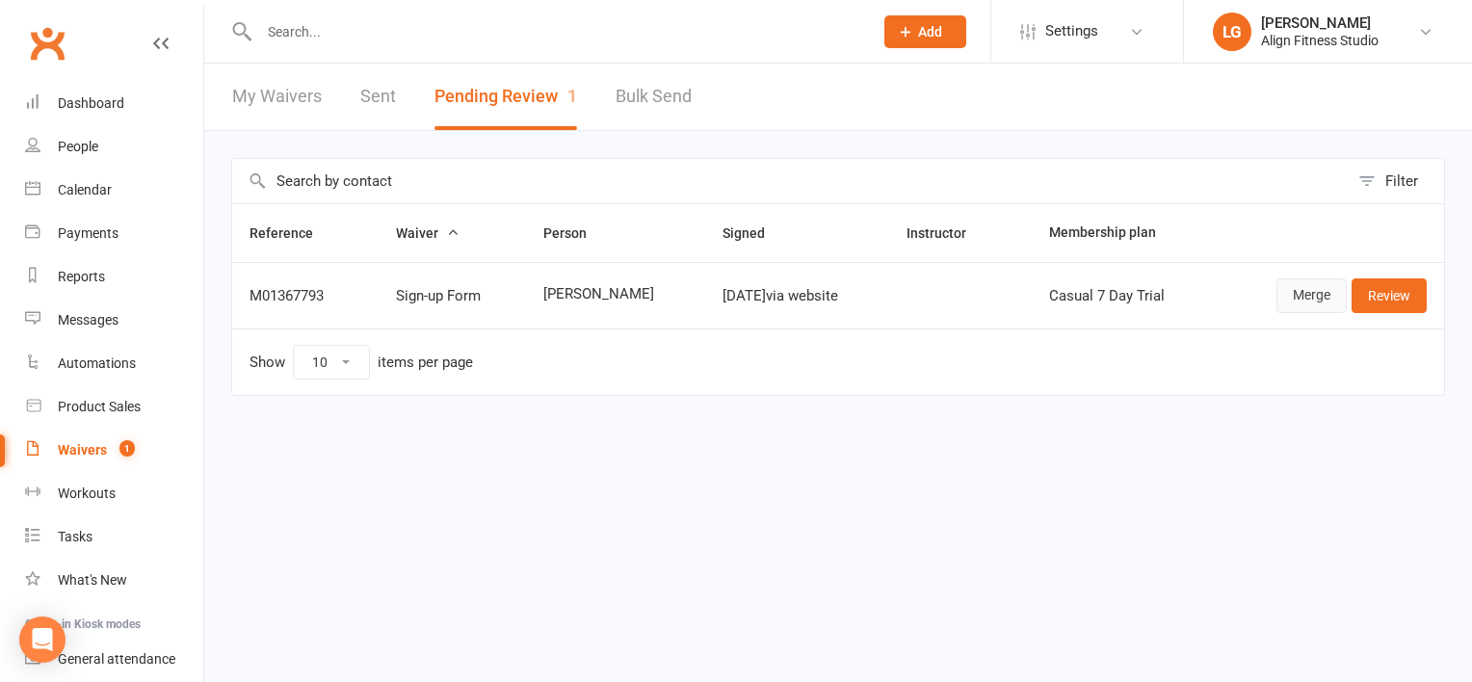
click at [1299, 302] on link "Merge" at bounding box center [1311, 295] width 70 height 35
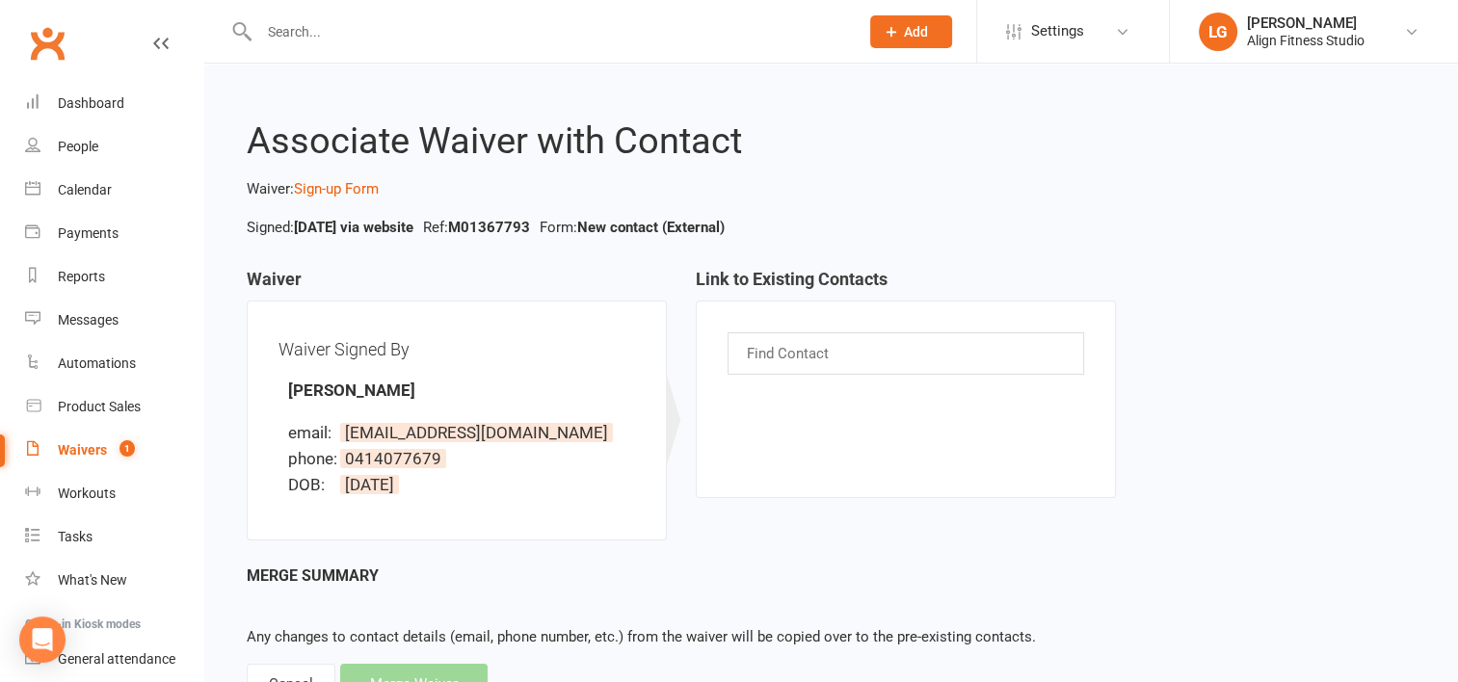
scroll to position [80, 0]
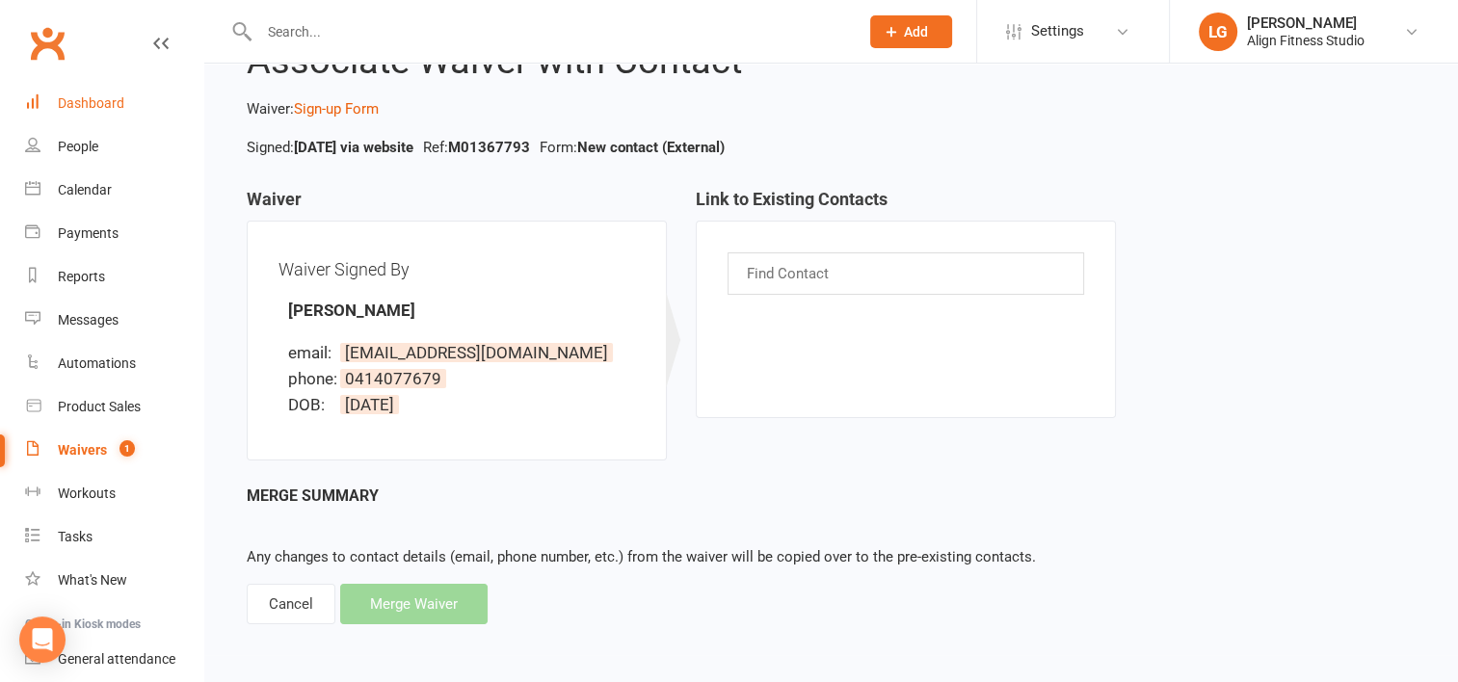
click at [108, 102] on div "Dashboard" at bounding box center [91, 102] width 66 height 15
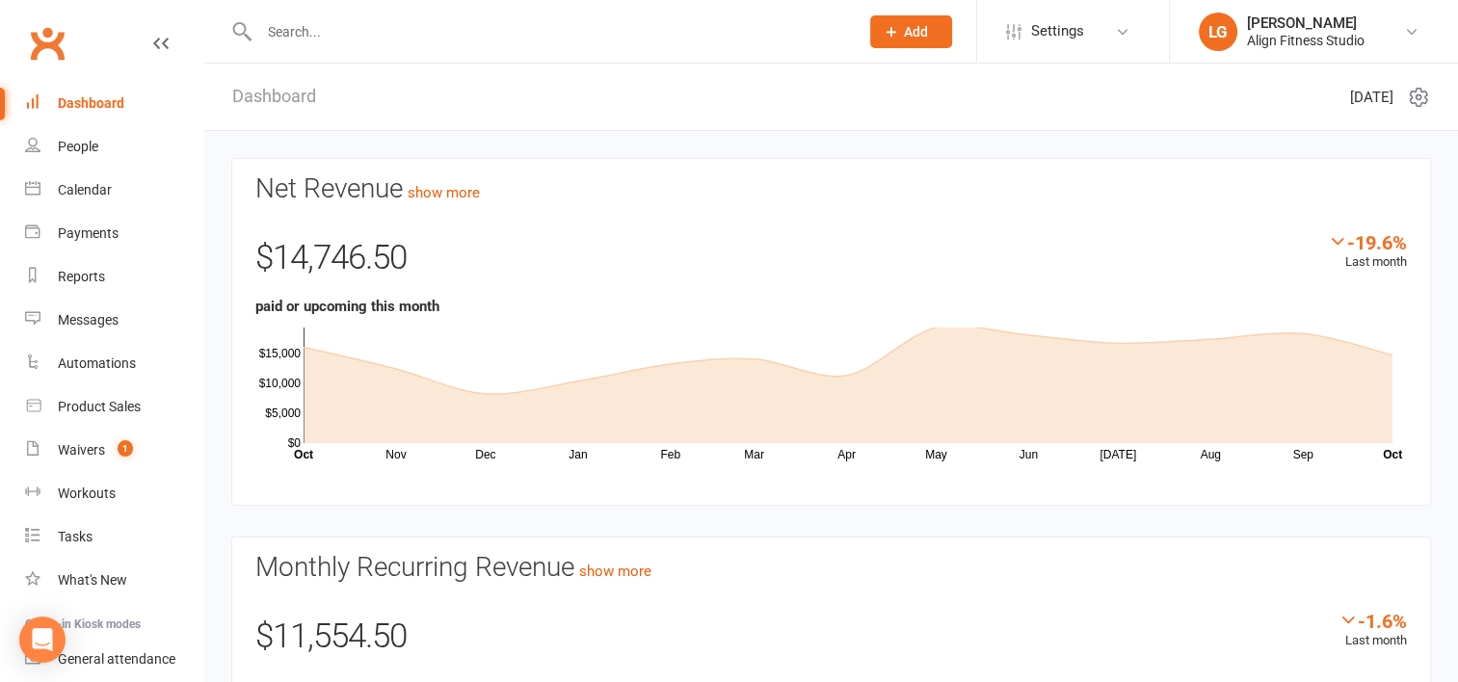
scroll to position [236, 0]
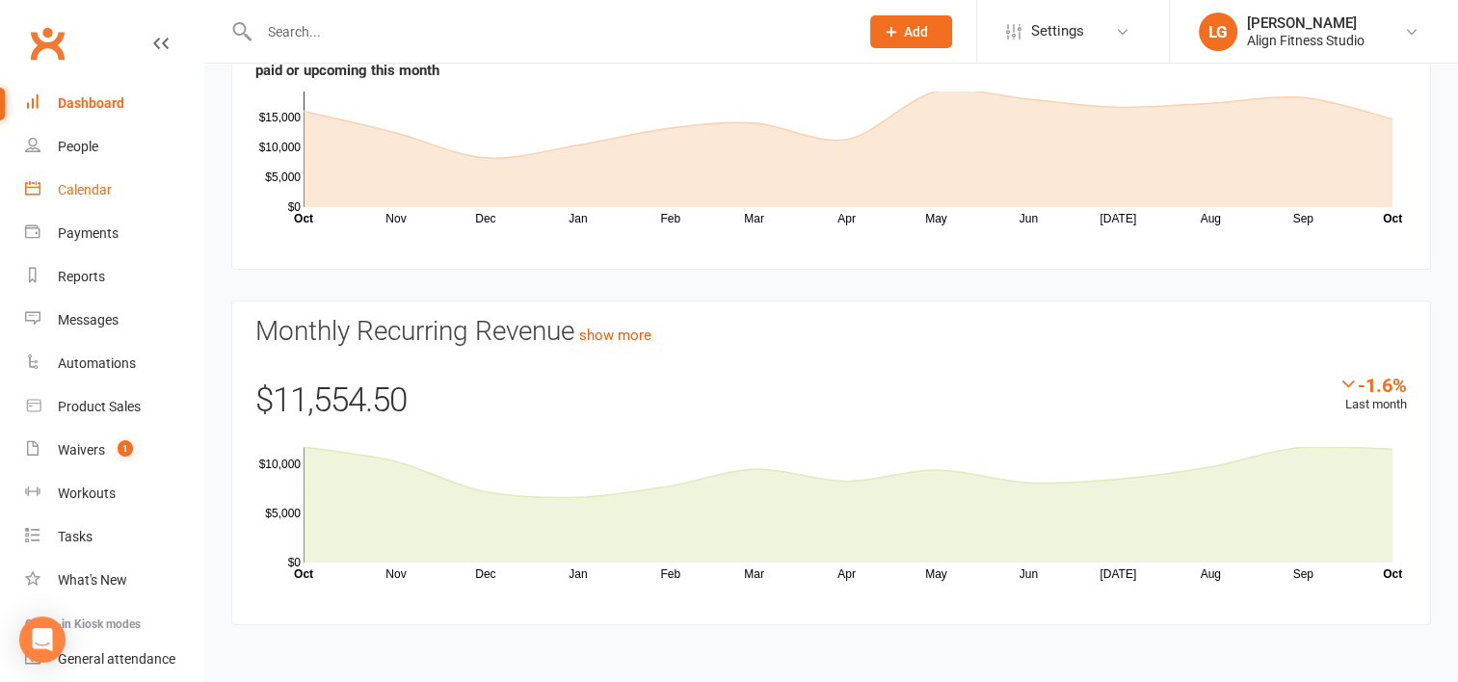
click at [84, 197] on link "Calendar" at bounding box center [114, 190] width 178 height 43
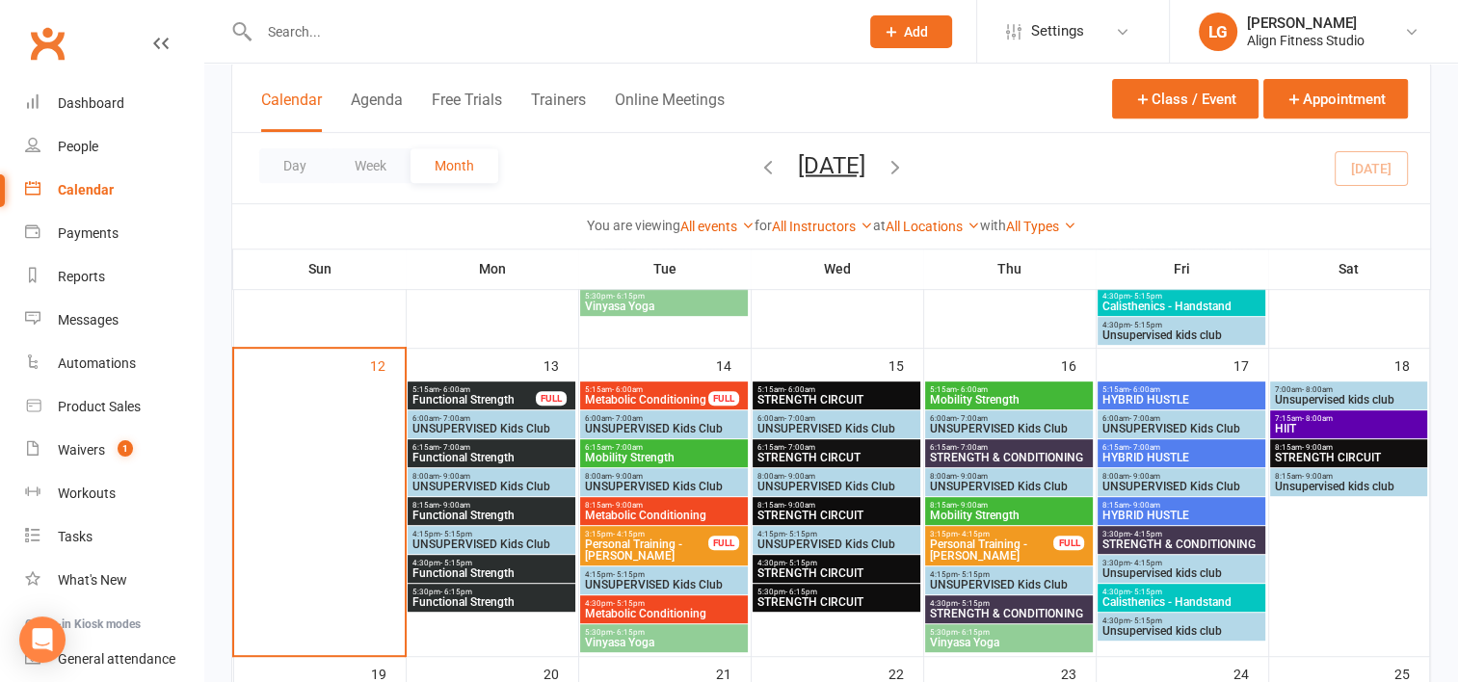
scroll to position [854, 0]
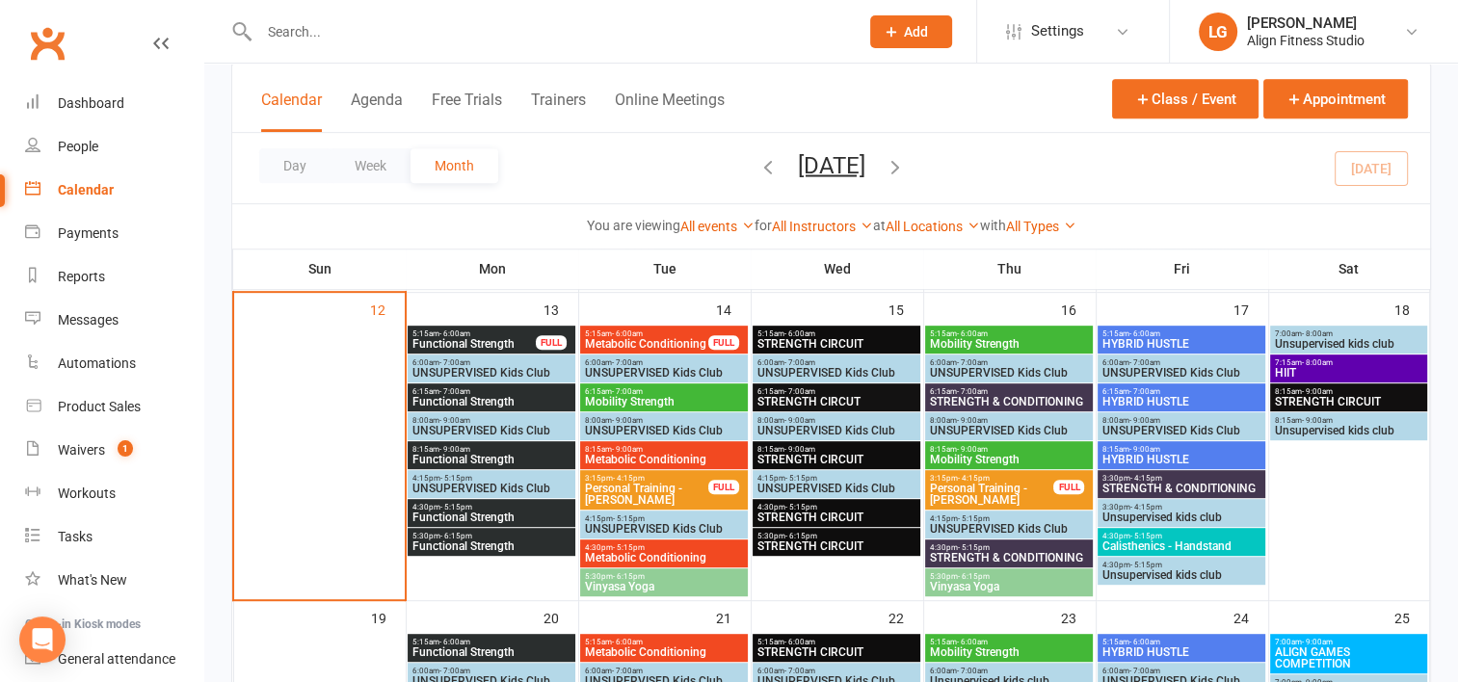
click at [392, 36] on input "text" at bounding box center [549, 31] width 592 height 27
click at [474, 12] on div at bounding box center [538, 31] width 614 height 63
click at [66, 97] on div "Dashboard" at bounding box center [91, 102] width 66 height 15
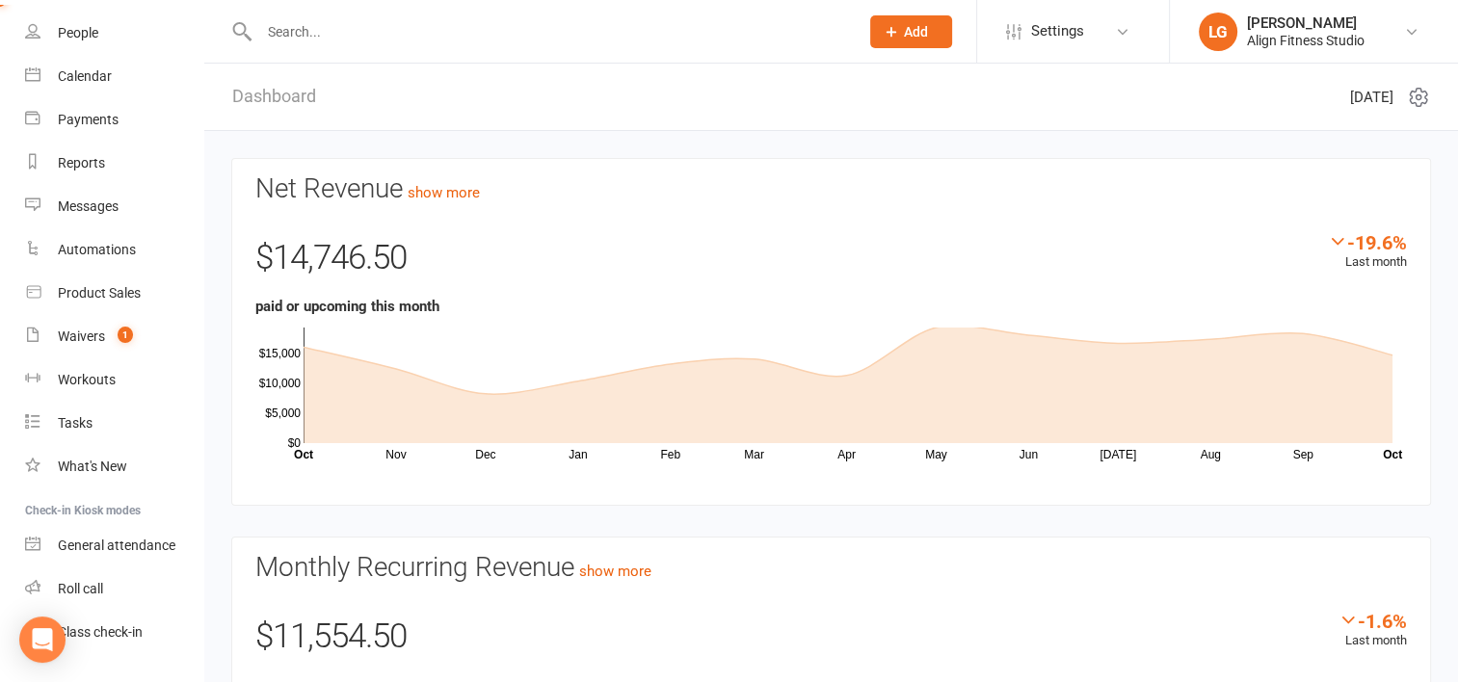
scroll to position [158, 0]
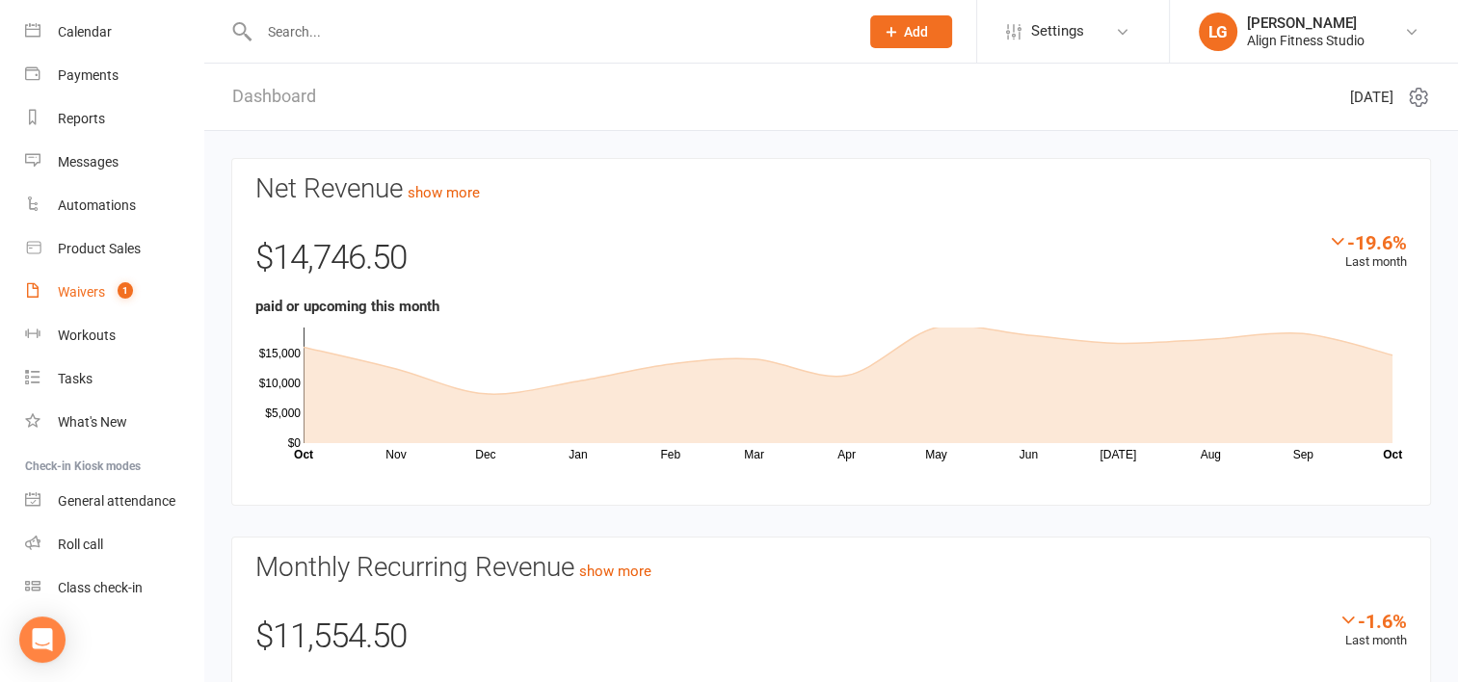
click at [81, 295] on div "Waivers" at bounding box center [81, 291] width 47 height 15
select select "100"
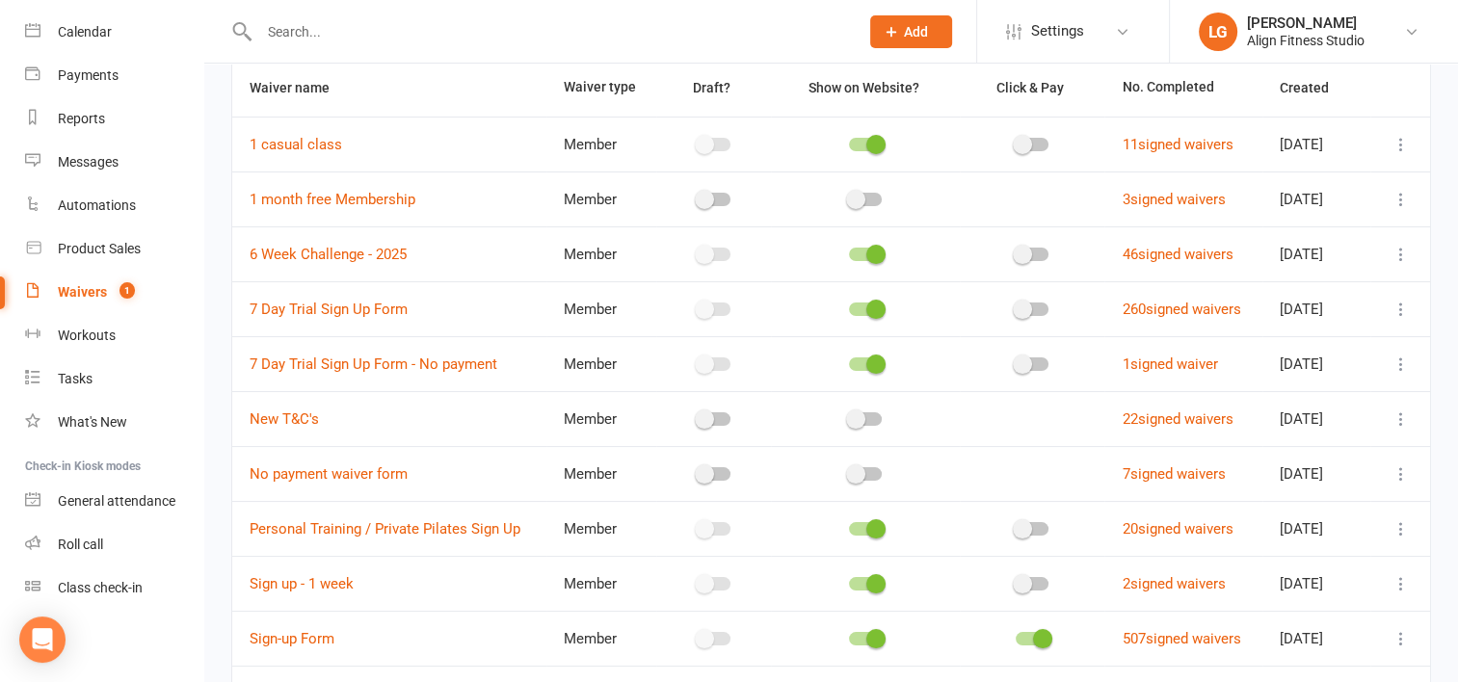
scroll to position [142, 0]
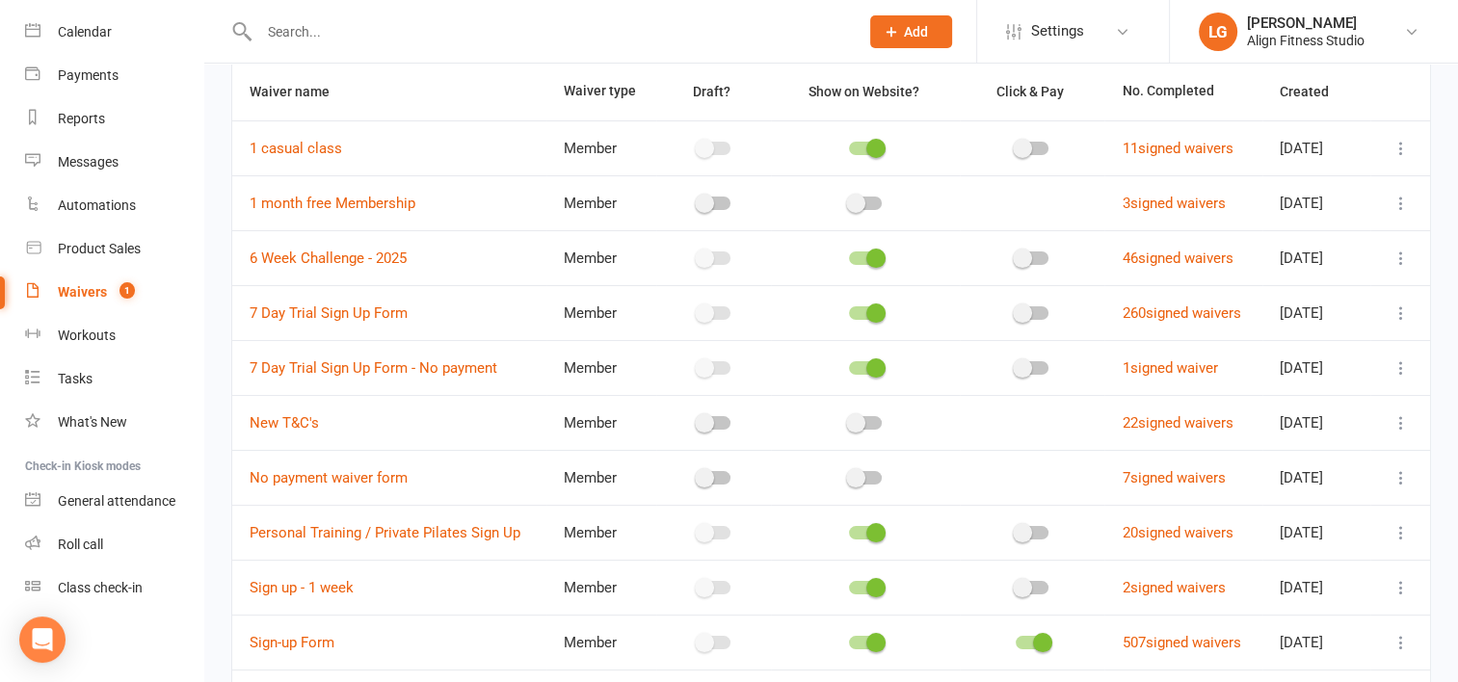
click at [1400, 204] on icon at bounding box center [1400, 203] width 19 height 19
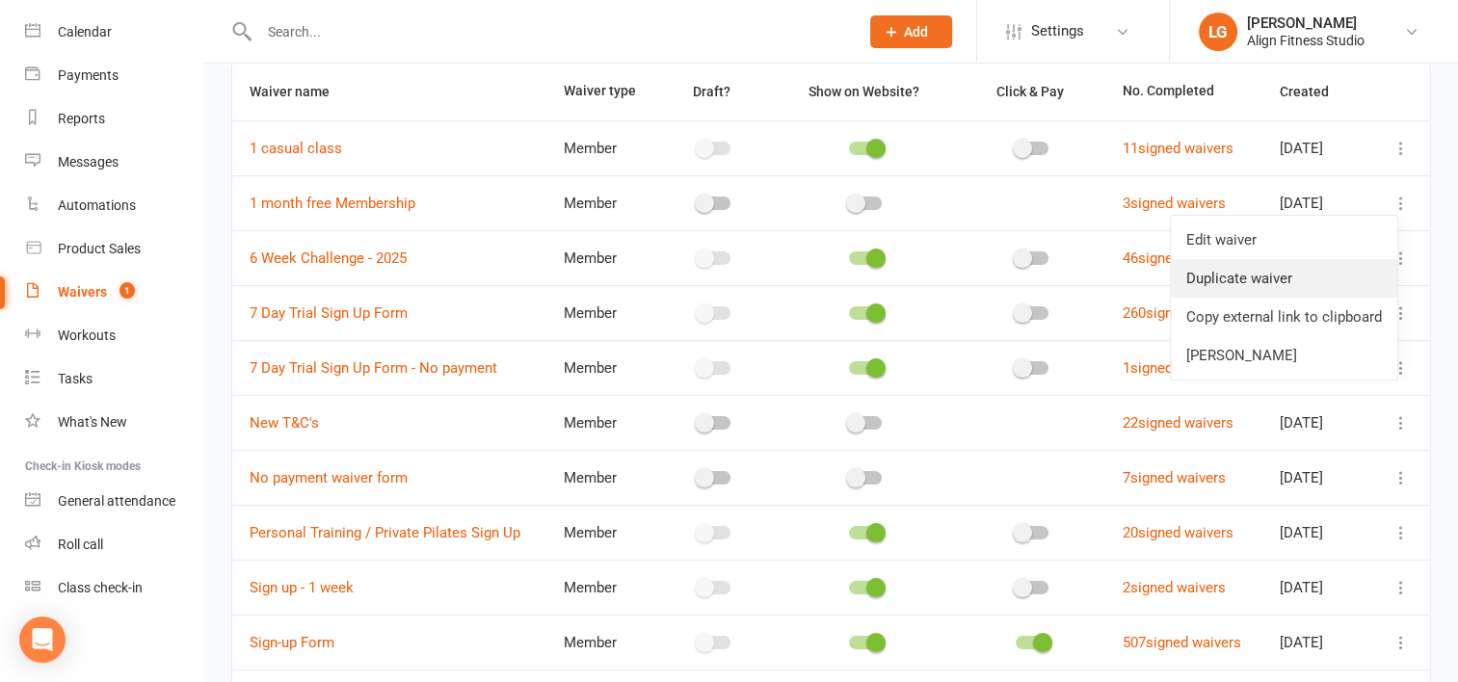
click at [1284, 279] on link "Duplicate waiver" at bounding box center [1283, 278] width 226 height 39
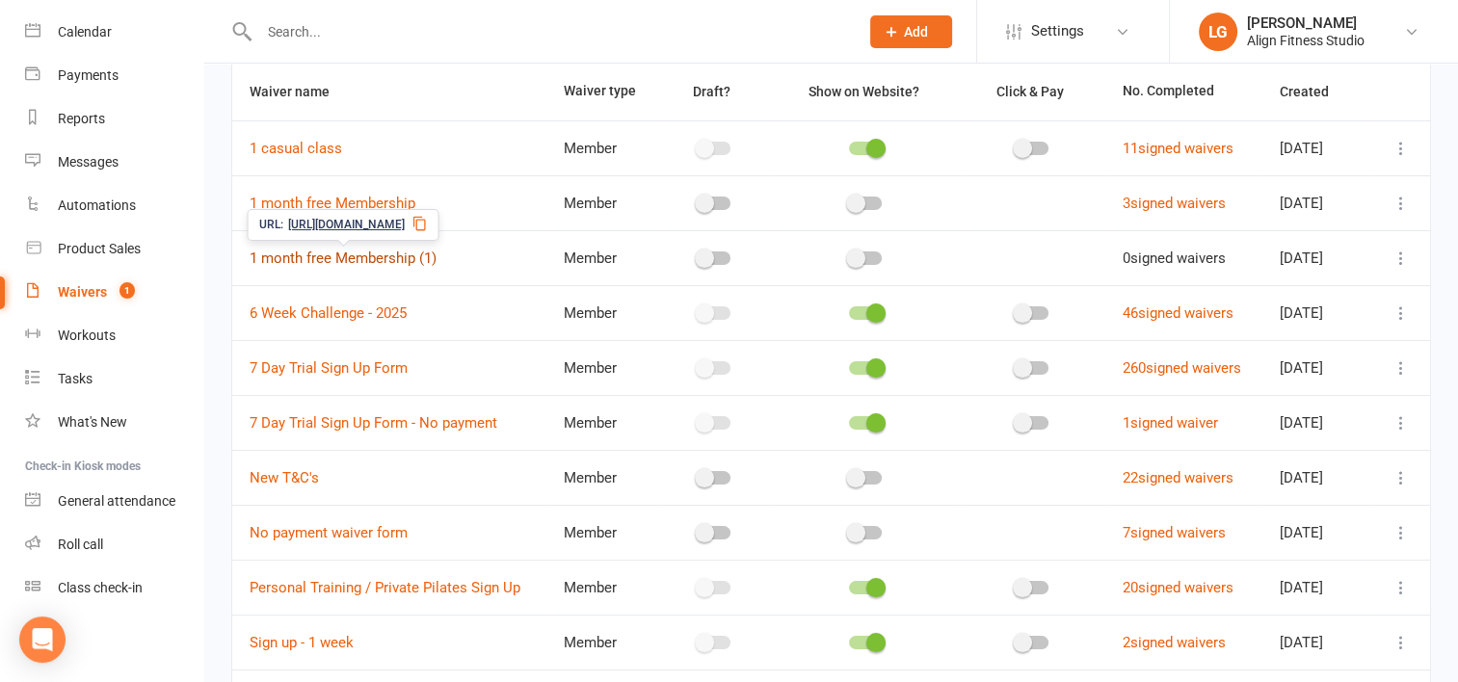
click at [379, 259] on link "1 month free Membership (1)" at bounding box center [343, 258] width 187 height 17
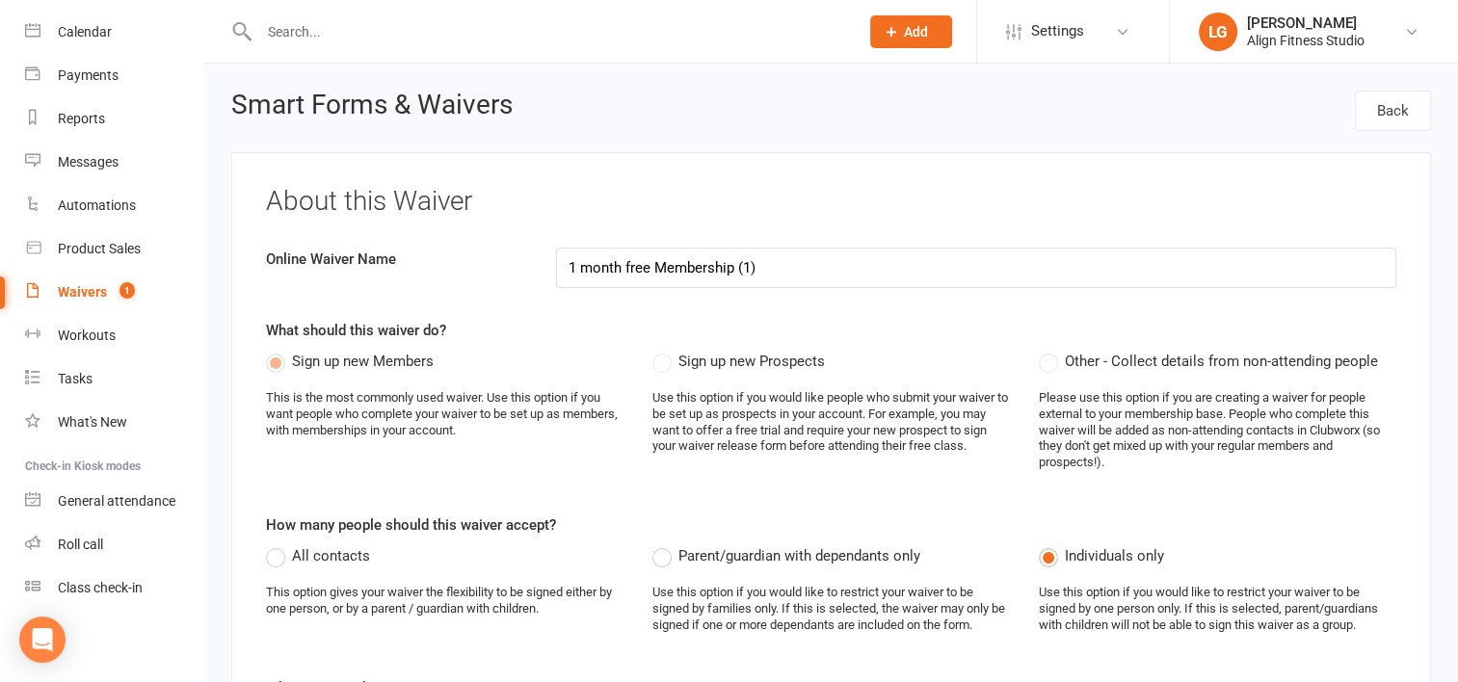
select select "select"
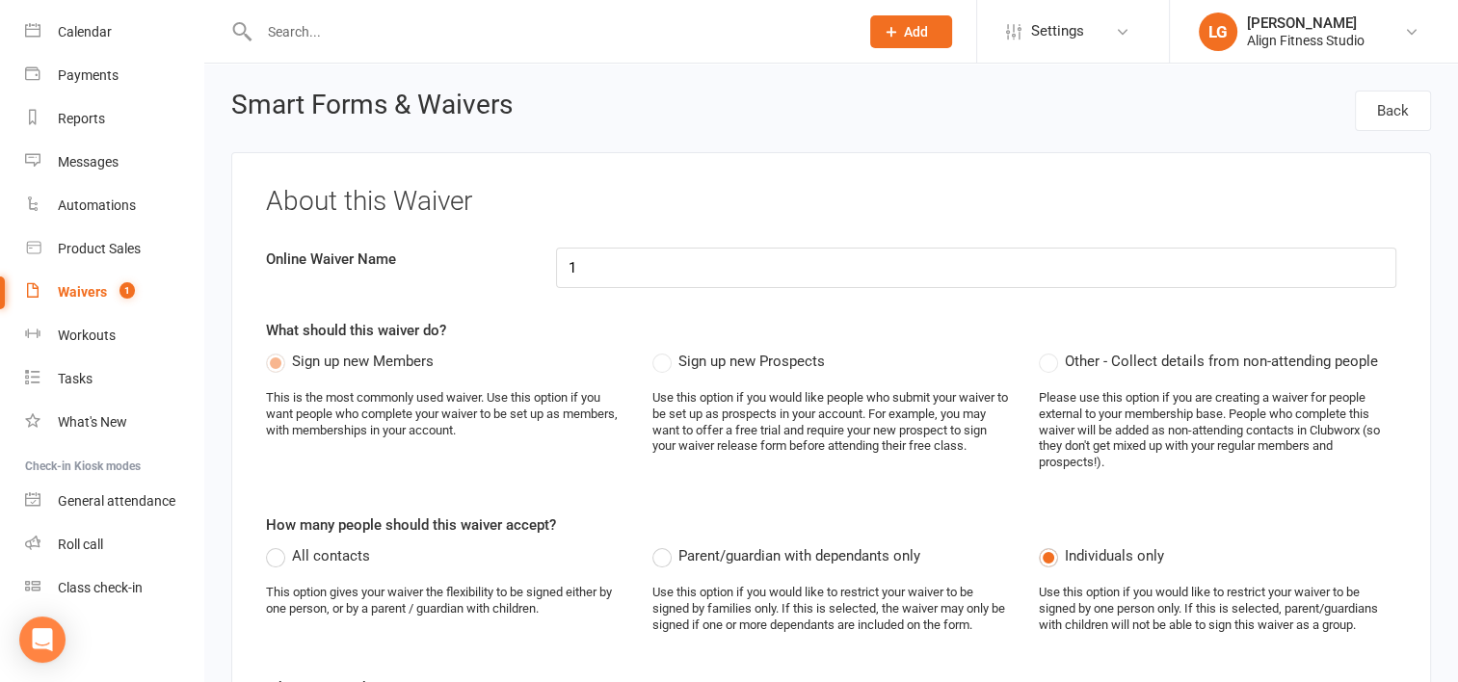
type input "1"
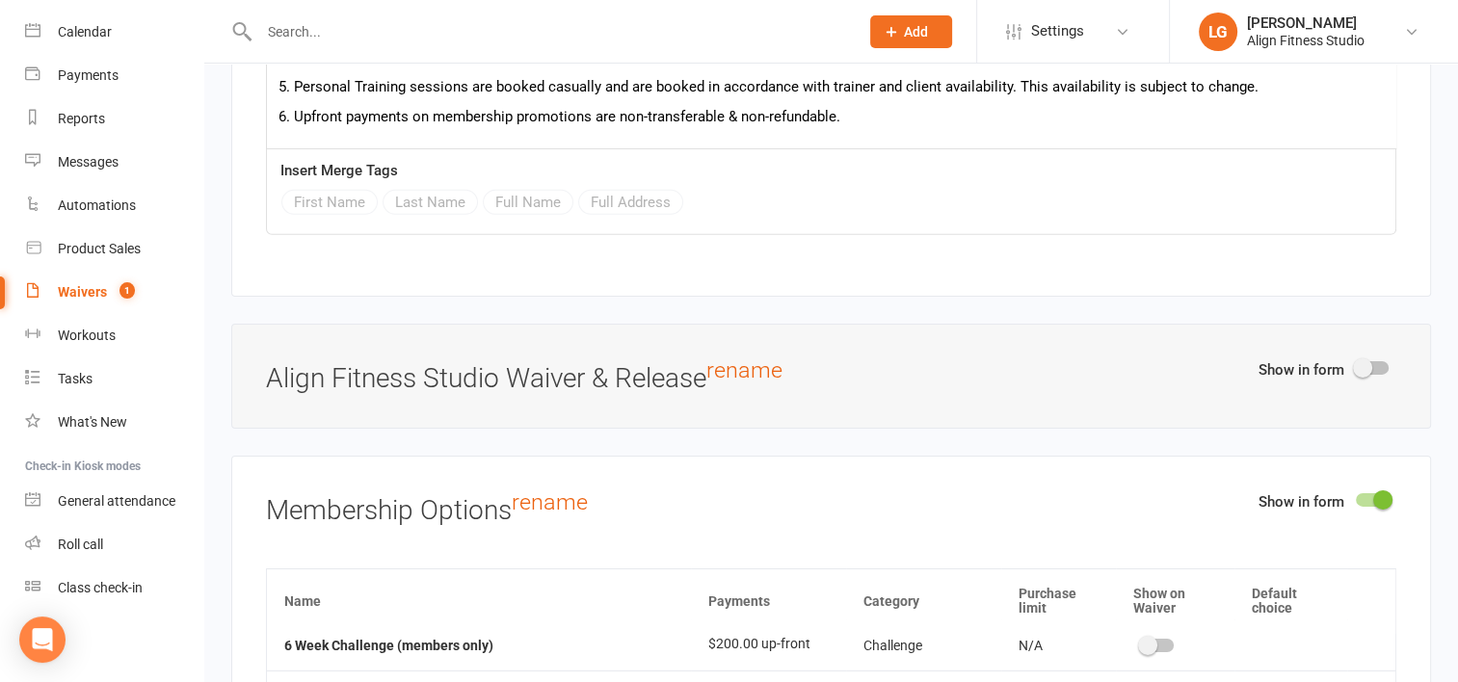
scroll to position [6179, 0]
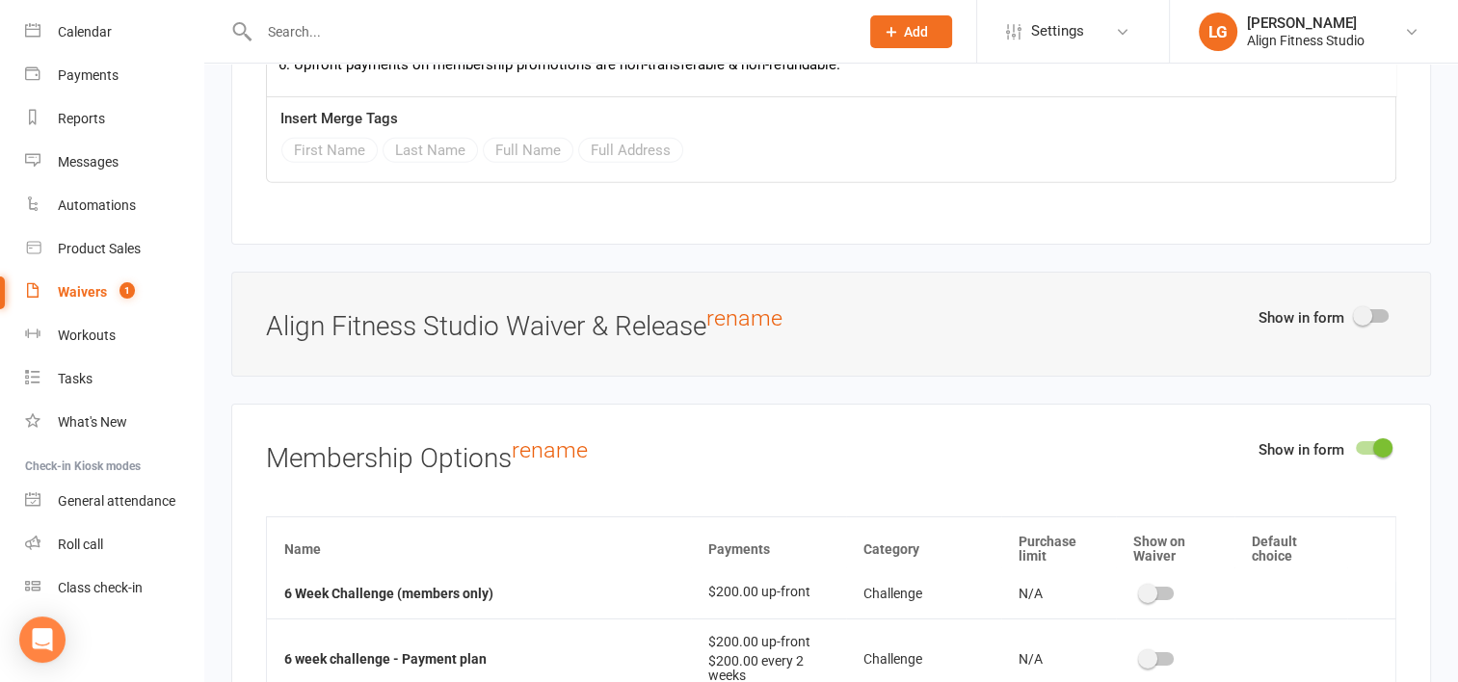
type input "4 week Sweat season protocol"
click at [1364, 306] on span at bounding box center [1362, 315] width 19 height 19
click at [1355, 313] on input "checkbox" at bounding box center [1355, 313] width 0 height 0
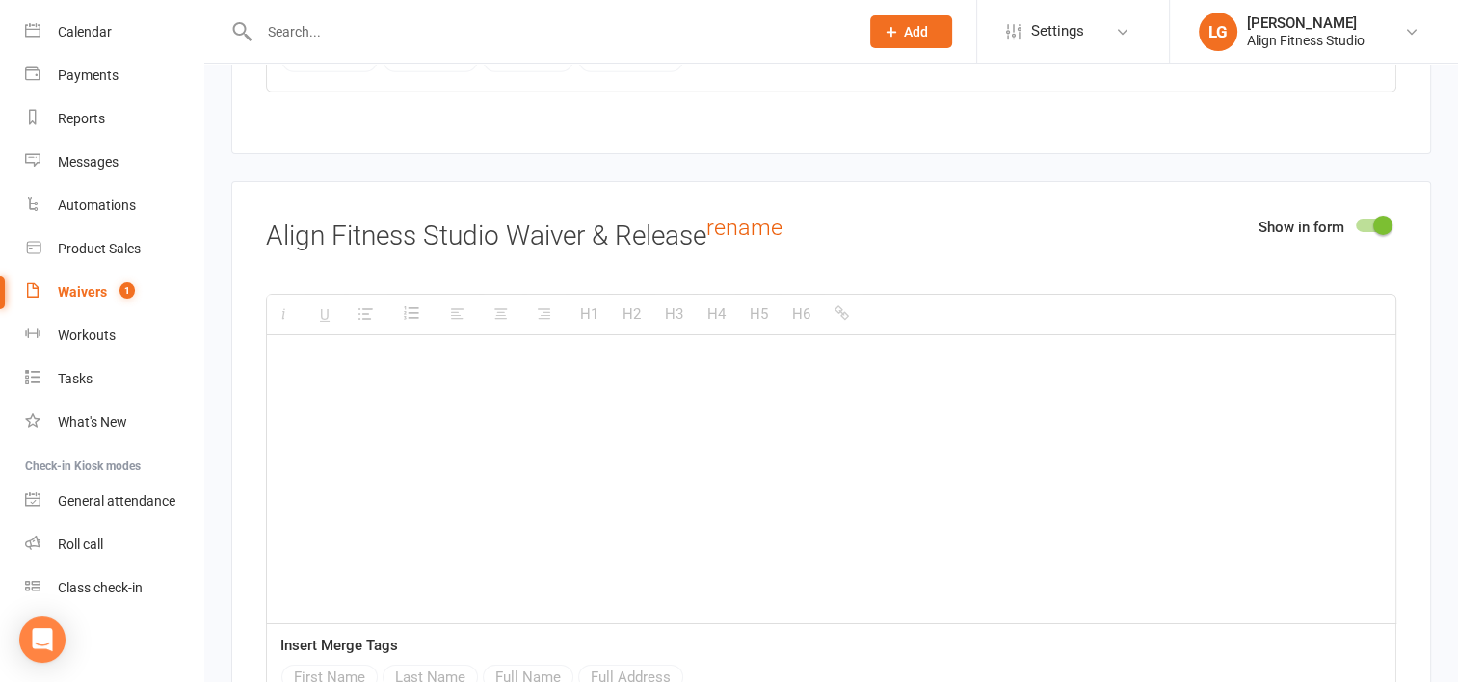
scroll to position [6270, 0]
click at [1378, 216] on span at bounding box center [1382, 225] width 19 height 19
click at [1355, 223] on input "checkbox" at bounding box center [1355, 223] width 0 height 0
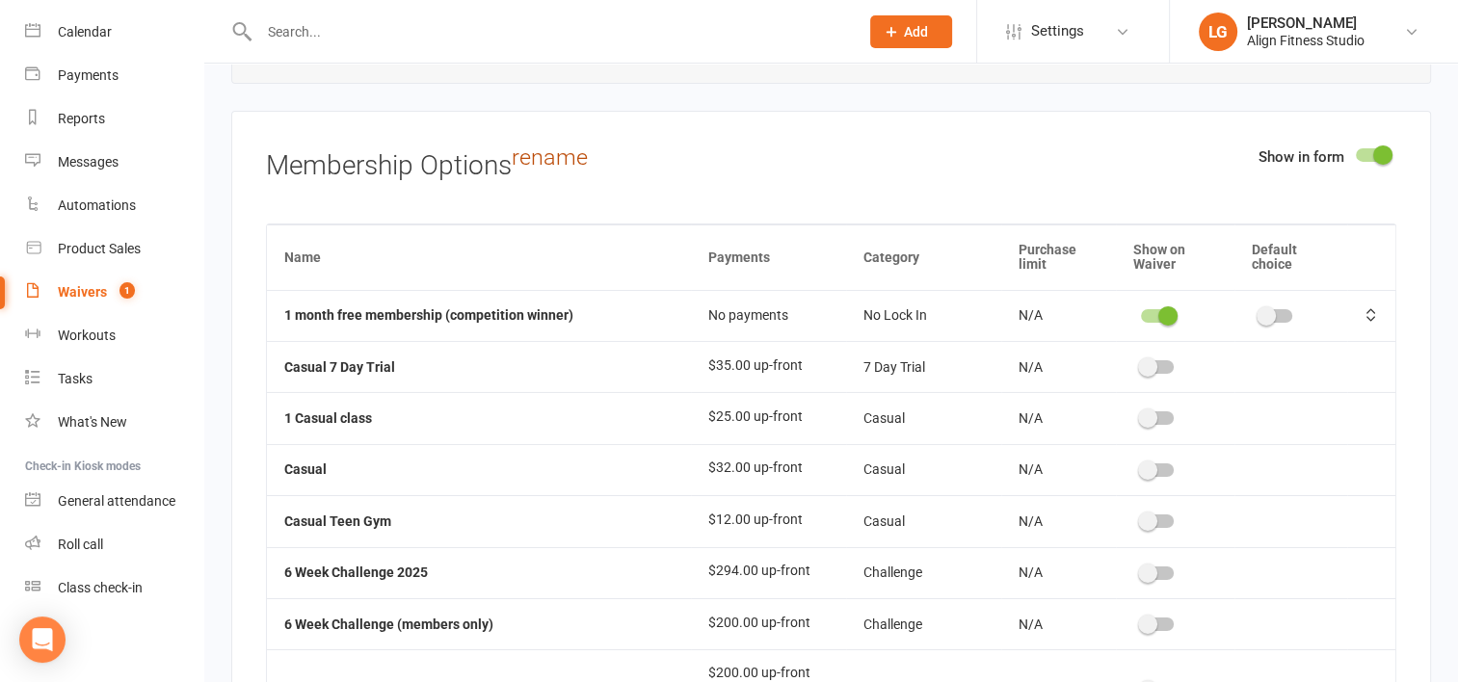
scroll to position [6473, 0]
click at [1158, 305] on span at bounding box center [1167, 314] width 19 height 19
click at [1141, 312] on input "checkbox" at bounding box center [1141, 312] width 0 height 0
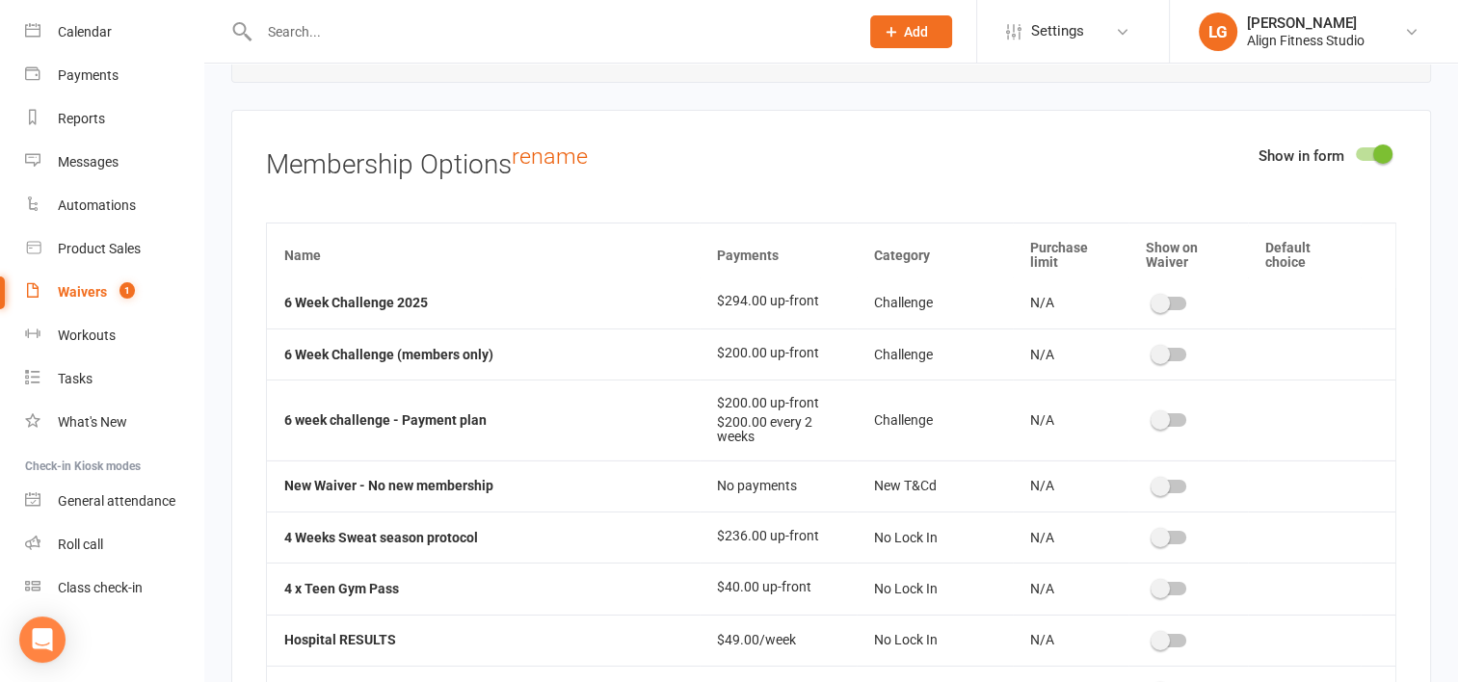
scroll to position [276, 0]
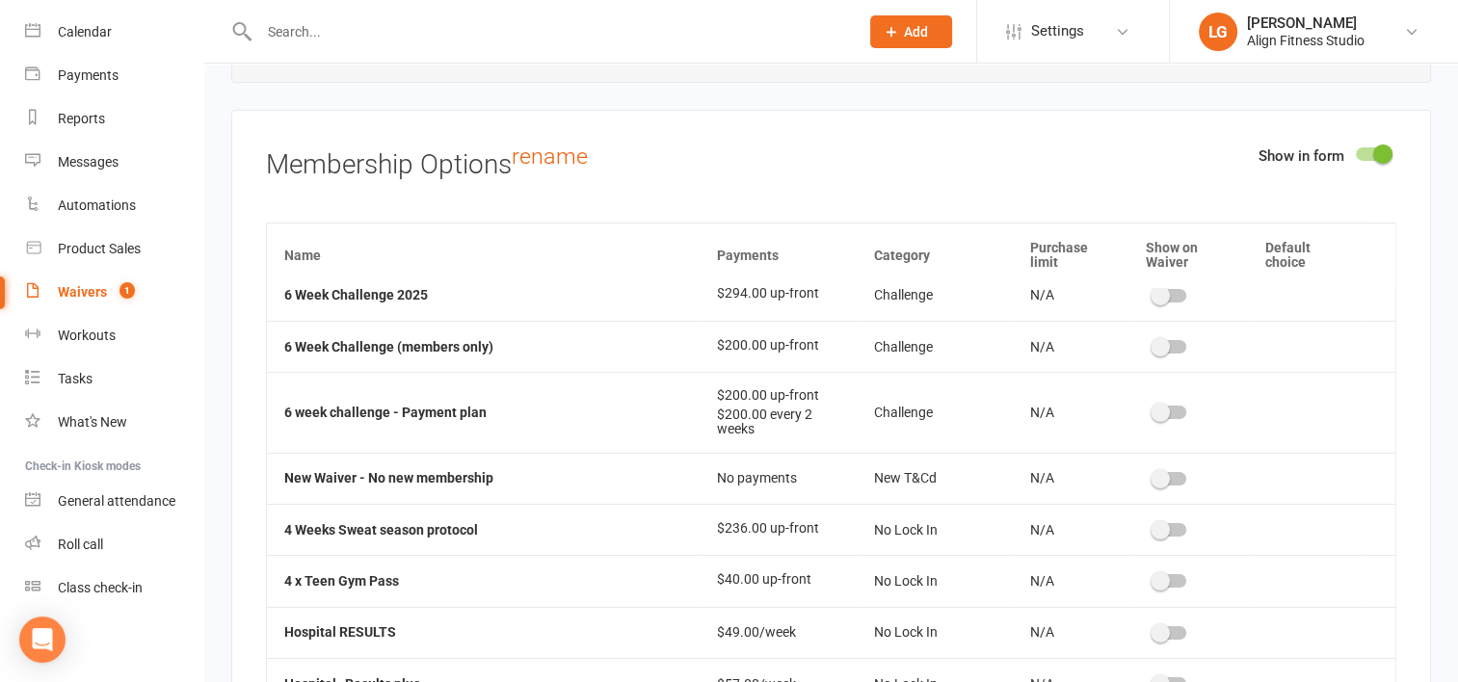
click at [1150, 520] on span at bounding box center [1159, 529] width 19 height 19
click at [1153, 527] on input "checkbox" at bounding box center [1153, 527] width 0 height 0
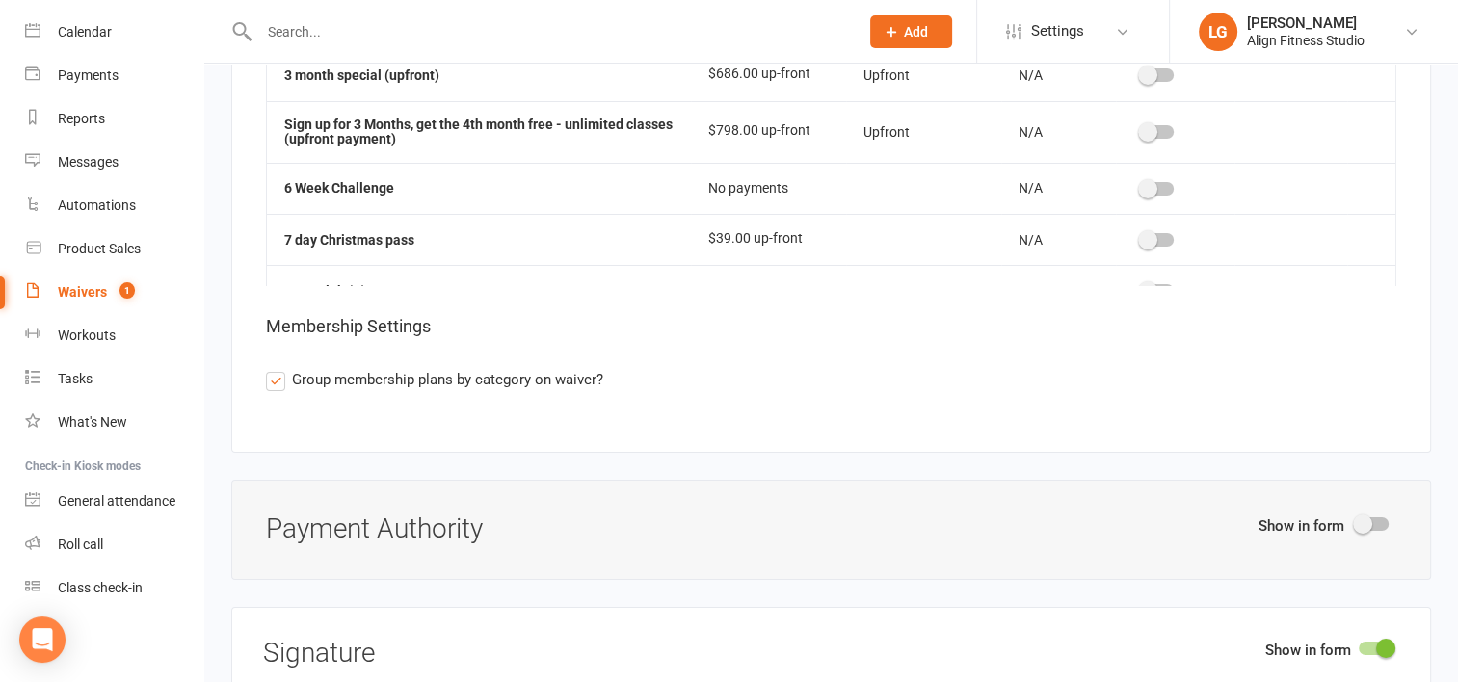
scroll to position [2016, 0]
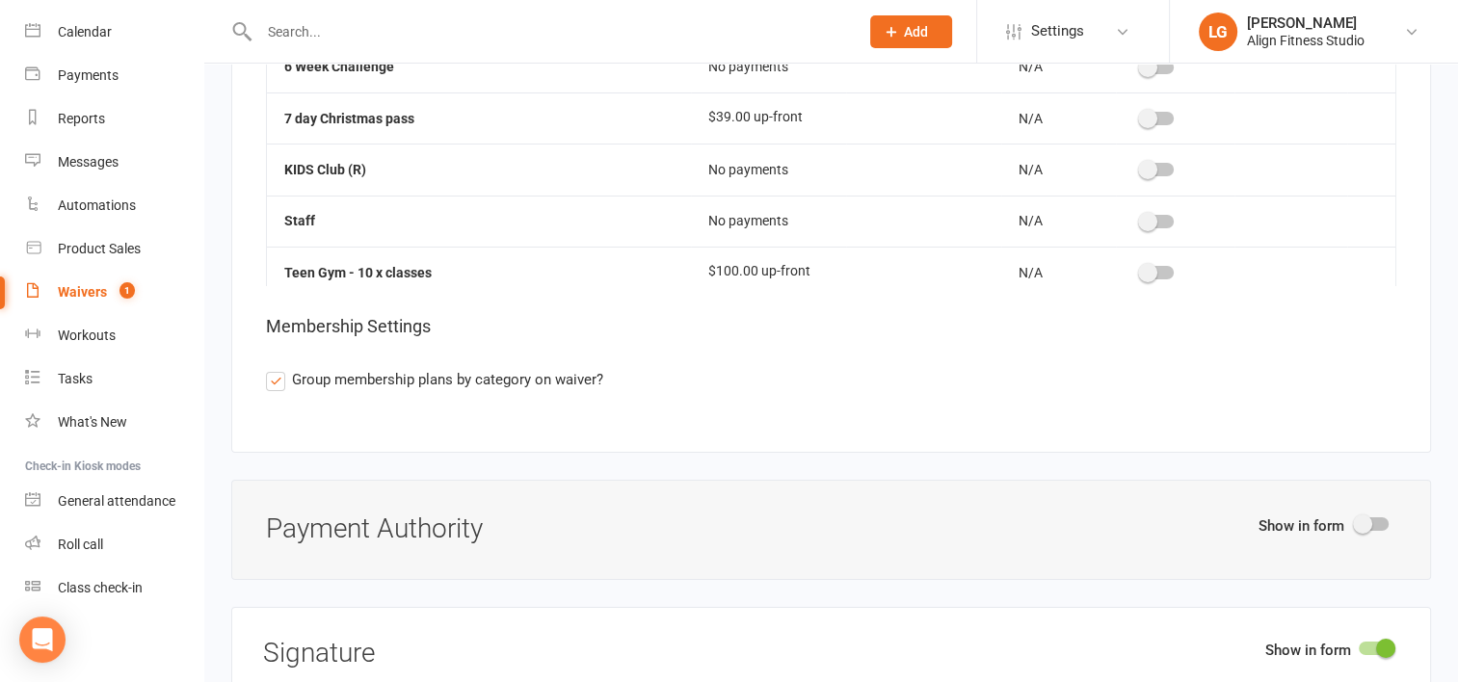
click at [1363, 514] on span at bounding box center [1362, 523] width 19 height 19
click at [1355, 521] on input "checkbox" at bounding box center [1355, 521] width 0 height 0
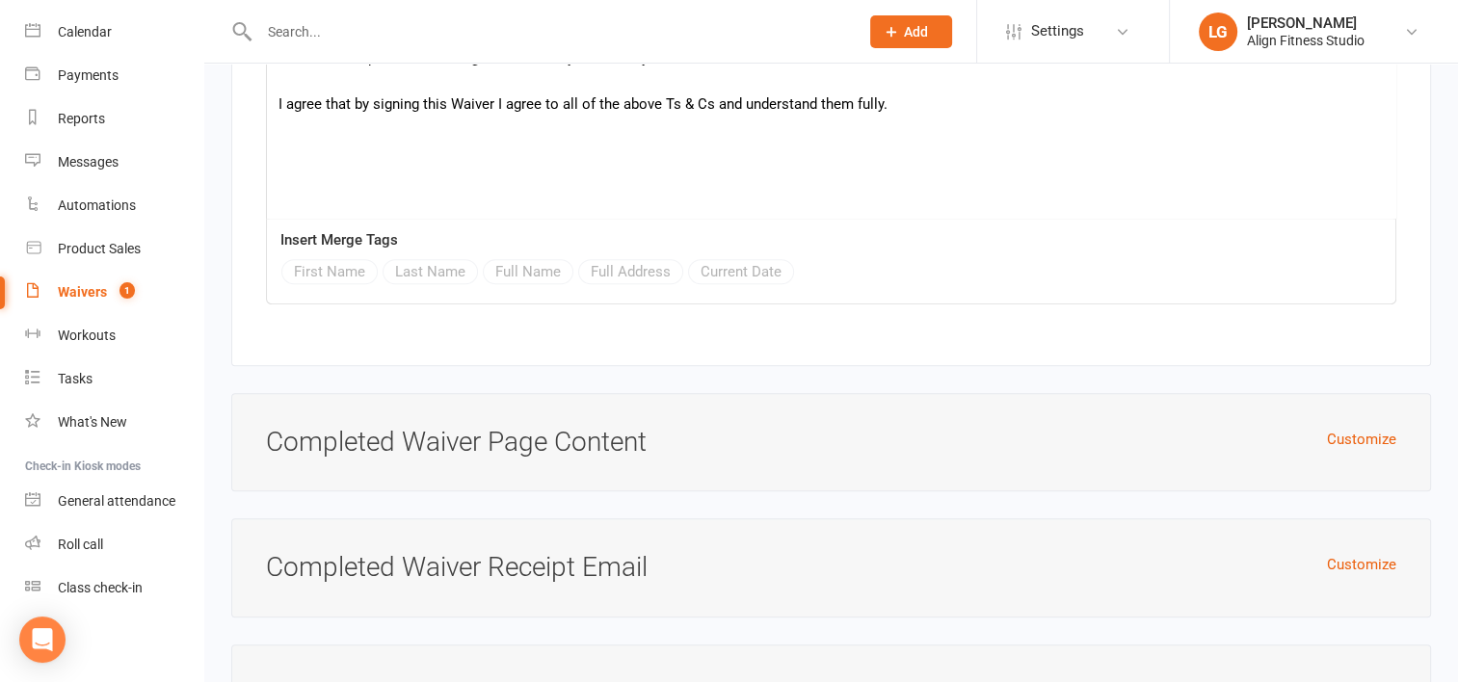
scroll to position [8890, 0]
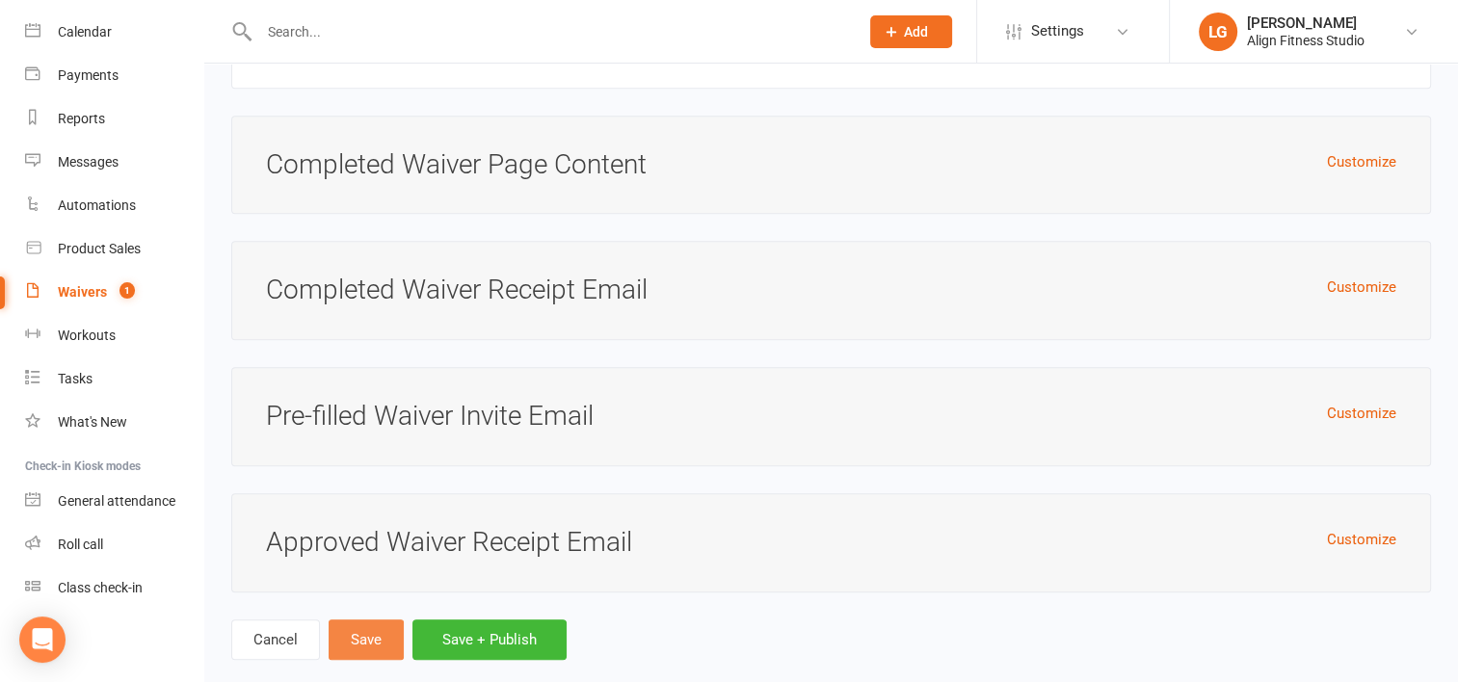
click at [381, 619] on button "Save" at bounding box center [366, 639] width 75 height 40
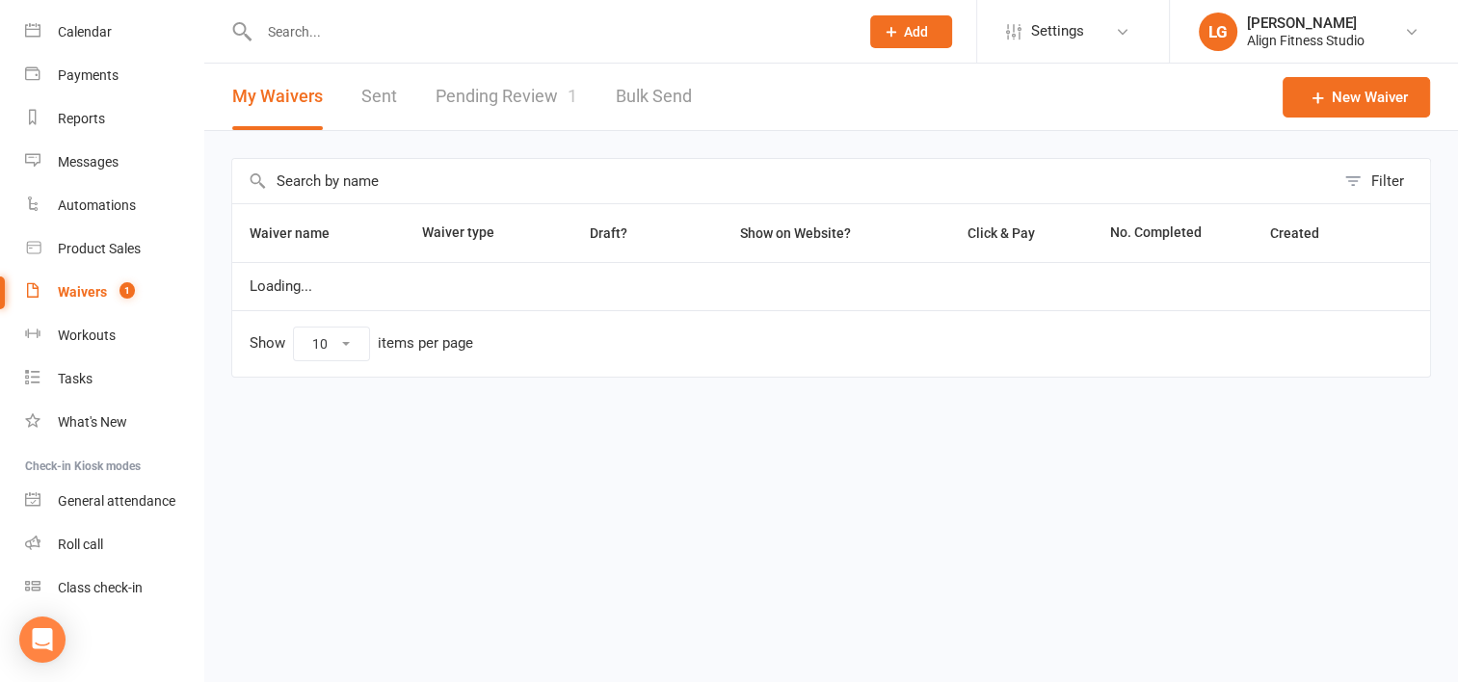
select select "100"
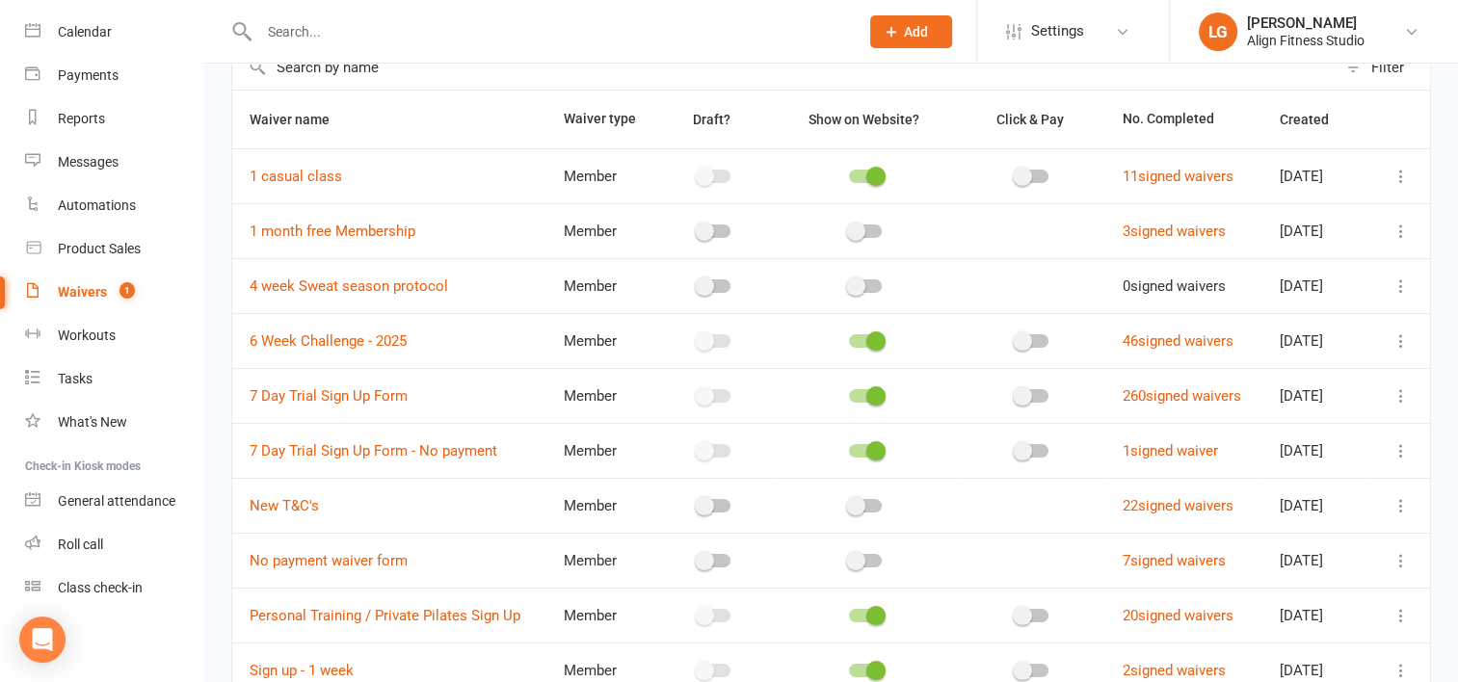
scroll to position [115, 0]
click at [361, 278] on link "4 week Sweat season protocol" at bounding box center [349, 284] width 198 height 17
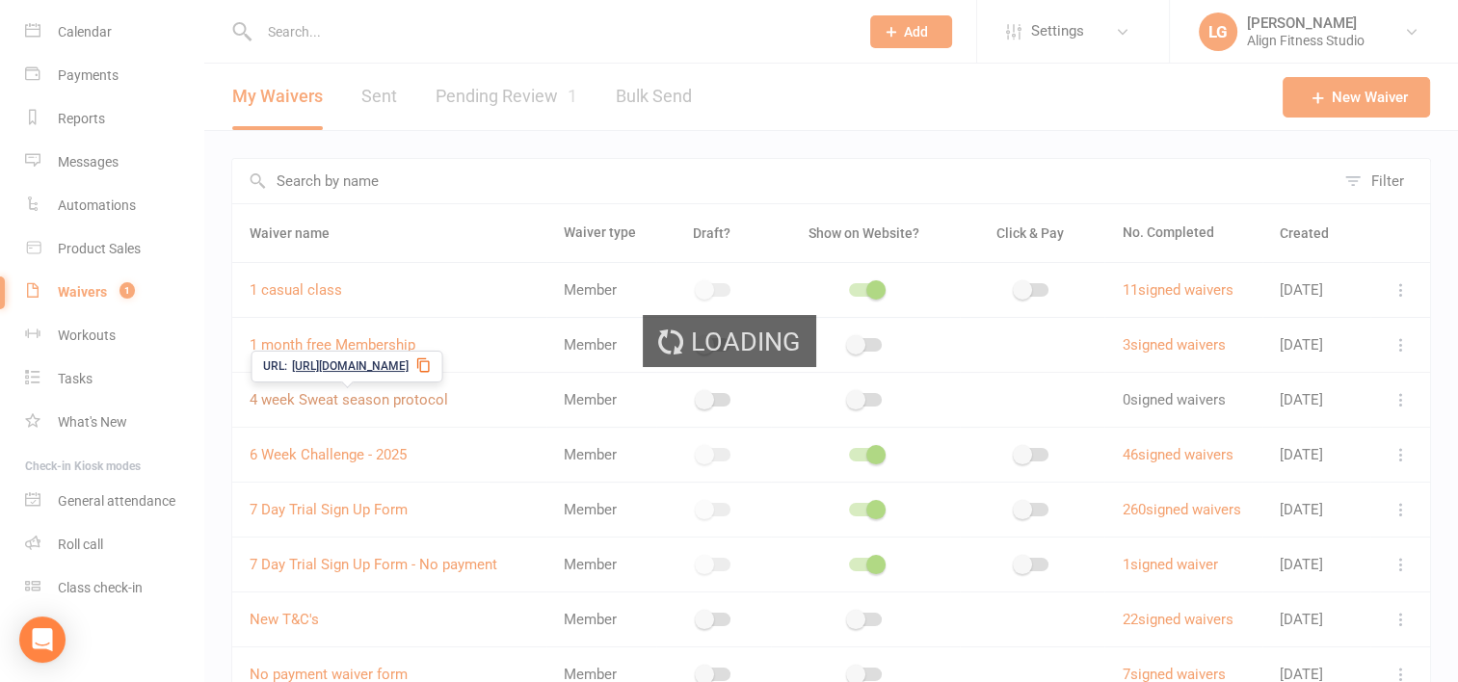
select select "select"
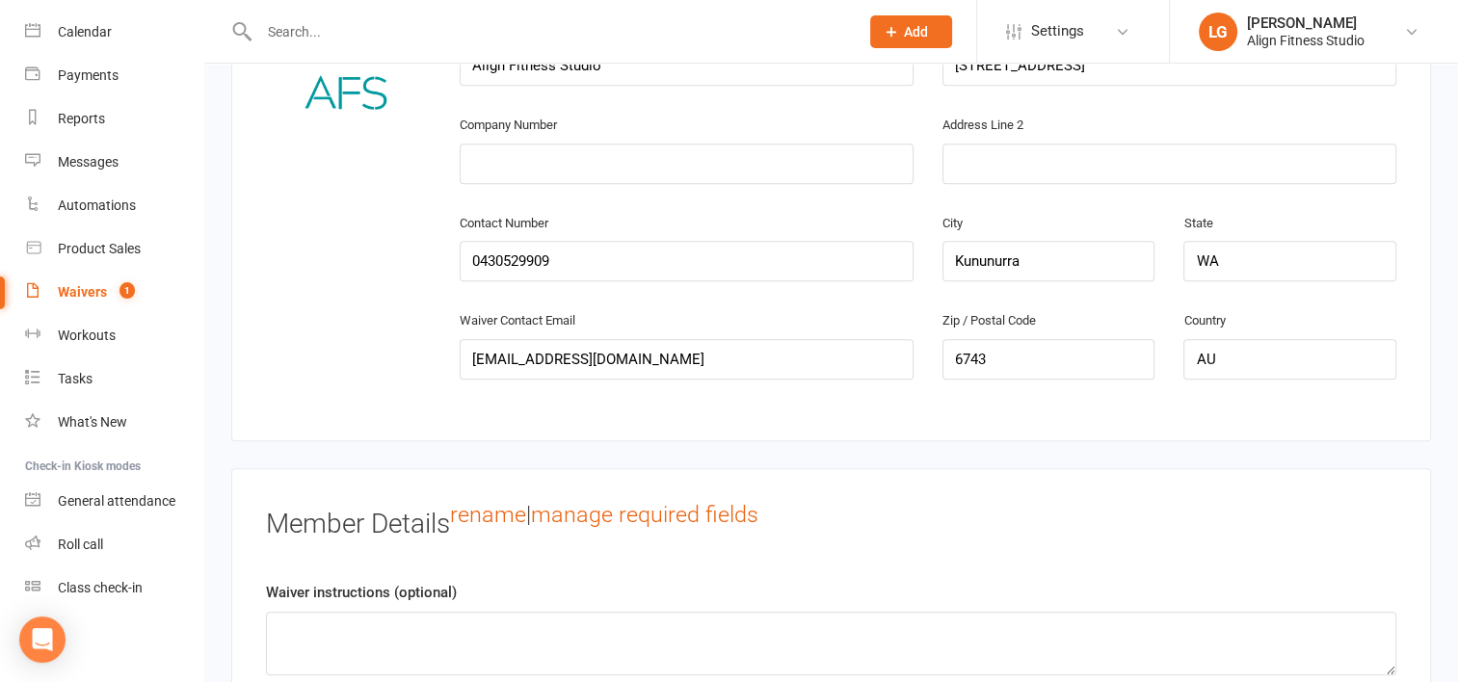
scroll to position [1135, 0]
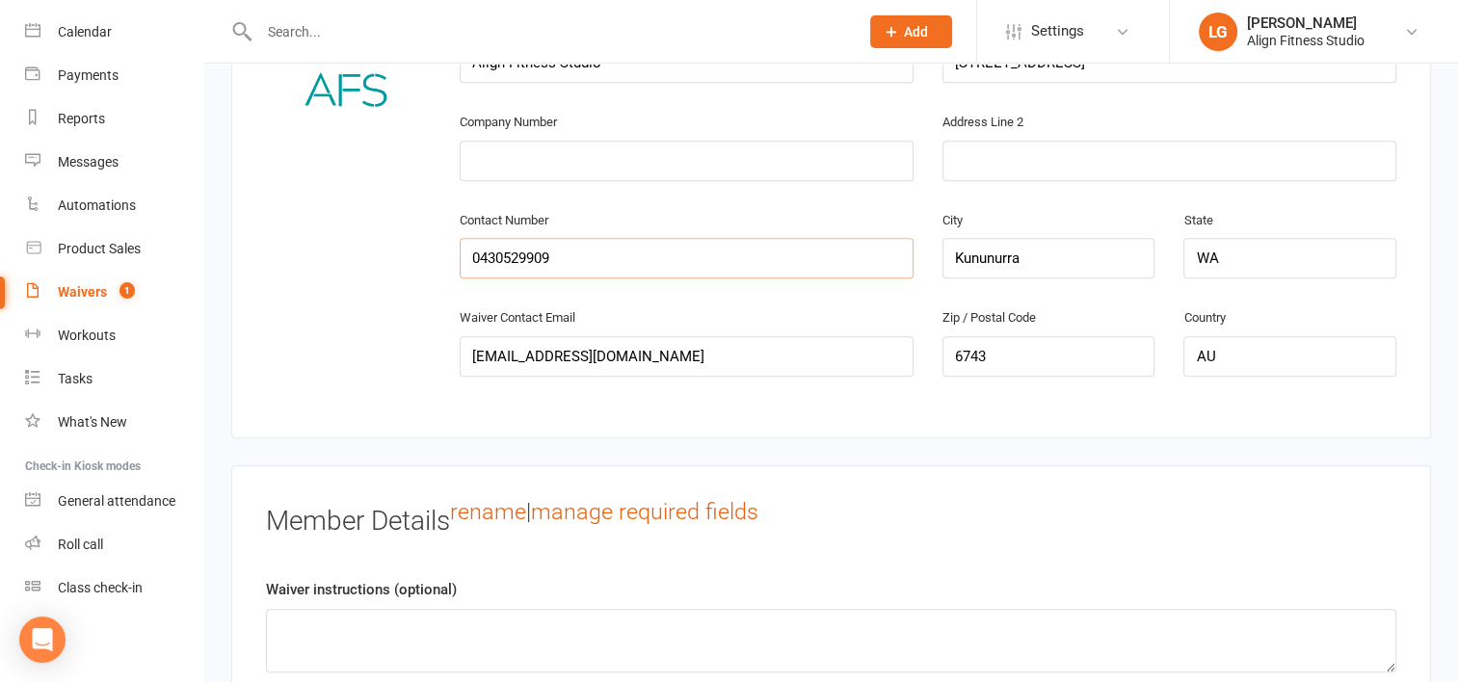
click at [564, 248] on input "0430529909" at bounding box center [687, 258] width 454 height 40
type input "0451326293"
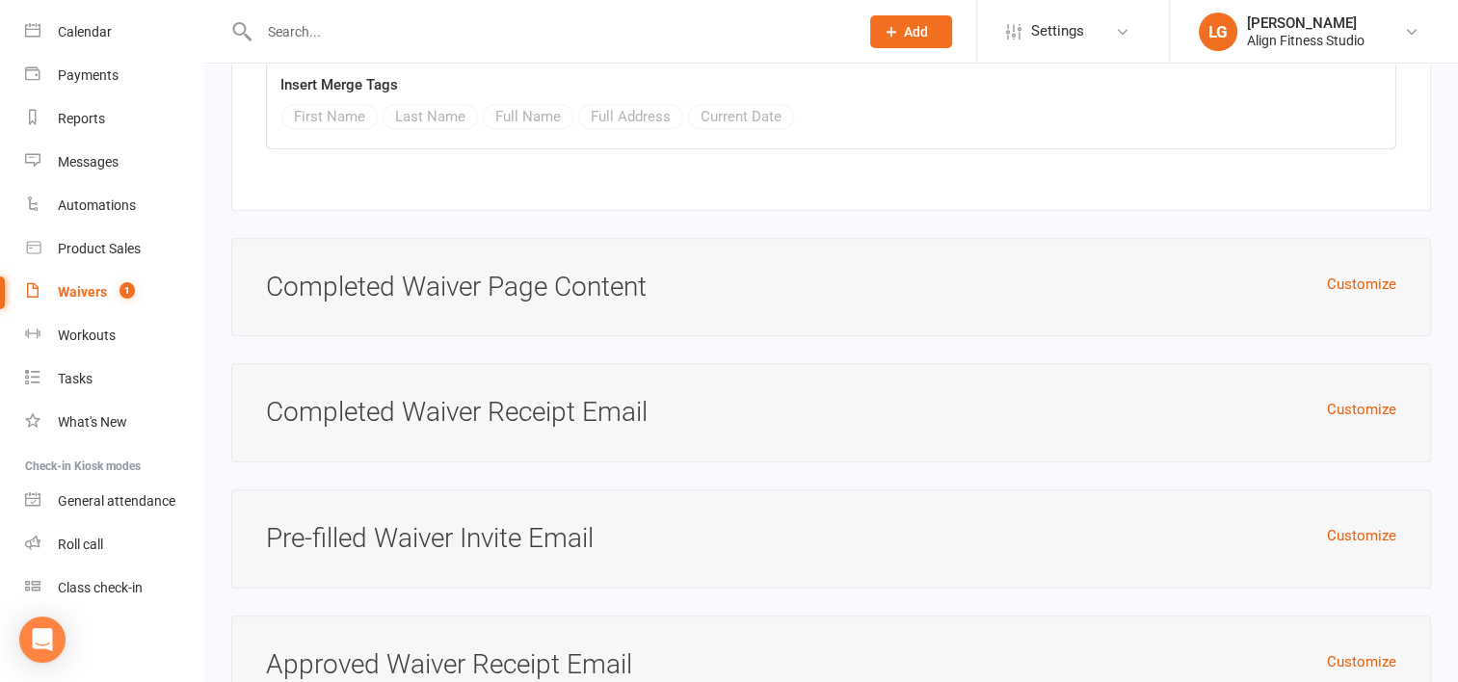
scroll to position [8890, 0]
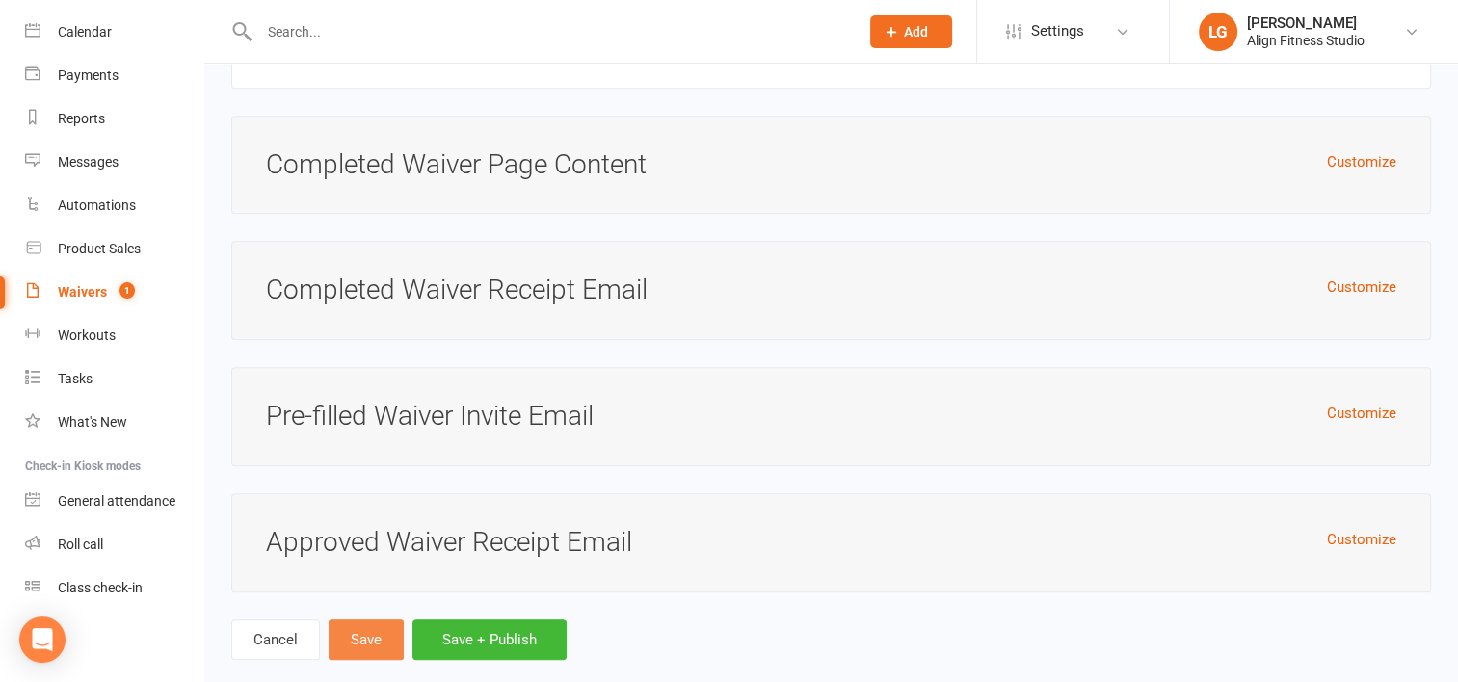
click at [367, 619] on button "Save" at bounding box center [366, 639] width 75 height 40
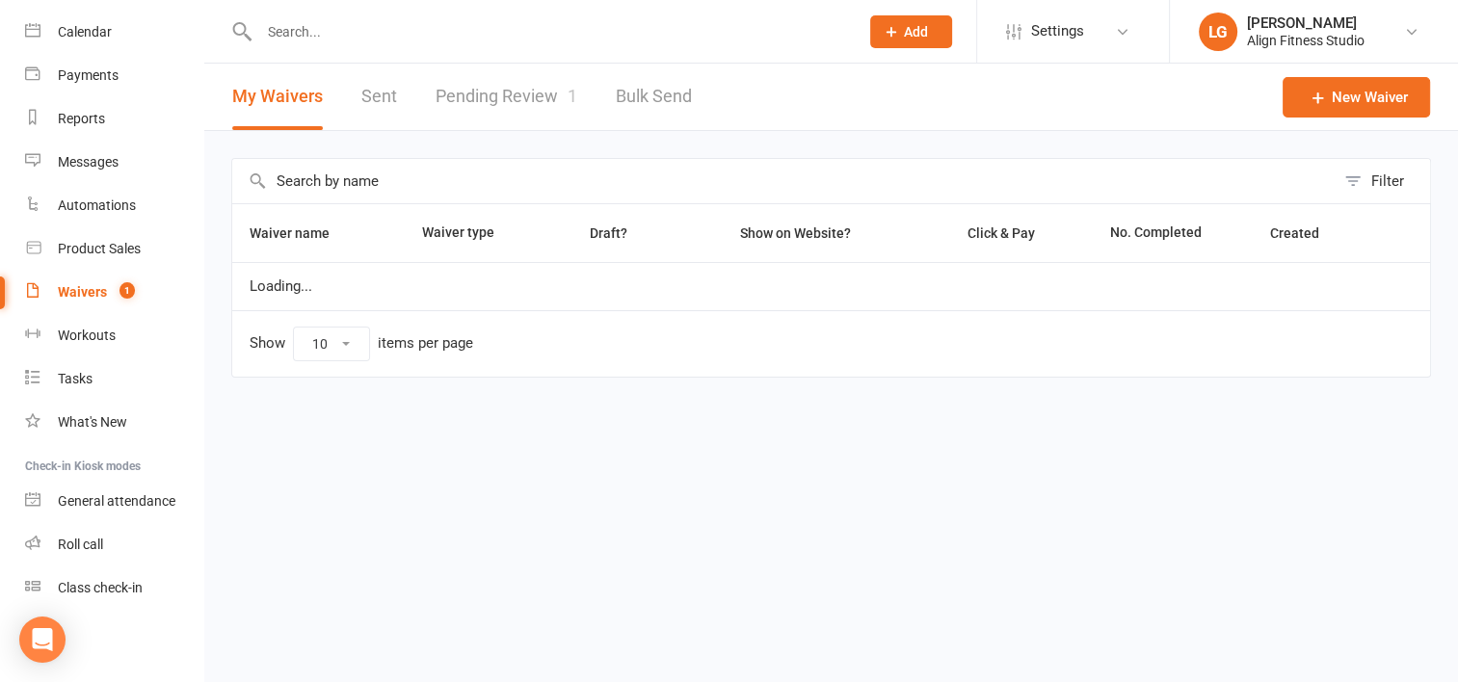
select select "100"
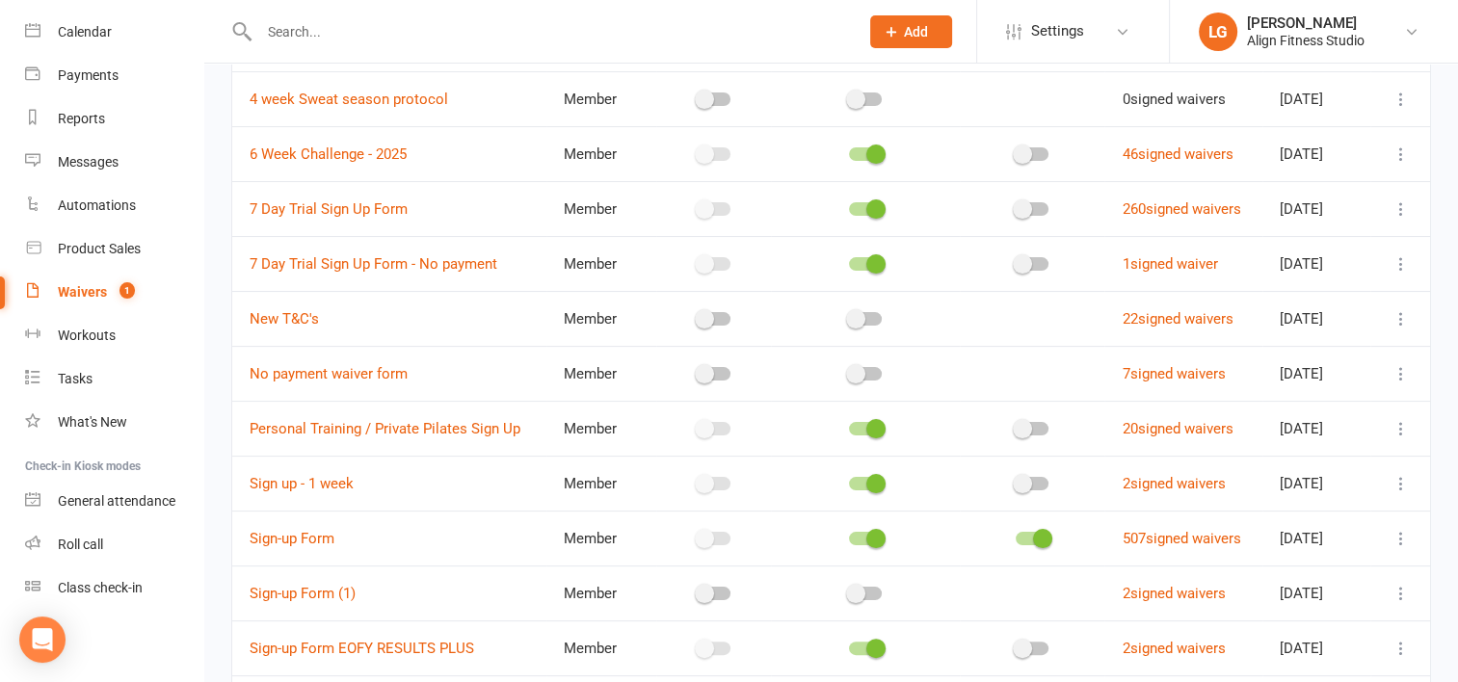
scroll to position [142, 0]
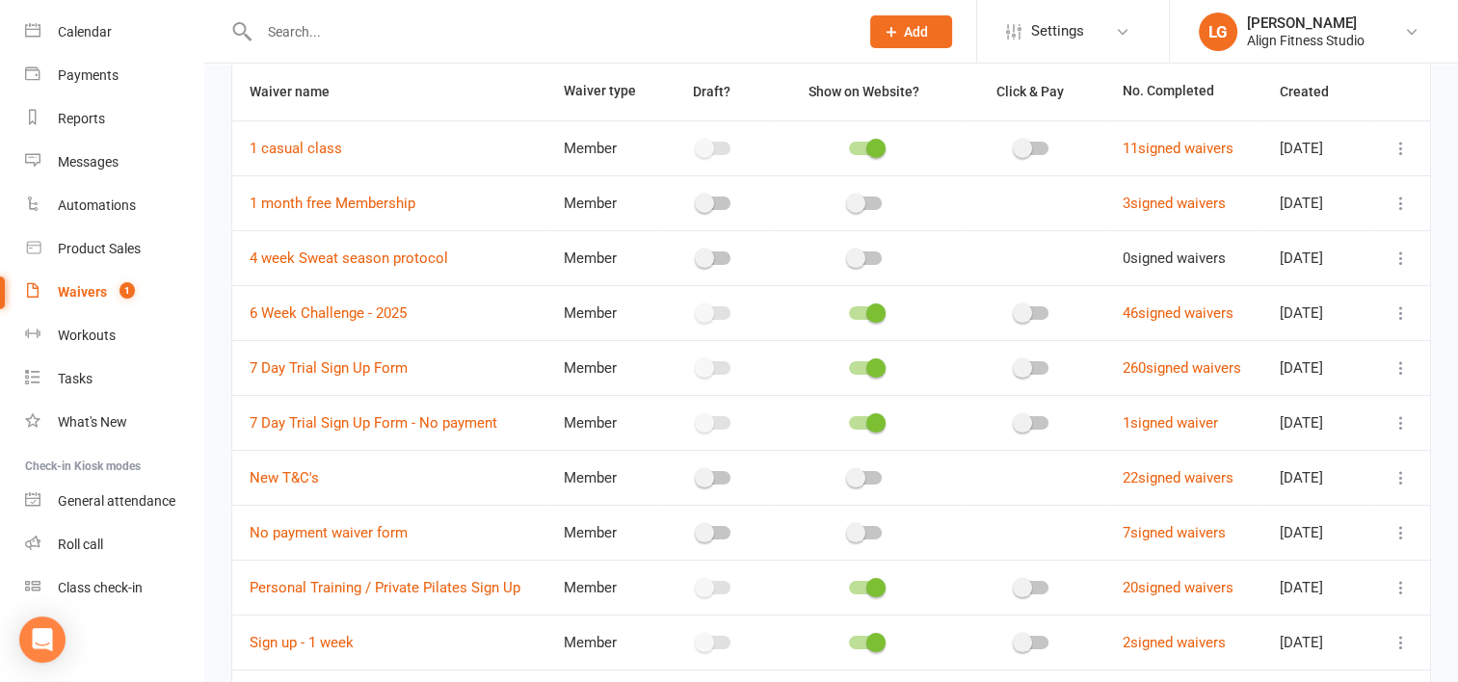
click at [847, 255] on span at bounding box center [855, 258] width 19 height 19
click at [849, 255] on input "checkbox" at bounding box center [849, 255] width 0 height 0
click at [866, 314] on span at bounding box center [875, 312] width 19 height 19
click at [849, 310] on input "checkbox" at bounding box center [849, 310] width 0 height 0
click at [866, 424] on span at bounding box center [875, 422] width 19 height 19
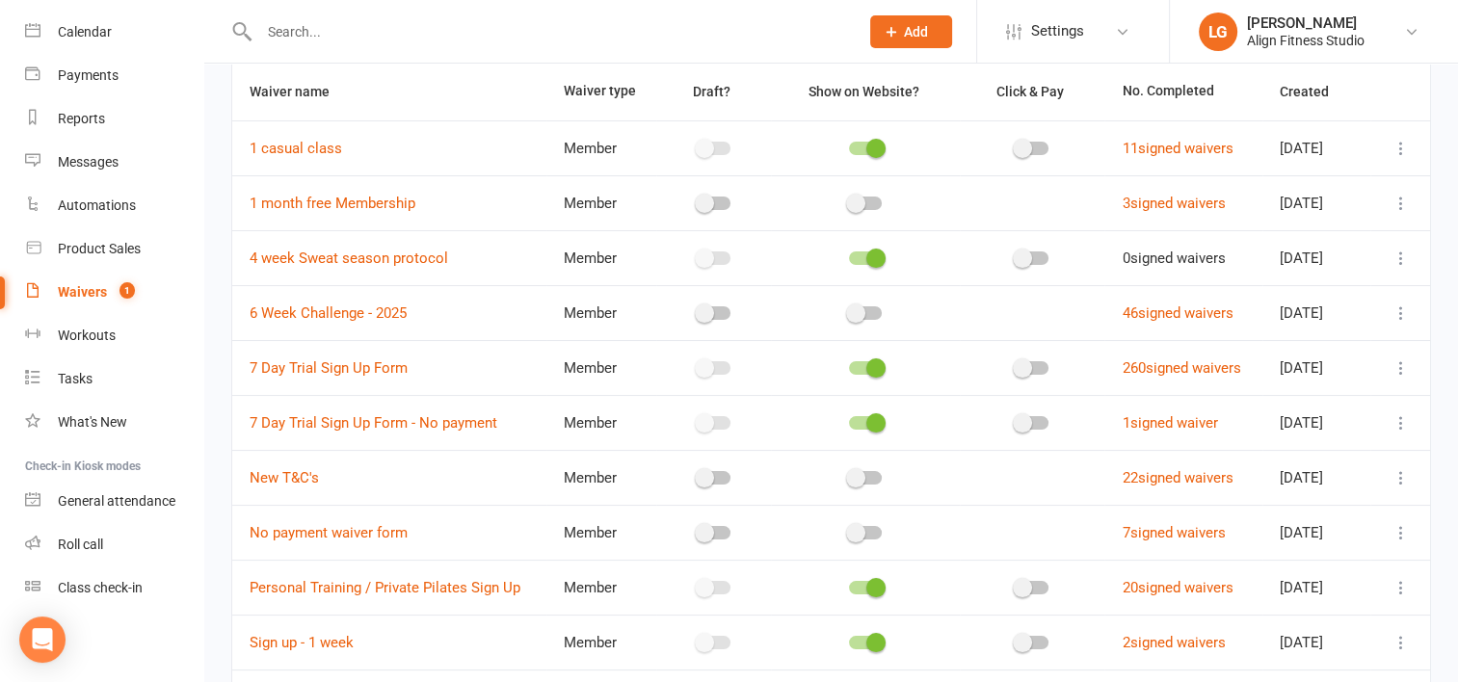
click at [849, 420] on input "checkbox" at bounding box center [849, 420] width 0 height 0
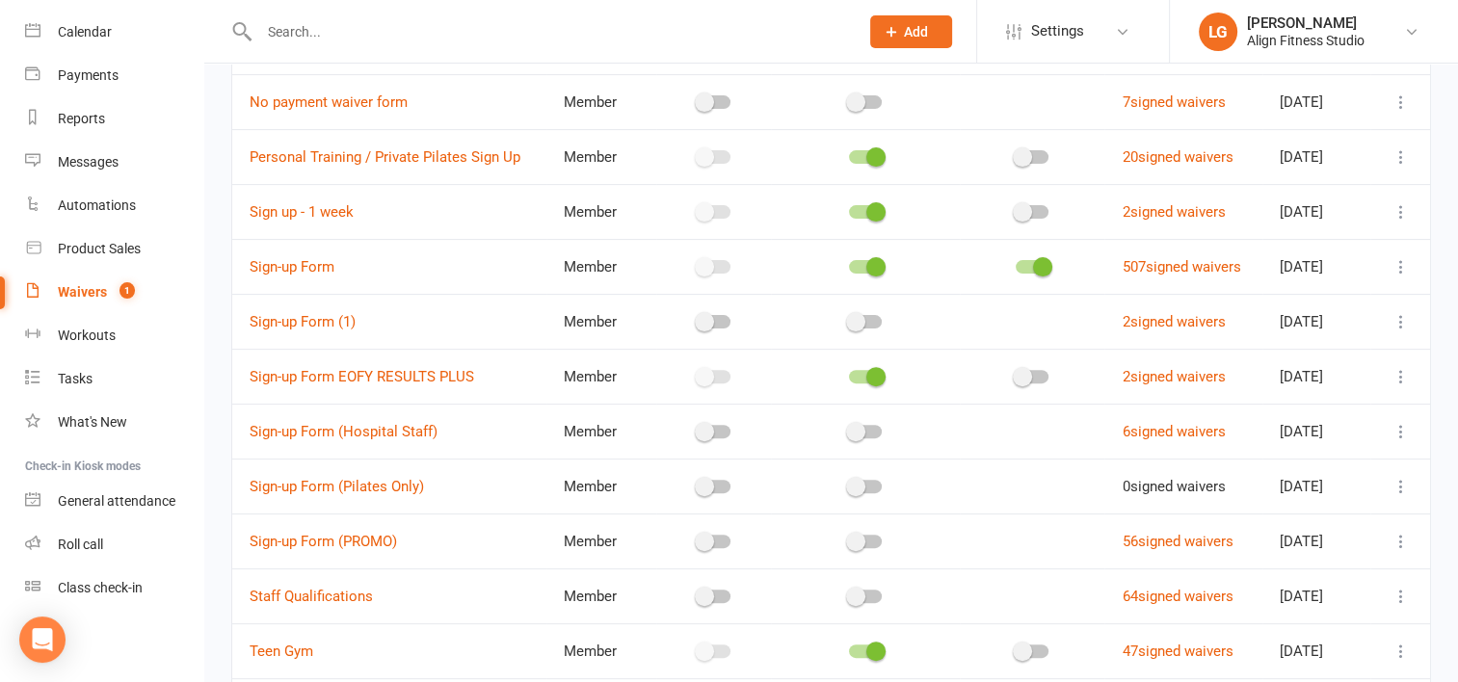
scroll to position [577, 0]
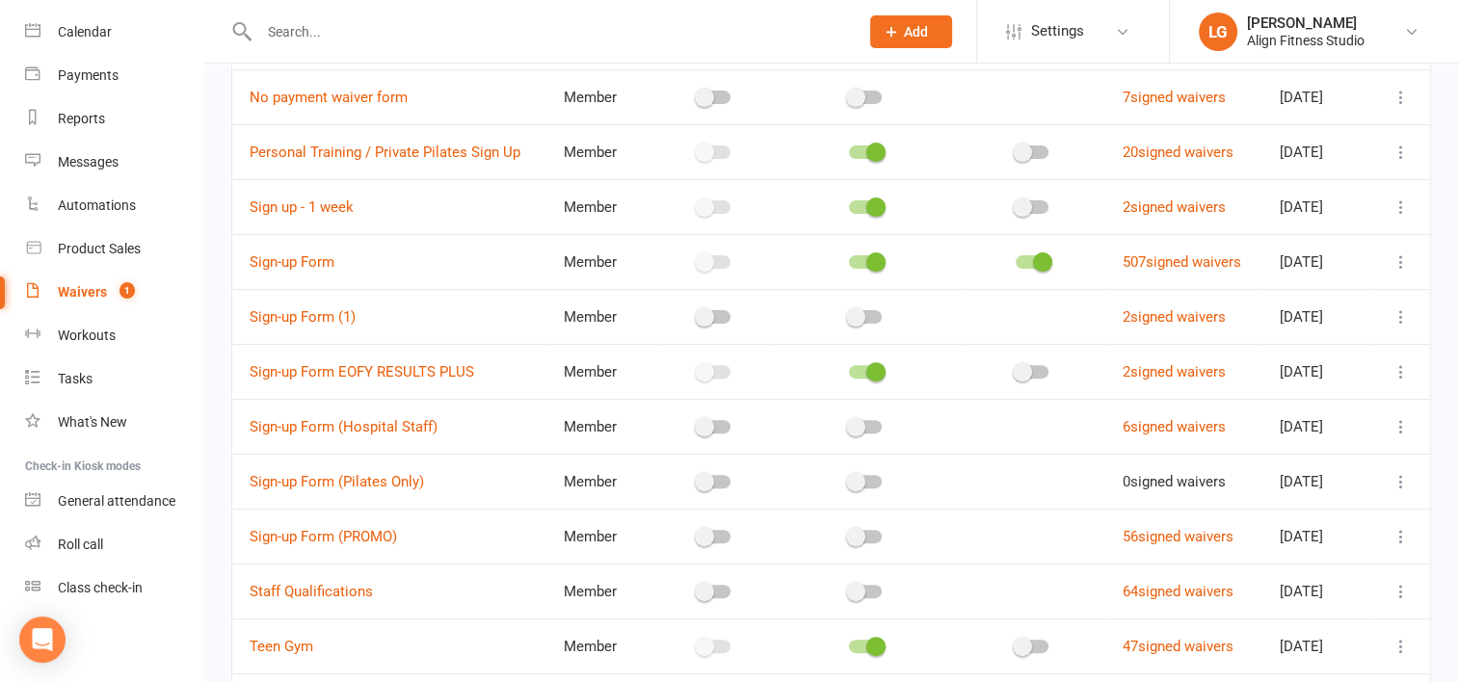
click at [866, 366] on span at bounding box center [875, 371] width 19 height 19
click at [849, 369] on input "checkbox" at bounding box center [849, 369] width 0 height 0
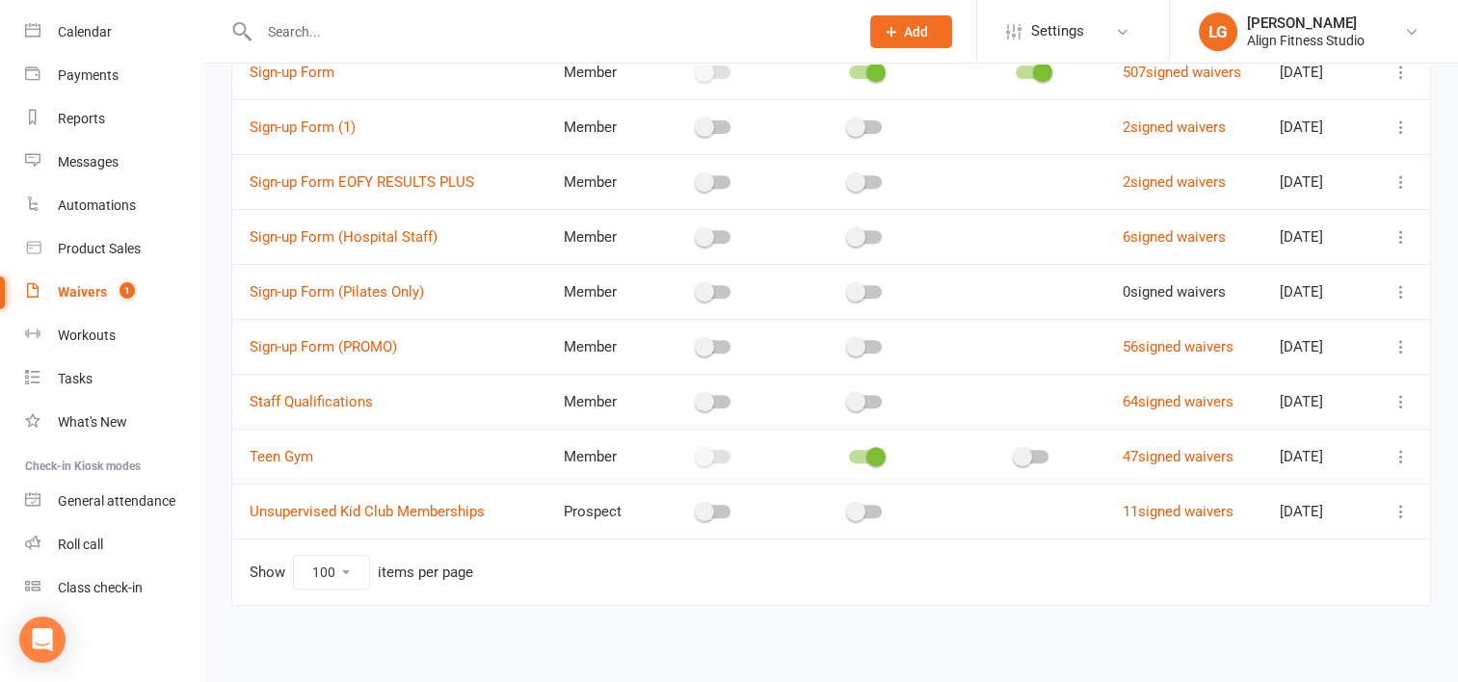
scroll to position [717, 0]
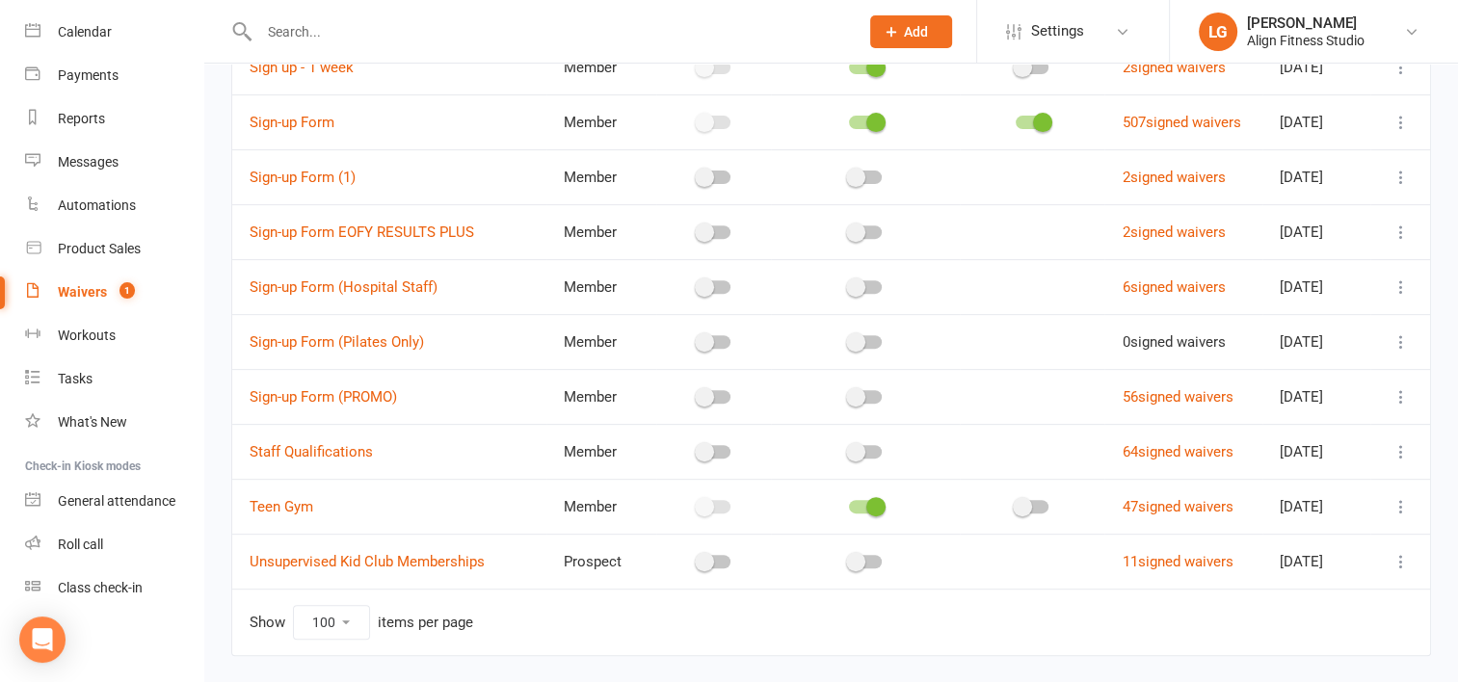
click at [857, 511] on div at bounding box center [865, 507] width 155 height 20
click at [866, 503] on span at bounding box center [875, 506] width 19 height 19
click at [849, 504] on input "checkbox" at bounding box center [849, 504] width 0 height 0
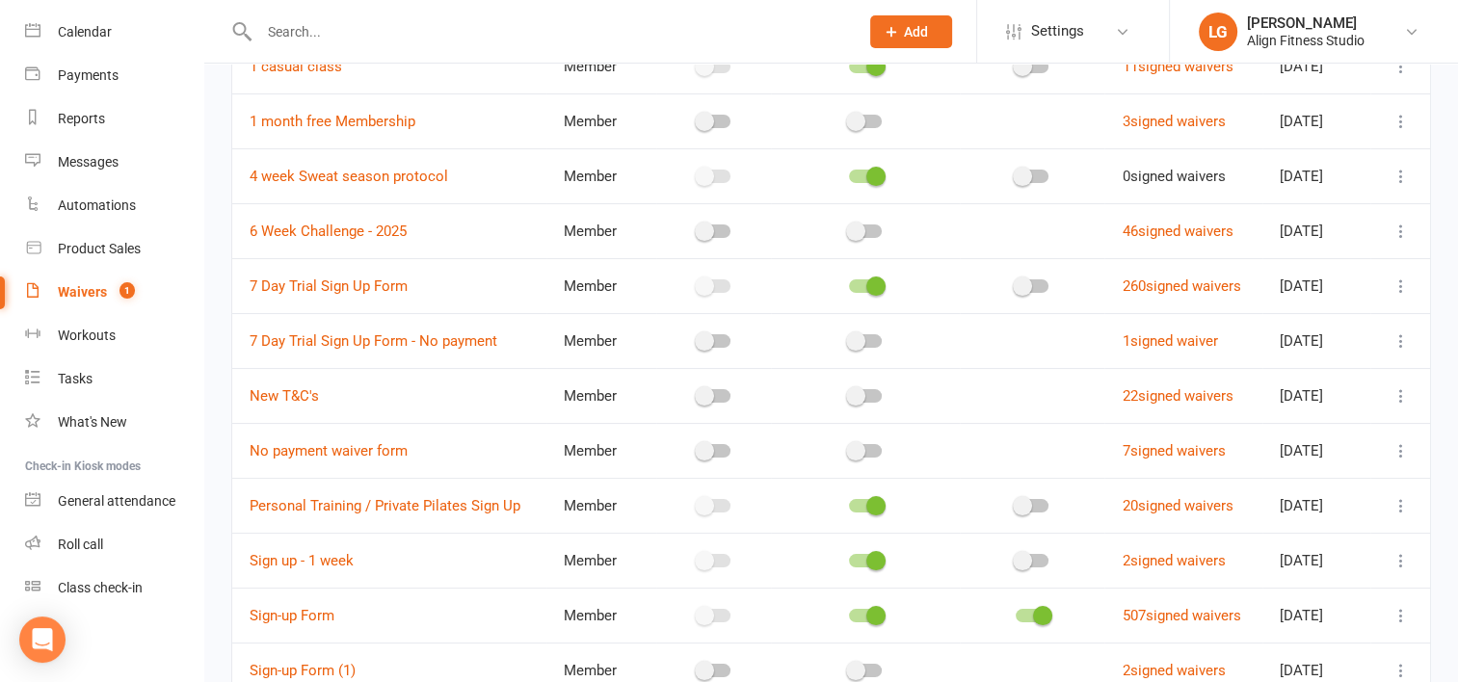
scroll to position [0, 0]
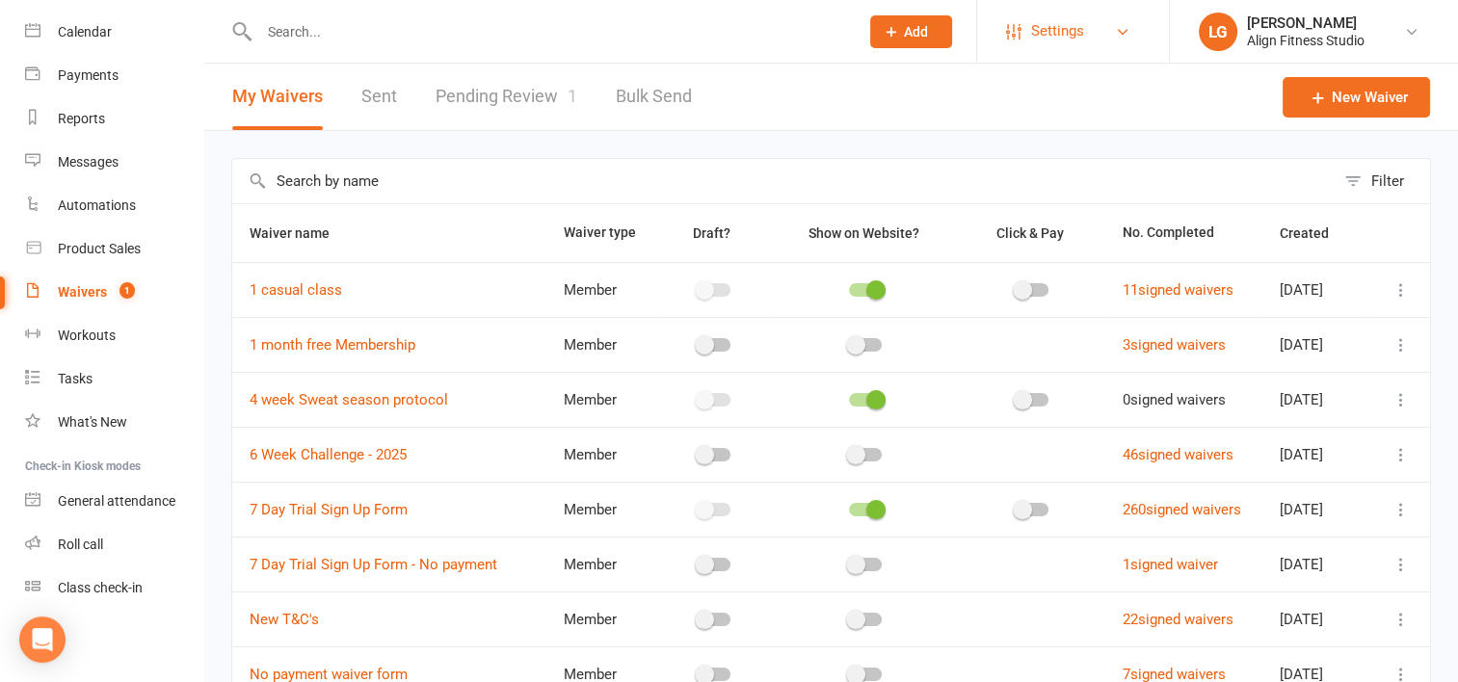
click at [1110, 37] on link "Settings" at bounding box center [1073, 31] width 134 height 43
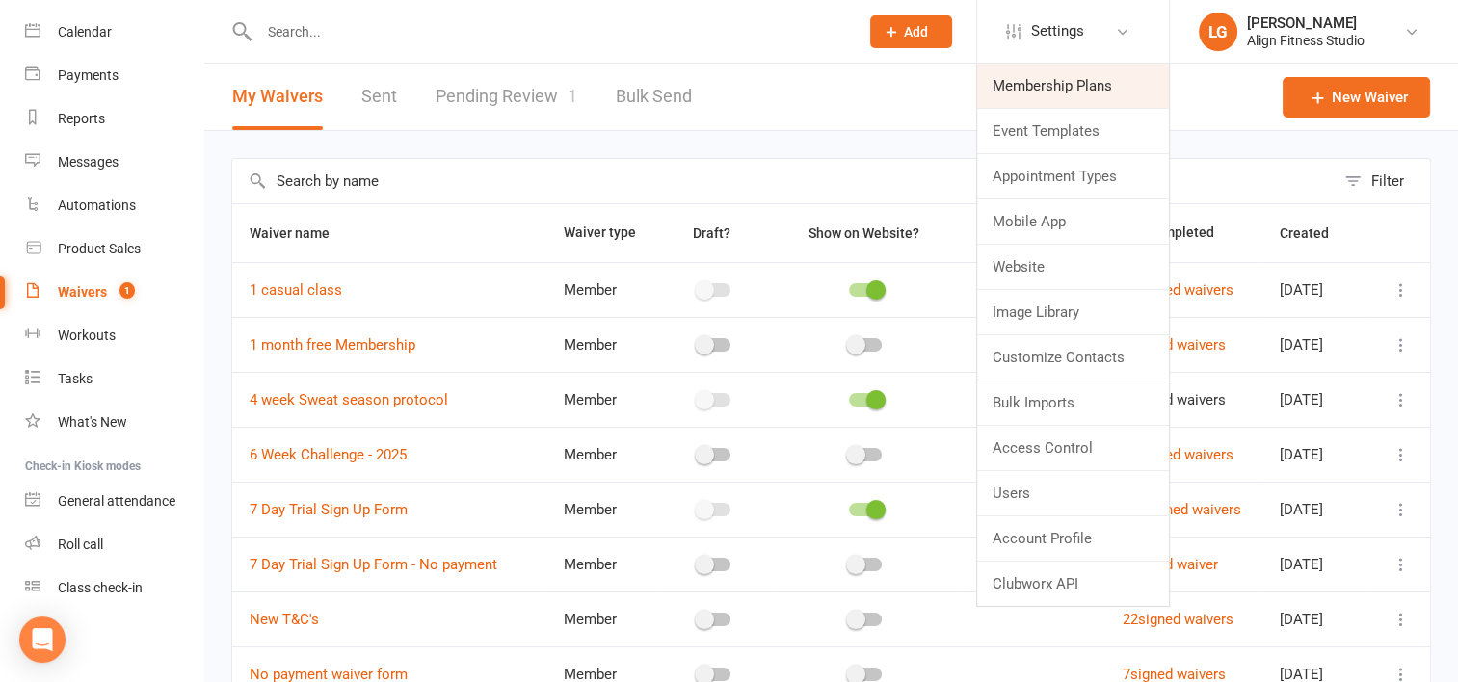
click at [1064, 99] on link "Membership Plans" at bounding box center [1073, 86] width 192 height 44
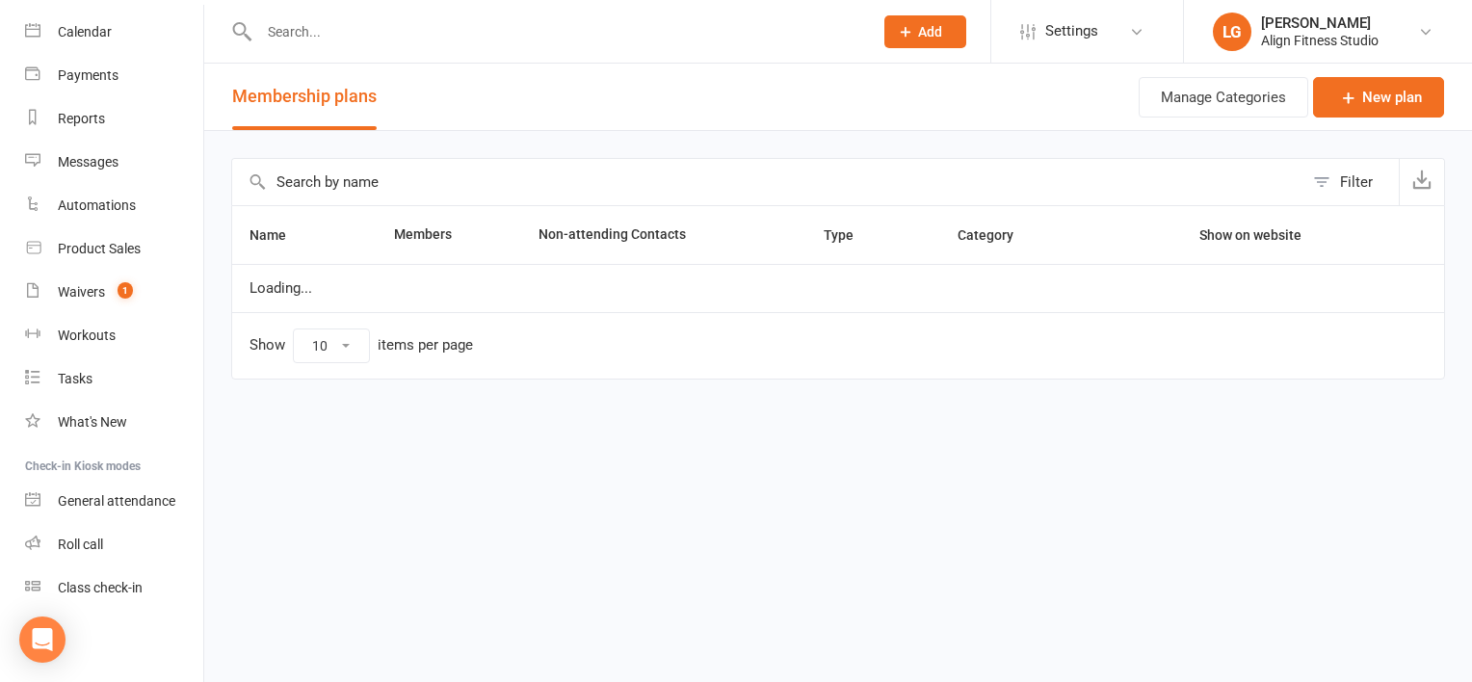
select select "100"
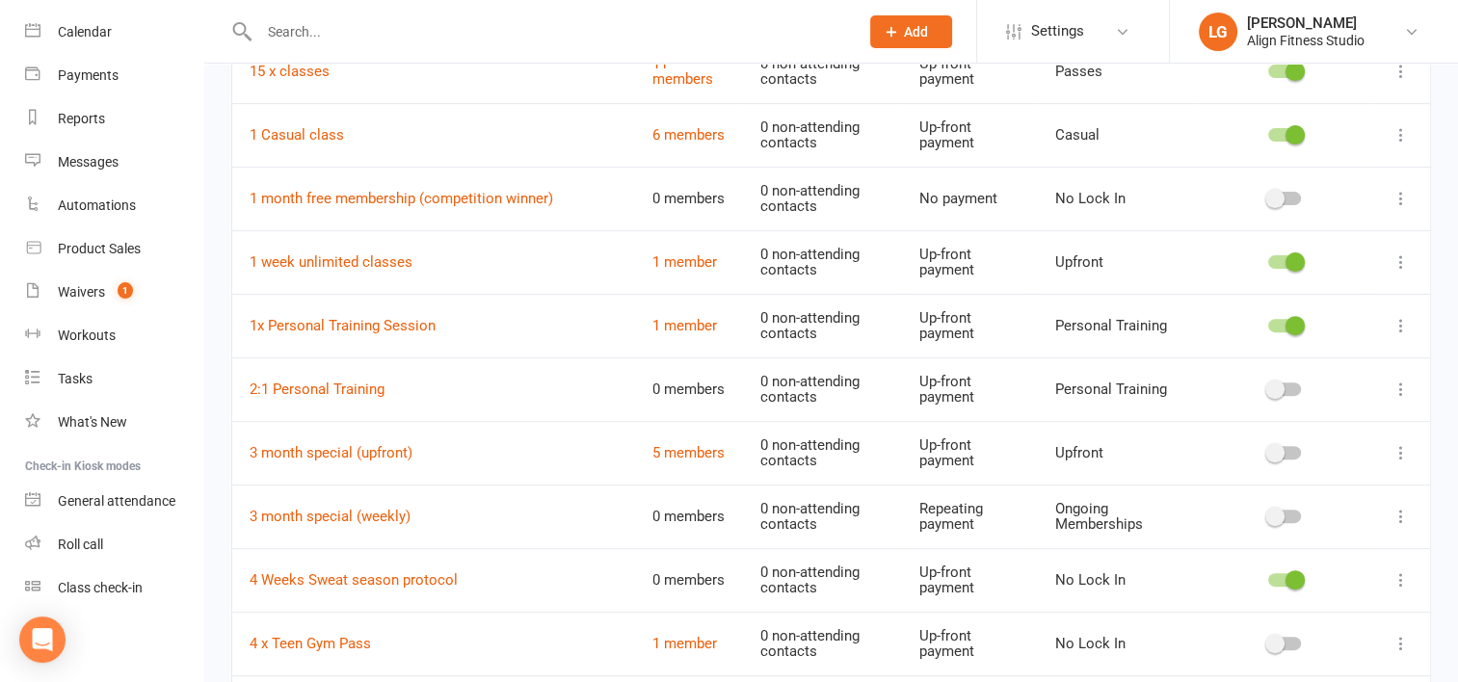
scroll to position [713, 0]
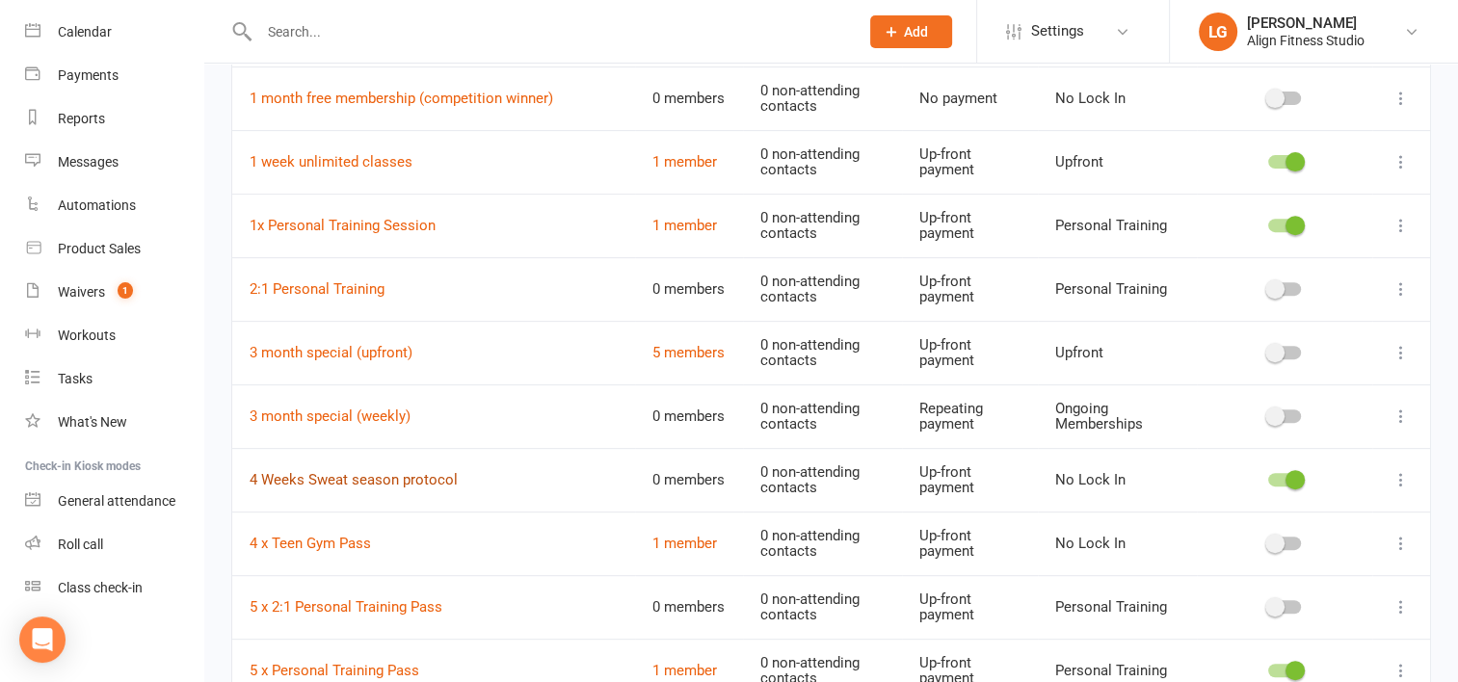
click at [381, 481] on link "4 Weeks Sweat season protocol" at bounding box center [354, 479] width 208 height 17
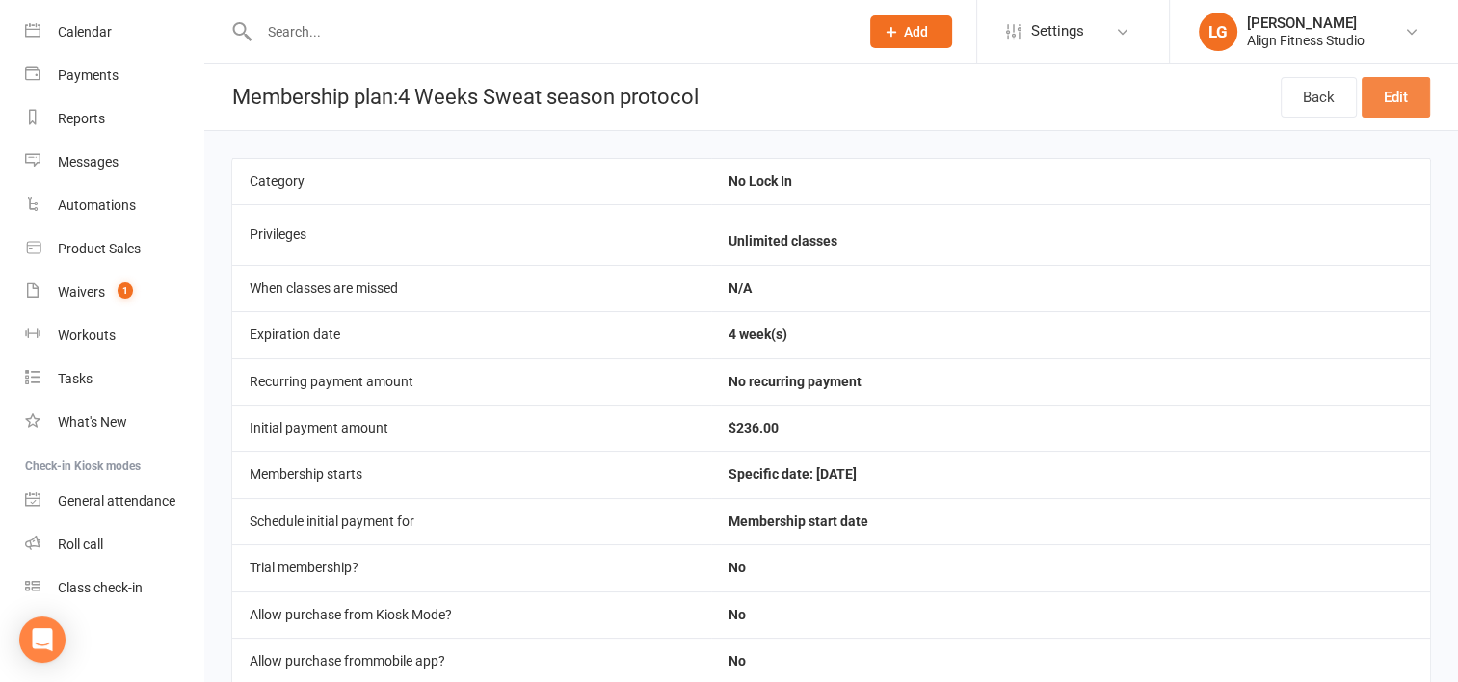
click at [1393, 101] on link "Edit" at bounding box center [1395, 97] width 68 height 40
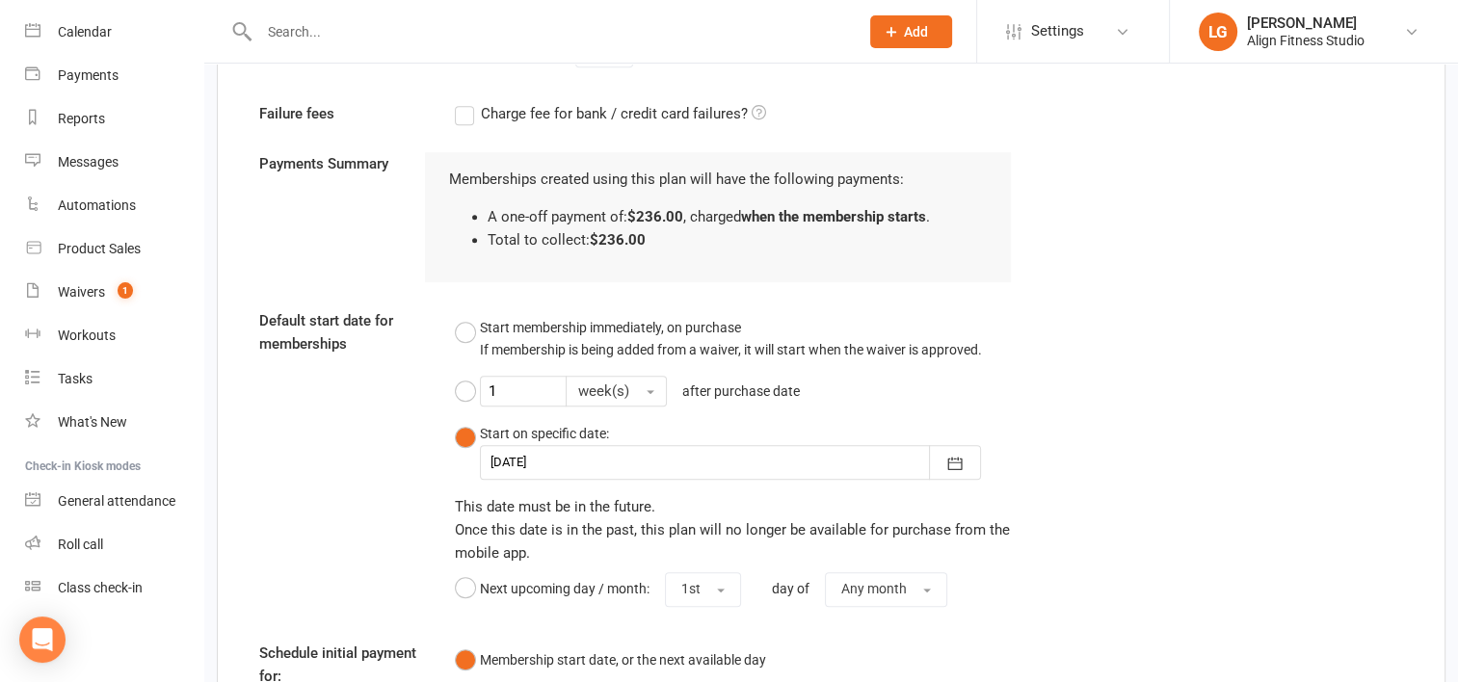
scroll to position [1364, 0]
click at [960, 454] on icon "button" at bounding box center [954, 463] width 19 height 19
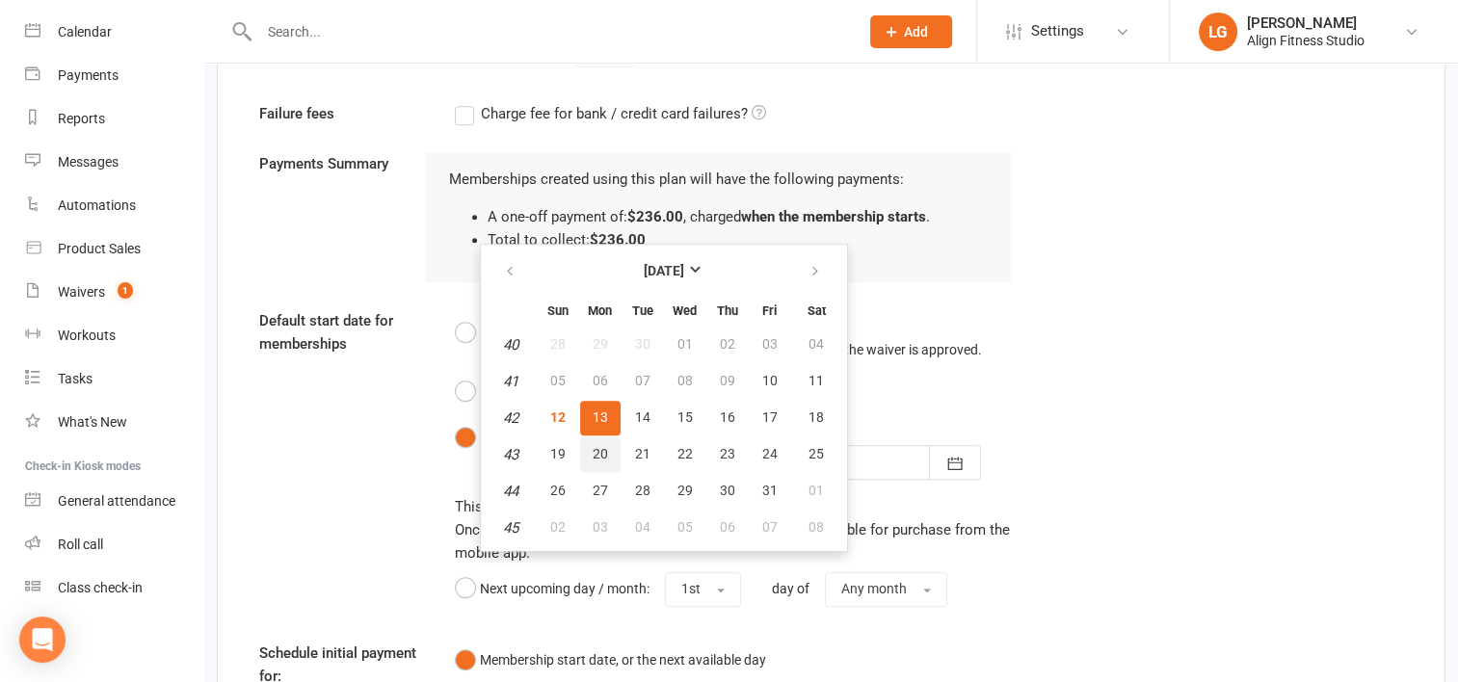
click at [593, 448] on span "20" at bounding box center [599, 453] width 15 height 15
type input "20 Oct 2025"
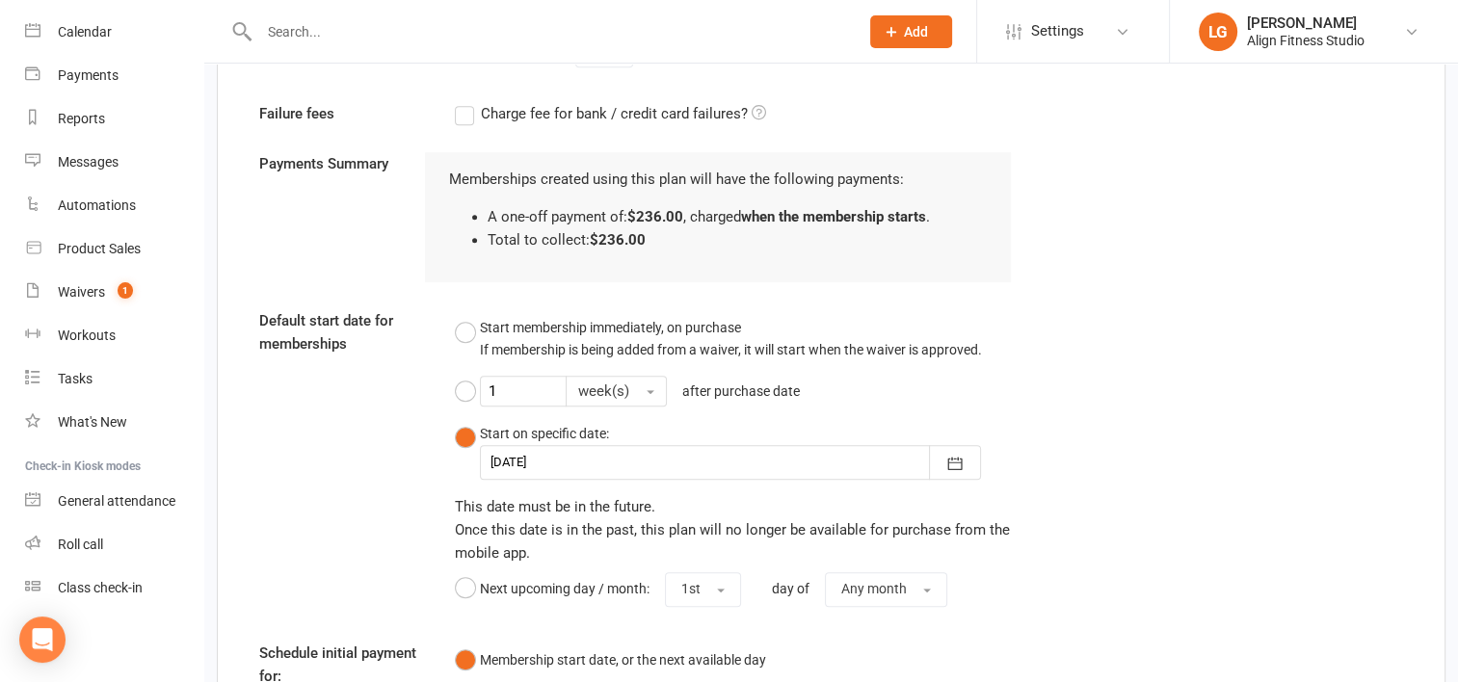
scroll to position [1659, 0]
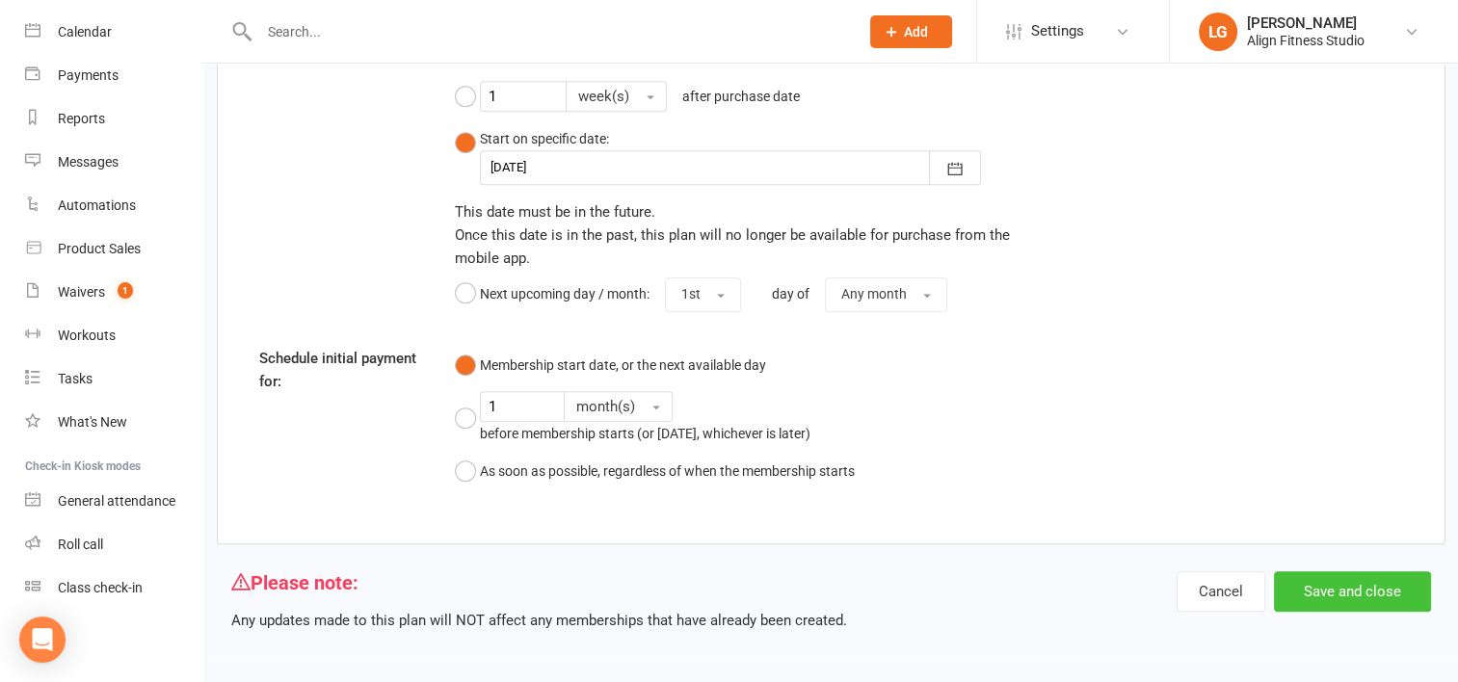
click at [1345, 597] on button "Save and close" at bounding box center [1352, 591] width 157 height 40
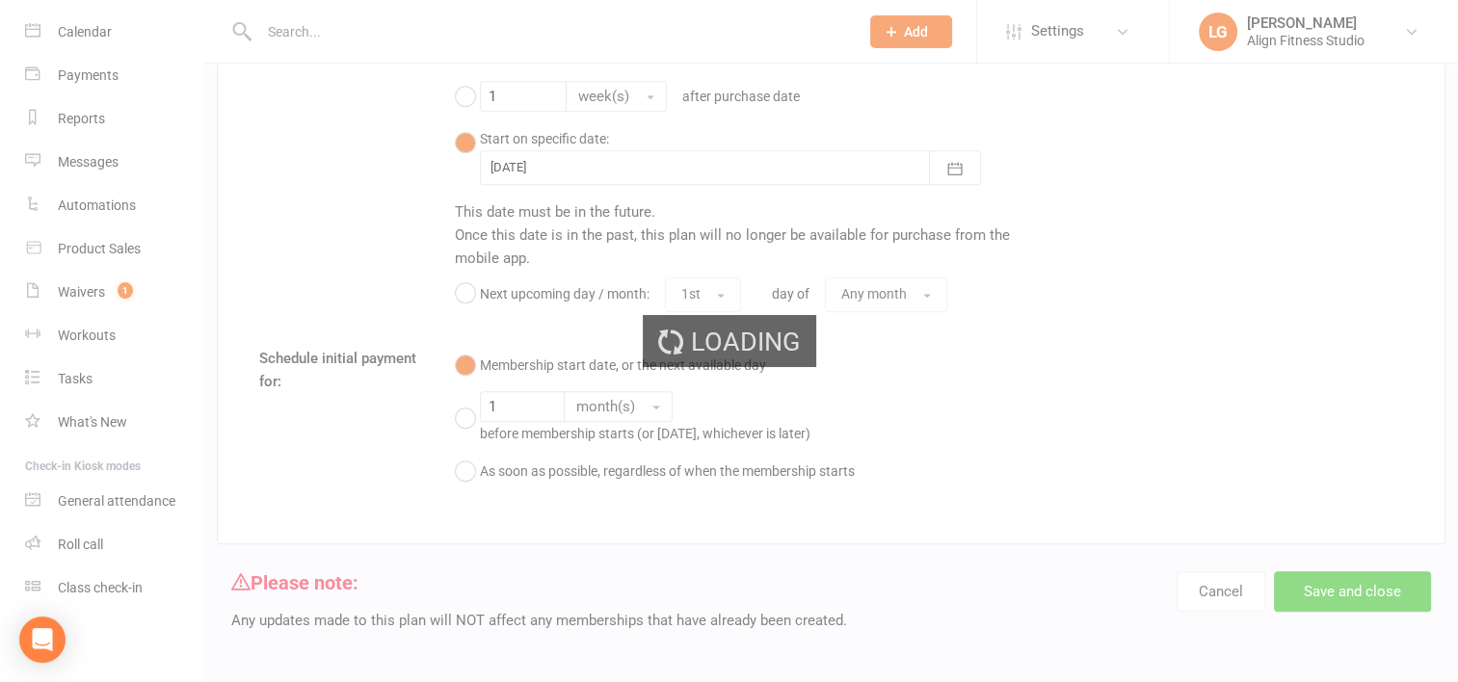
select select "100"
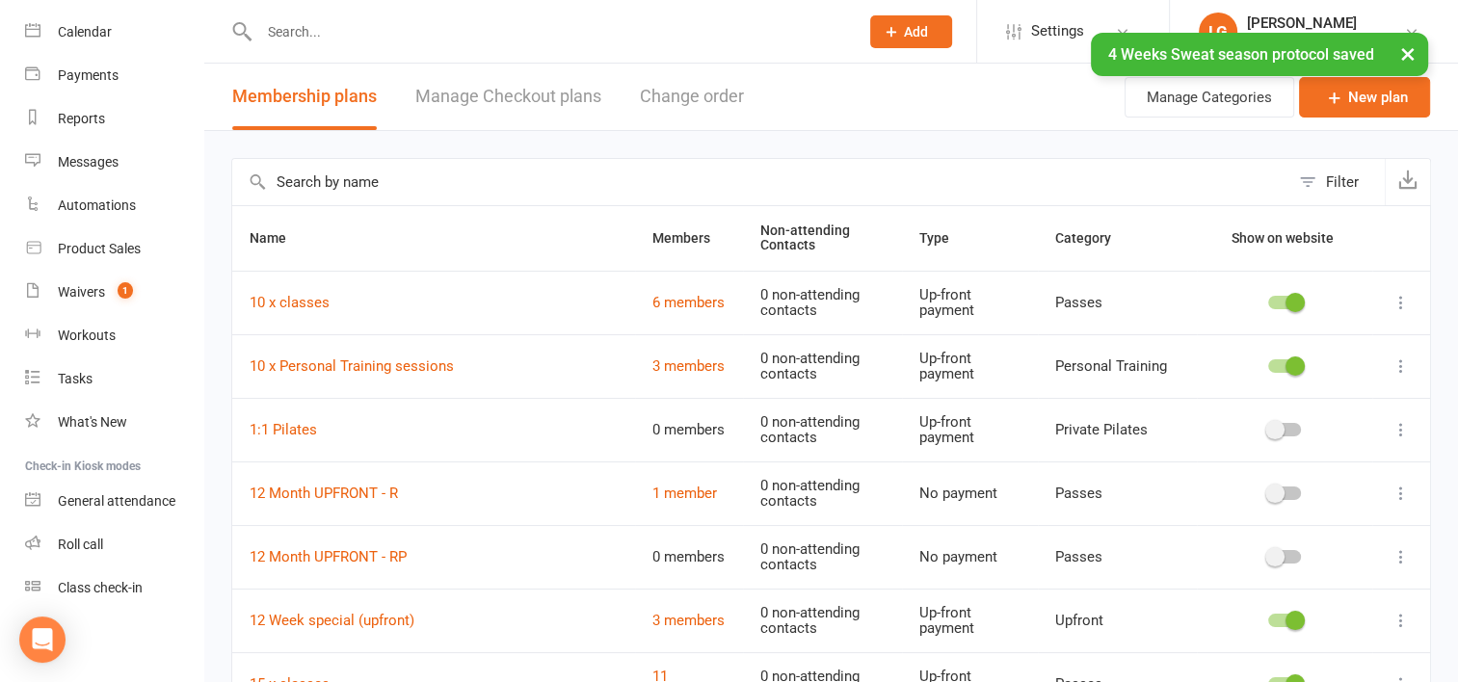
click at [1044, 33] on div "× 4 Weeks Sweat season protocol saved" at bounding box center [716, 33] width 1433 height 0
click at [1055, 31] on span "Settings" at bounding box center [1057, 31] width 53 height 43
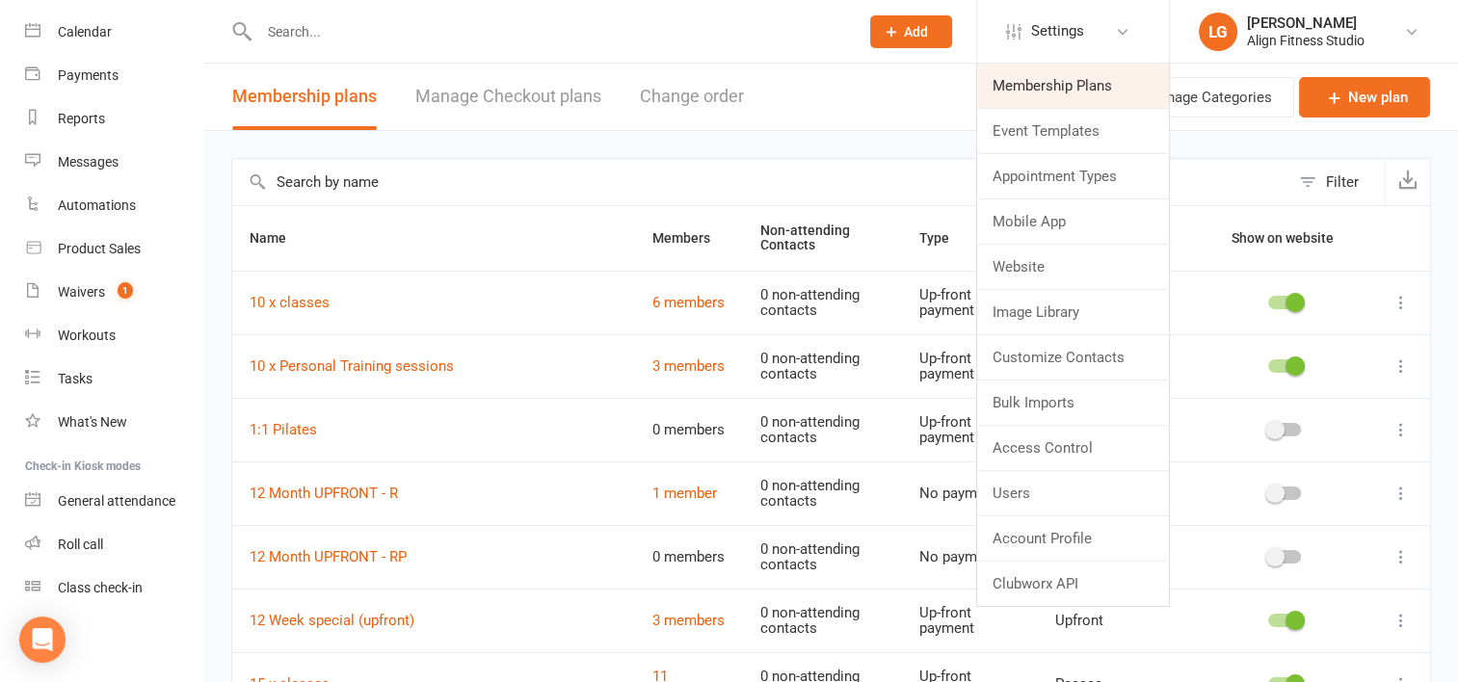
click at [1037, 73] on link "Membership Plans" at bounding box center [1073, 86] width 192 height 44
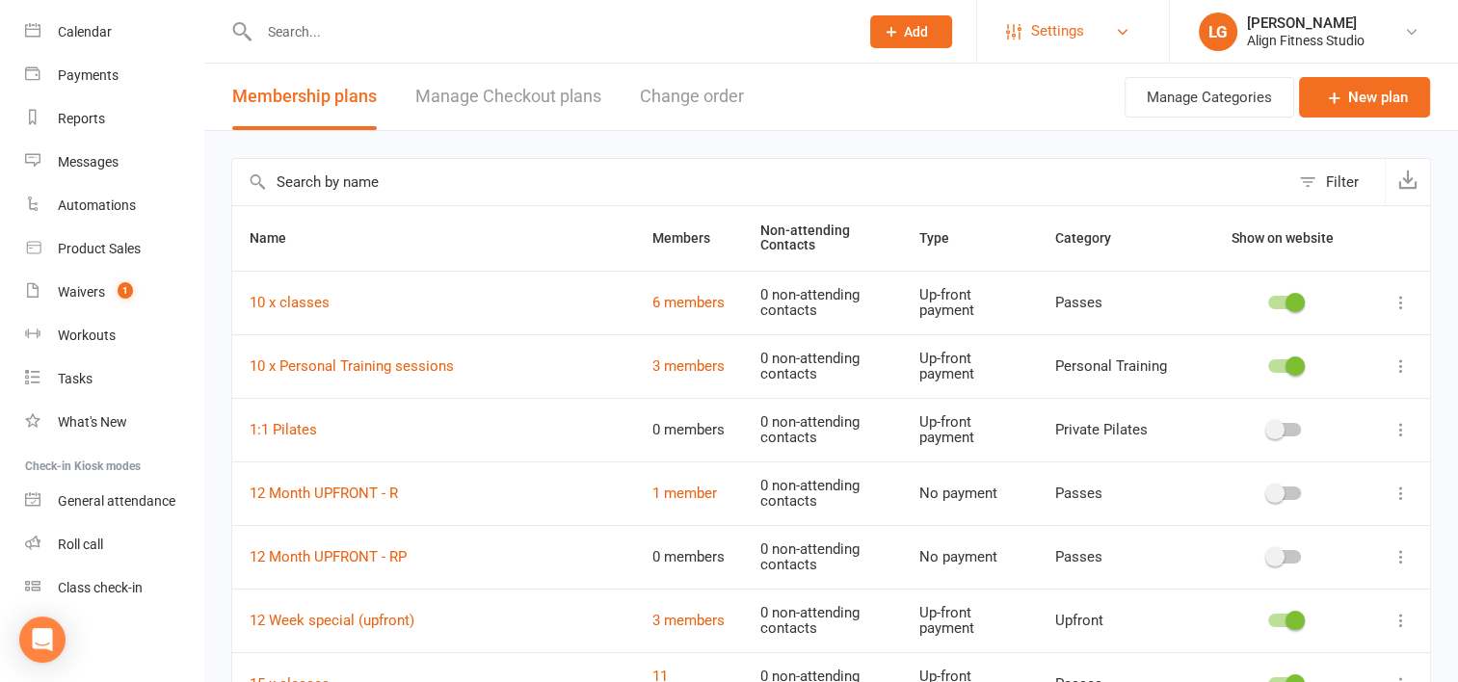
click at [1042, 45] on span "Settings" at bounding box center [1057, 31] width 53 height 43
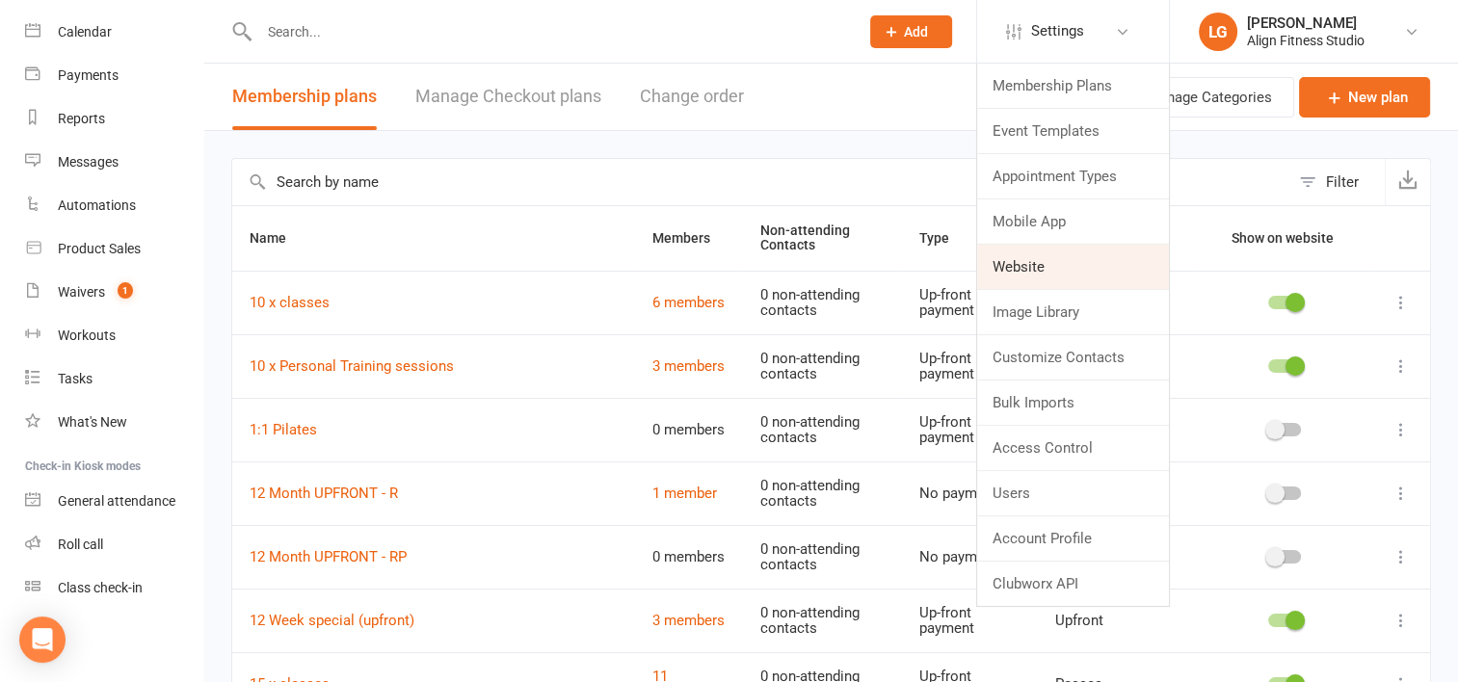
click at [1032, 270] on link "Website" at bounding box center [1073, 267] width 192 height 44
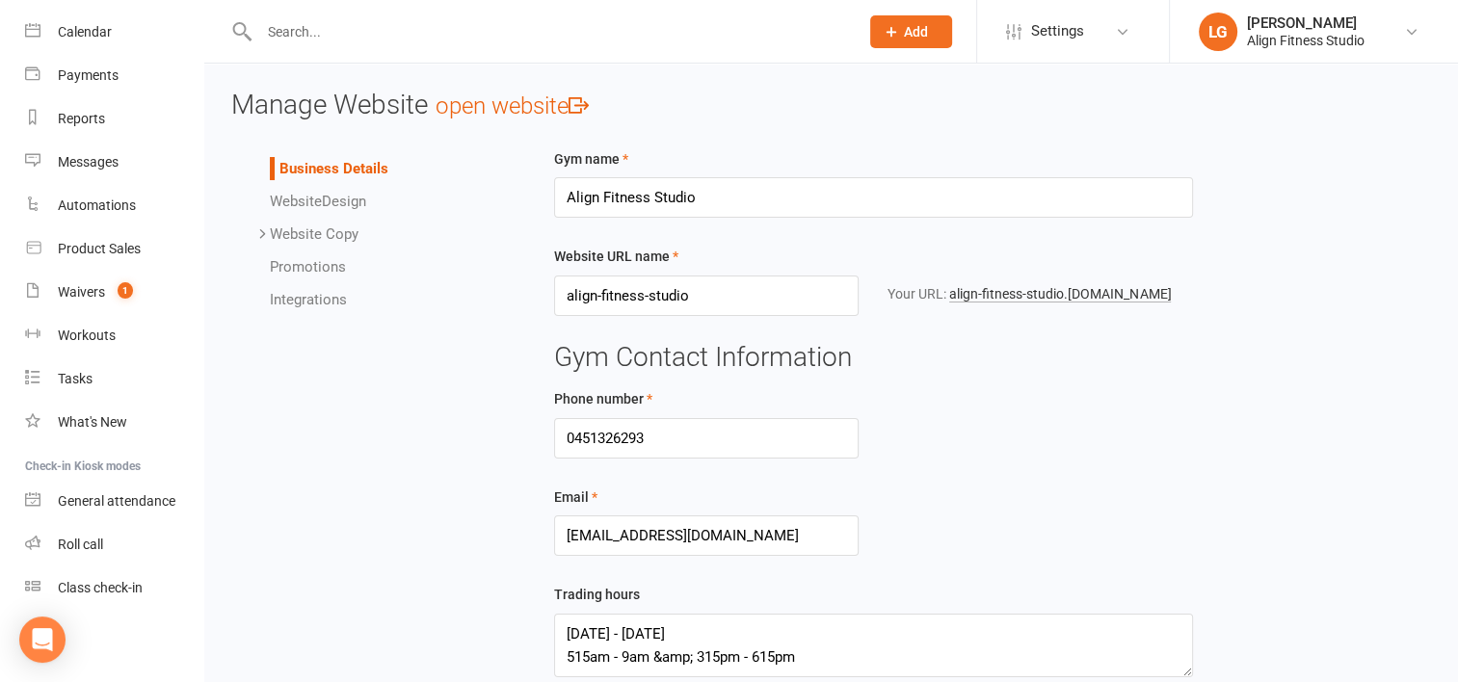
scroll to position [26, 0]
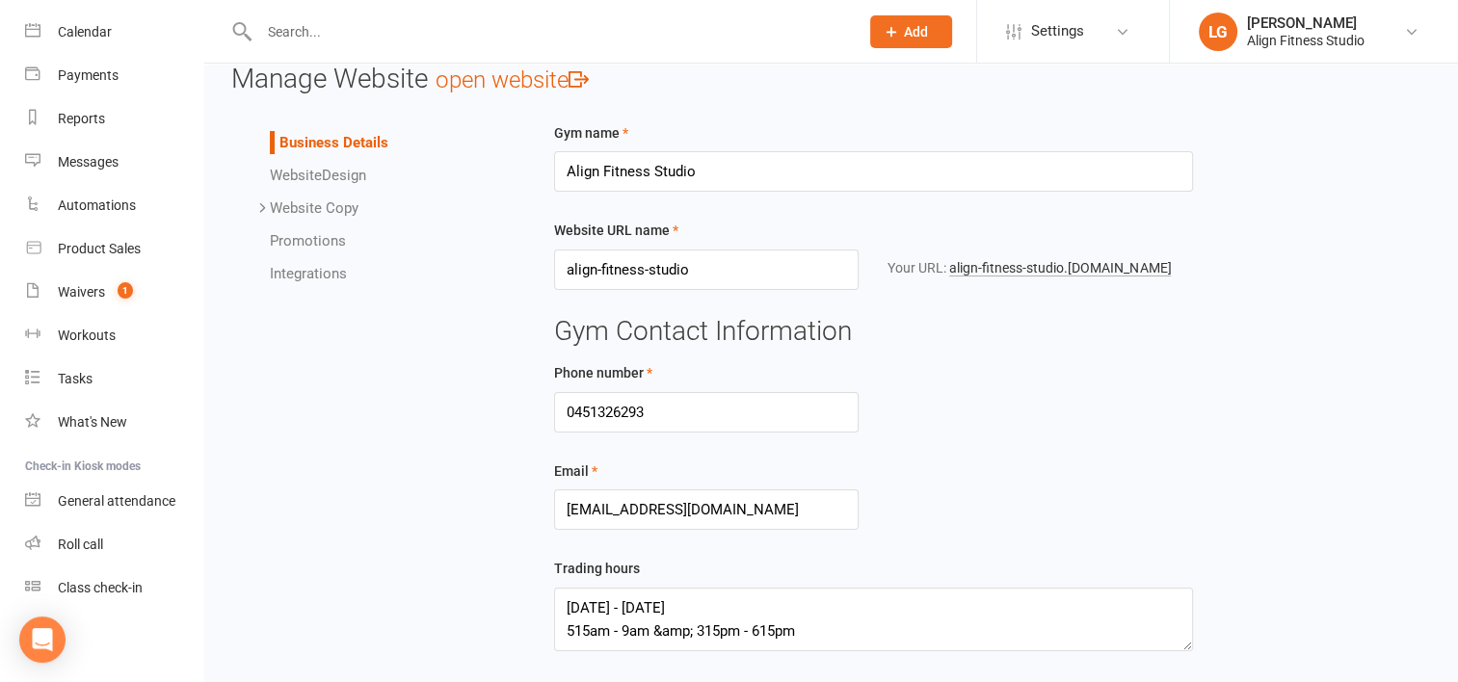
click at [339, 174] on link "Website Design" at bounding box center [318, 175] width 96 height 17
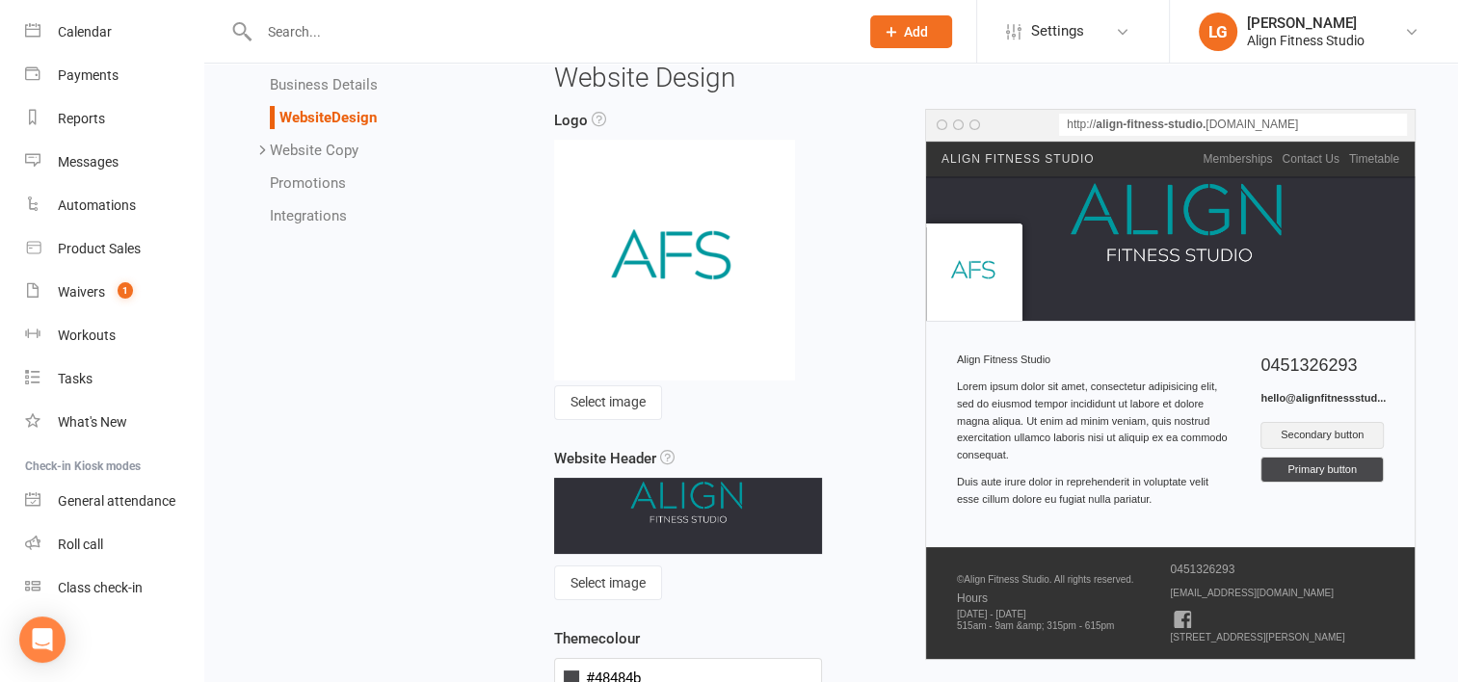
scroll to position [85, 0]
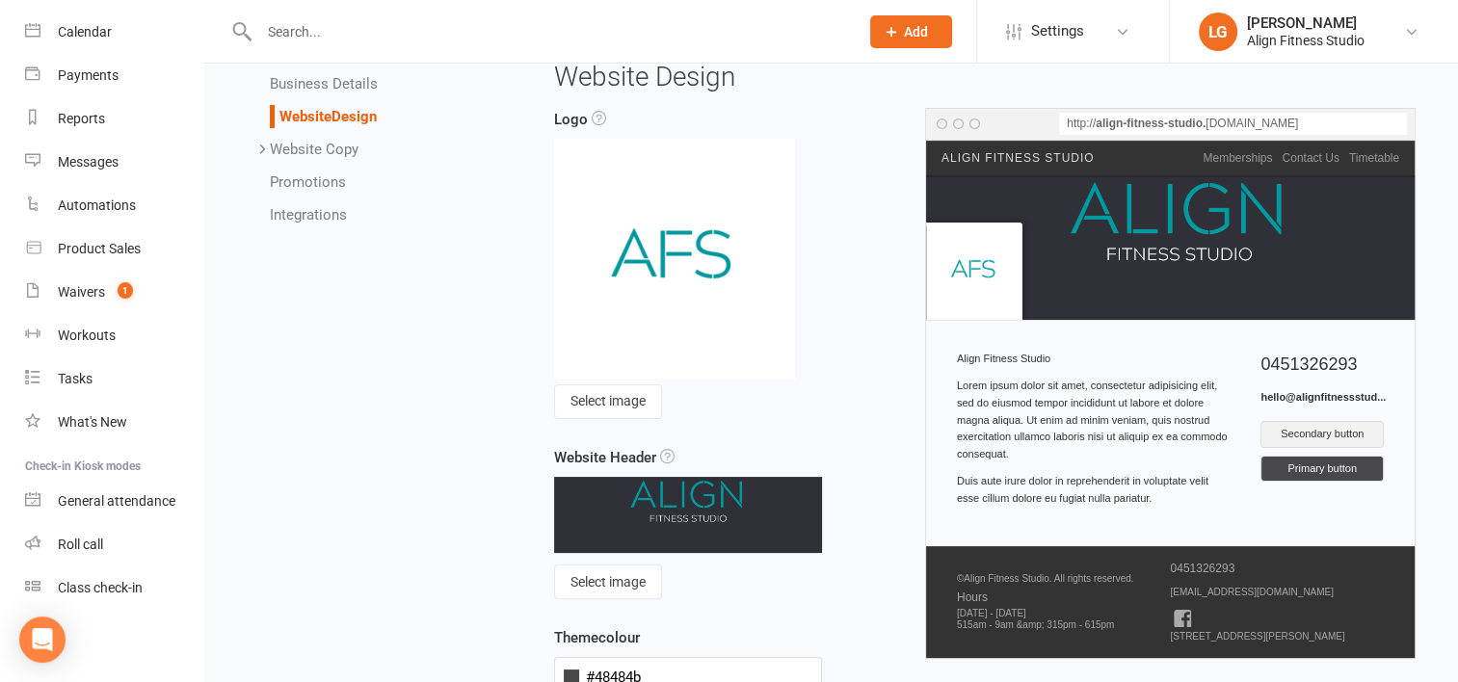
click at [311, 183] on link "Promotions" at bounding box center [308, 181] width 76 height 17
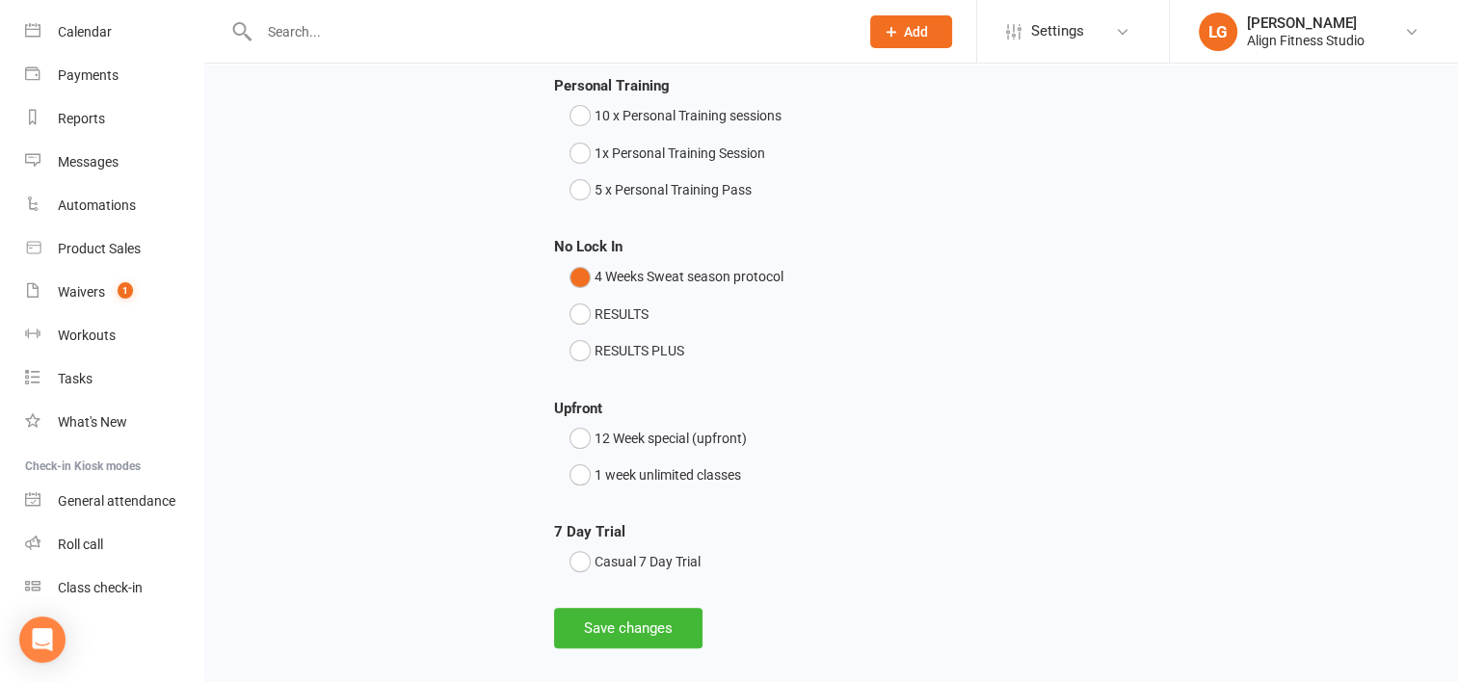
scroll to position [429, 0]
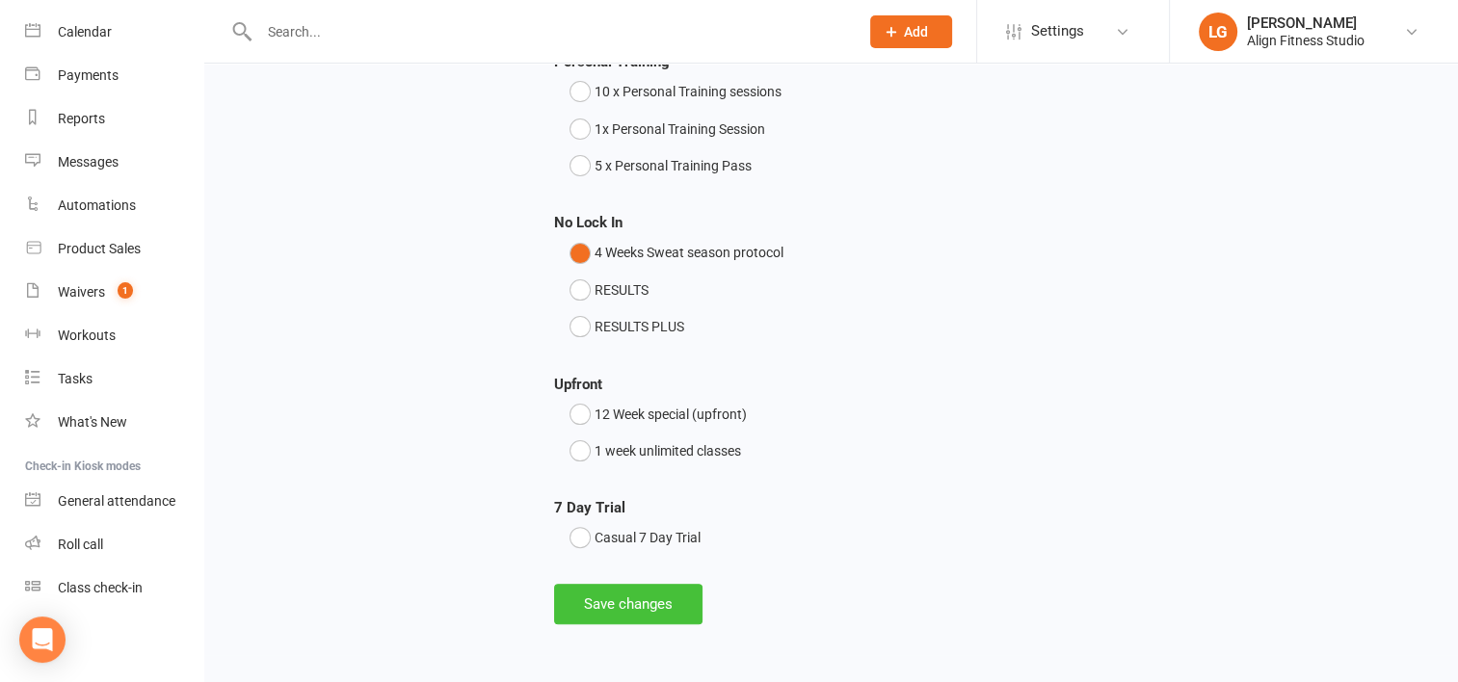
click at [647, 597] on button "Save changes" at bounding box center [628, 604] width 148 height 40
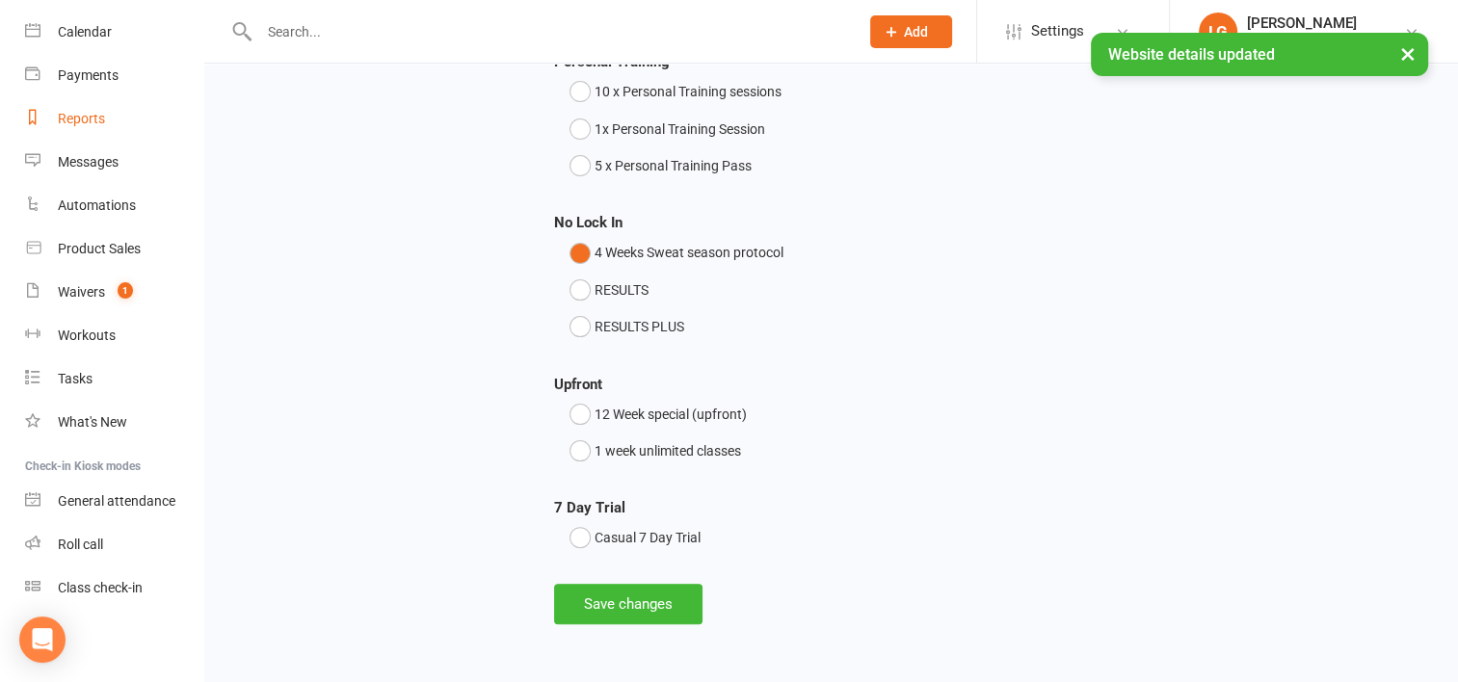
scroll to position [0, 0]
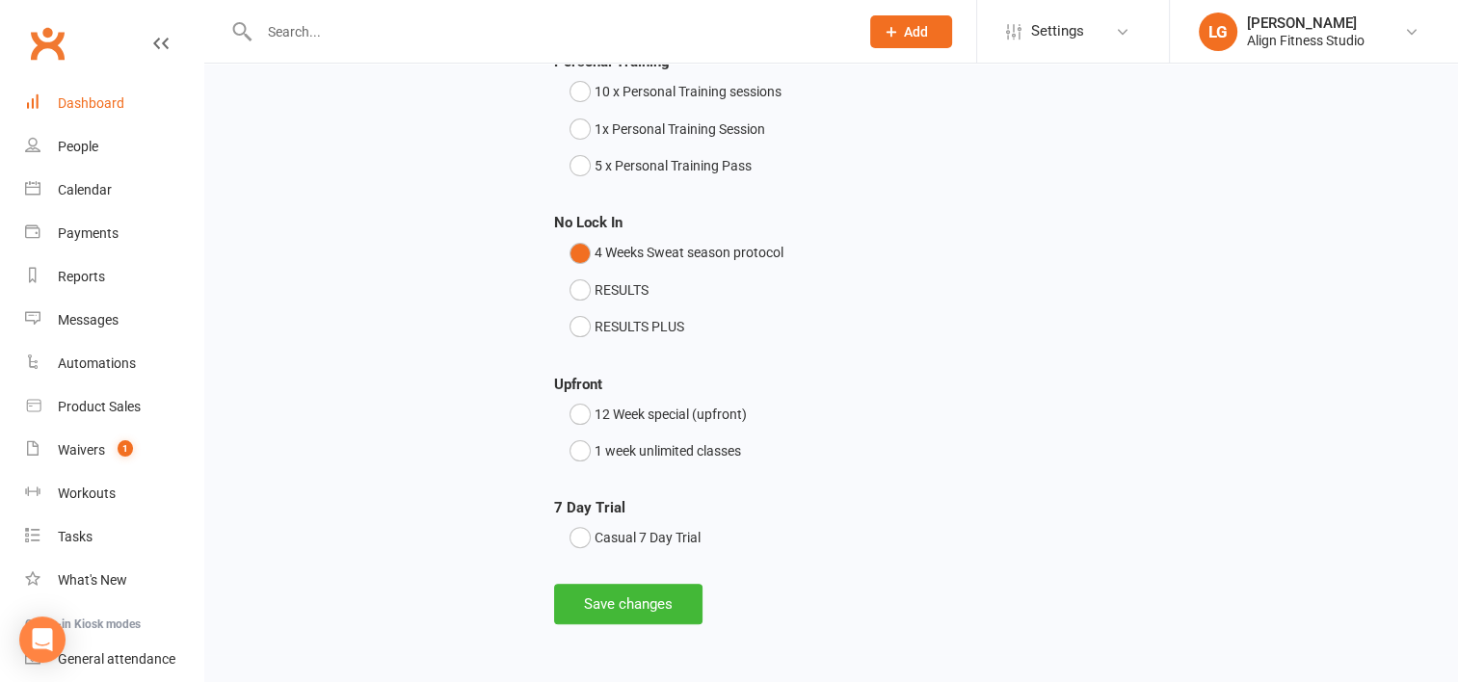
click at [103, 107] on div "Dashboard" at bounding box center [91, 102] width 66 height 15
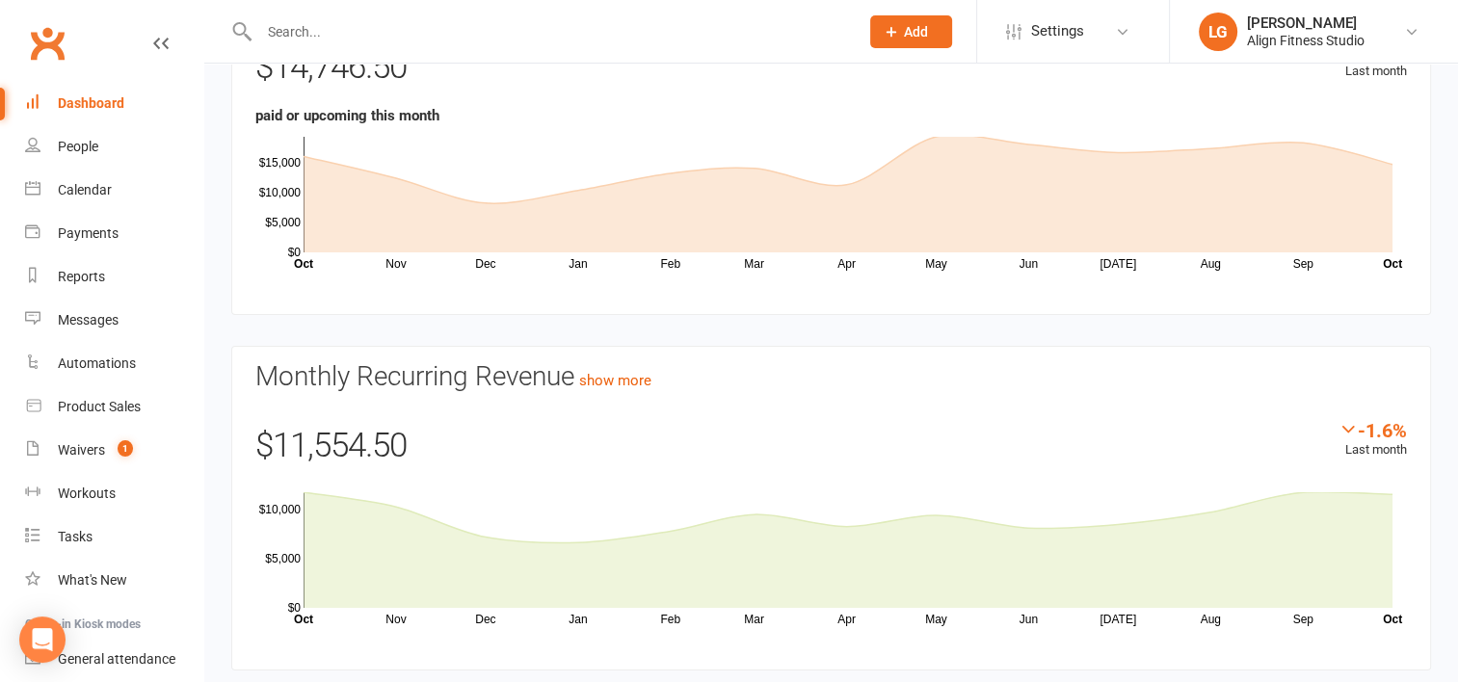
scroll to position [193, 0]
click at [1111, 33] on link "Settings" at bounding box center [1073, 31] width 134 height 43
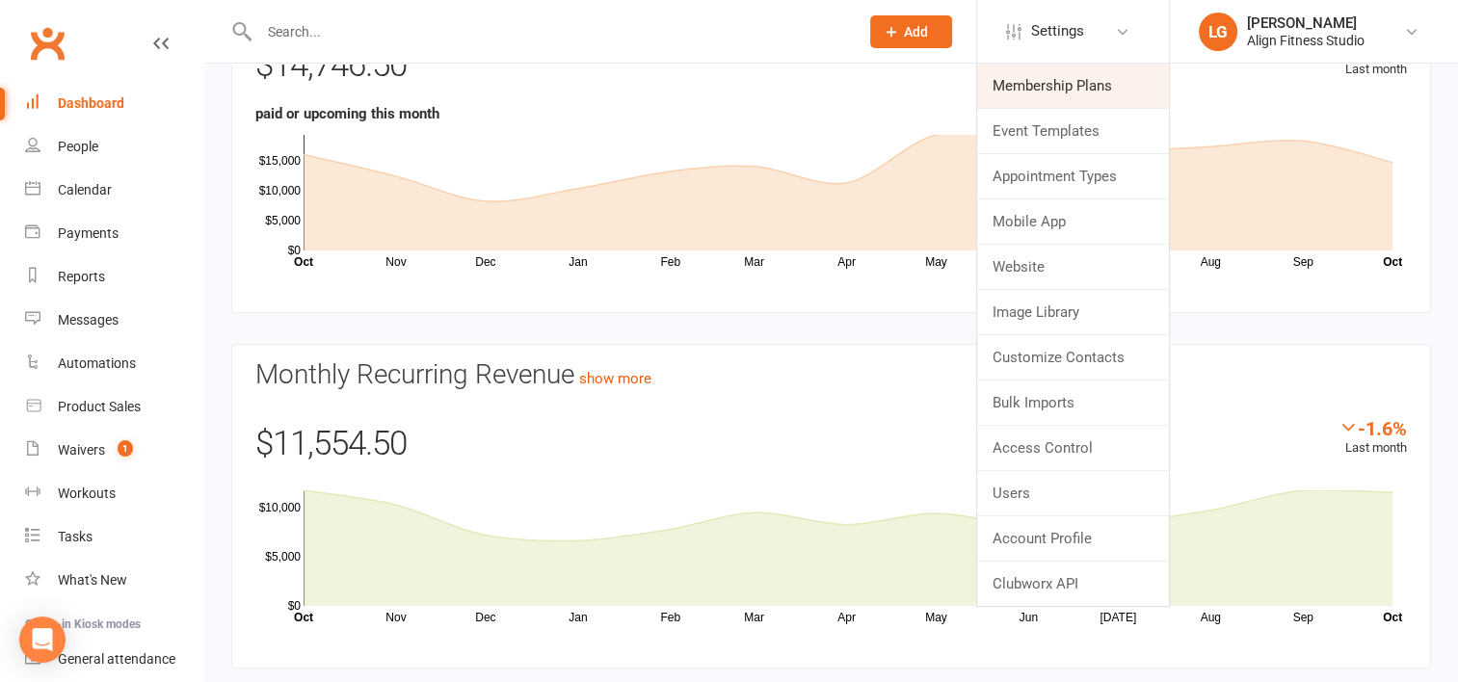
click at [1080, 85] on link "Membership Plans" at bounding box center [1073, 86] width 192 height 44
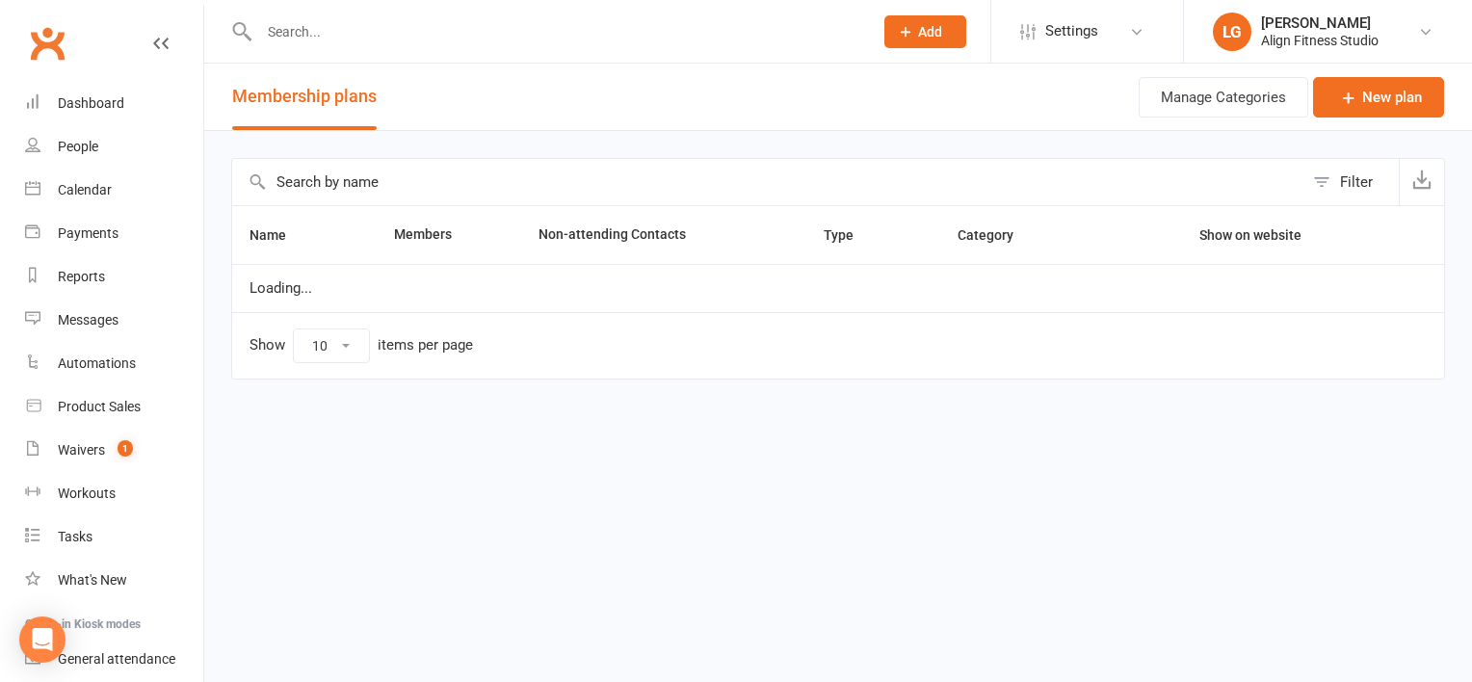
select select "100"
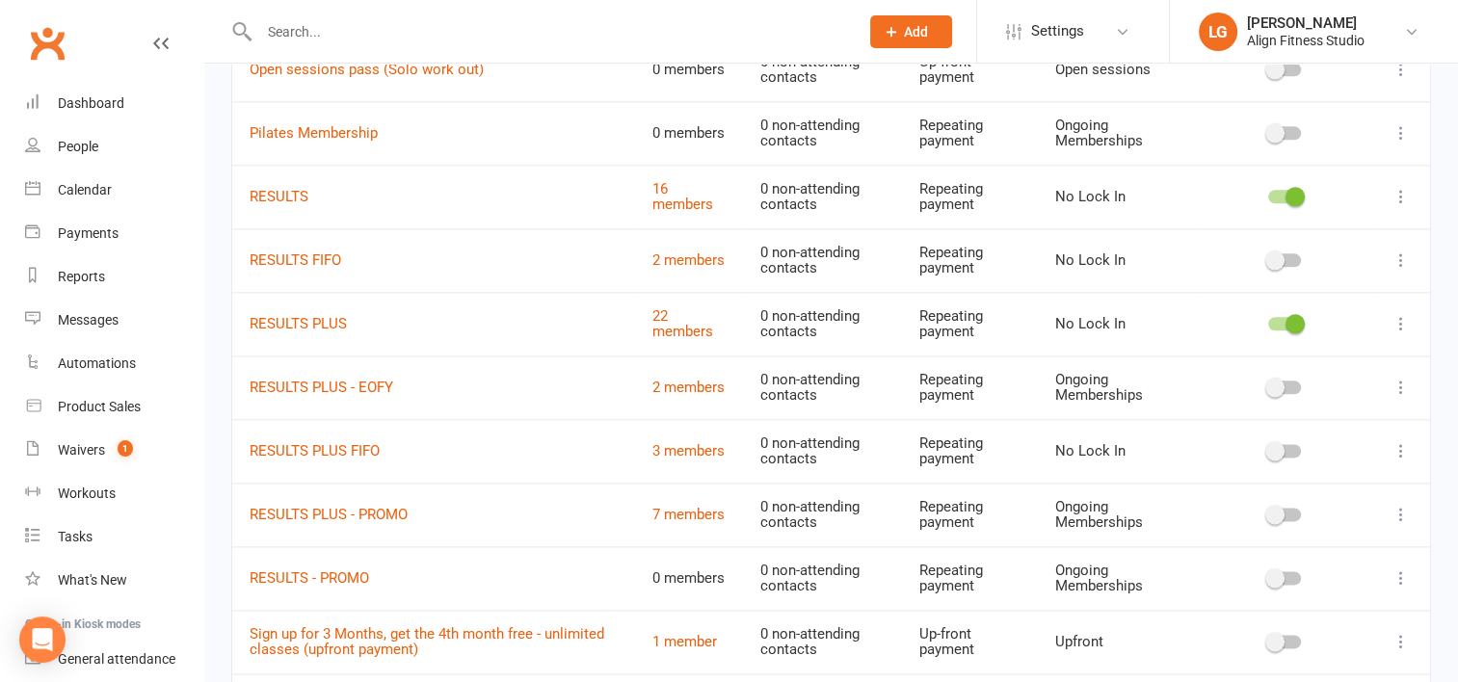
scroll to position [2339, 0]
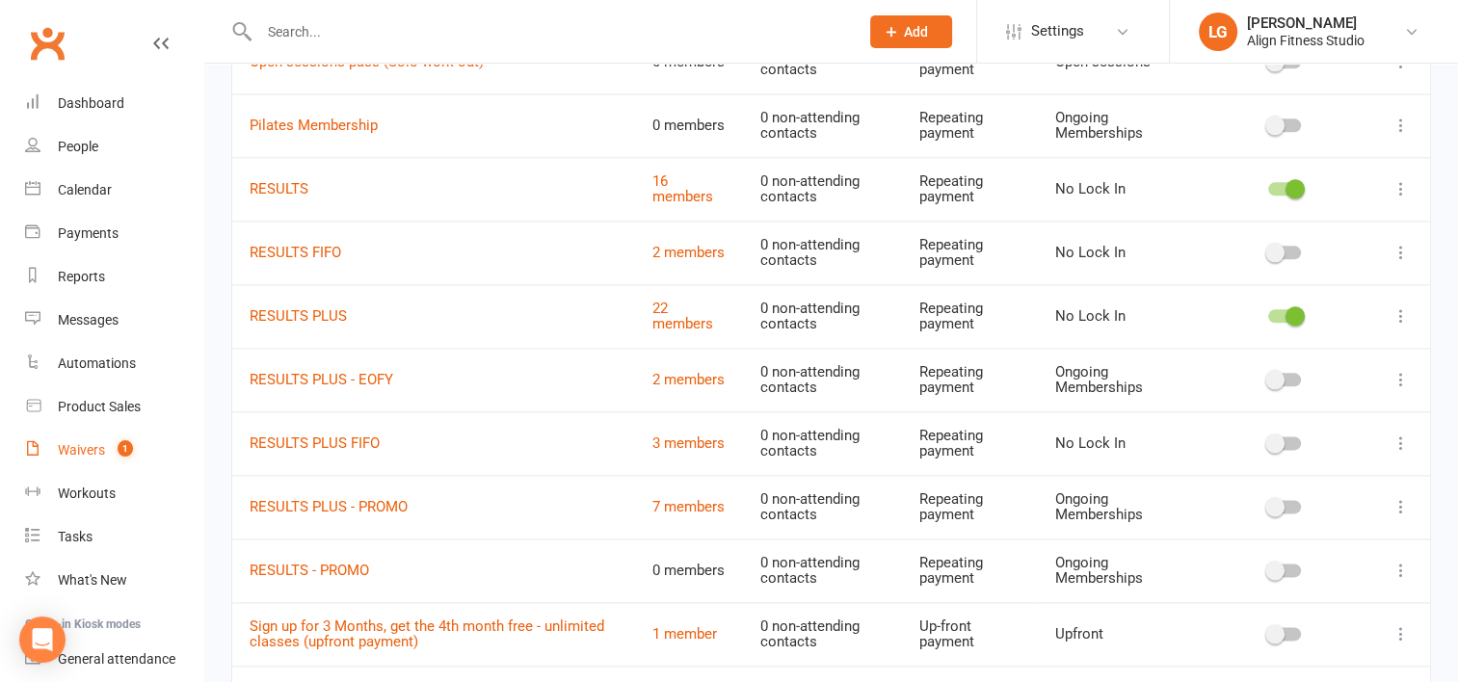
click at [90, 456] on div "Waivers" at bounding box center [81, 449] width 47 height 15
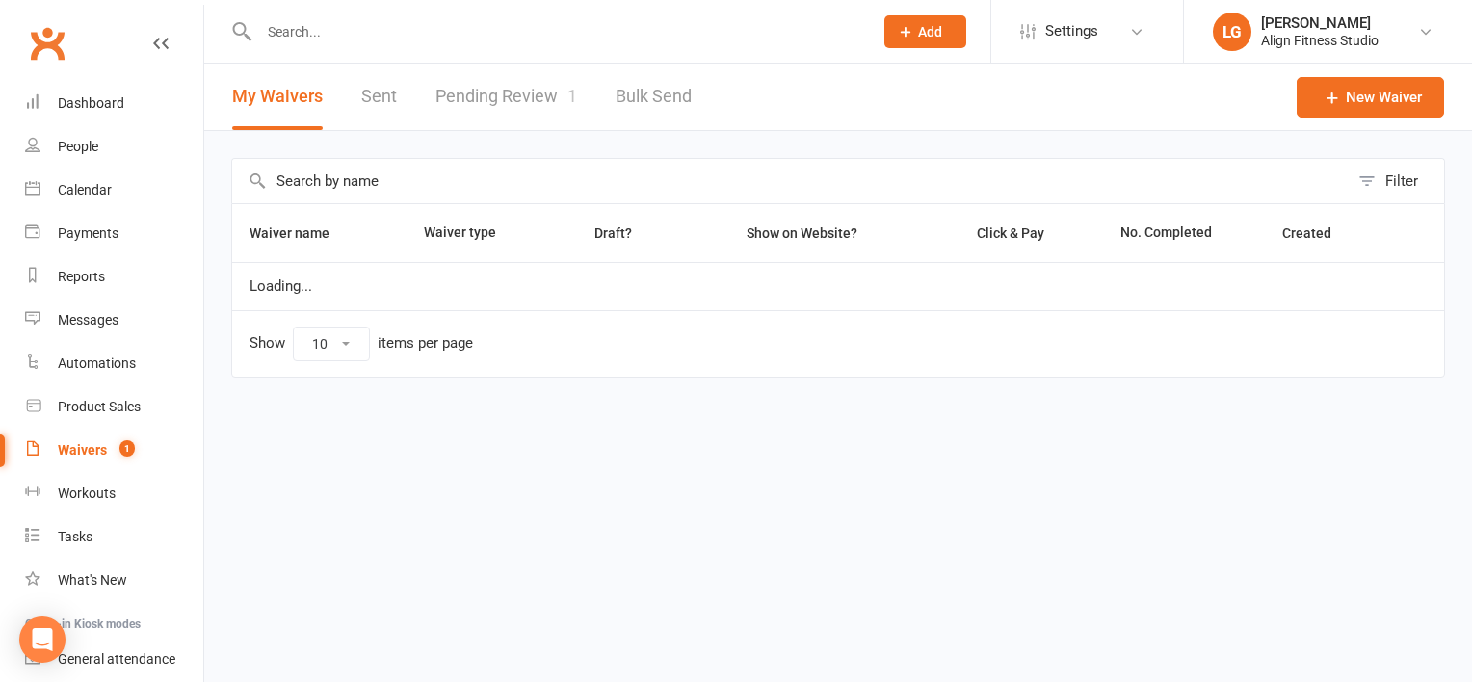
select select "100"
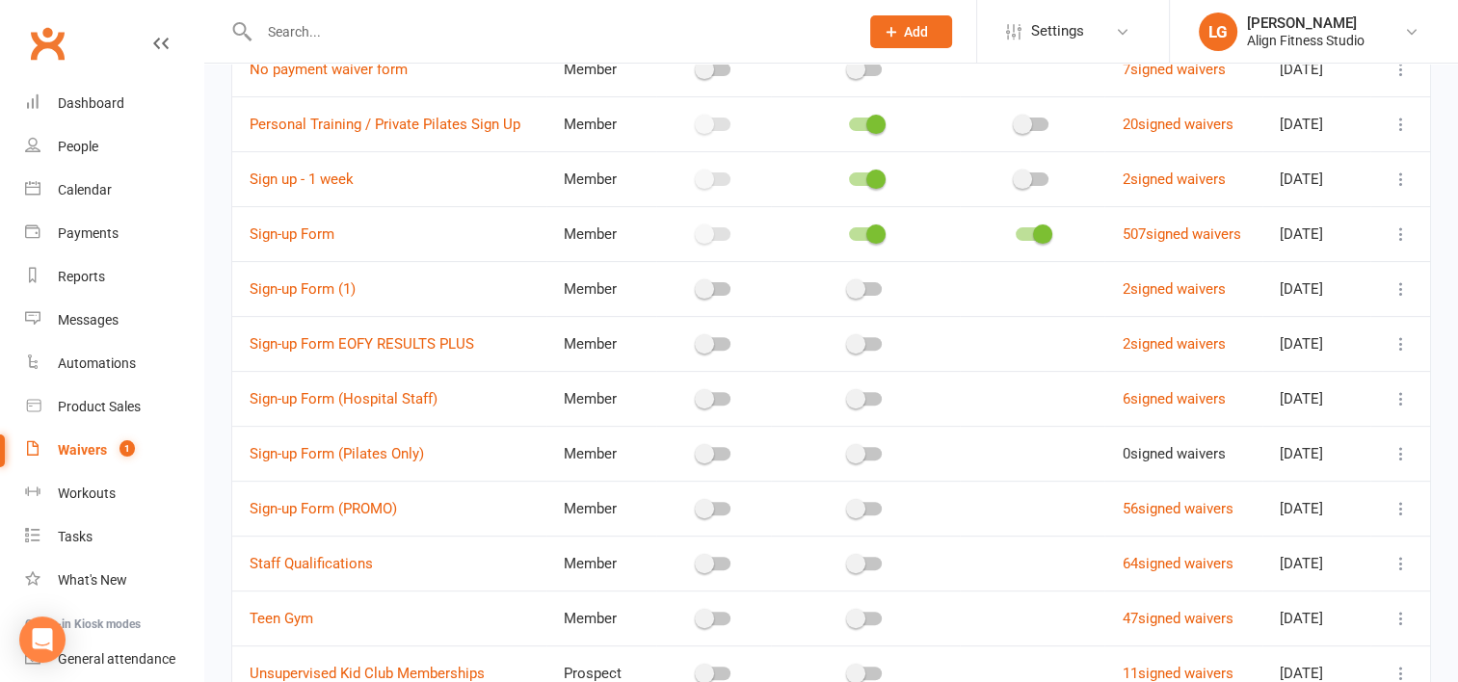
scroll to position [575, 0]
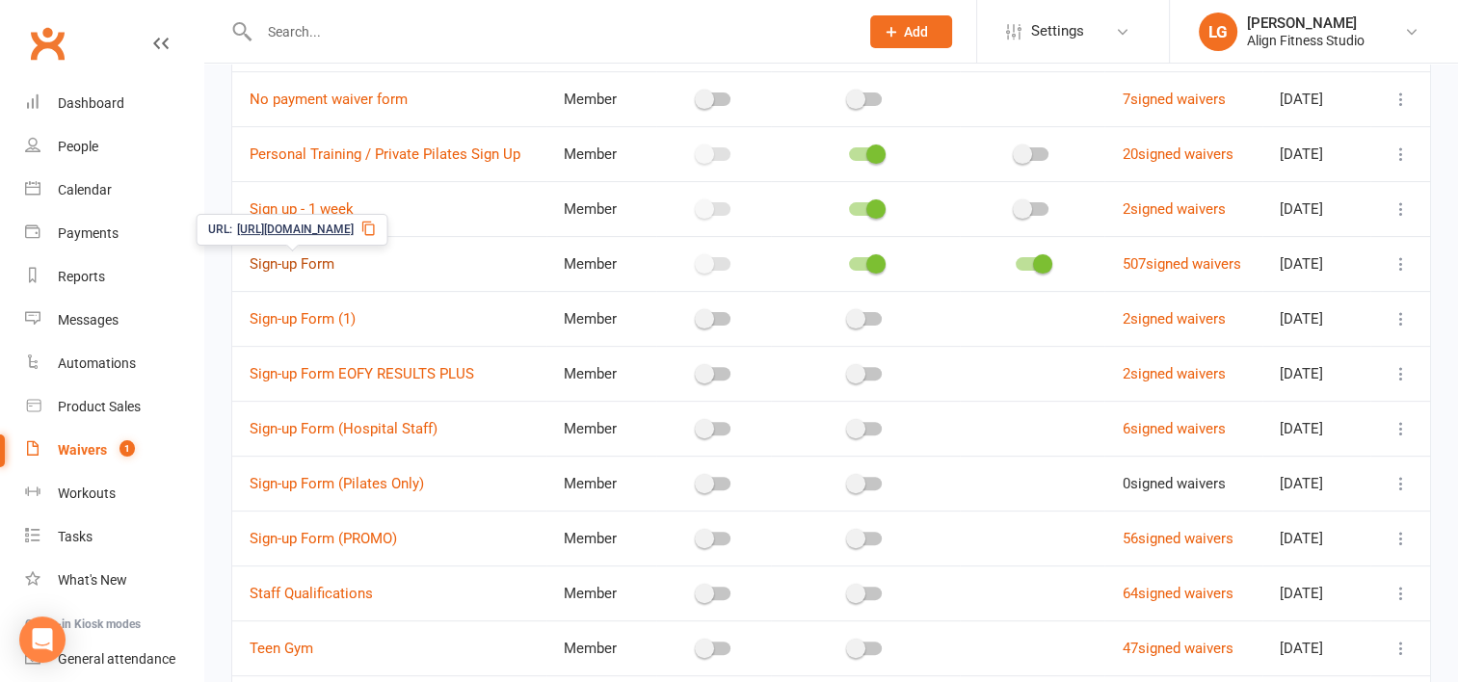
click at [301, 267] on link "Sign-up Form" at bounding box center [292, 263] width 85 height 17
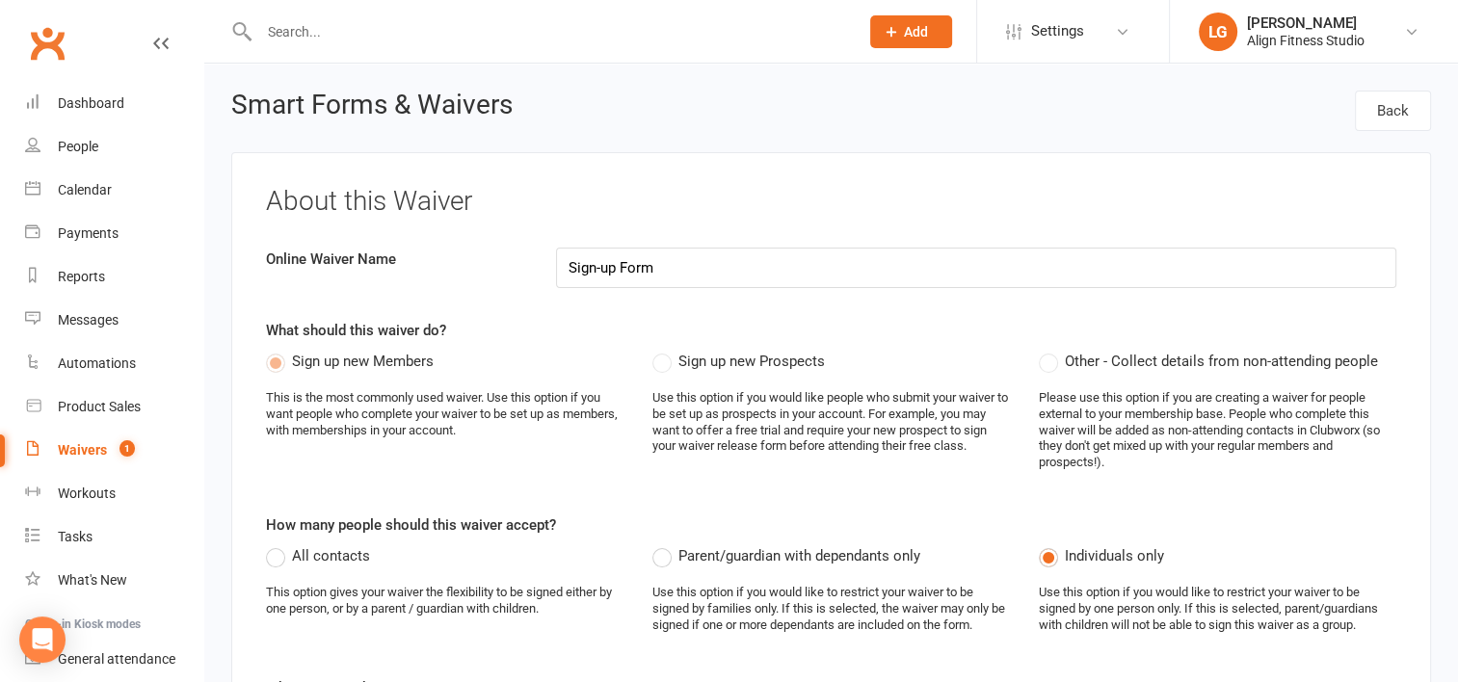
select select "select"
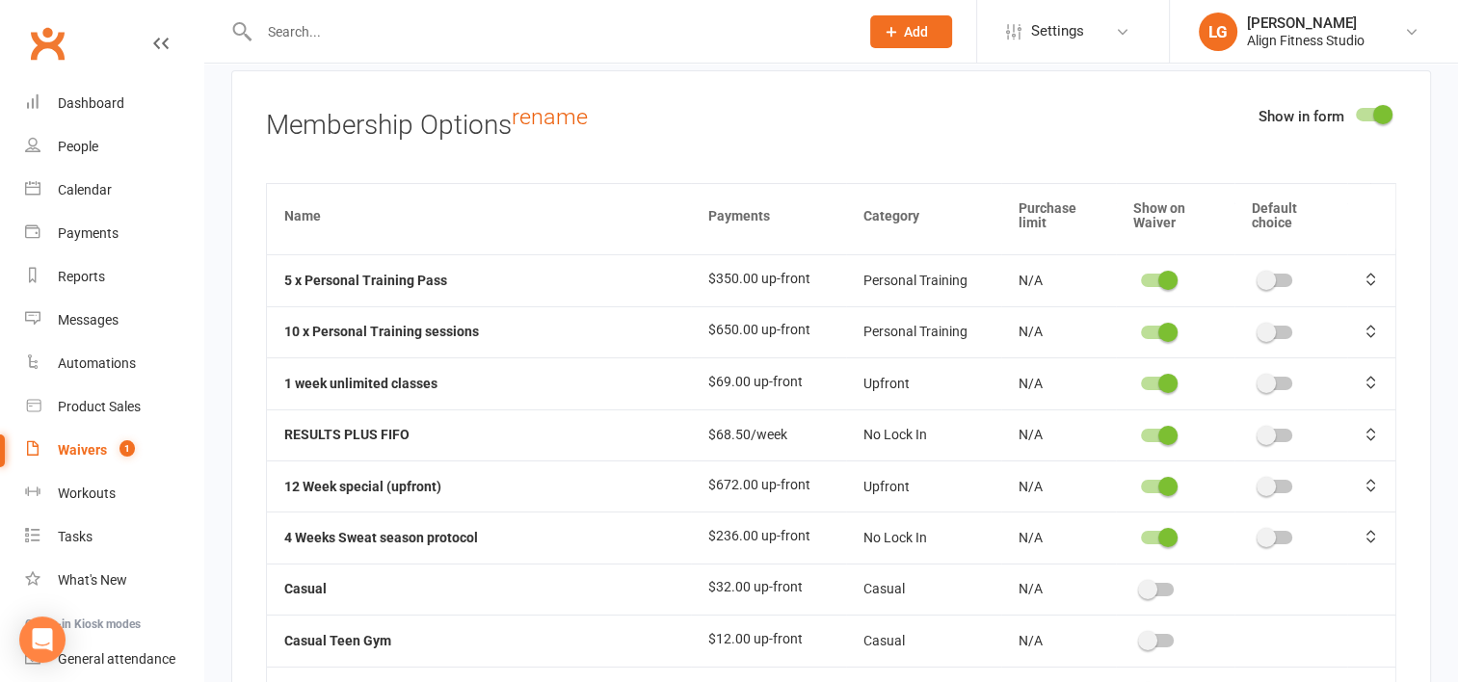
scroll to position [366, 0]
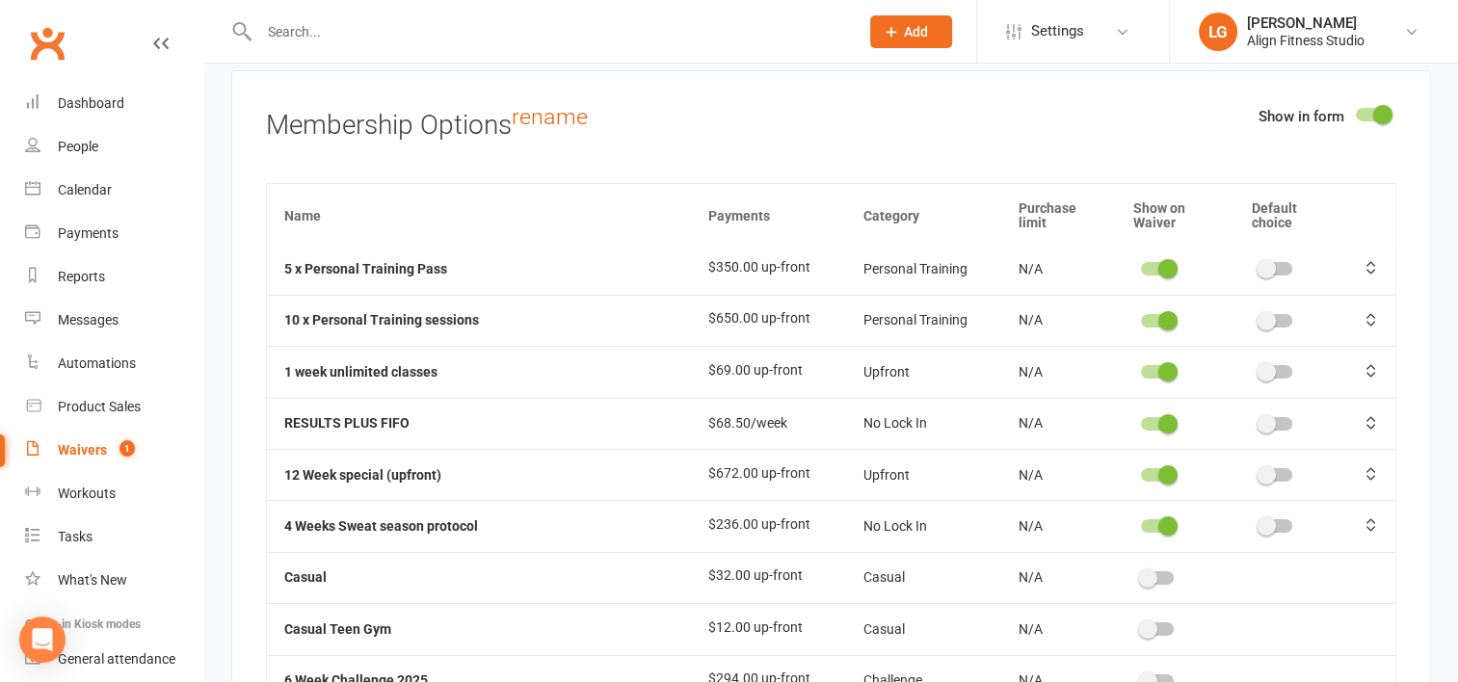
click at [1152, 500] on td at bounding box center [1175, 525] width 118 height 51
click at [1162, 516] on span at bounding box center [1167, 525] width 19 height 19
click at [1141, 523] on input "checkbox" at bounding box center [1141, 523] width 0 height 0
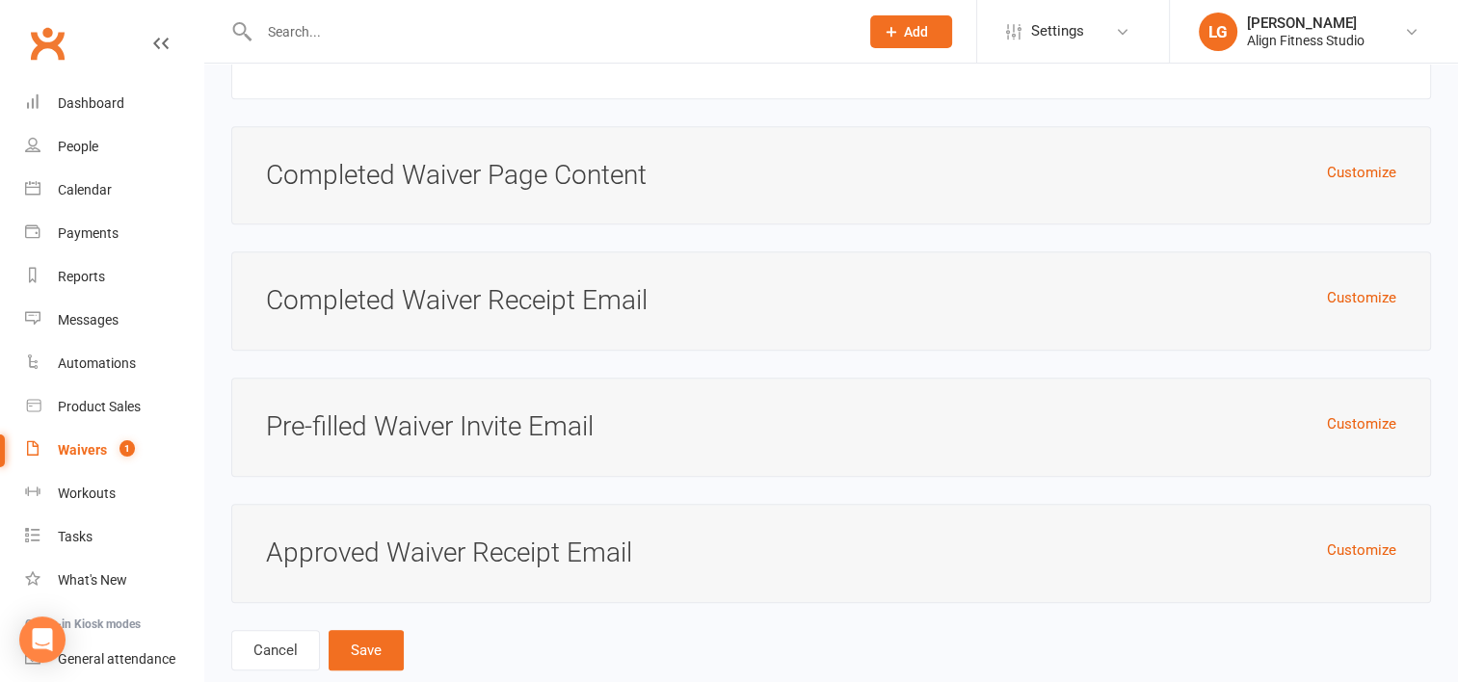
scroll to position [8890, 0]
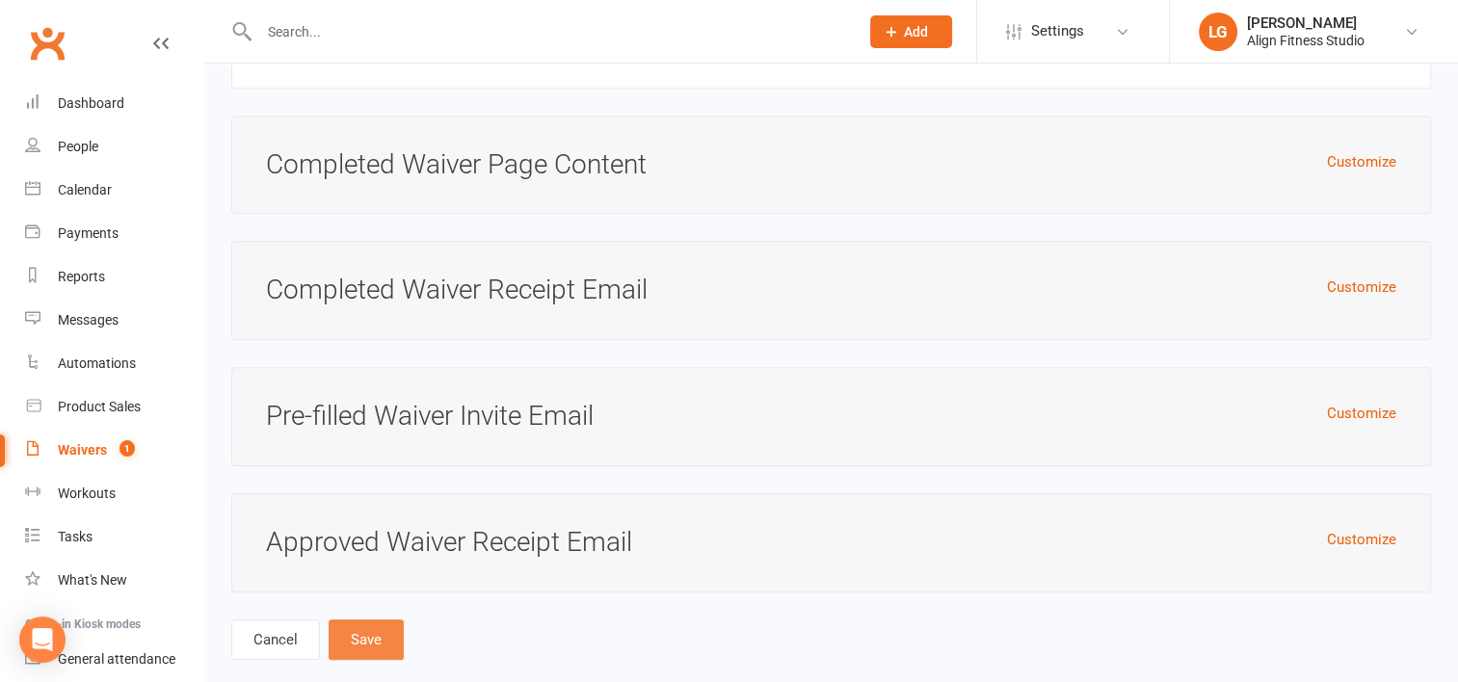
click at [368, 619] on button "Save" at bounding box center [366, 639] width 75 height 40
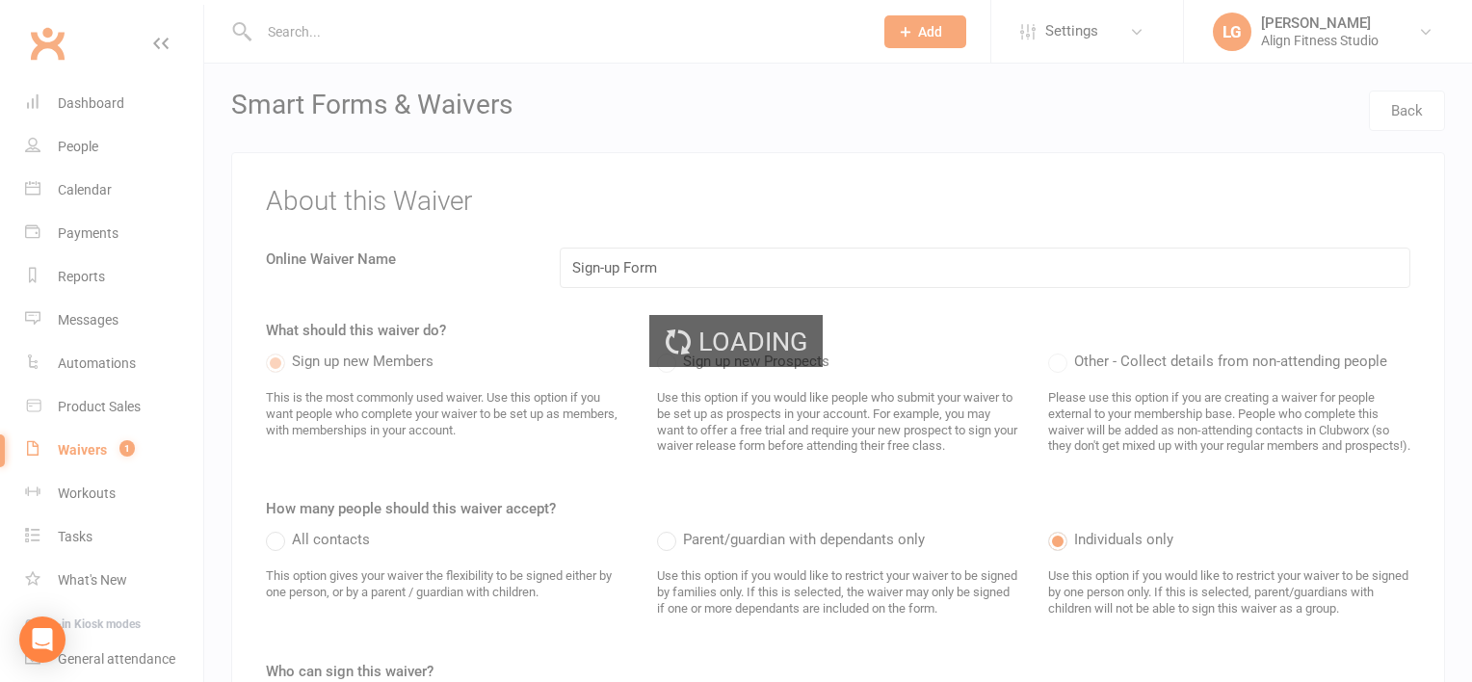
select select "100"
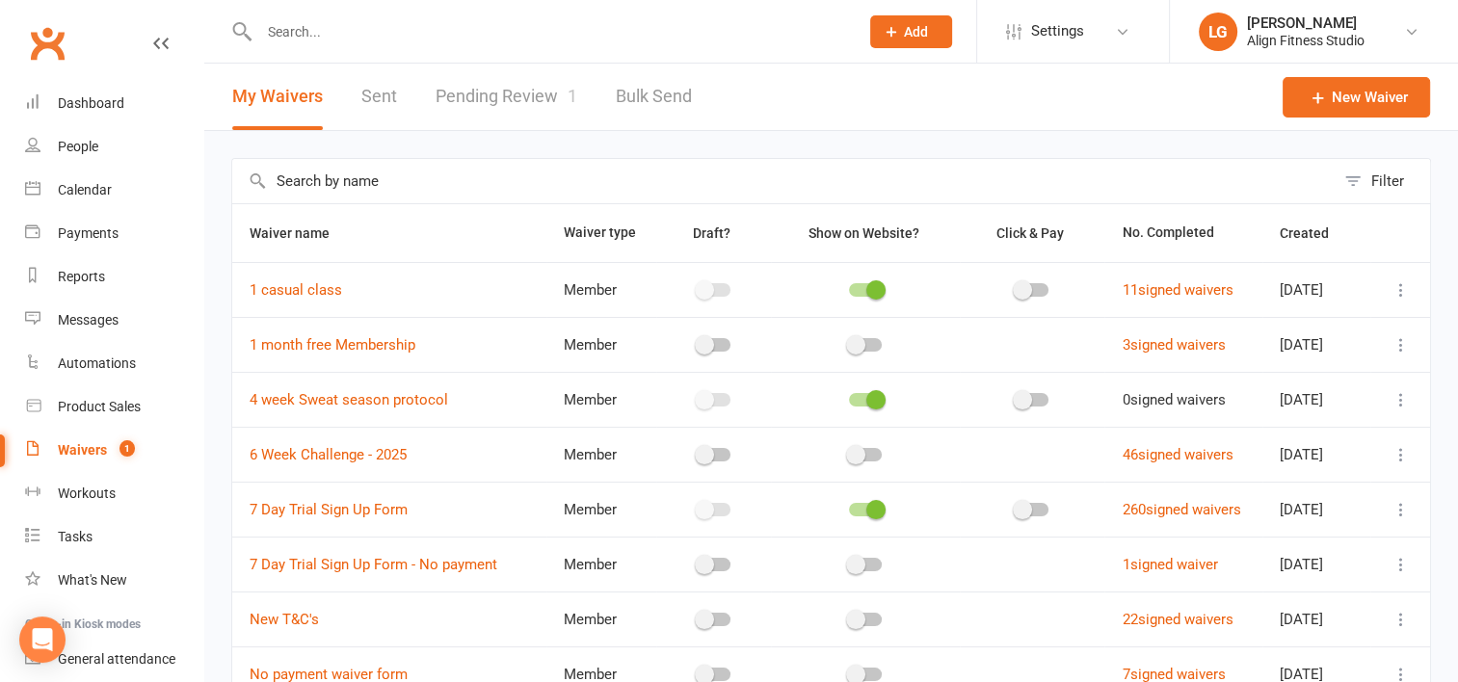
click at [99, 446] on div "Waivers" at bounding box center [82, 449] width 49 height 15
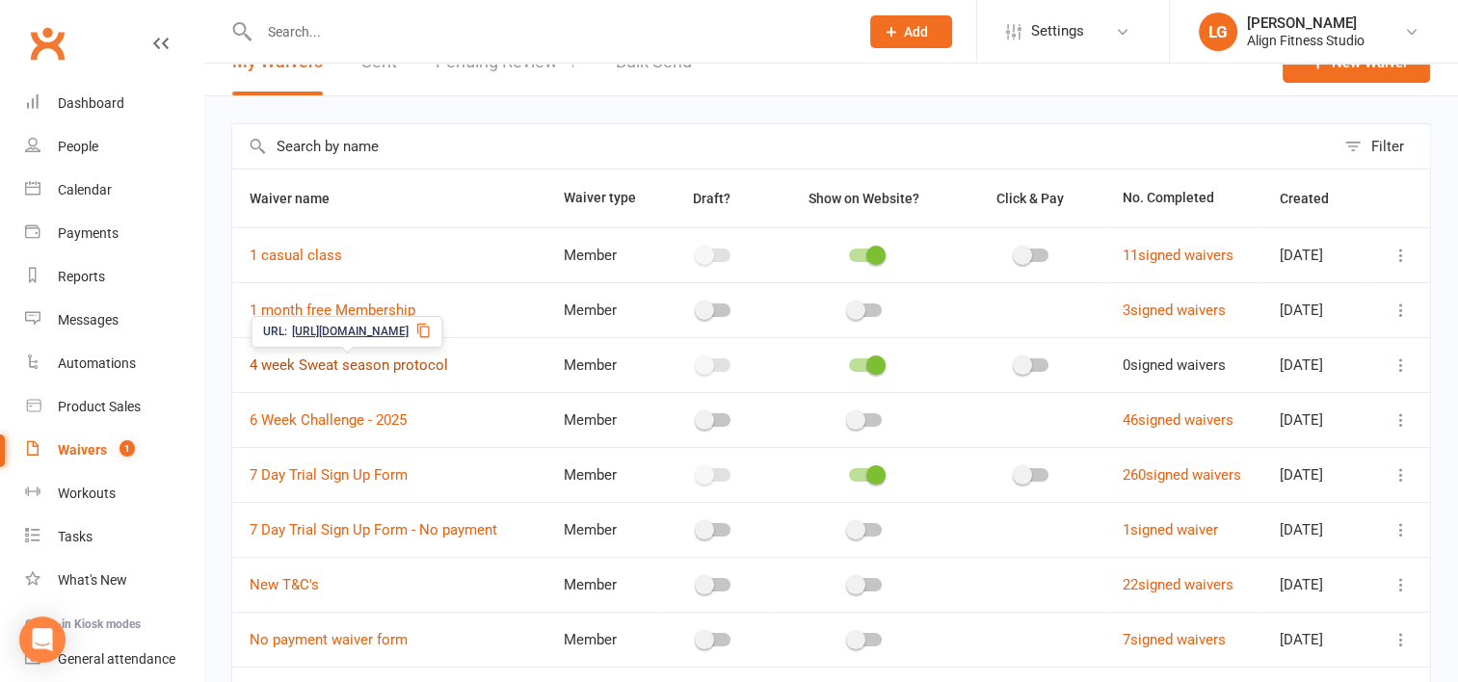
click at [402, 366] on link "4 week Sweat season protocol" at bounding box center [349, 364] width 198 height 17
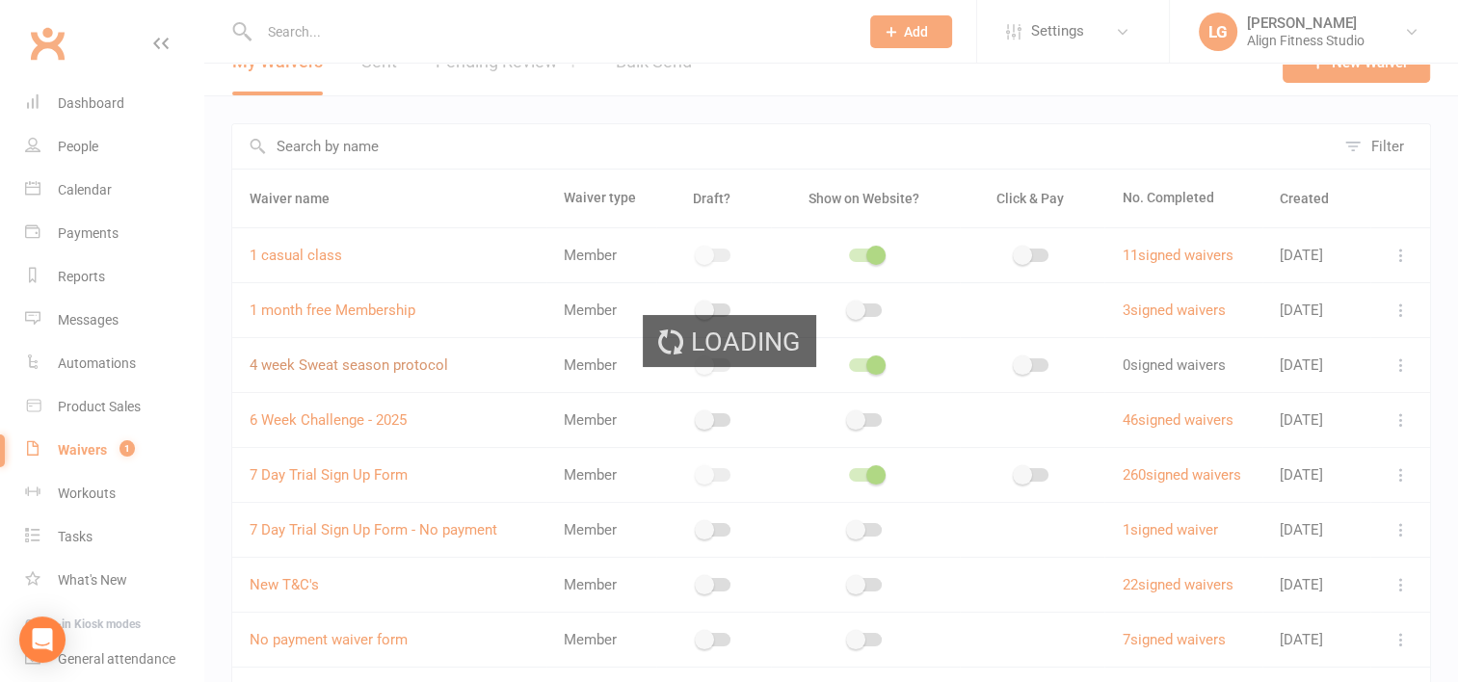
select select "select"
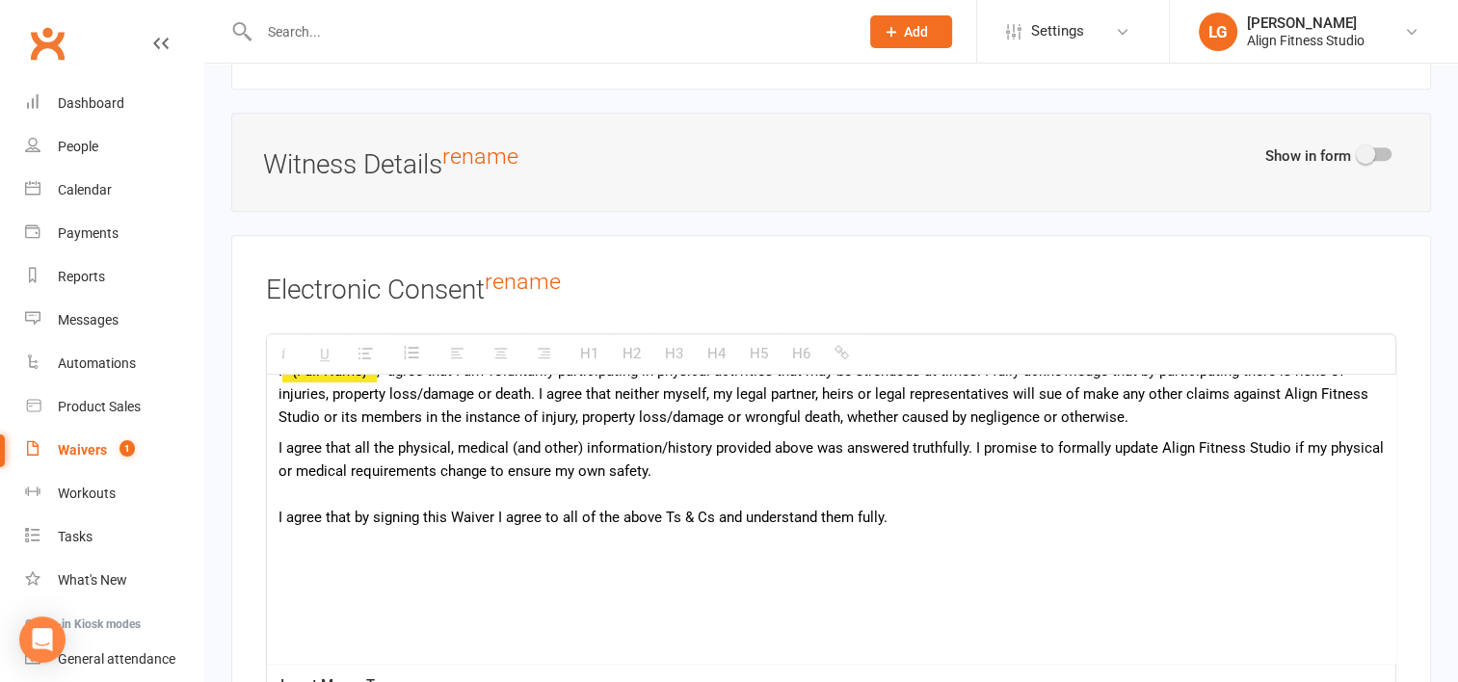
scroll to position [8890, 0]
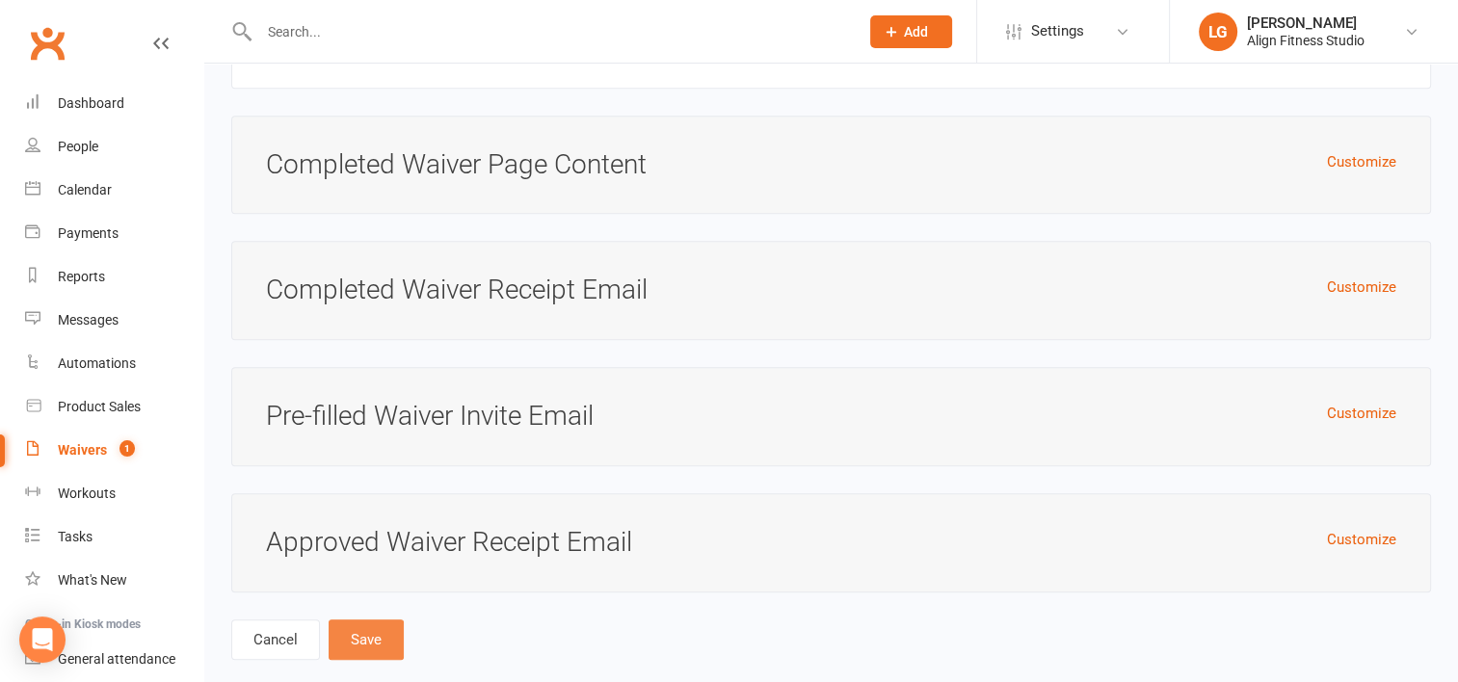
click at [356, 619] on button "Save" at bounding box center [366, 639] width 75 height 40
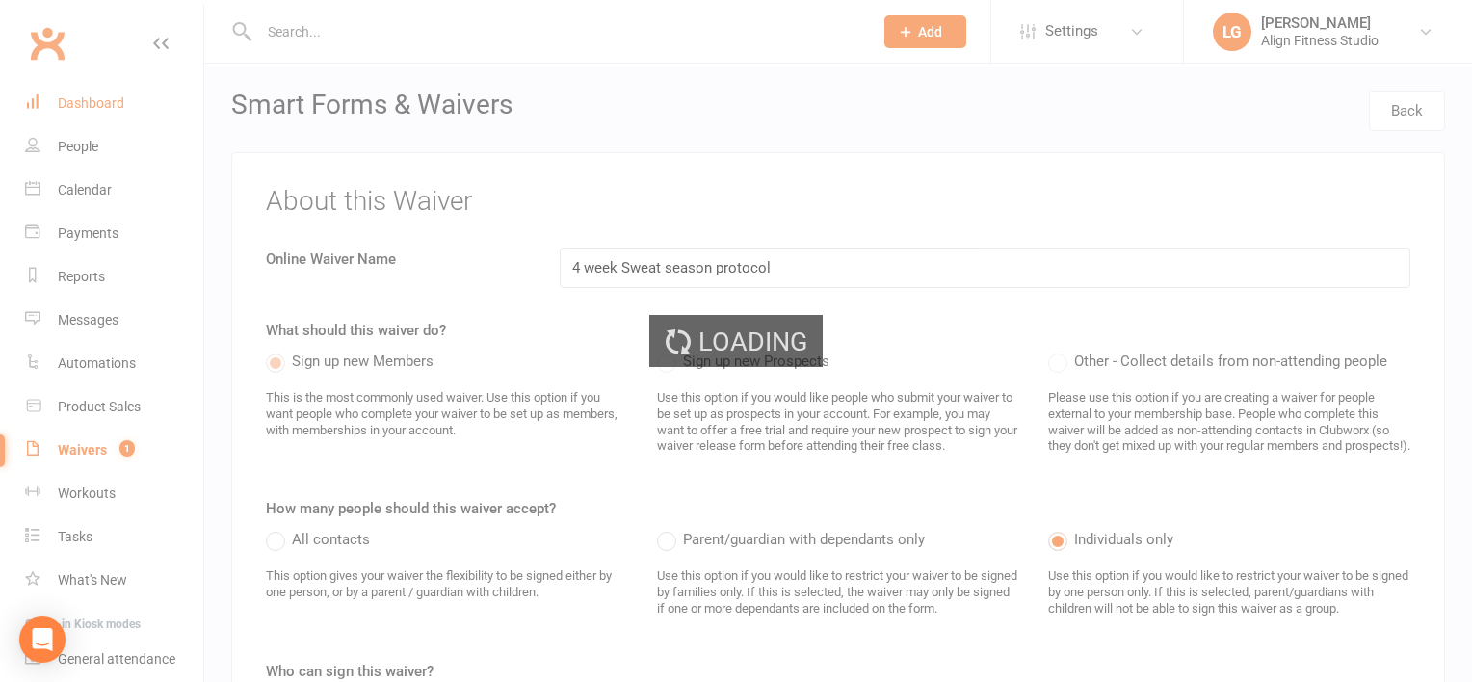
select select "100"
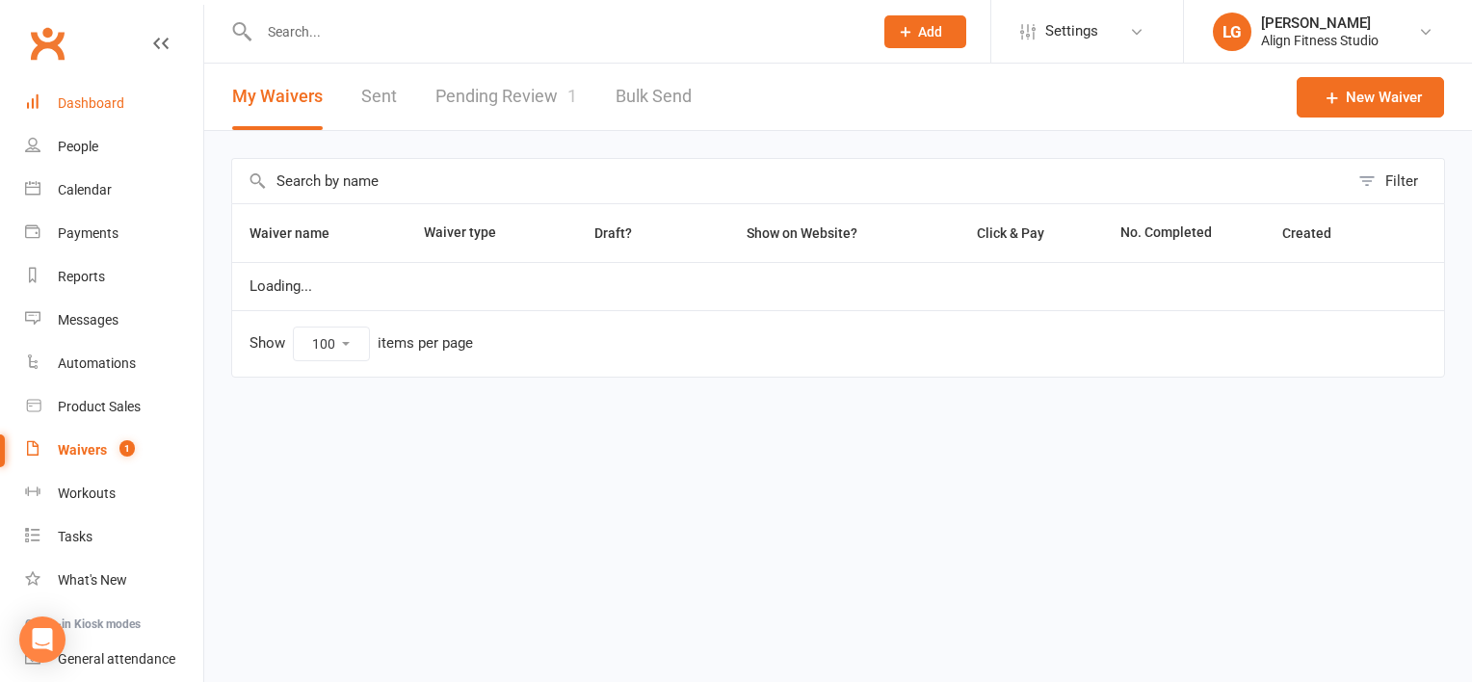
click at [88, 95] on div "Dashboard" at bounding box center [91, 102] width 66 height 15
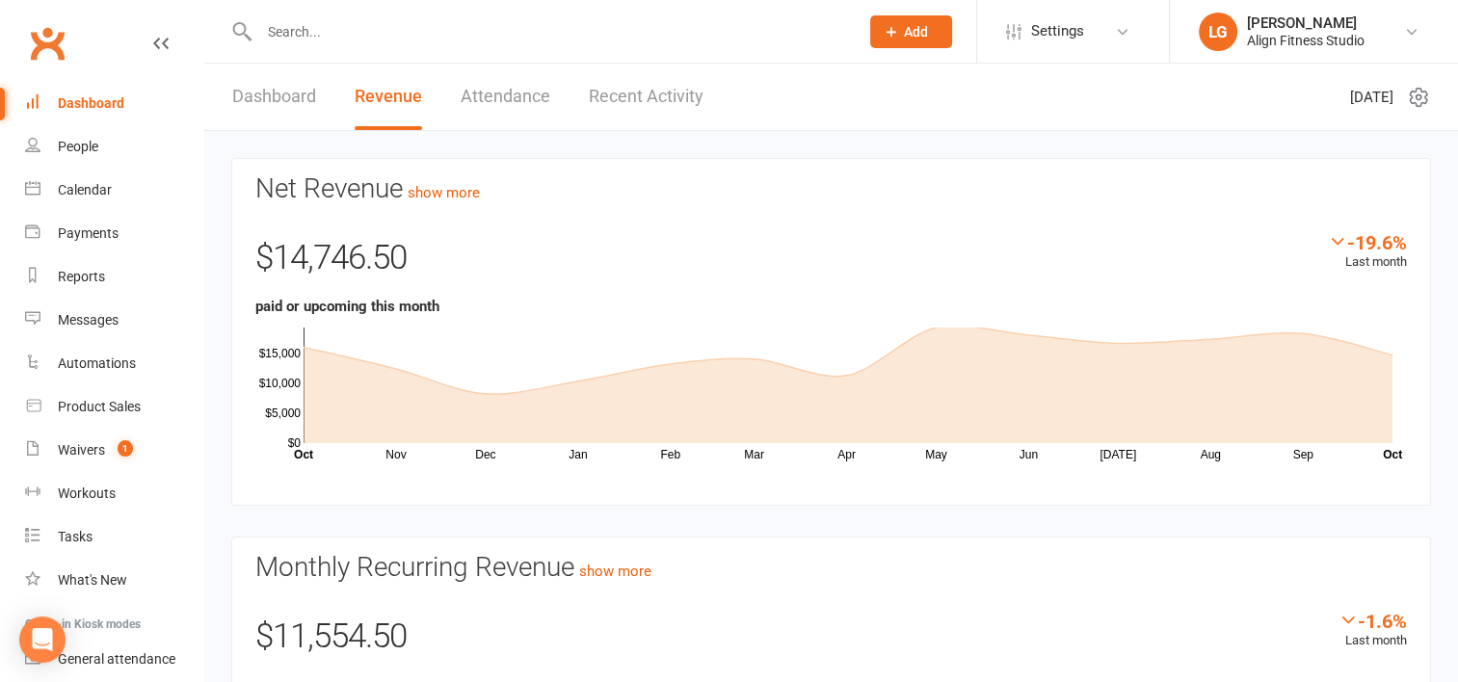
click at [293, 87] on link "Dashboard" at bounding box center [274, 97] width 84 height 66
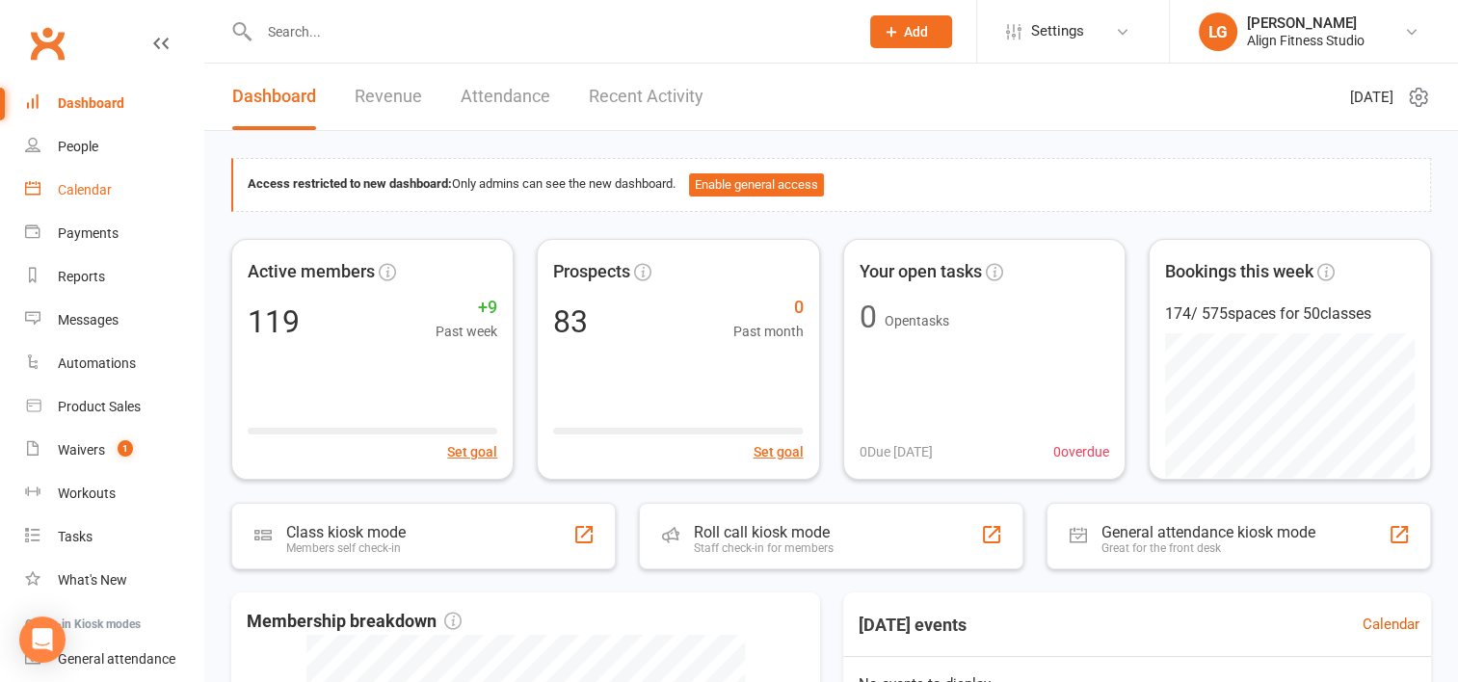
click at [80, 180] on link "Calendar" at bounding box center [114, 190] width 178 height 43
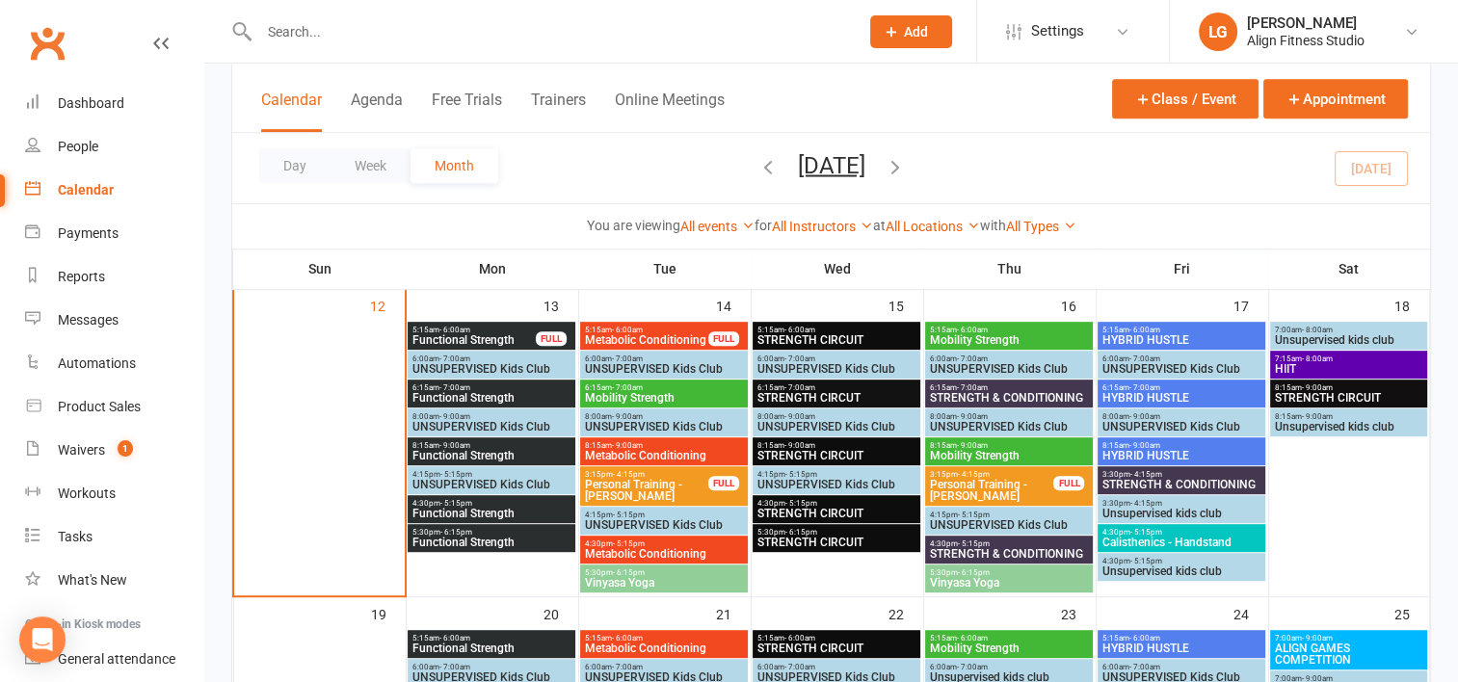
scroll to position [859, 0]
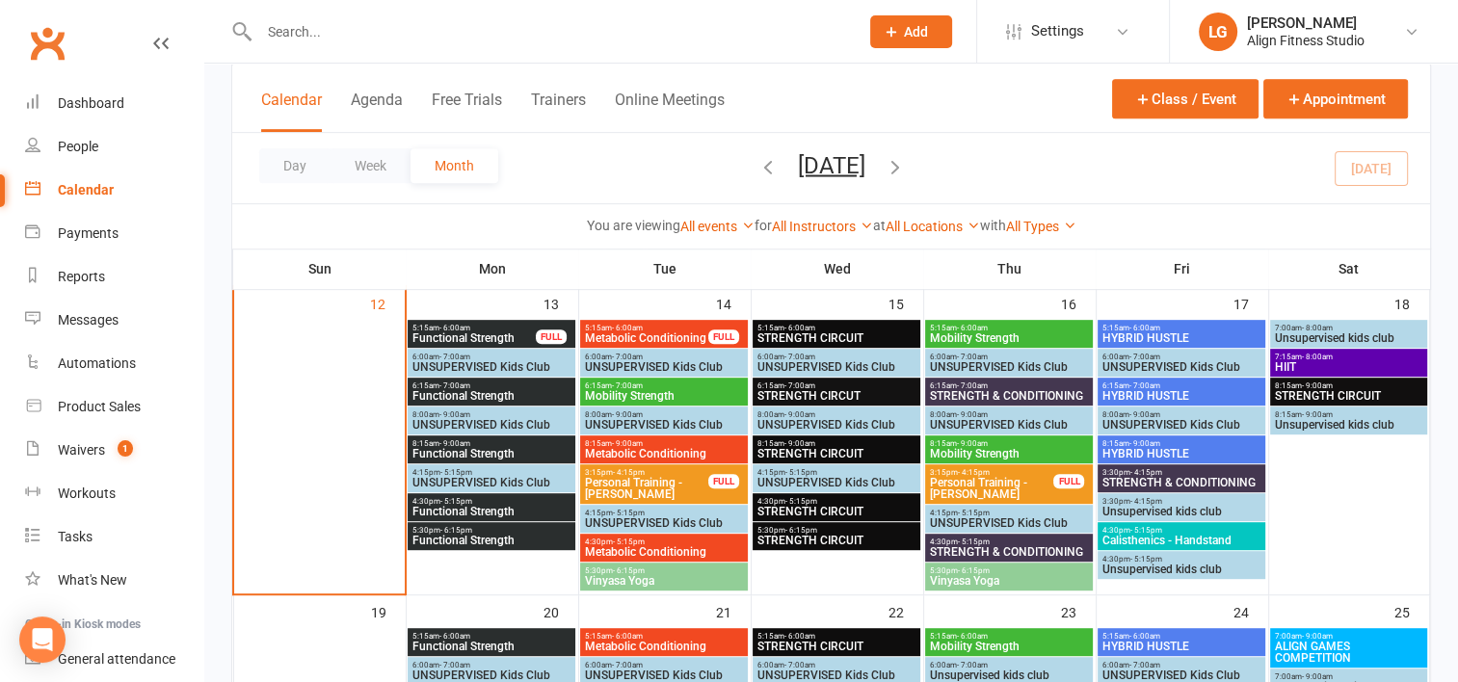
click at [470, 335] on span "Functional Strength" at bounding box center [473, 338] width 125 height 12
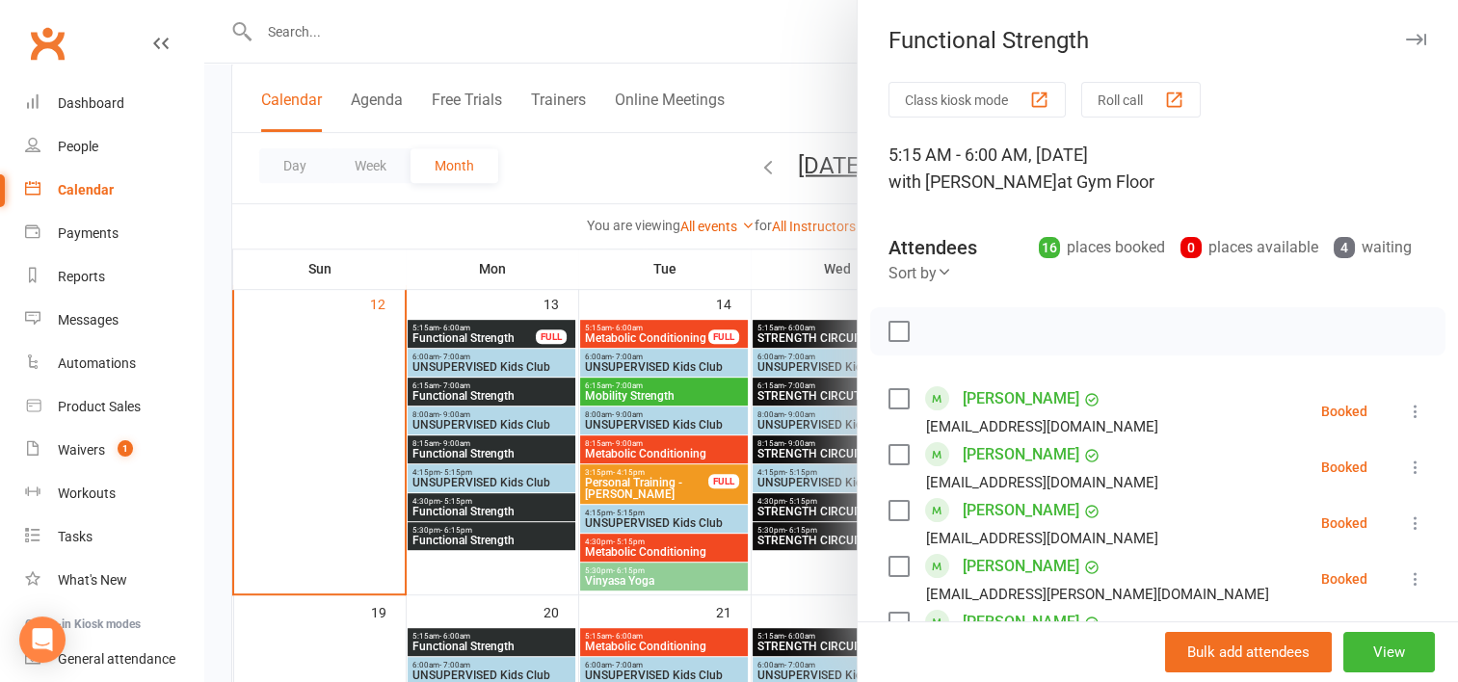
click at [657, 329] on div at bounding box center [830, 341] width 1253 height 682
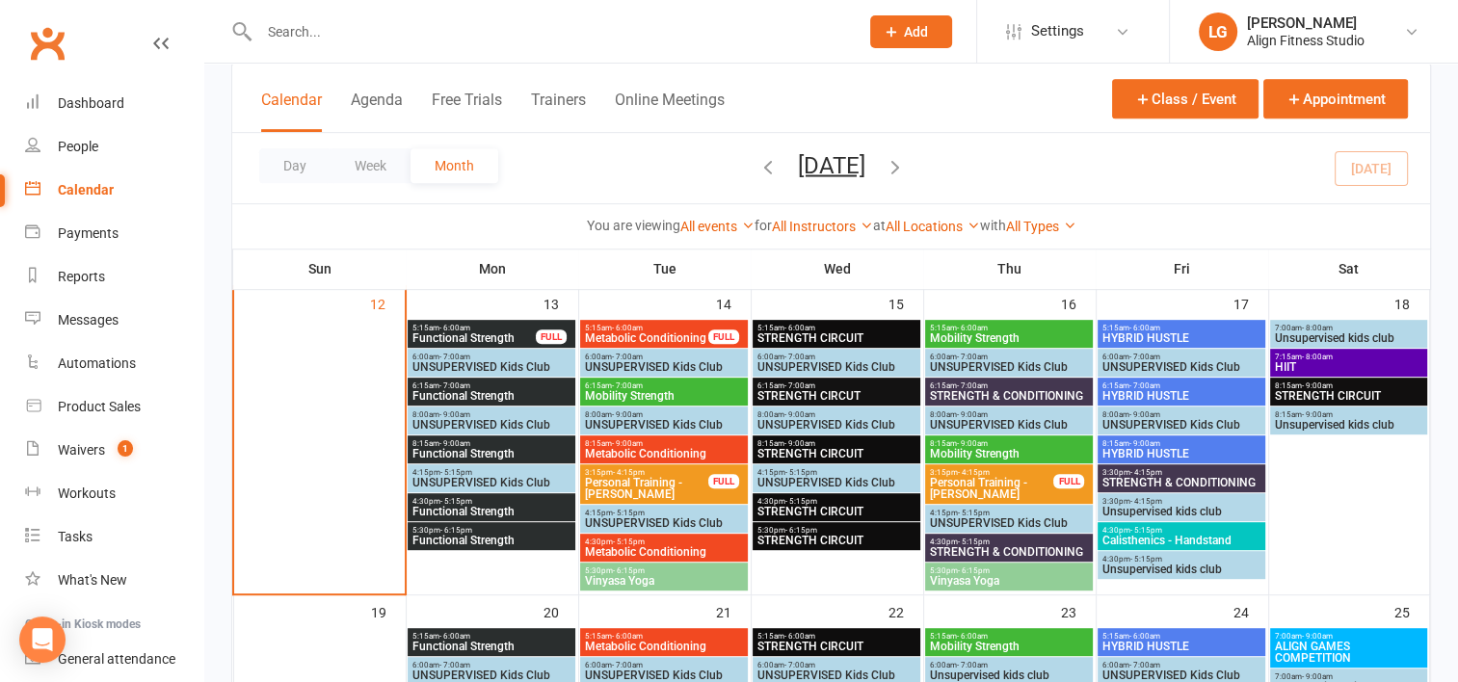
click at [657, 329] on span "5:15am - 6:00am" at bounding box center [646, 328] width 125 height 9
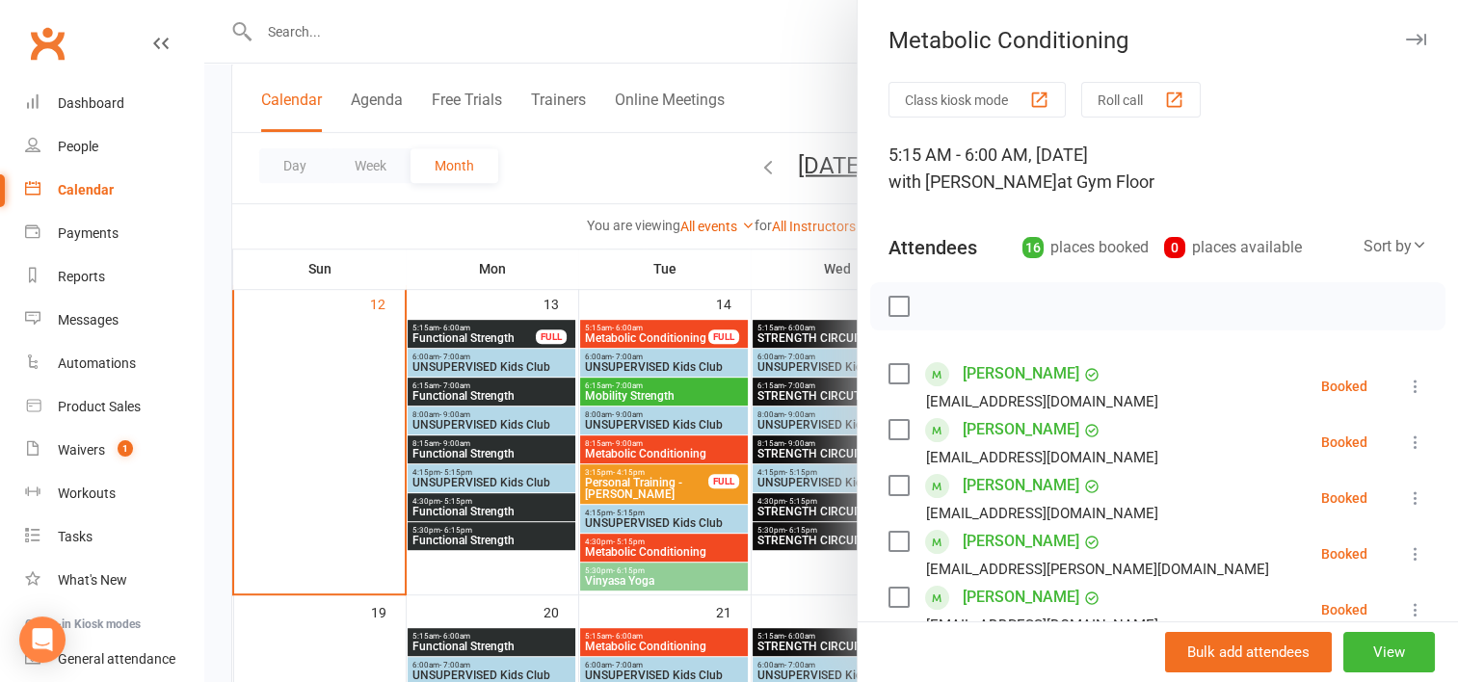
click at [508, 384] on div at bounding box center [830, 341] width 1253 height 682
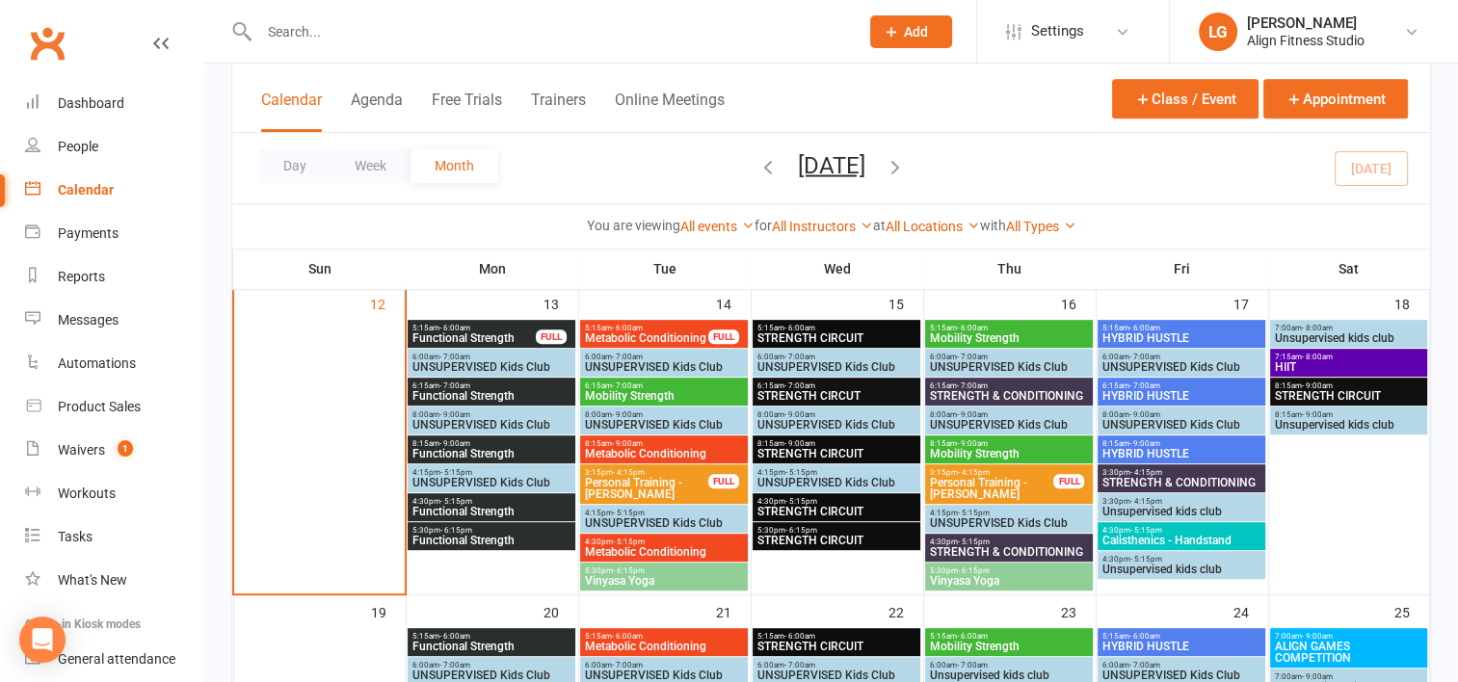
click at [508, 384] on span "6:15am - 7:00am" at bounding box center [491, 385] width 160 height 9
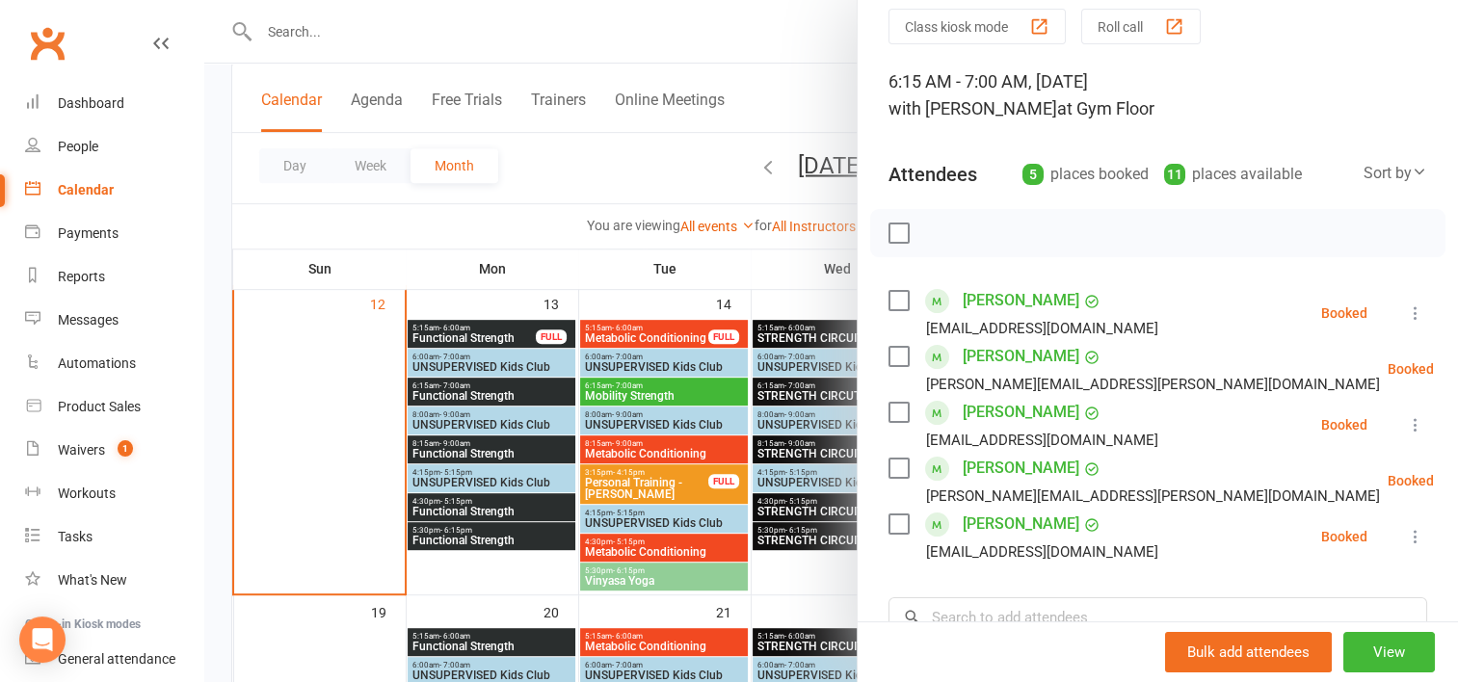
scroll to position [94, 0]
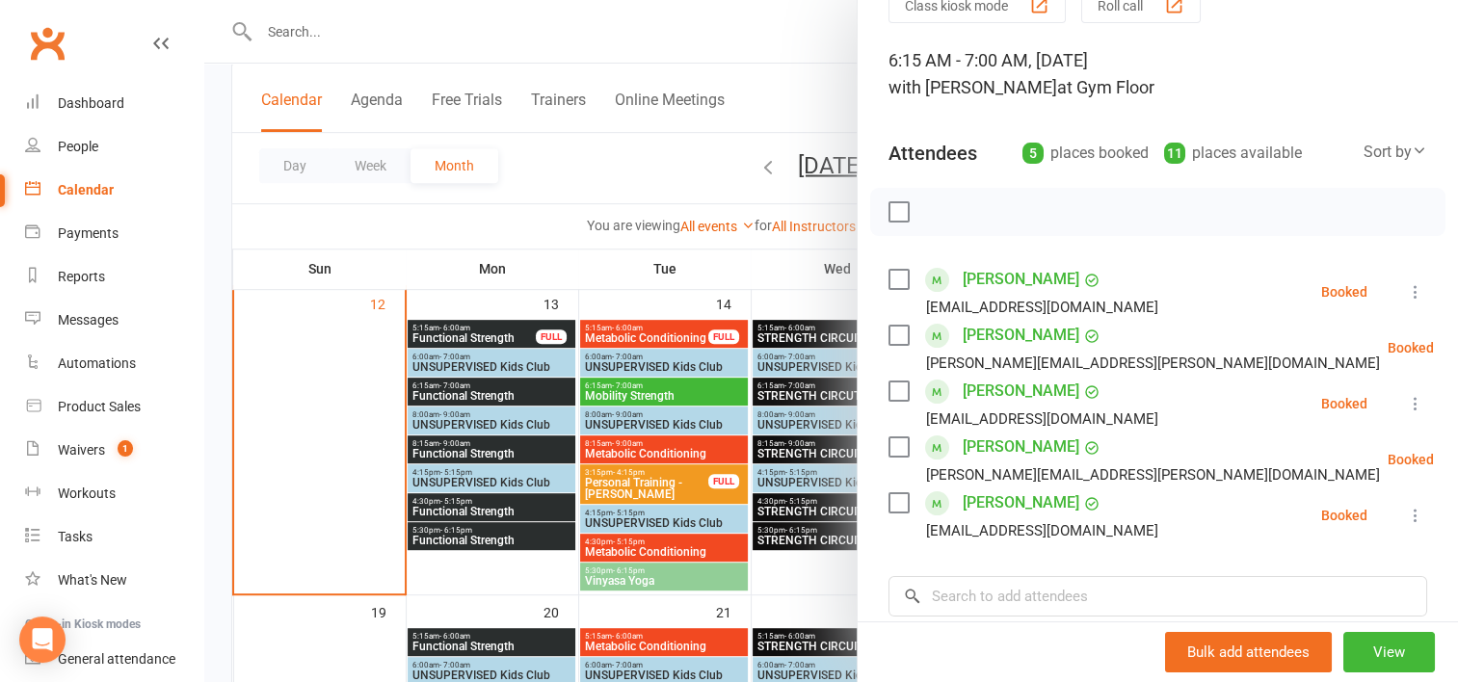
click at [455, 524] on div at bounding box center [830, 341] width 1253 height 682
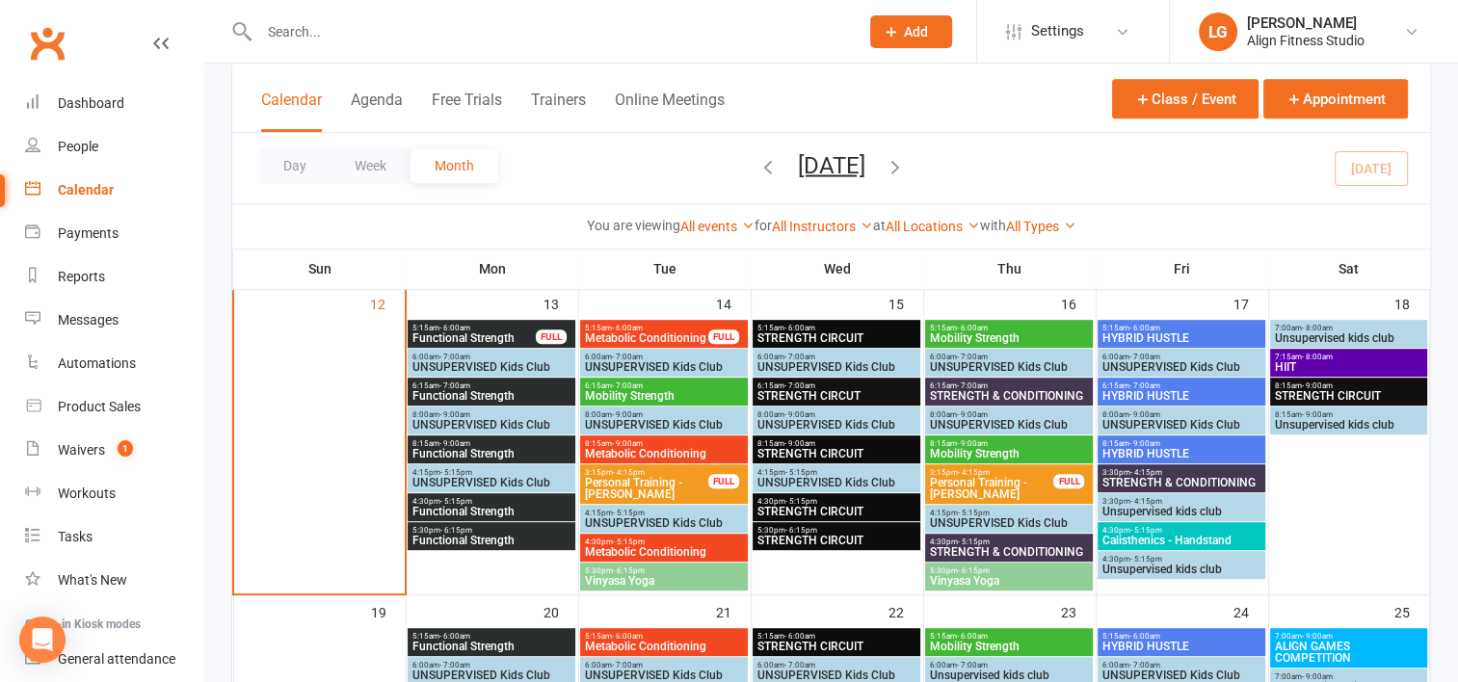
click at [455, 524] on div "5:30pm - 6:15pm Functional Strength" at bounding box center [492, 536] width 168 height 28
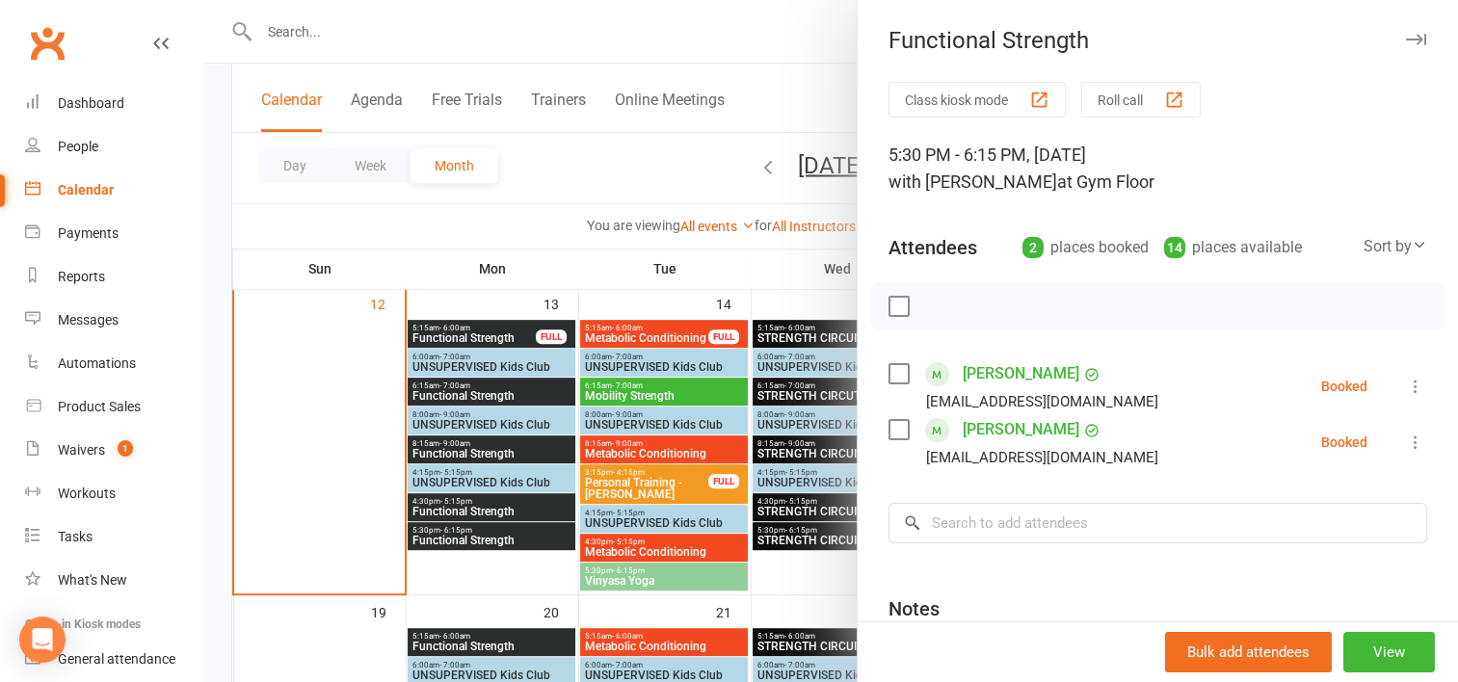
click at [455, 493] on div at bounding box center [830, 341] width 1253 height 682
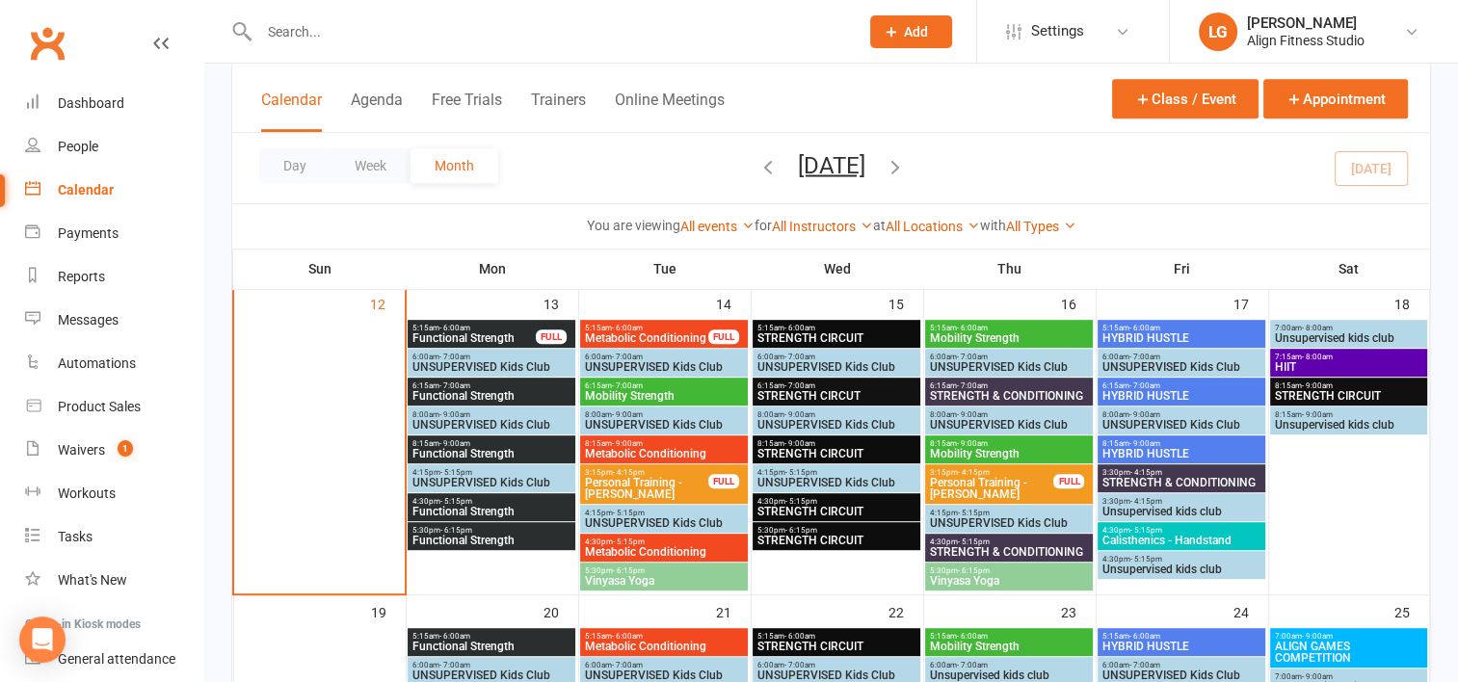
click at [455, 493] on div "4:30pm - 5:15pm Functional Strength" at bounding box center [492, 507] width 168 height 28
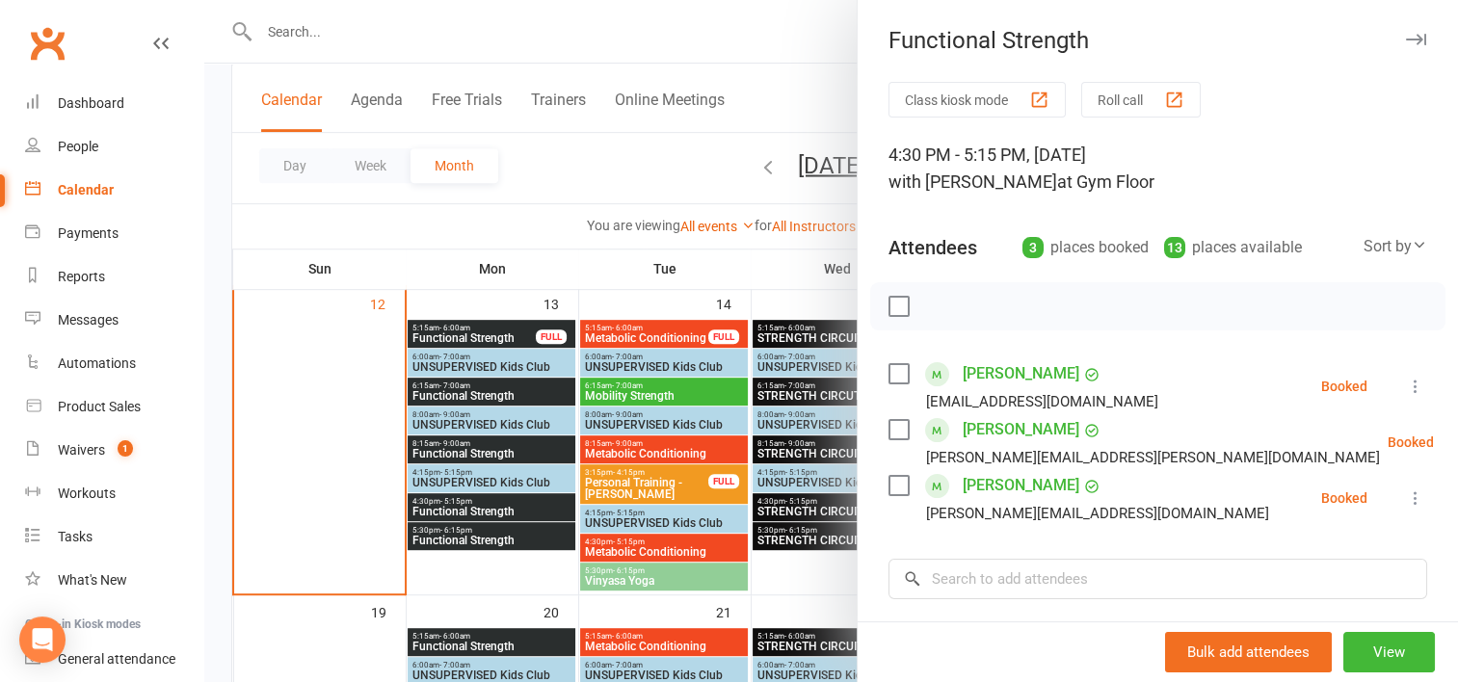
click at [641, 580] on div at bounding box center [830, 341] width 1253 height 682
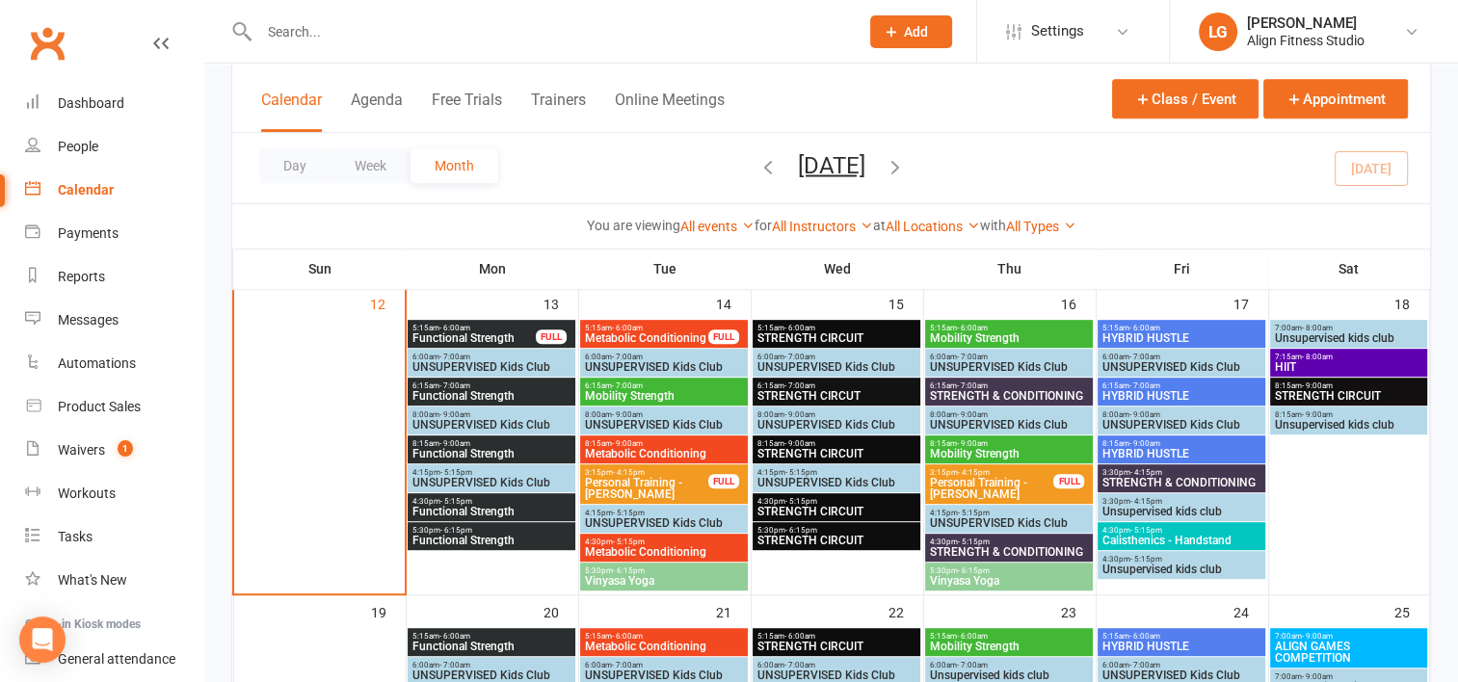
click at [641, 580] on span "Vinyasa Yoga" at bounding box center [664, 581] width 160 height 12
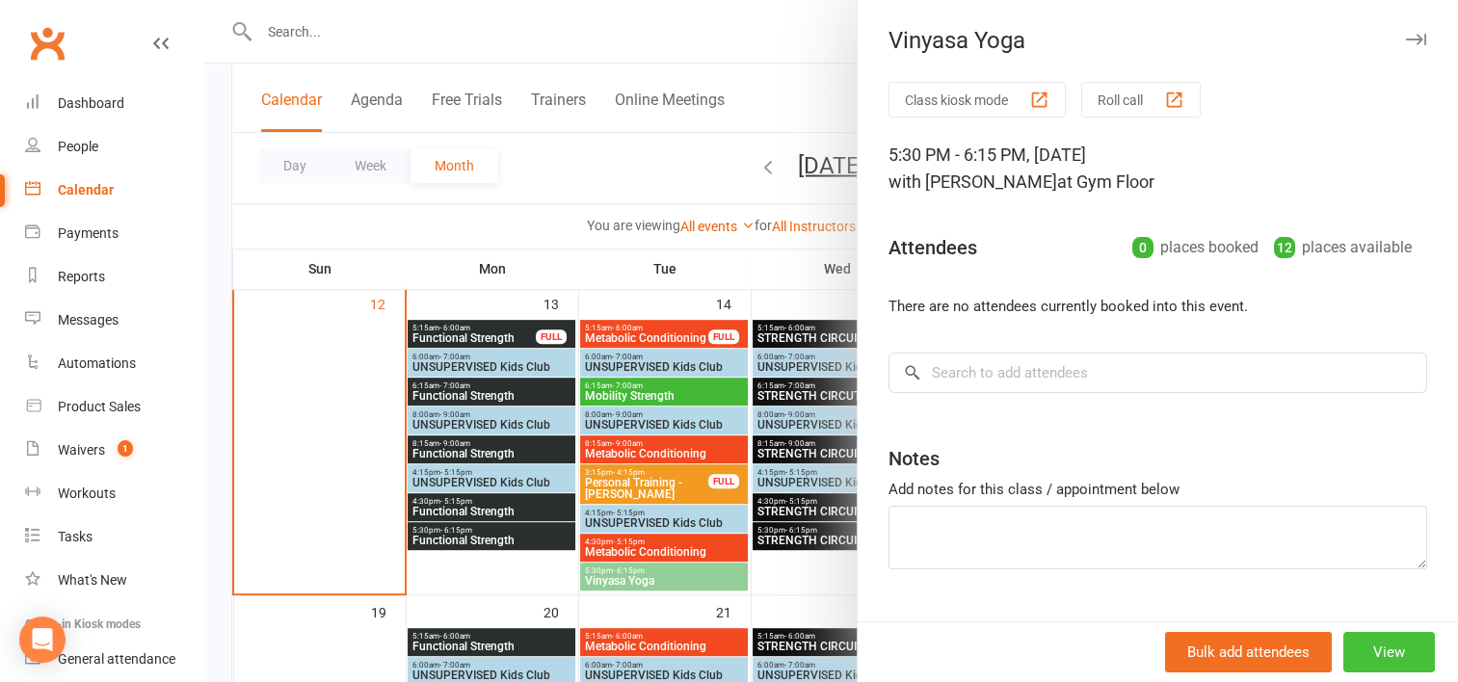
click at [1368, 660] on button "View" at bounding box center [1389, 652] width 92 height 40
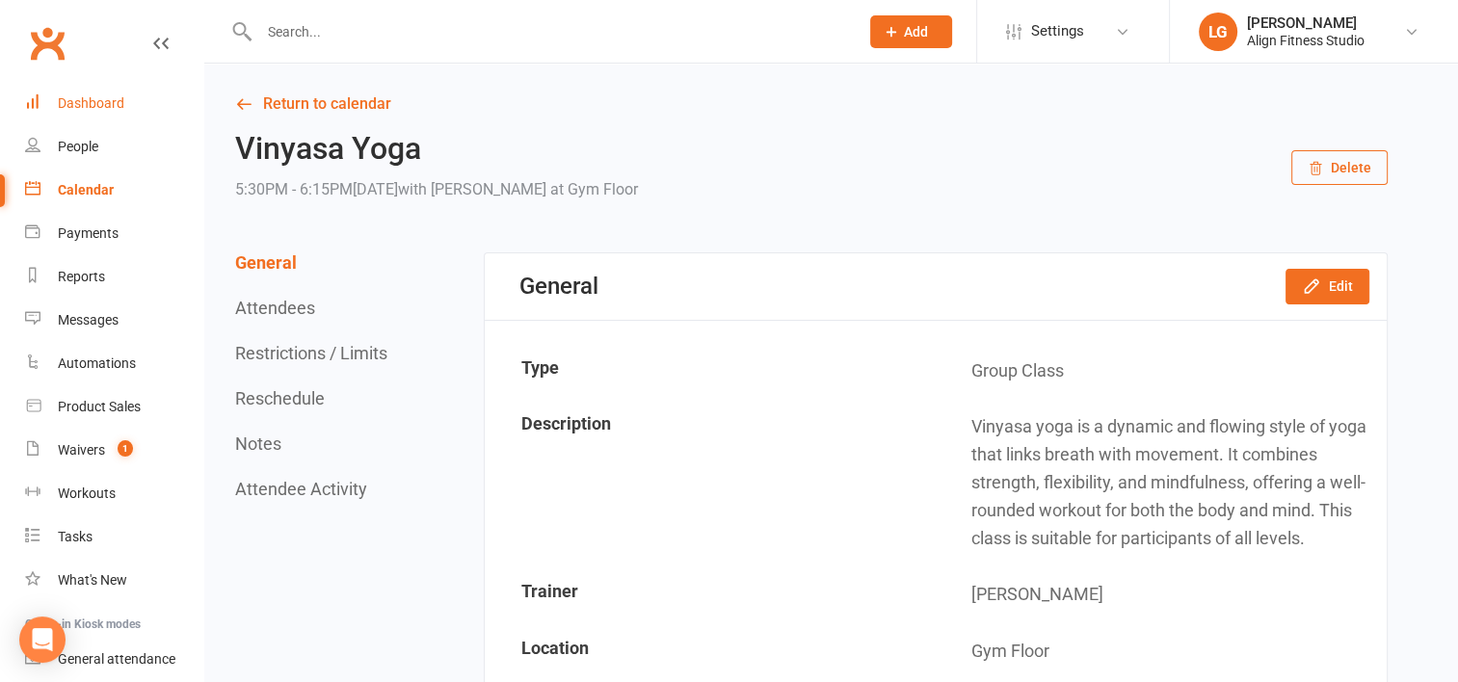
click at [102, 96] on div "Dashboard" at bounding box center [91, 102] width 66 height 15
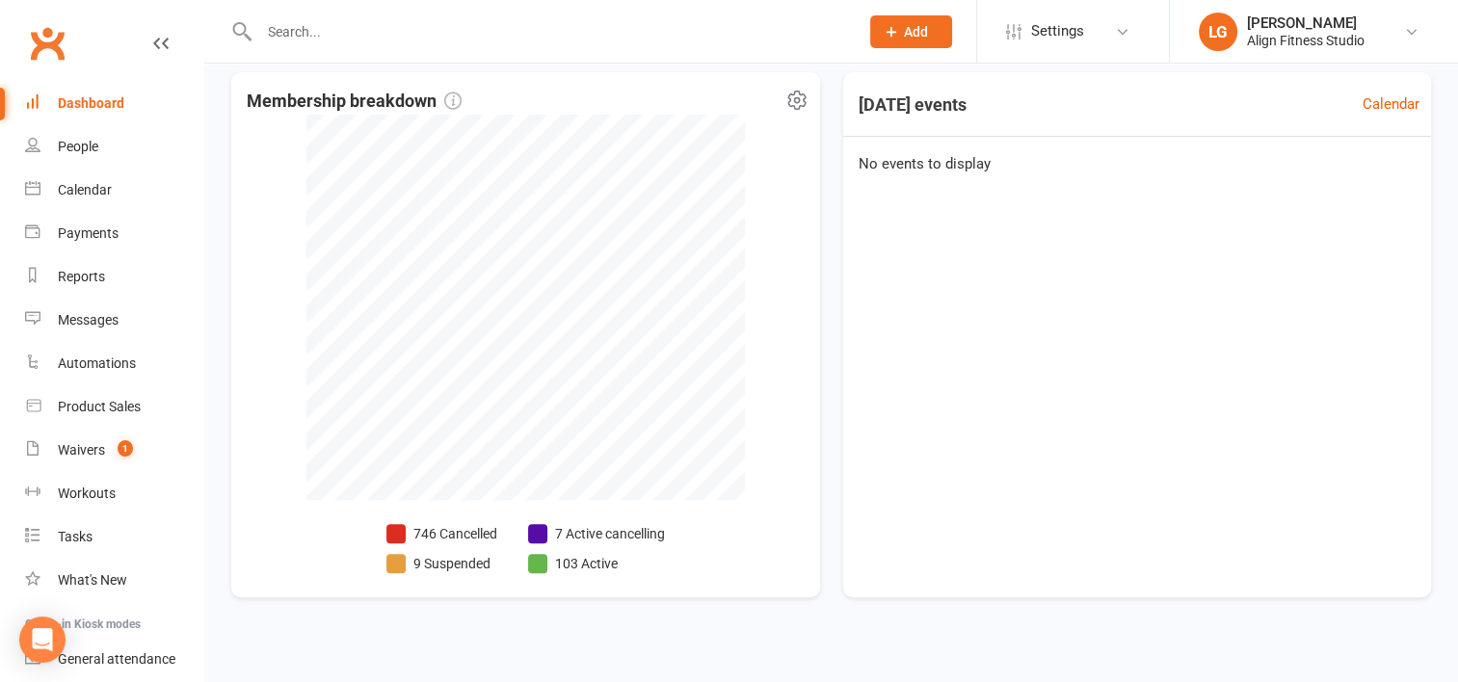
scroll to position [536, 0]
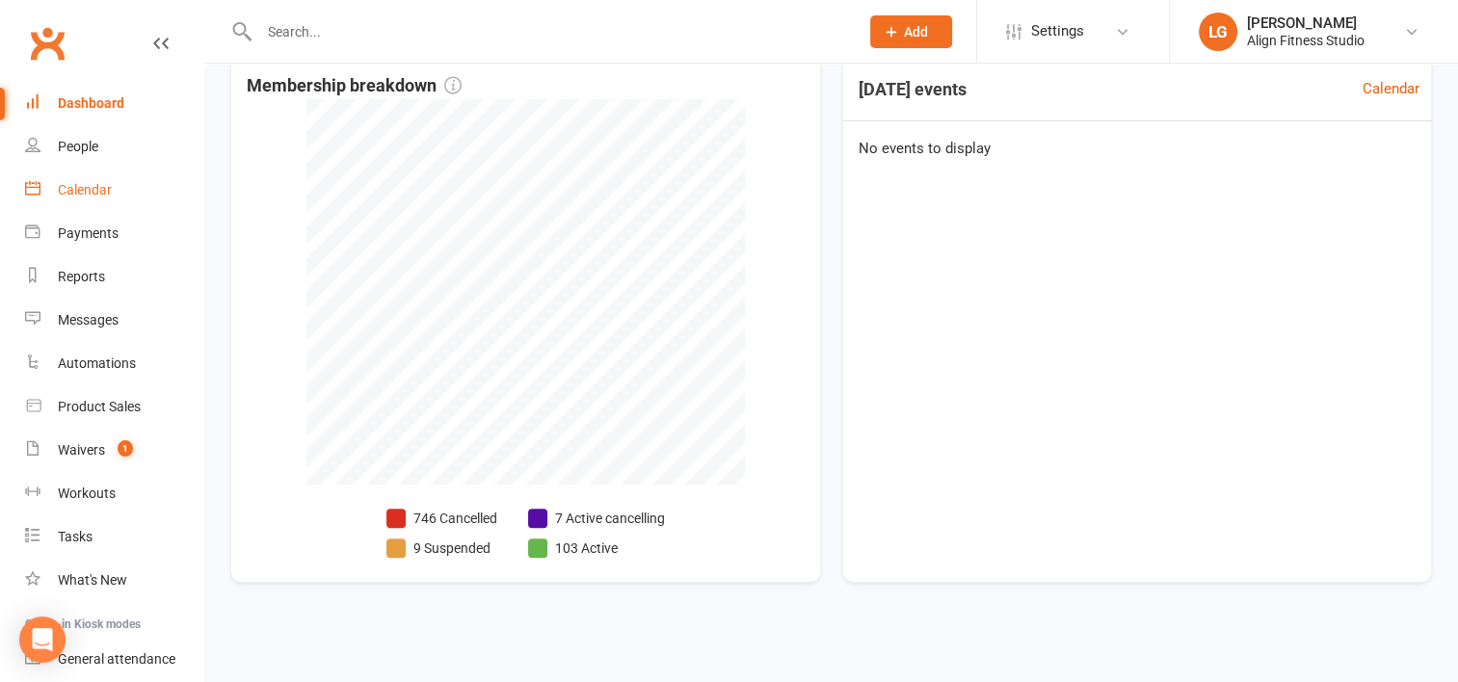
click at [89, 191] on div "Calendar" at bounding box center [85, 189] width 54 height 15
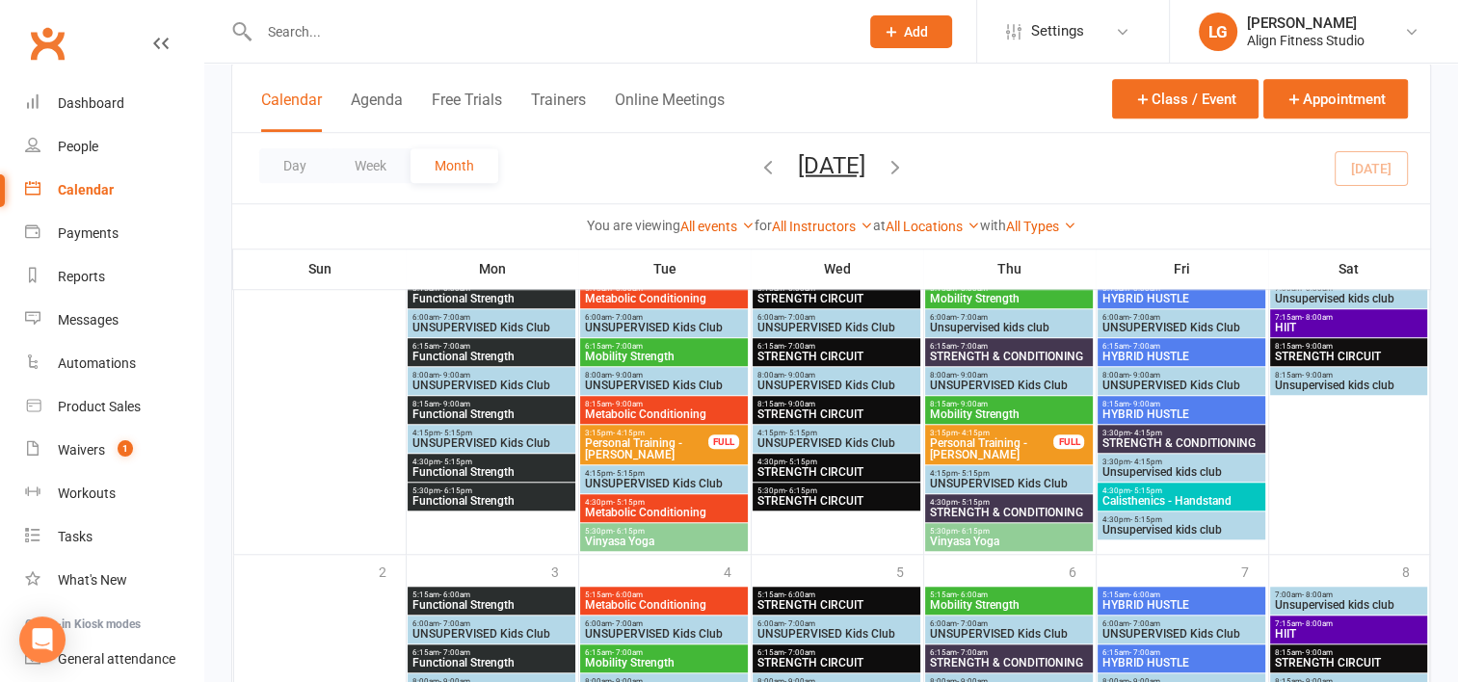
scroll to position [1748, 0]
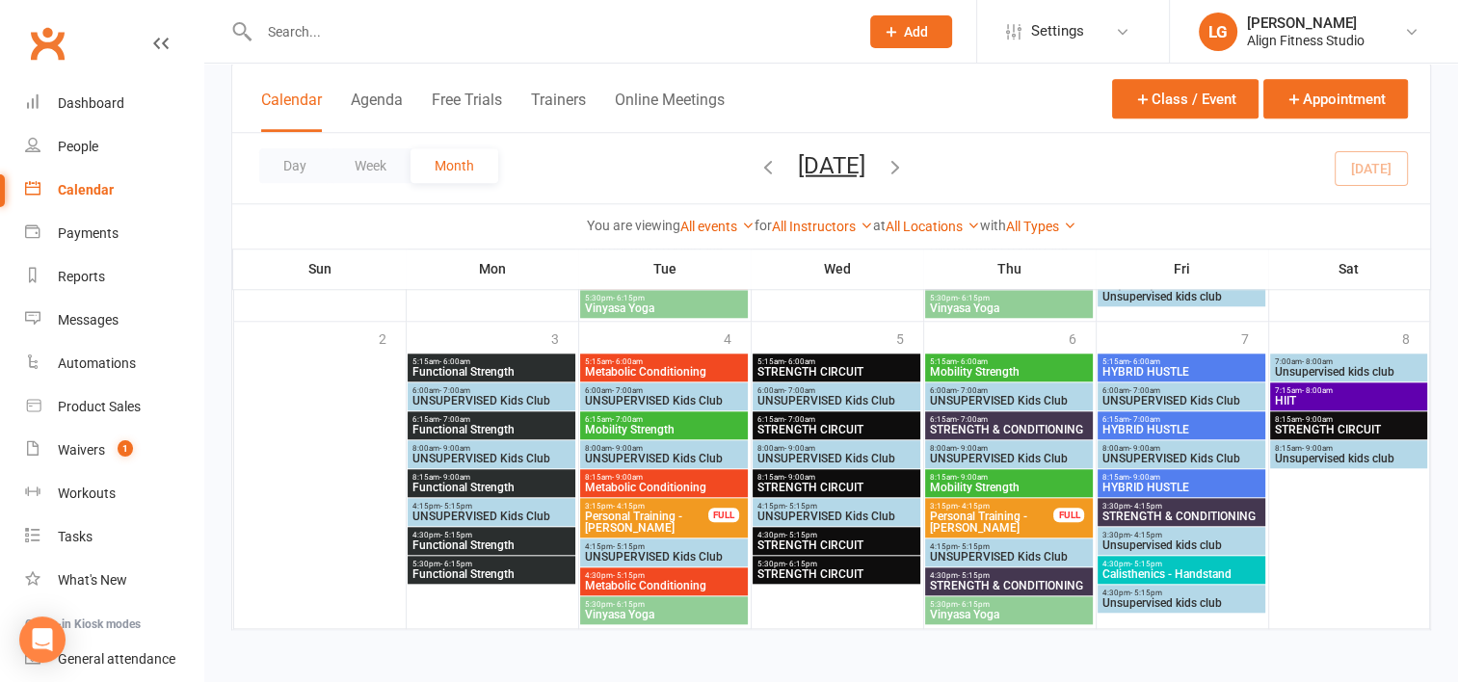
click at [906, 162] on icon "button" at bounding box center [894, 165] width 21 height 21
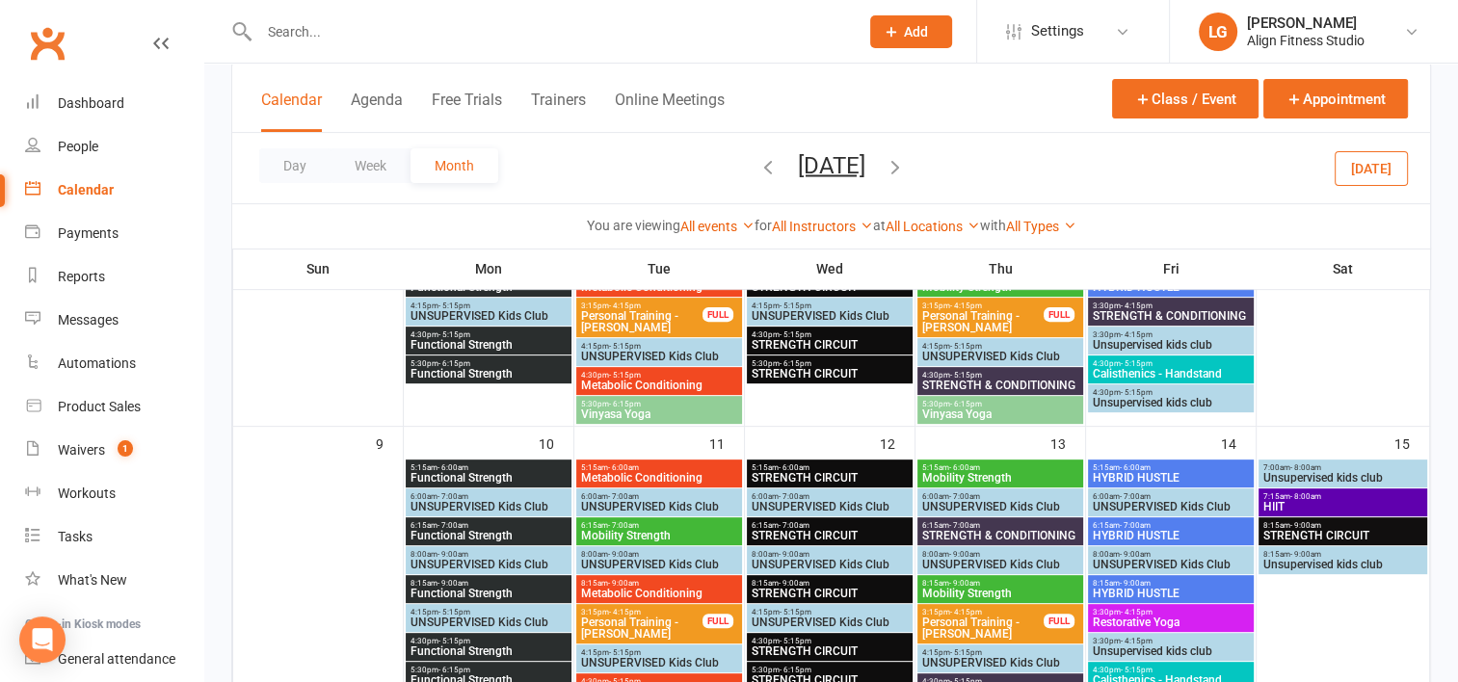
scroll to position [794, 0]
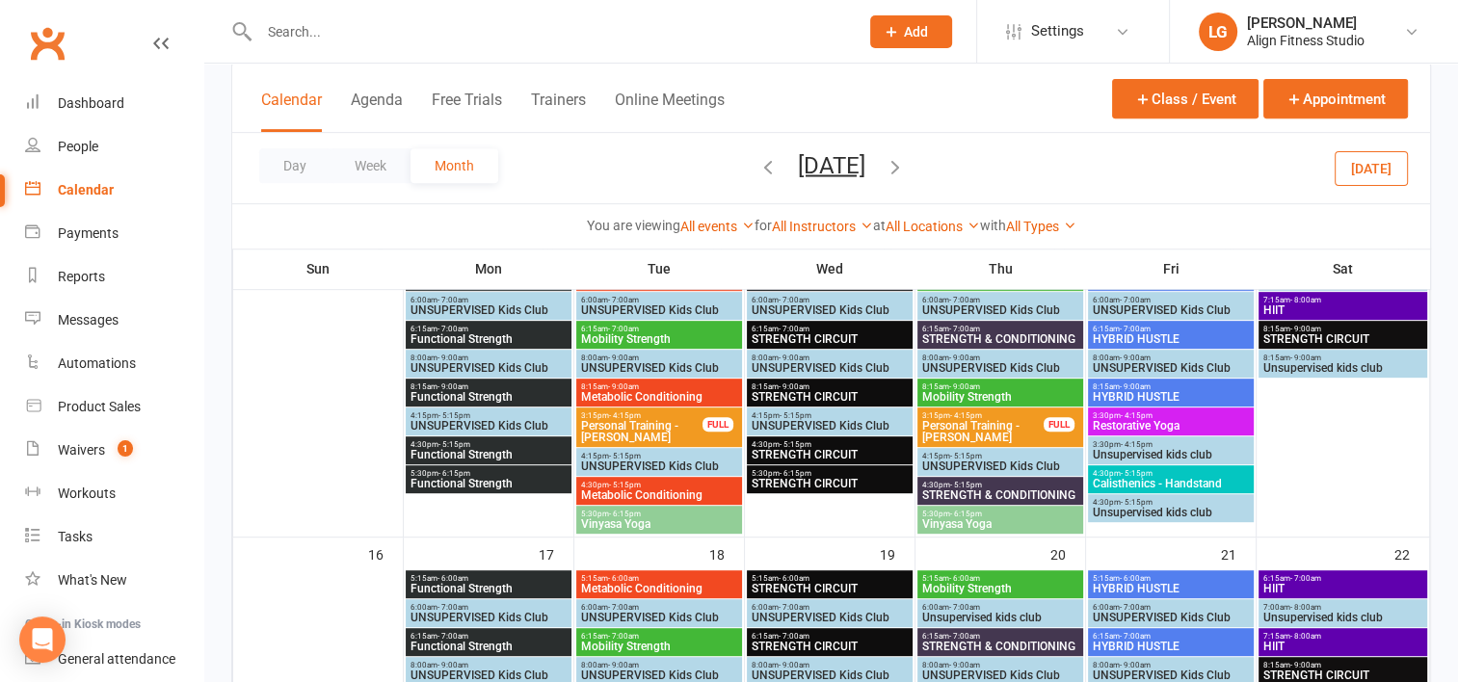
click at [1125, 416] on span "- 4:15pm" at bounding box center [1136, 415] width 32 height 9
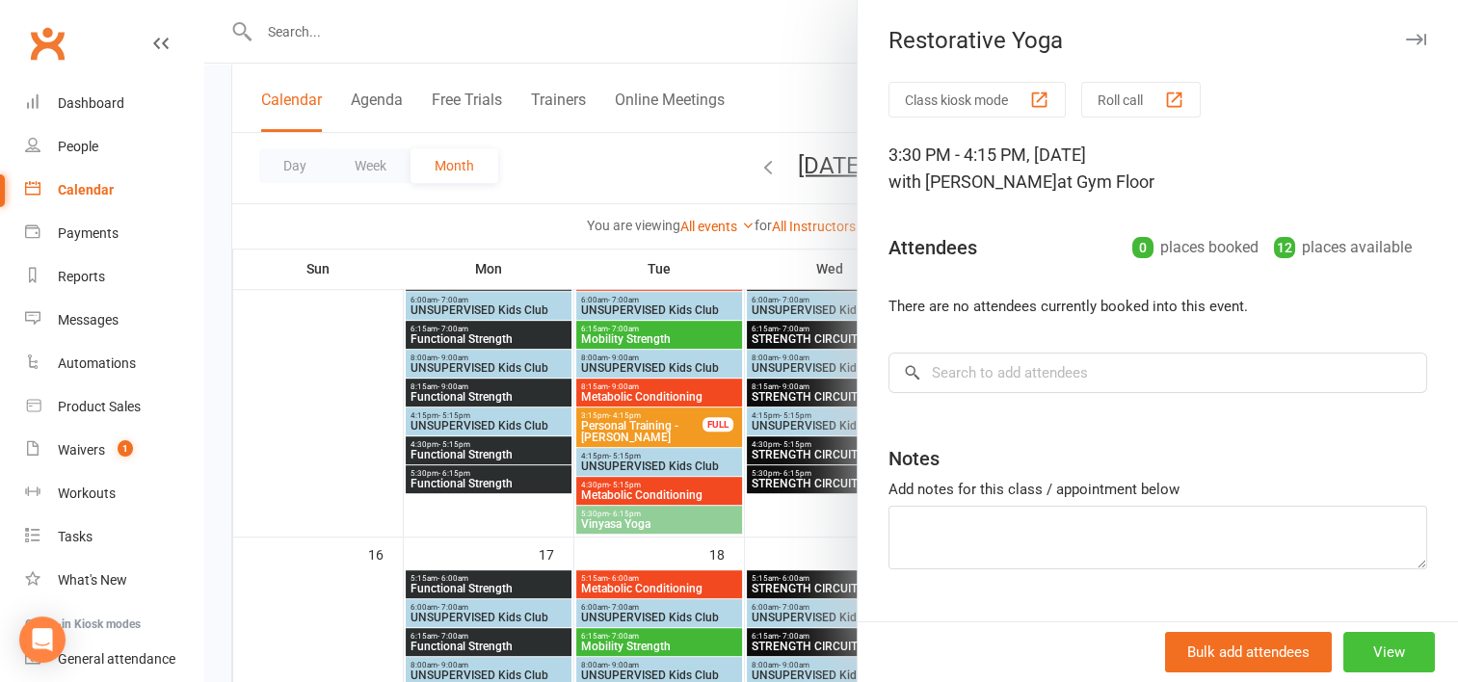
click at [1368, 650] on button "View" at bounding box center [1389, 652] width 92 height 40
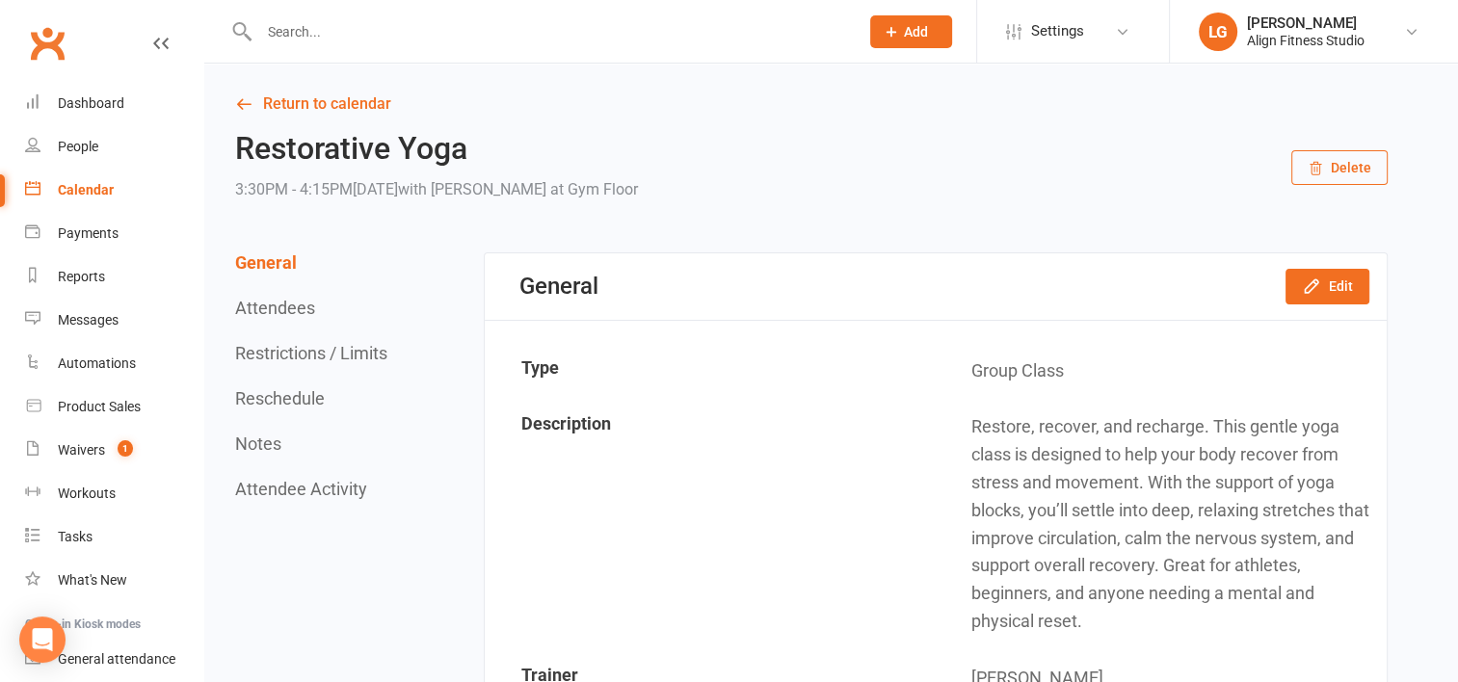
click at [1347, 167] on button "Delete" at bounding box center [1339, 167] width 96 height 35
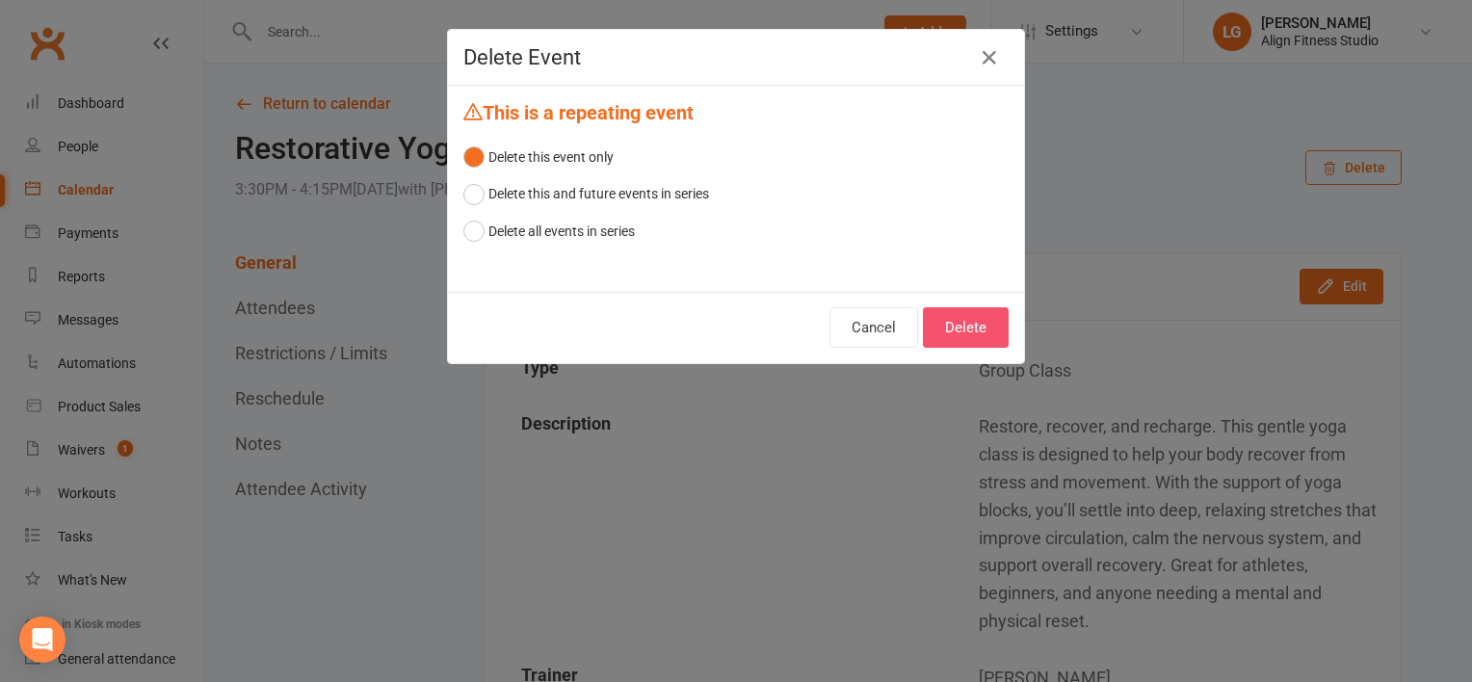
click at [951, 328] on button "Delete" at bounding box center [966, 327] width 86 height 40
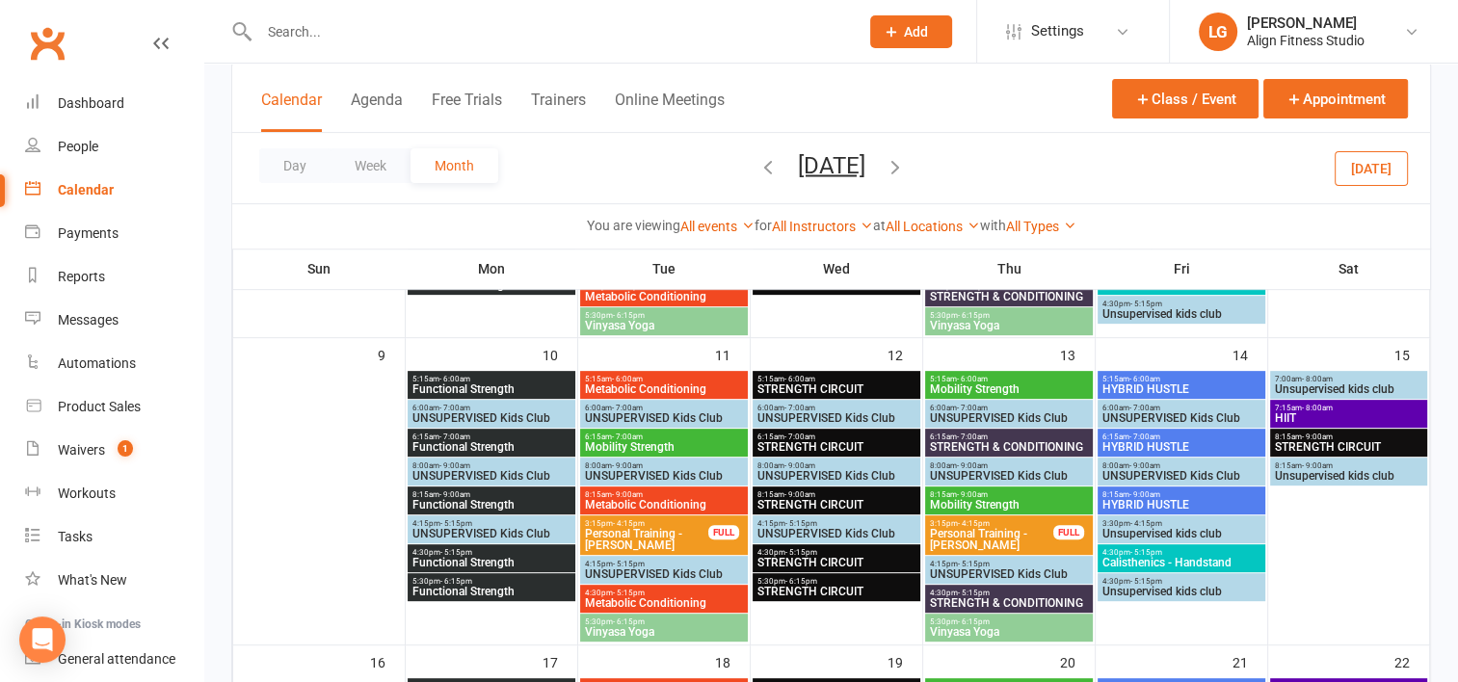
scroll to position [731, 0]
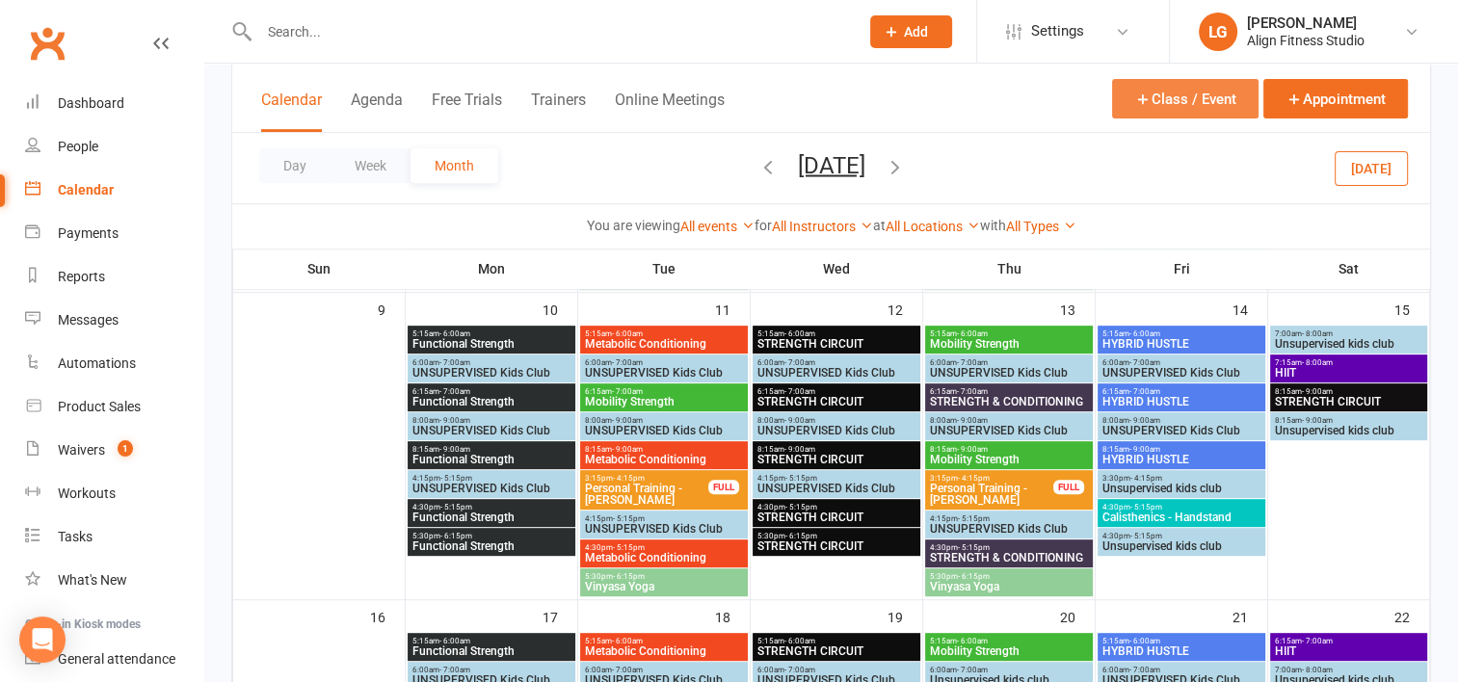
click at [1170, 103] on button "Class / Event" at bounding box center [1185, 98] width 146 height 39
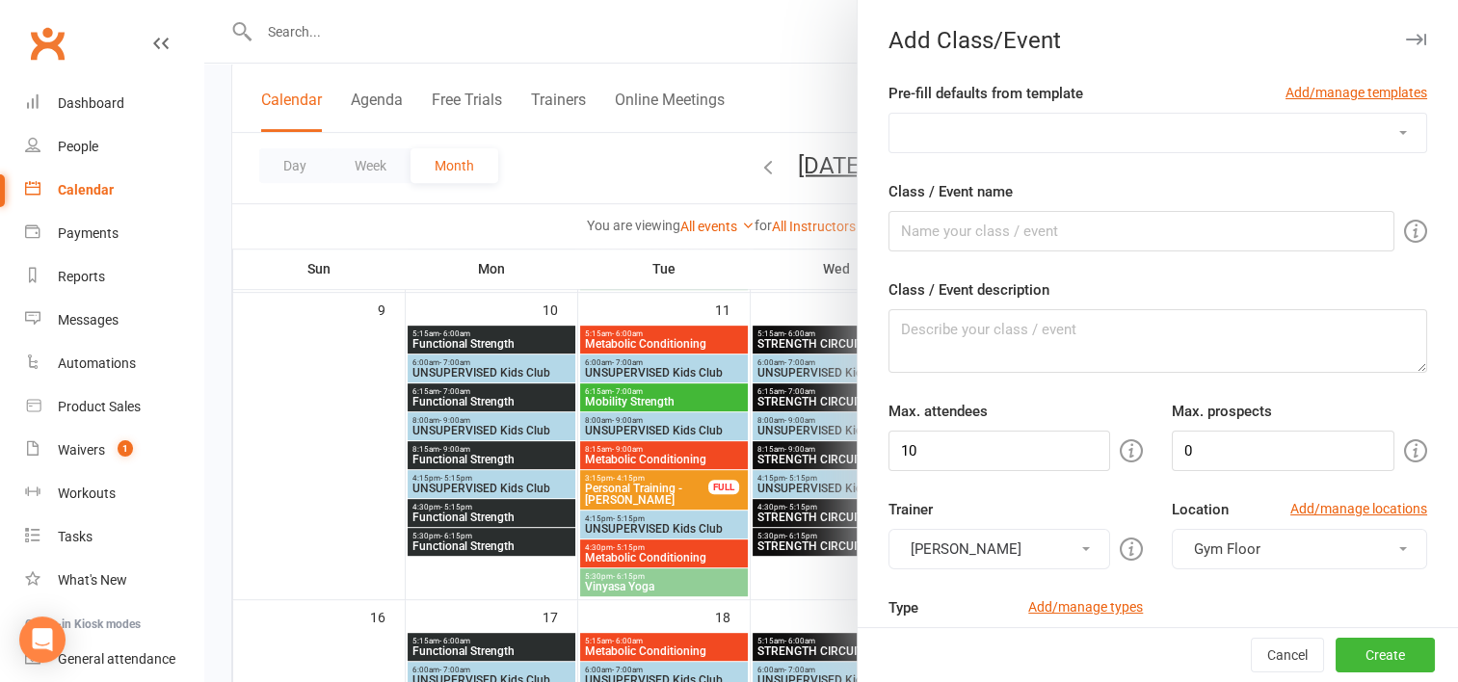
click at [1058, 135] on select "1:1 mapping session CARDIO+ Cardio/Core Christmas Holidays GRIND HIIT HYBRID HU…" at bounding box center [1157, 133] width 537 height 39
select select "934"
click at [889, 114] on select "1:1 mapping session CARDIO+ Cardio/Core Christmas Holidays GRIND HIIT HYBRID HU…" at bounding box center [1157, 133] width 537 height 39
type input "STRENGTH & CONDITIONING"
type textarea "This class is designed to enhance muscular strength, endurance, and overall fit…"
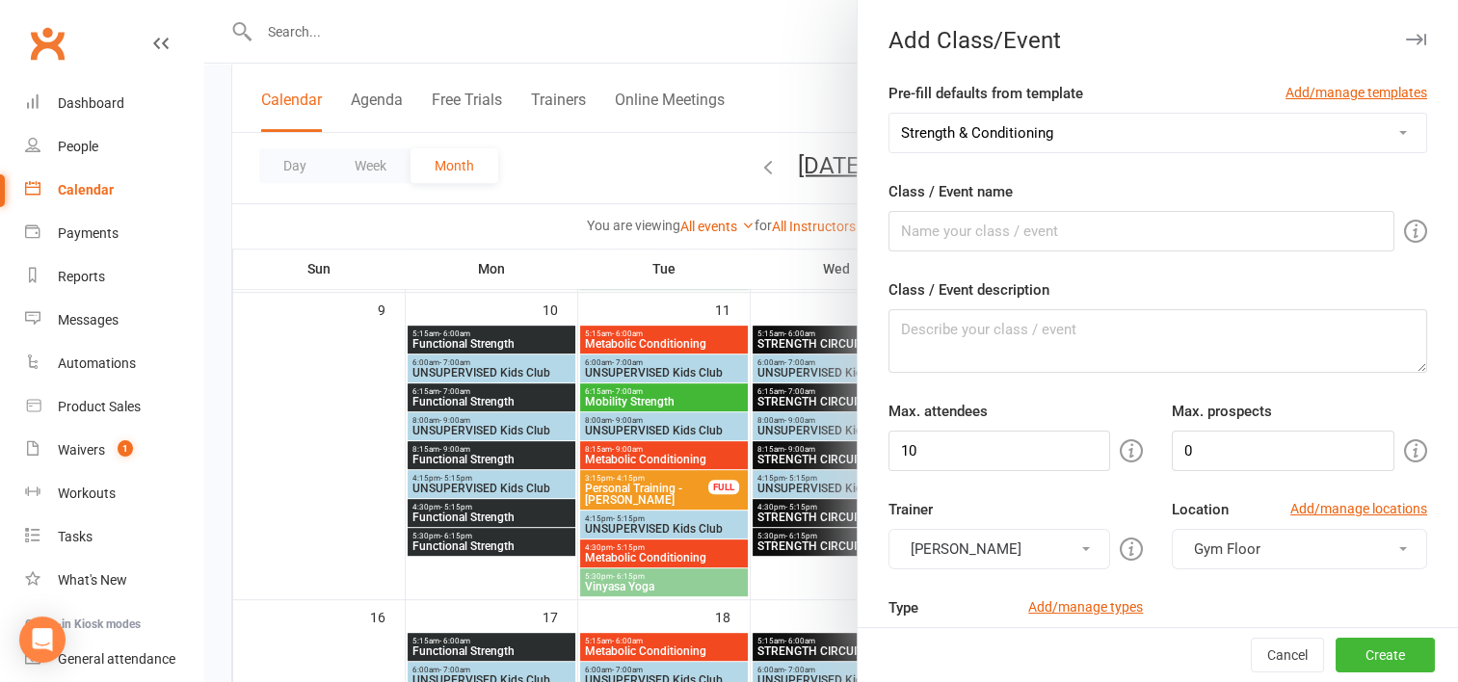
type input "16"
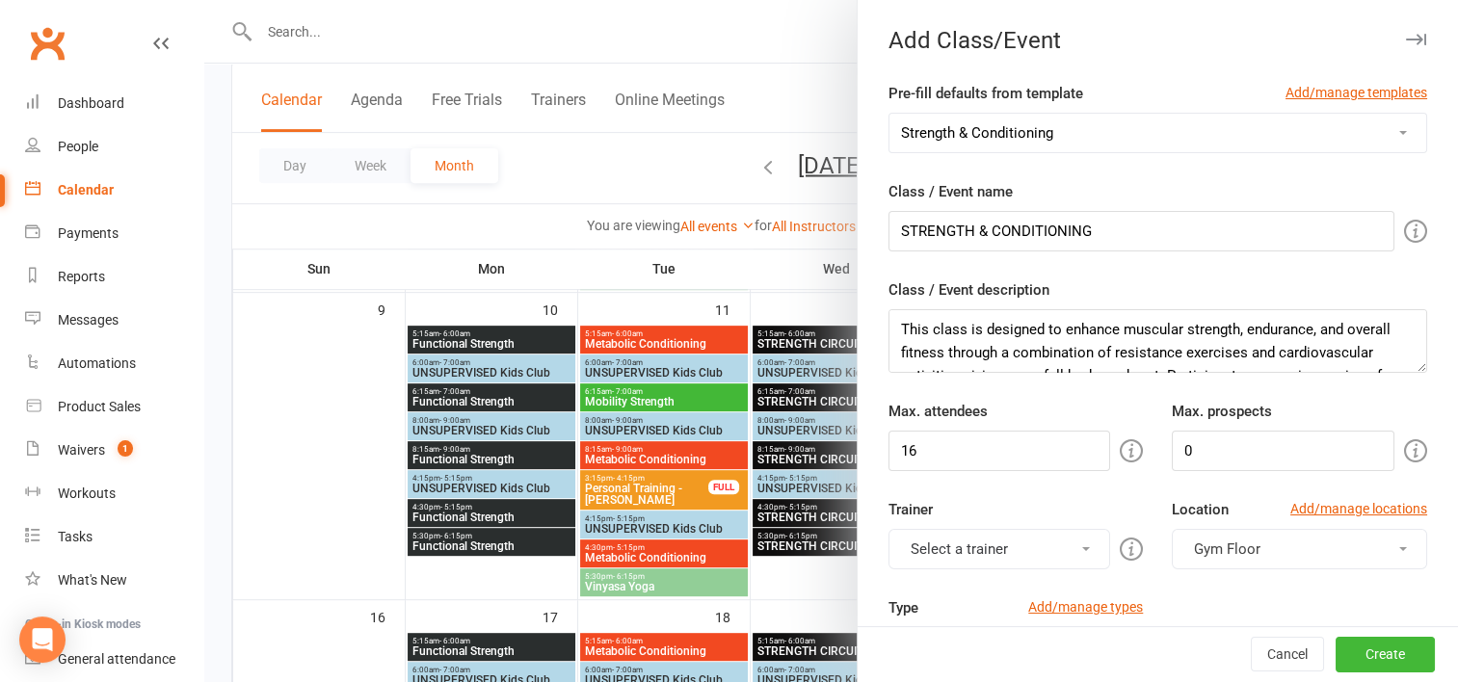
scroll to position [224, 0]
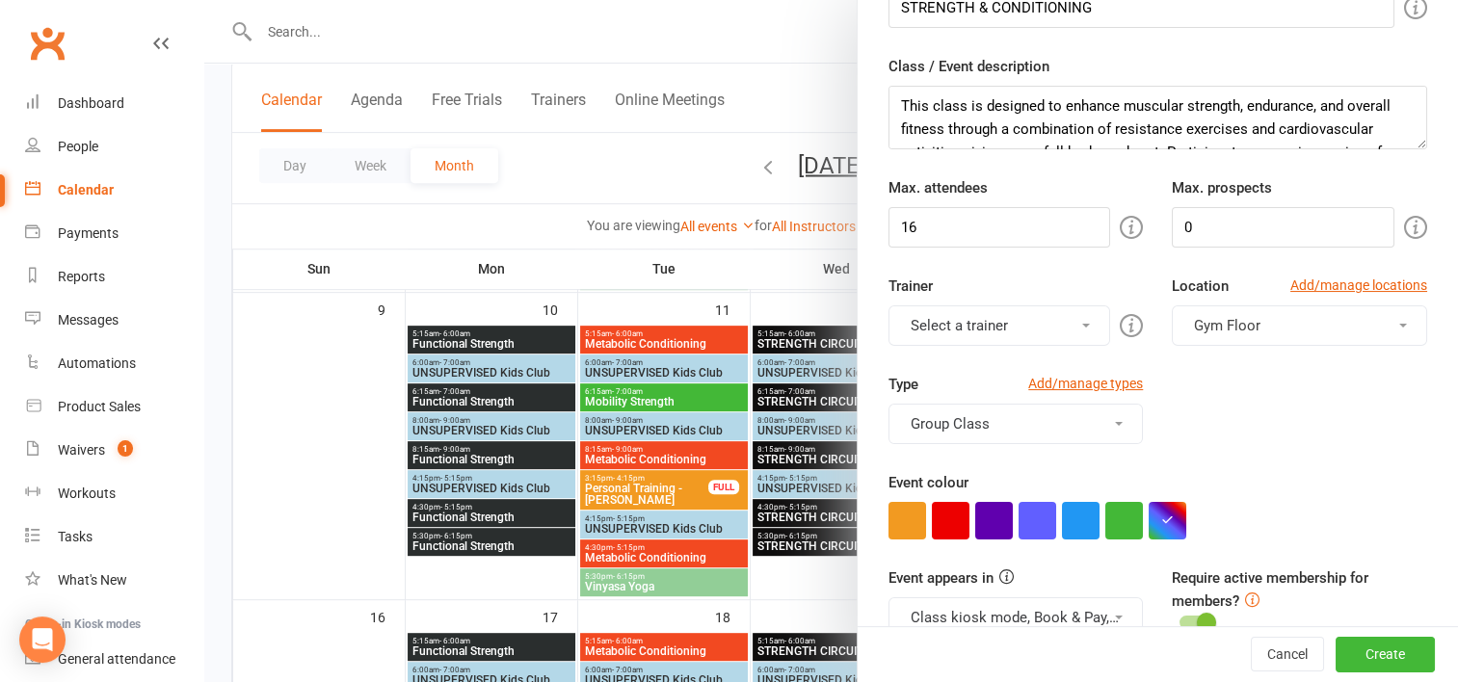
click at [1063, 317] on button "Select a trainer" at bounding box center [999, 325] width 223 height 40
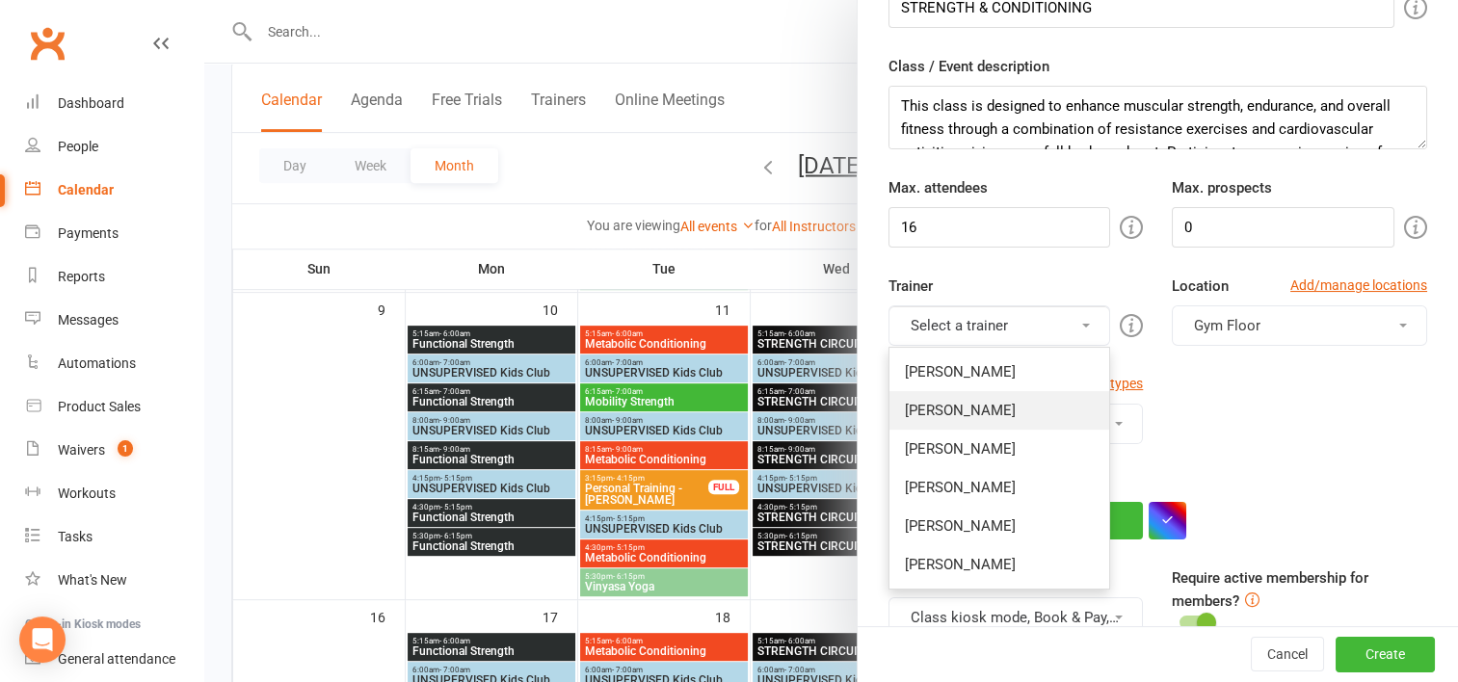
click at [957, 417] on link "[PERSON_NAME]" at bounding box center [999, 410] width 221 height 39
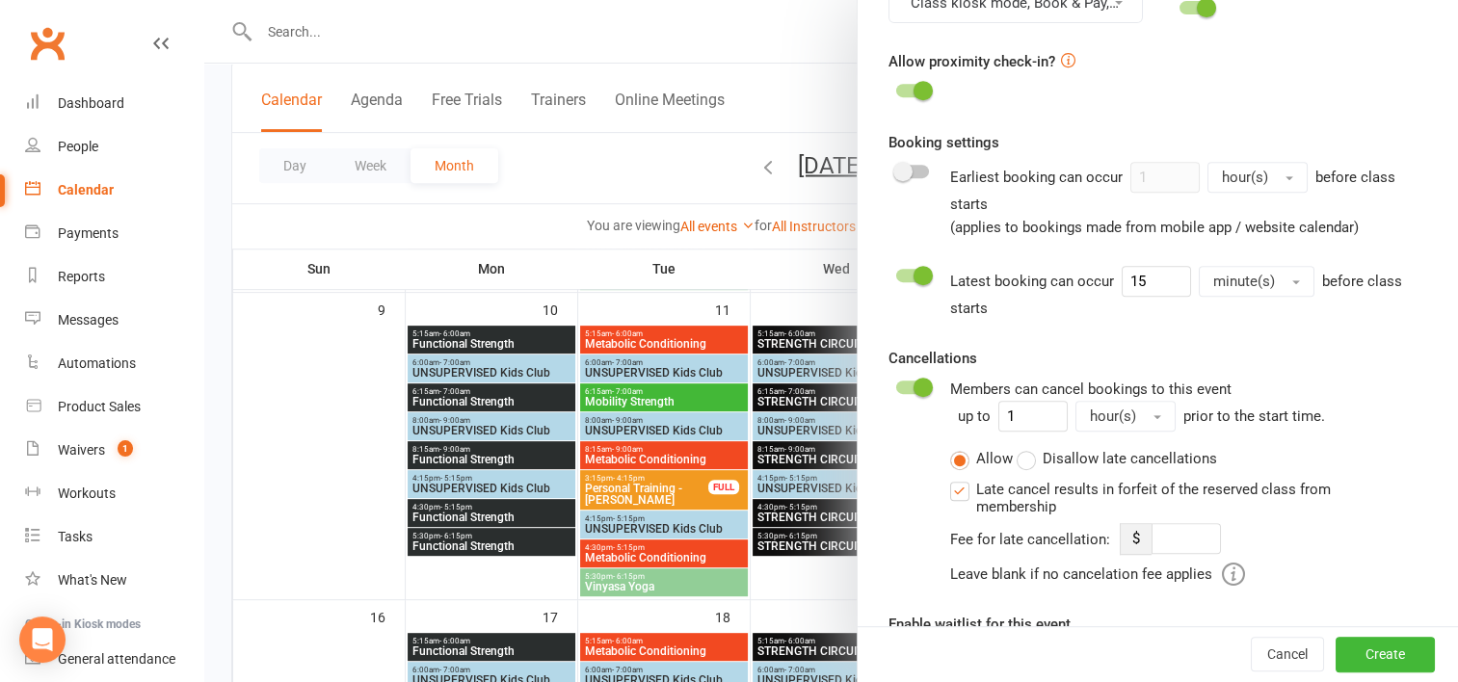
scroll to position [840, 0]
click at [1141, 269] on input "15" at bounding box center [1155, 279] width 69 height 31
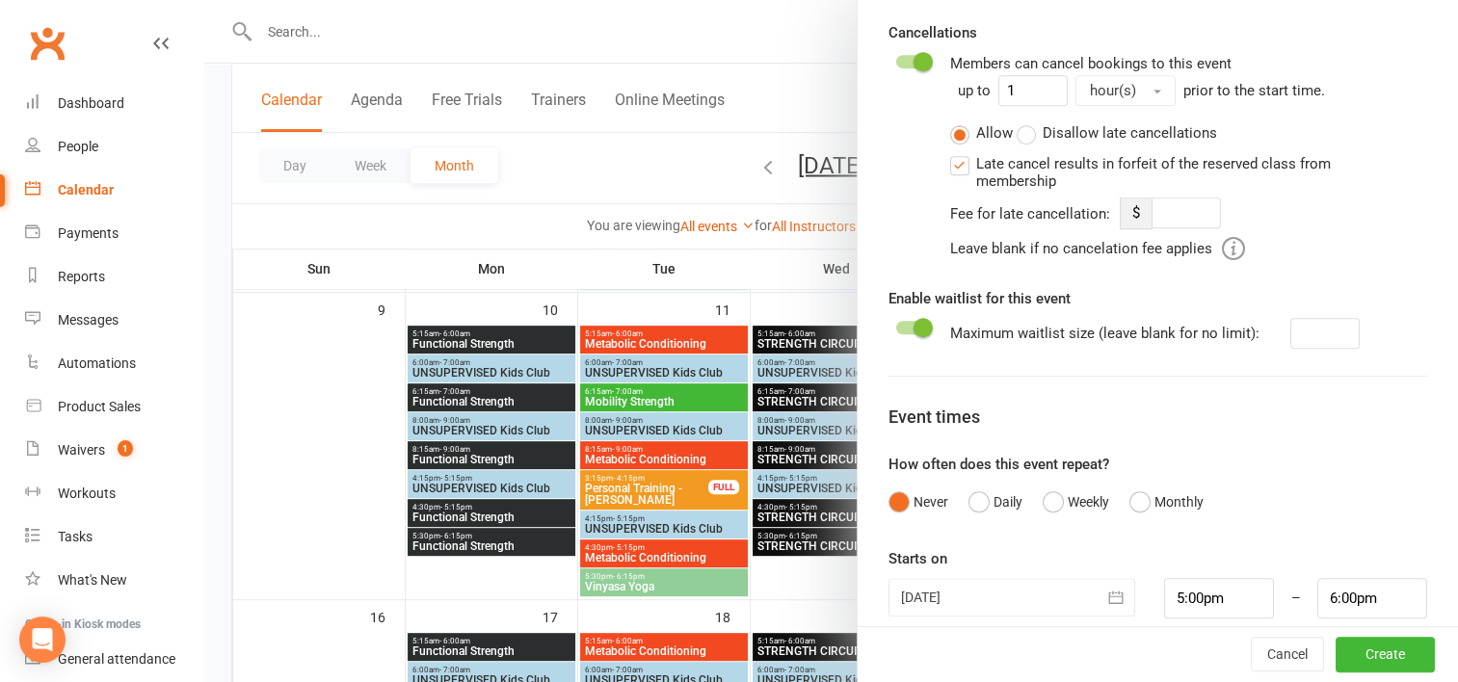
scroll to position [1183, 0]
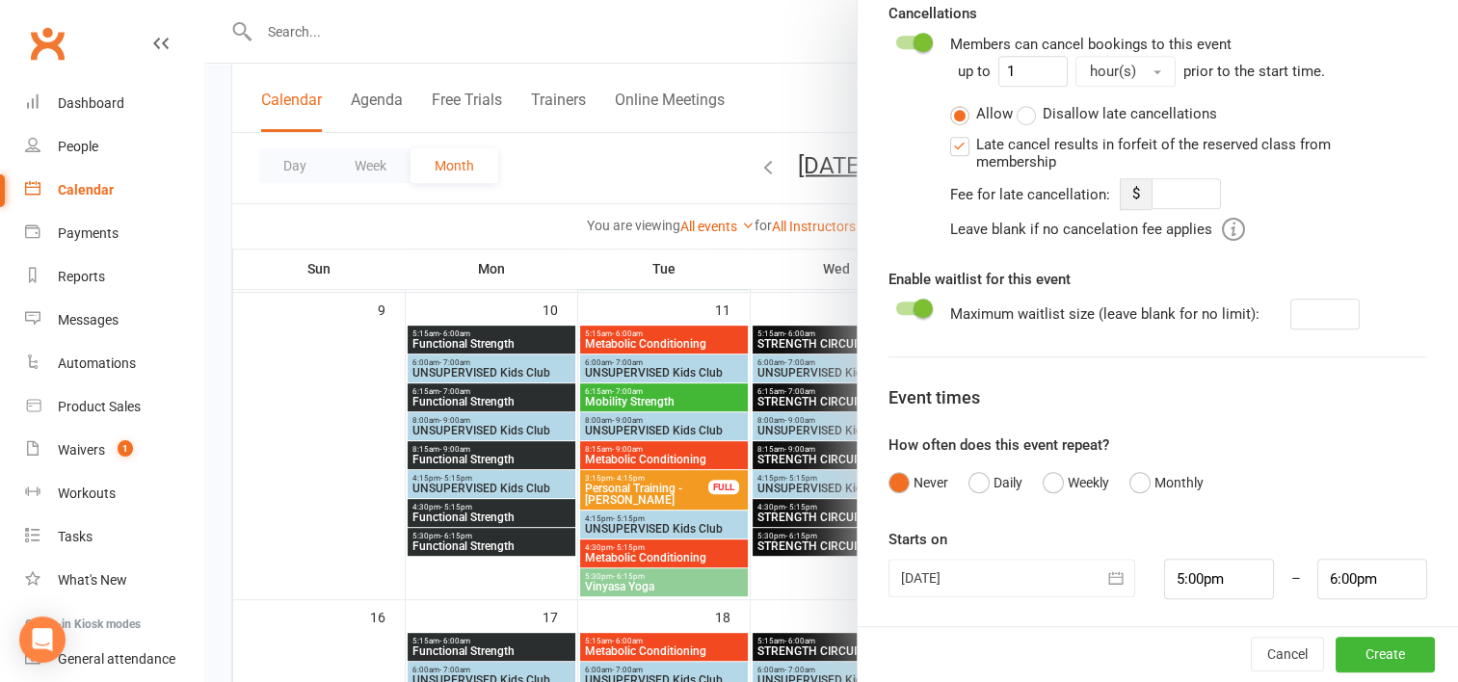
type input "1"
click at [1012, 583] on div at bounding box center [1011, 578] width 247 height 39
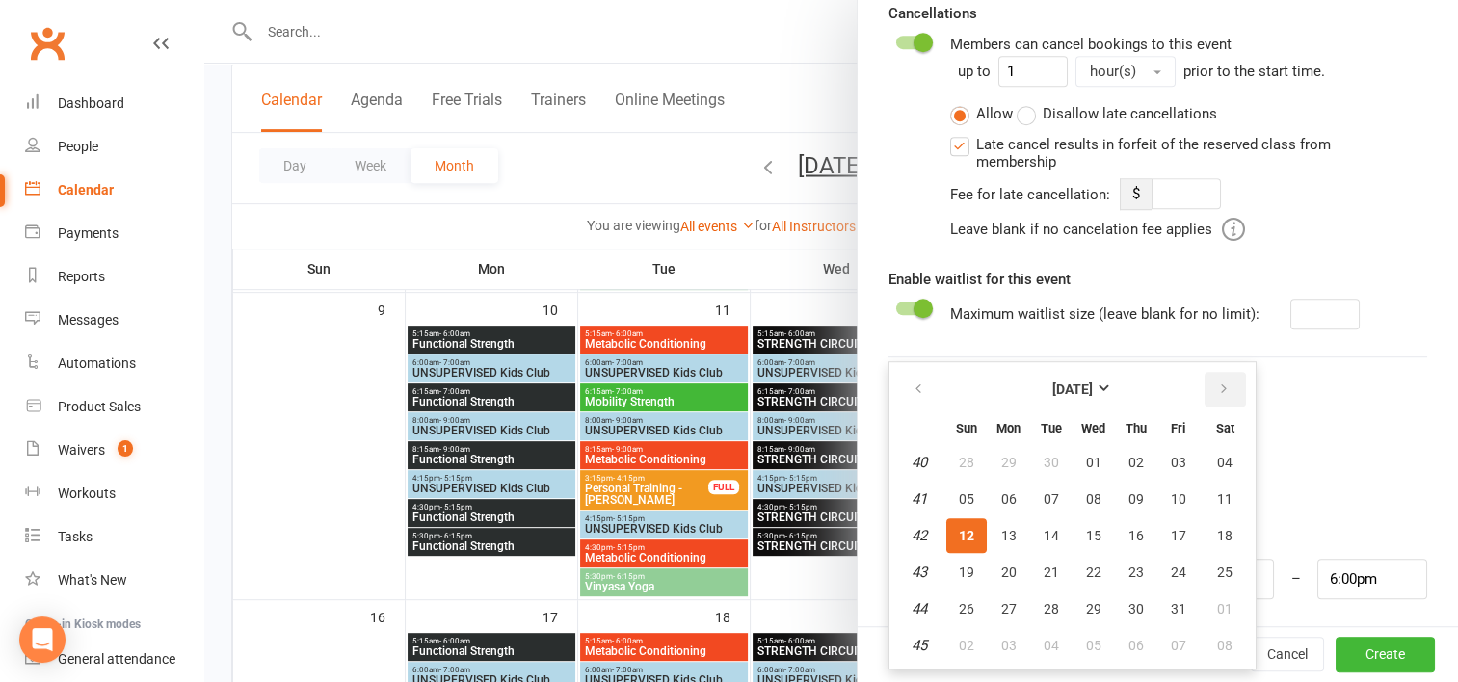
click at [1217, 381] on icon "button" at bounding box center [1223, 388] width 13 height 15
click at [1170, 539] on button "14" at bounding box center [1178, 535] width 40 height 35
type input "[DATE]"
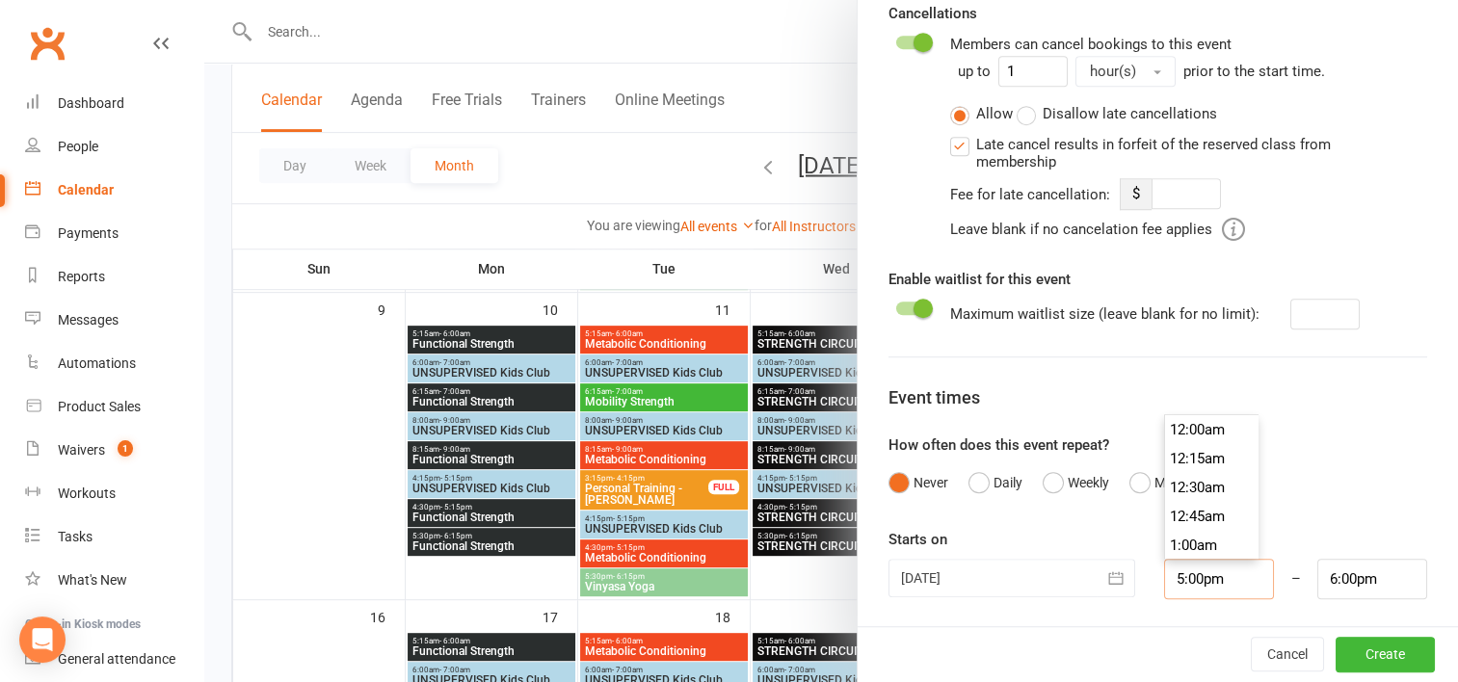
click at [1210, 582] on input "5:00pm" at bounding box center [1219, 579] width 110 height 40
type input "3:30pm"
click at [1207, 436] on li "3:30pm" at bounding box center [1211, 439] width 92 height 29
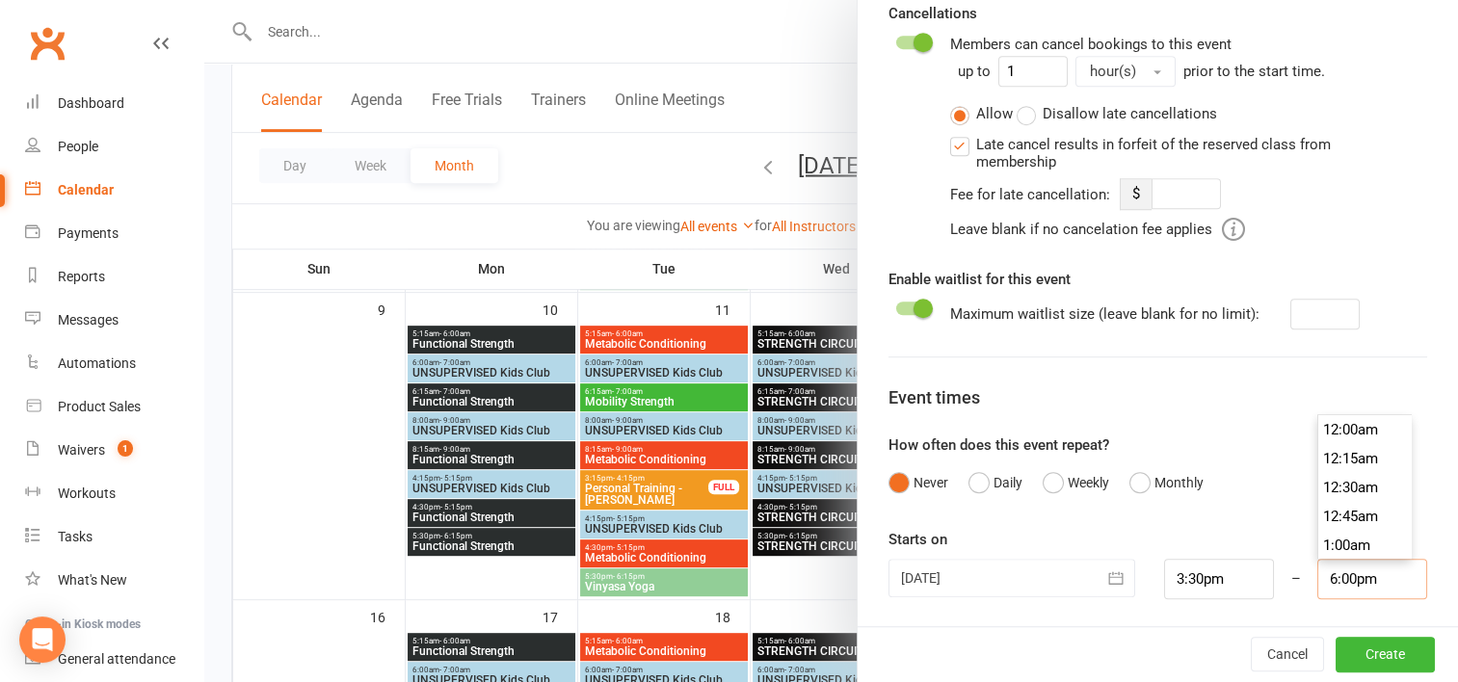
click at [1330, 577] on input "6:00pm" at bounding box center [1372, 579] width 110 height 40
type input "4:15pm"
click at [1351, 441] on li "4:15pm" at bounding box center [1364, 448] width 92 height 29
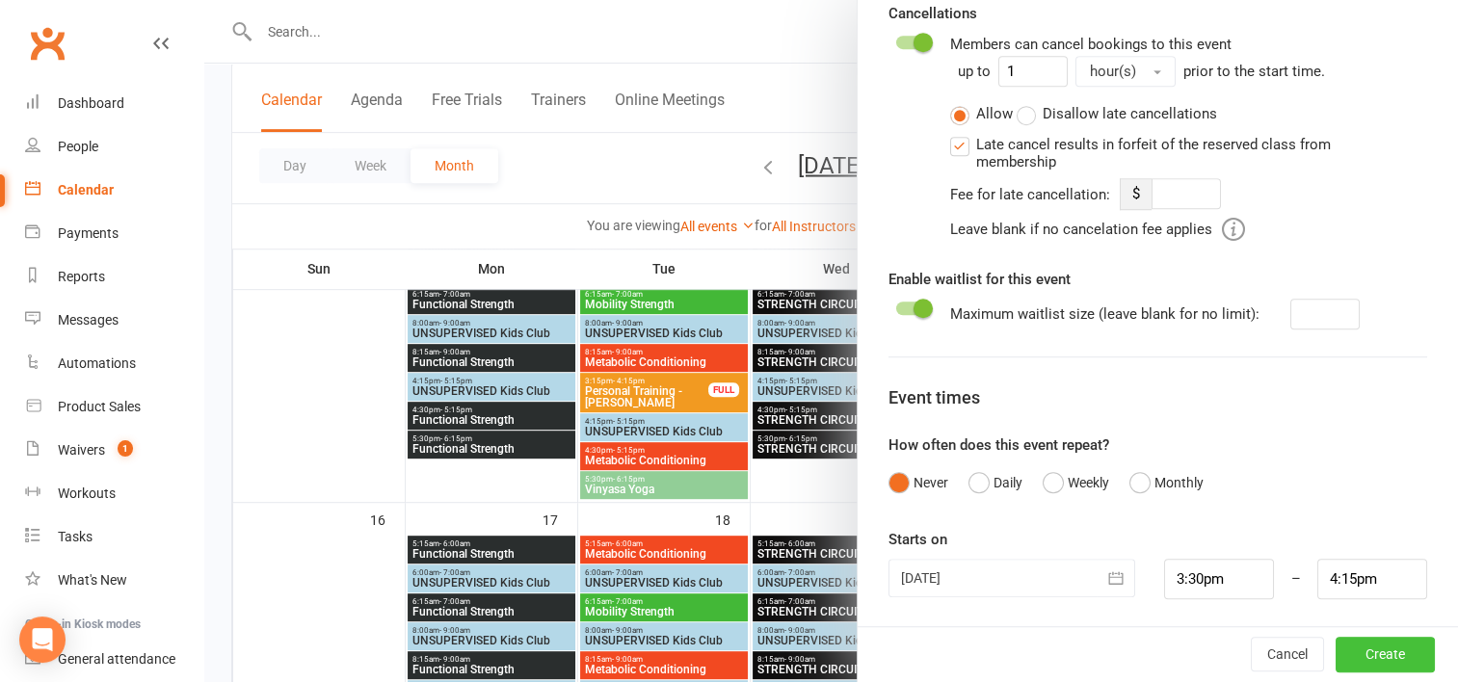
click at [1360, 649] on button "Create" at bounding box center [1384, 655] width 99 height 35
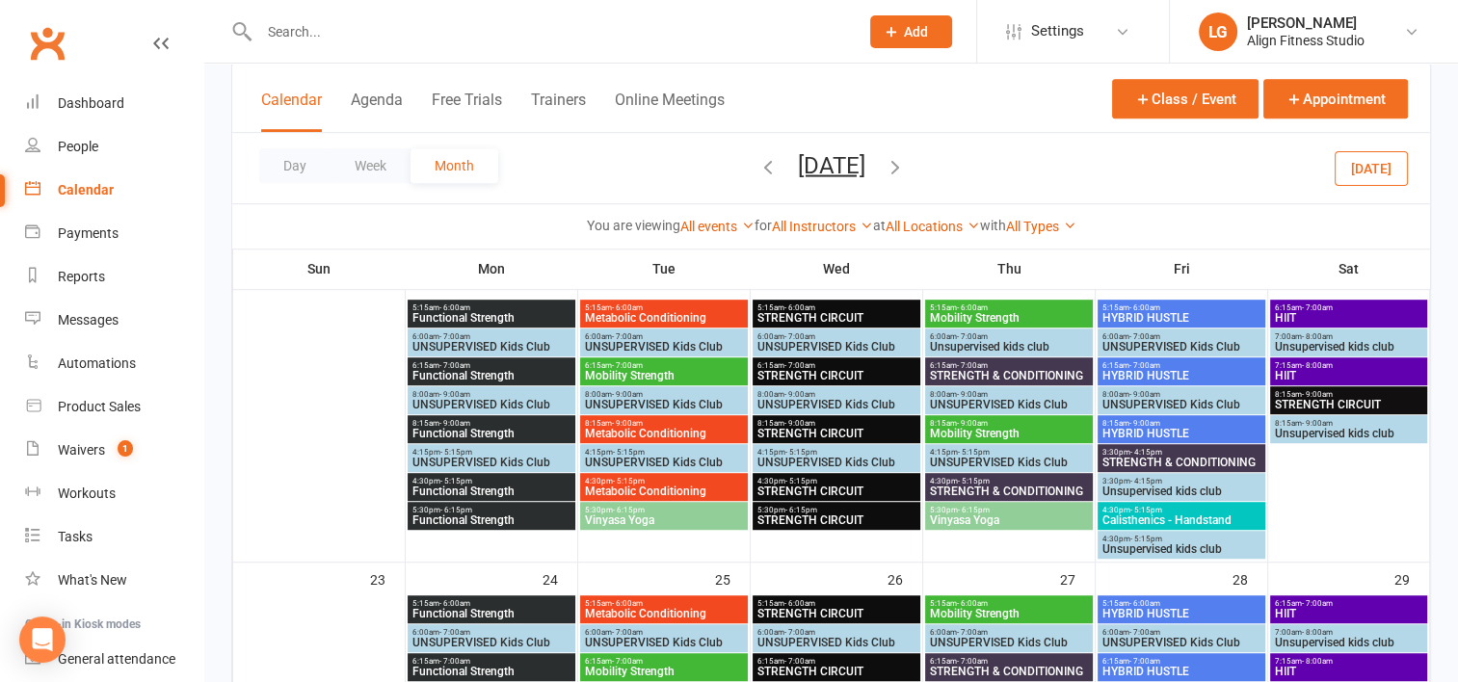
scroll to position [1065, 0]
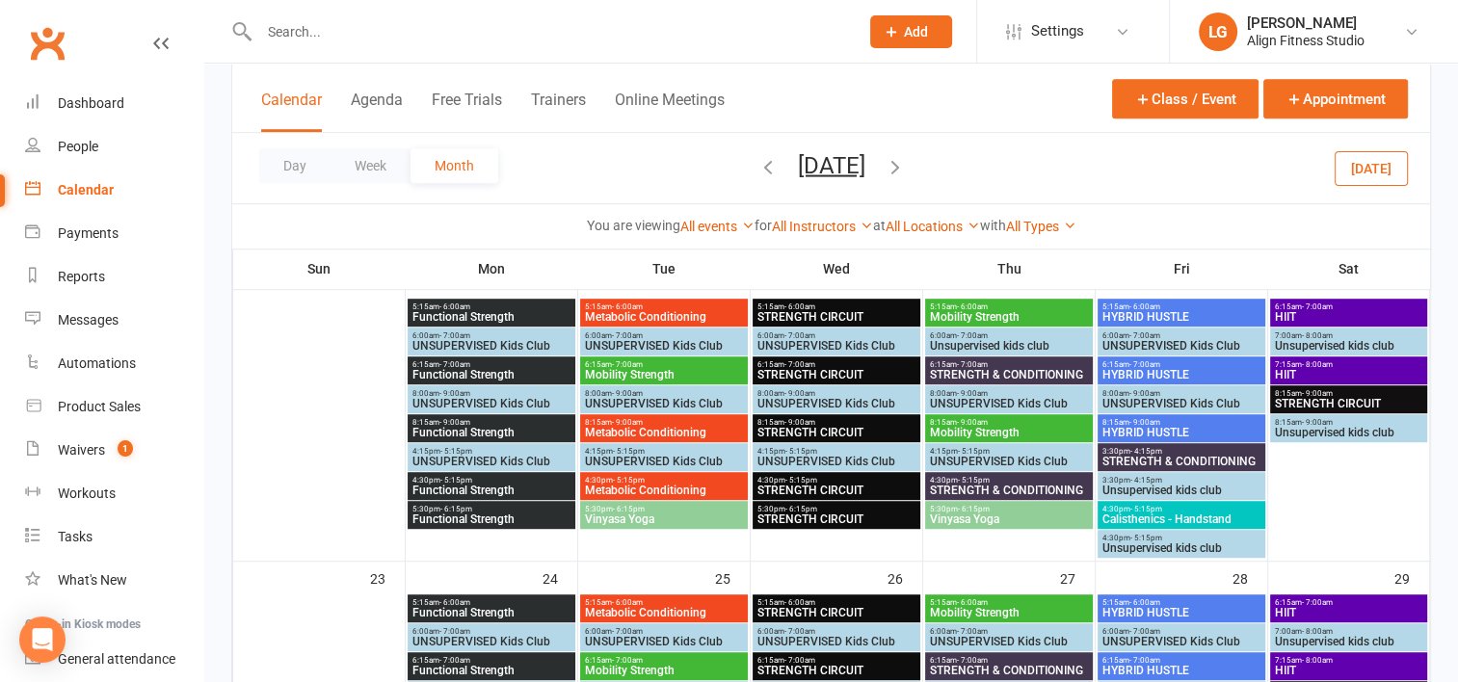
click at [1323, 312] on span "HIIT" at bounding box center [1349, 317] width 150 height 12
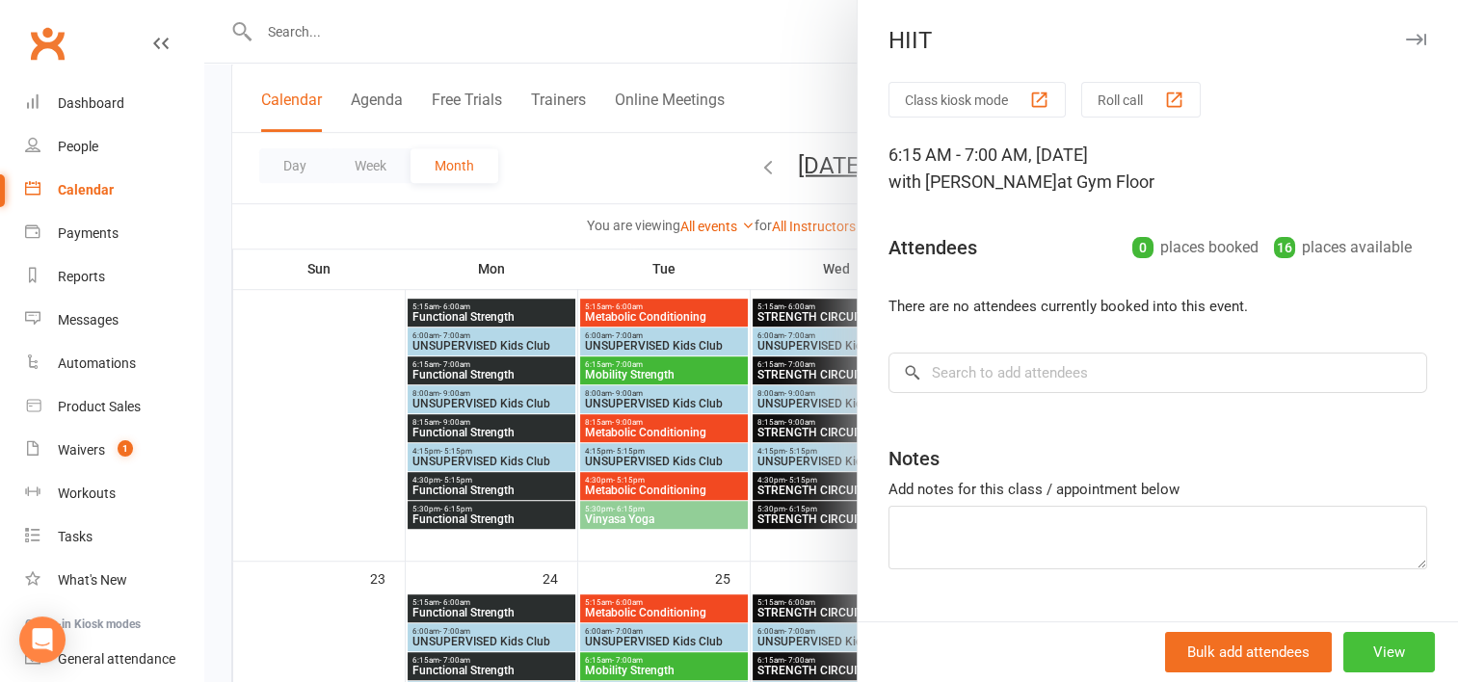
click at [1357, 651] on button "View" at bounding box center [1389, 652] width 92 height 40
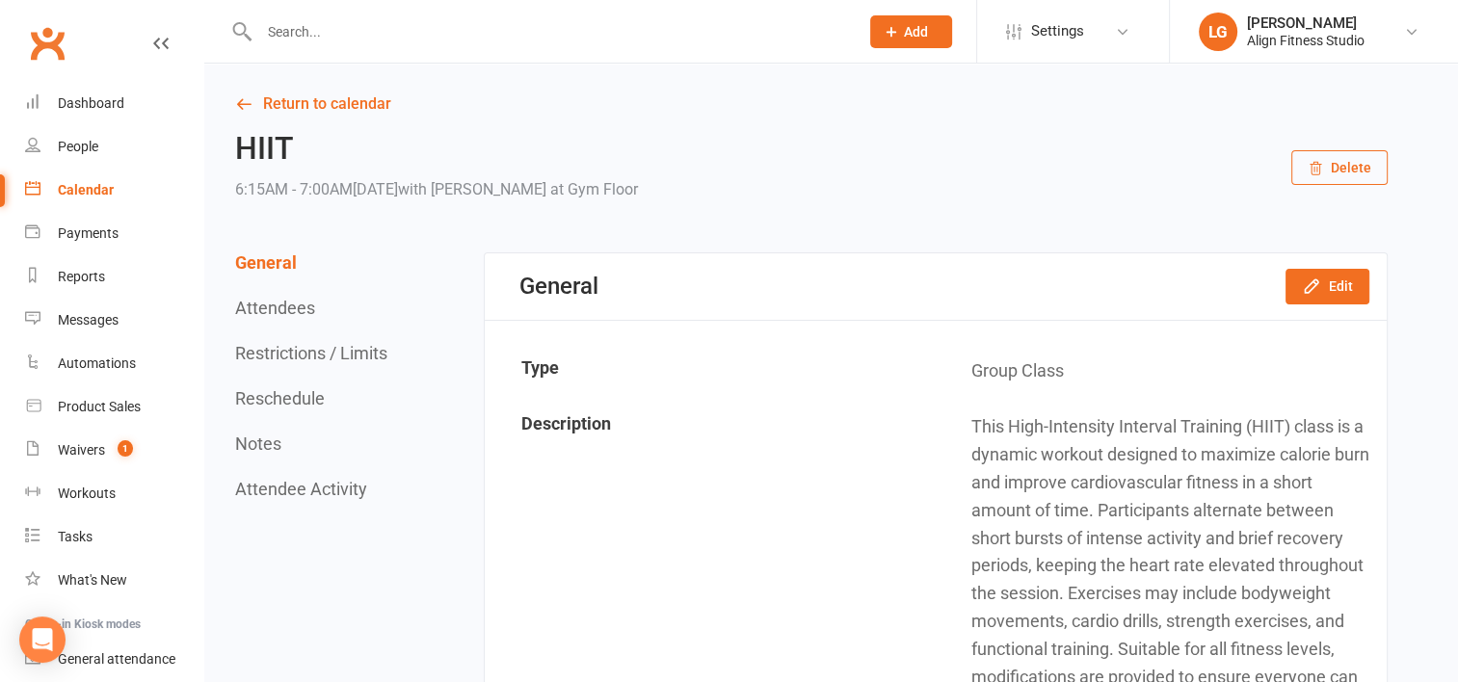
click at [1341, 177] on button "Delete" at bounding box center [1339, 167] width 96 height 35
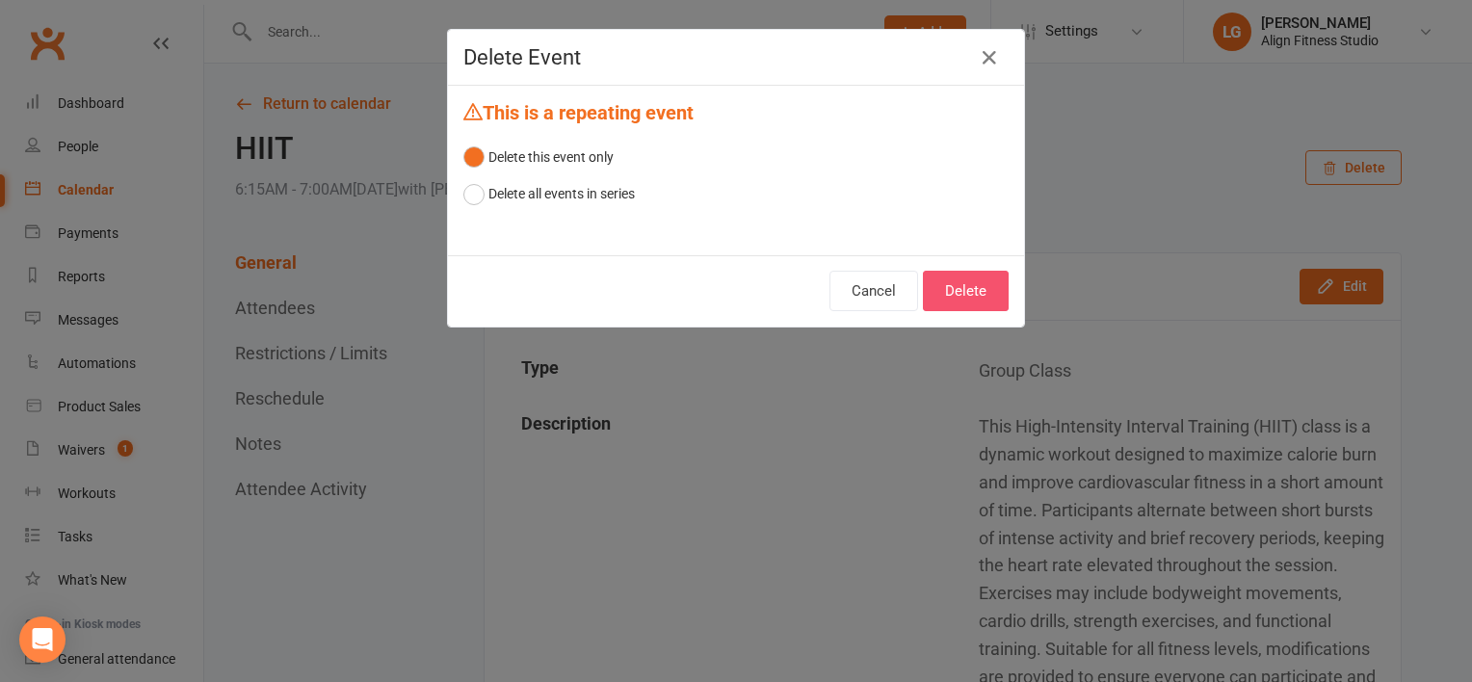
click at [948, 293] on button "Delete" at bounding box center [966, 291] width 86 height 40
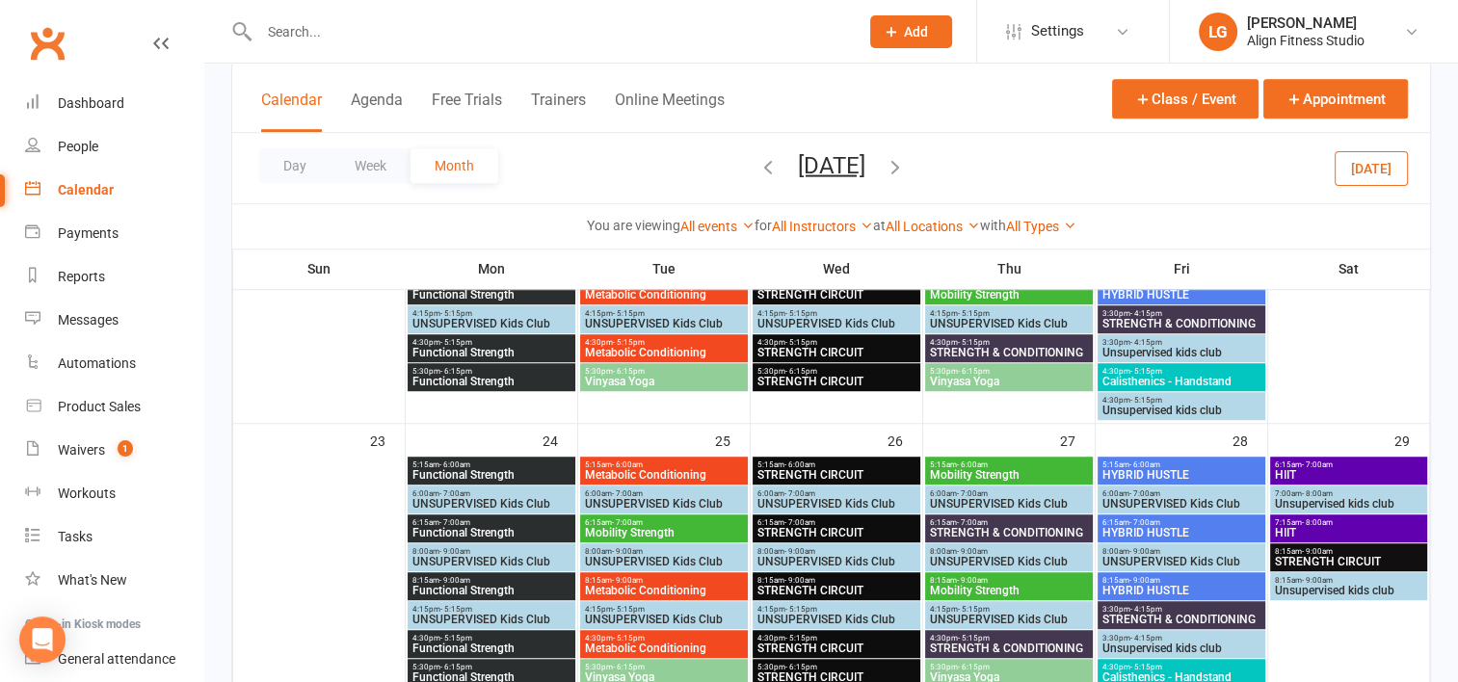
scroll to position [1260, 0]
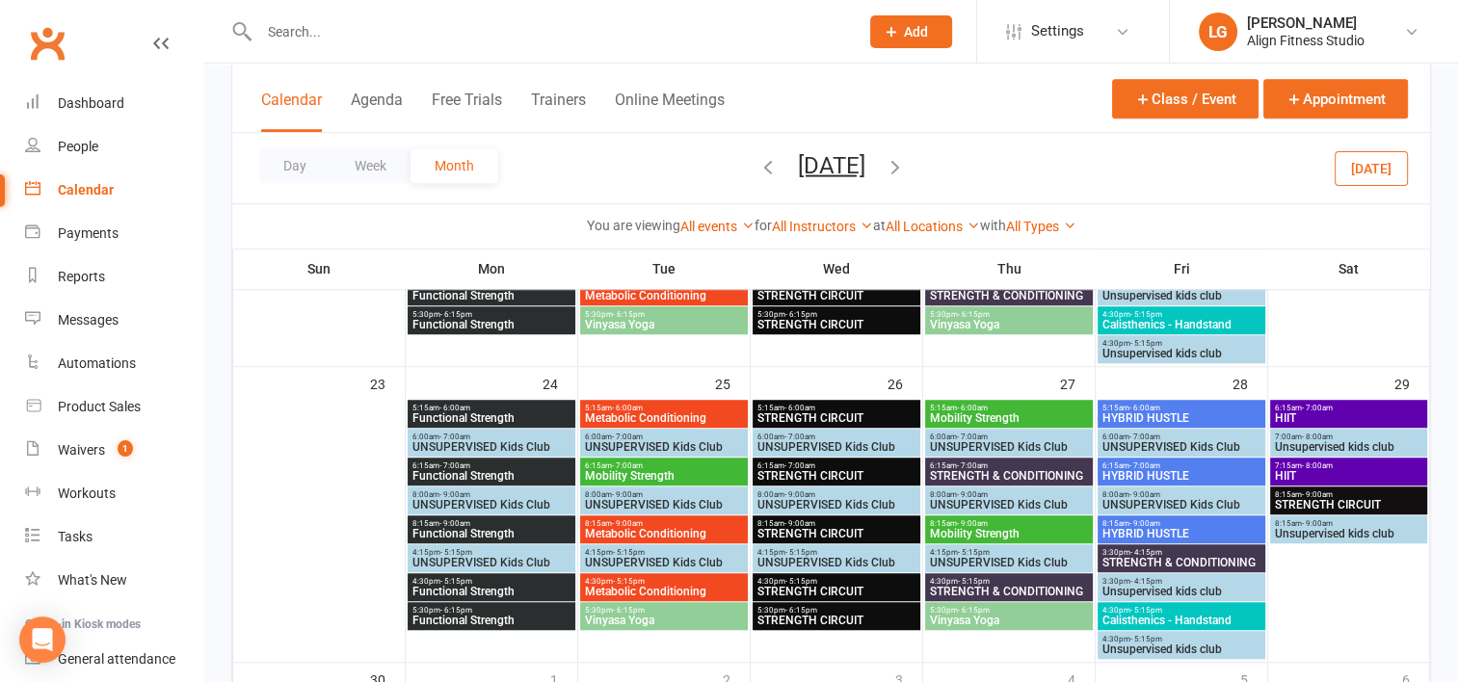
click at [1322, 401] on div "6:15am - 7:00am HIIT" at bounding box center [1349, 414] width 158 height 28
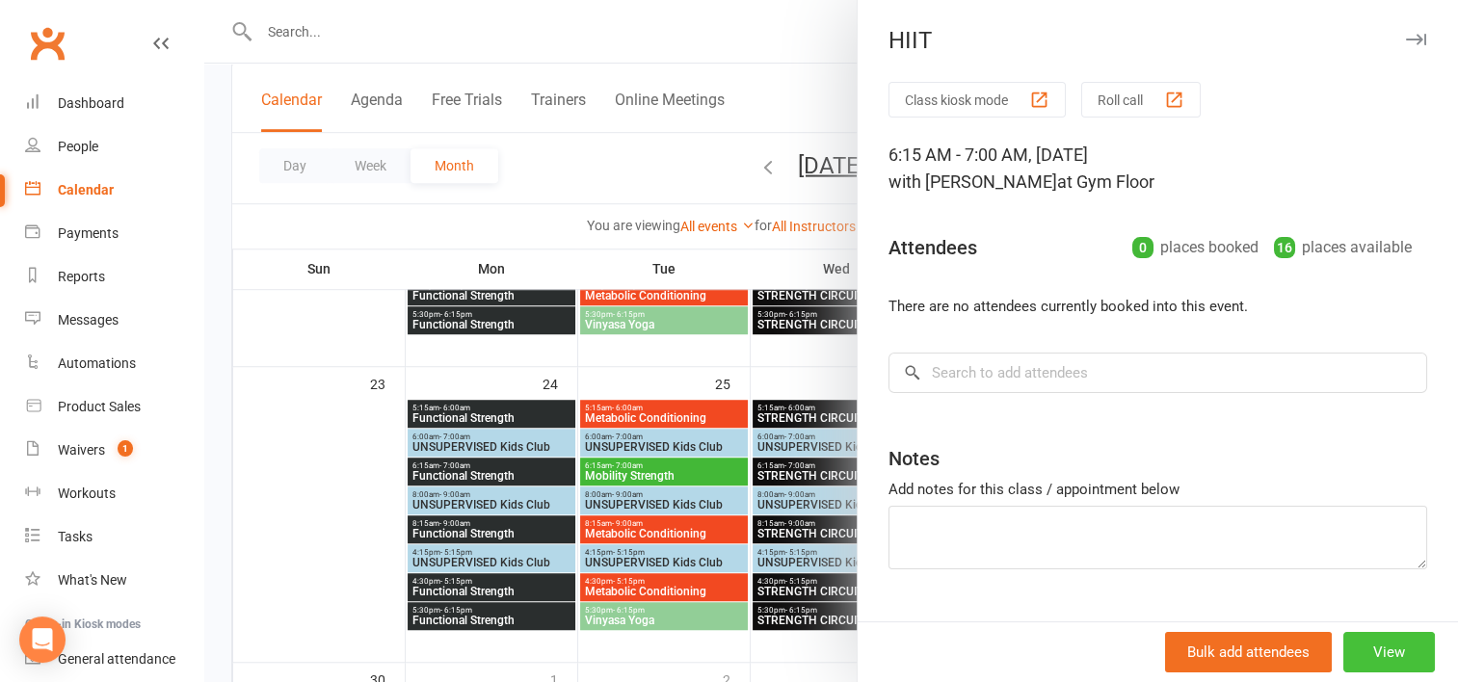
click at [1349, 650] on button "View" at bounding box center [1389, 652] width 92 height 40
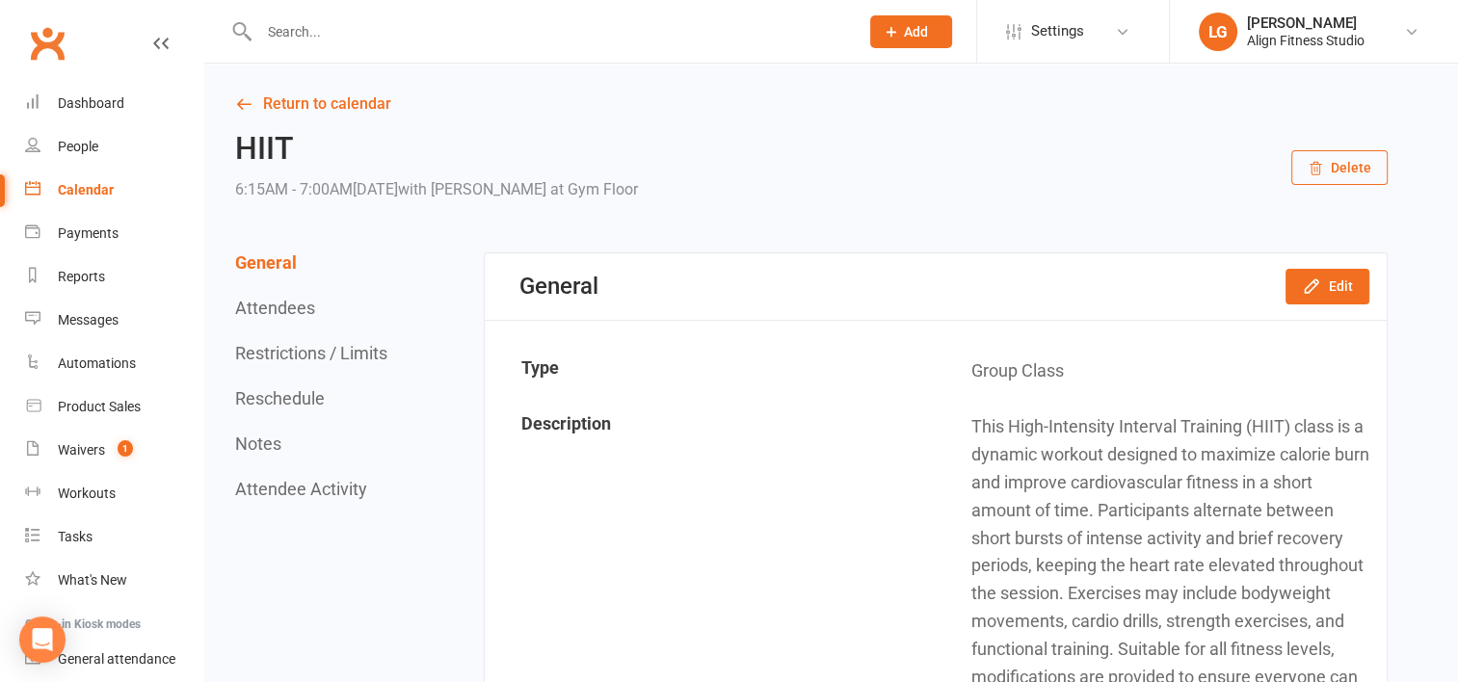
click at [1319, 147] on div "HIIT 6:15AM - 7:00AM[DATE] with [PERSON_NAME] at Gym Floor Delete" at bounding box center [811, 167] width 1152 height 71
click at [1333, 166] on button "Delete" at bounding box center [1339, 167] width 96 height 35
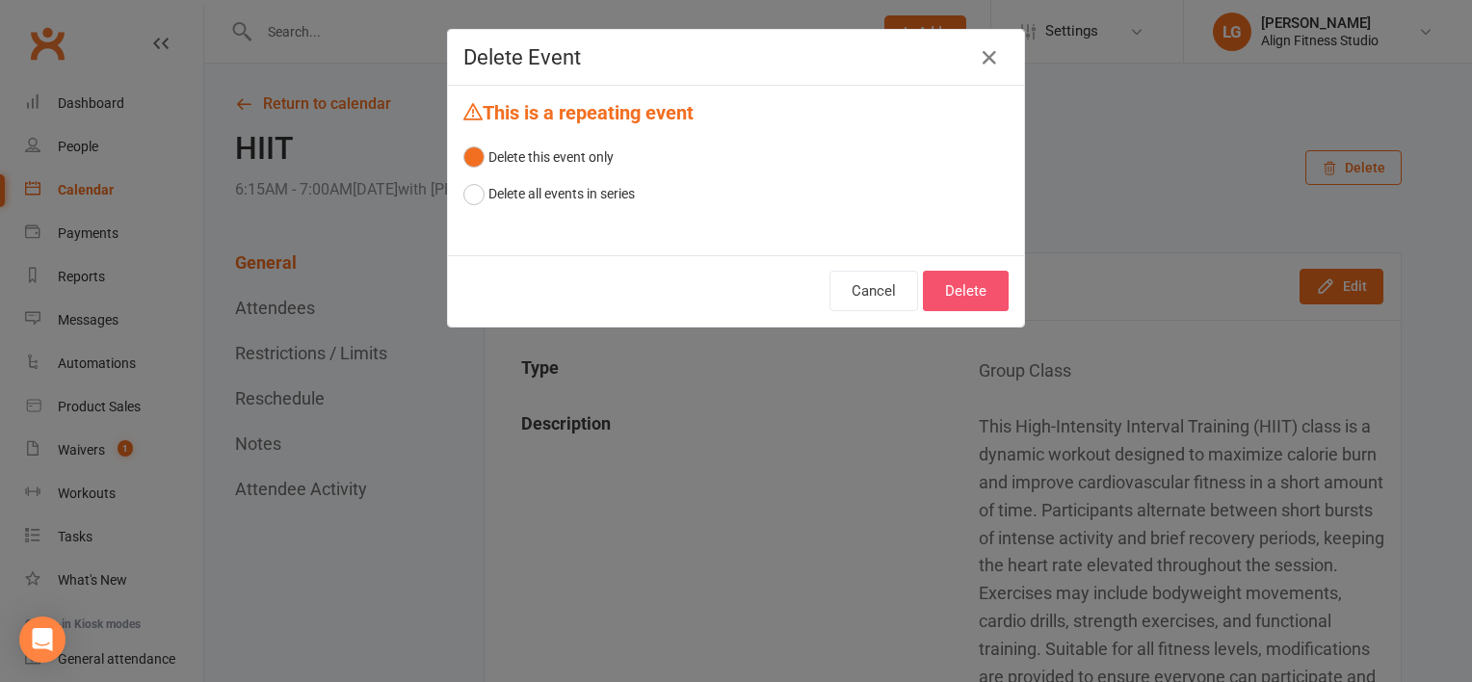
click at [951, 281] on button "Delete" at bounding box center [966, 291] width 86 height 40
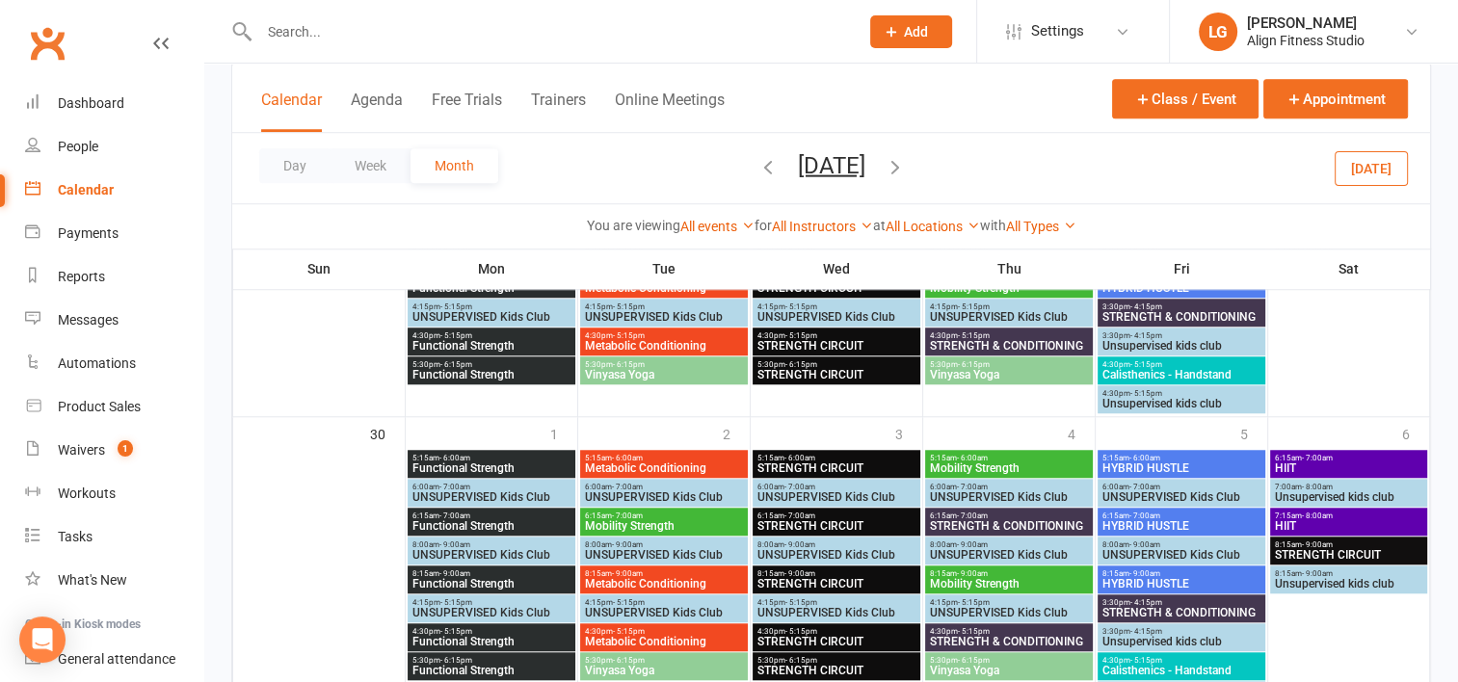
scroll to position [1530, 0]
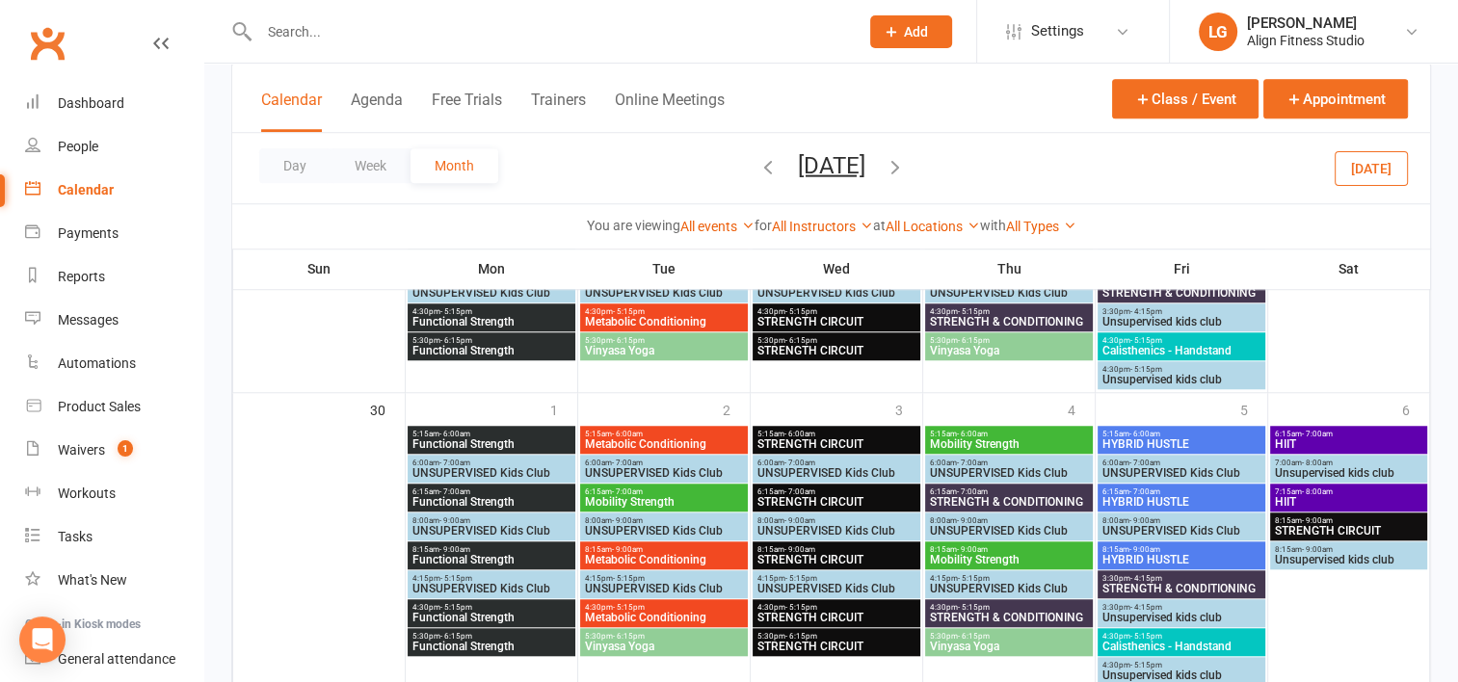
click at [1316, 434] on span "- 7:00am" at bounding box center [1317, 434] width 31 height 9
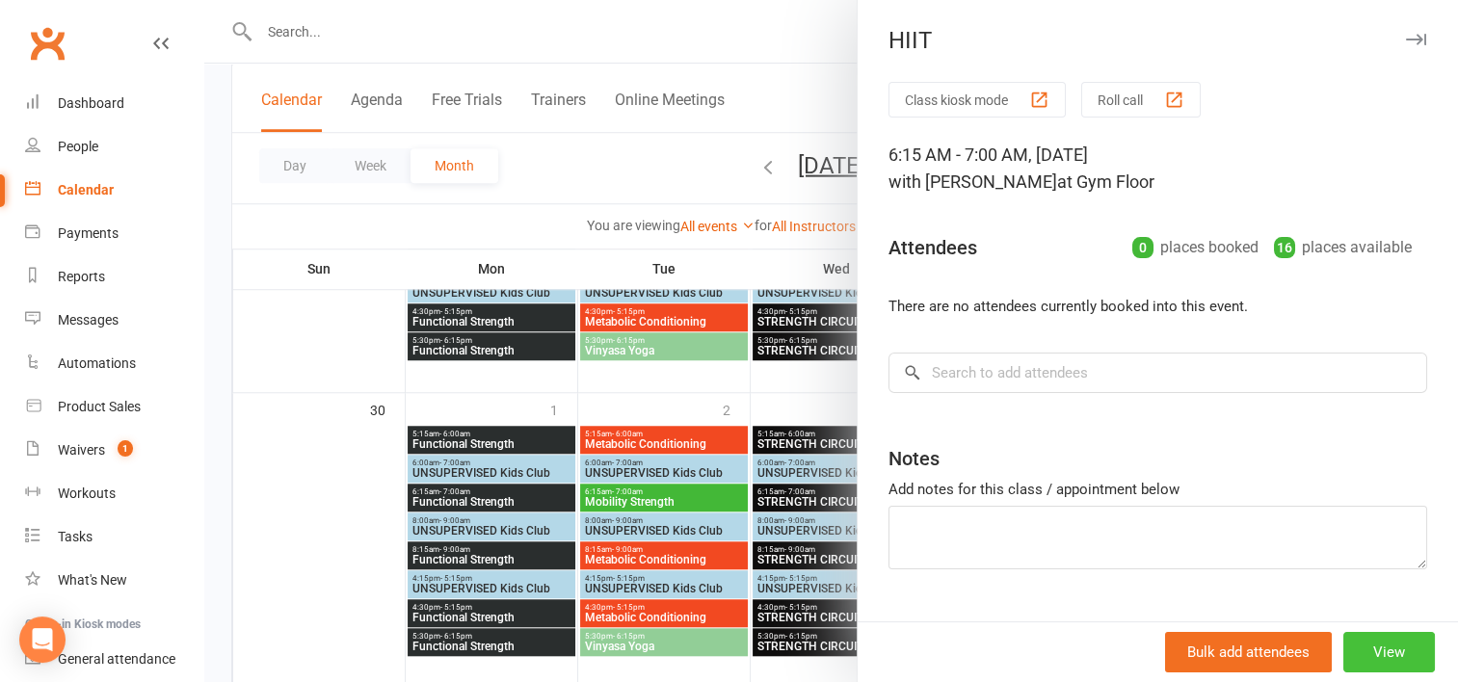
click at [1355, 644] on button "View" at bounding box center [1389, 652] width 92 height 40
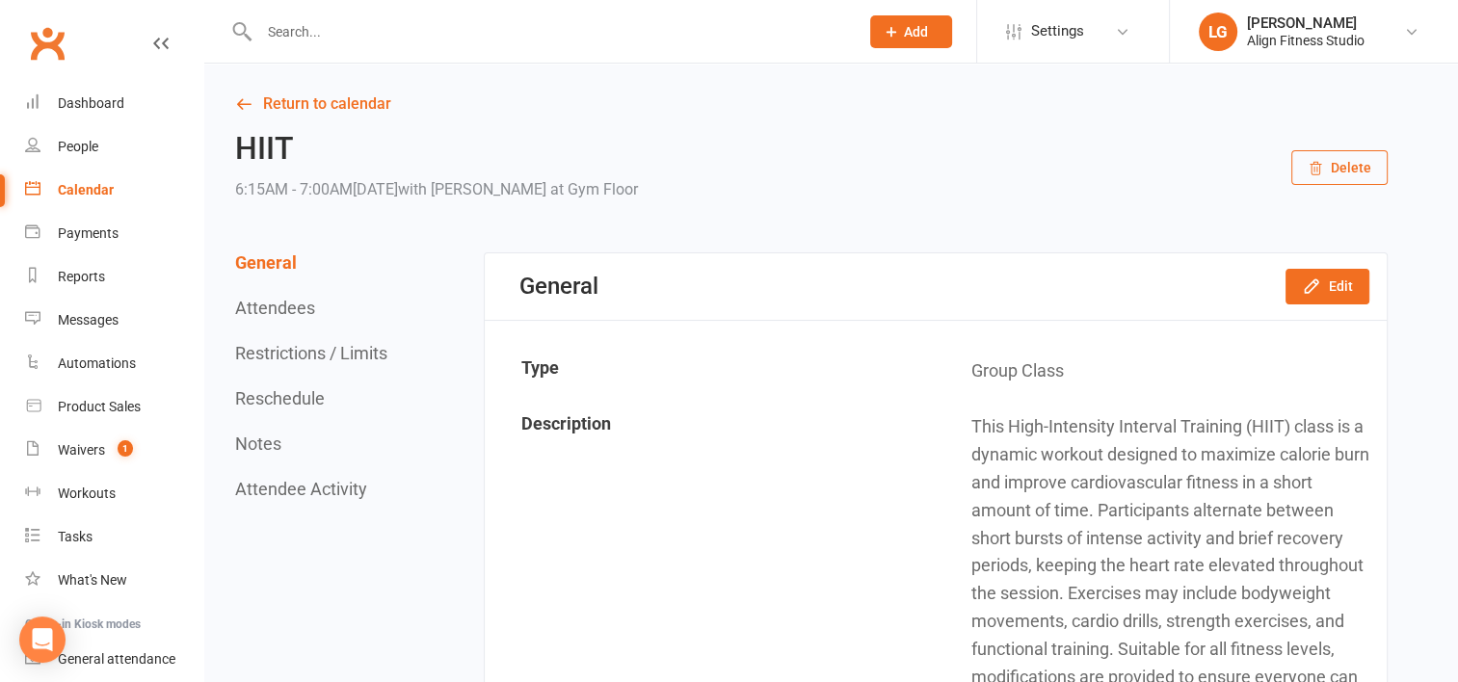
click at [1336, 168] on button "Delete" at bounding box center [1339, 167] width 96 height 35
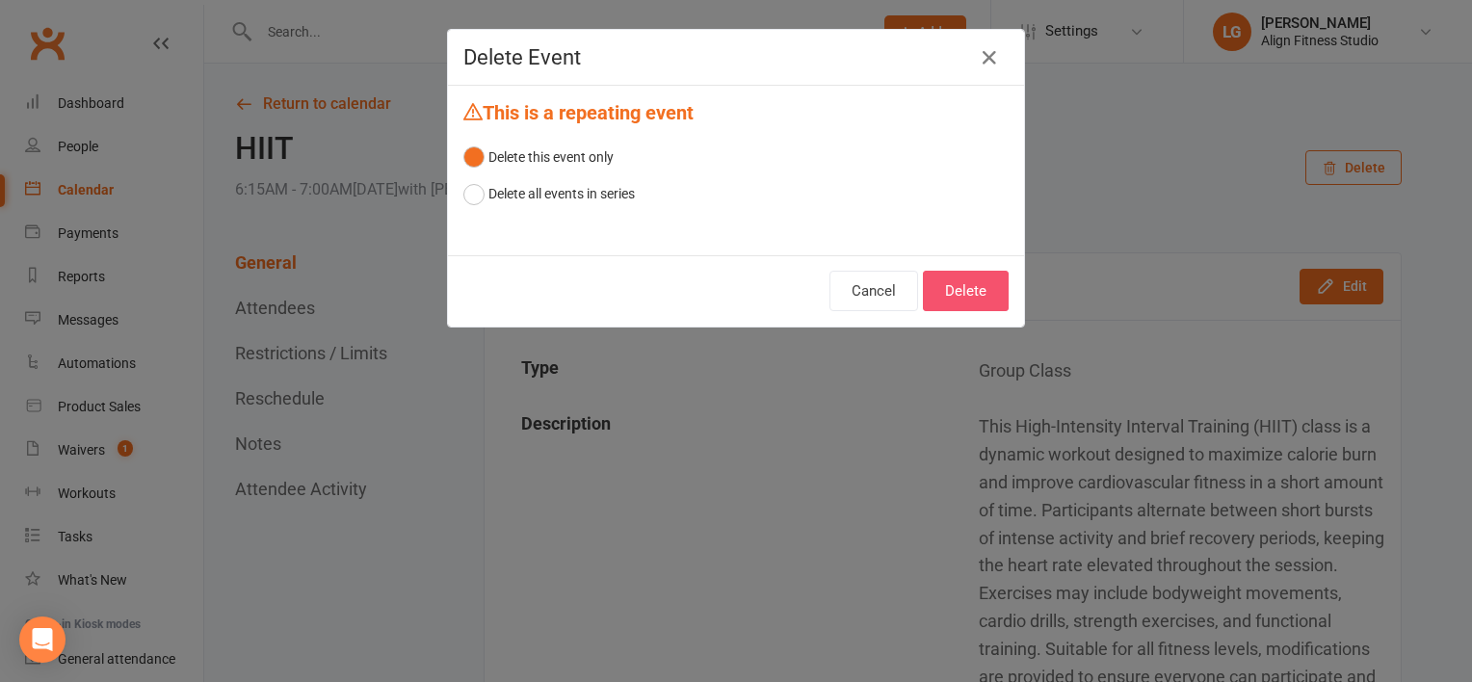
click at [961, 283] on button "Delete" at bounding box center [966, 291] width 86 height 40
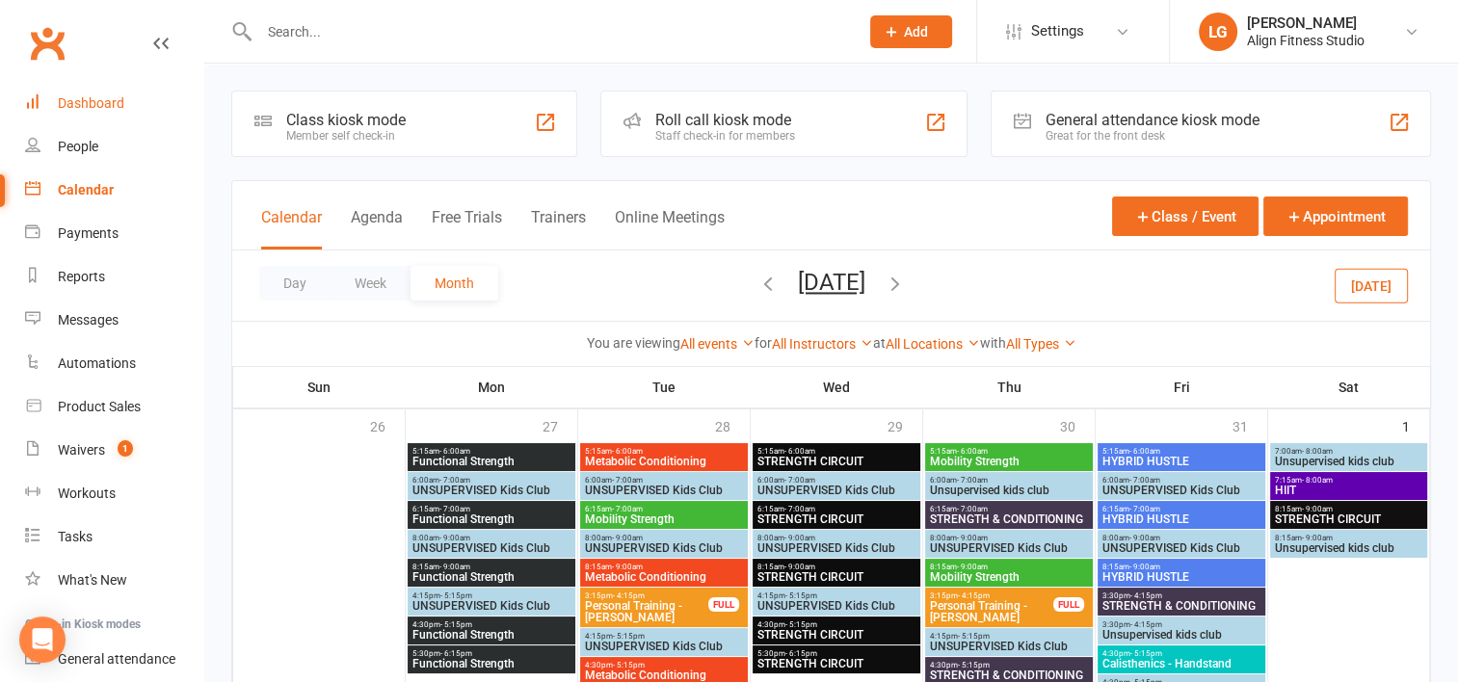
click at [82, 107] on div "Dashboard" at bounding box center [91, 102] width 66 height 15
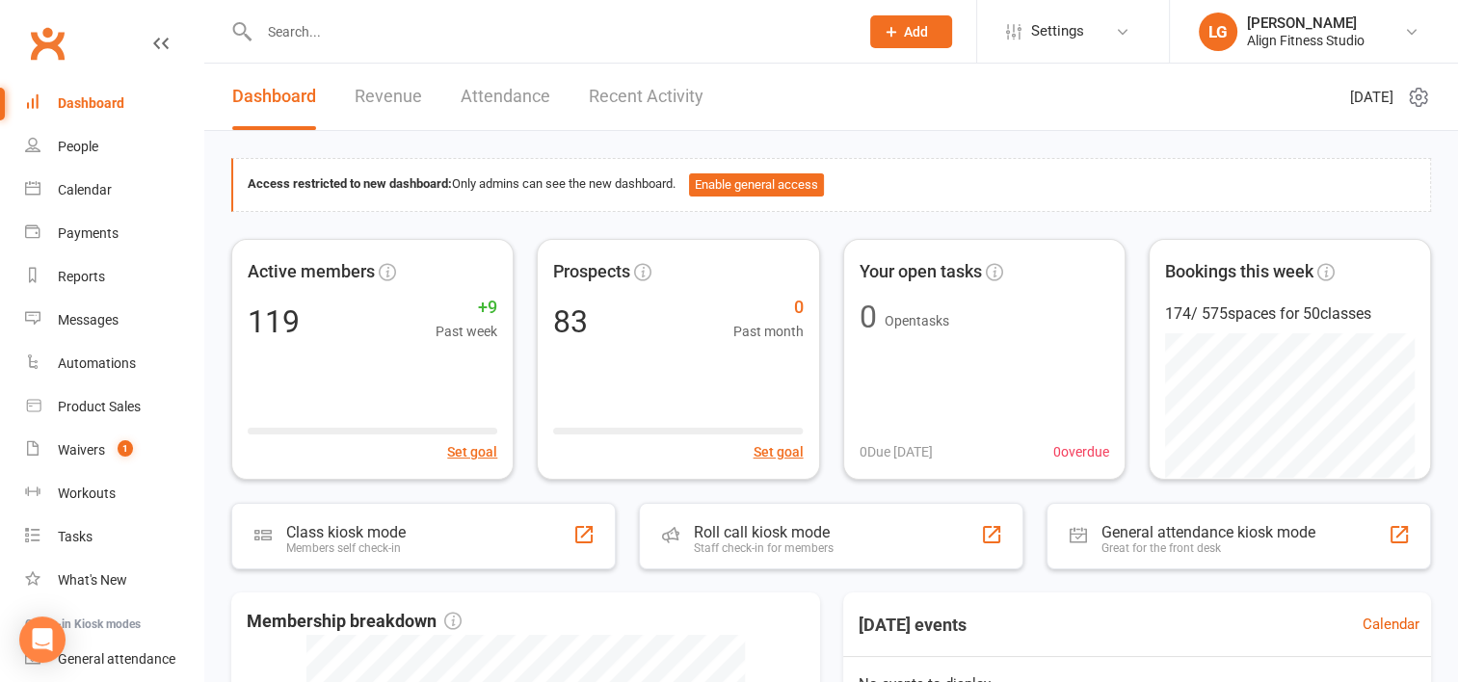
click at [505, 94] on link "Attendance" at bounding box center [505, 97] width 90 height 66
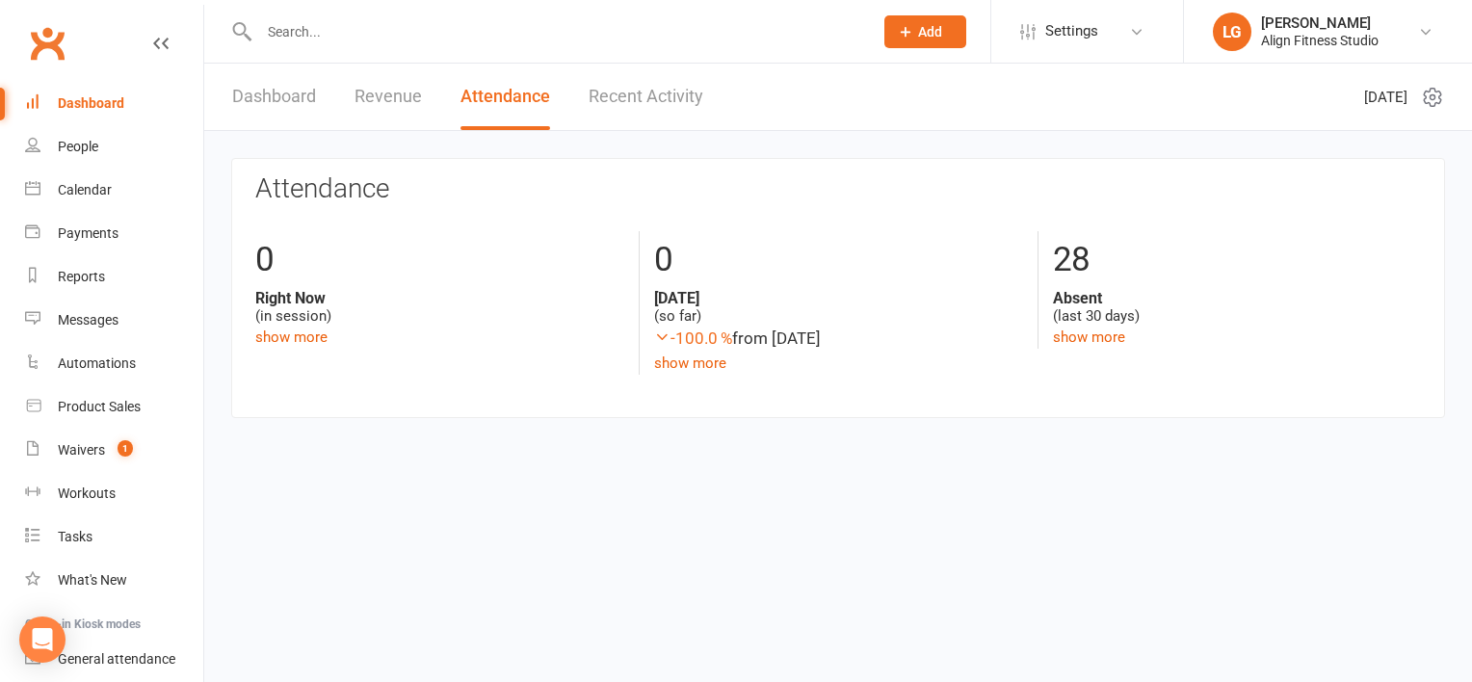
click at [644, 85] on link "Recent Activity" at bounding box center [646, 97] width 115 height 66
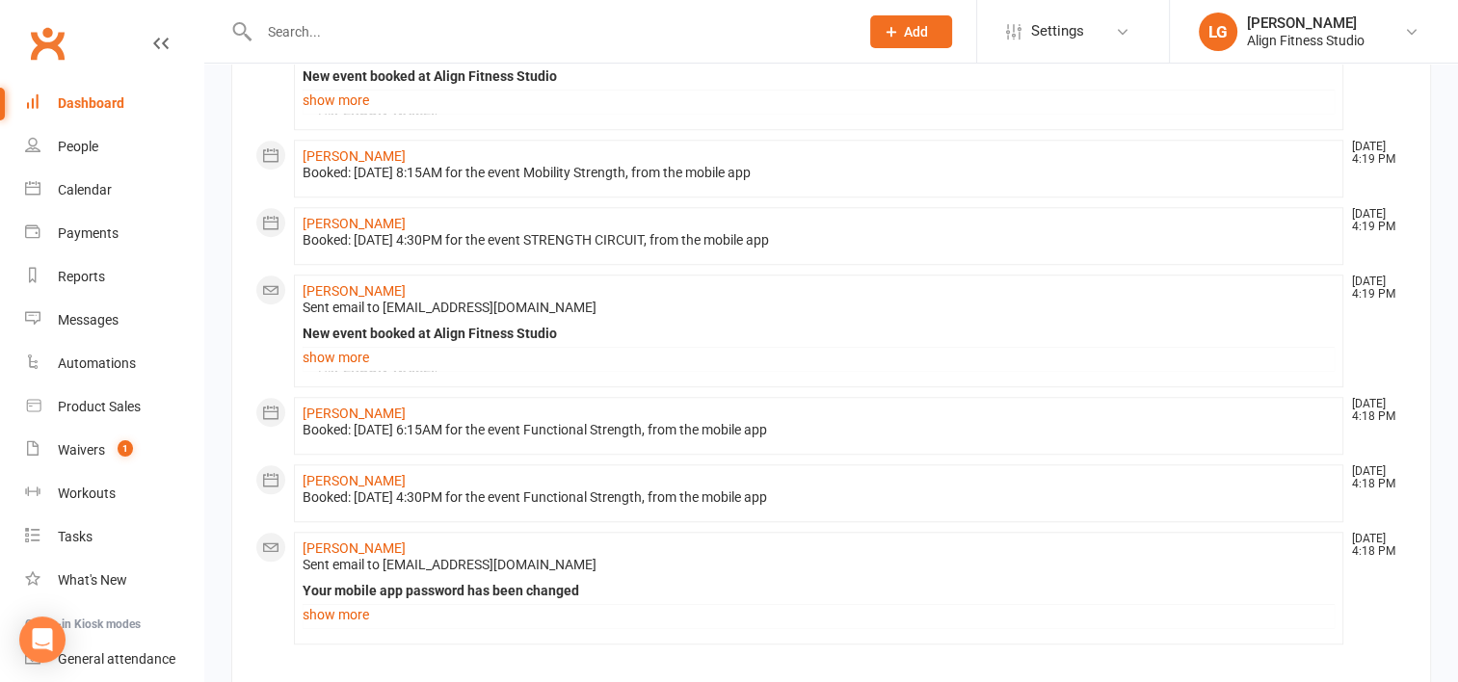
scroll to position [1575, 0]
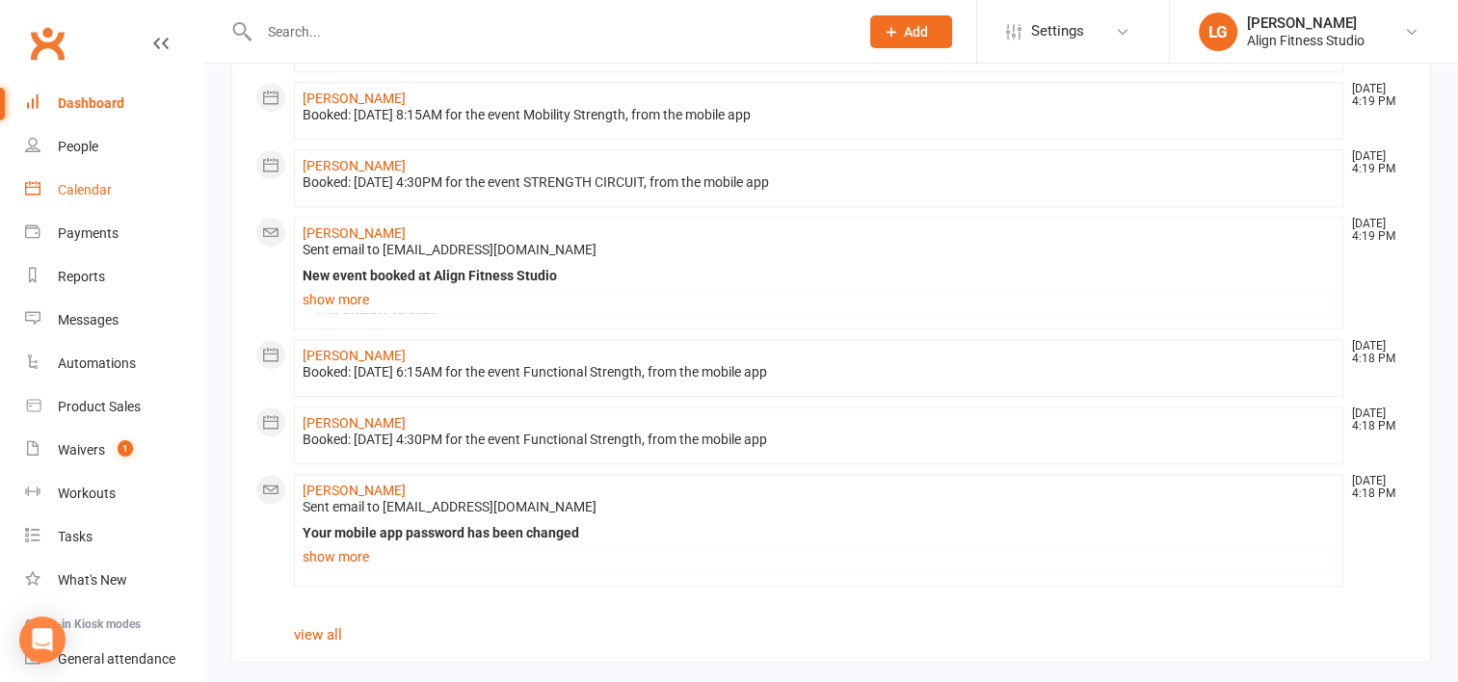
click at [95, 182] on div "Calendar" at bounding box center [85, 189] width 54 height 15
